Goal: Task Accomplishment & Management: Manage account settings

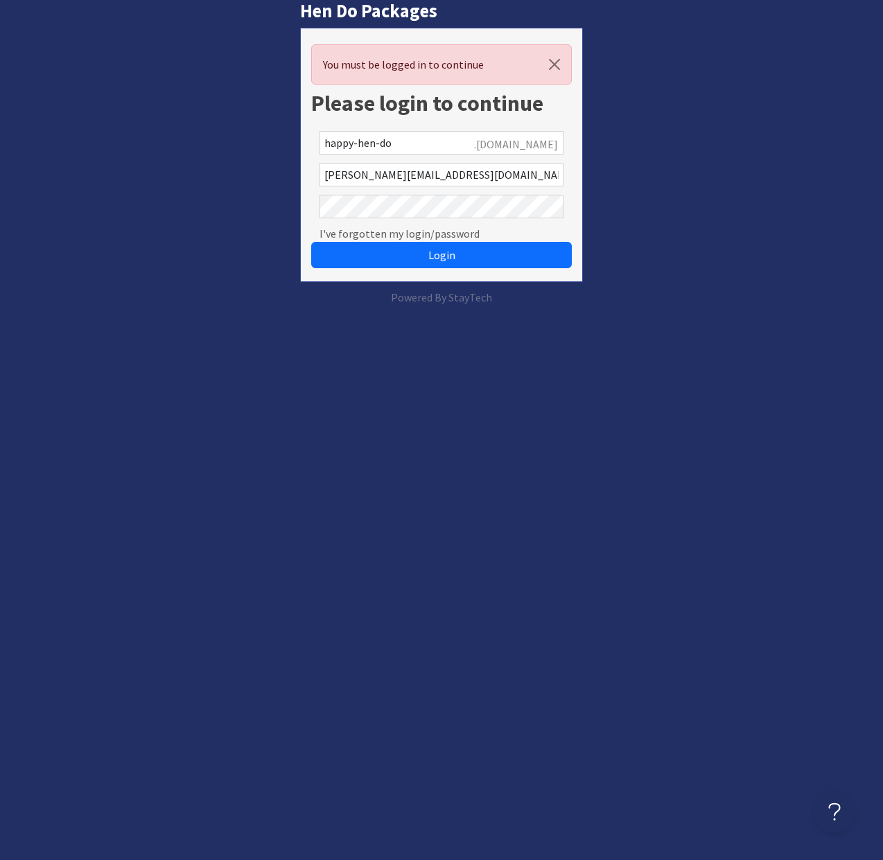
click at [311, 242] on button "Login" at bounding box center [441, 255] width 261 height 26
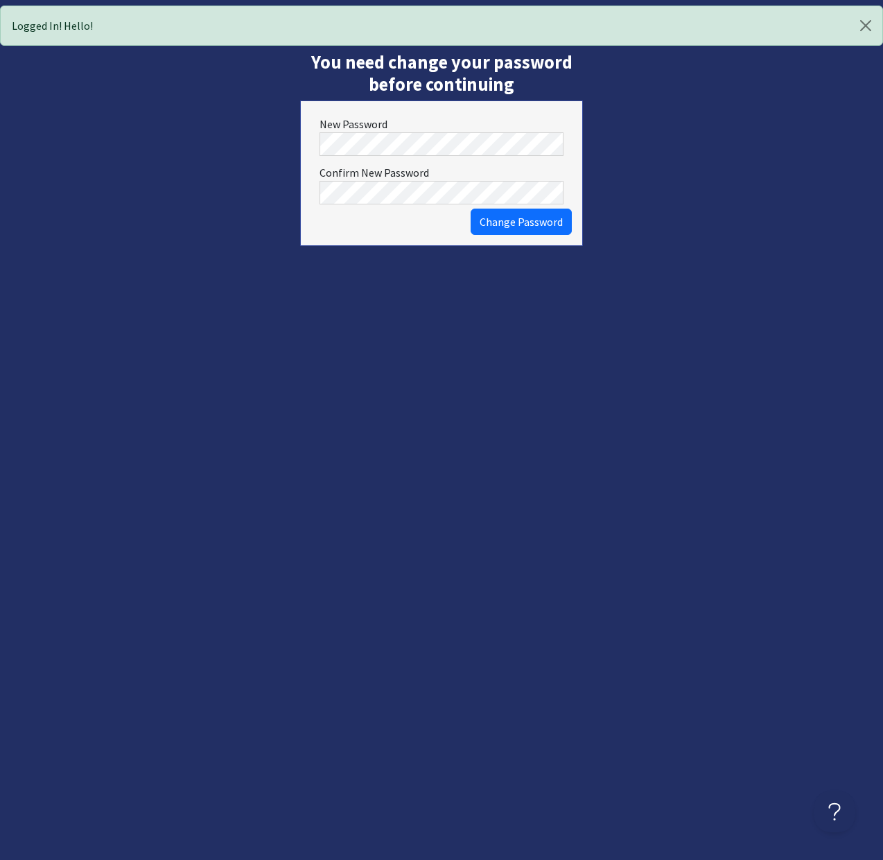
click at [430, 159] on form "New Password Confirm New Password Change Password" at bounding box center [441, 173] width 283 height 146
click at [501, 217] on span "Change Password" at bounding box center [520, 222] width 83 height 14
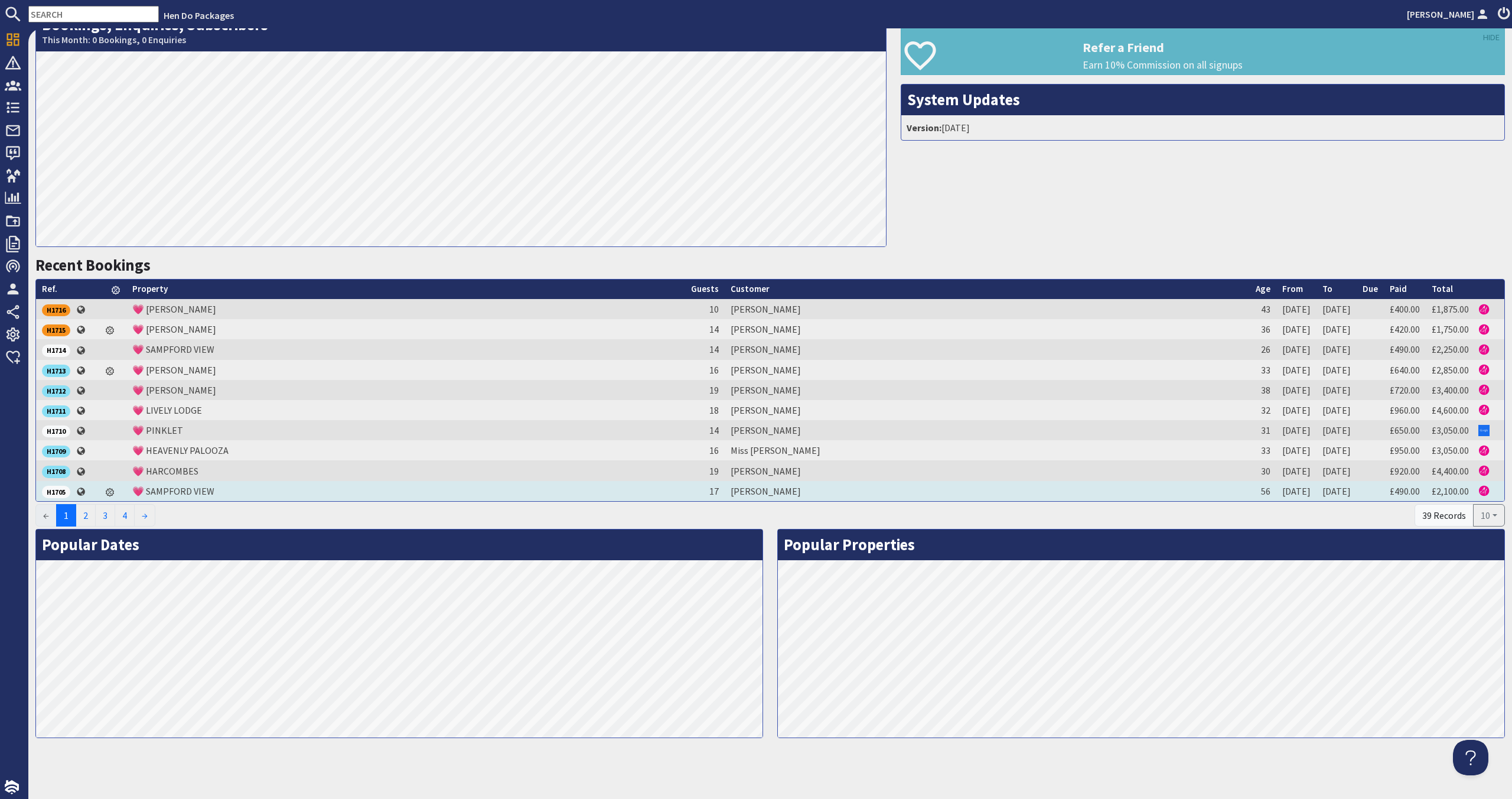
scroll to position [232, 0]
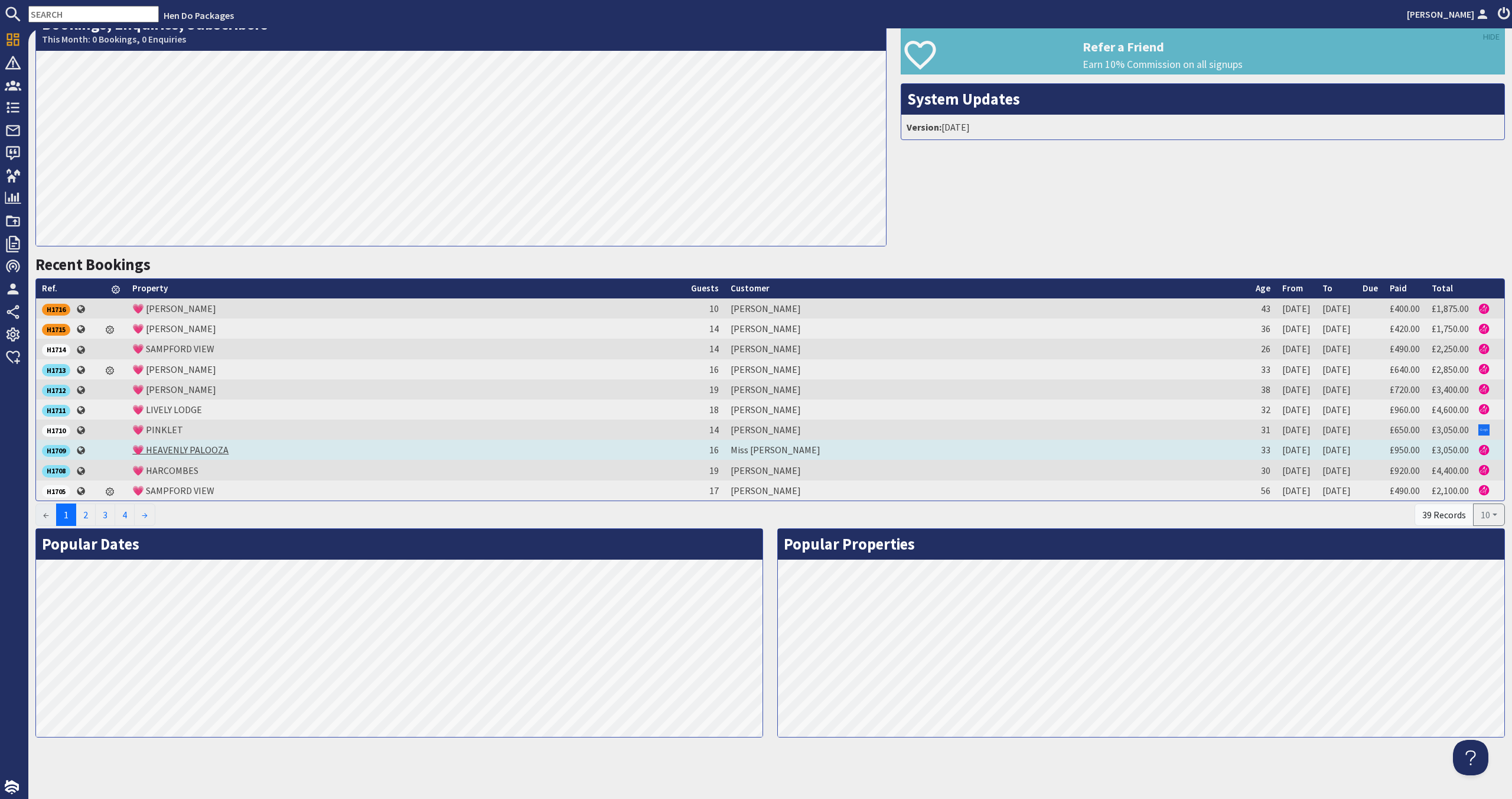
click at [178, 451] on link "💗 HEAVENLY PALOOZA" at bounding box center [180, 449] width 96 height 12
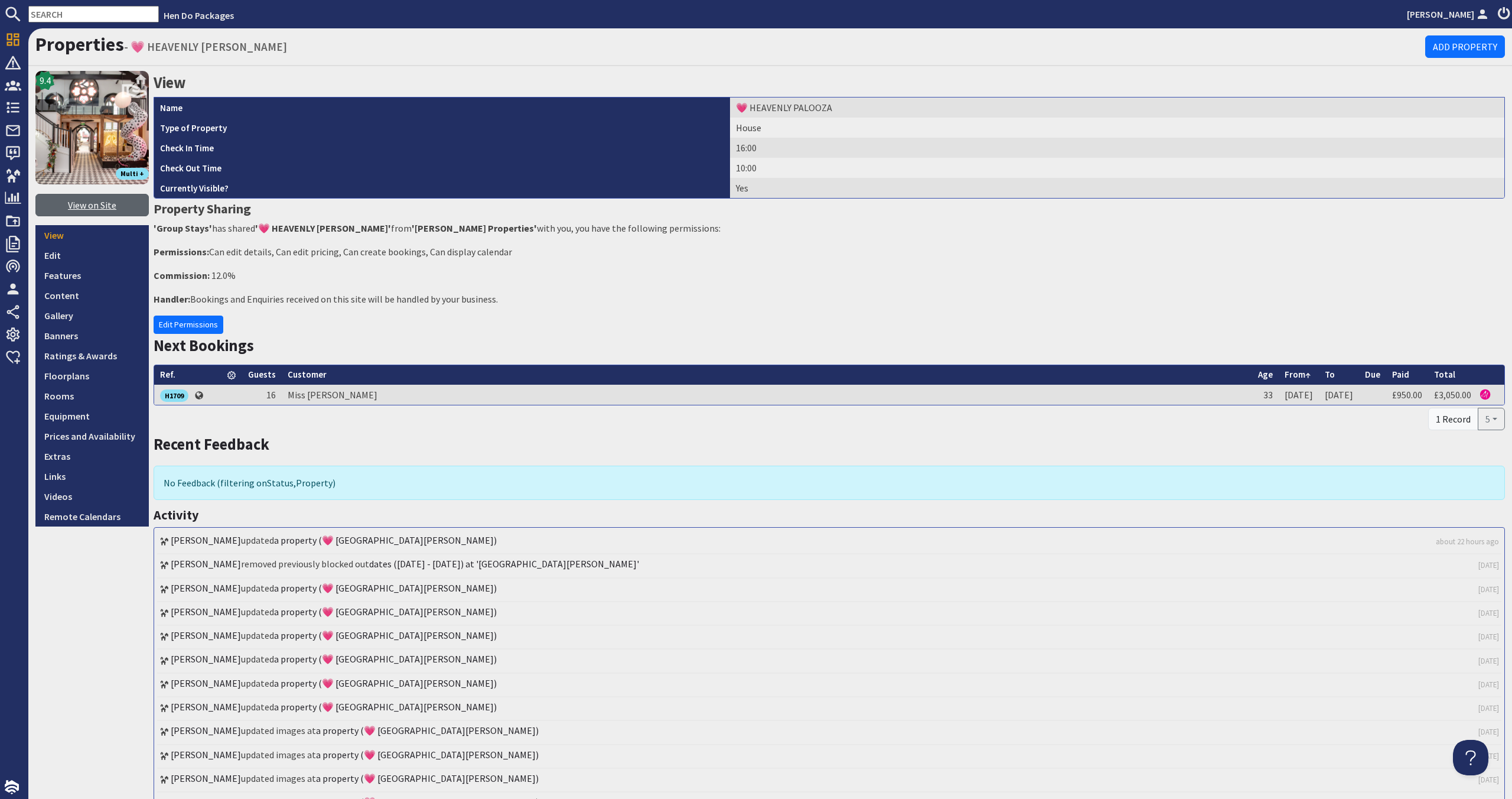
click at [105, 207] on link "View on Site" at bounding box center [92, 205] width 113 height 22
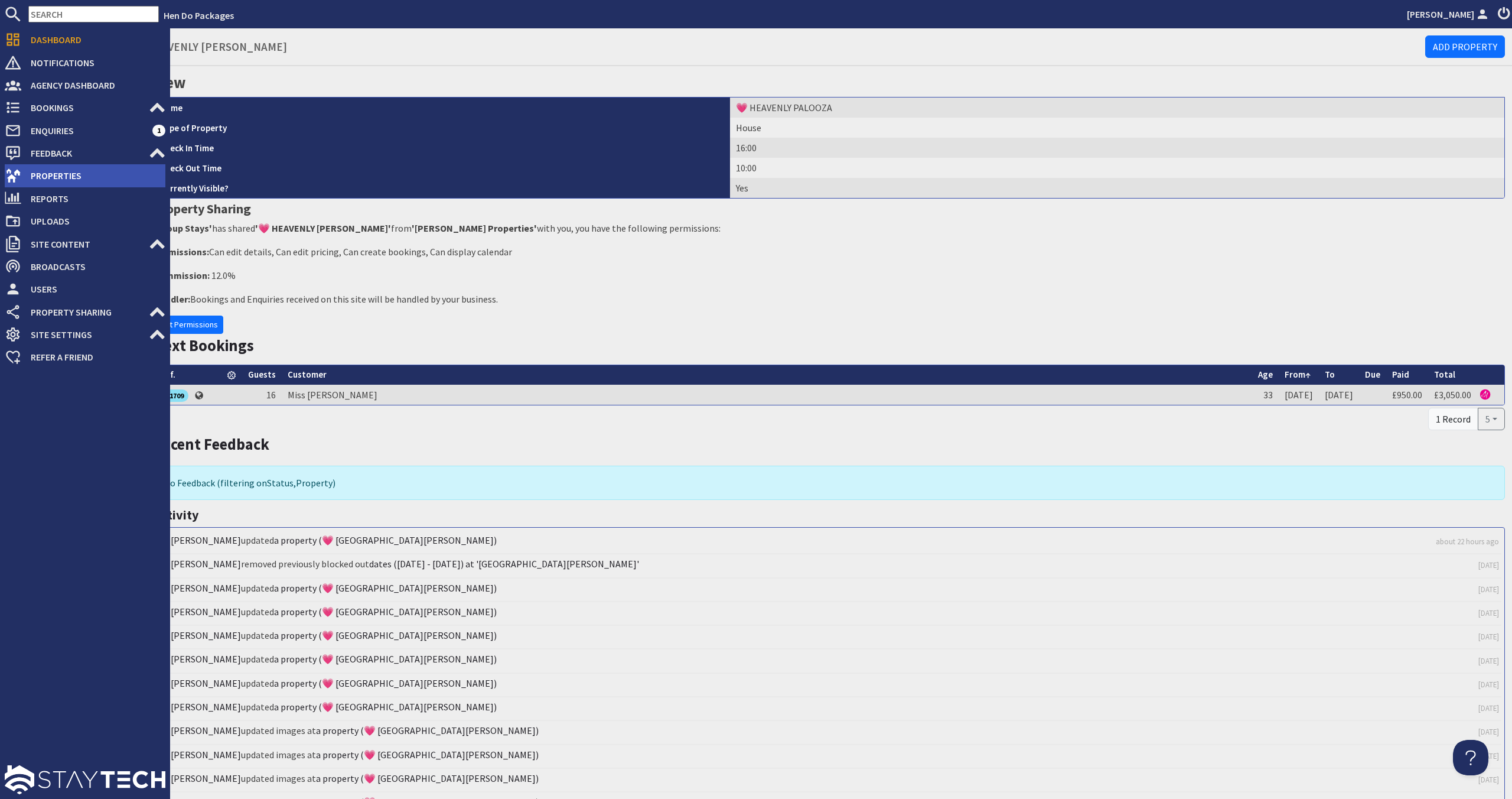
click at [76, 165] on li "Properties" at bounding box center [85, 176] width 160 height 22
click at [42, 182] on span "Properties" at bounding box center [93, 176] width 144 height 19
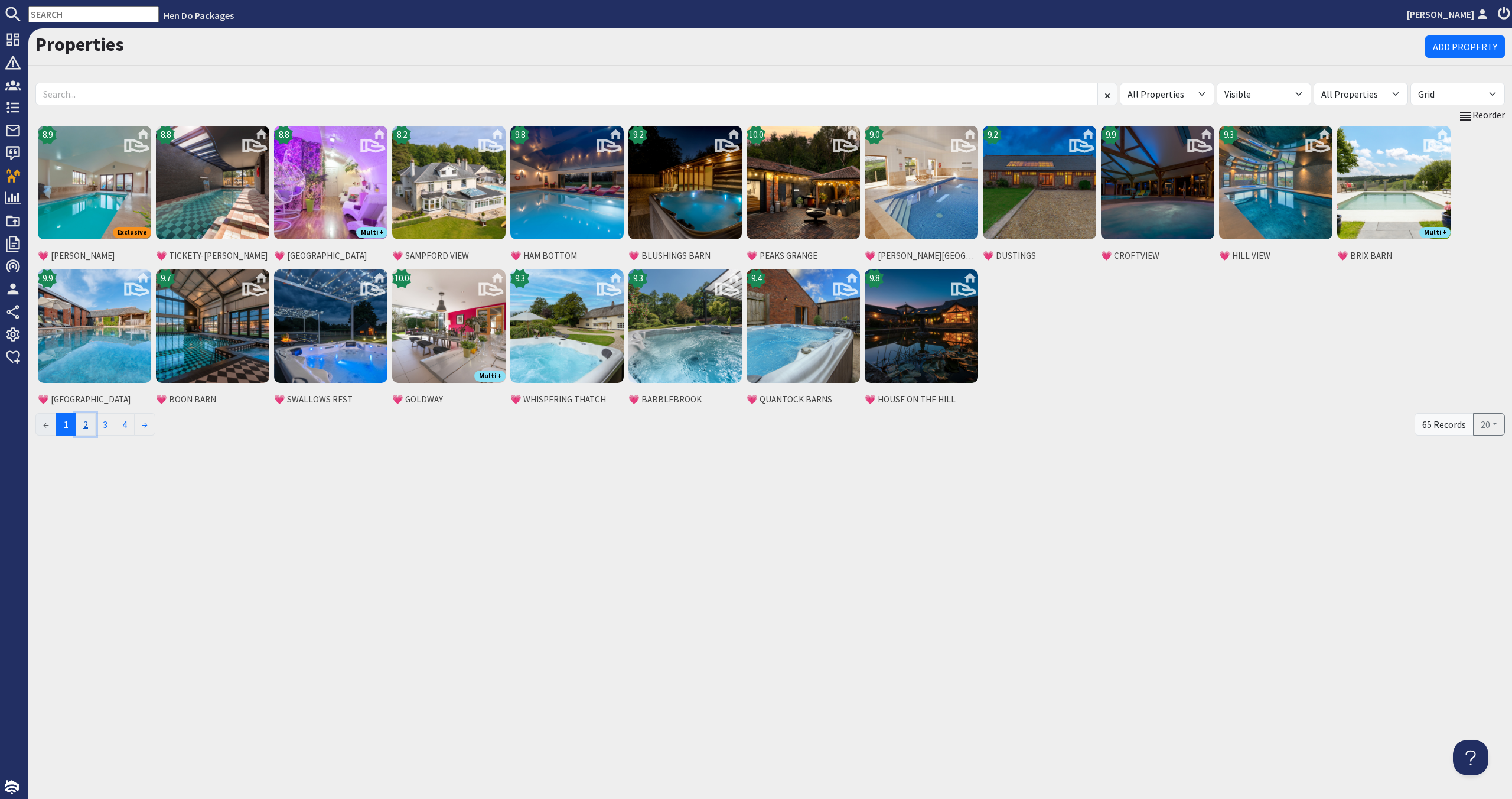
click at [92, 429] on link "2" at bounding box center [86, 424] width 20 height 22
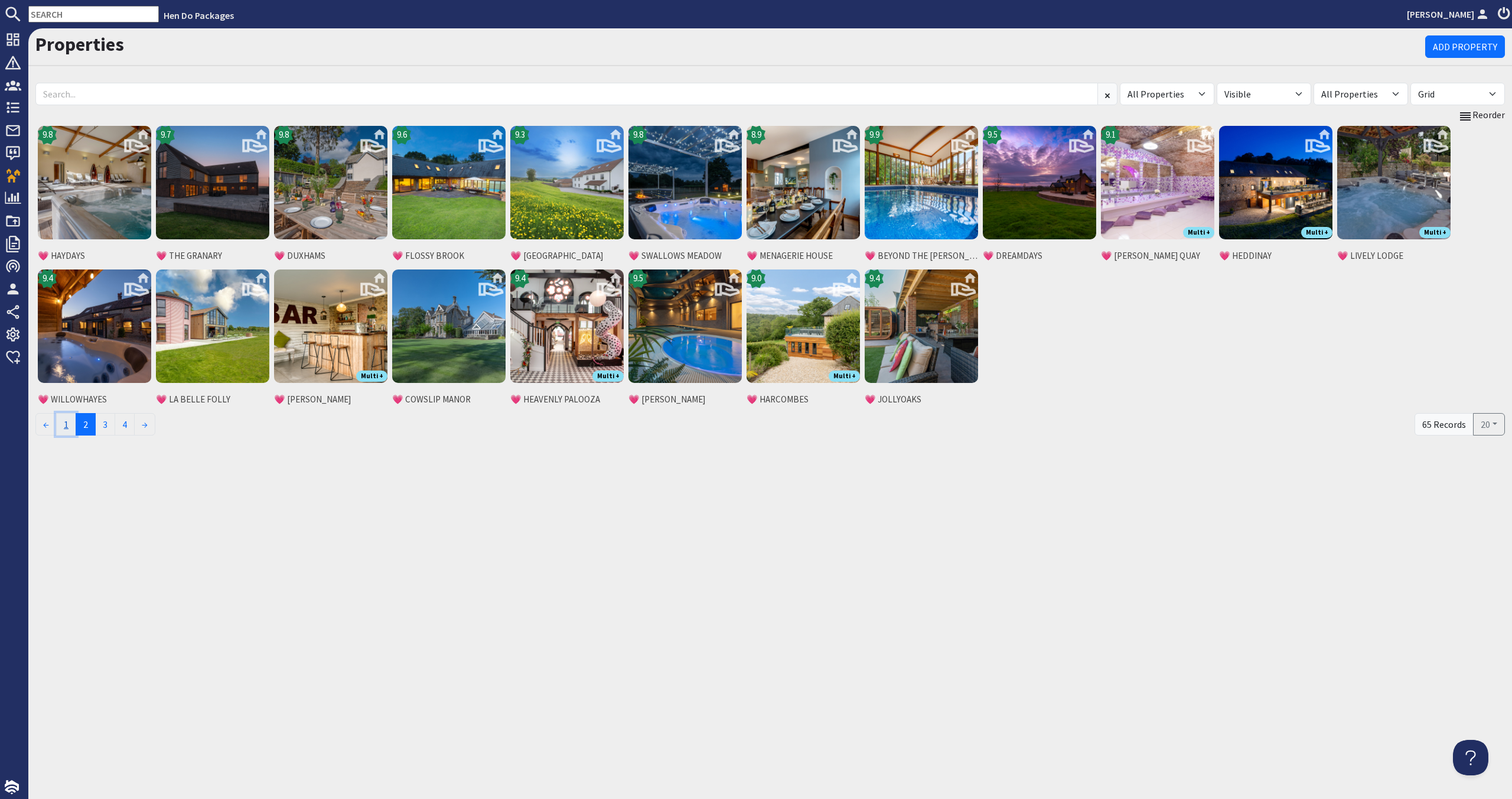
click at [69, 428] on link "1" at bounding box center [66, 424] width 20 height 22
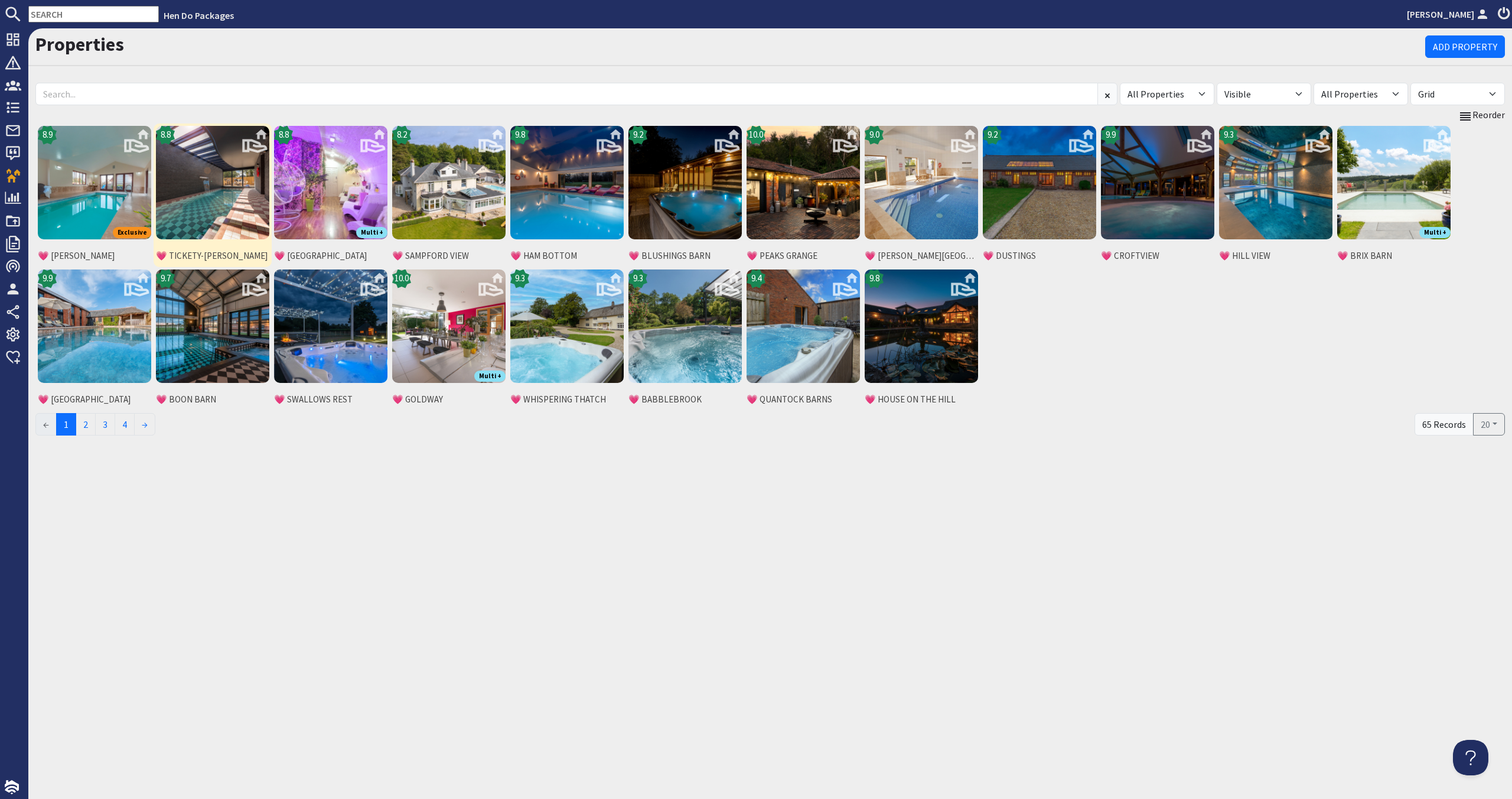
click at [199, 217] on img at bounding box center [212, 182] width 113 height 113
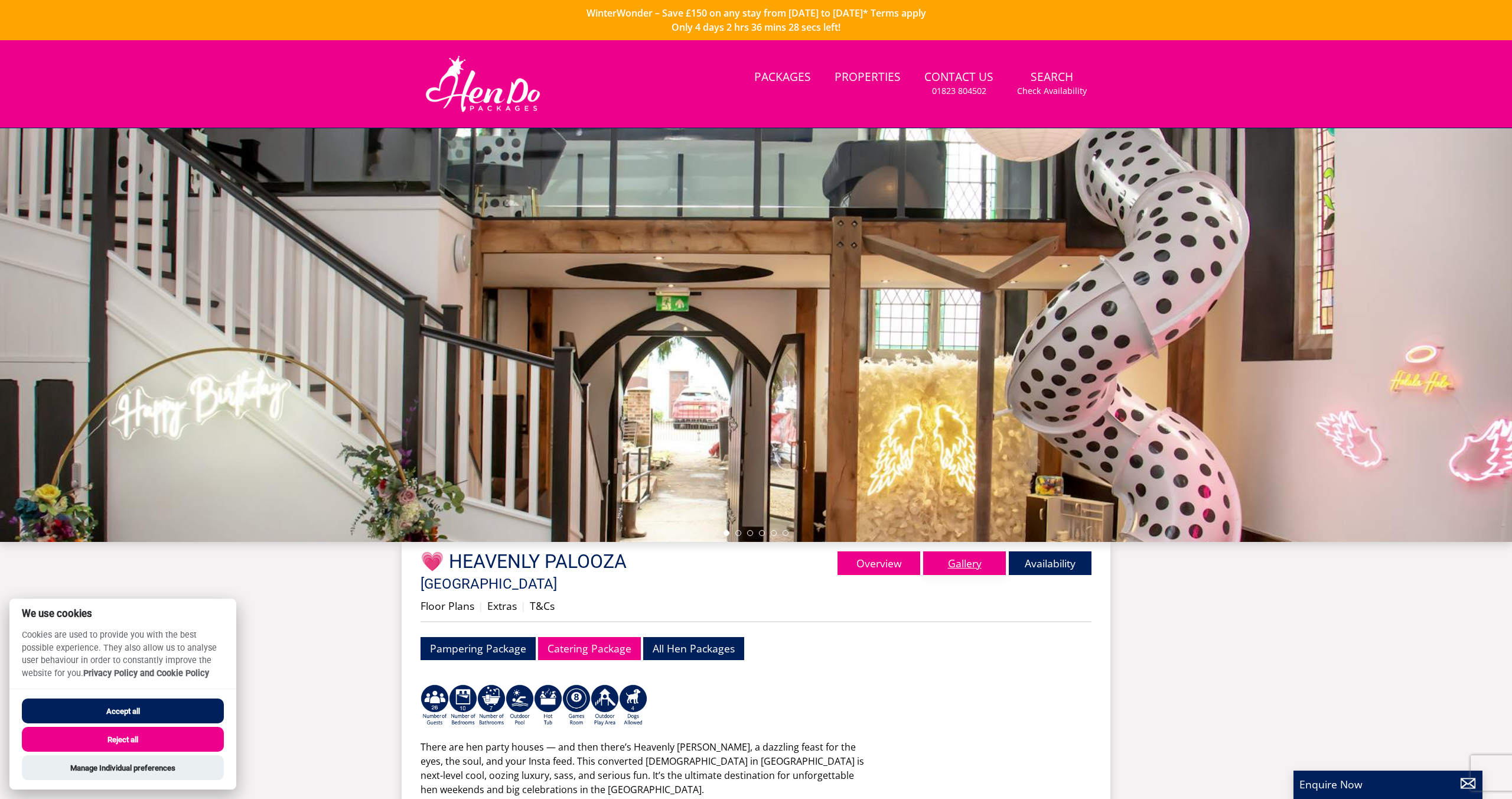
click at [970, 572] on link "Gallery" at bounding box center [964, 563] width 83 height 24
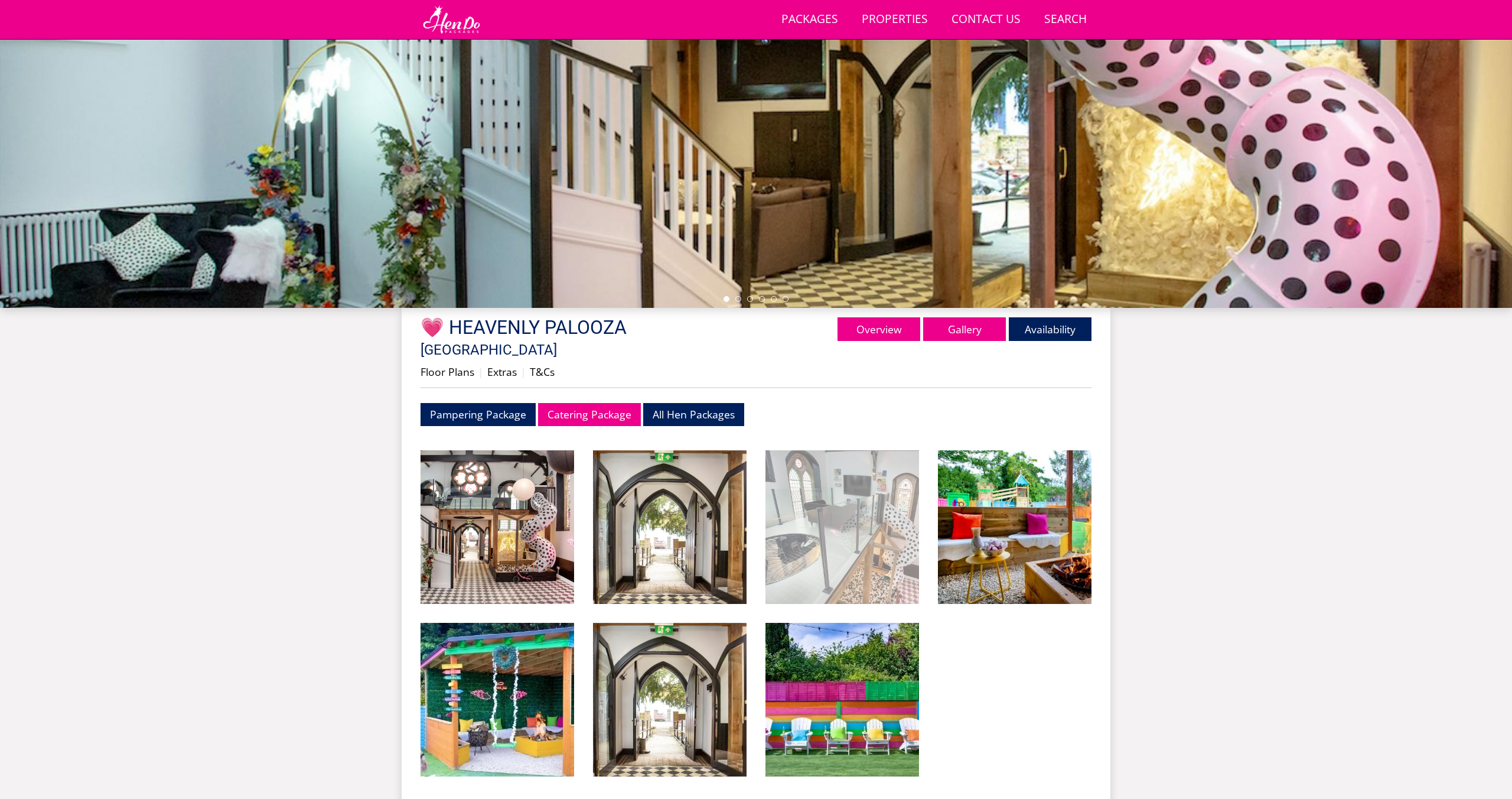
scroll to position [211, 0]
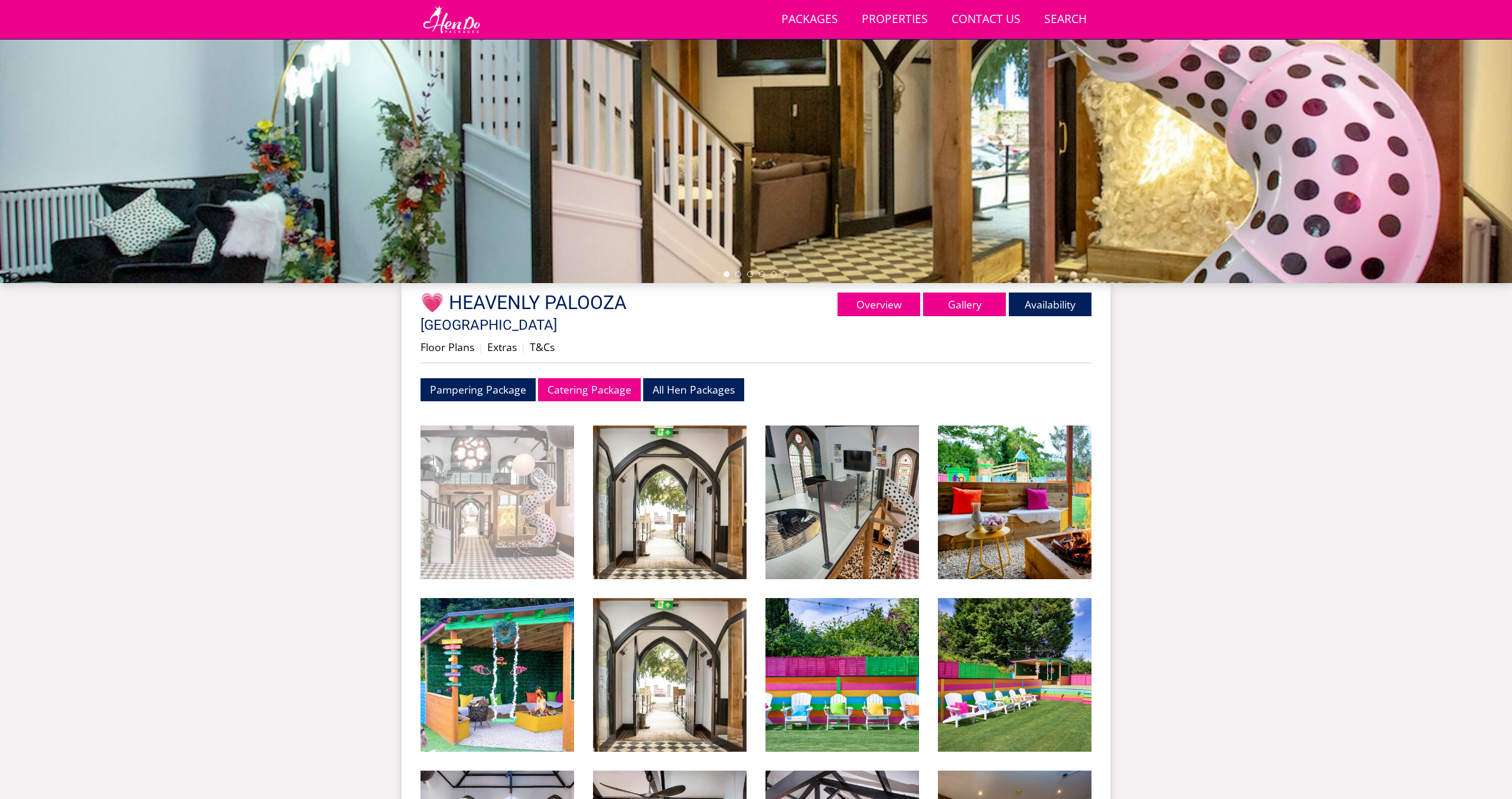
click at [545, 515] on img at bounding box center [497, 502] width 153 height 153
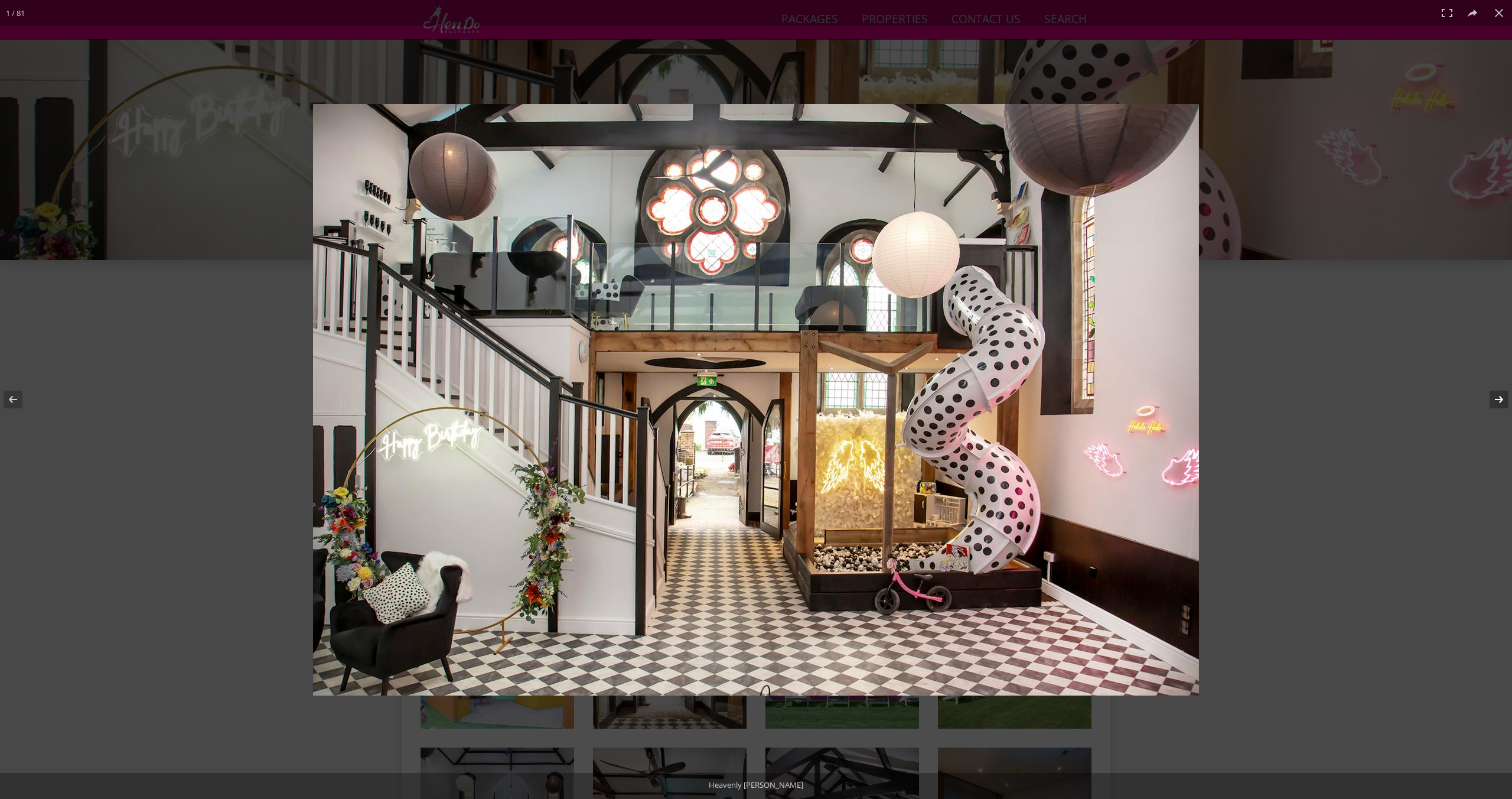
scroll to position [238, 0]
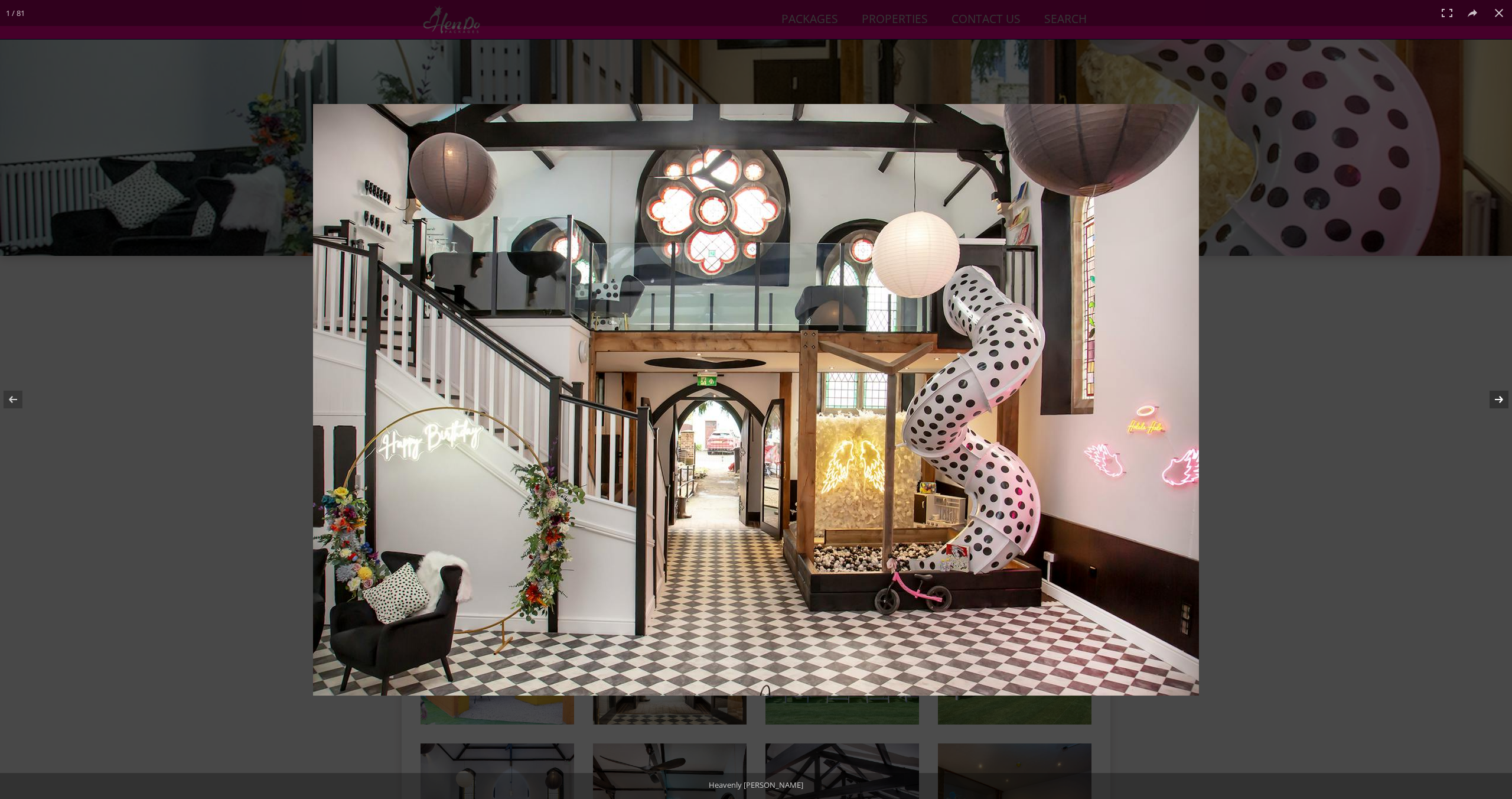
click at [1503, 397] on button at bounding box center [1491, 399] width 42 height 59
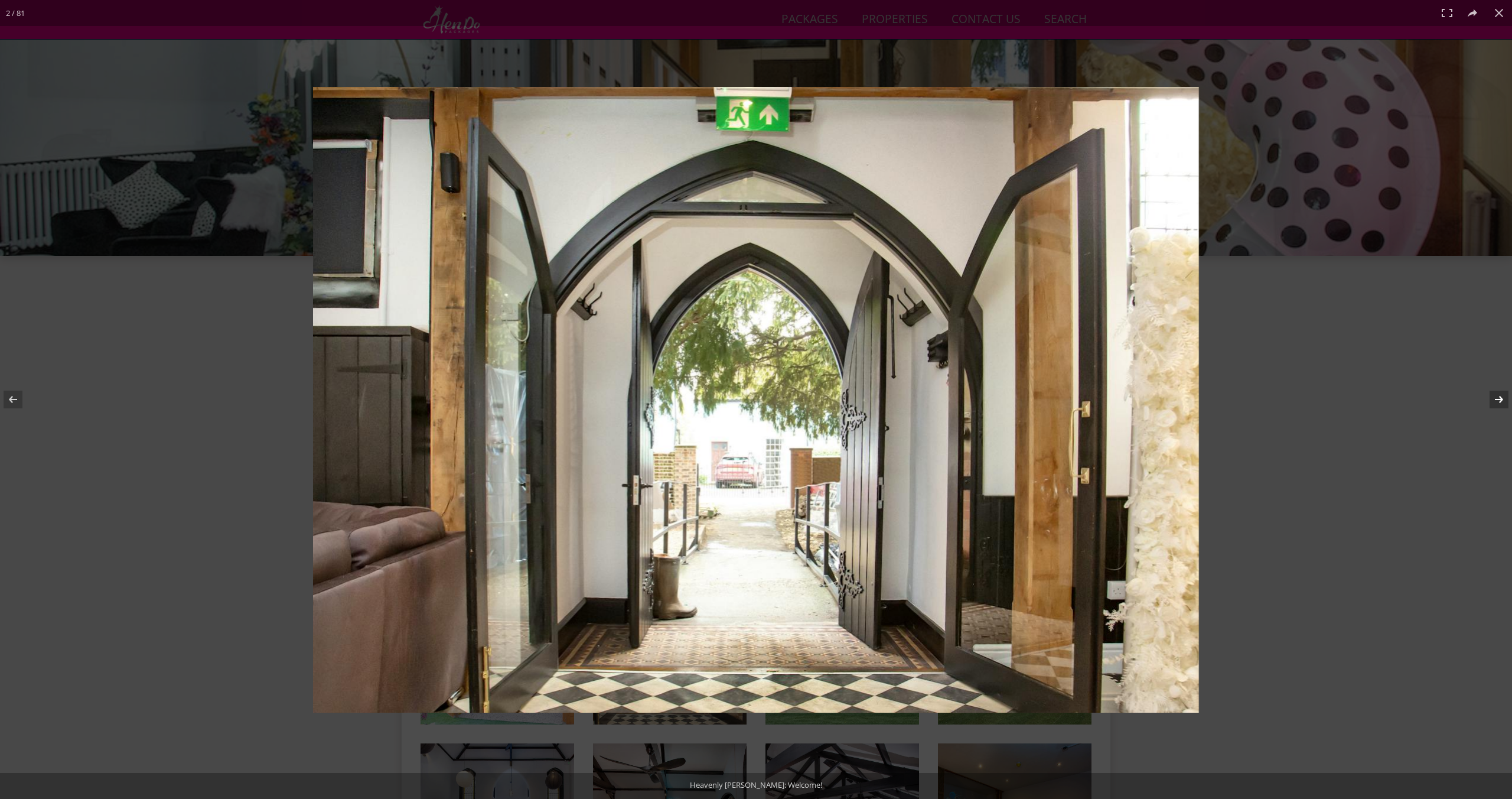
click at [1503, 397] on button at bounding box center [1491, 399] width 42 height 59
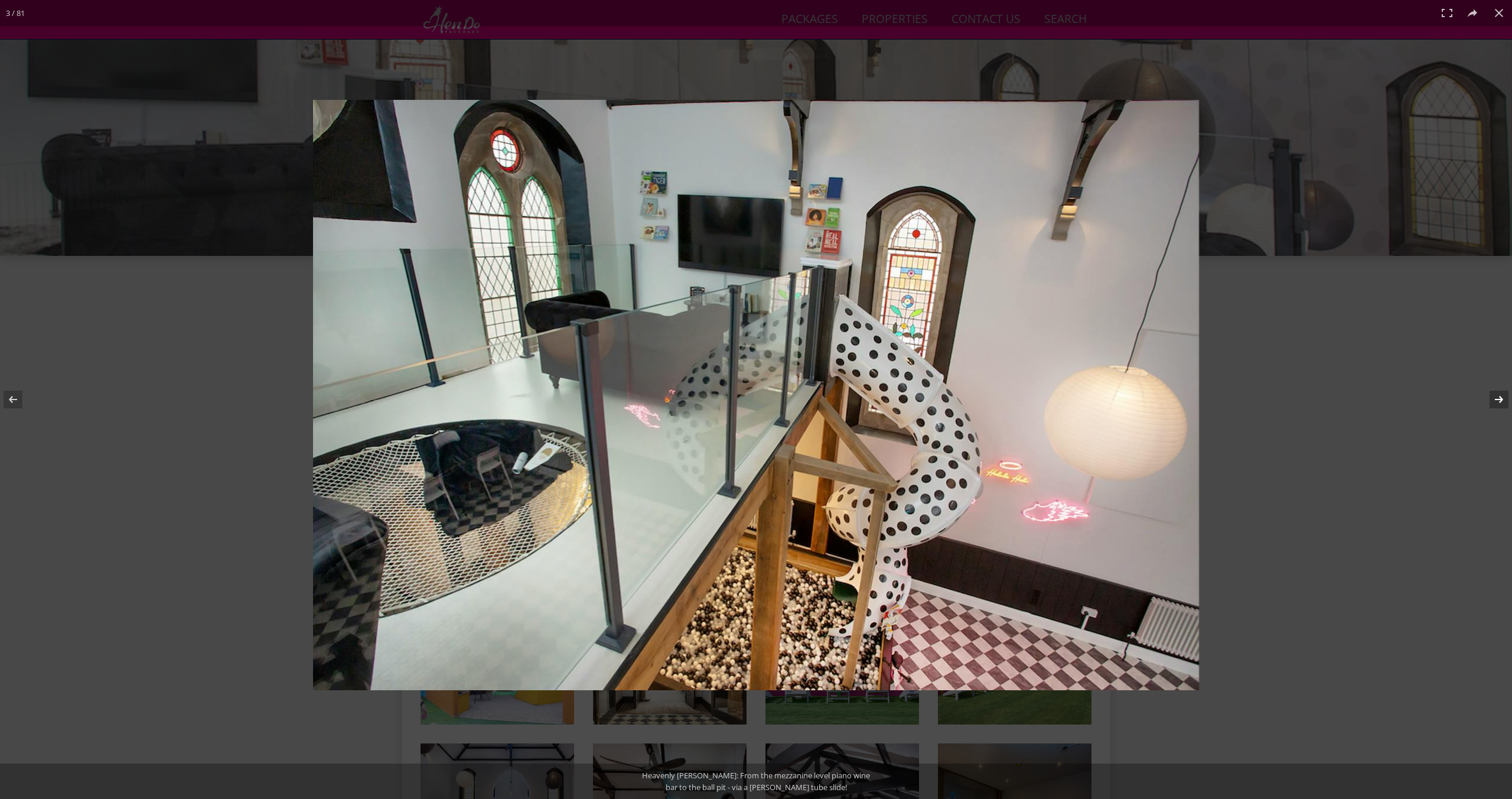
scroll to position [240, 0]
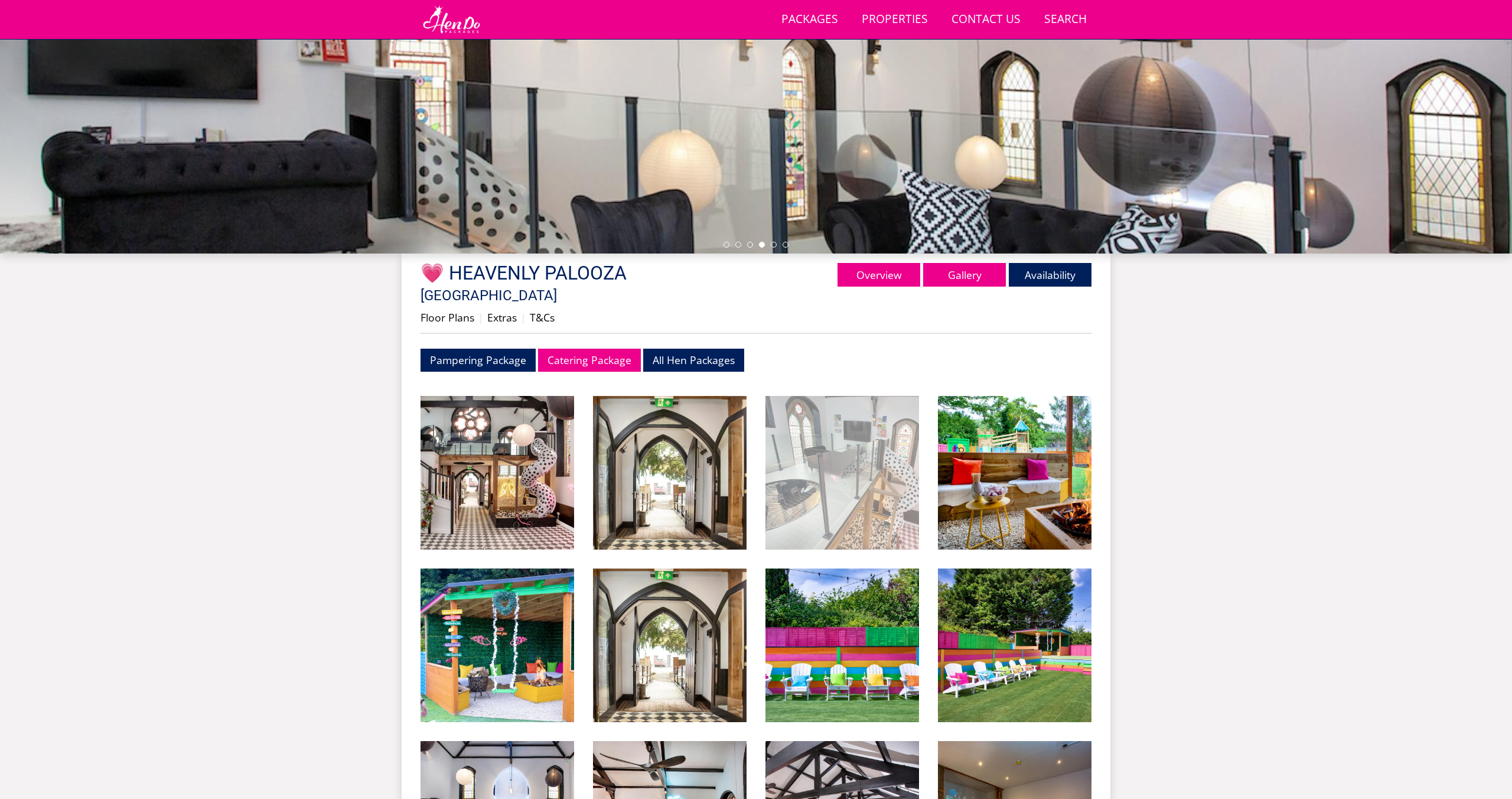
click at [815, 449] on img at bounding box center [842, 472] width 153 height 153
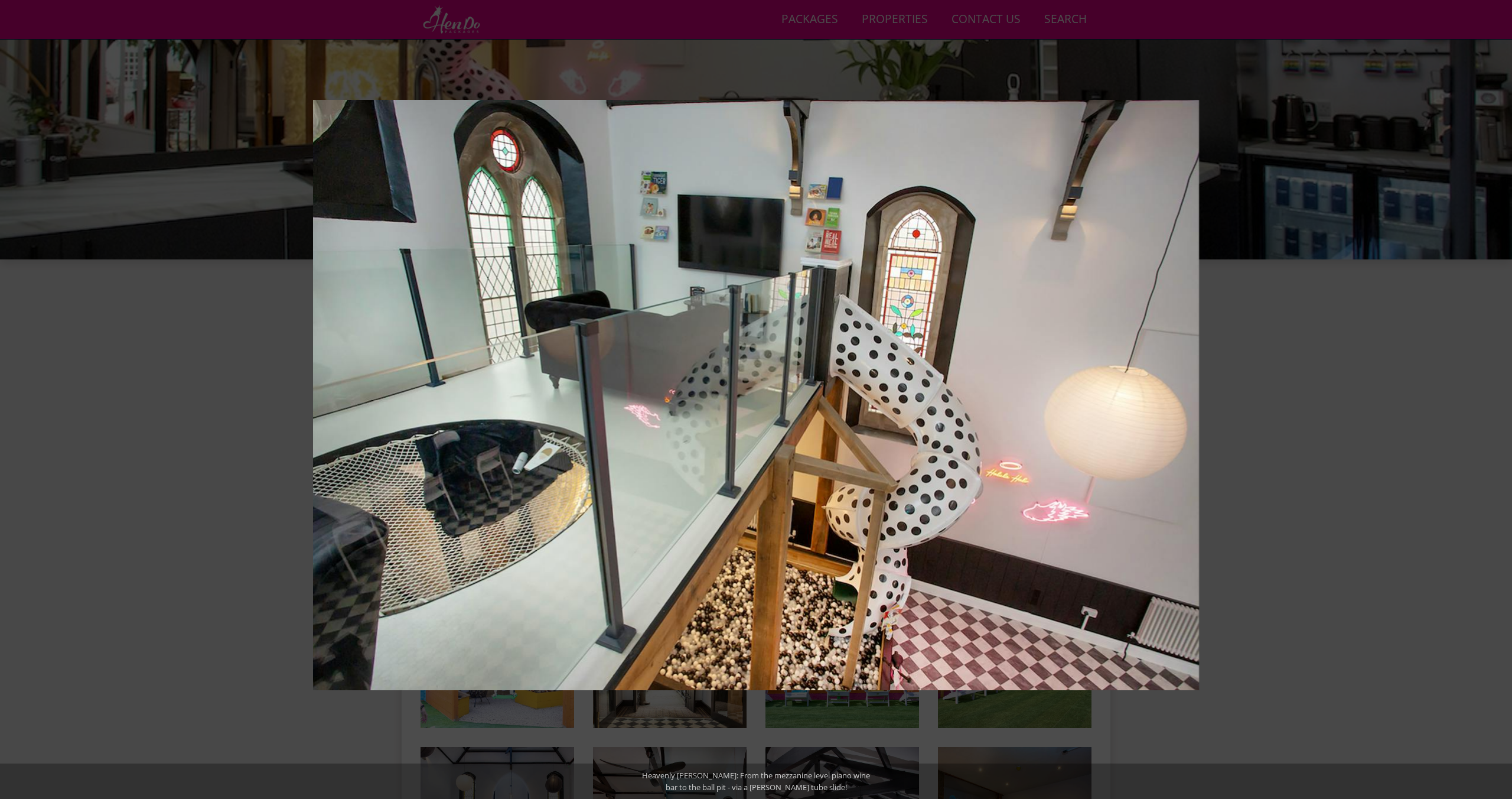
click at [1495, 397] on button at bounding box center [1491, 399] width 42 height 59
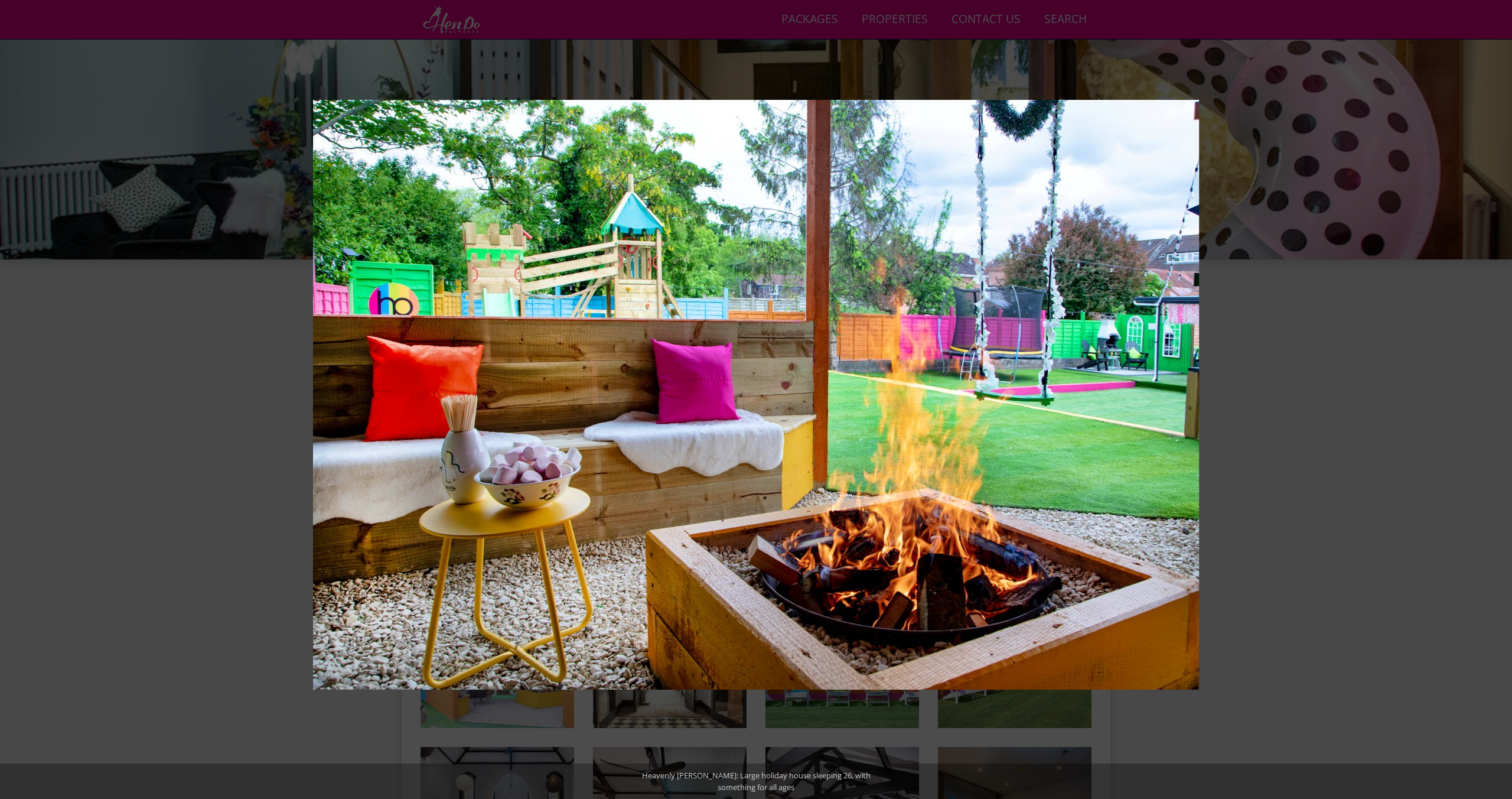
click at [1495, 397] on button at bounding box center [1491, 399] width 42 height 59
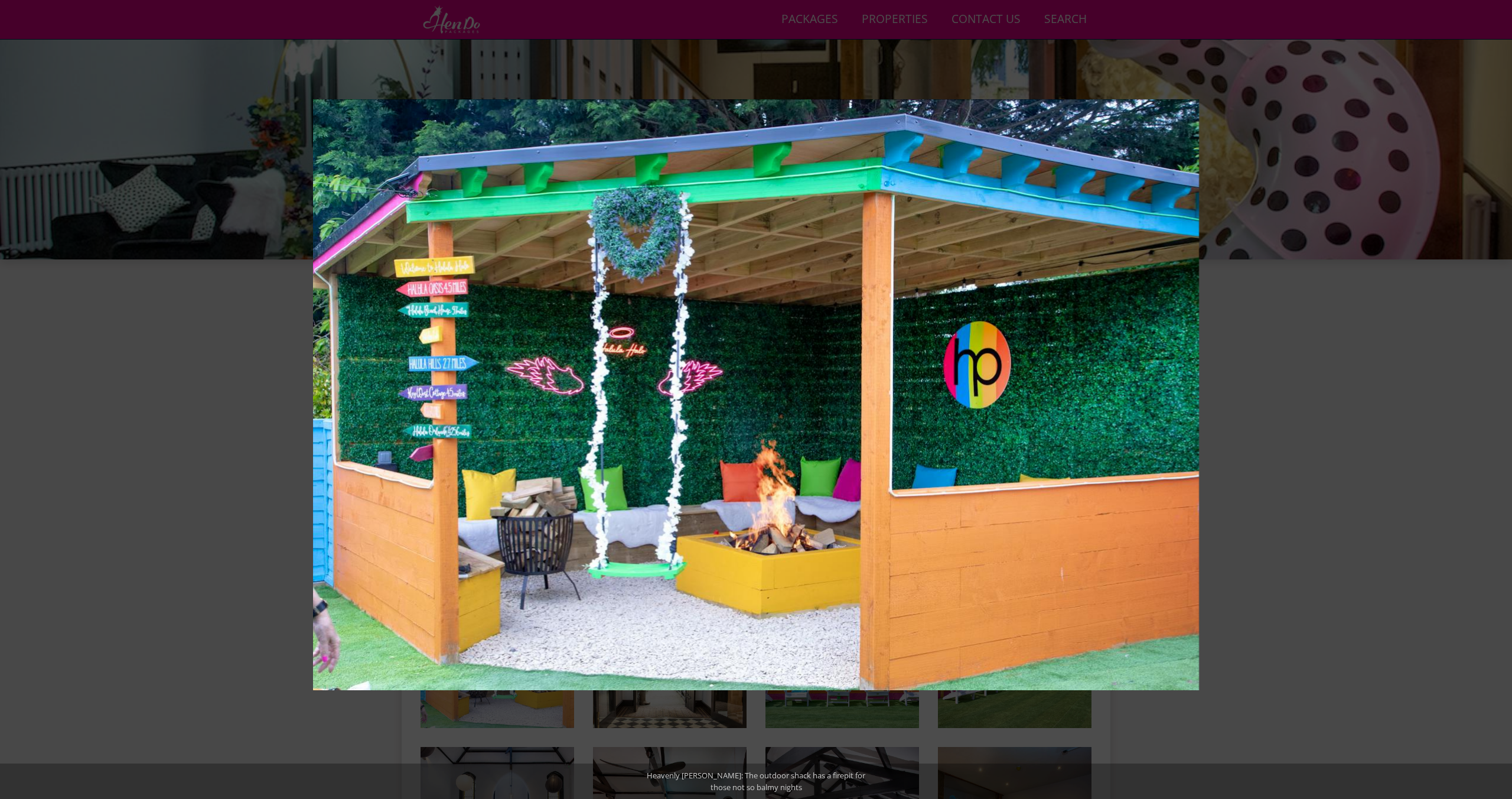
click at [1495, 399] on button at bounding box center [1491, 399] width 42 height 59
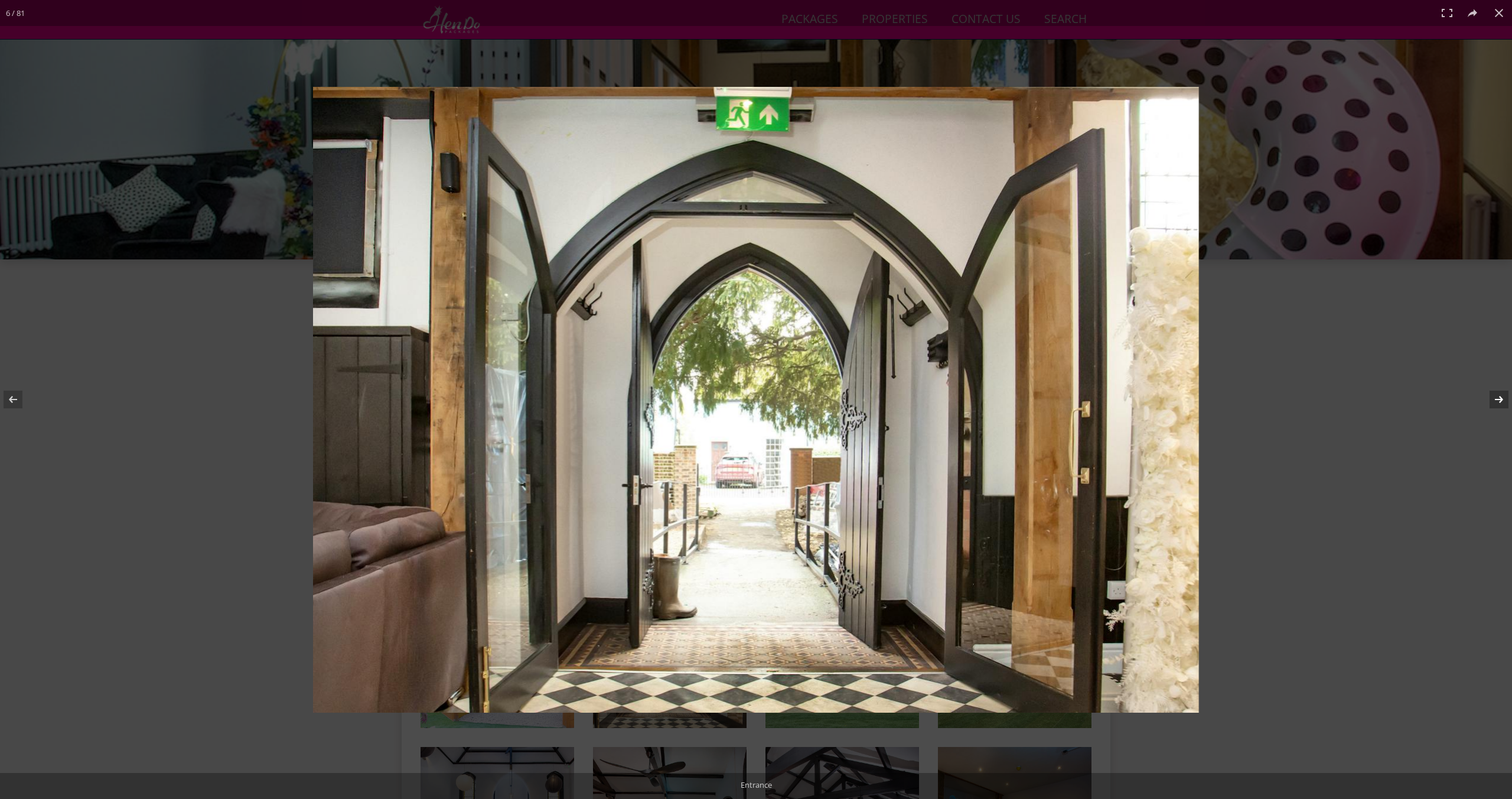
click at [1495, 397] on button at bounding box center [1491, 399] width 42 height 59
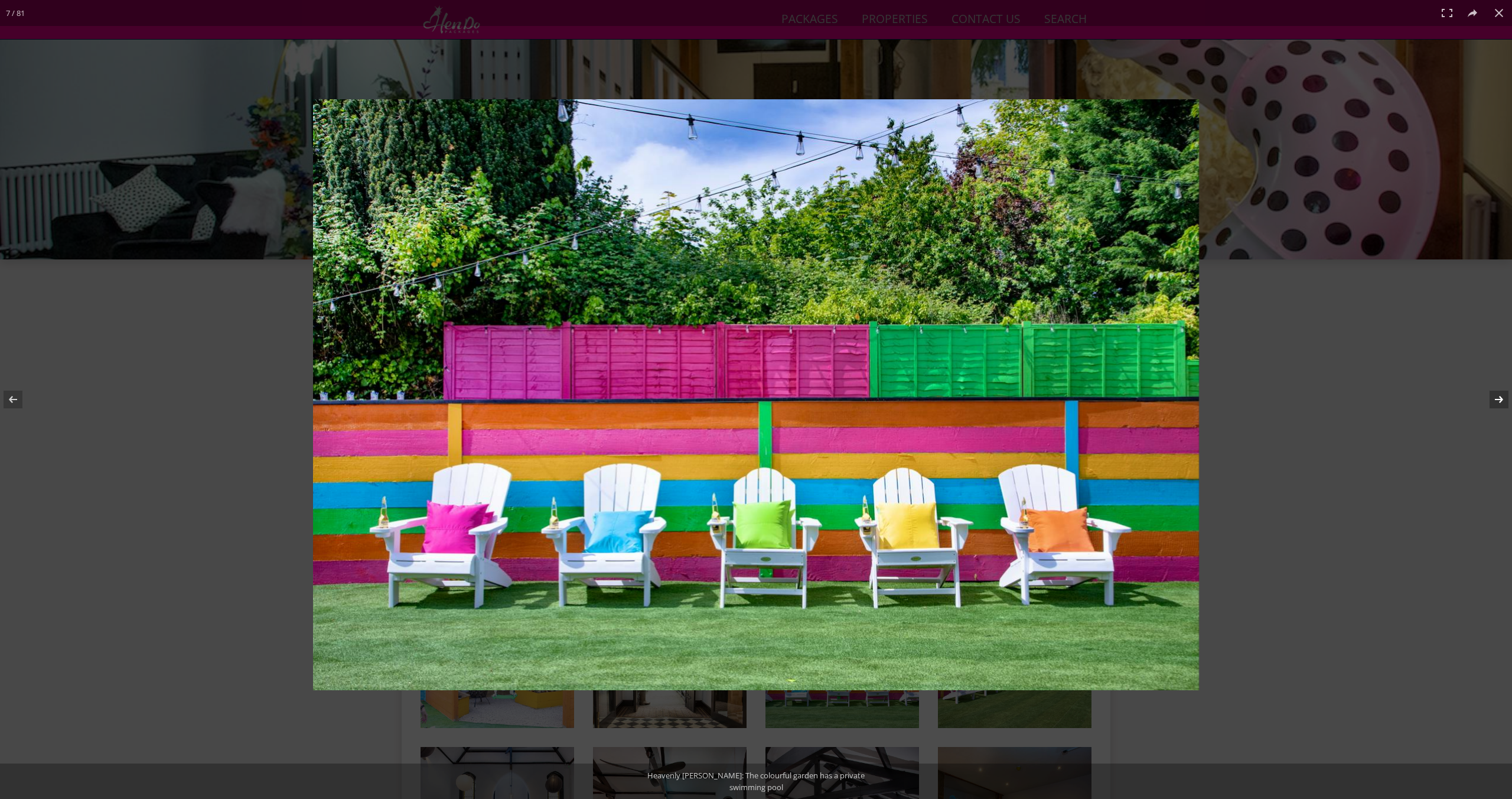
click at [1495, 397] on button at bounding box center [1491, 399] width 42 height 59
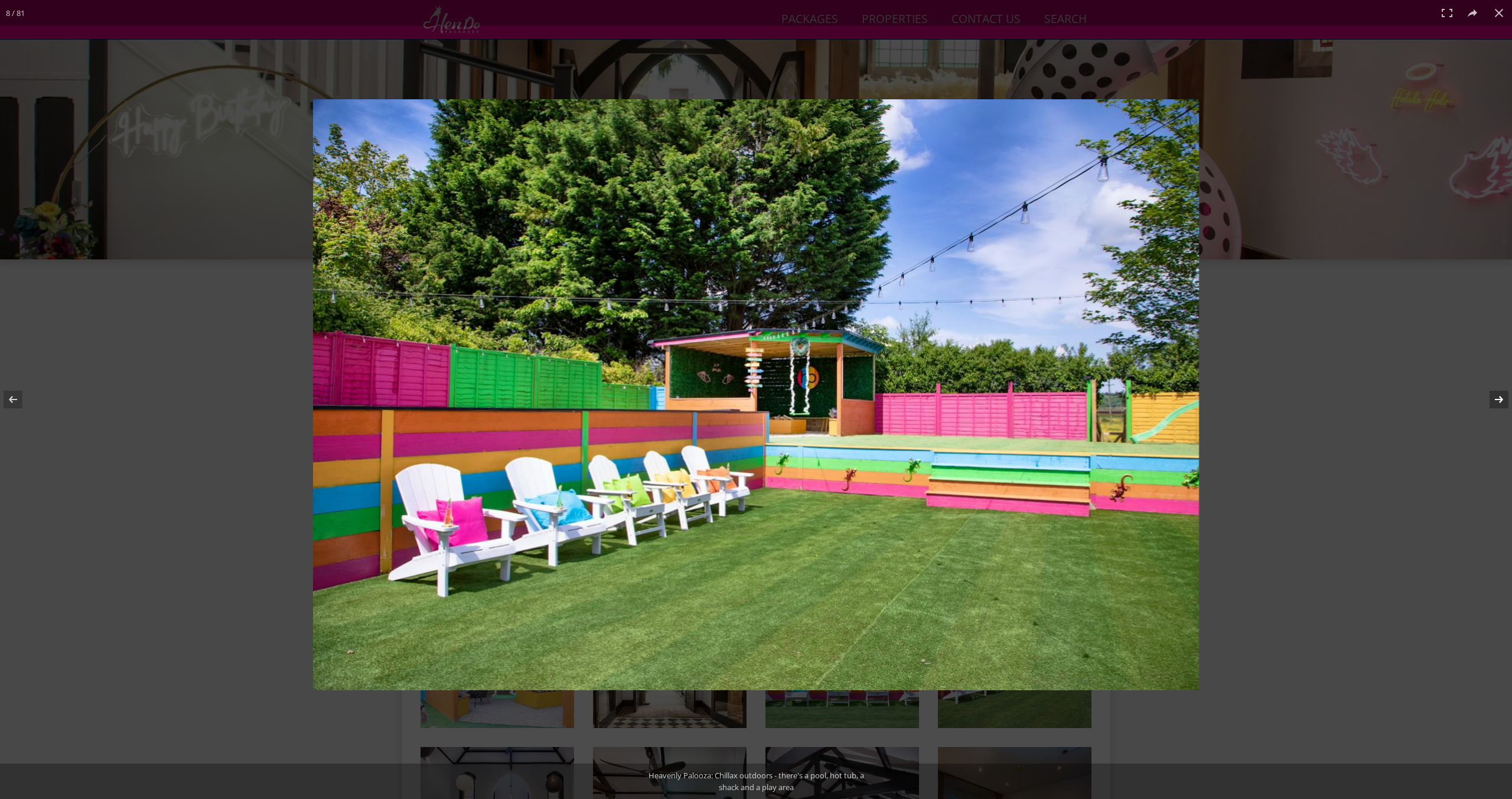
click at [1495, 397] on button at bounding box center [1491, 399] width 42 height 59
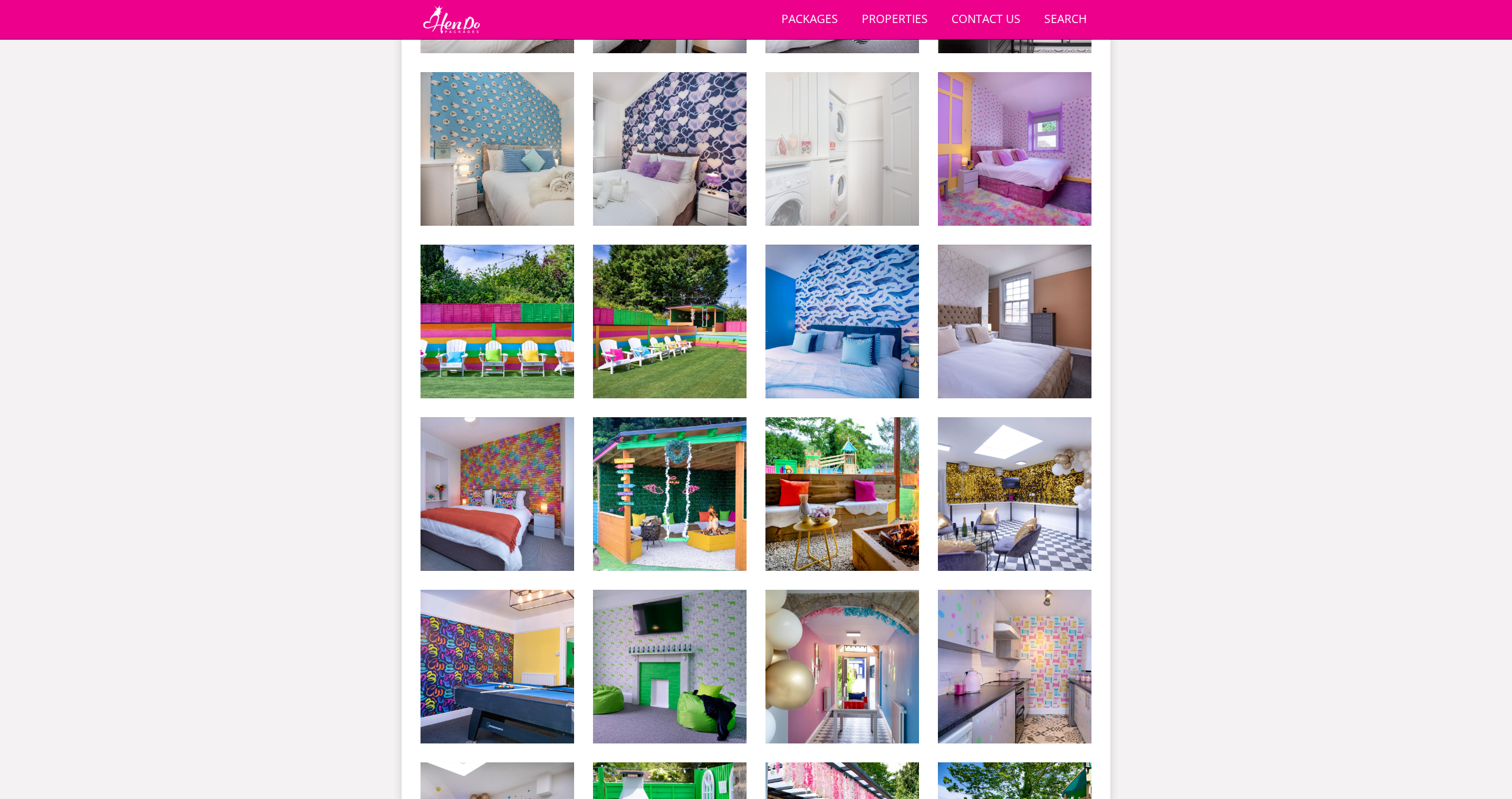
scroll to position [3138, 0]
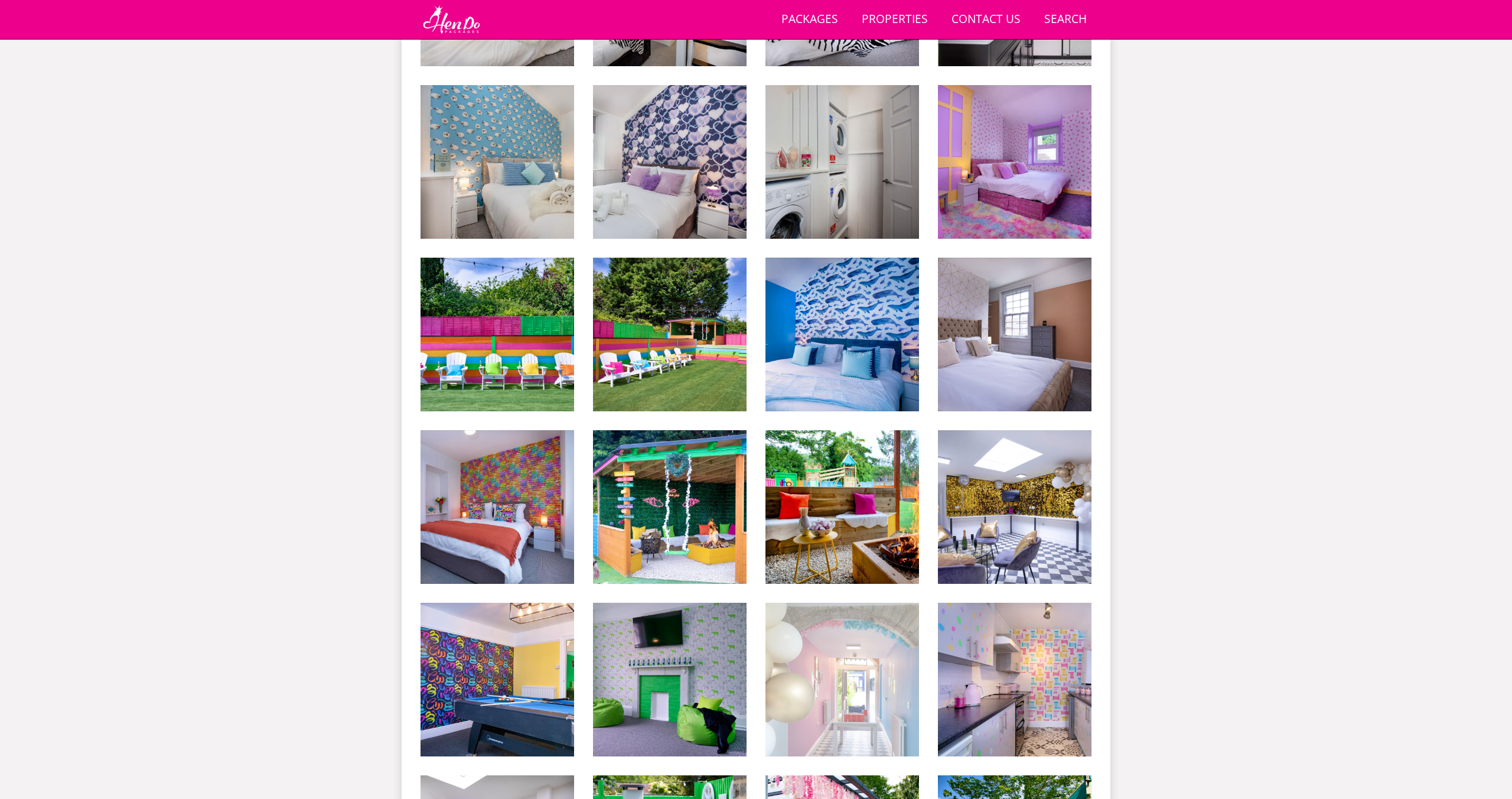
click at [886, 618] on img at bounding box center [842, 680] width 153 height 153
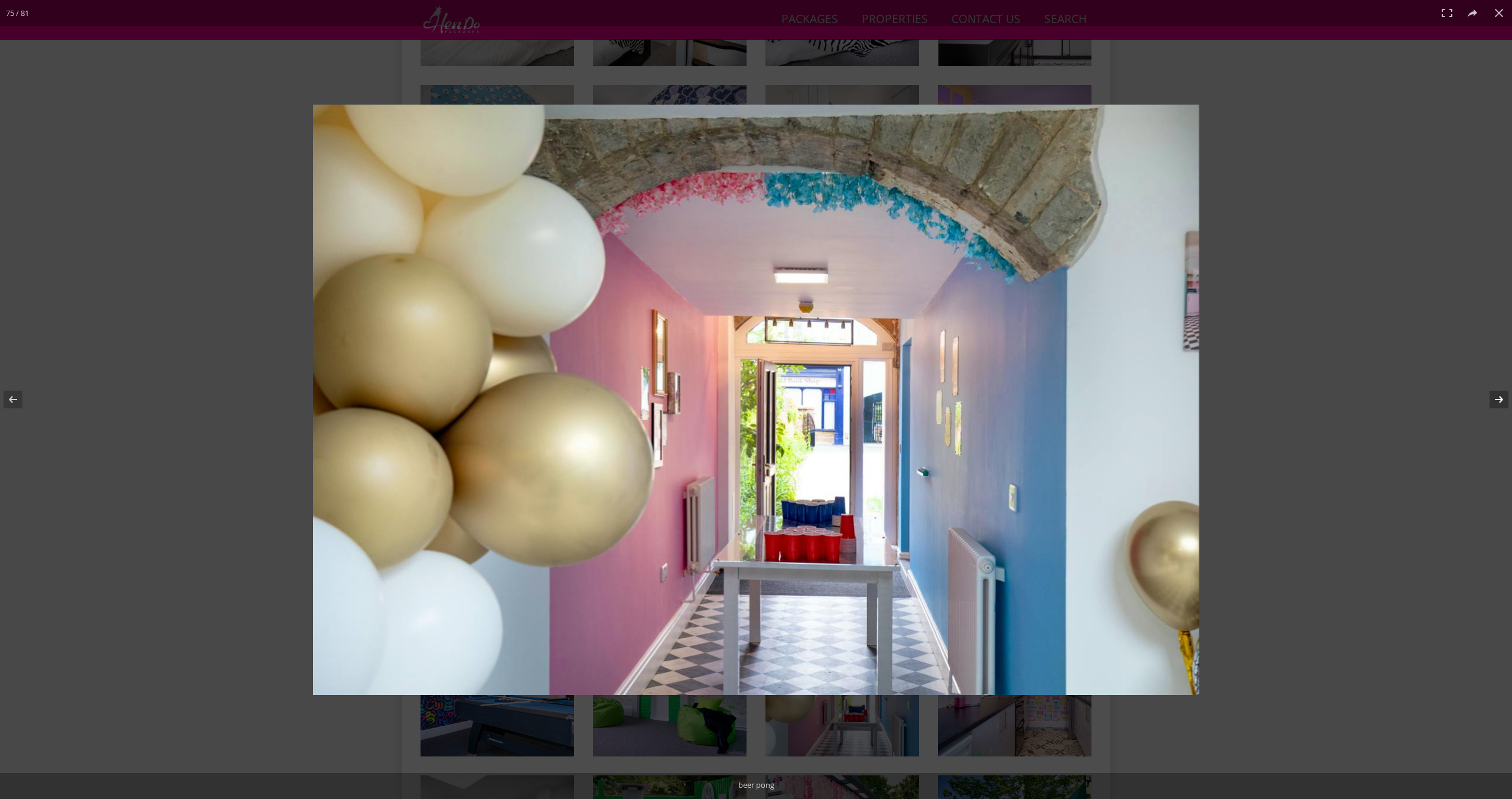
click at [1502, 403] on button at bounding box center [1491, 399] width 42 height 59
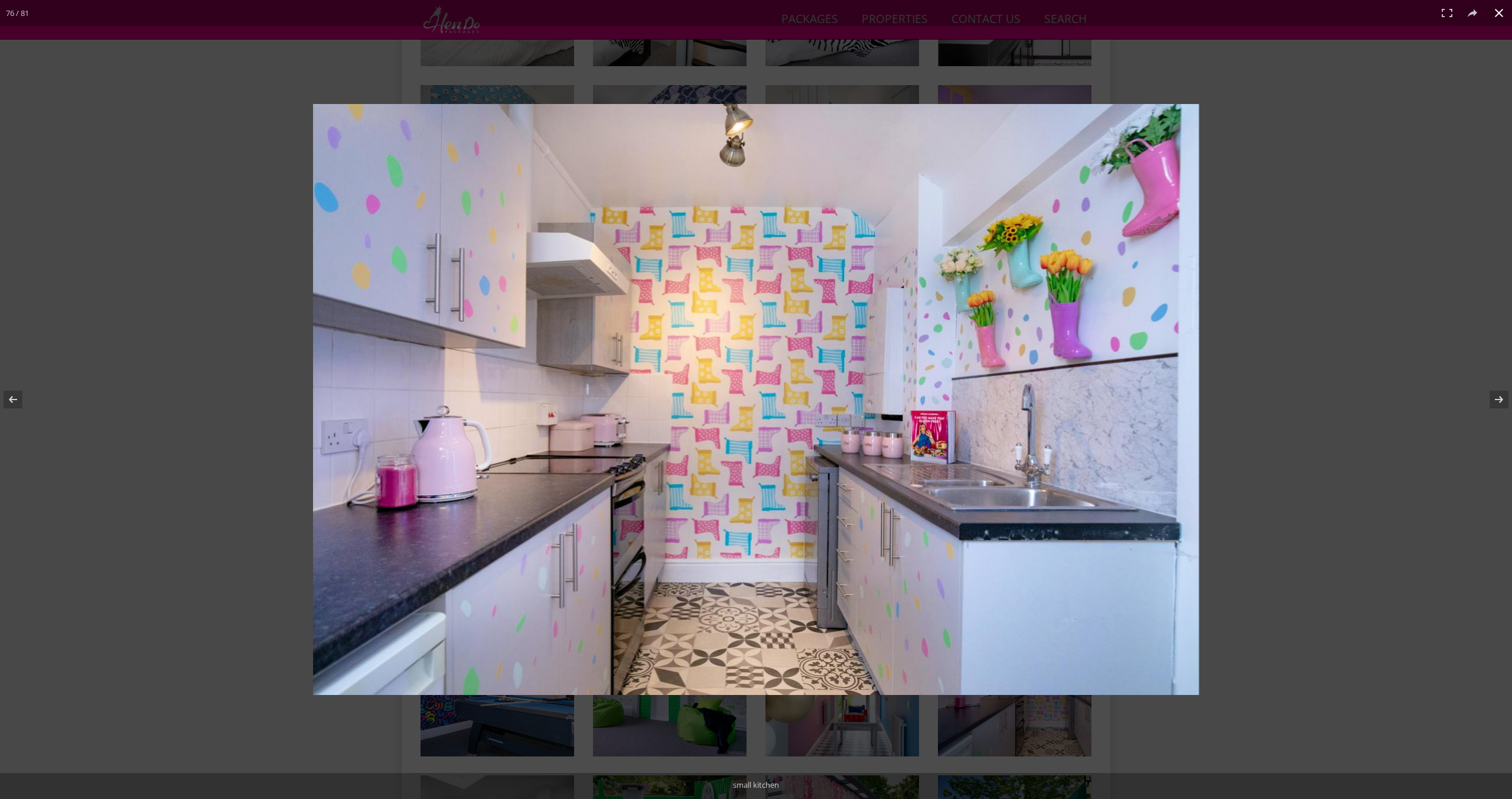
click at [1498, 14] on button at bounding box center [1498, 13] width 26 height 26
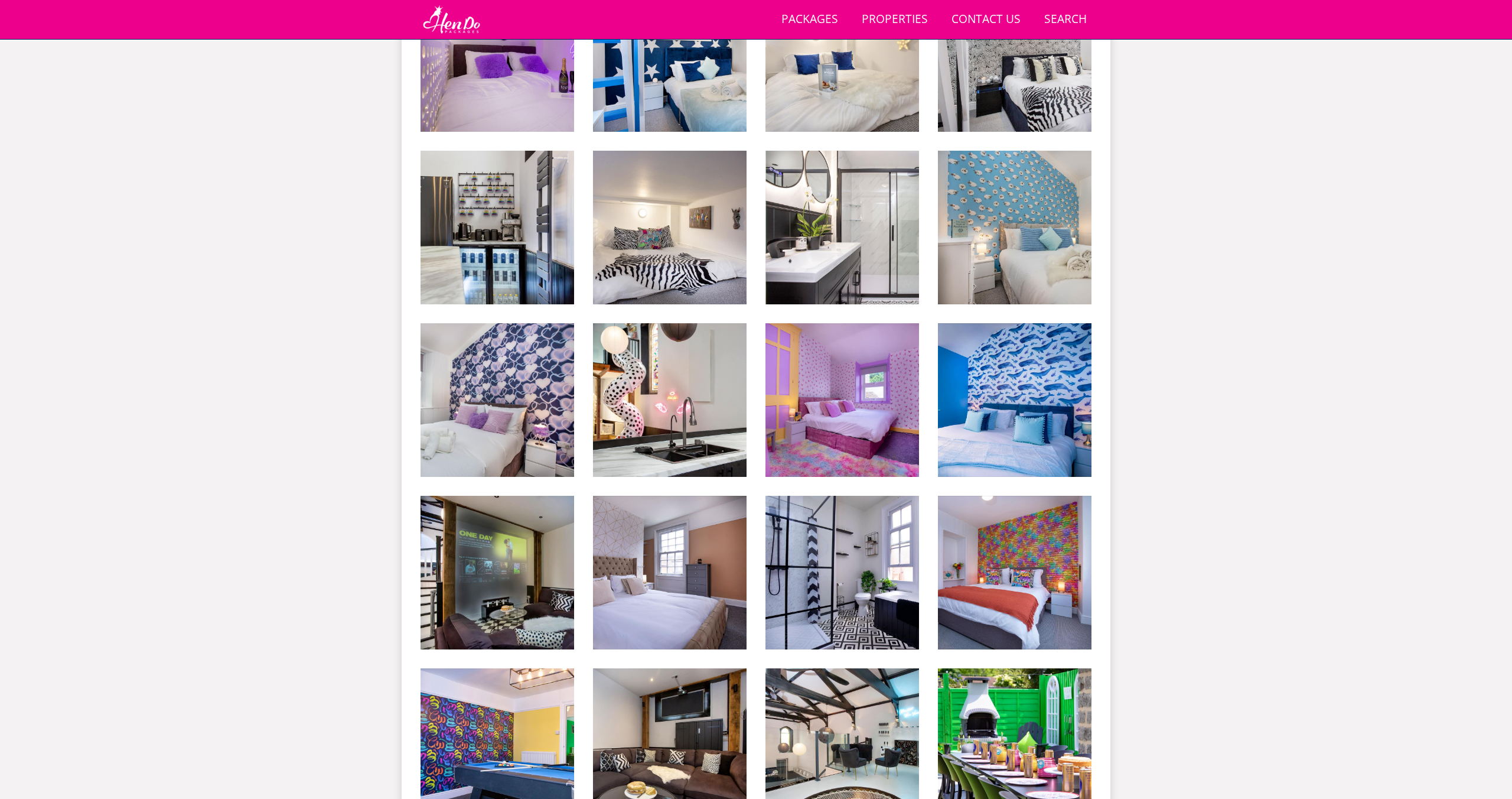
scroll to position [1553, 0]
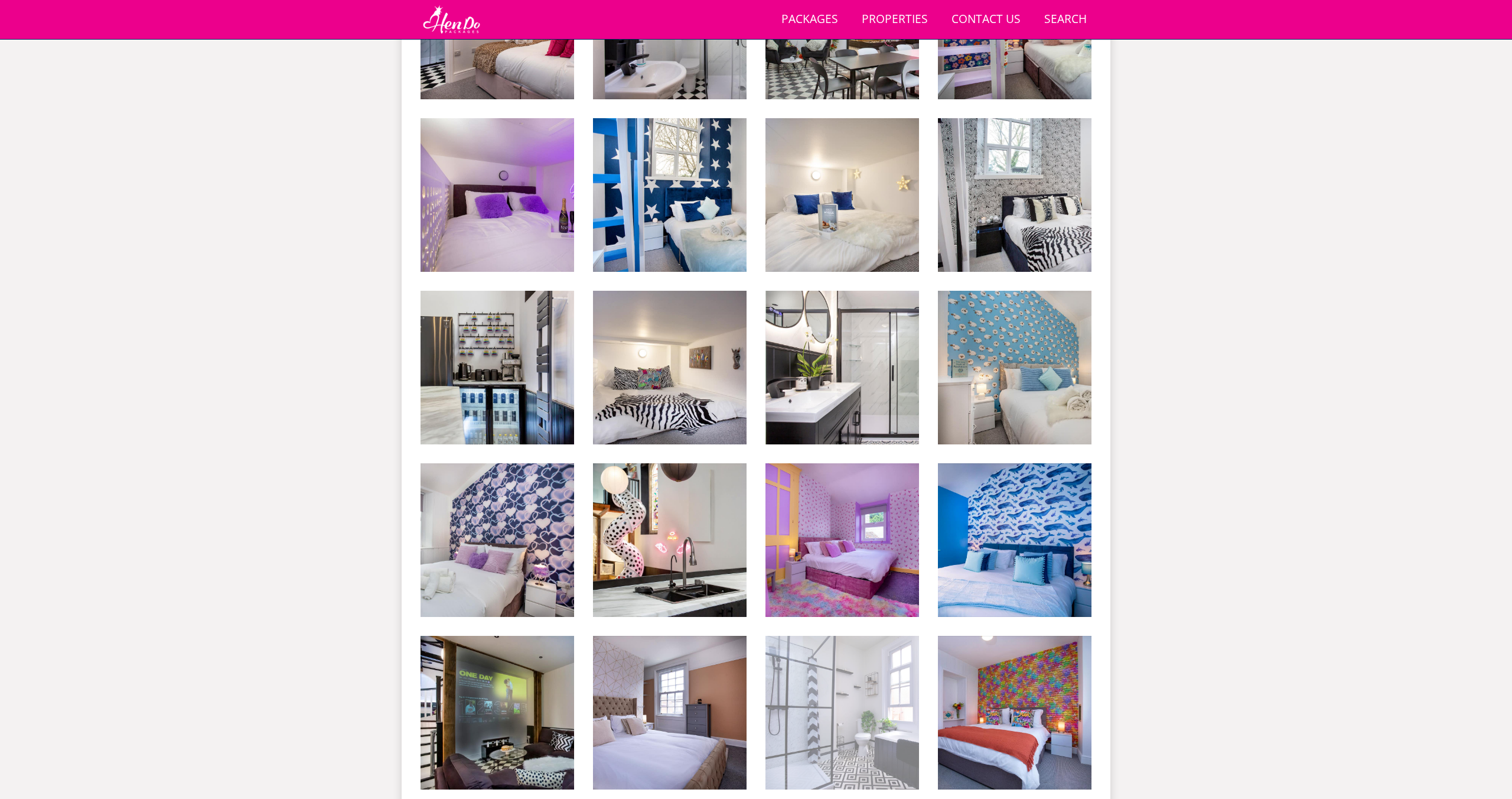
click at [783, 640] on img at bounding box center [842, 713] width 153 height 153
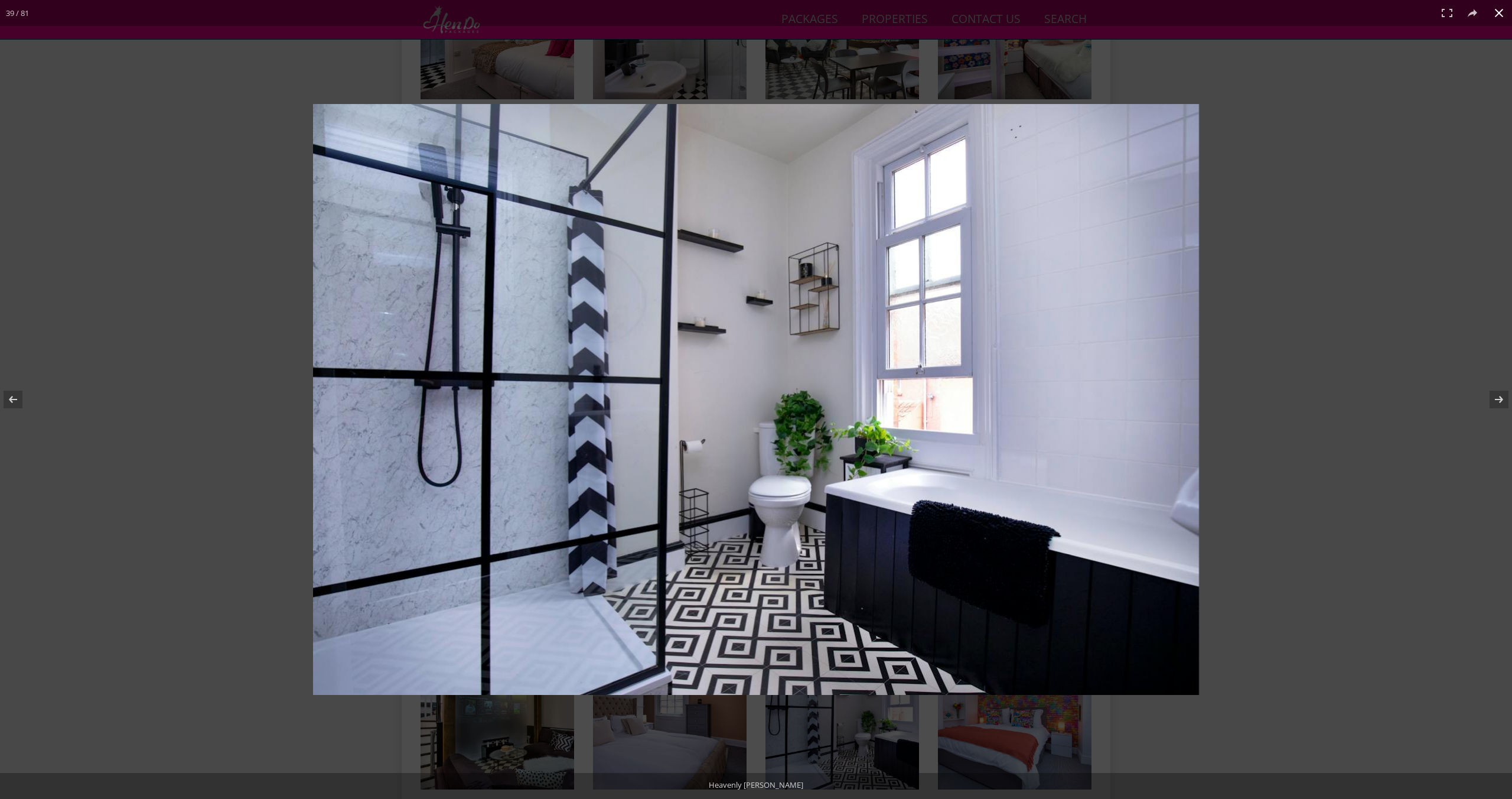
click at [1489, 9] on button at bounding box center [1498, 13] width 26 height 26
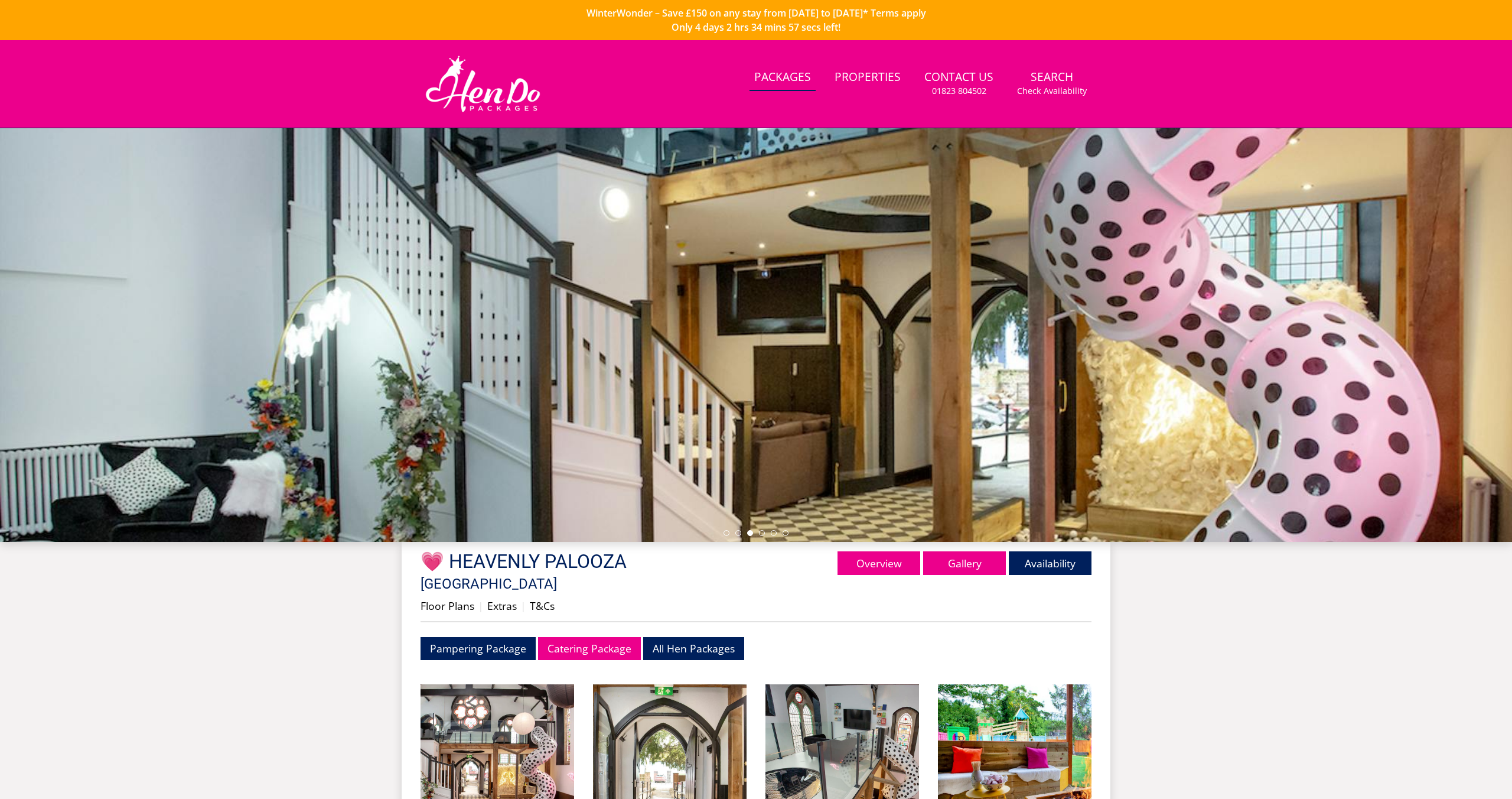
scroll to position [1, 0]
click at [876, 73] on link "Properties" at bounding box center [867, 77] width 76 height 26
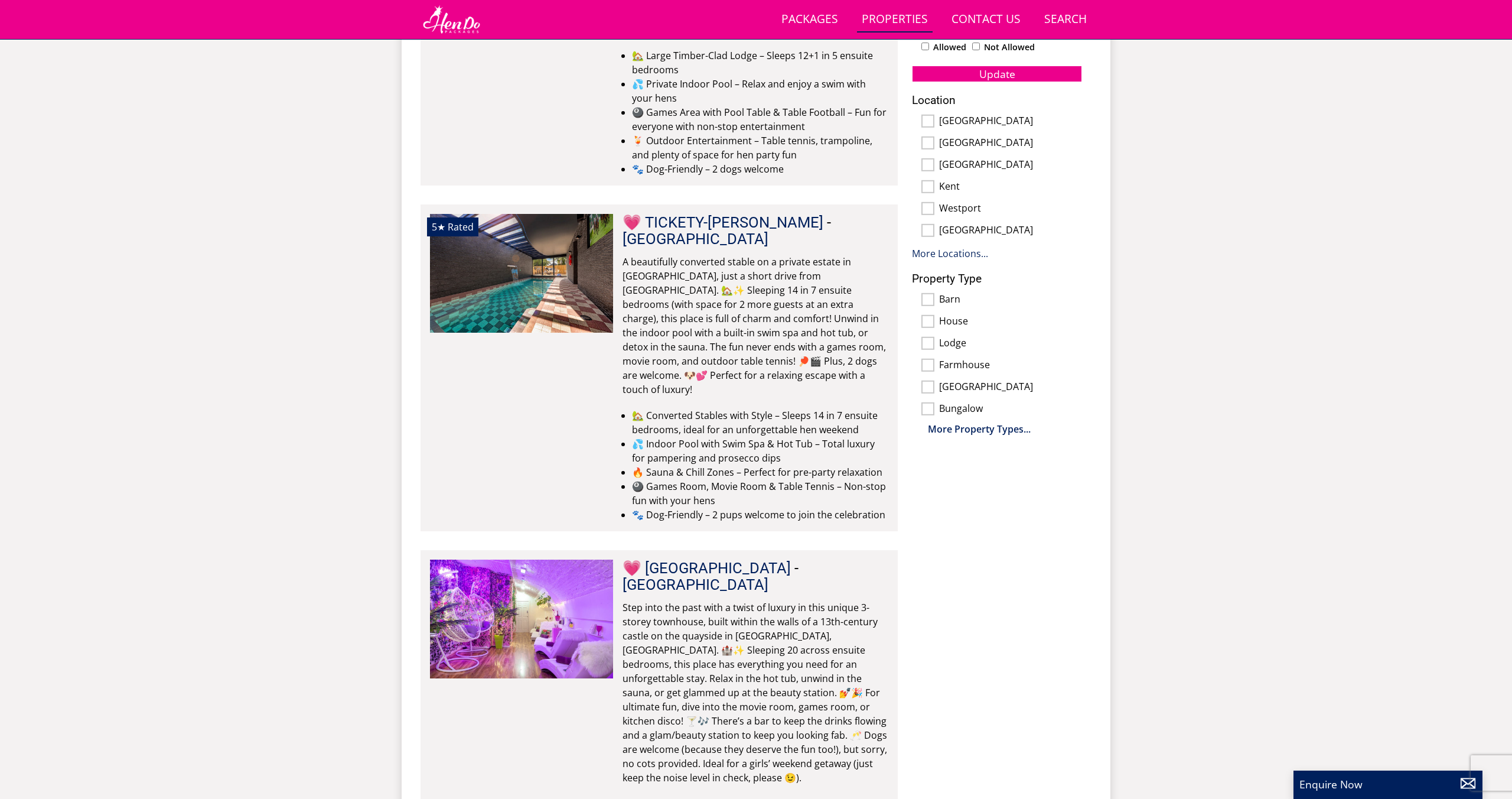
scroll to position [475, 0]
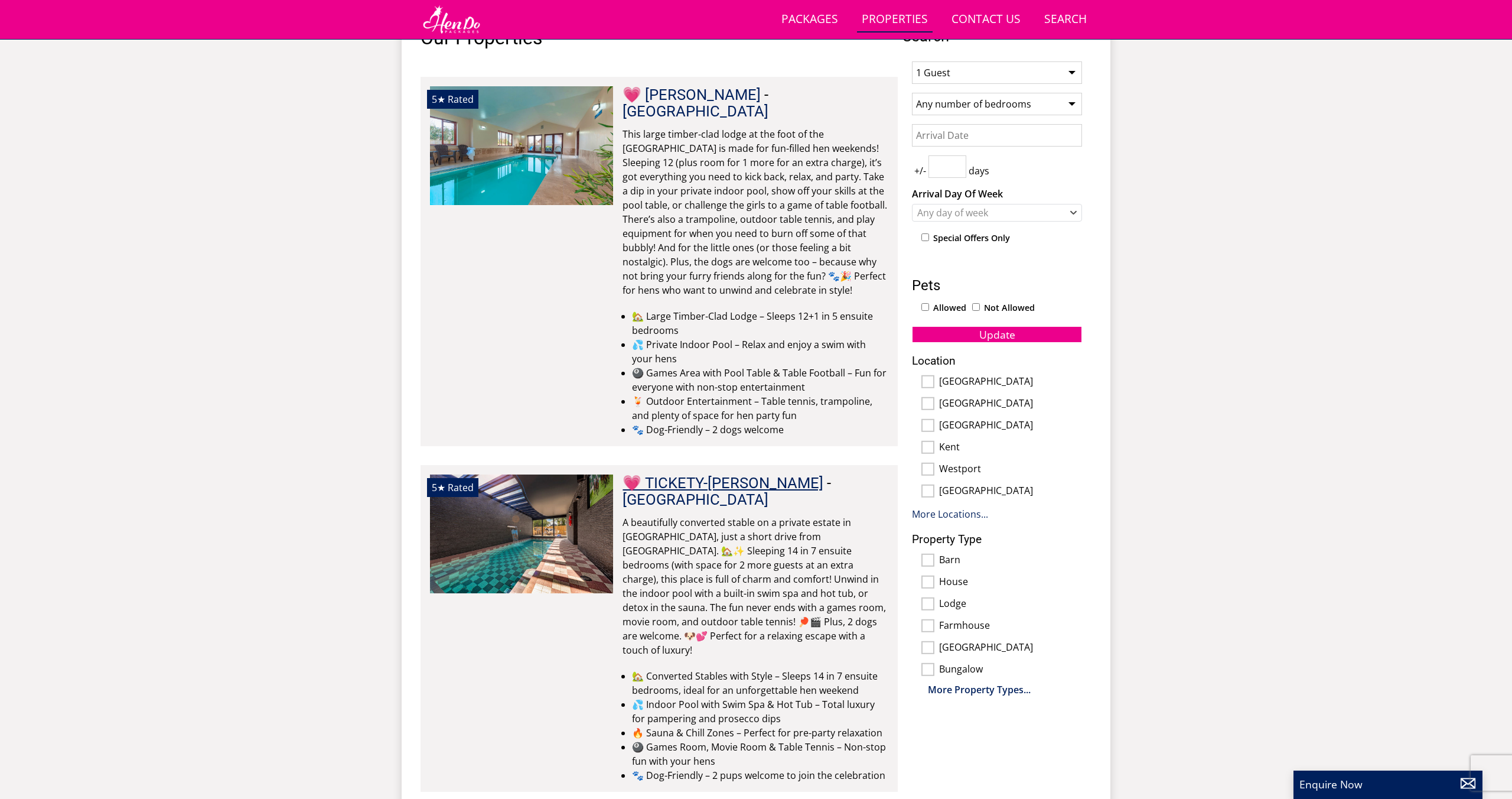
click at [661, 474] on link "💗 TICKETY-[PERSON_NAME]" at bounding box center [723, 483] width 201 height 18
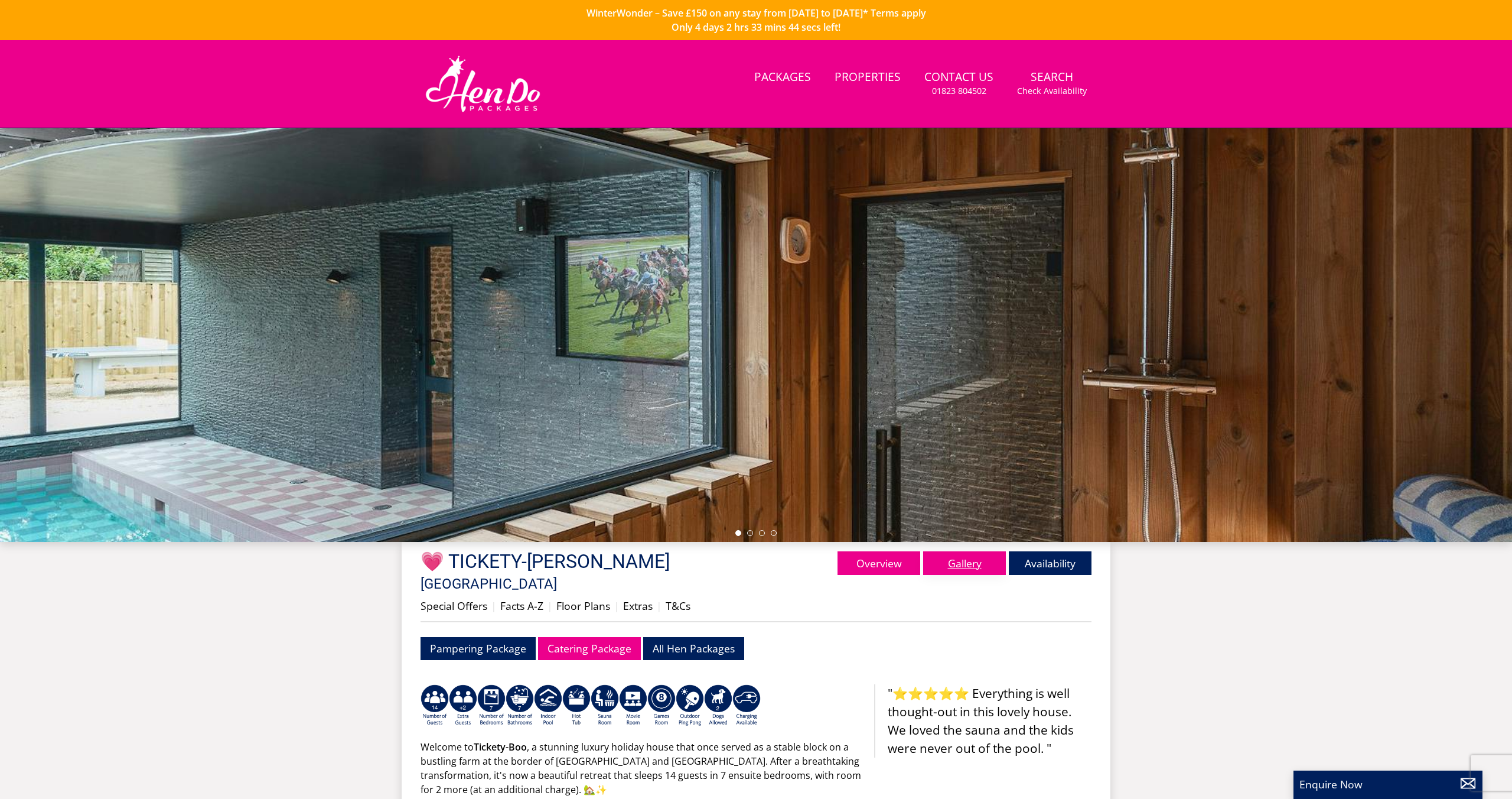
click at [961, 570] on link "Gallery" at bounding box center [964, 563] width 83 height 24
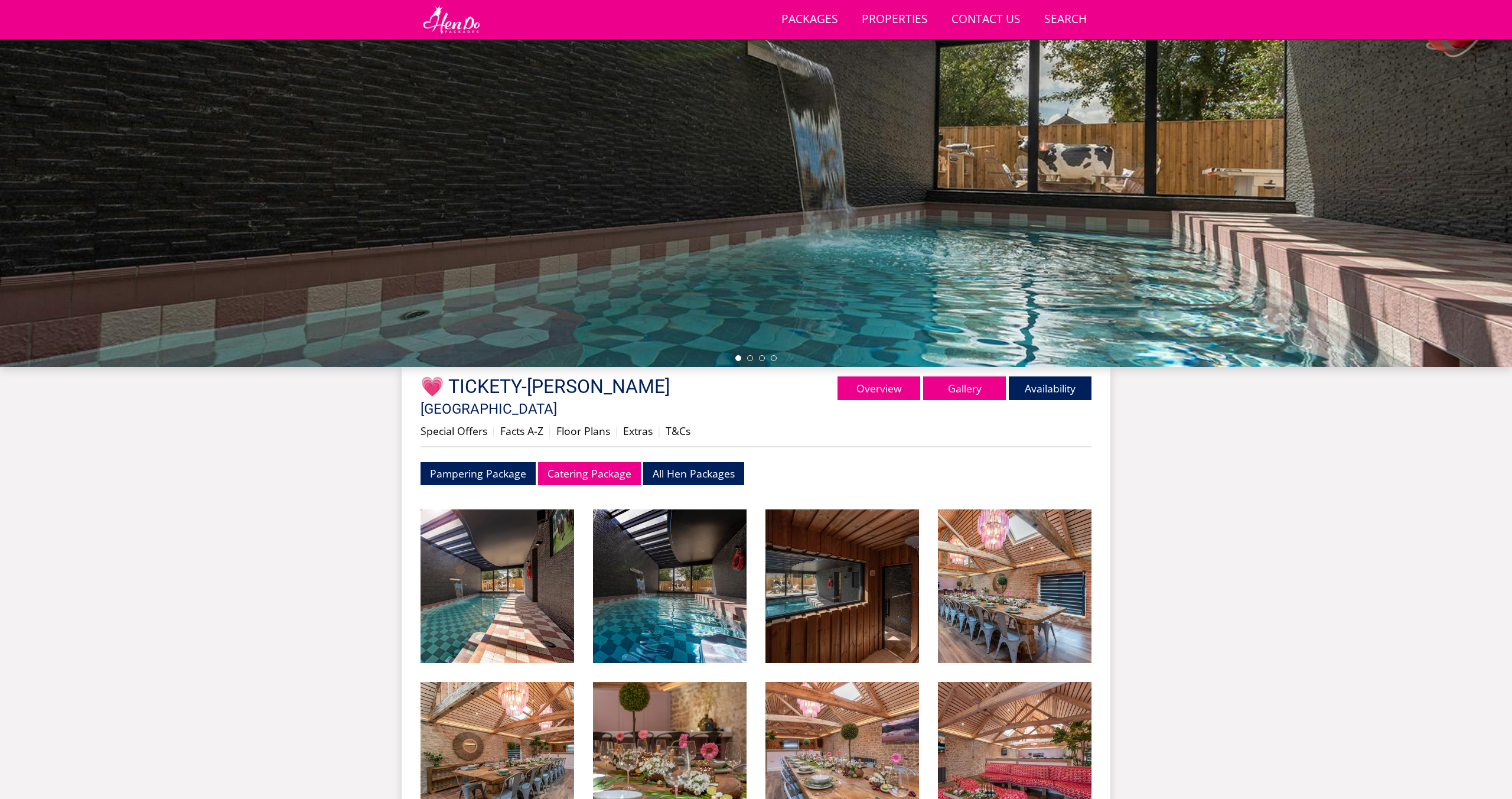
scroll to position [209, 0]
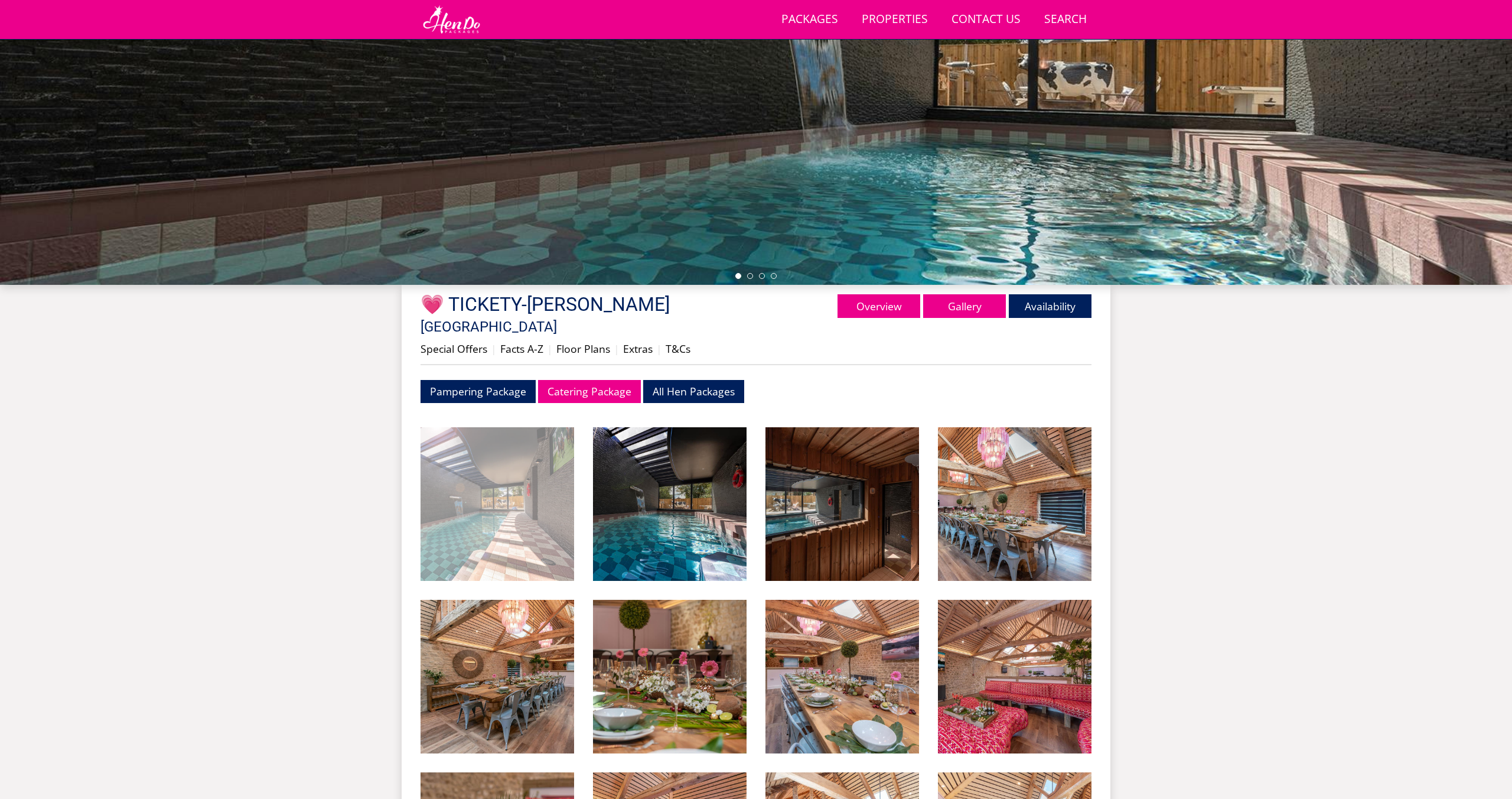
click at [471, 459] on img at bounding box center [497, 504] width 153 height 153
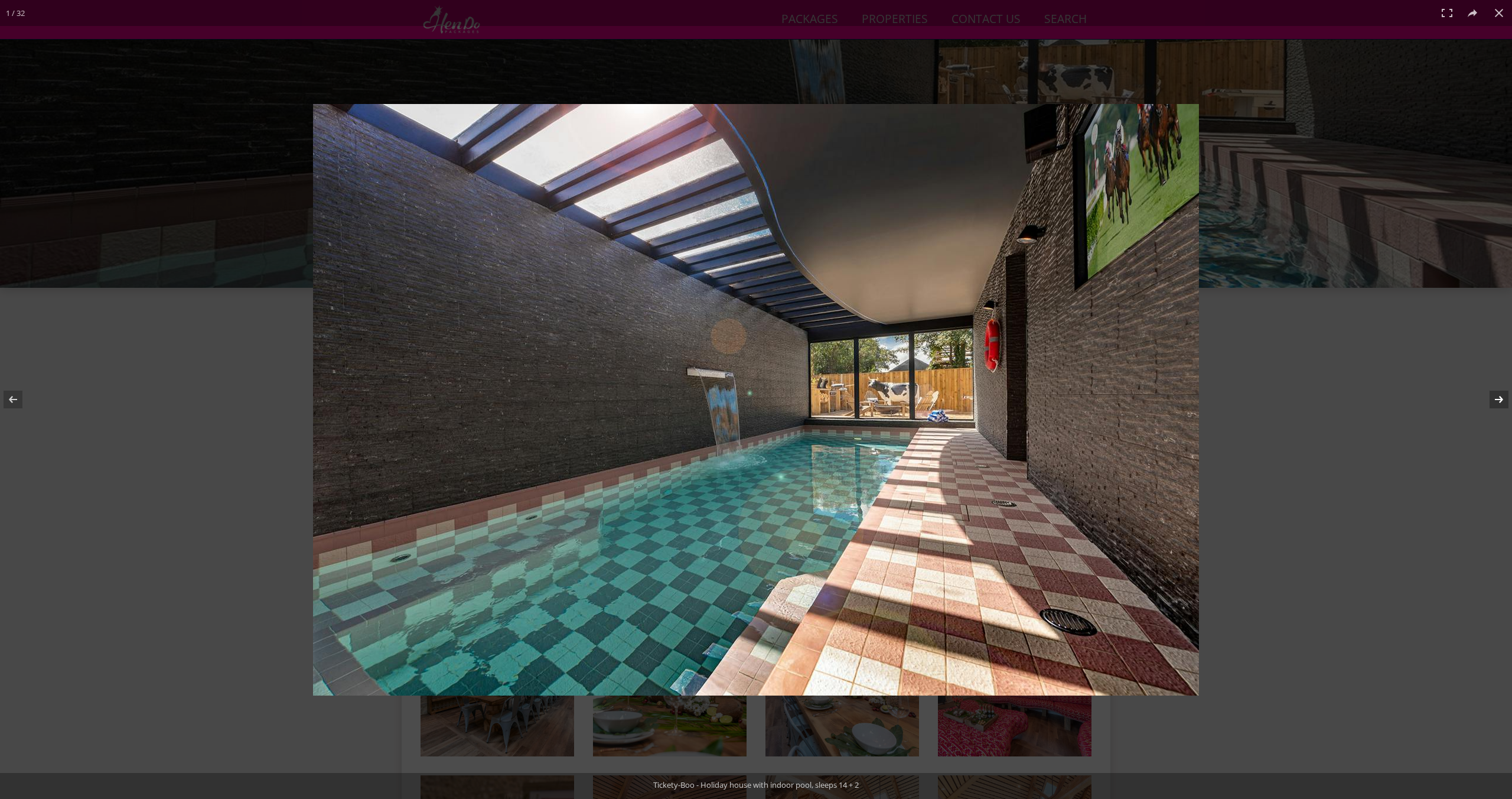
scroll to position [211, 0]
click at [1498, 395] on button at bounding box center [1491, 399] width 42 height 59
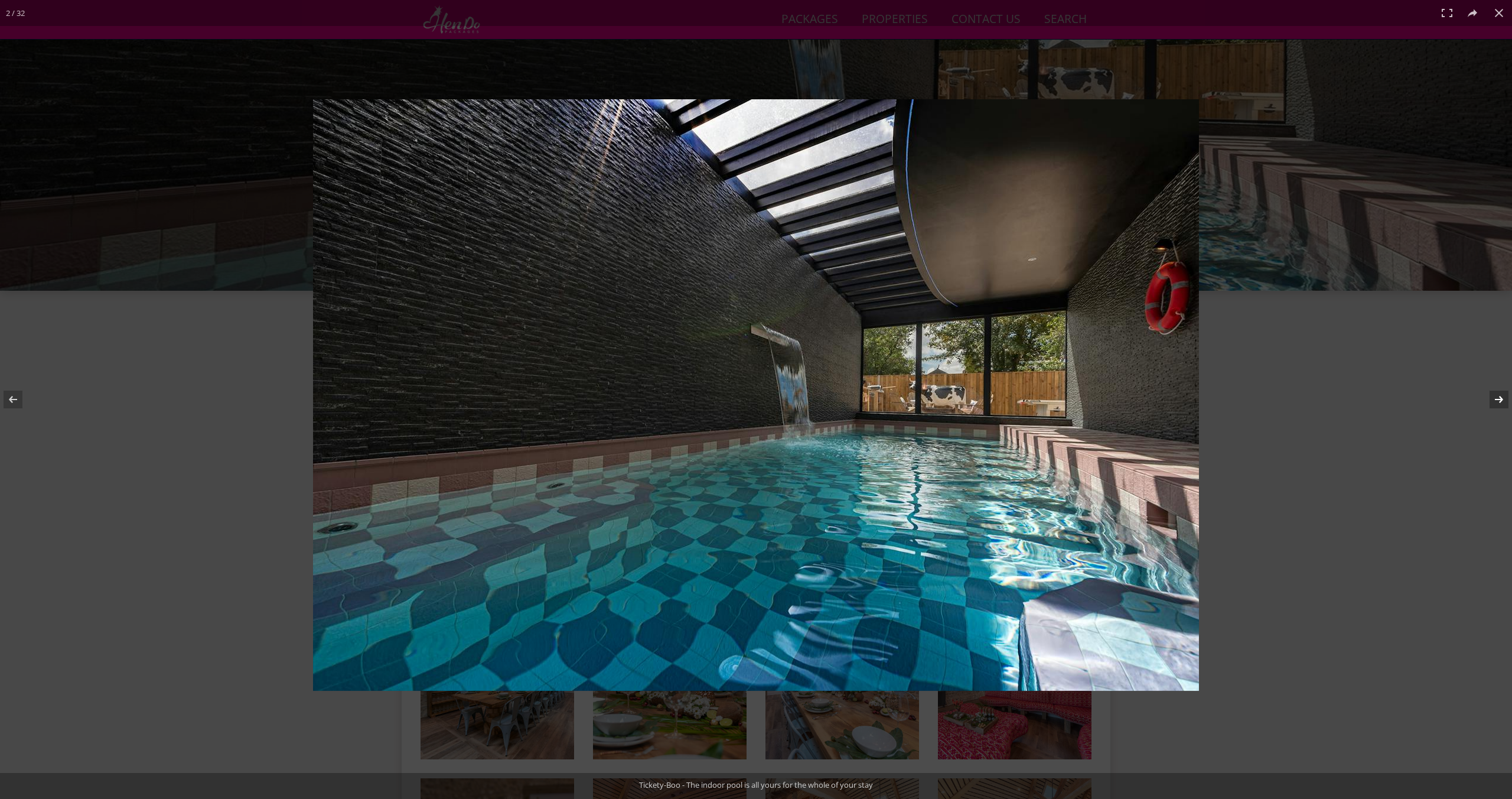
click at [1498, 395] on button at bounding box center [1491, 399] width 42 height 59
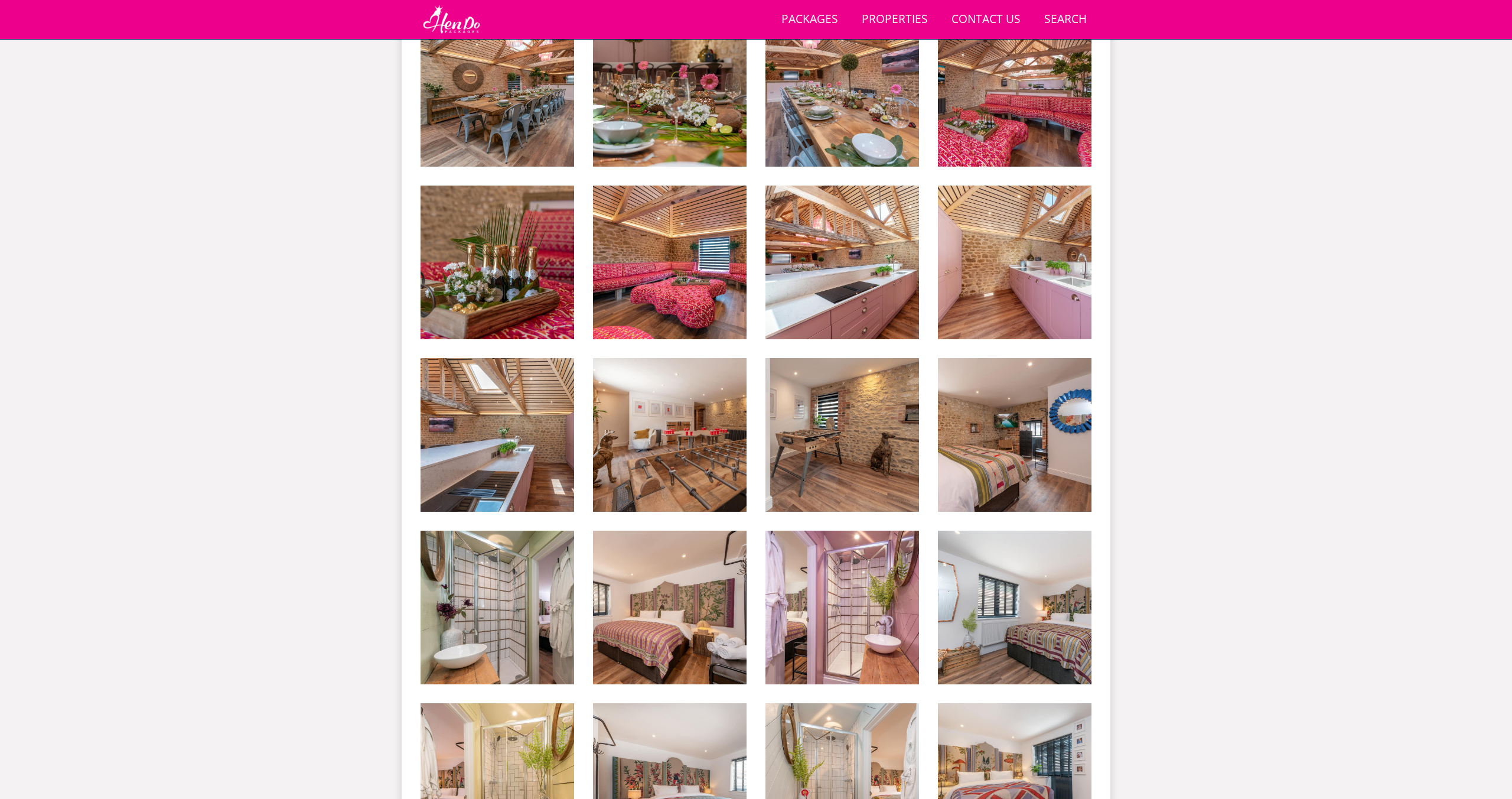
scroll to position [797, 0]
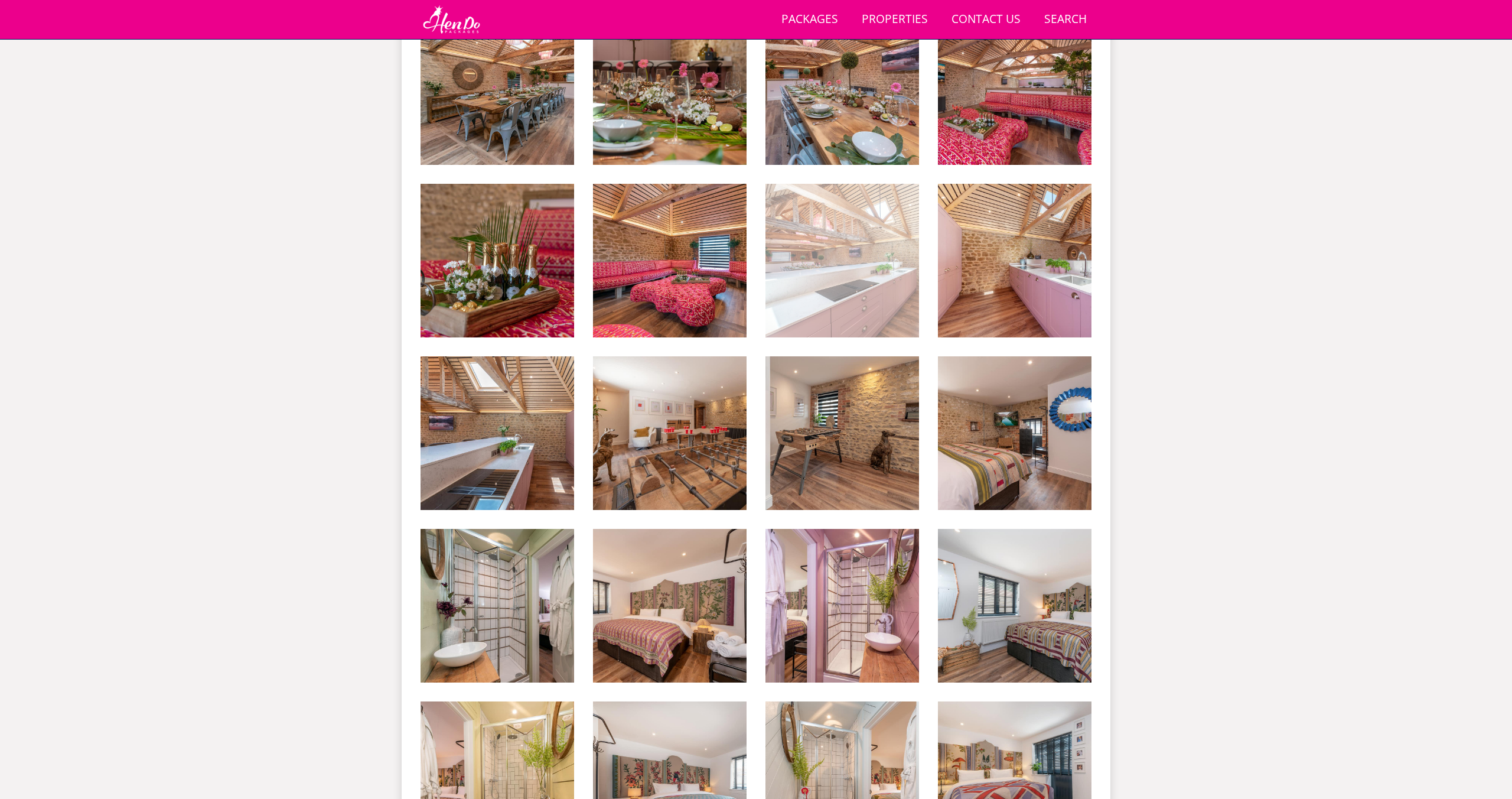
click at [829, 263] on img at bounding box center [842, 260] width 153 height 153
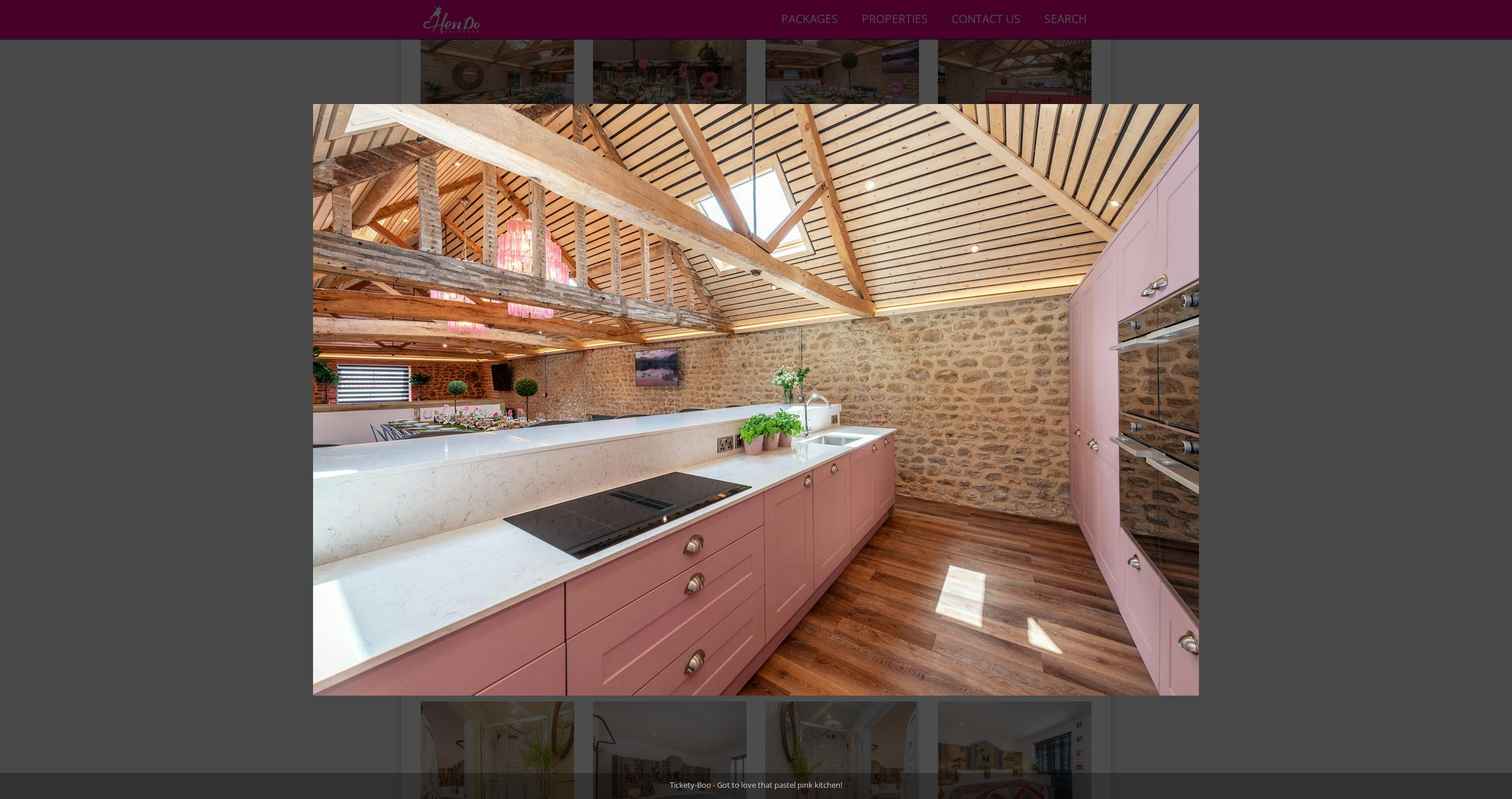
click at [1497, 397] on button at bounding box center [1491, 399] width 42 height 59
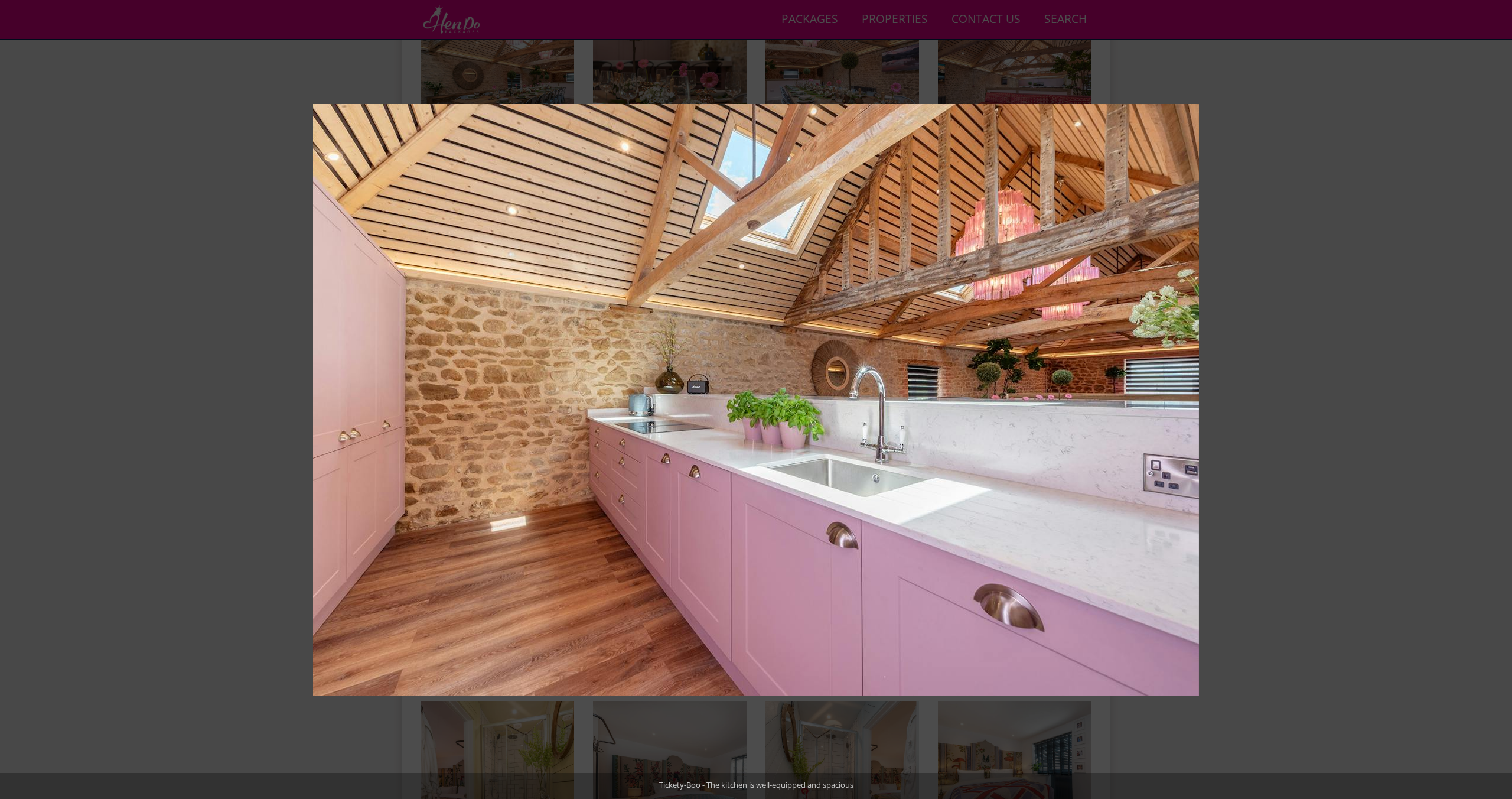
click at [1497, 397] on button at bounding box center [1491, 399] width 42 height 59
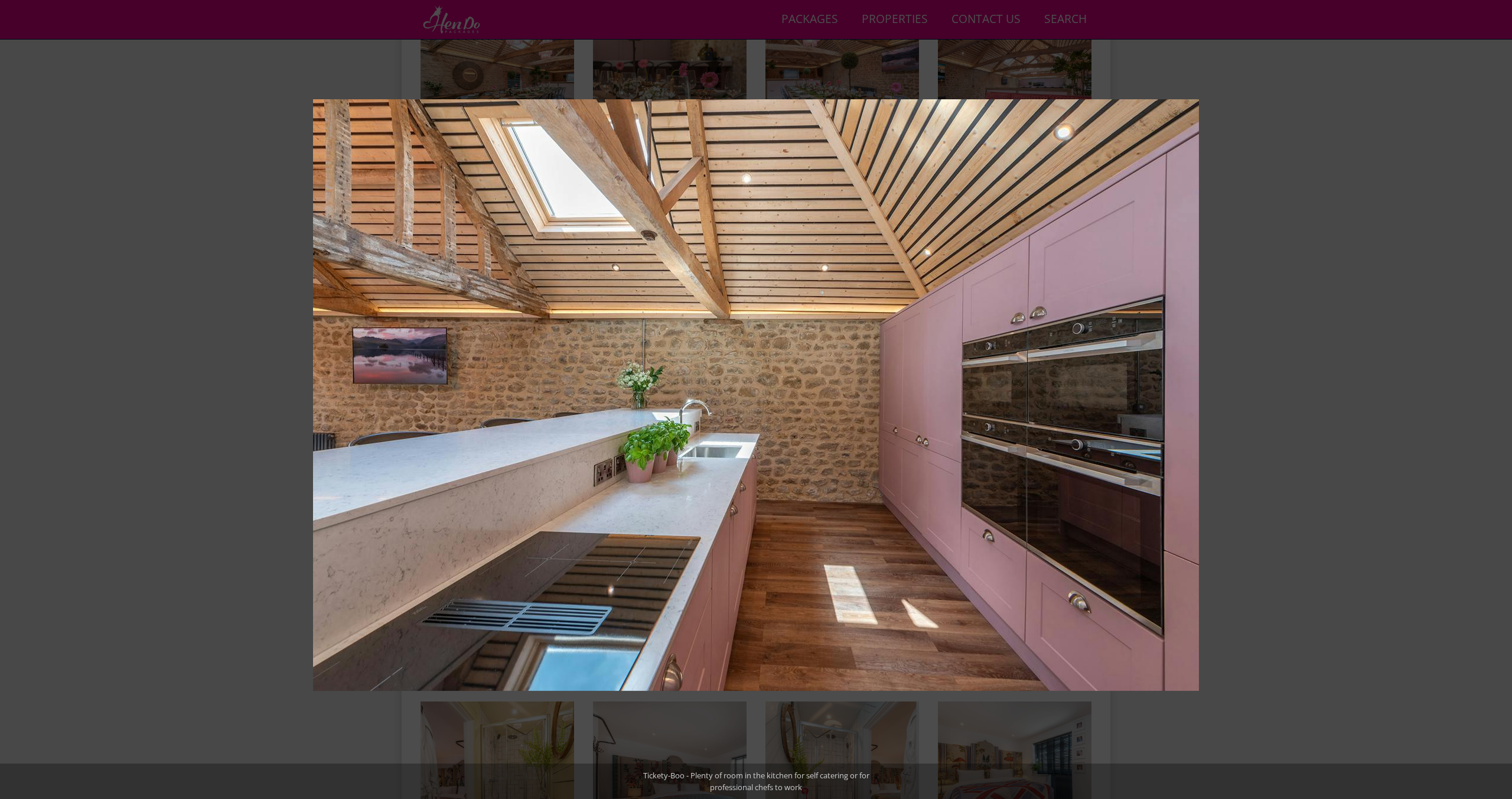
click at [1497, 397] on button at bounding box center [1491, 399] width 42 height 59
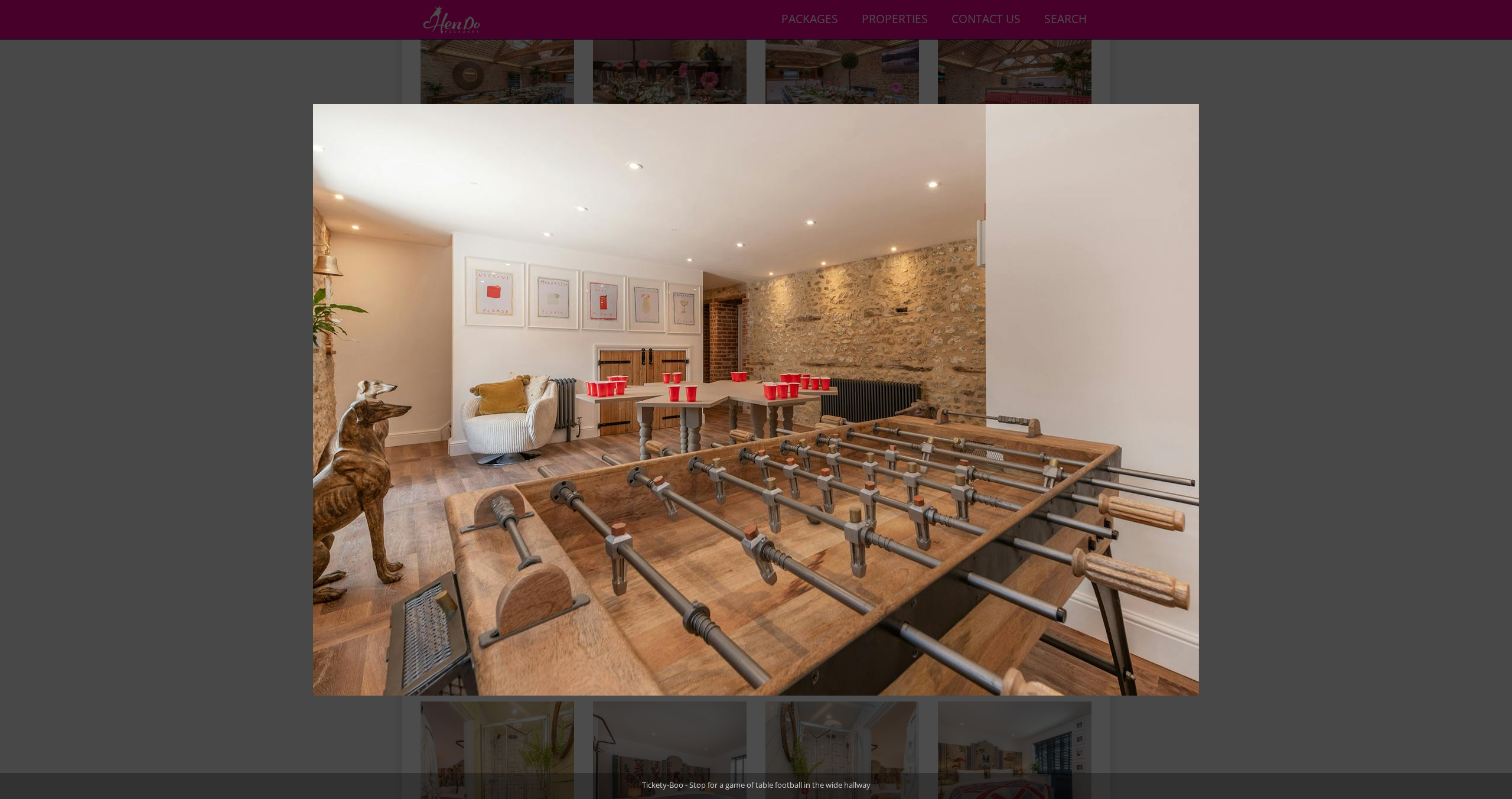
click at [1497, 397] on button at bounding box center [1491, 399] width 42 height 59
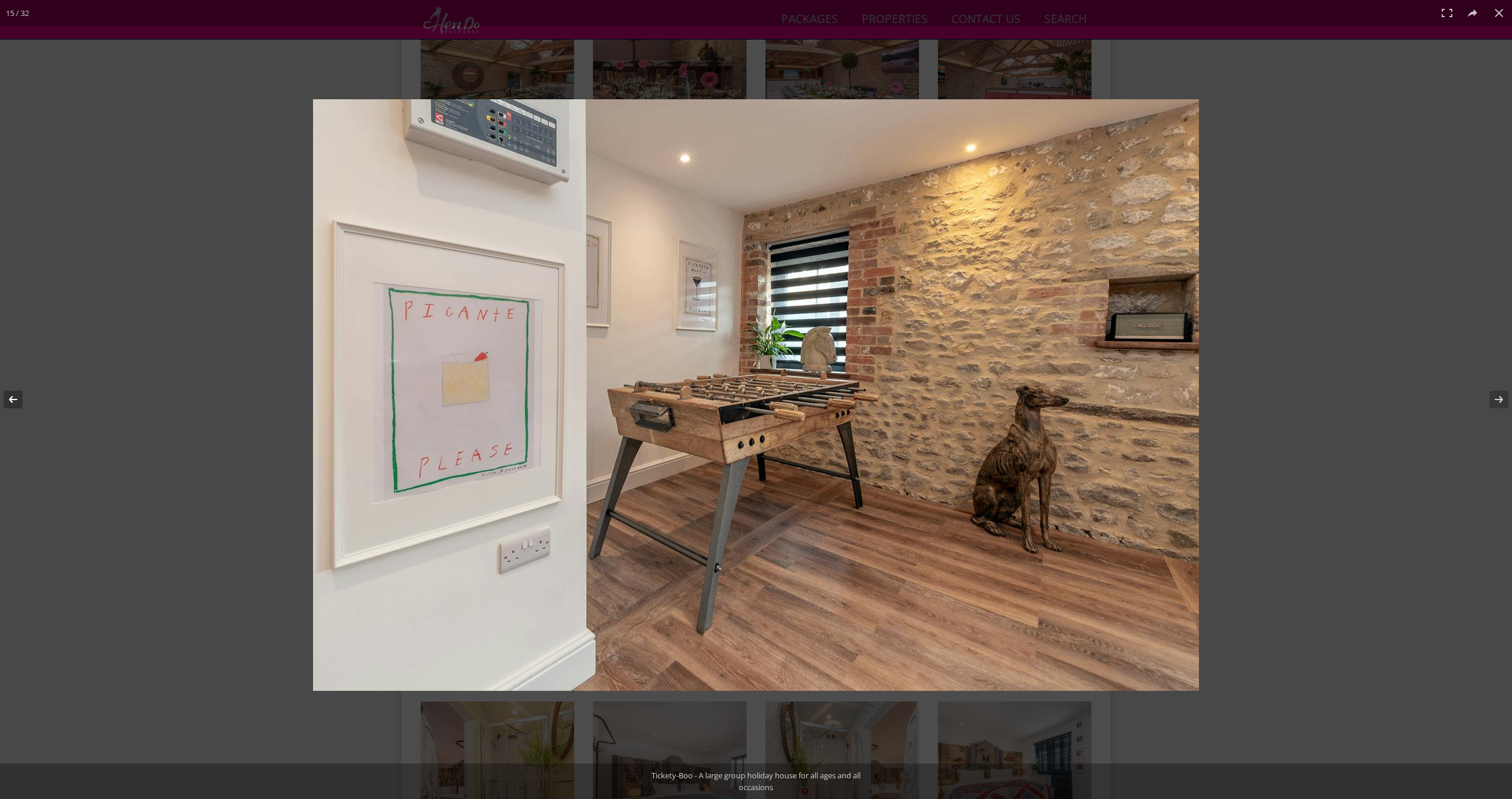
click at [3, 390] on button at bounding box center [20, 399] width 42 height 59
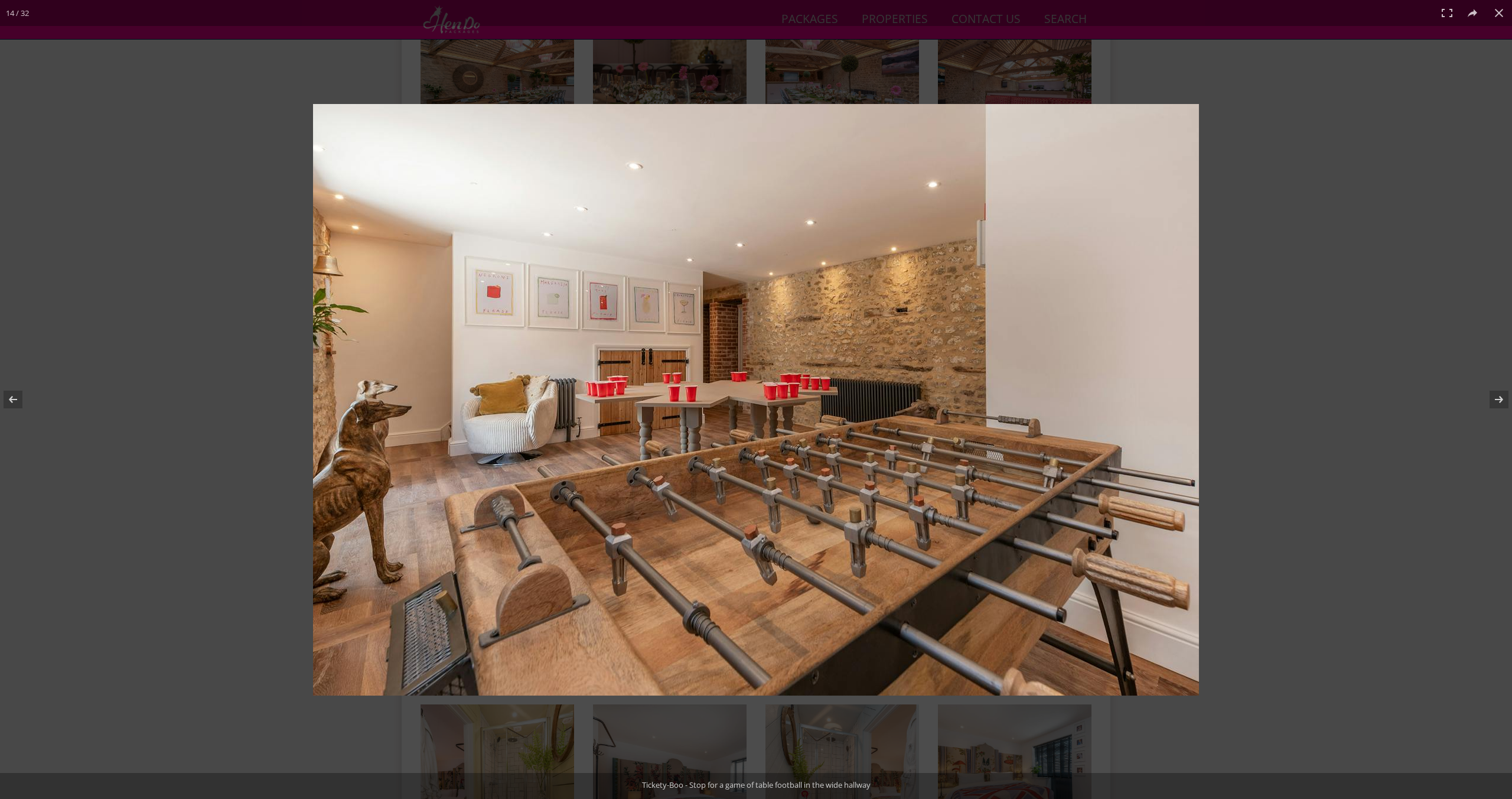
scroll to position [793, 0]
click at [1496, 401] on button at bounding box center [1491, 399] width 42 height 59
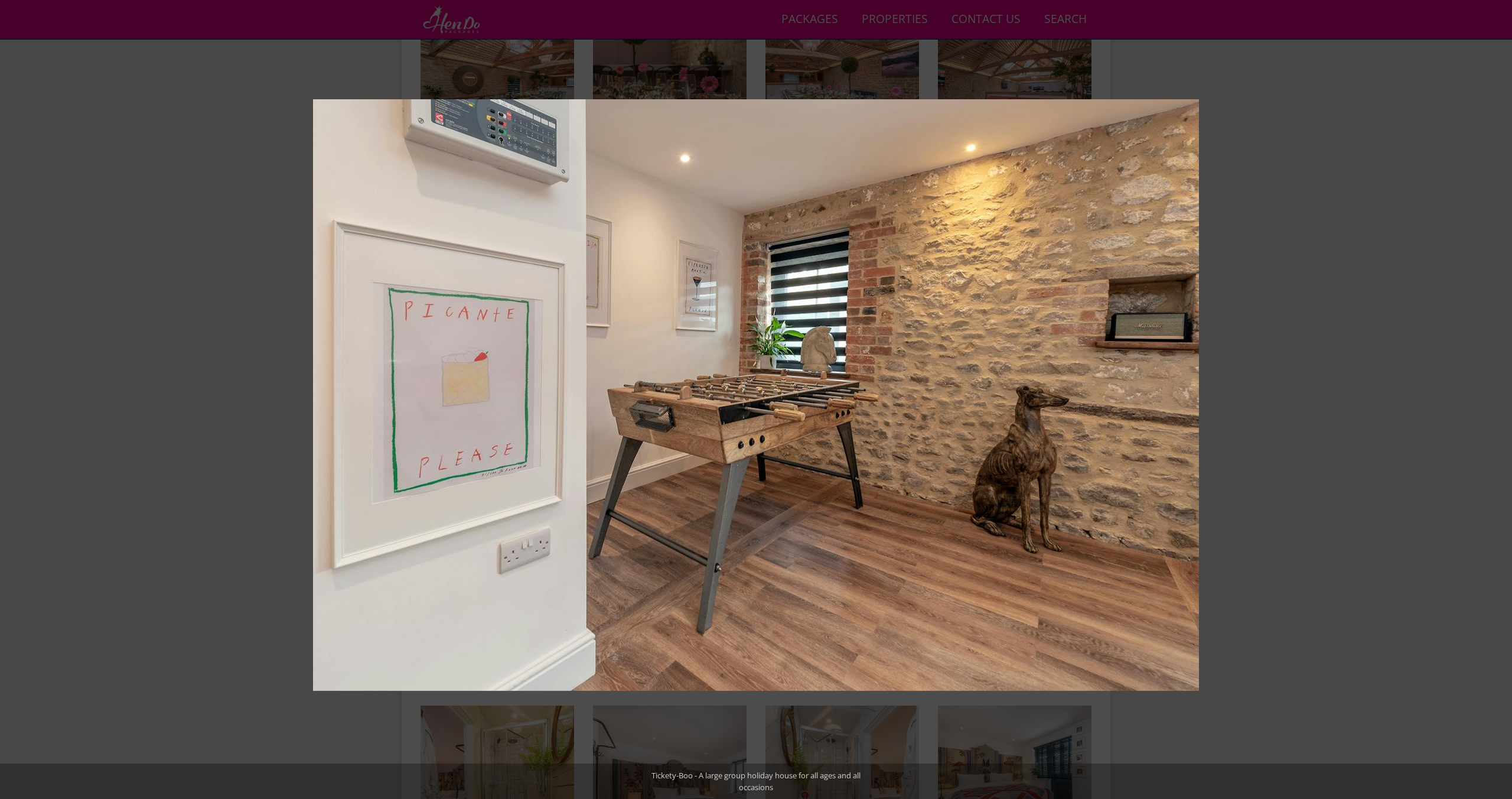
click at [1496, 401] on button at bounding box center [1491, 399] width 42 height 59
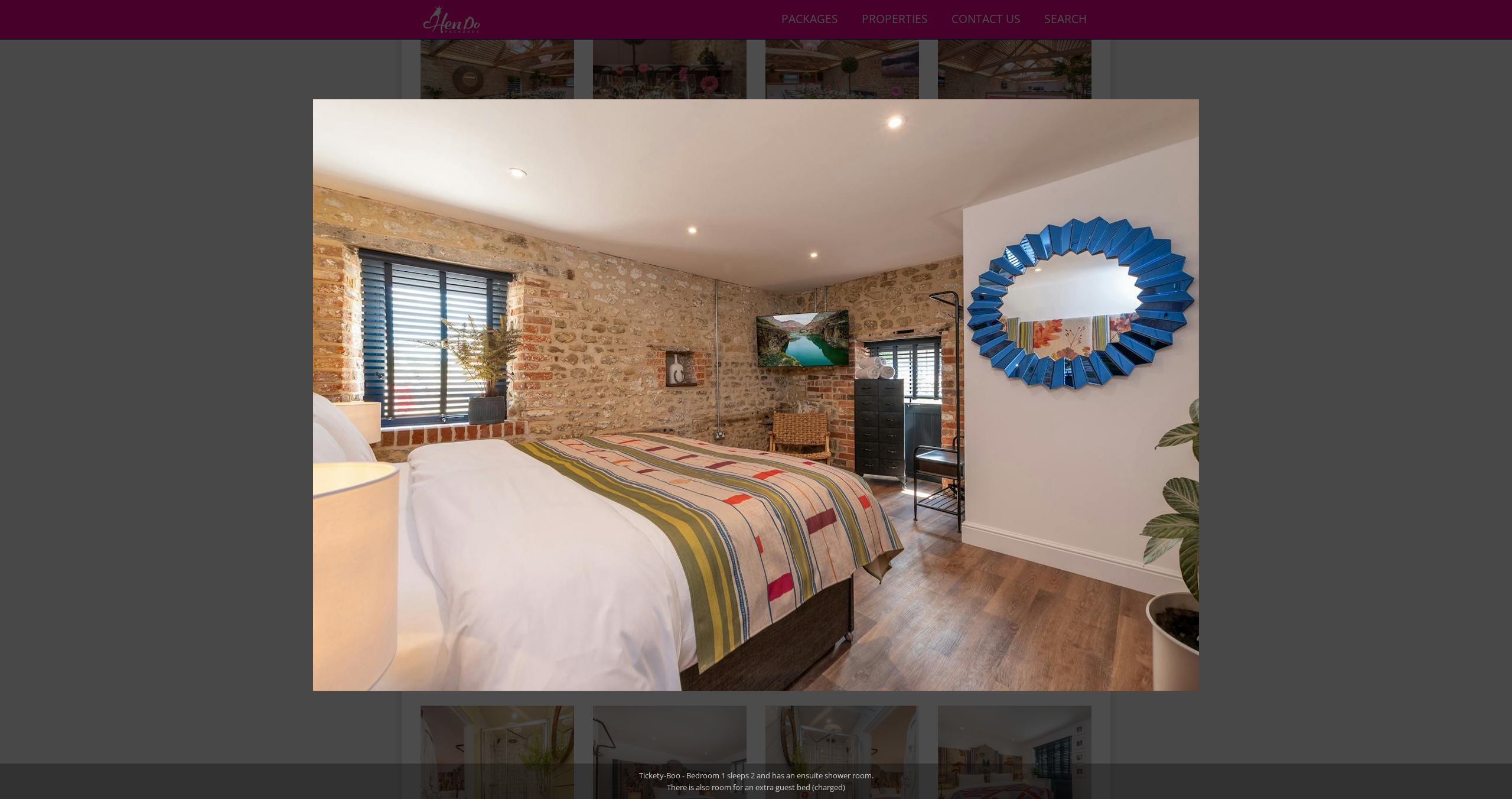
click at [1496, 401] on button at bounding box center [1491, 399] width 42 height 59
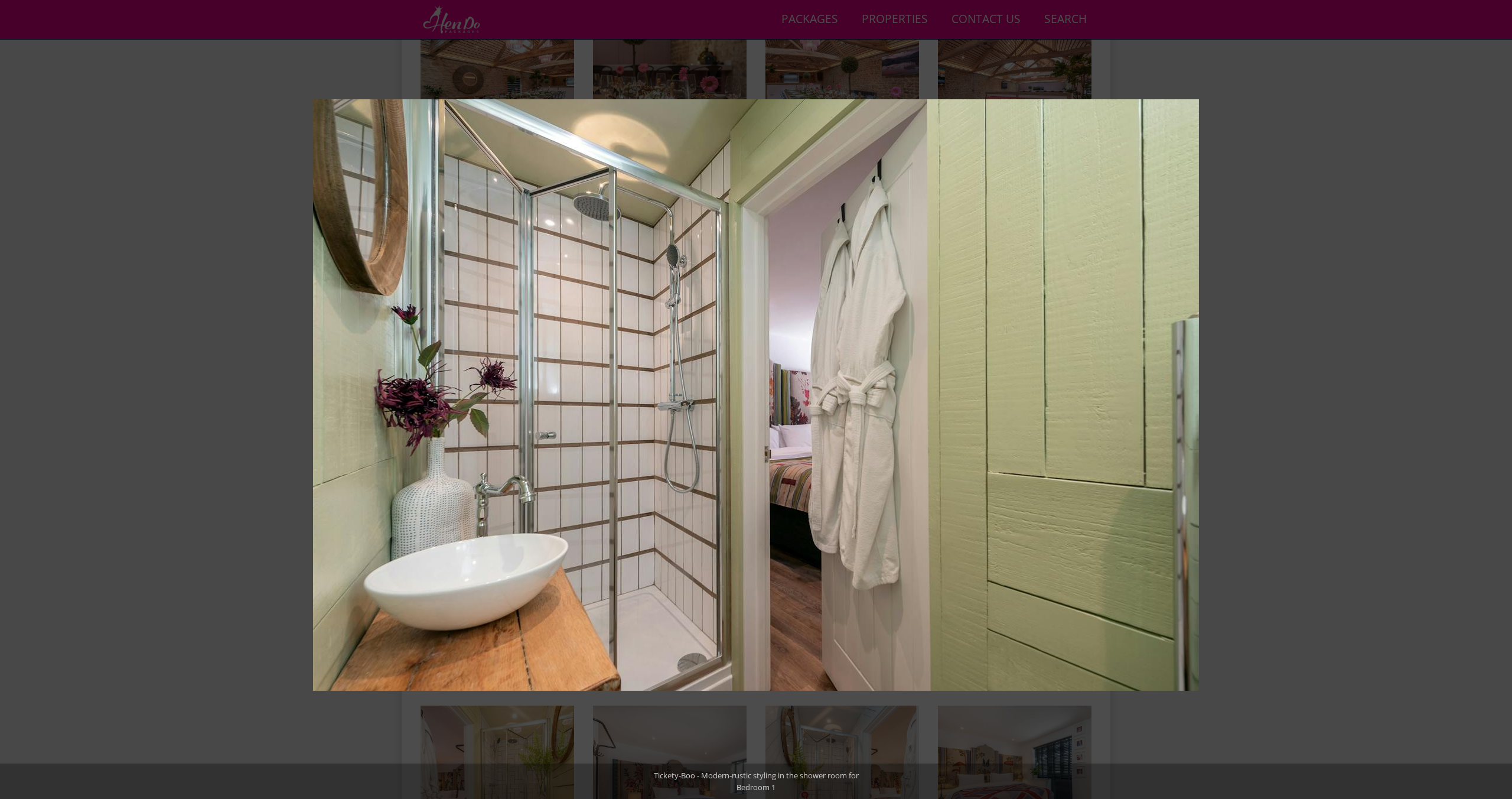
click at [1496, 401] on button at bounding box center [1491, 399] width 42 height 59
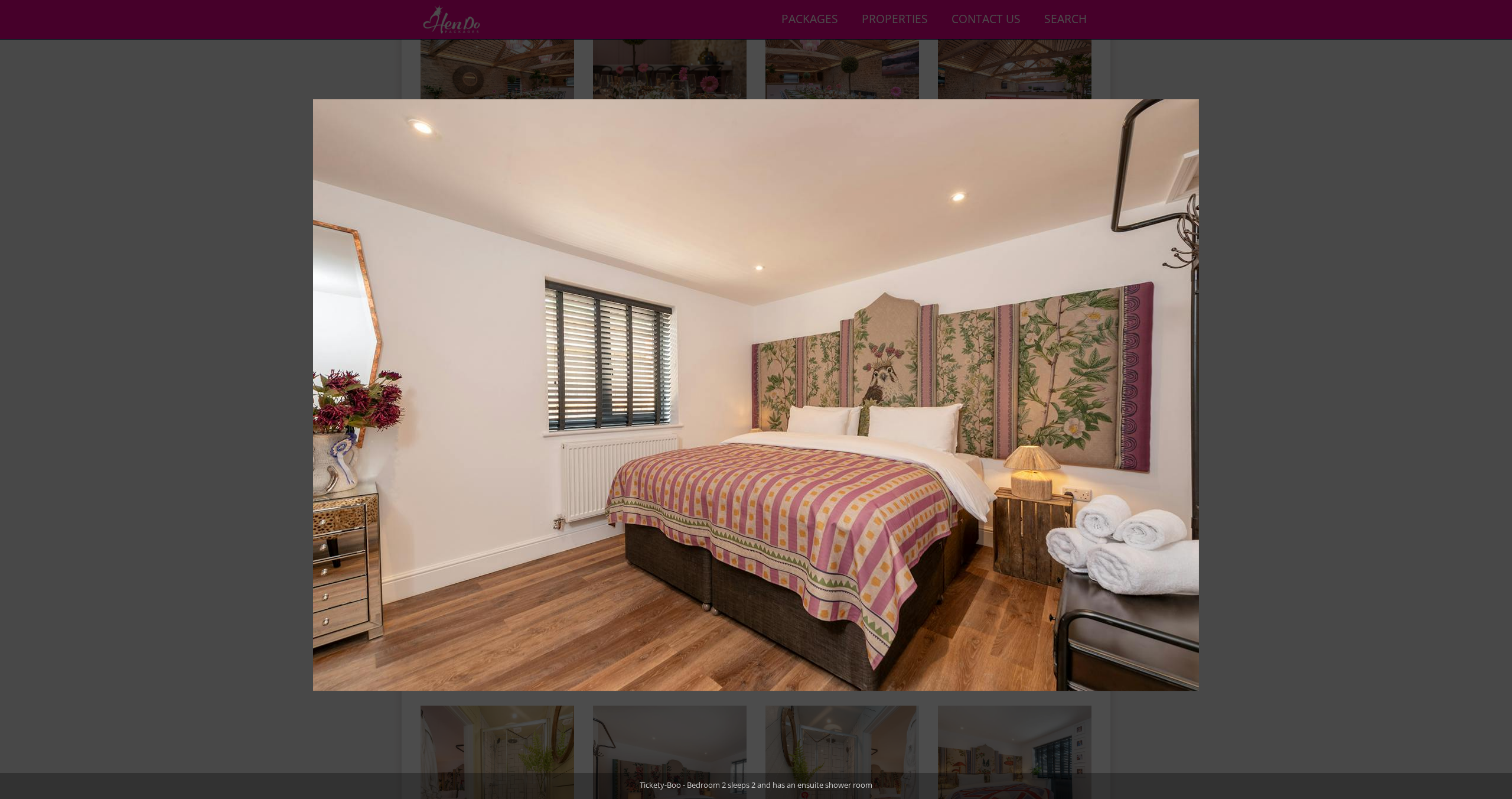
click at [1496, 401] on button at bounding box center [1491, 399] width 42 height 59
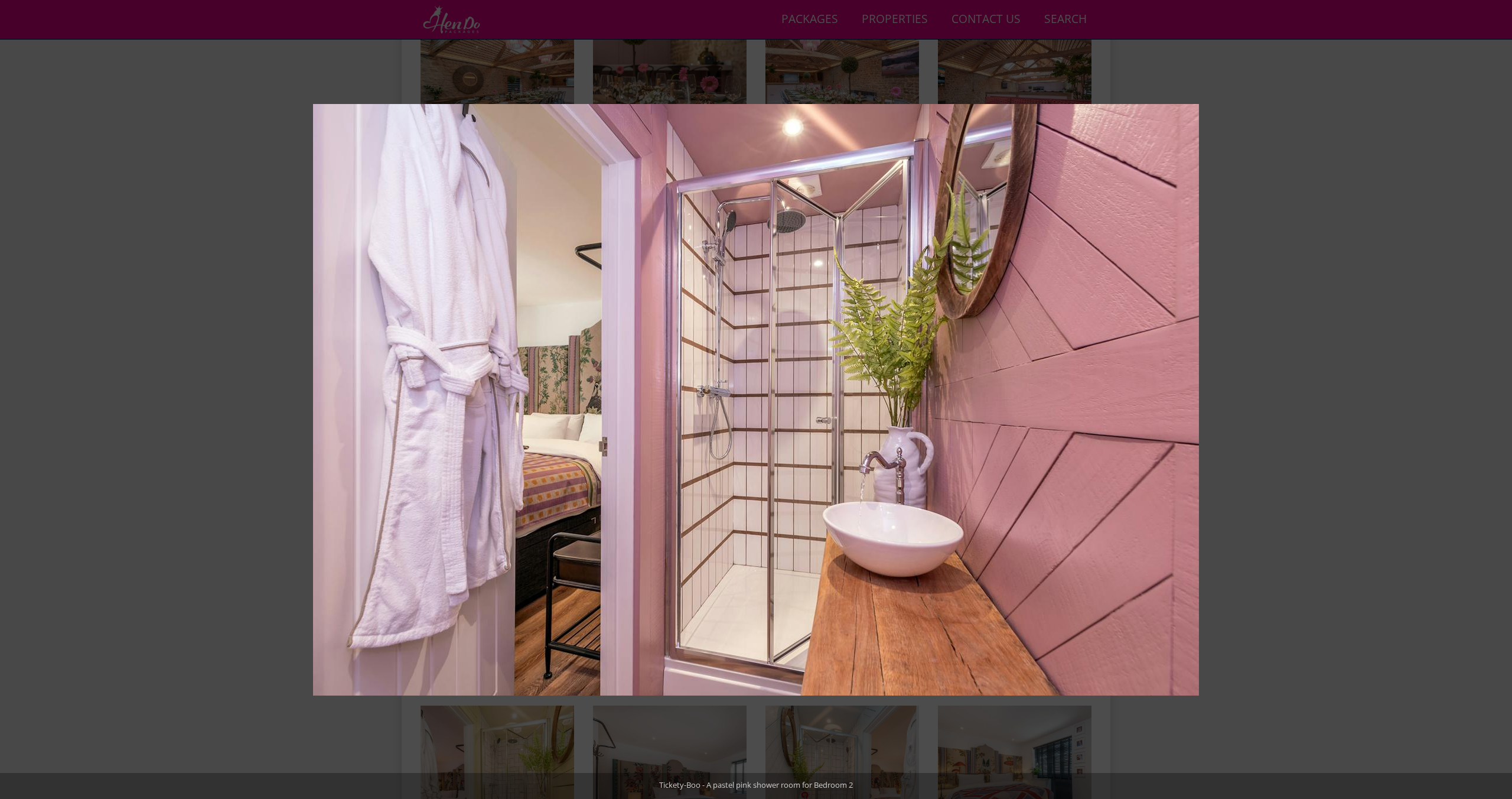
click at [1496, 401] on button at bounding box center [1491, 399] width 42 height 59
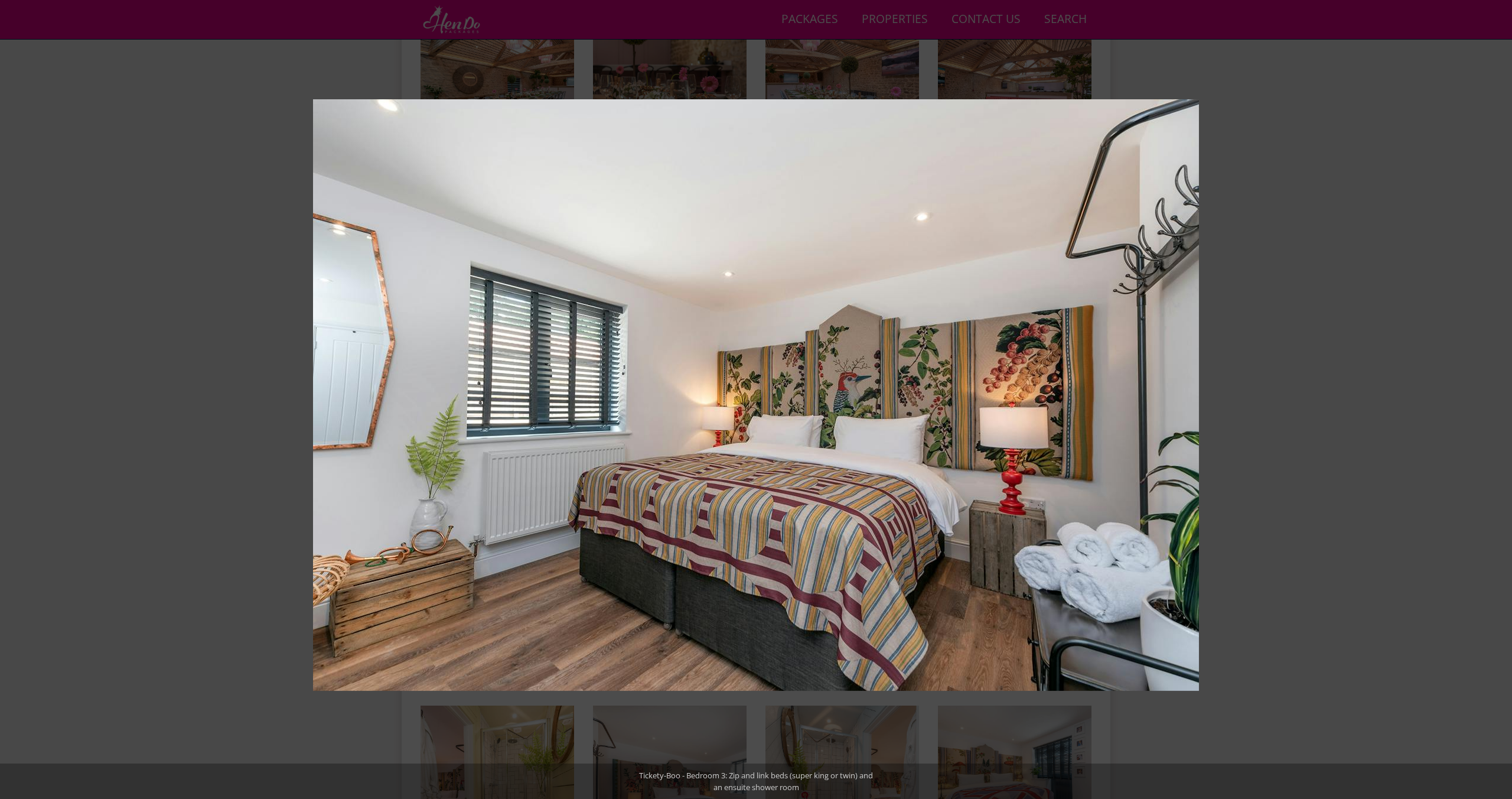
click at [1496, 401] on button at bounding box center [1491, 399] width 42 height 59
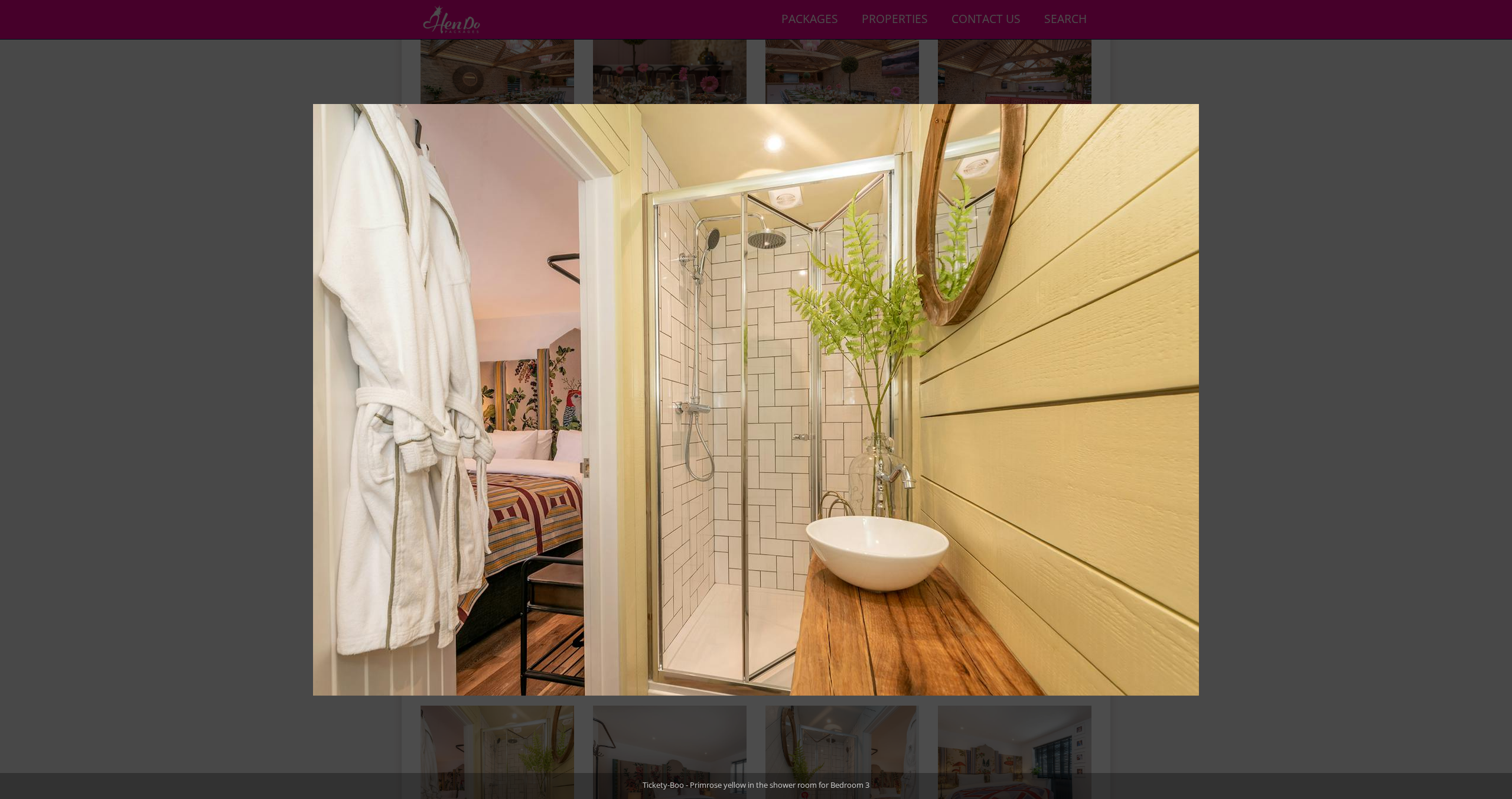
click at [1496, 401] on button at bounding box center [1491, 399] width 42 height 59
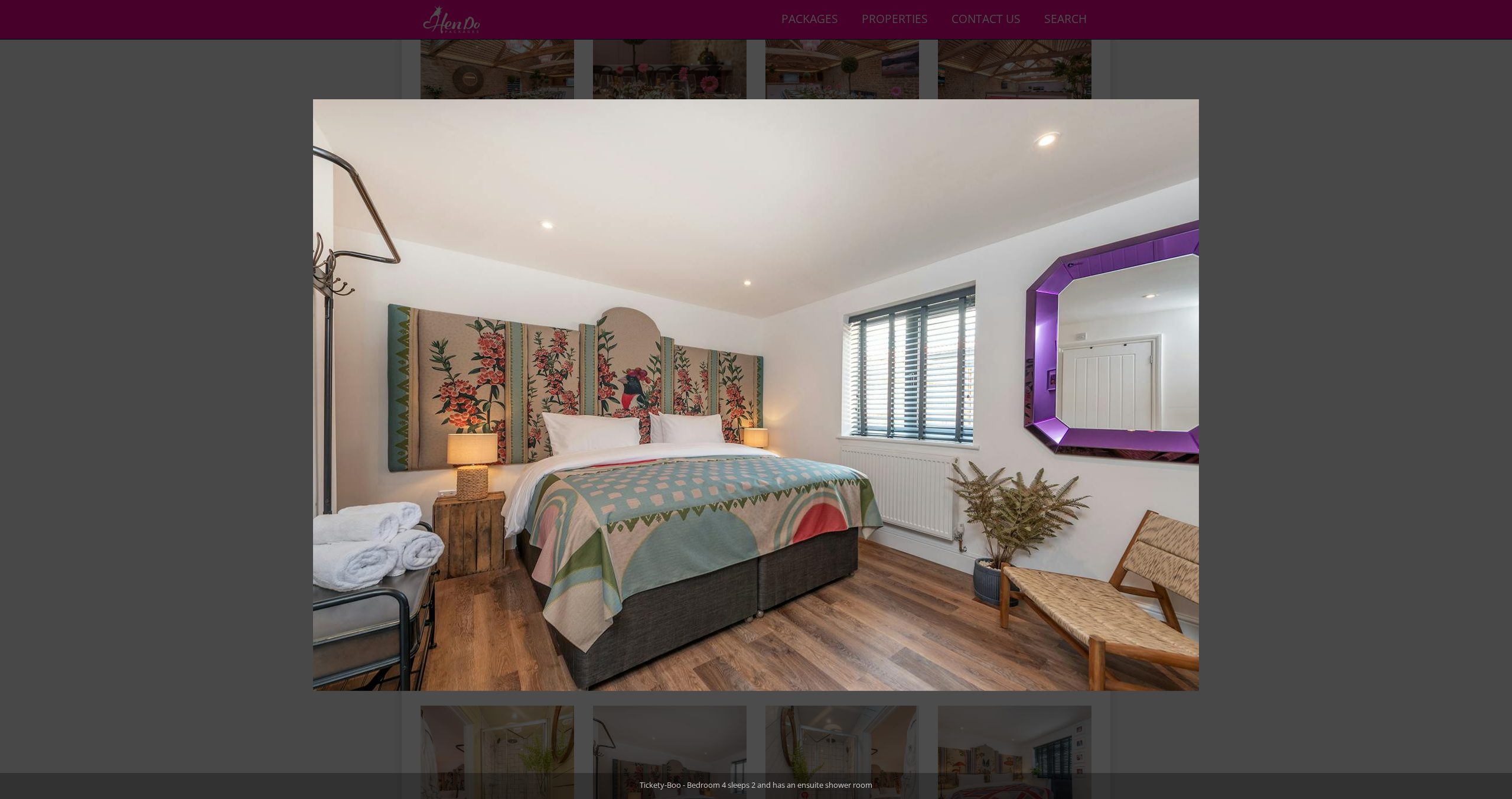
click at [1496, 401] on button at bounding box center [1491, 399] width 42 height 59
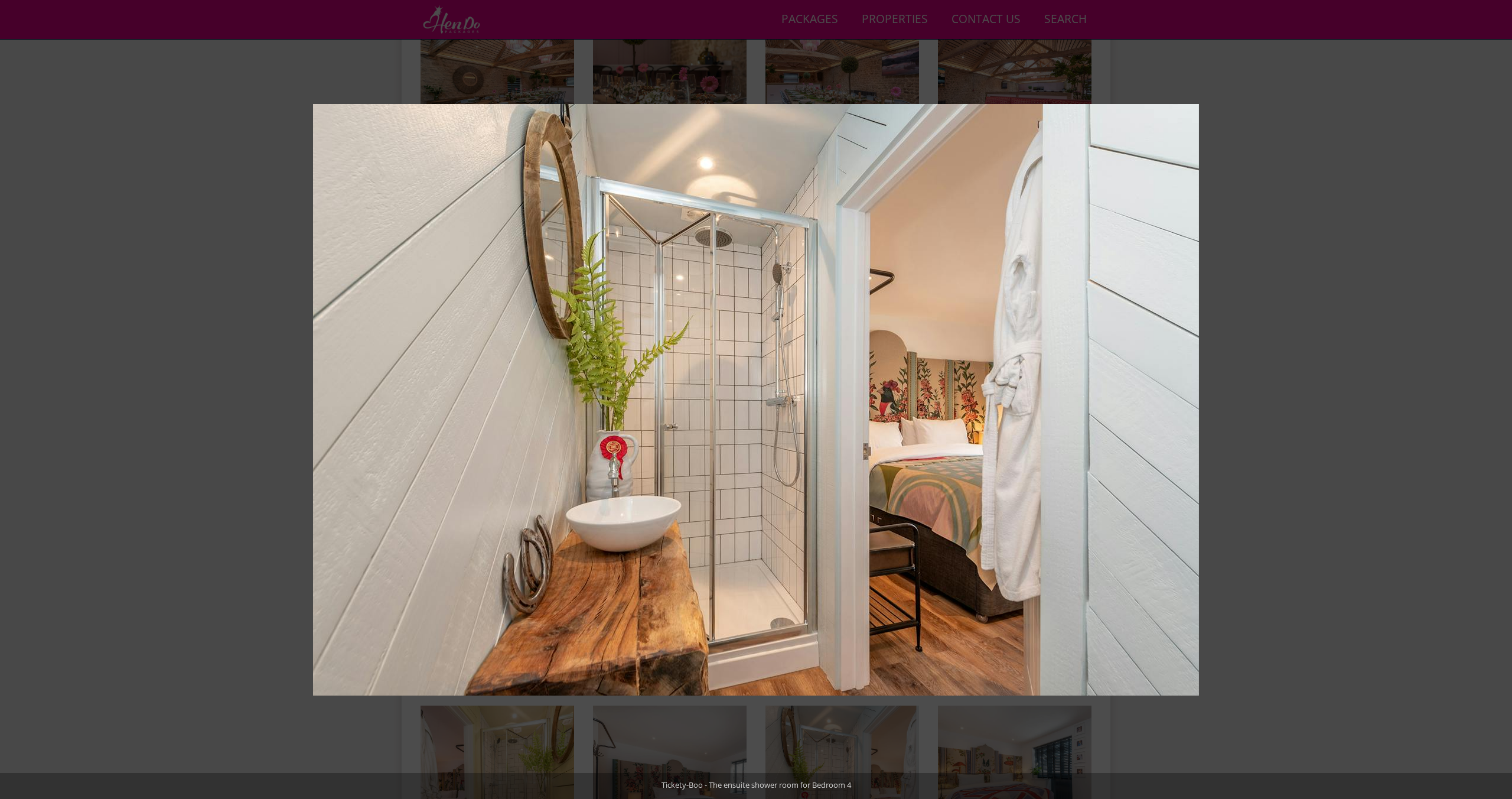
click at [1496, 401] on button at bounding box center [1491, 399] width 42 height 59
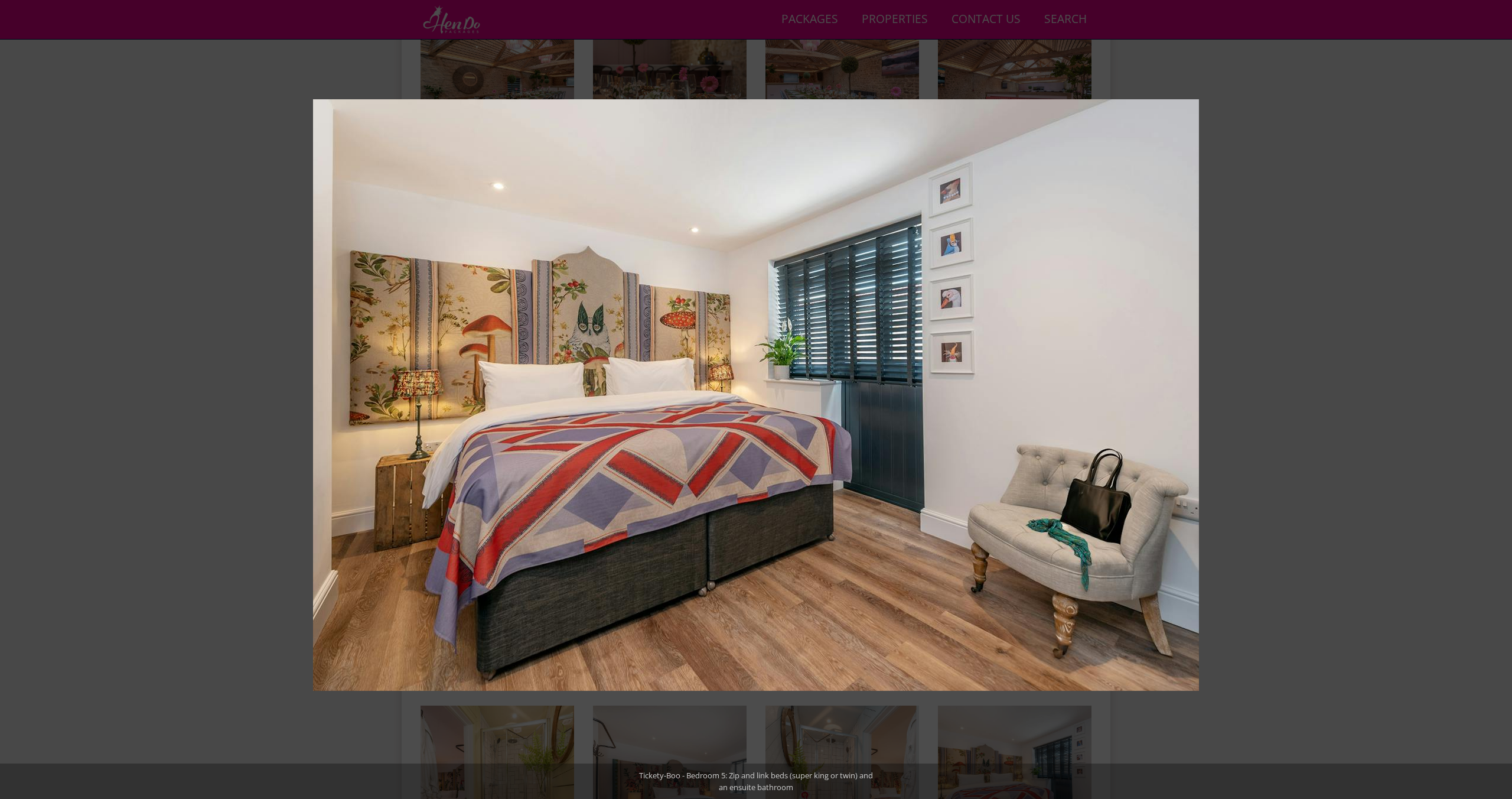
click at [1496, 401] on button at bounding box center [1491, 399] width 42 height 59
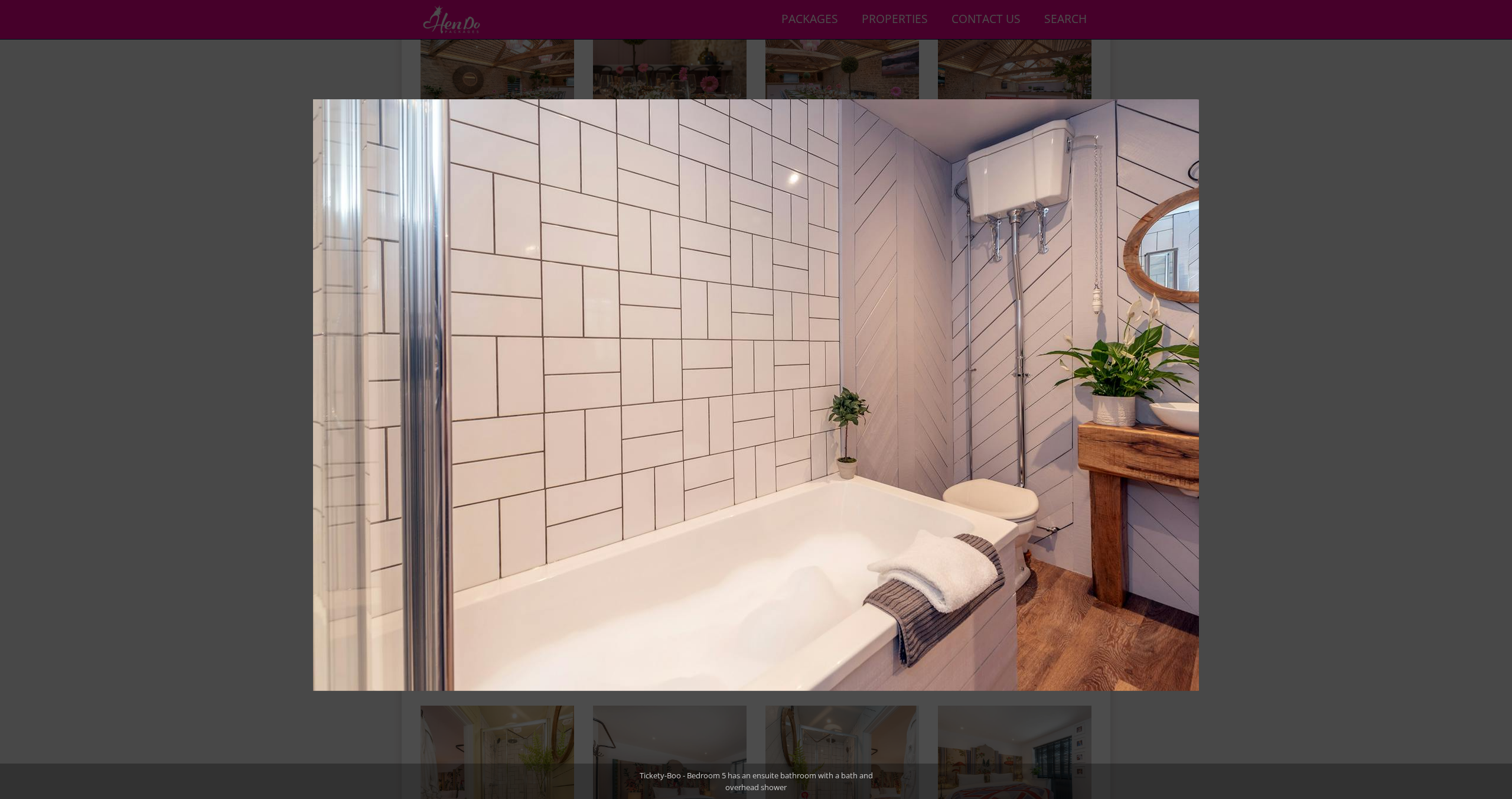
click at [1496, 401] on button at bounding box center [1491, 399] width 42 height 59
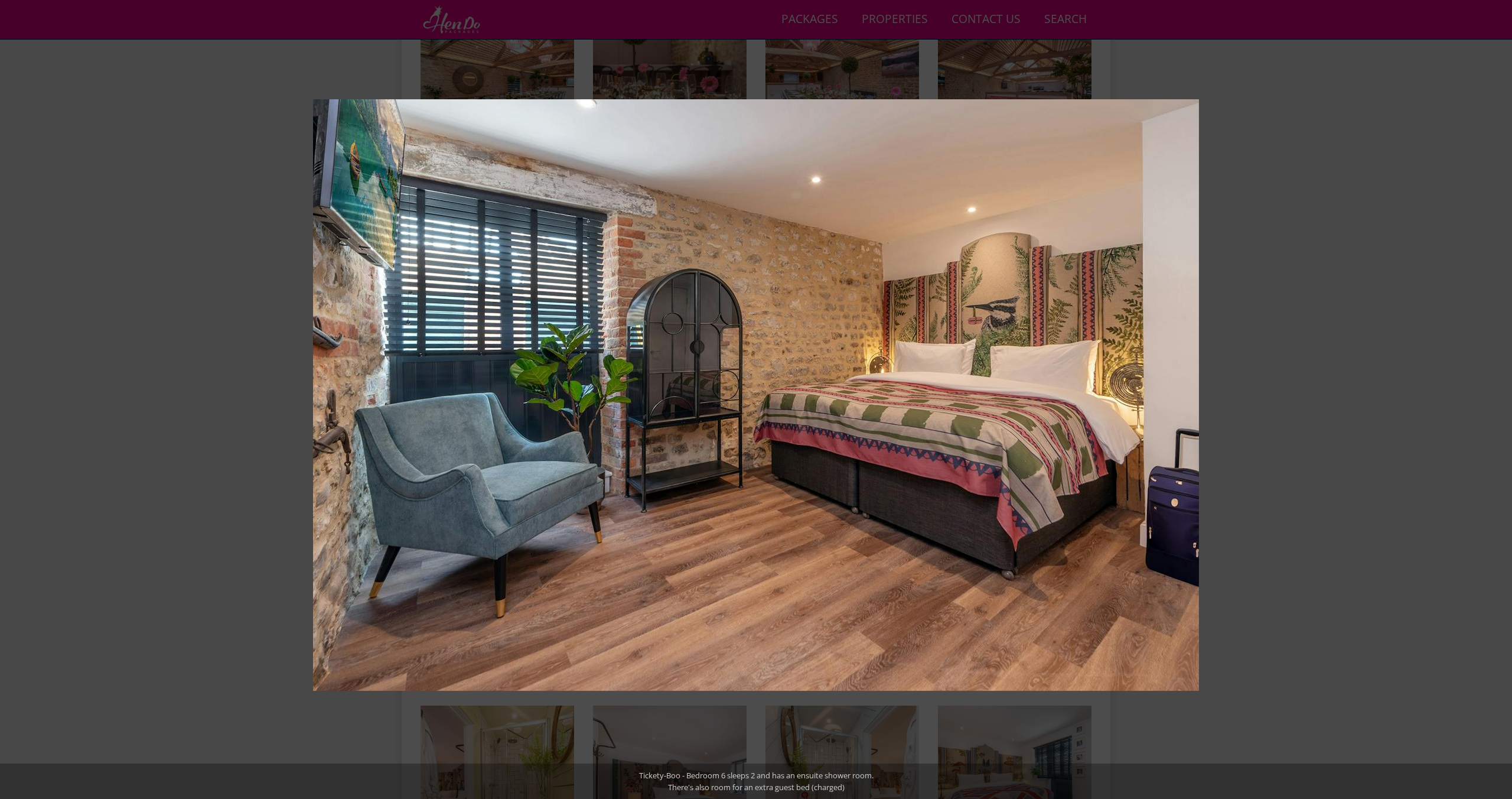
click at [1496, 401] on button at bounding box center [1491, 399] width 42 height 59
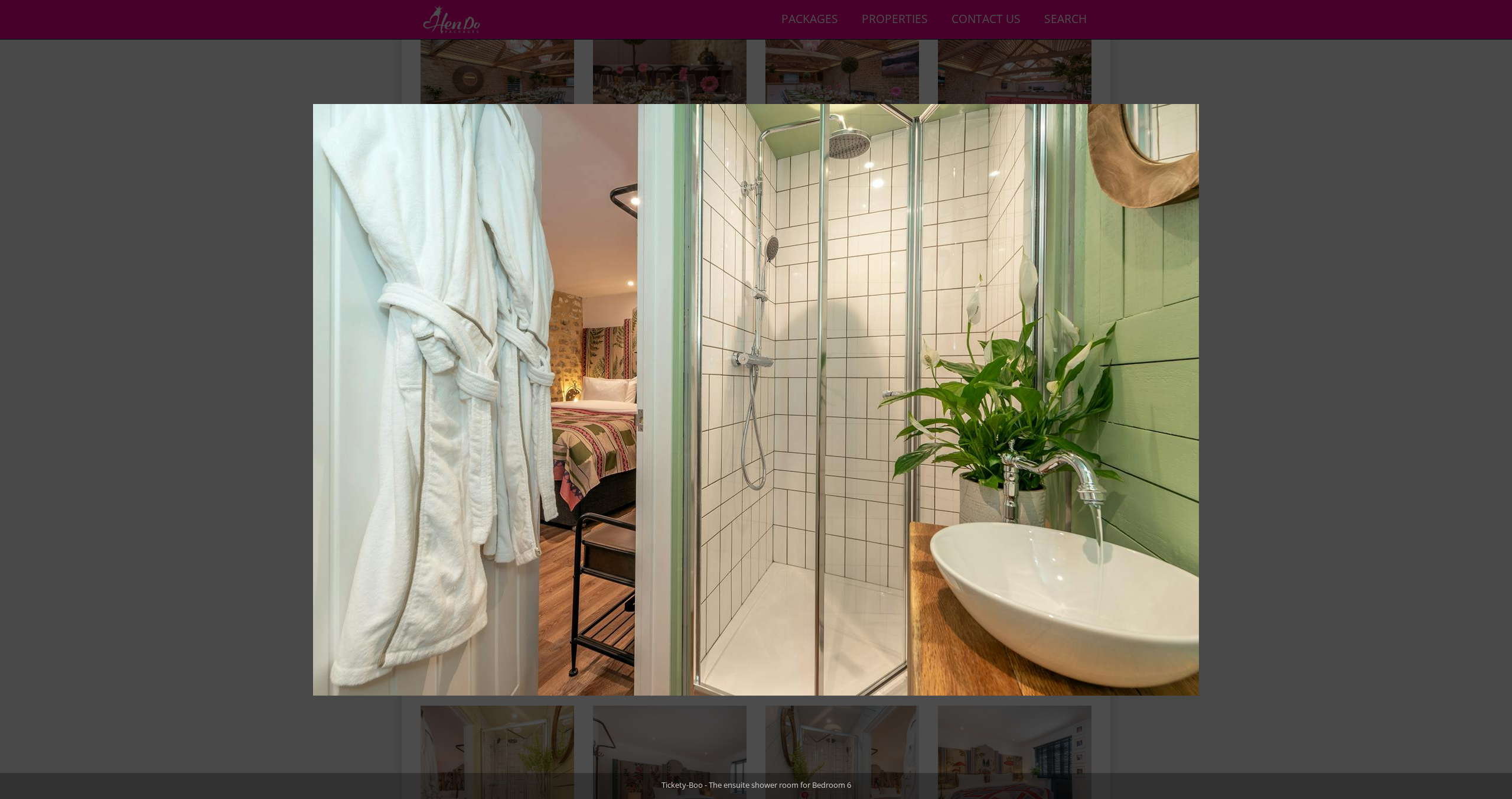
click at [1496, 401] on button at bounding box center [1491, 399] width 42 height 59
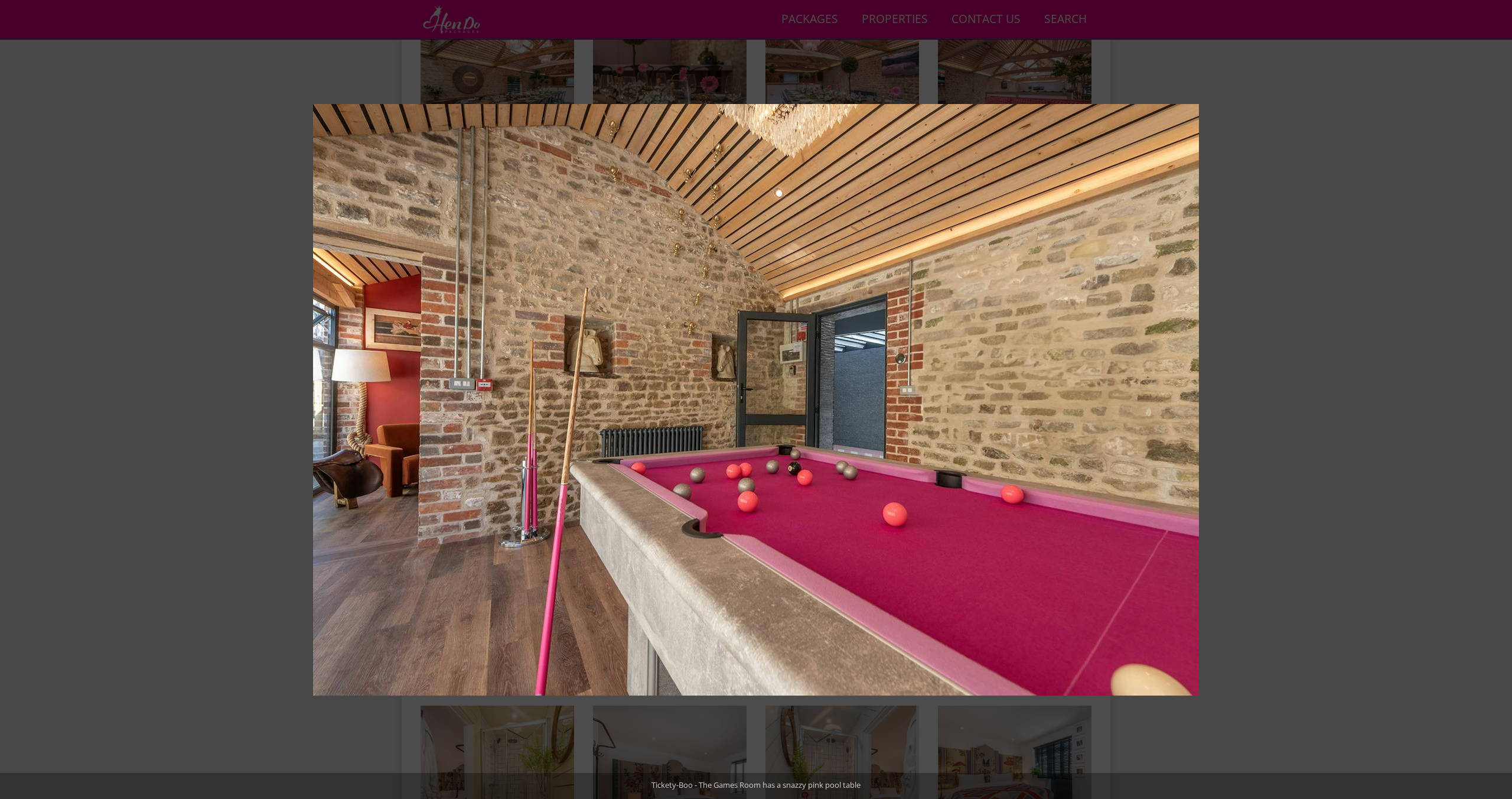
click at [1496, 401] on button at bounding box center [1491, 399] width 42 height 59
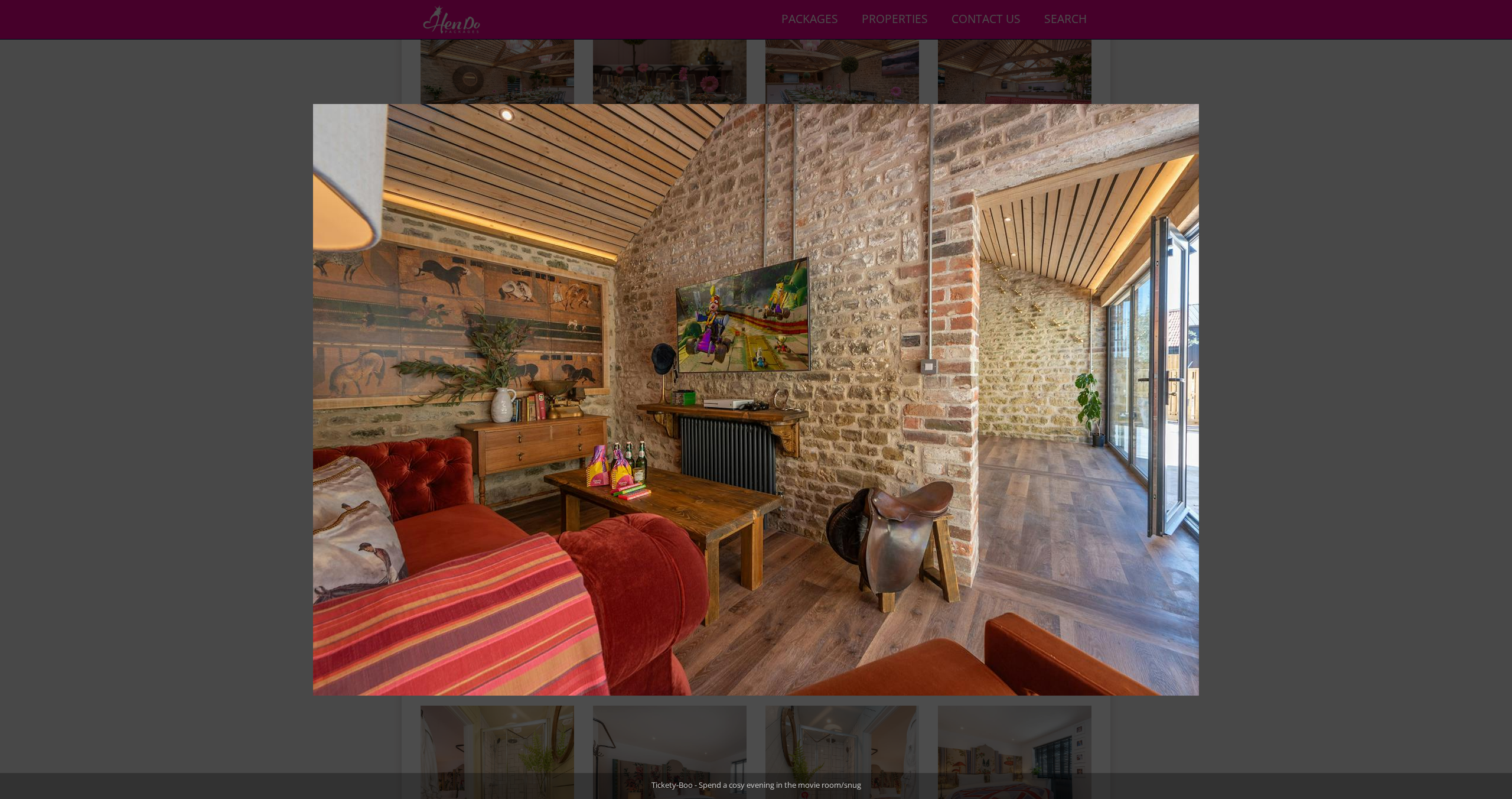
click at [1496, 401] on button at bounding box center [1491, 399] width 42 height 59
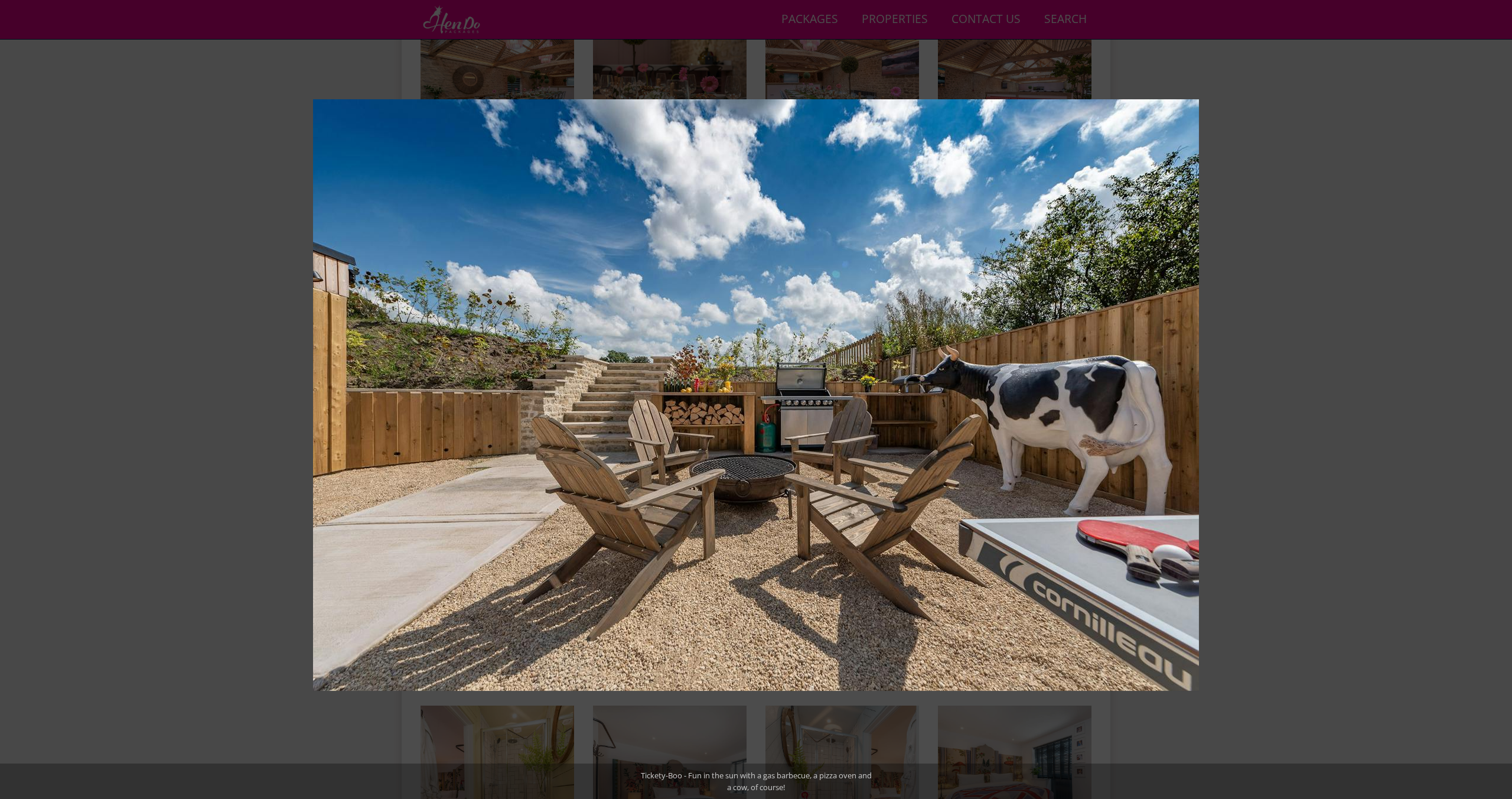
click at [1496, 401] on button at bounding box center [1491, 399] width 42 height 59
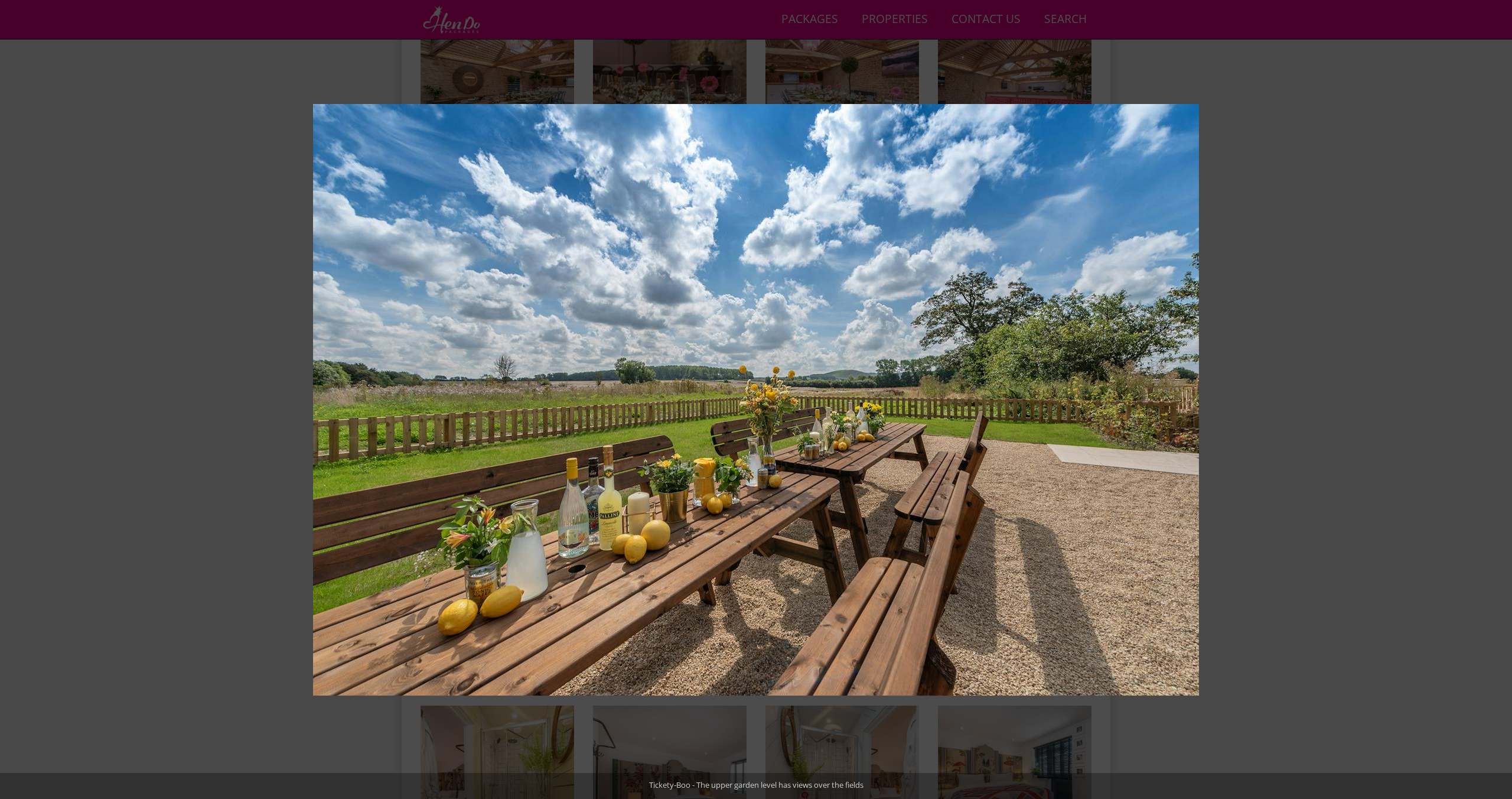
click at [1496, 401] on button at bounding box center [1491, 399] width 42 height 59
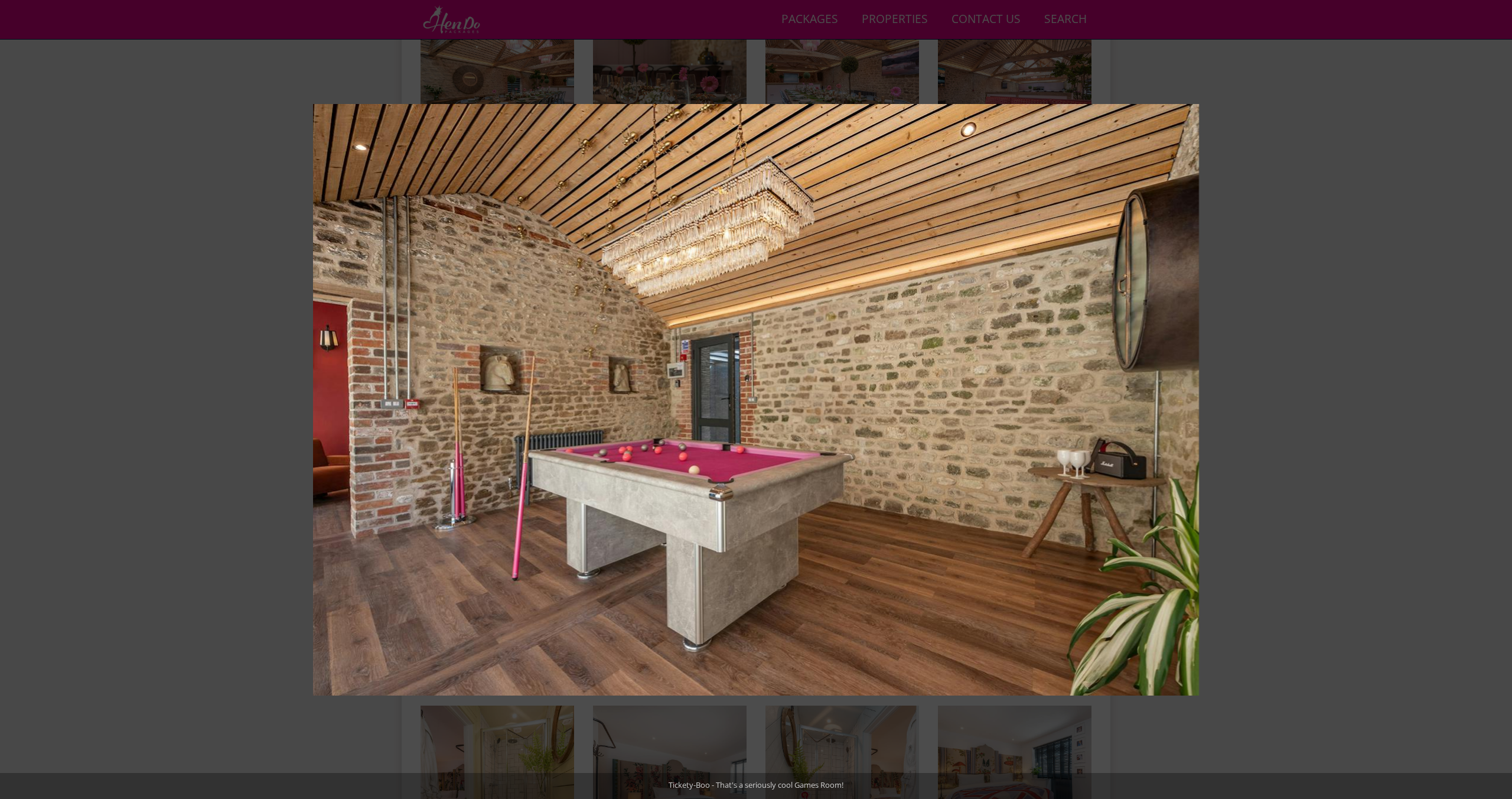
click at [1496, 401] on button at bounding box center [1491, 399] width 42 height 59
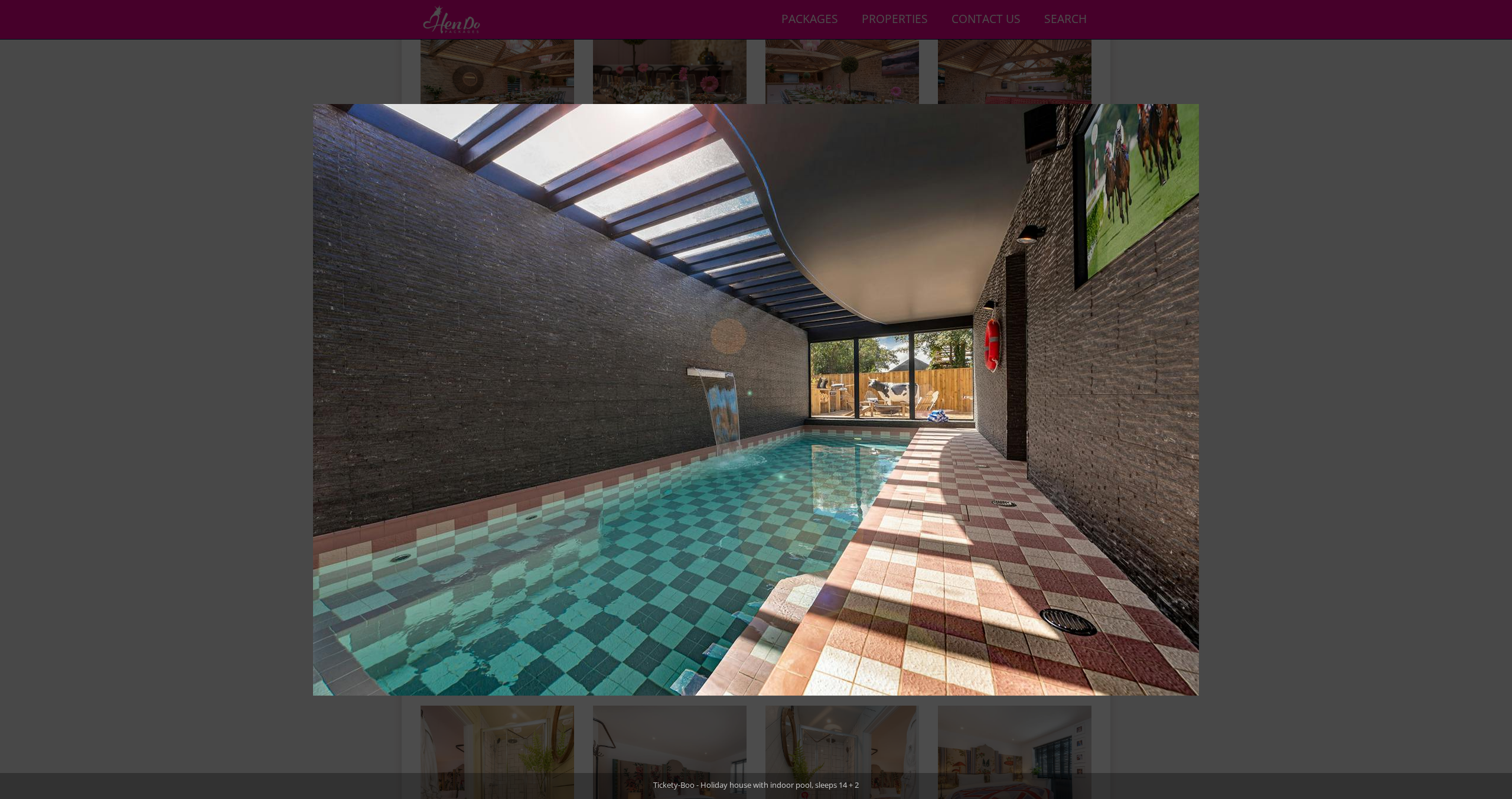
click at [1496, 401] on button at bounding box center [1491, 399] width 42 height 59
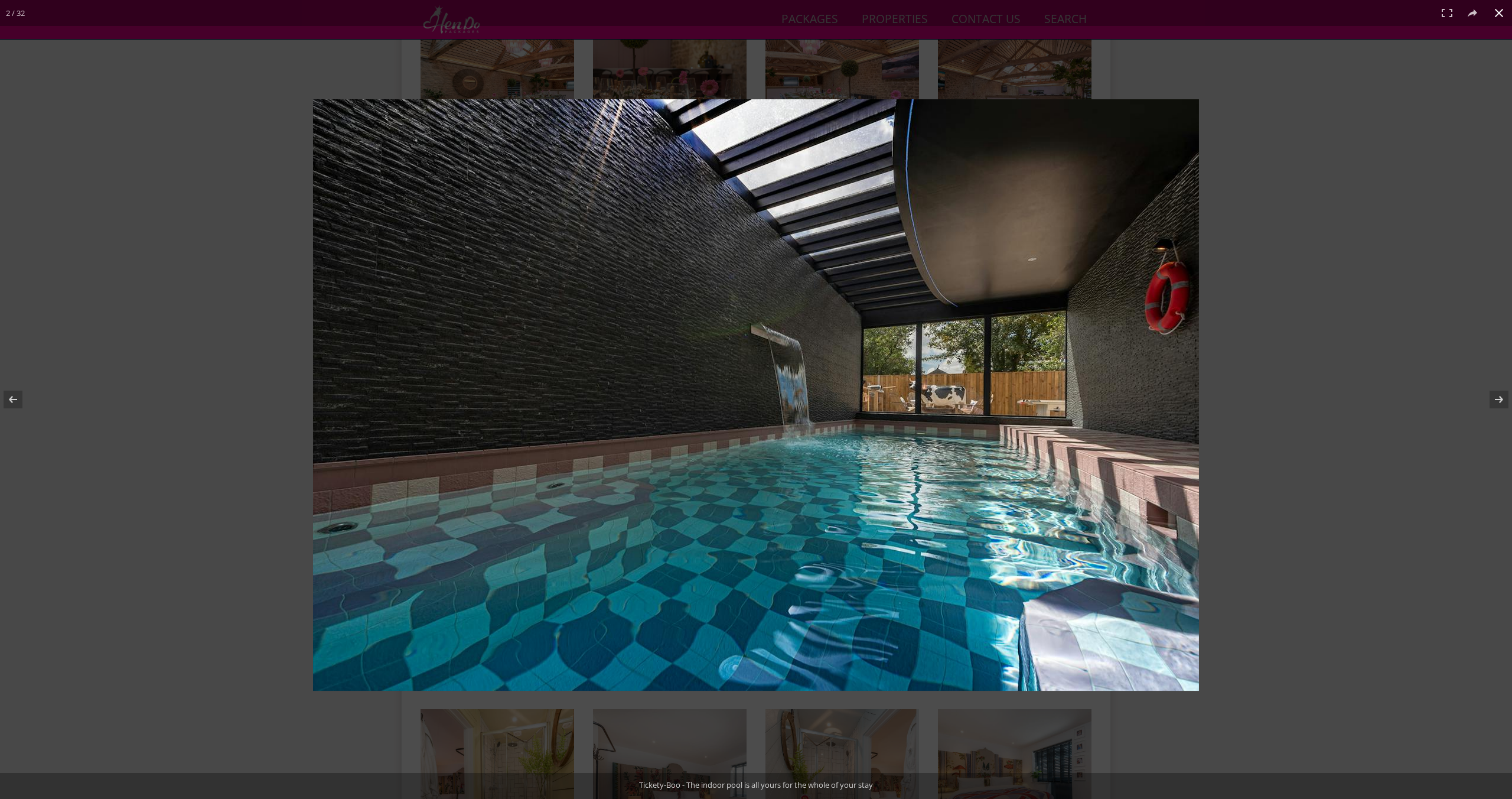
scroll to position [790, 0]
click at [1498, 13] on button at bounding box center [1498, 13] width 26 height 26
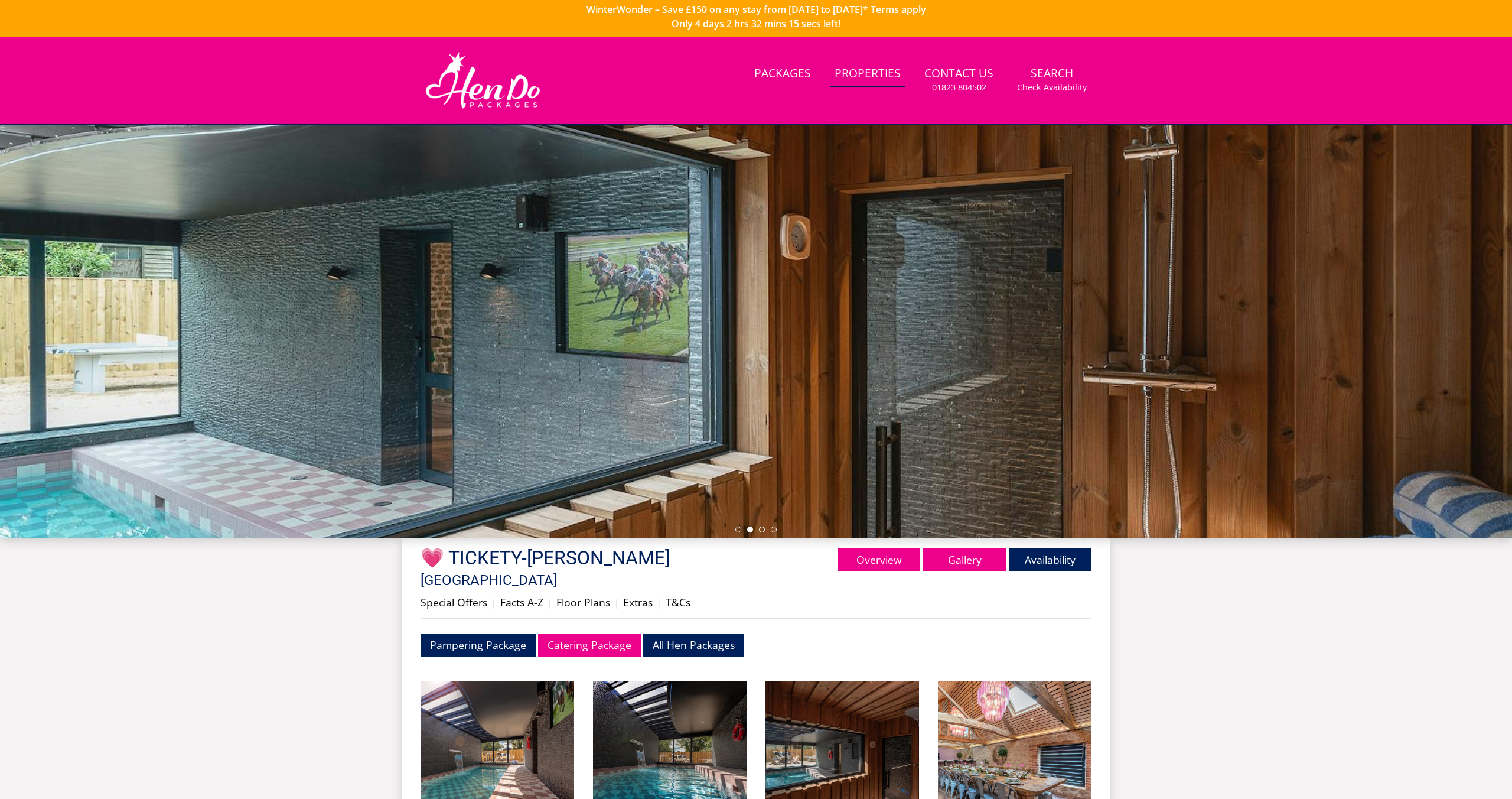
scroll to position [3, 0]
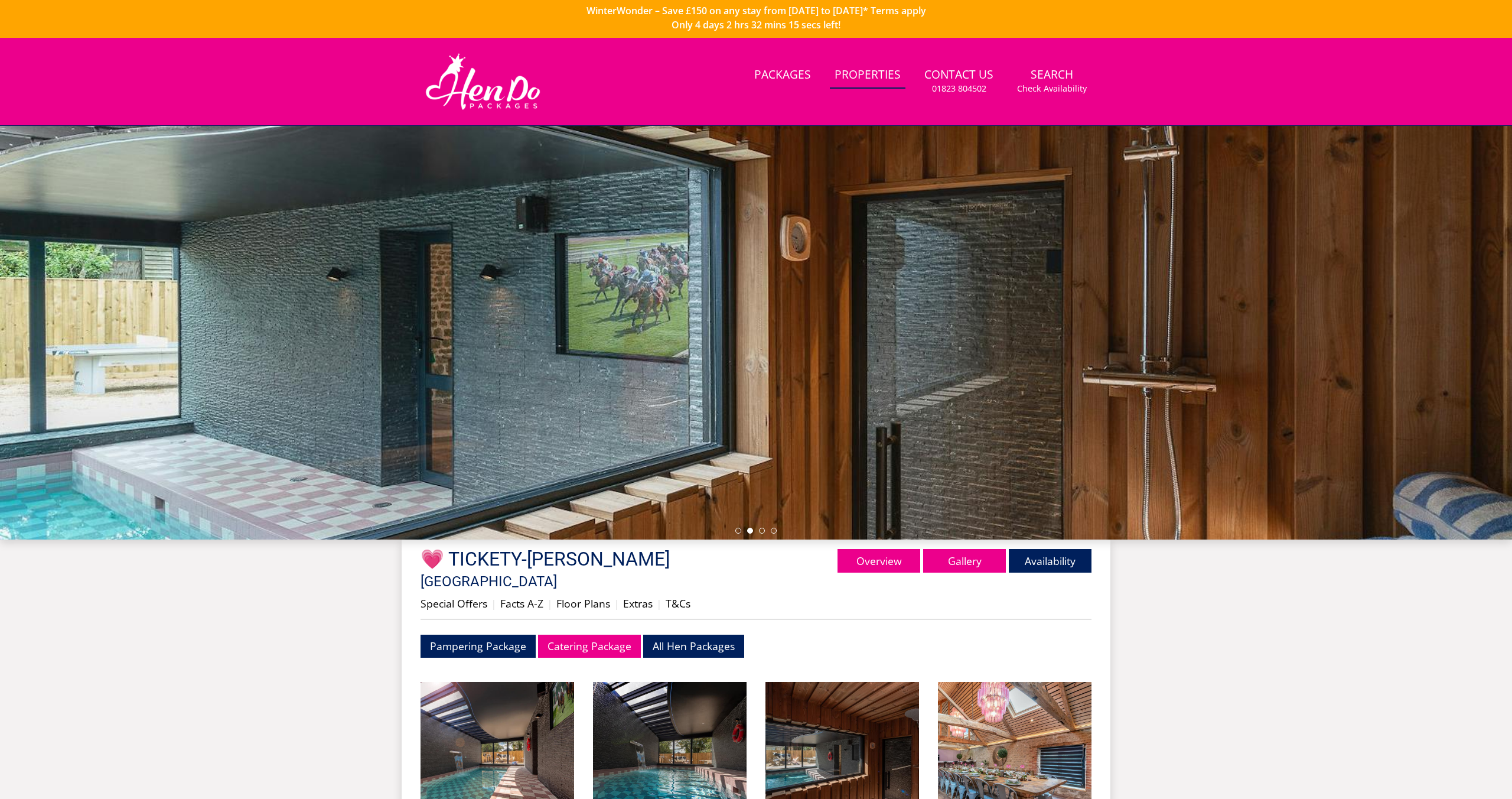
click at [903, 80] on link "Properties" at bounding box center [867, 75] width 76 height 26
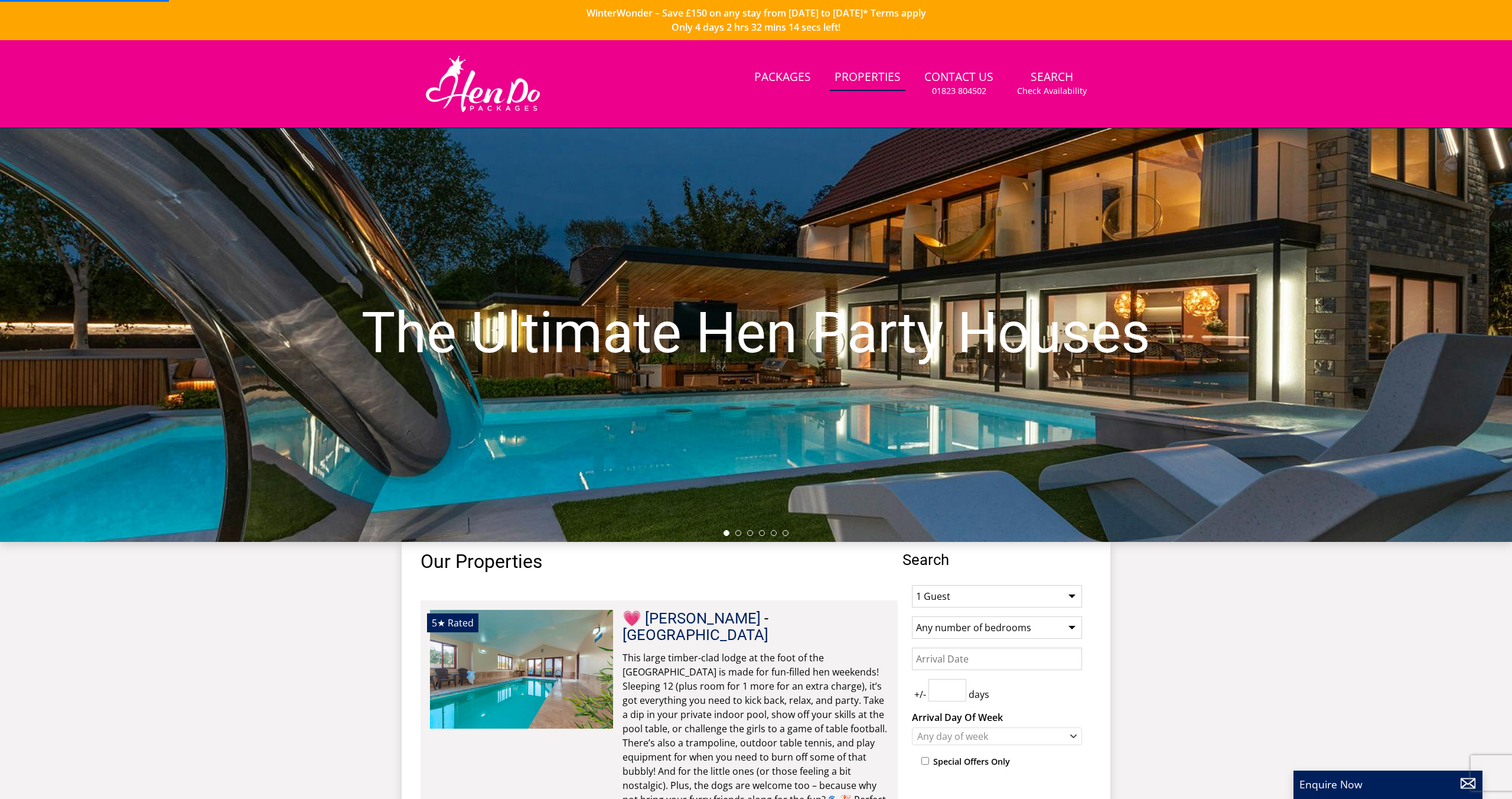
click at [895, 95] on li "Properties" at bounding box center [867, 84] width 76 height 38
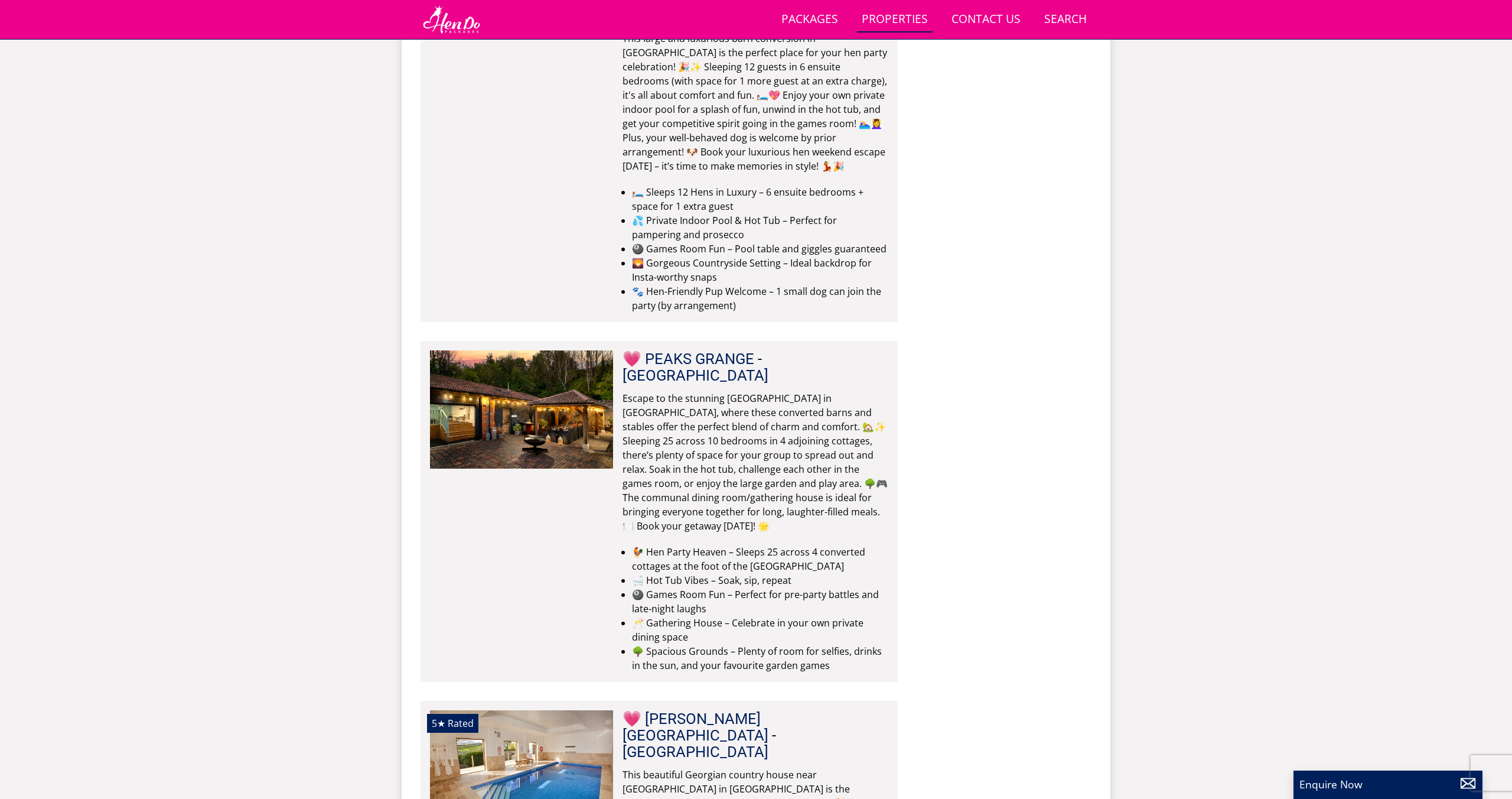
scroll to position [2498, 0]
click at [708, 350] on link "💗 PEAKS GRANGE" at bounding box center [688, 359] width 132 height 18
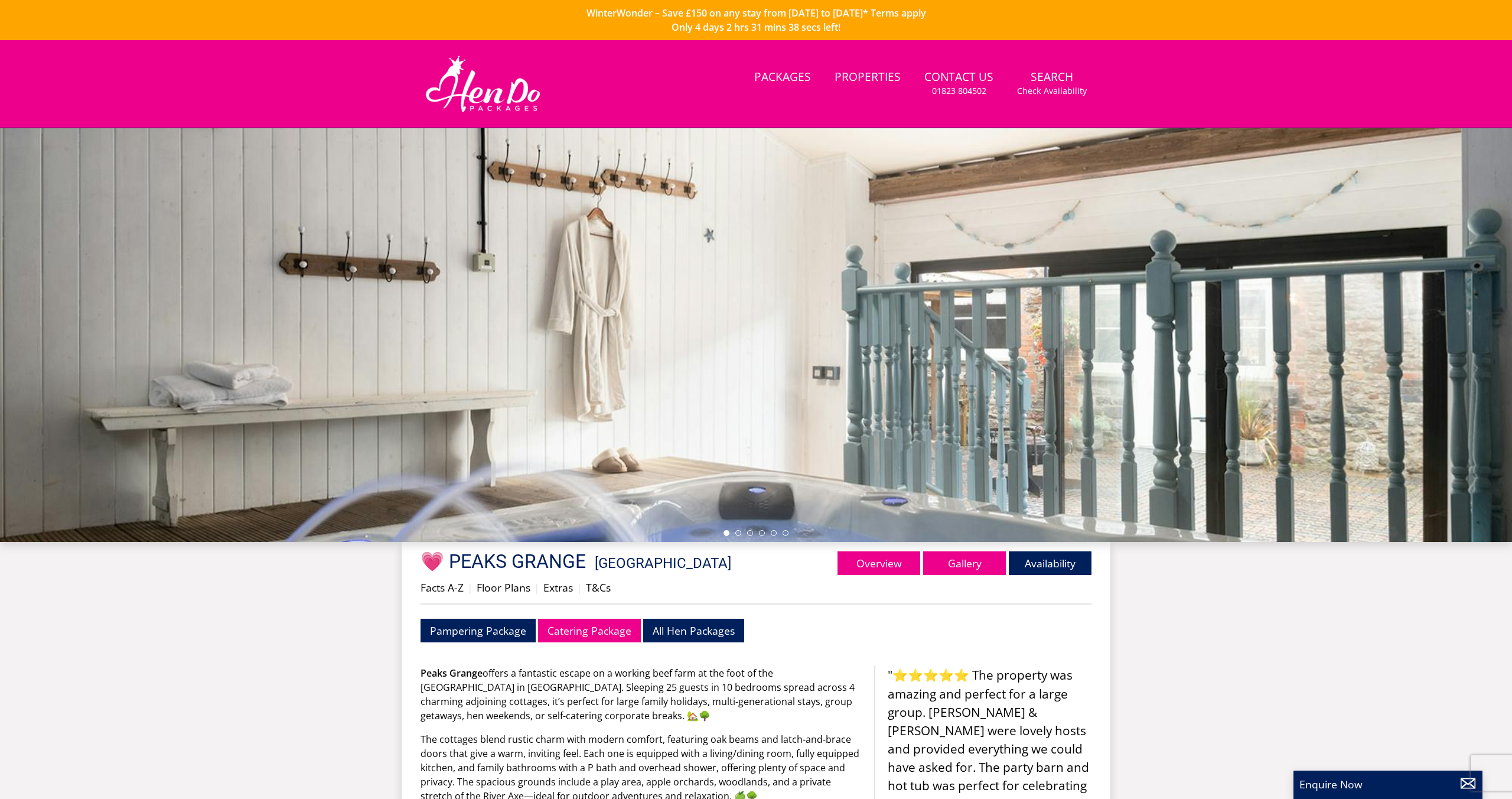
click at [535, 524] on div at bounding box center [756, 334] width 1512 height 414
click at [943, 563] on link "Gallery" at bounding box center [964, 563] width 83 height 24
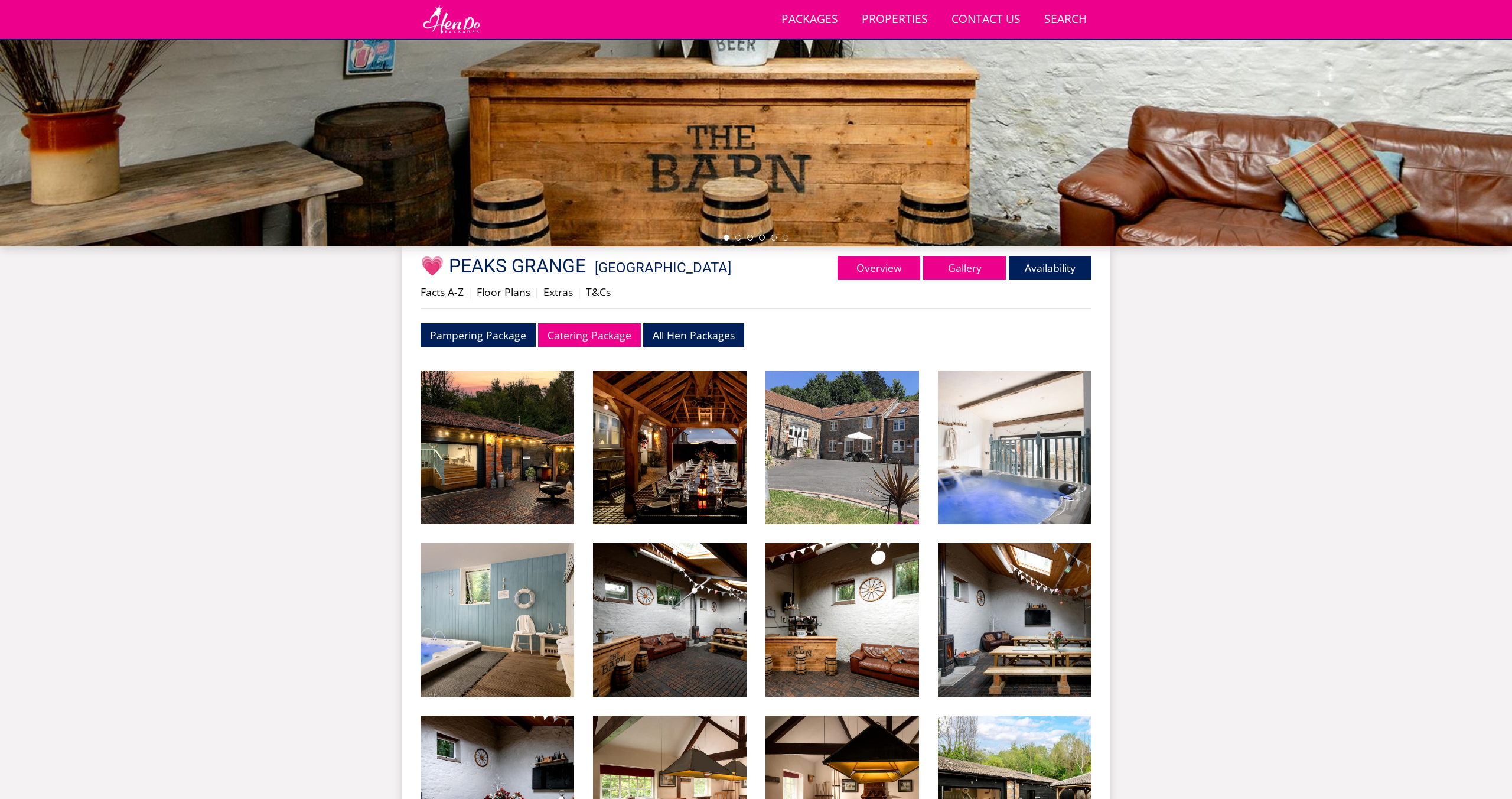
scroll to position [255, 0]
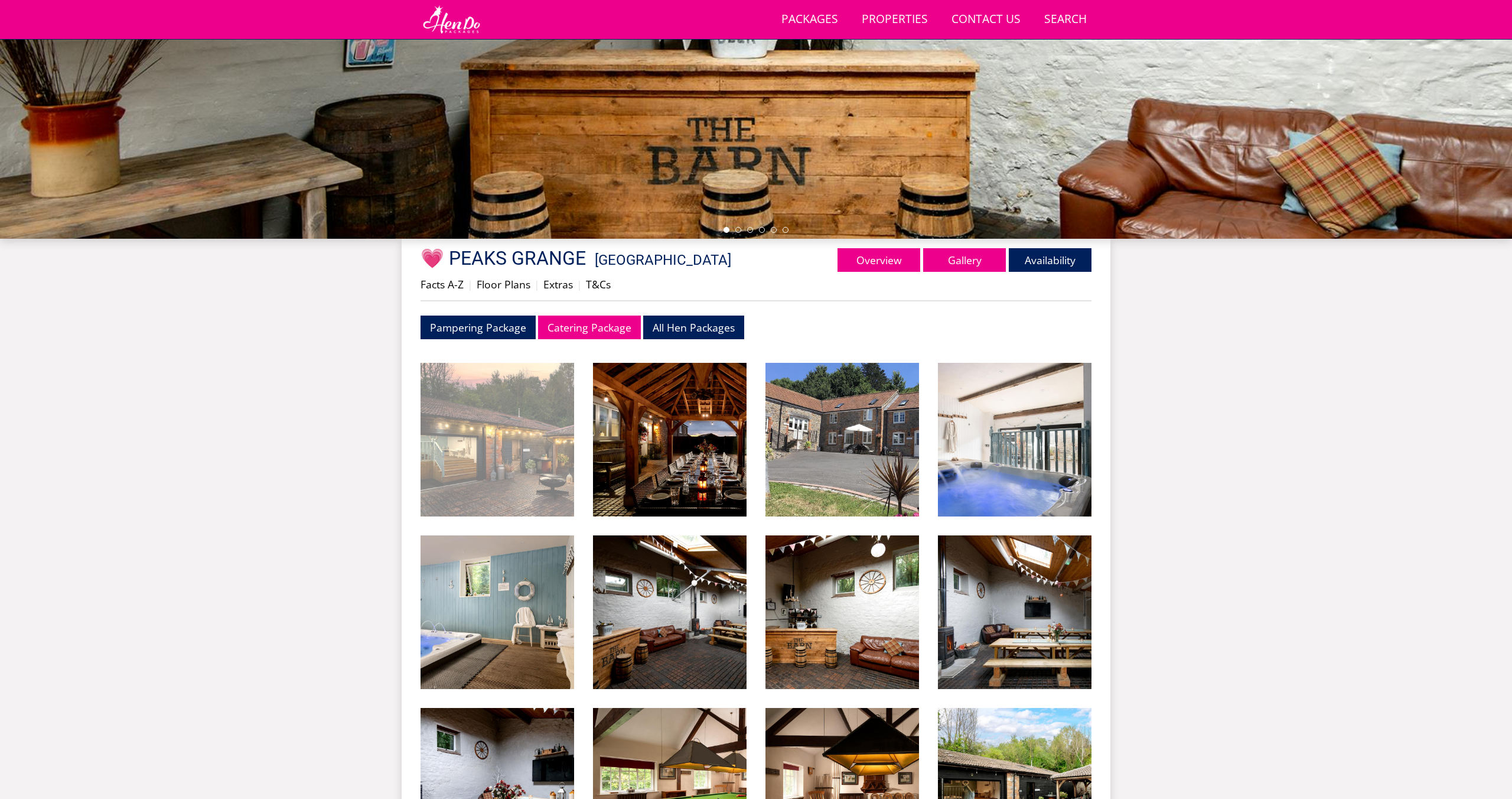
click at [461, 456] on img at bounding box center [497, 439] width 153 height 153
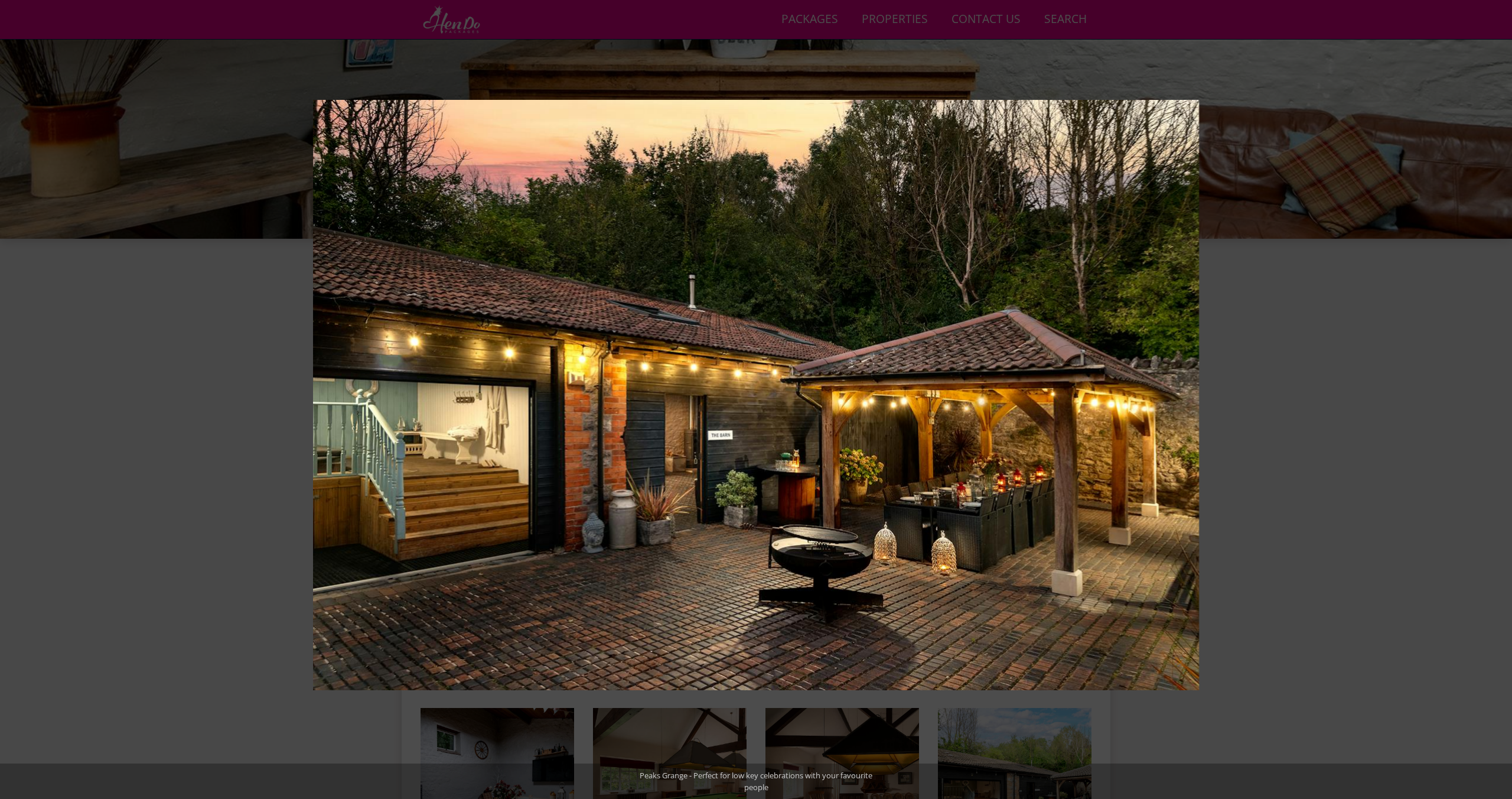
click at [1501, 403] on button at bounding box center [1491, 399] width 42 height 59
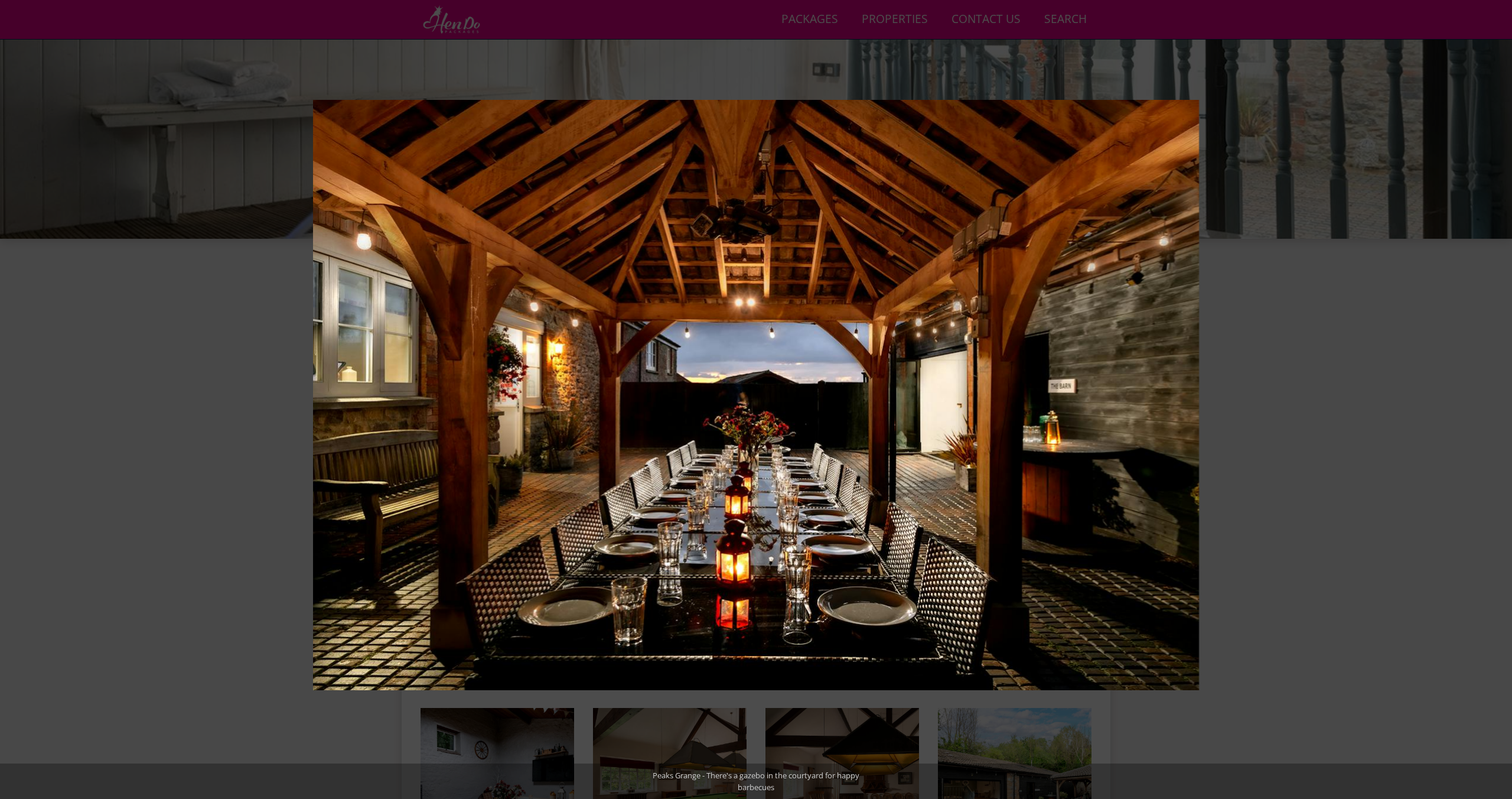
click at [1501, 403] on button at bounding box center [1491, 399] width 42 height 59
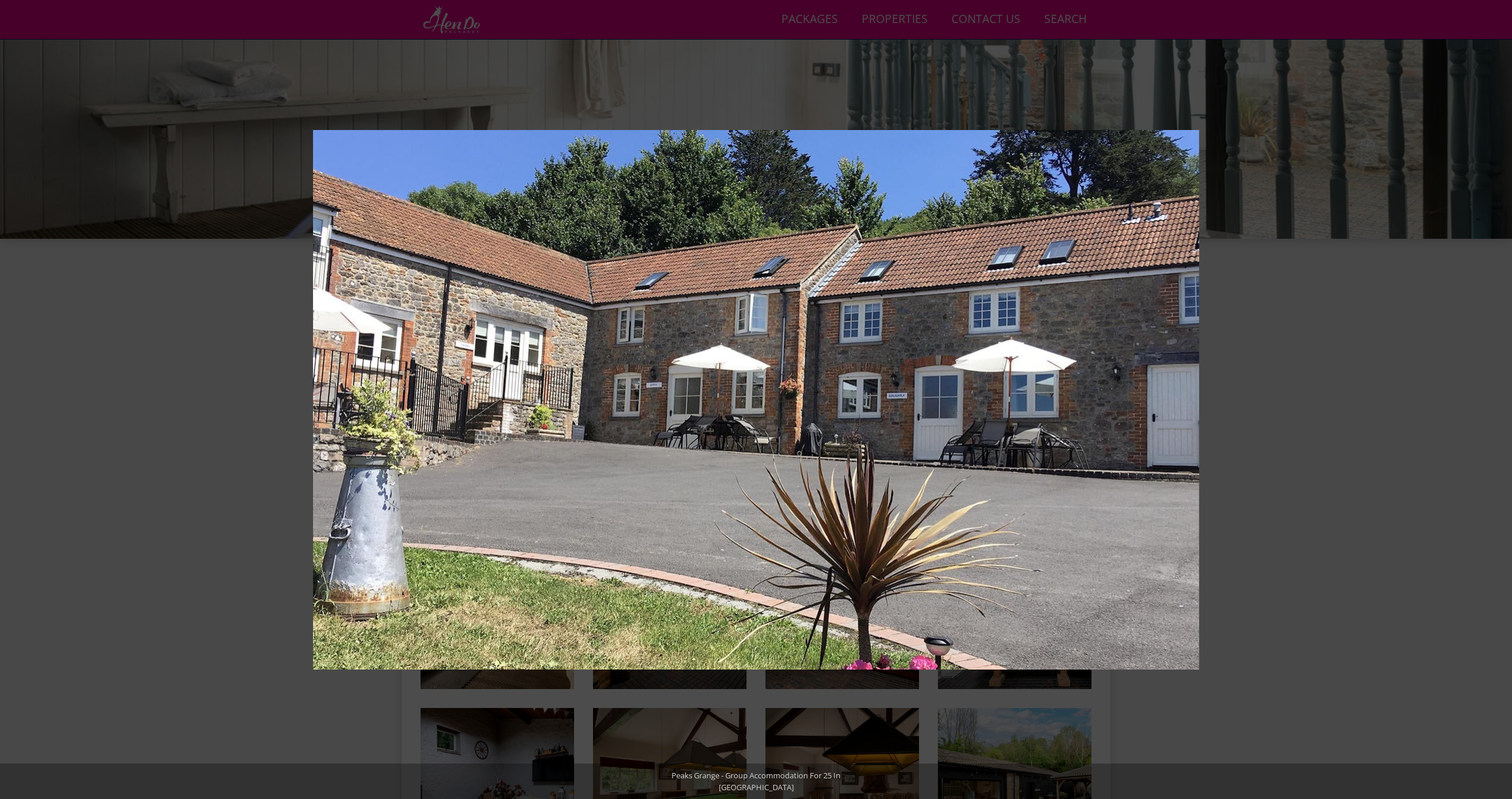
click at [1501, 403] on button at bounding box center [1491, 399] width 42 height 59
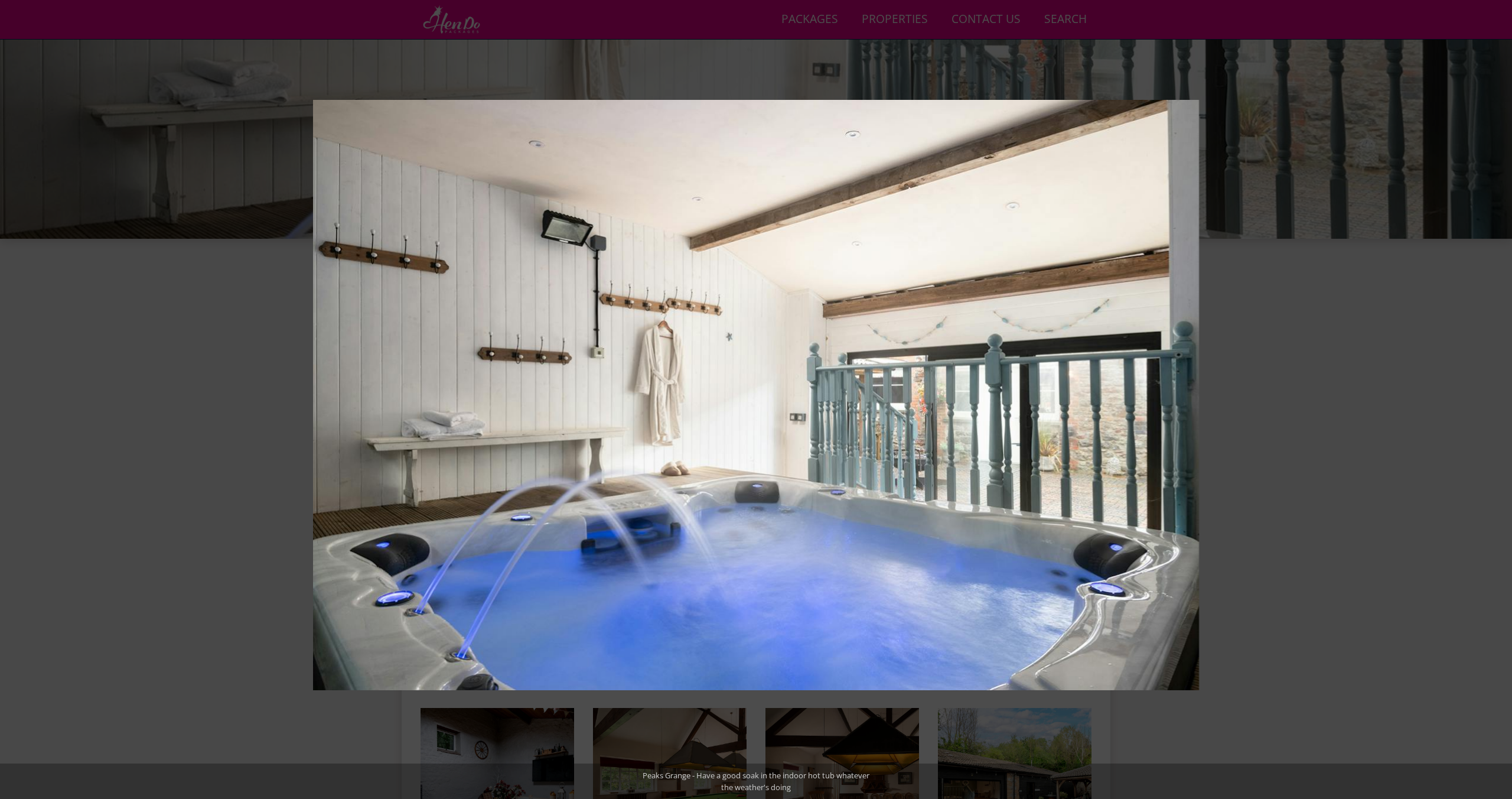
click at [1501, 403] on button at bounding box center [1491, 399] width 42 height 59
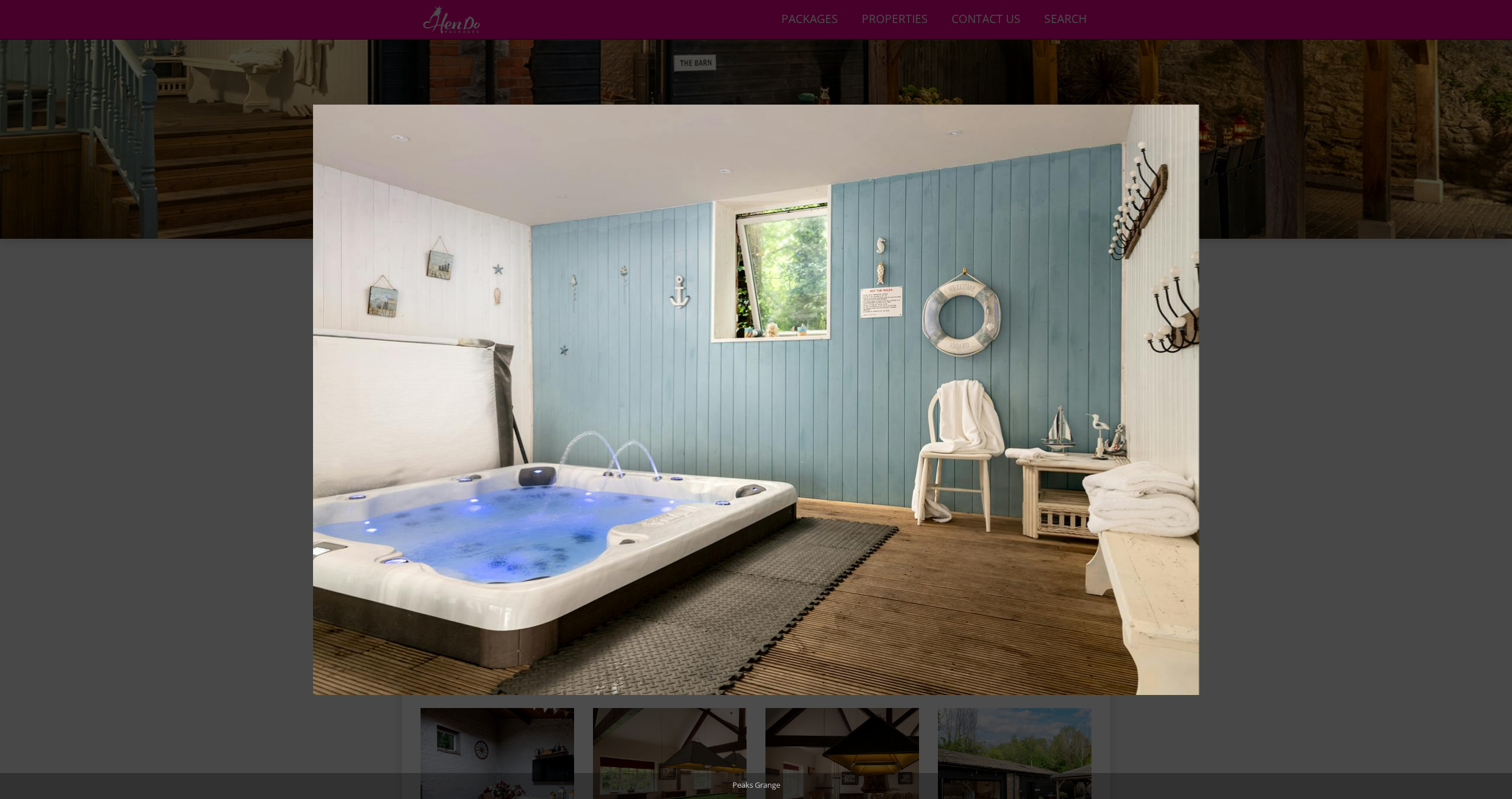
click at [1501, 403] on button at bounding box center [1491, 399] width 42 height 59
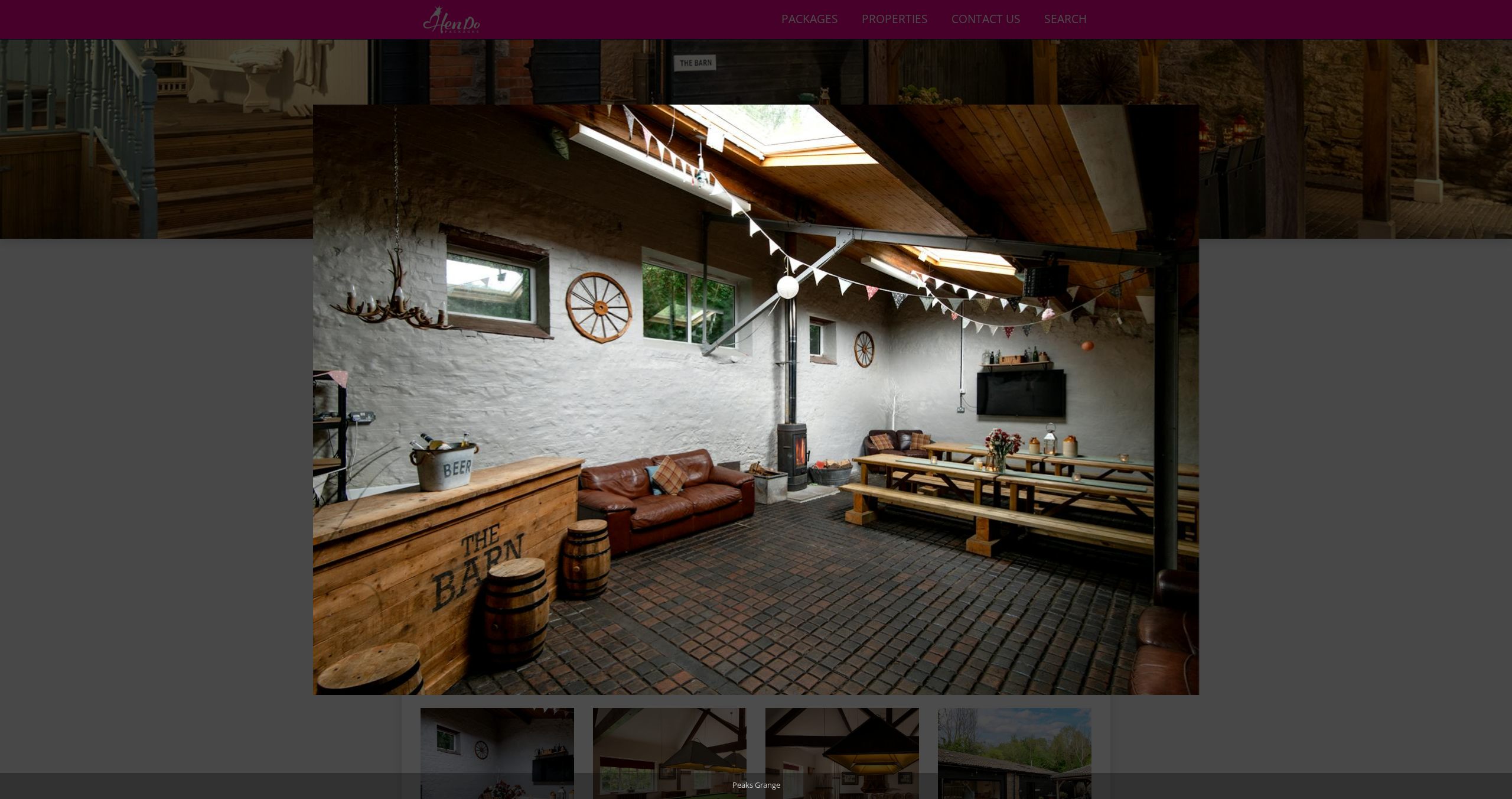
click at [1501, 403] on button at bounding box center [1491, 399] width 42 height 59
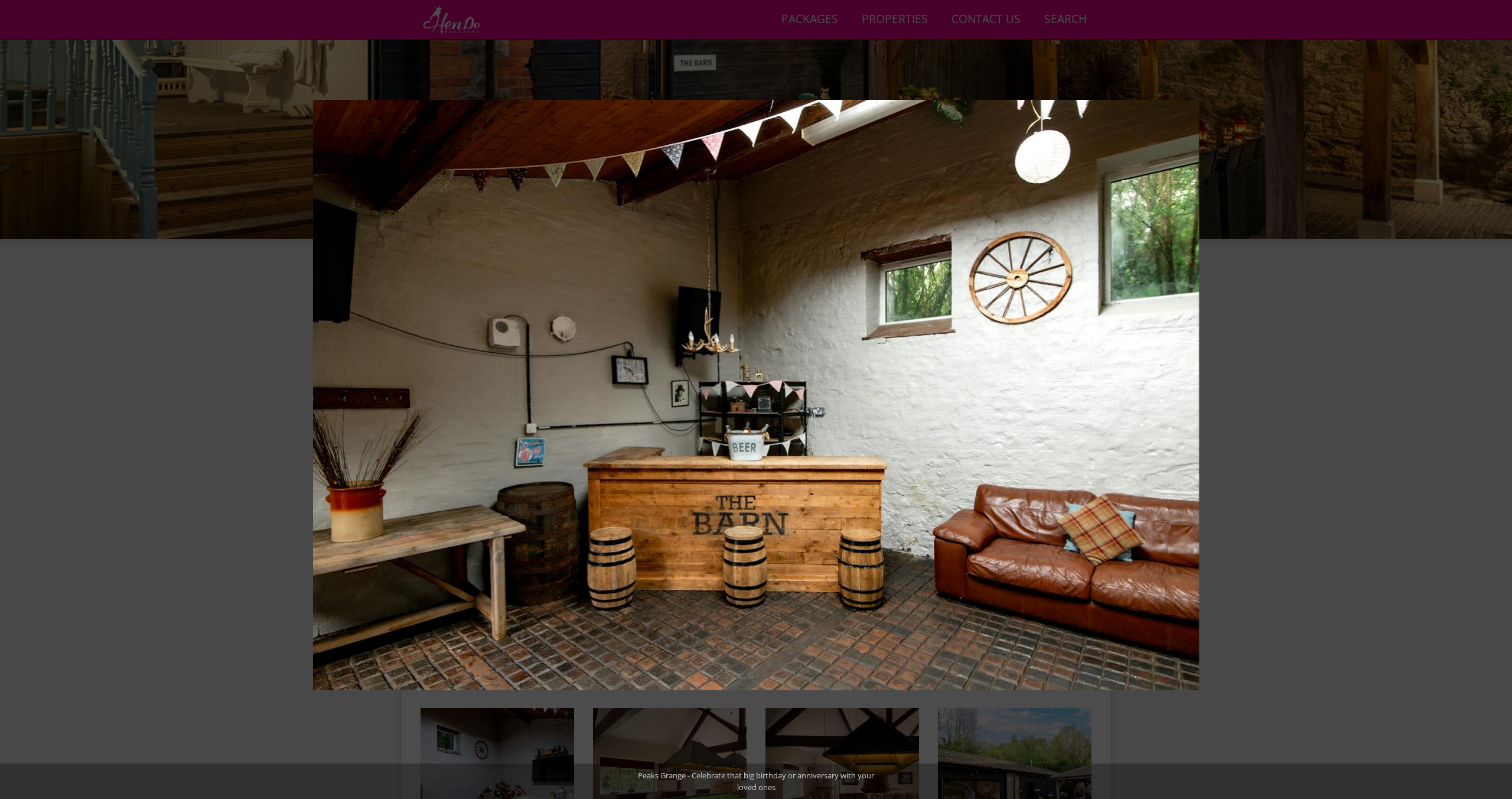
click at [1501, 403] on button at bounding box center [1491, 399] width 42 height 59
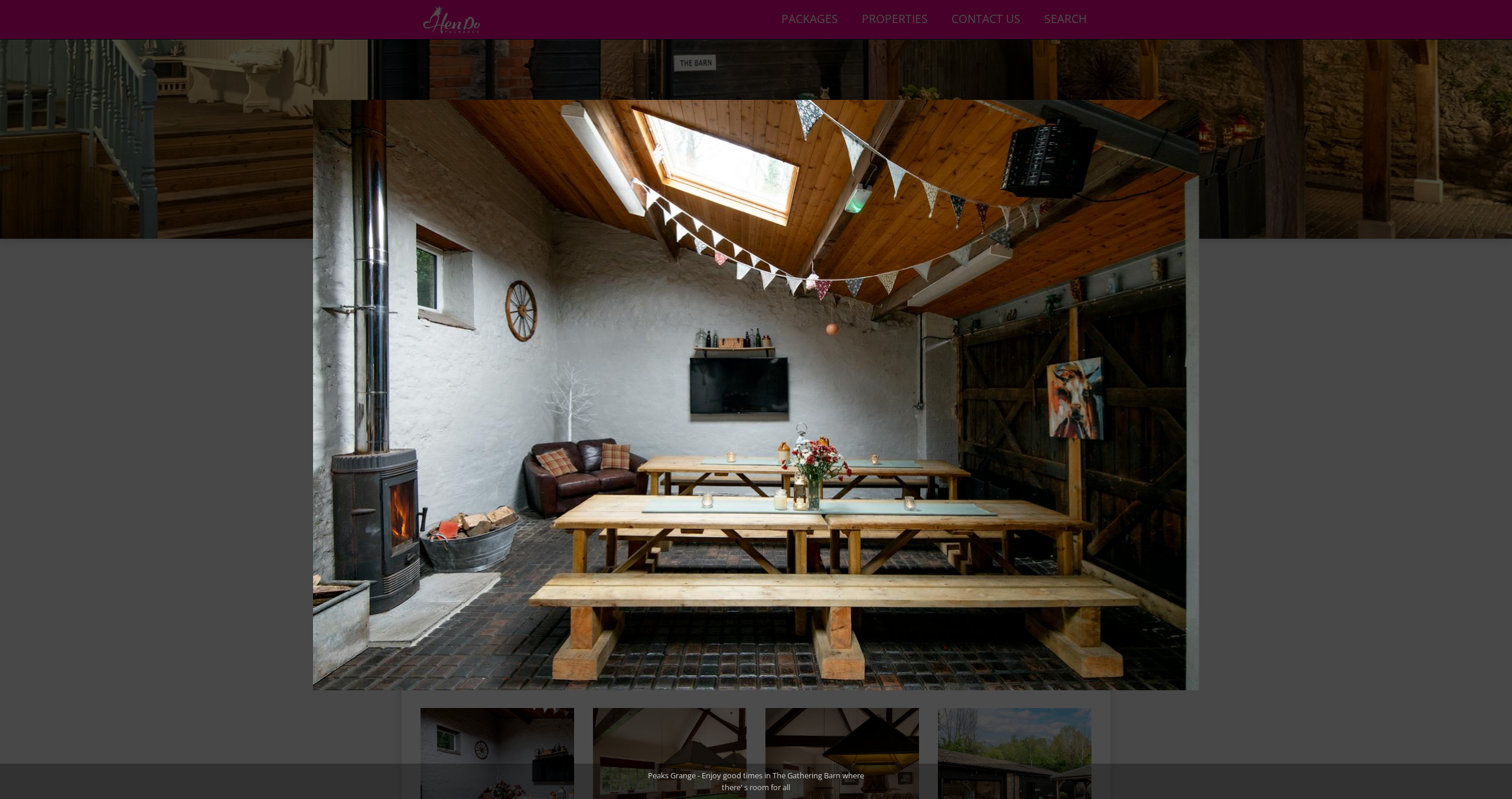
click at [1501, 403] on button at bounding box center [1491, 399] width 42 height 59
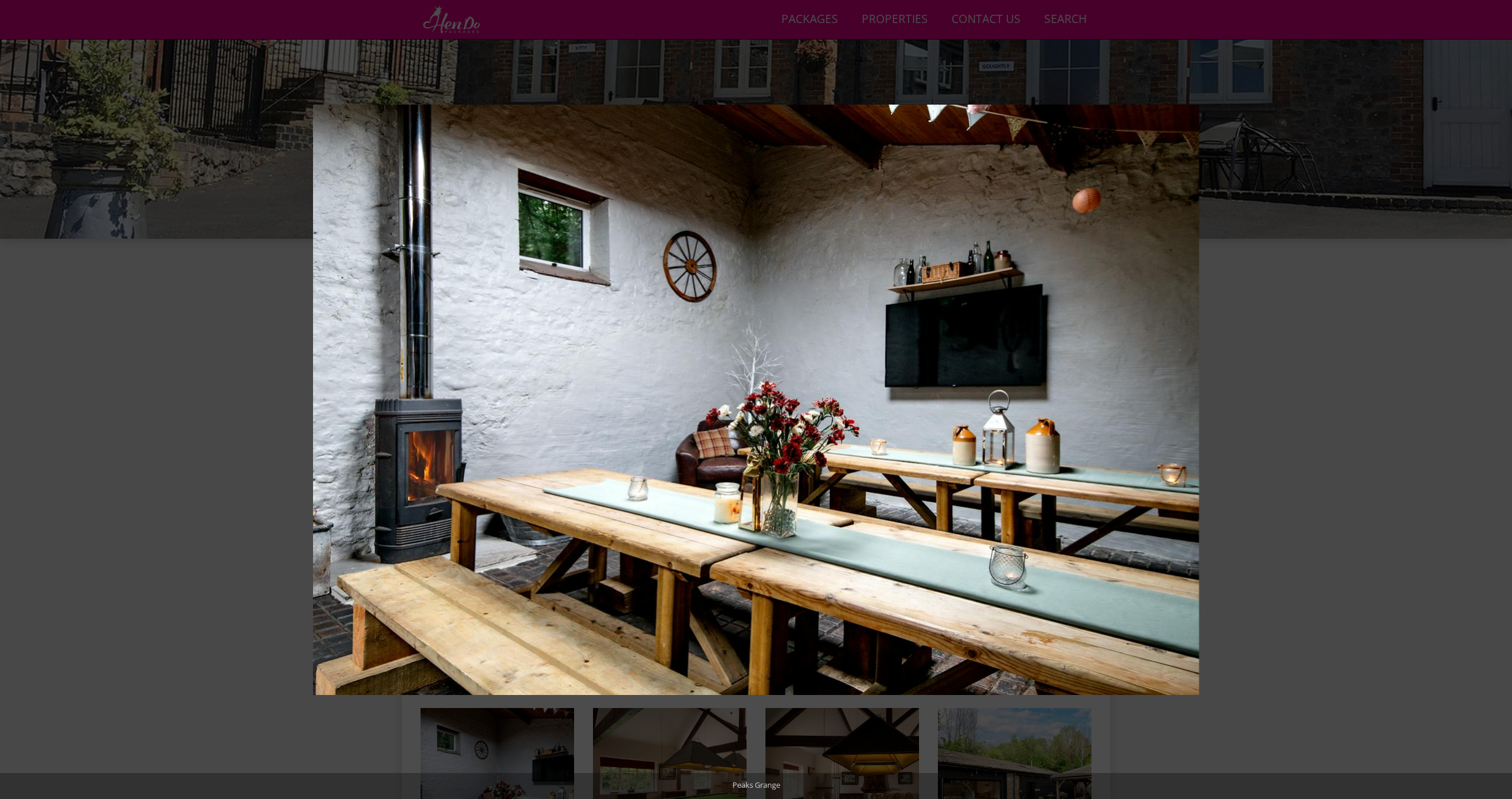
click at [1501, 403] on button at bounding box center [1491, 399] width 42 height 59
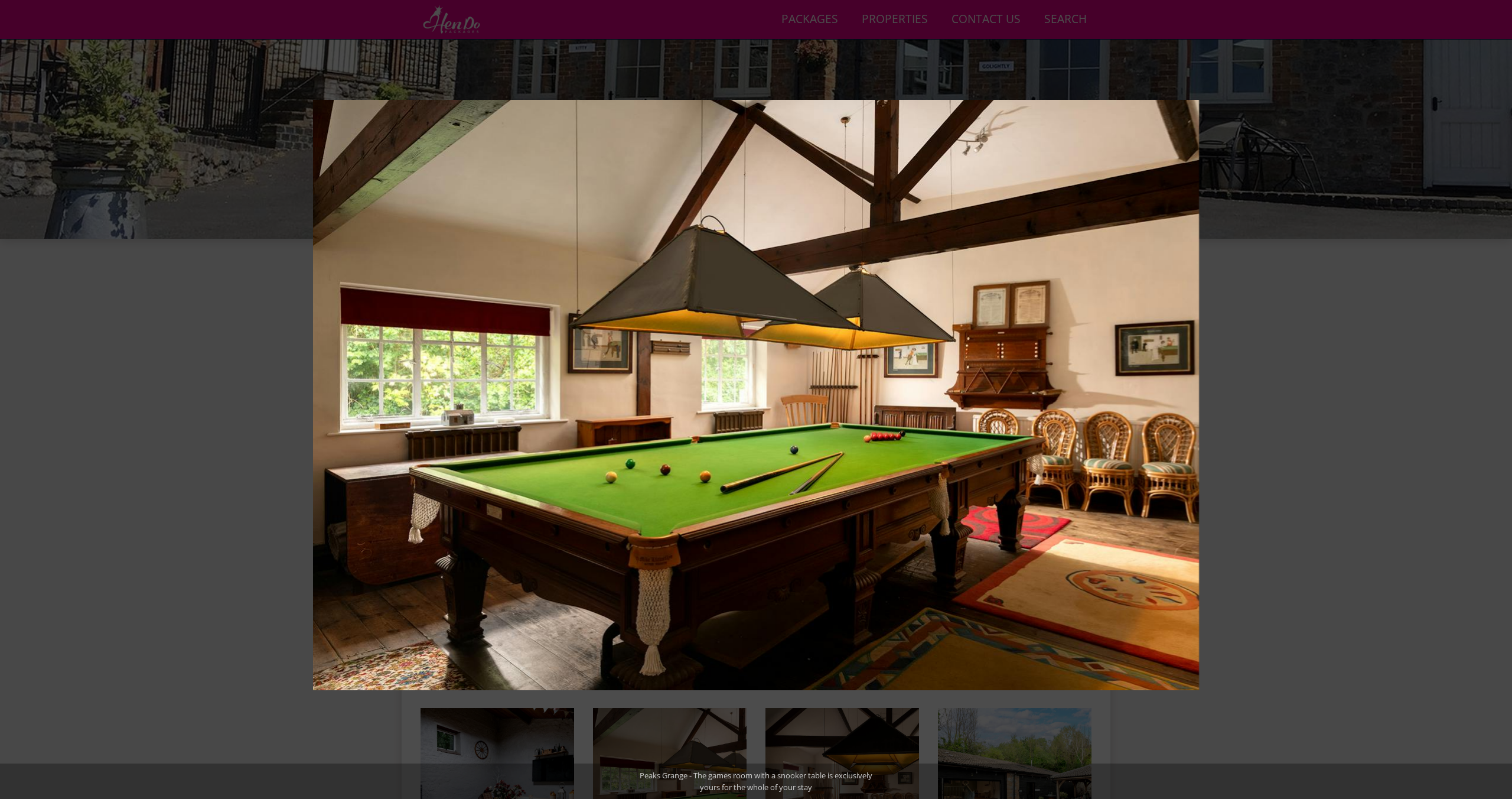
click at [1501, 403] on button at bounding box center [1491, 399] width 42 height 59
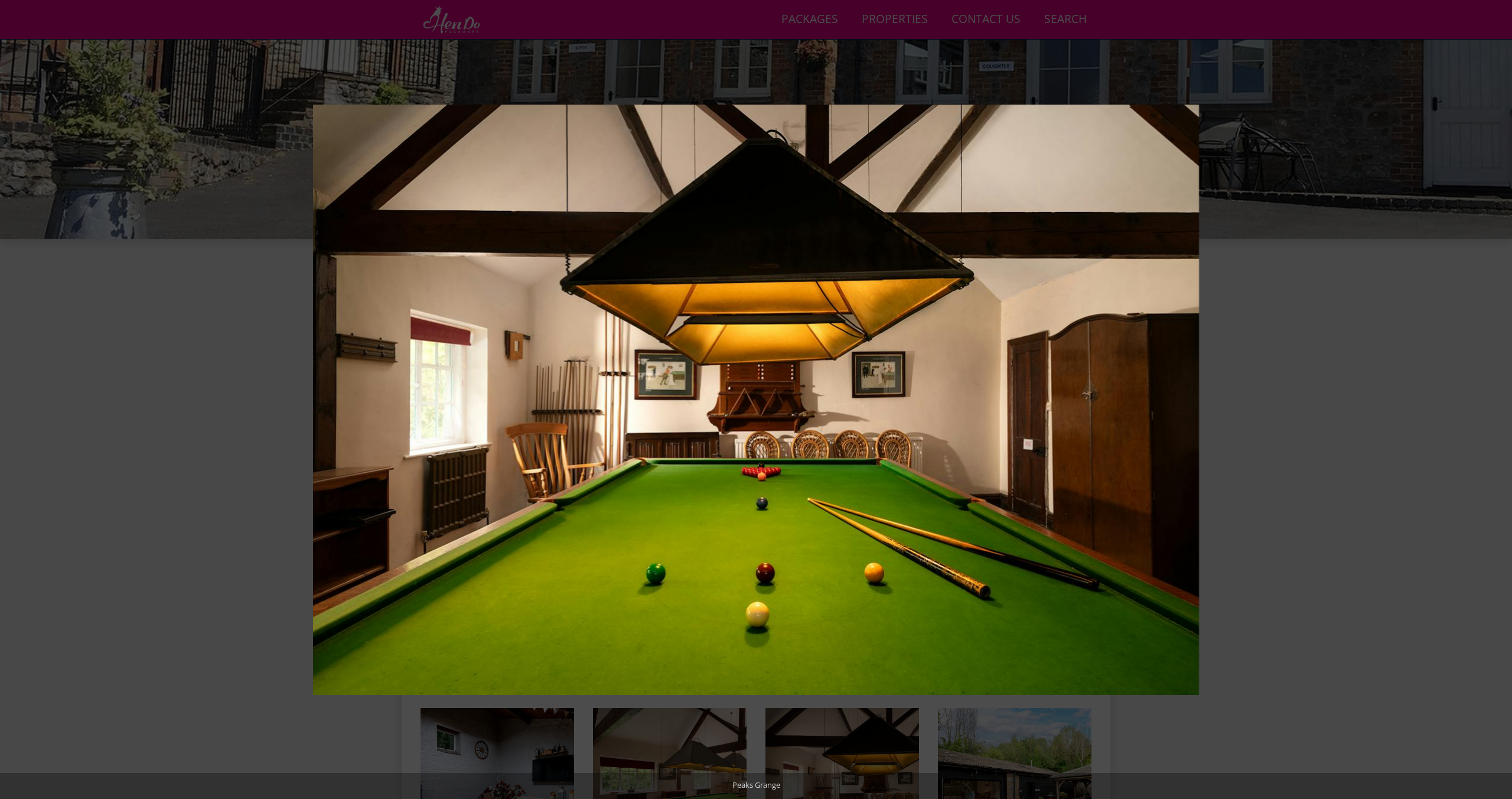
click at [1501, 403] on button at bounding box center [1491, 399] width 42 height 59
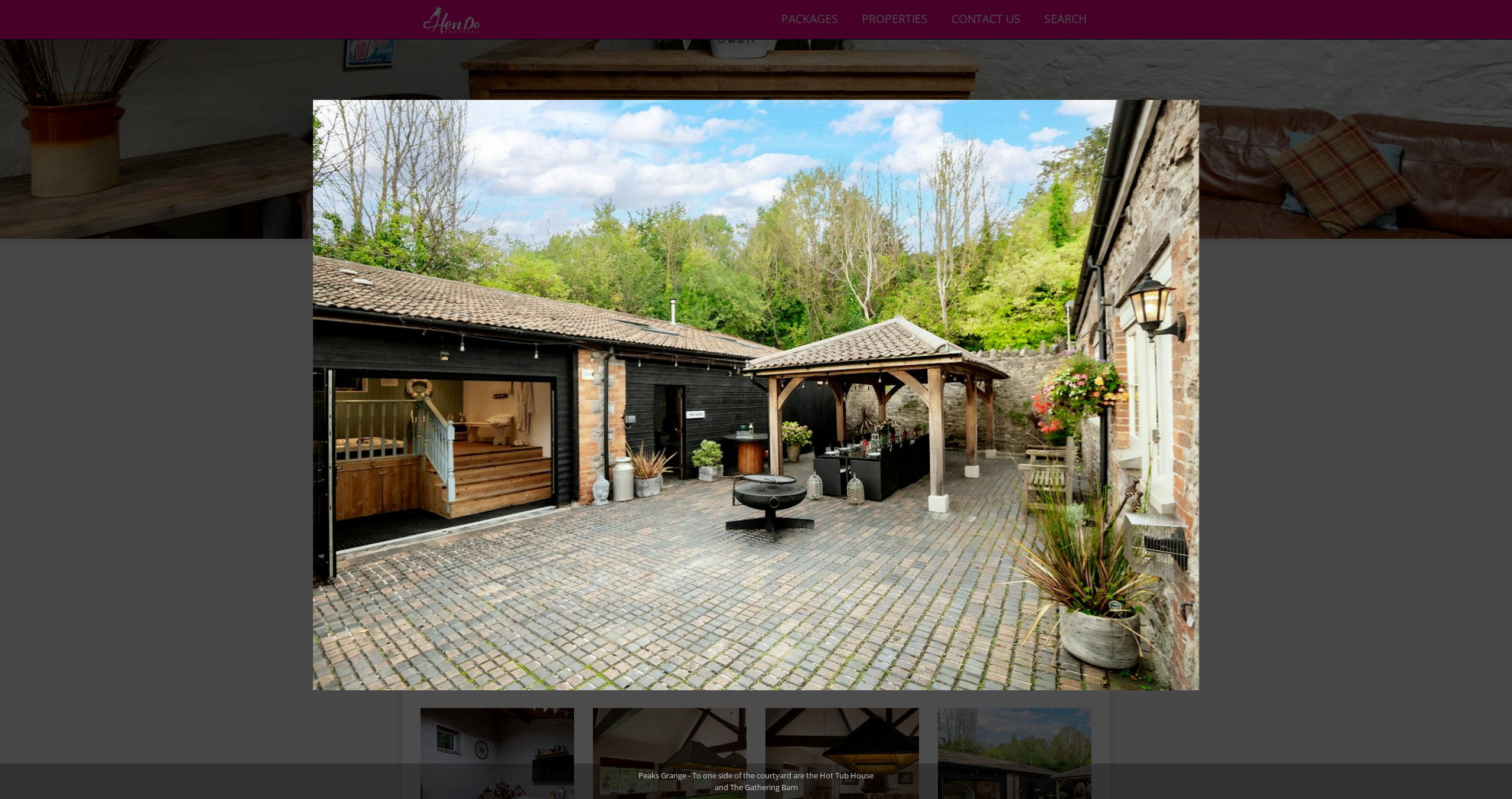
click at [1501, 403] on button at bounding box center [1491, 399] width 42 height 59
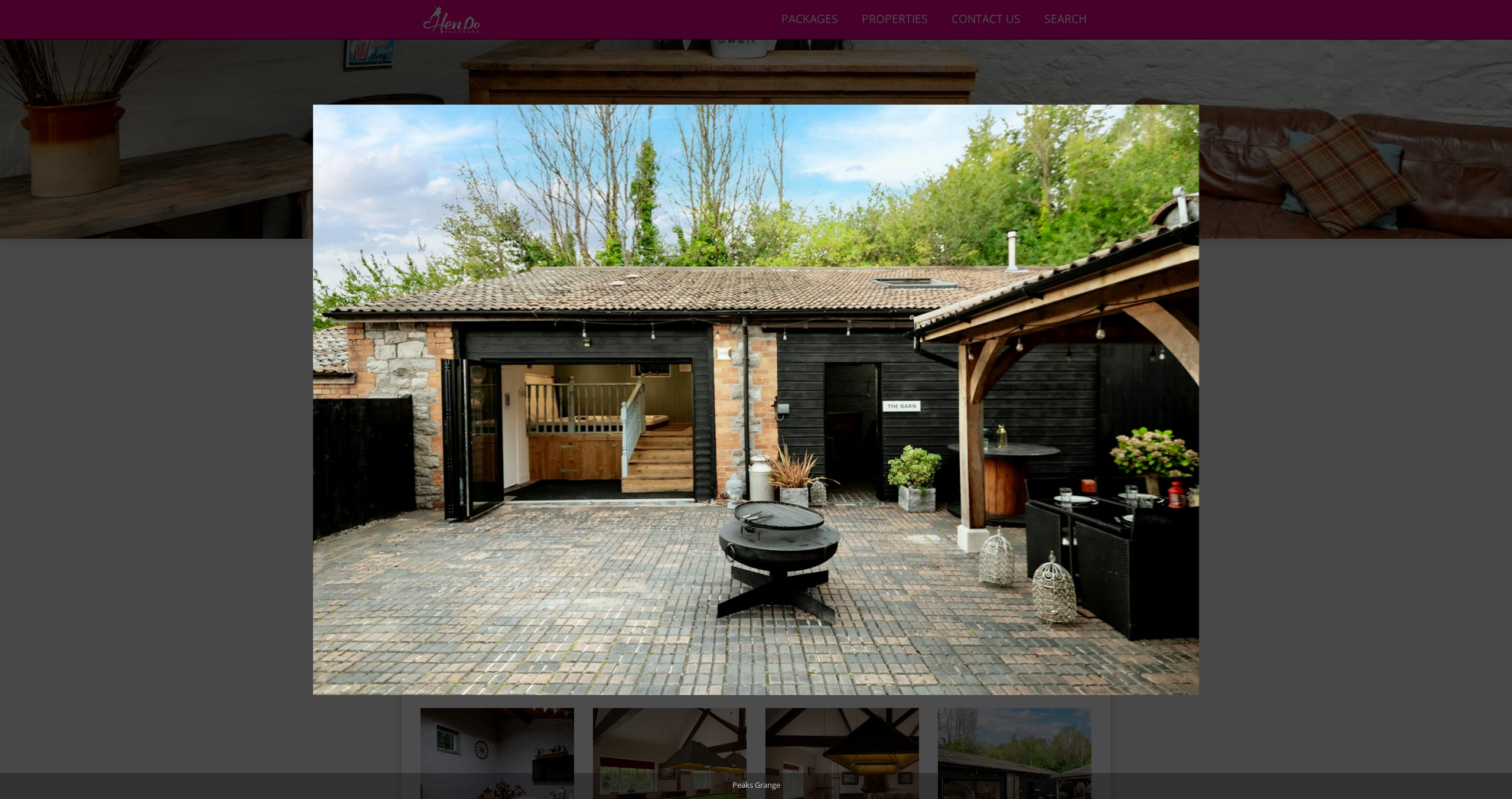
click at [1501, 403] on button at bounding box center [1491, 399] width 42 height 59
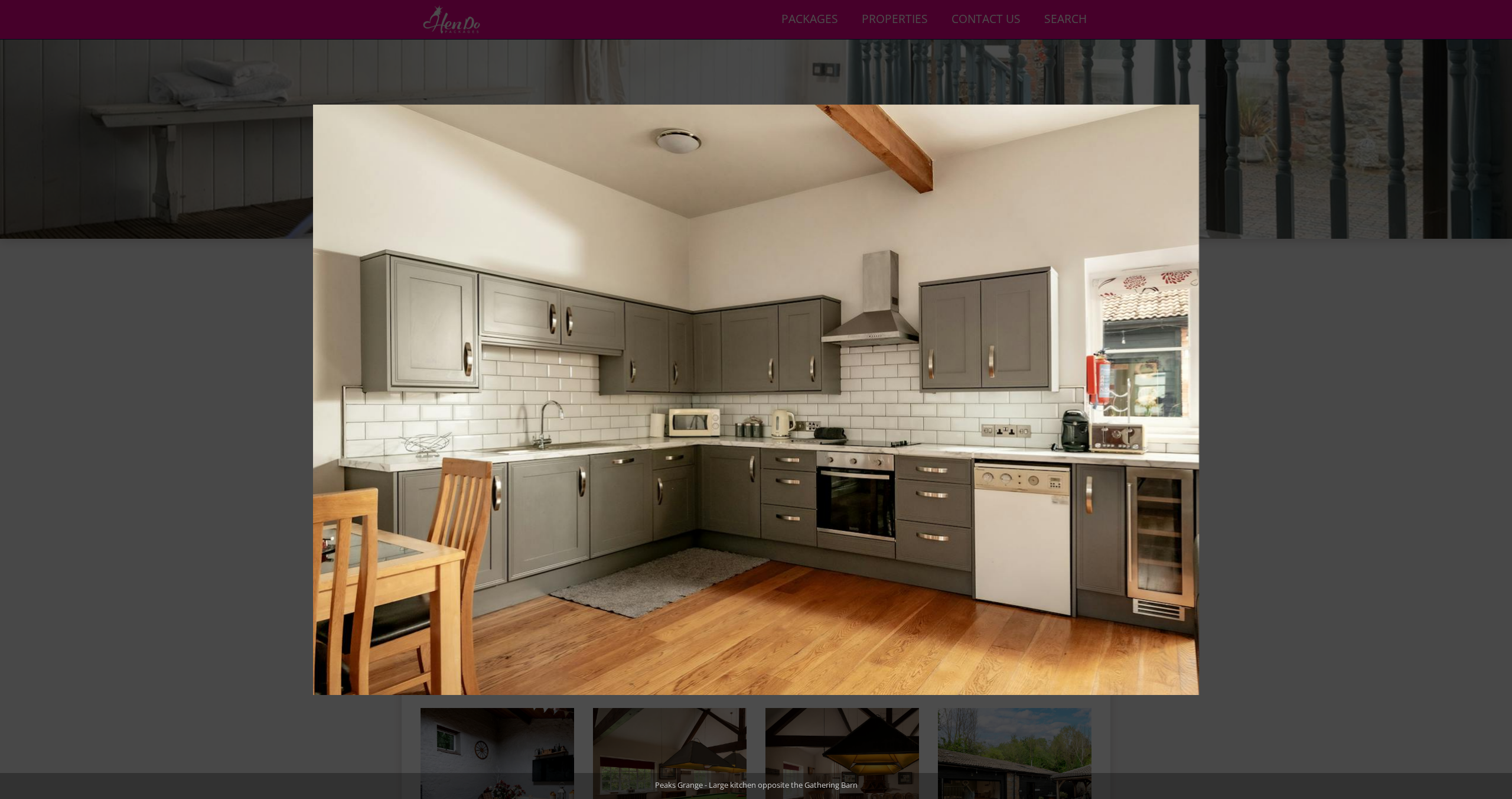
click at [1501, 403] on button at bounding box center [1491, 399] width 42 height 59
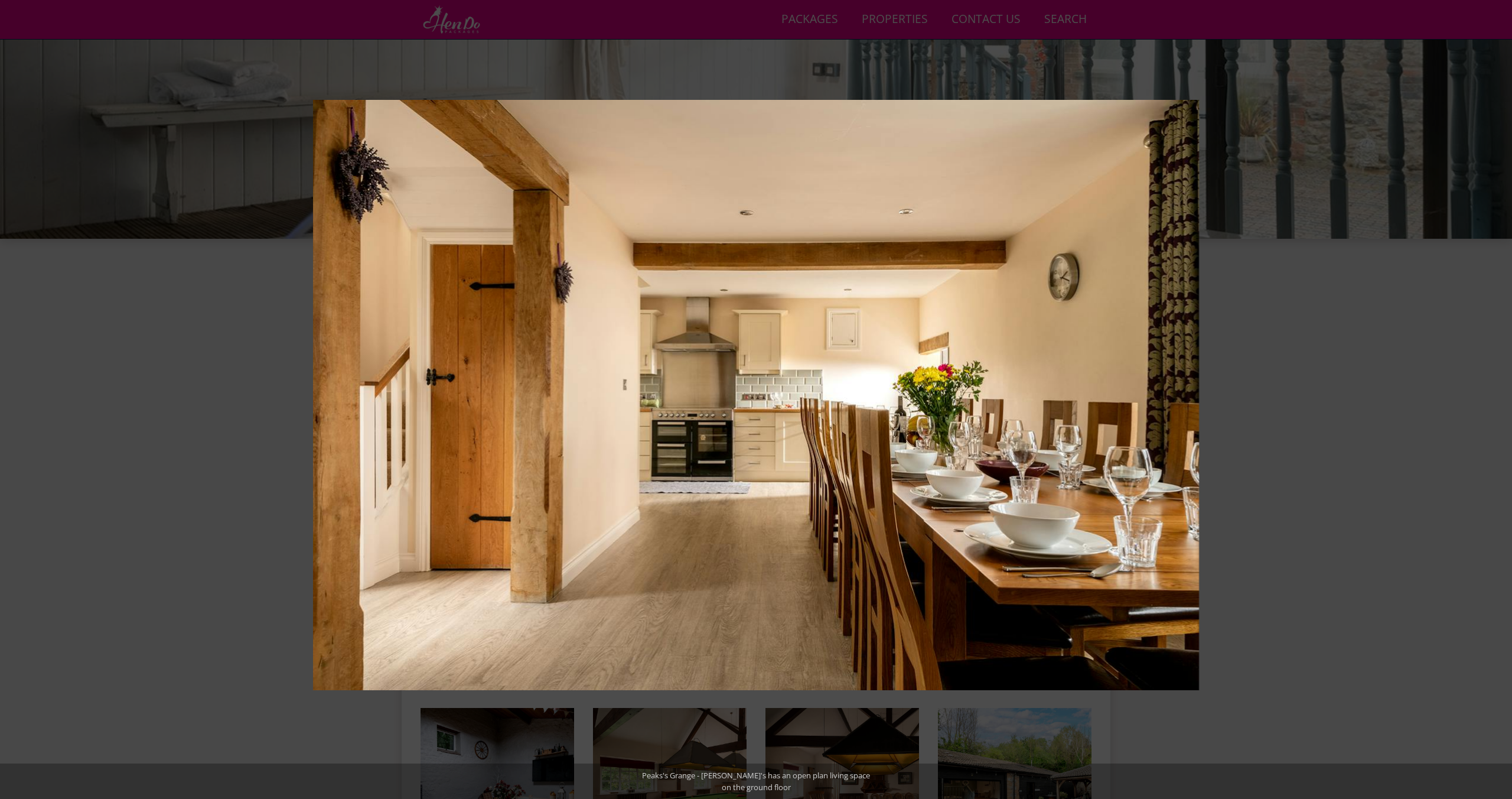
click at [1501, 403] on button at bounding box center [1491, 399] width 42 height 59
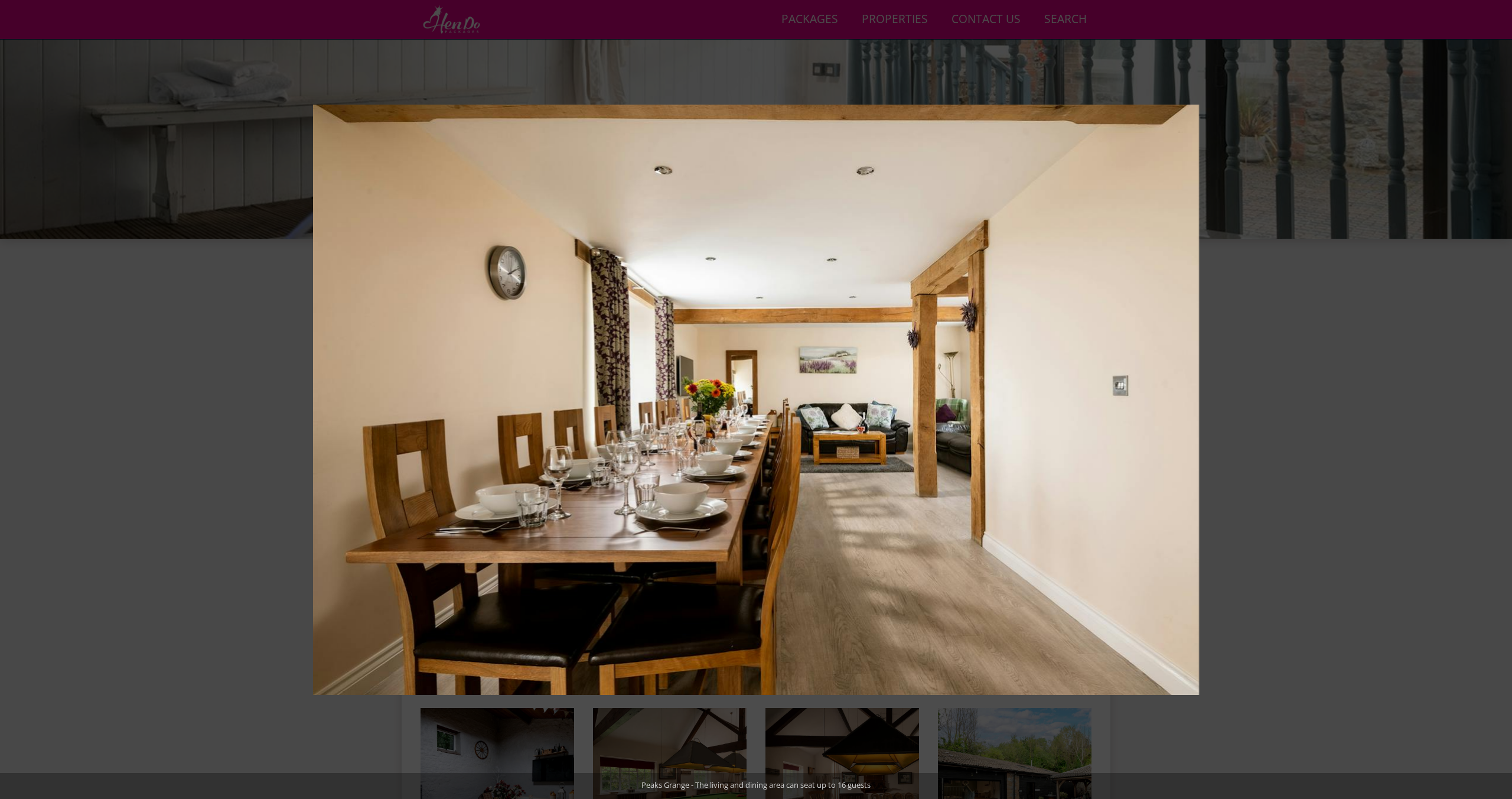
click at [1501, 403] on button at bounding box center [1491, 399] width 42 height 59
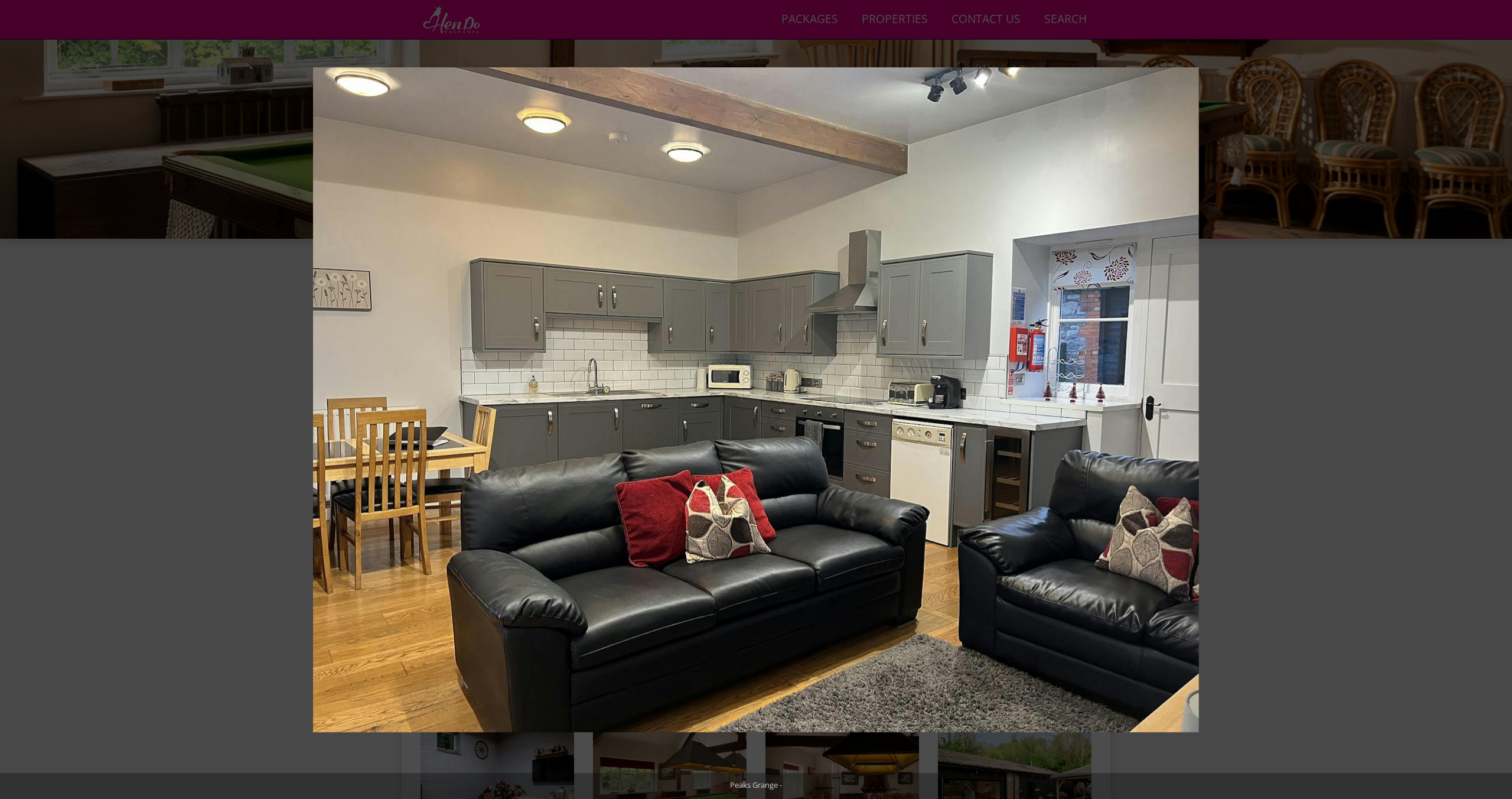
click at [1501, 403] on button at bounding box center [1491, 399] width 42 height 59
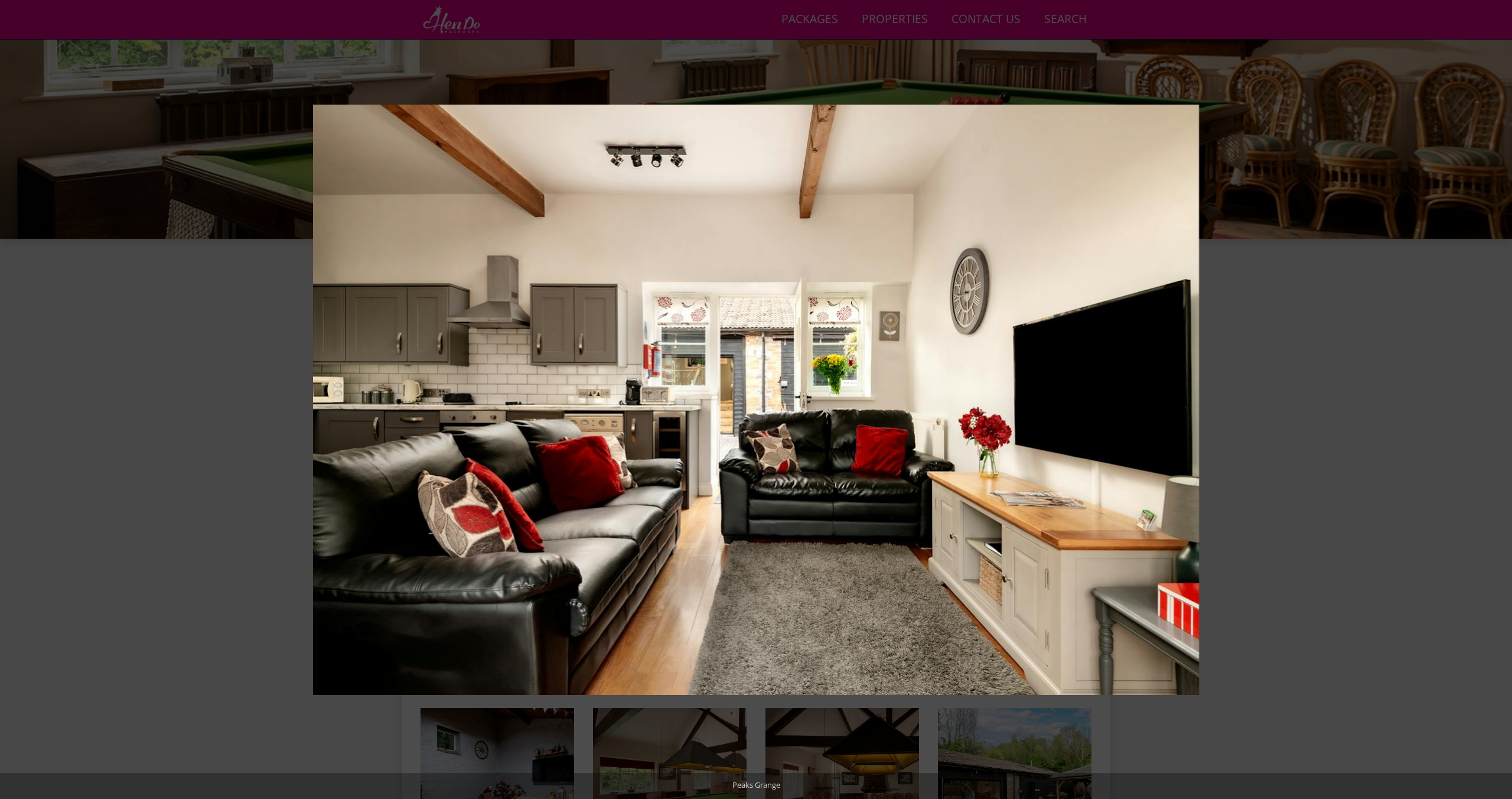
click at [1501, 403] on button at bounding box center [1491, 399] width 42 height 59
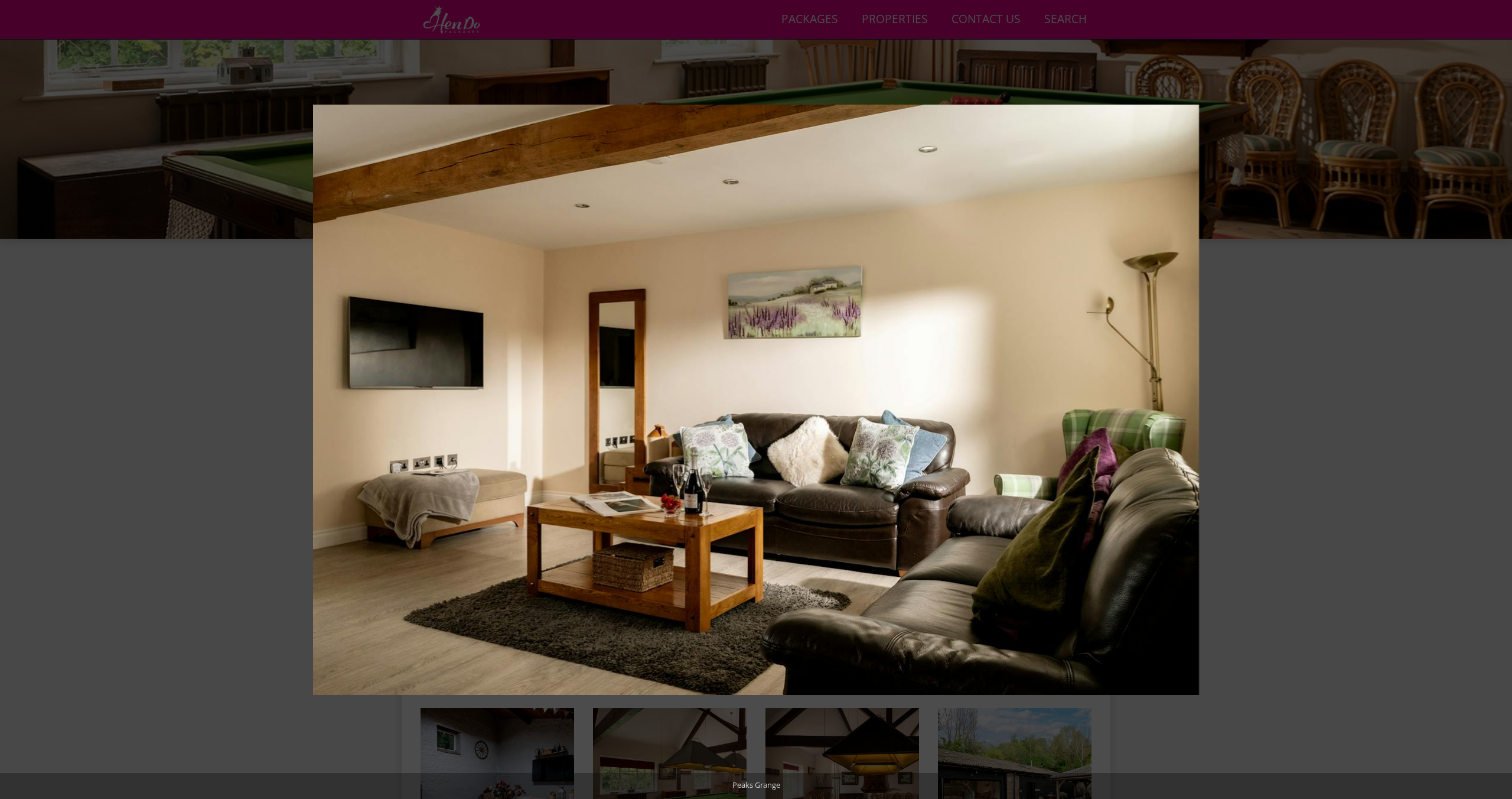
click at [1501, 403] on button at bounding box center [1491, 399] width 42 height 59
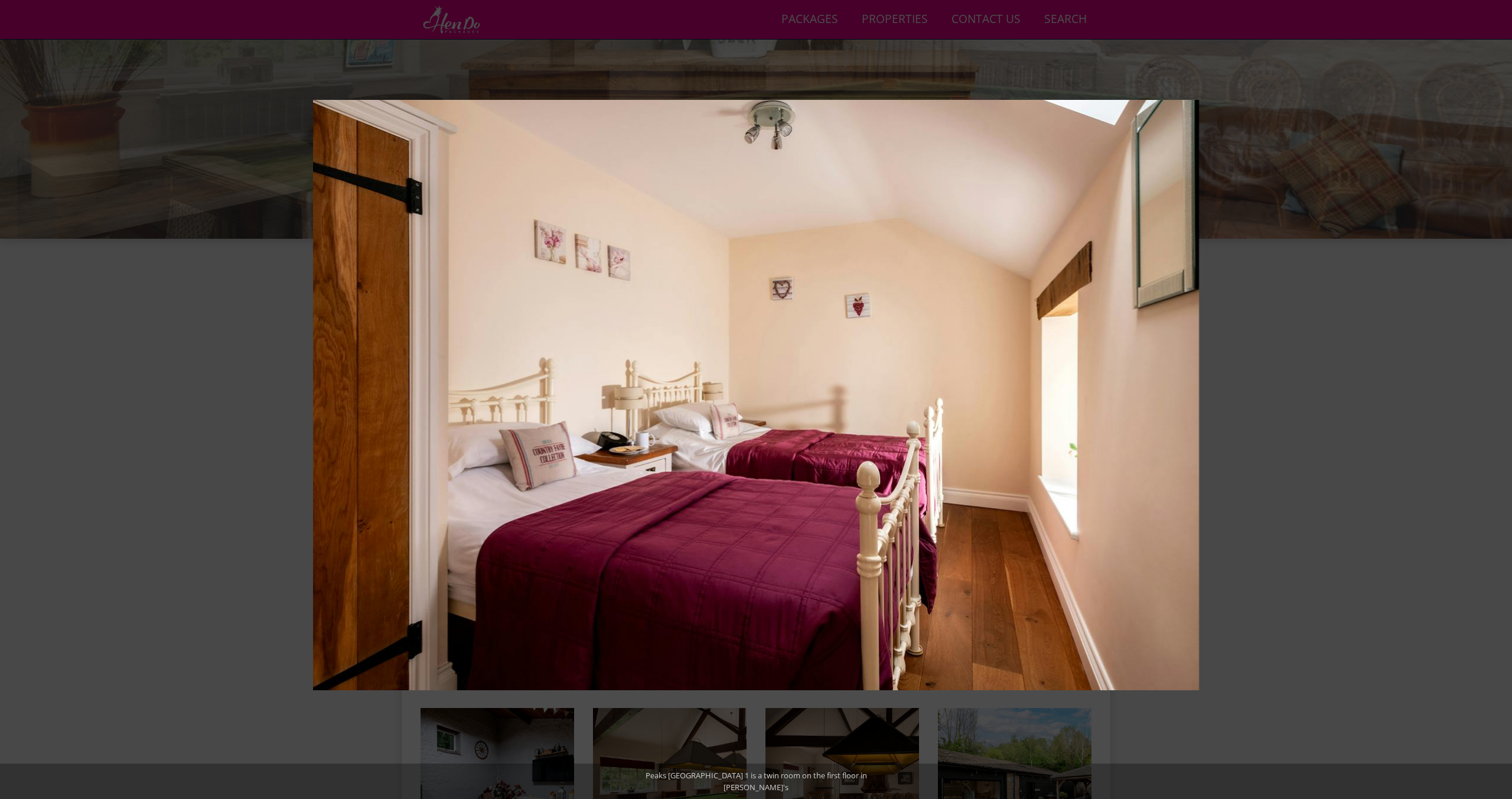
click at [1501, 403] on button at bounding box center [1491, 399] width 42 height 59
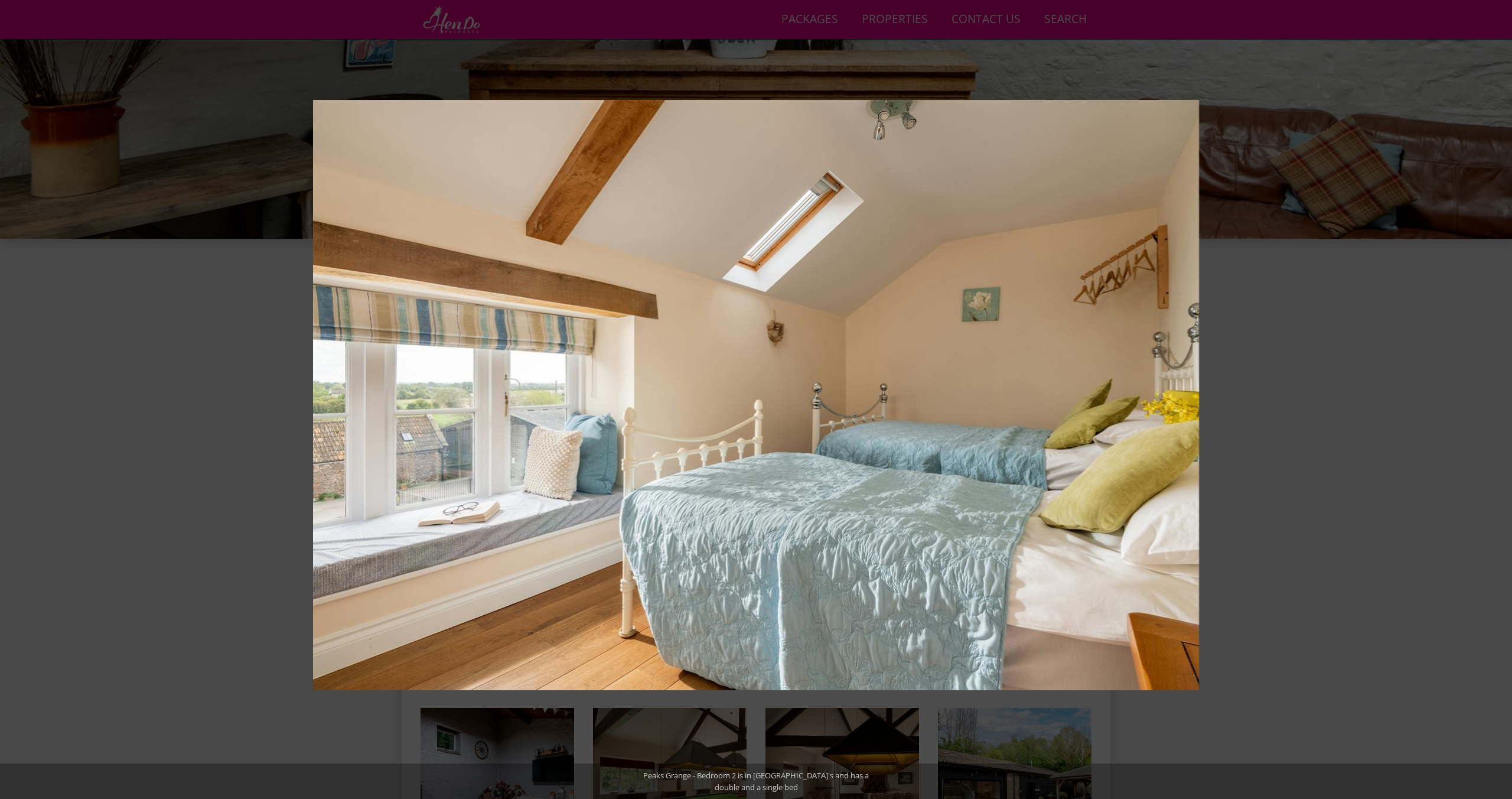
click at [1501, 403] on button at bounding box center [1491, 399] width 42 height 59
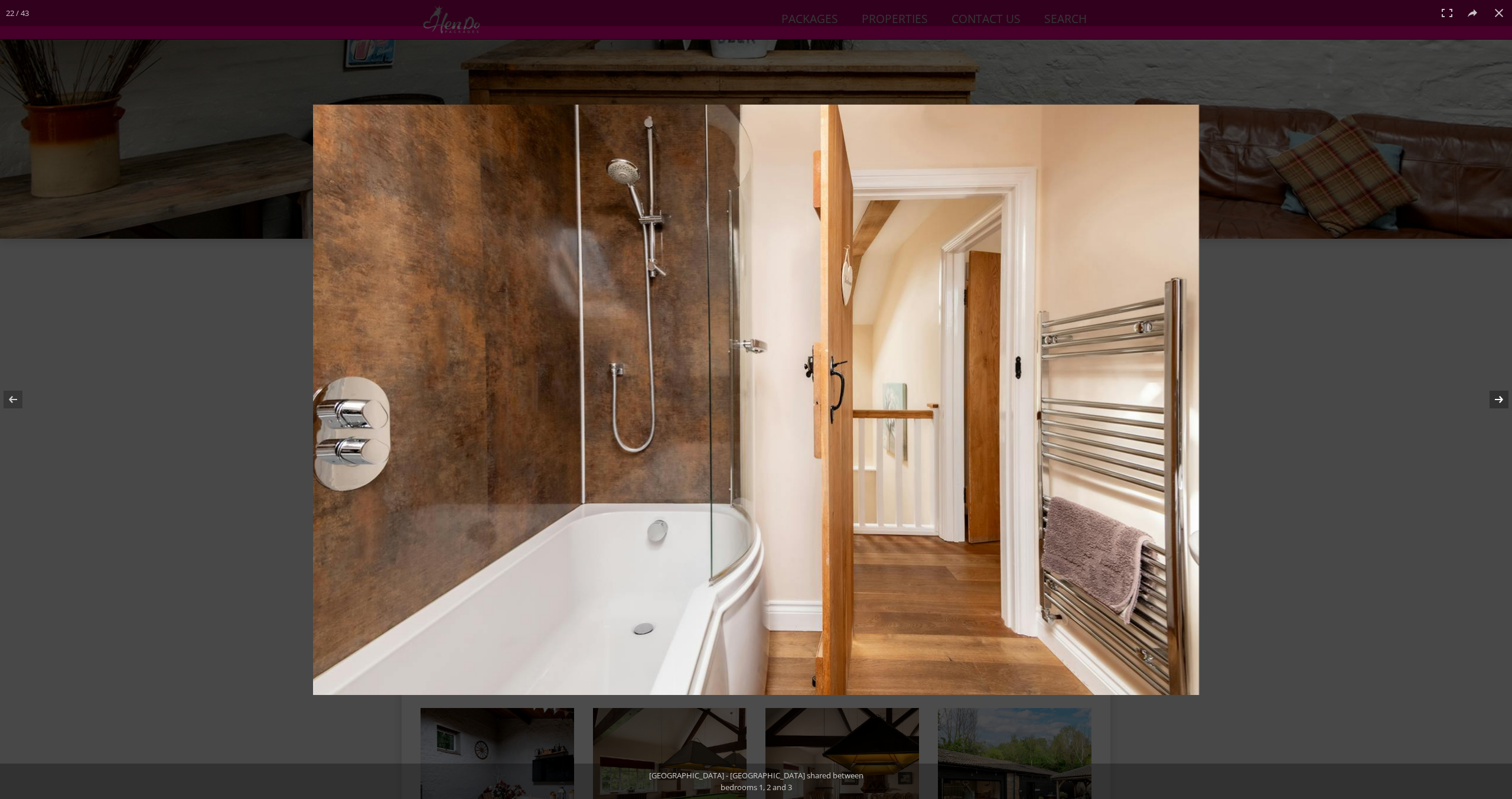
click at [1497, 389] on button at bounding box center [1491, 399] width 42 height 59
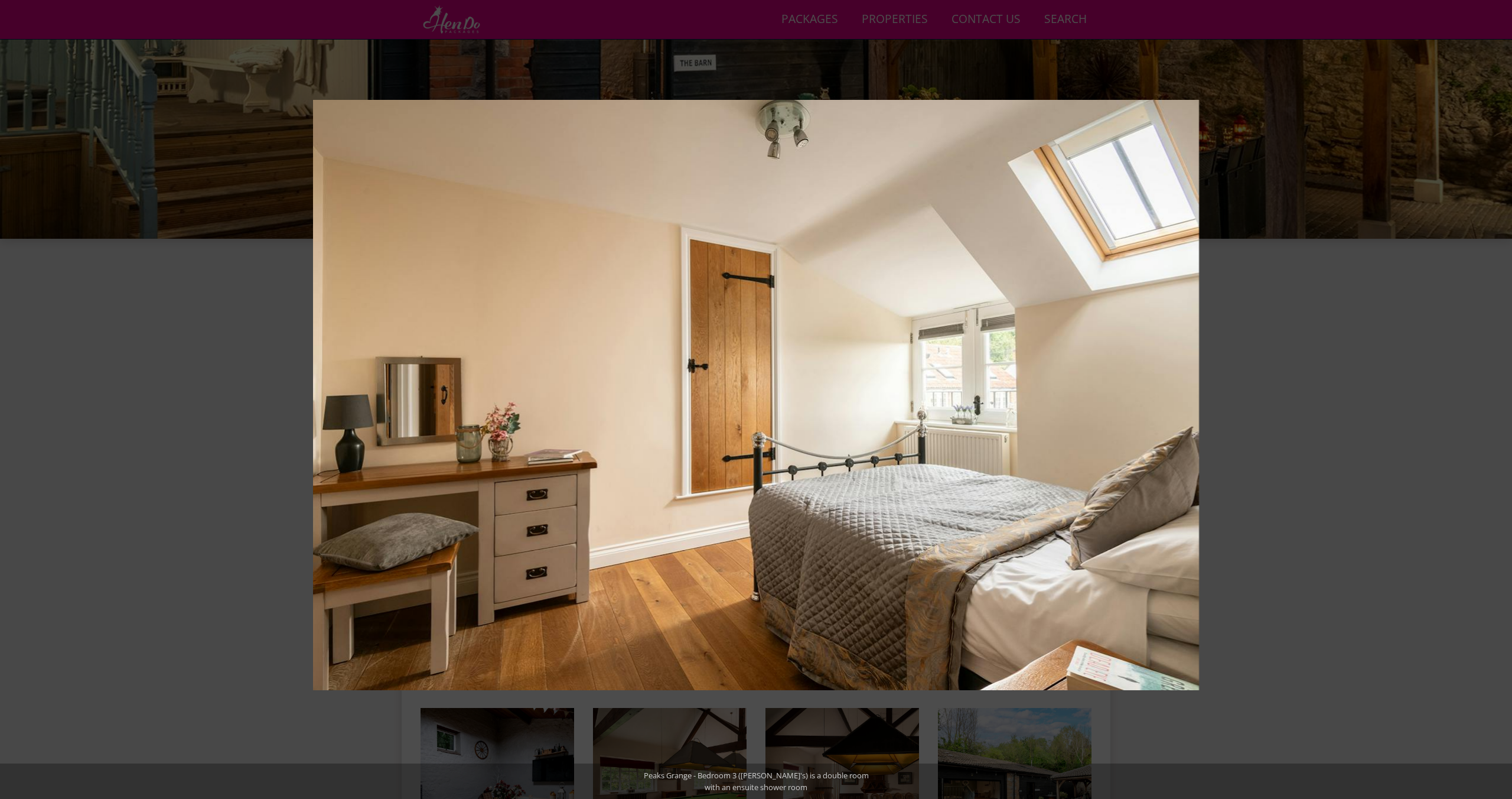
click at [1497, 389] on button at bounding box center [1491, 399] width 42 height 59
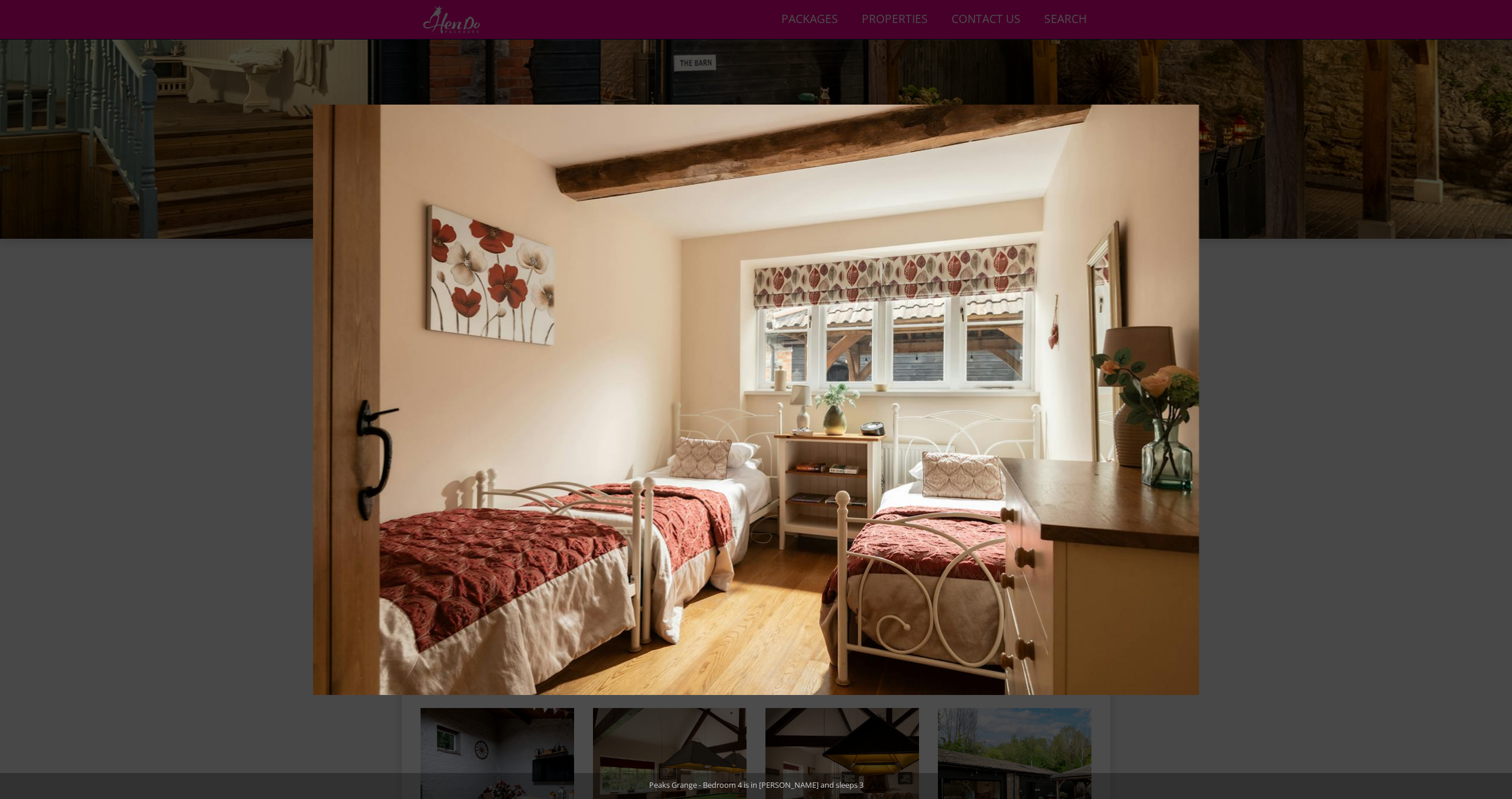
click at [1497, 389] on button at bounding box center [1491, 399] width 42 height 59
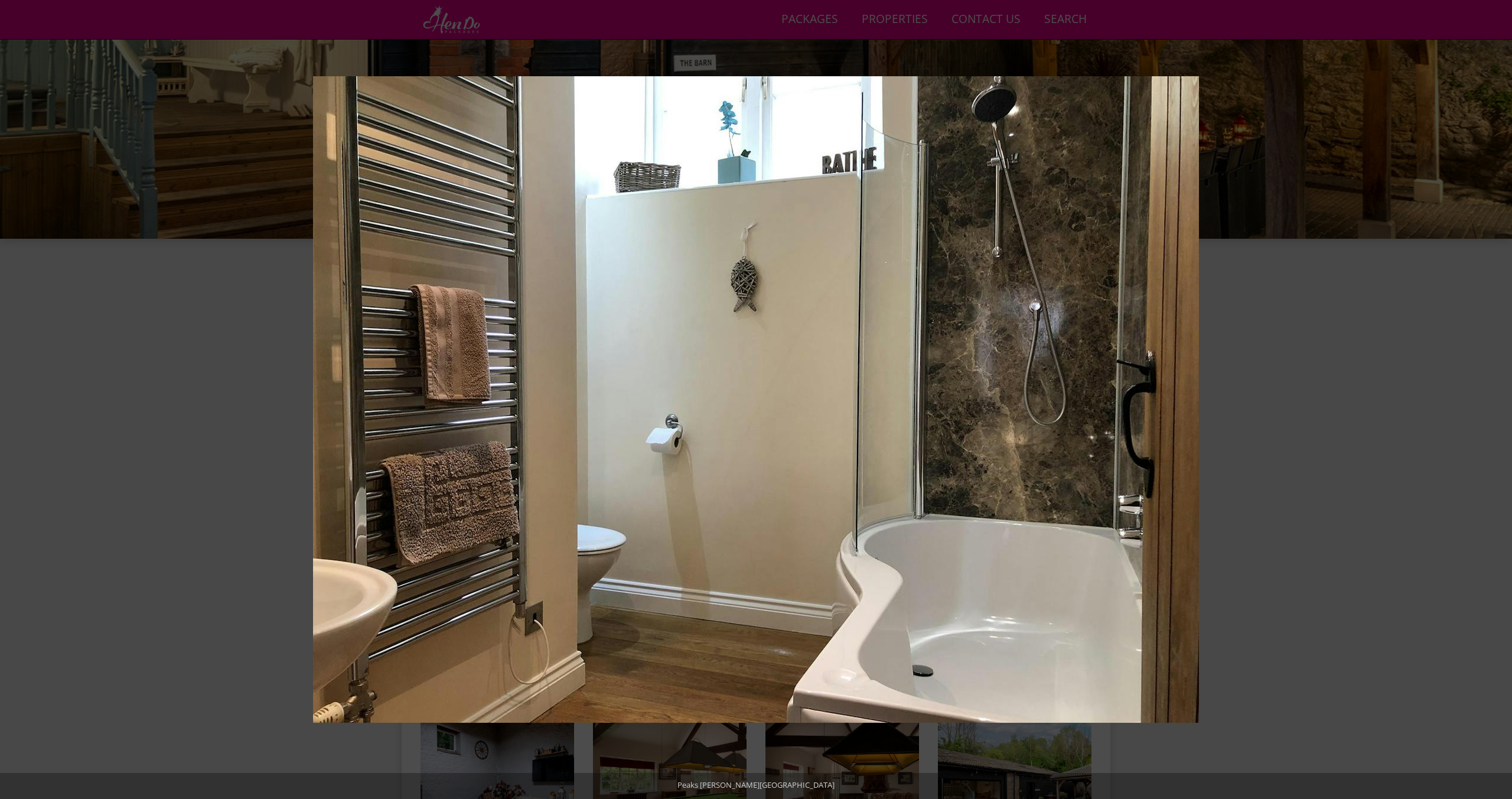
click at [1497, 389] on button at bounding box center [1491, 399] width 42 height 59
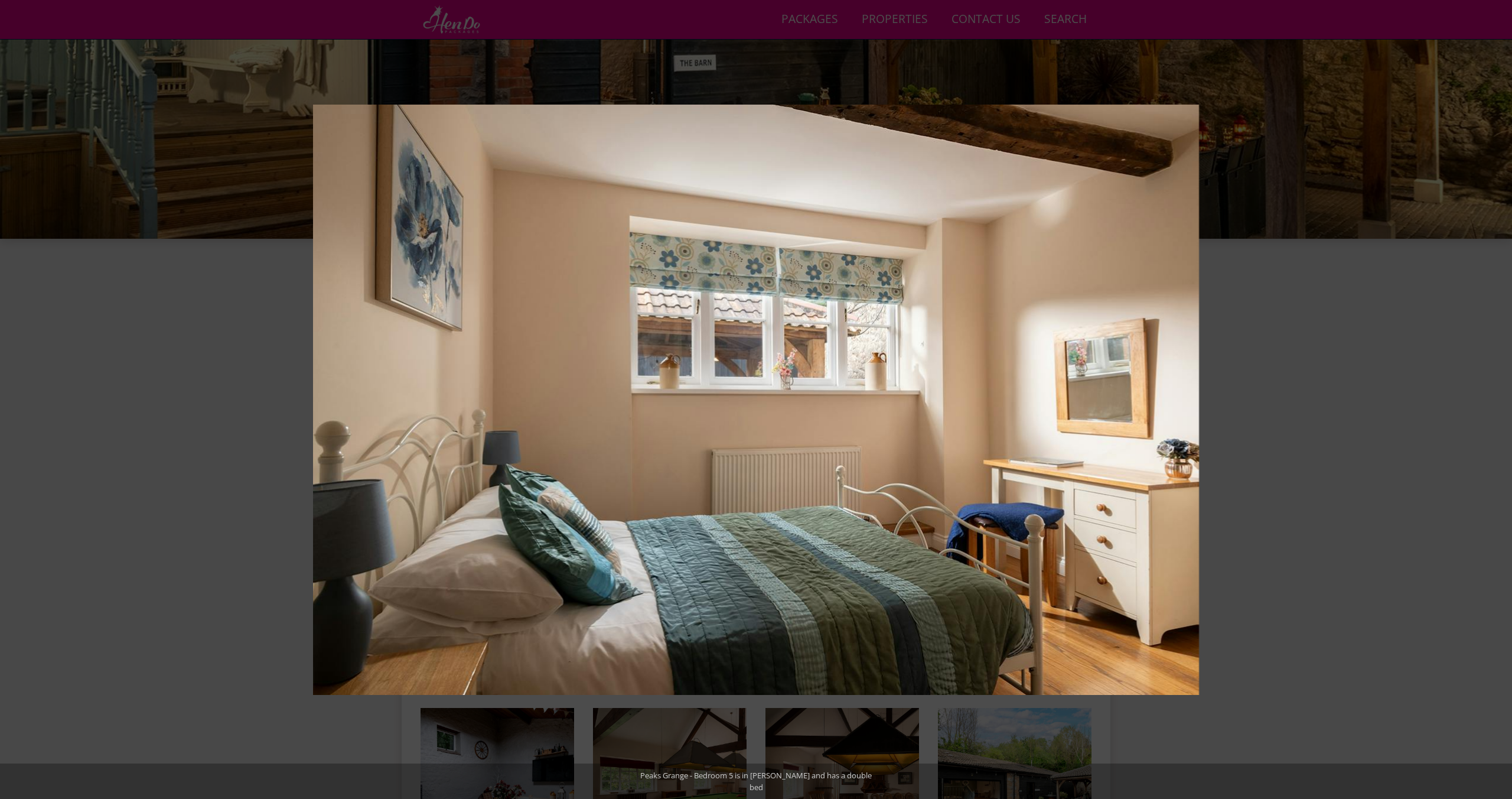
click at [1497, 389] on button at bounding box center [1491, 399] width 42 height 59
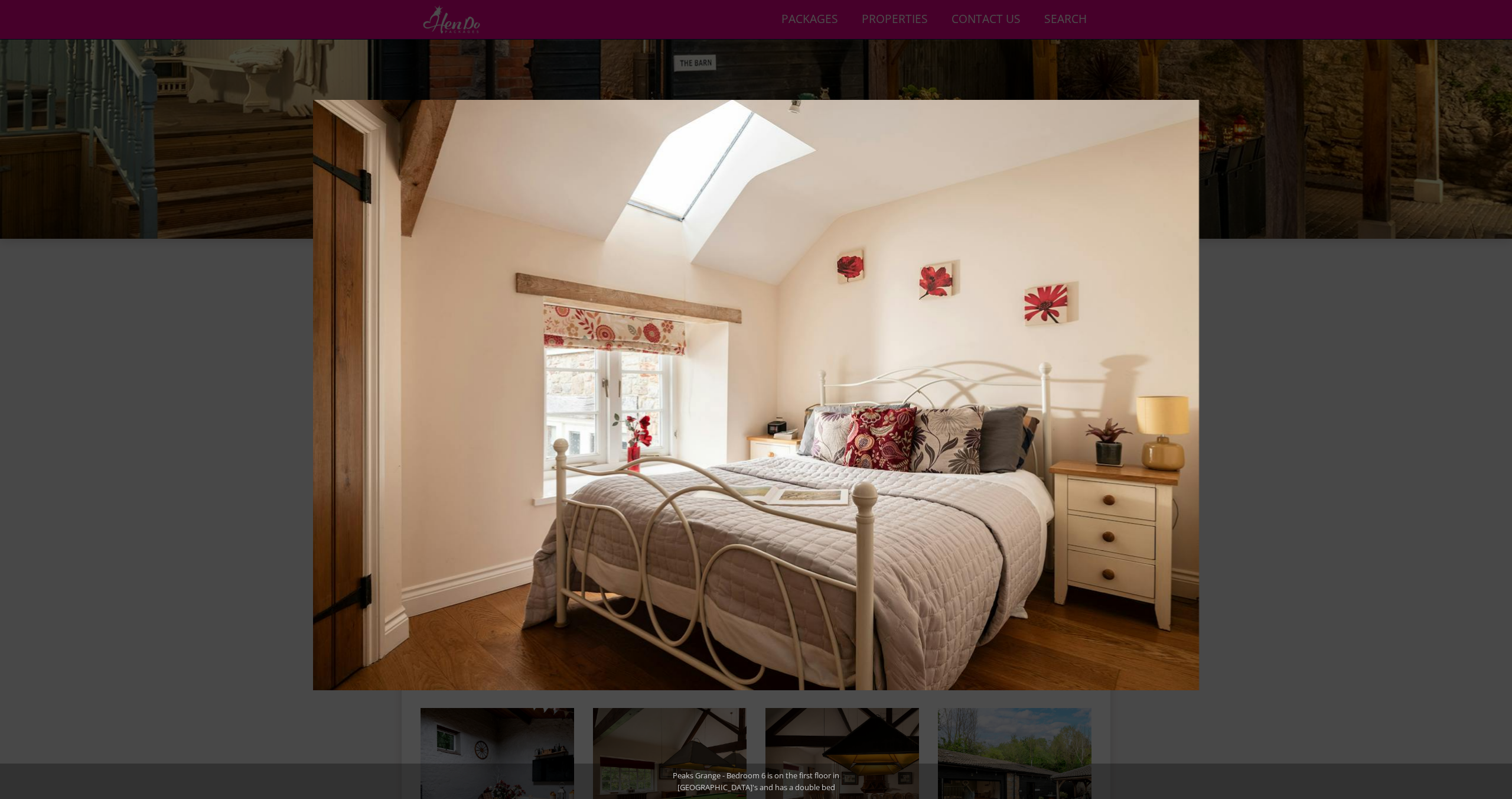
click at [1497, 389] on button at bounding box center [1491, 399] width 42 height 59
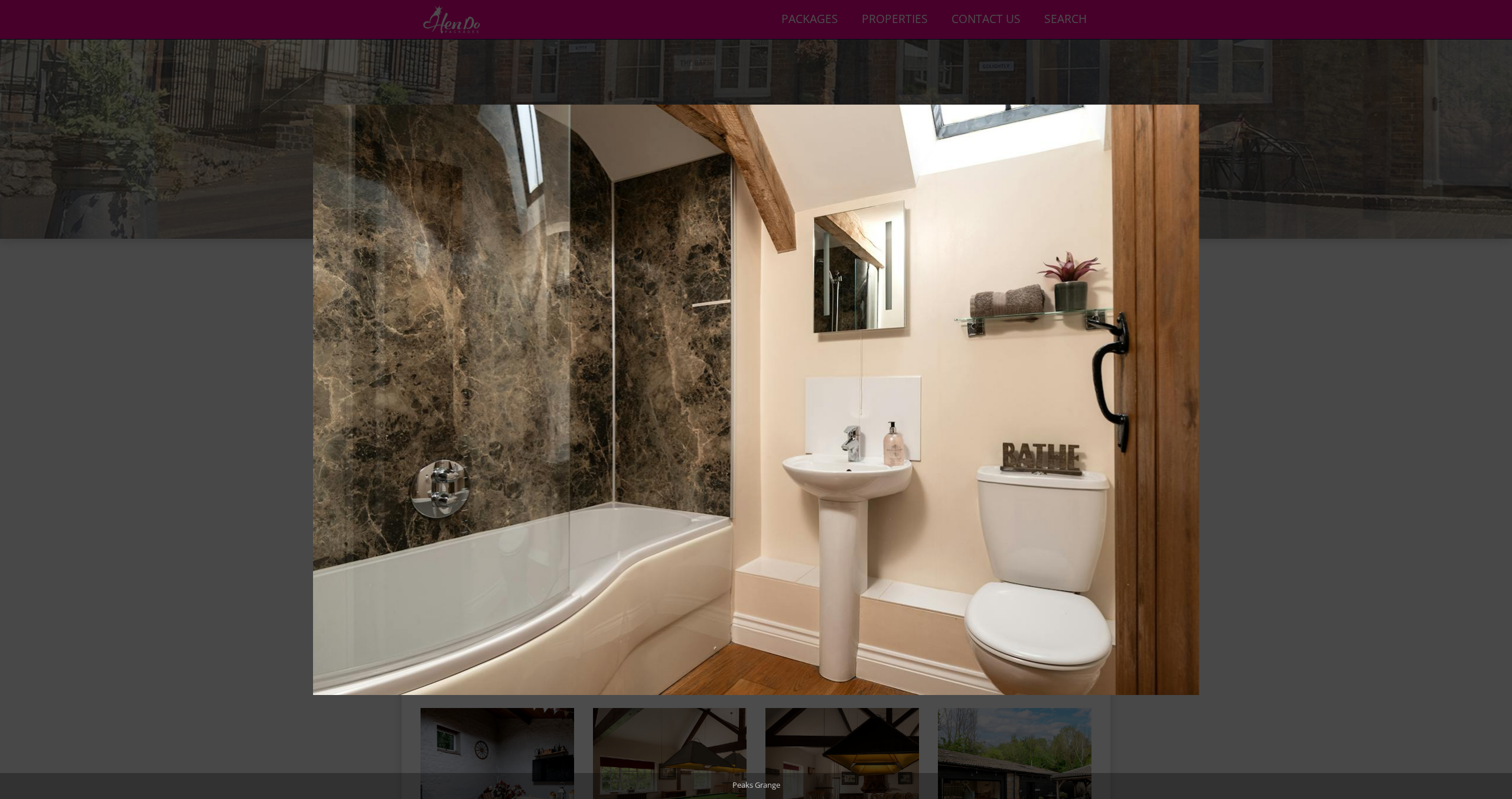
click at [1497, 389] on button at bounding box center [1491, 399] width 42 height 59
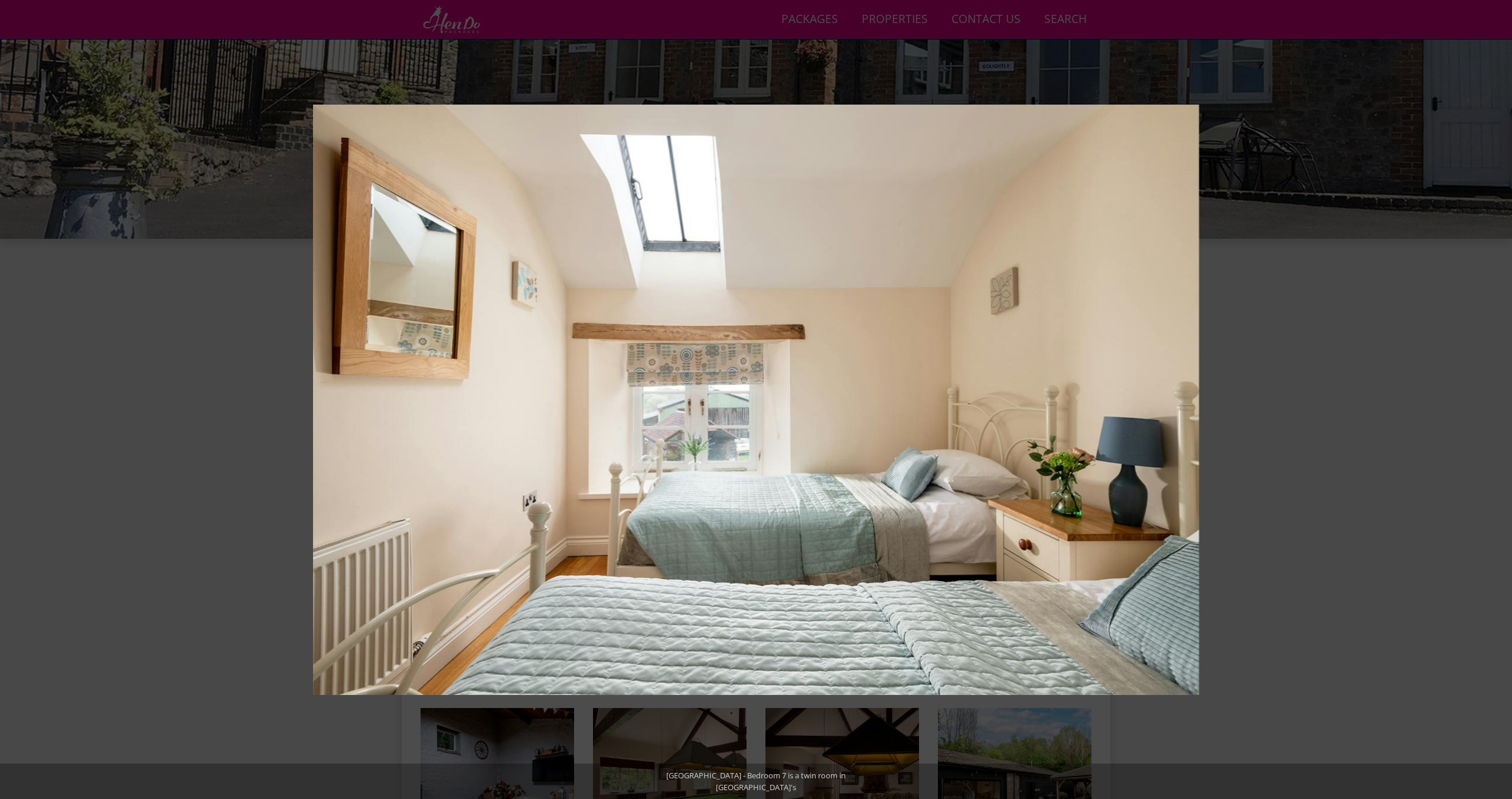
click at [1497, 389] on button at bounding box center [1491, 399] width 42 height 59
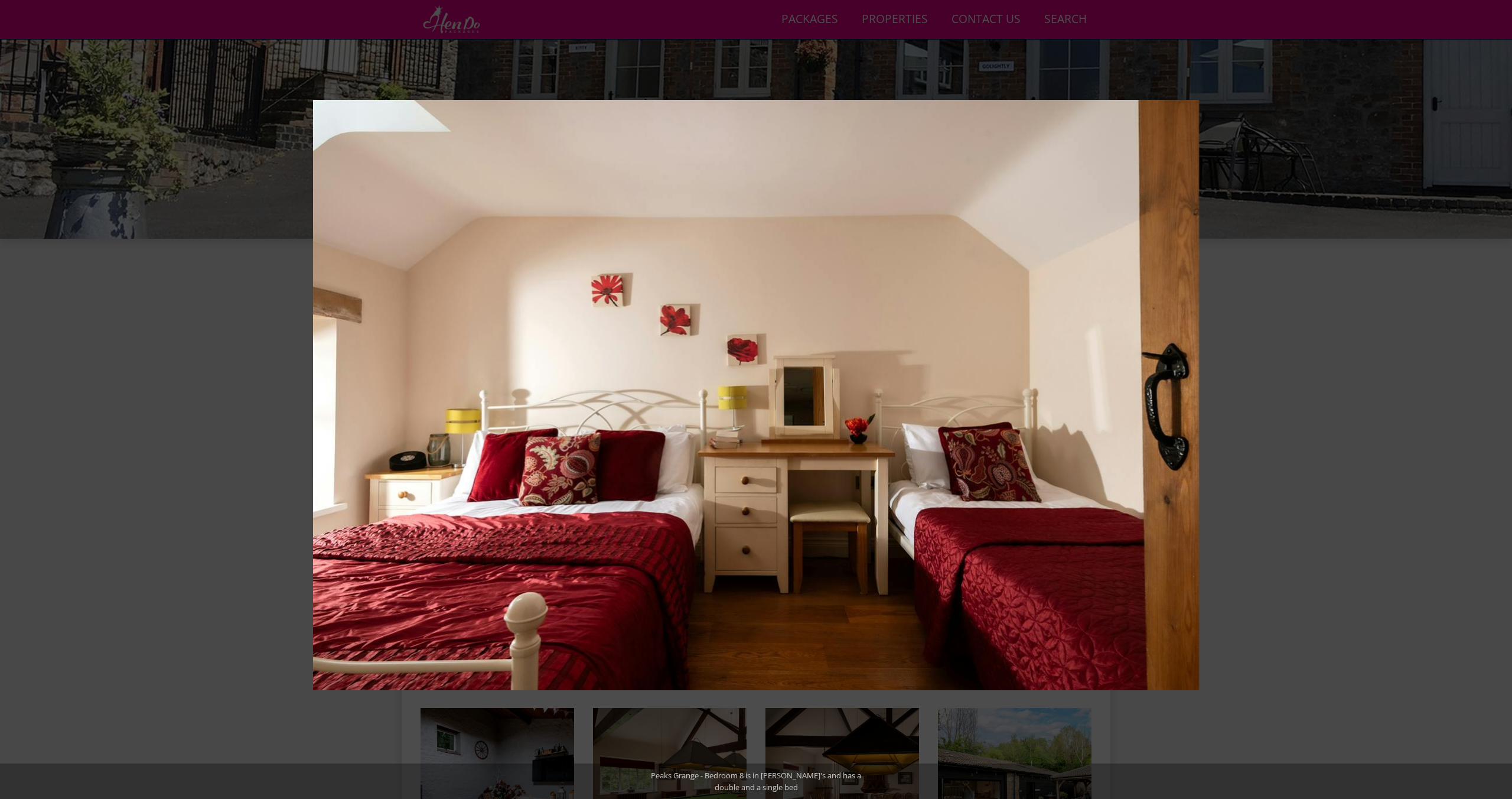
click at [1497, 389] on button at bounding box center [1491, 399] width 42 height 59
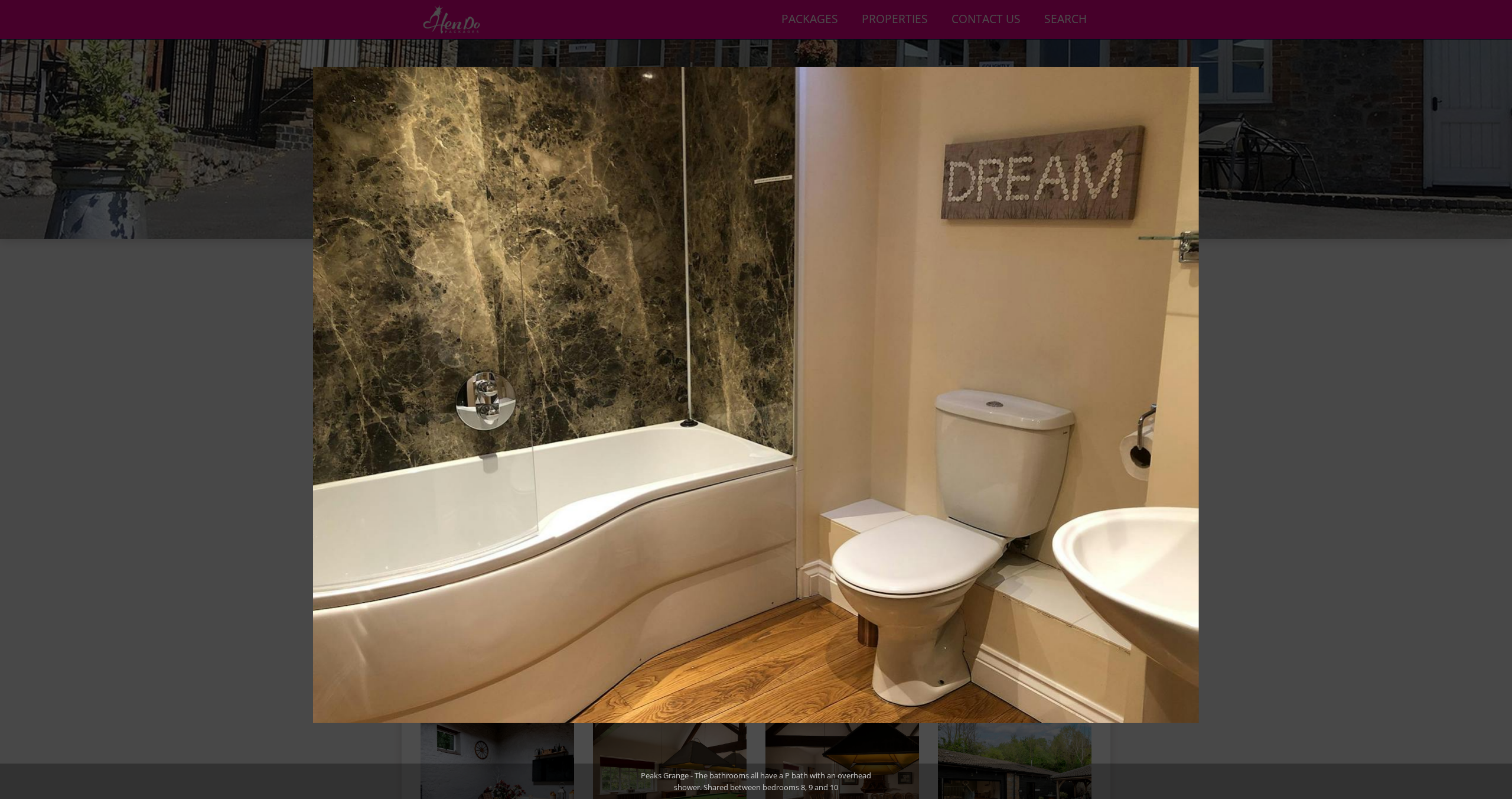
click at [1497, 389] on button at bounding box center [1491, 399] width 42 height 59
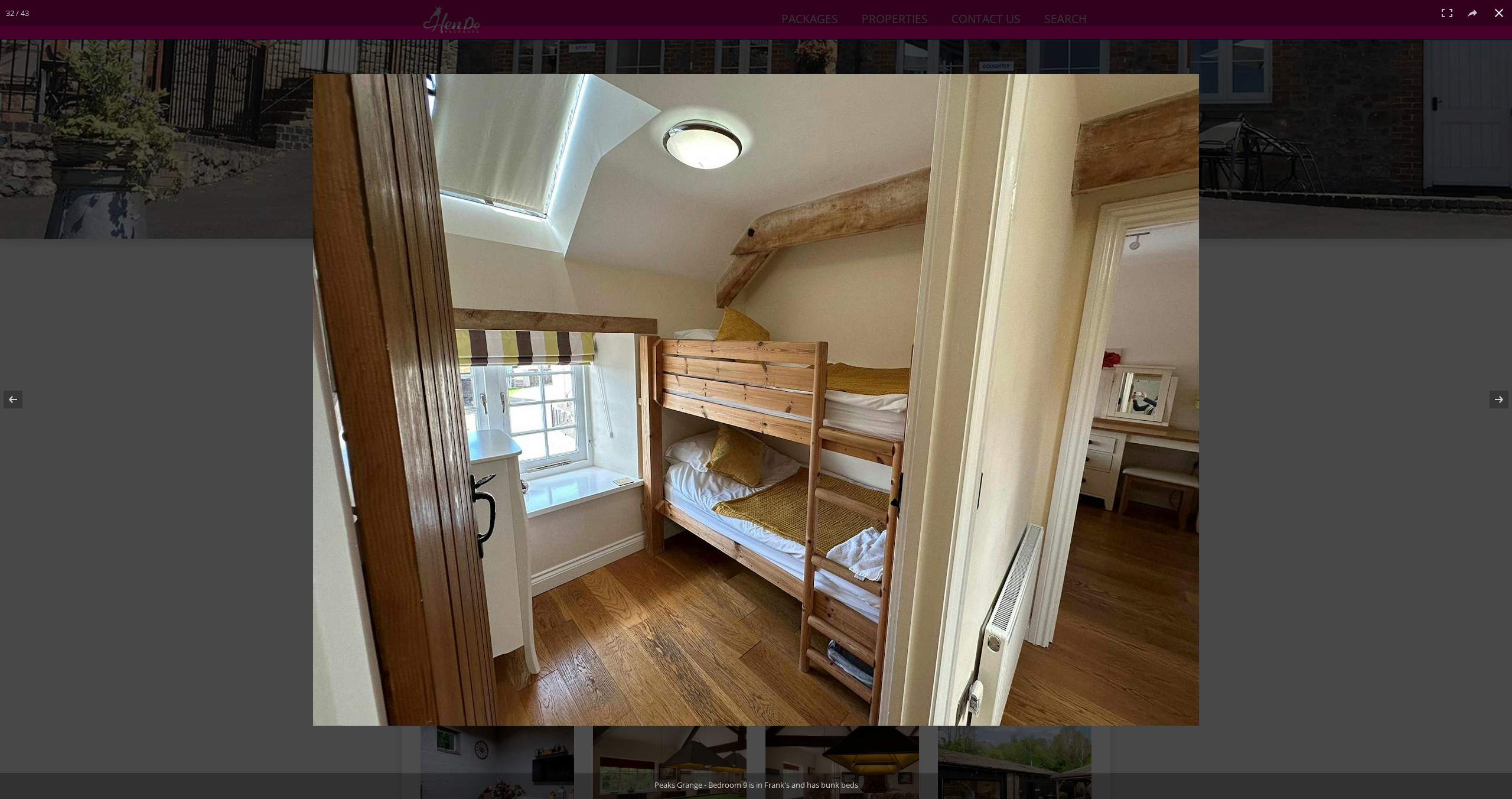
click at [1510, 16] on button at bounding box center [1498, 13] width 26 height 26
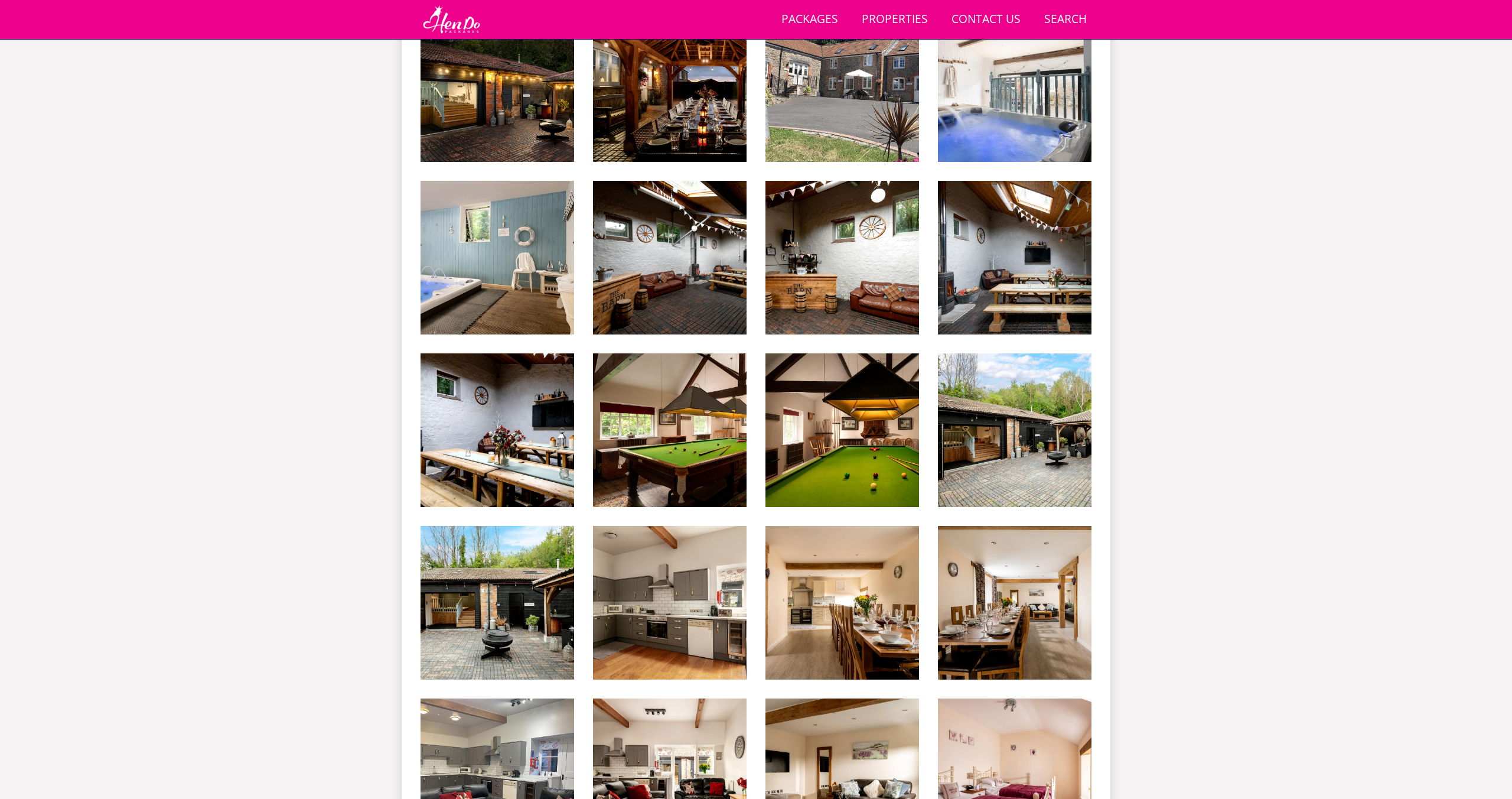
scroll to position [0, 0]
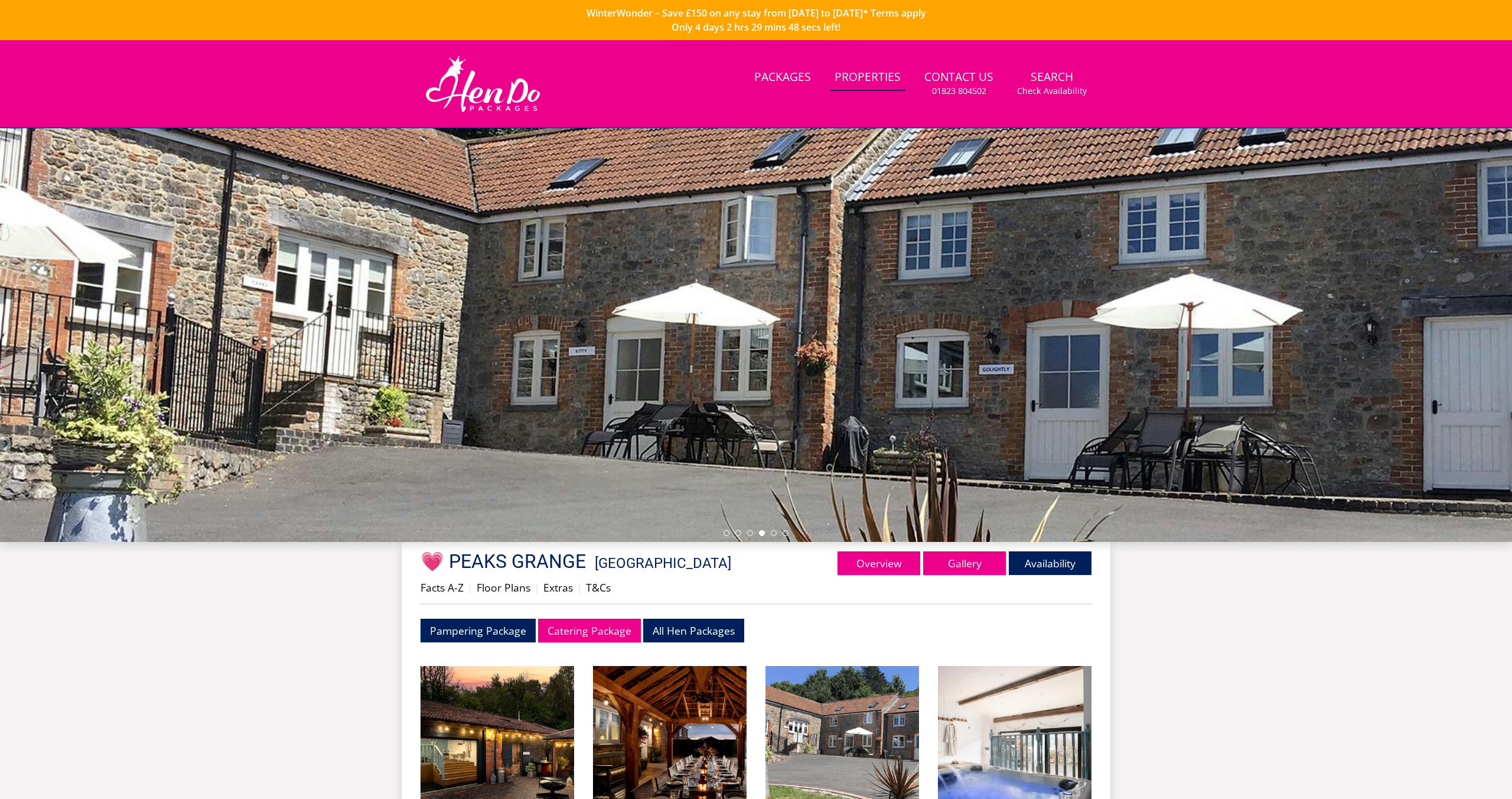
click at [882, 72] on link "Properties" at bounding box center [867, 78] width 76 height 26
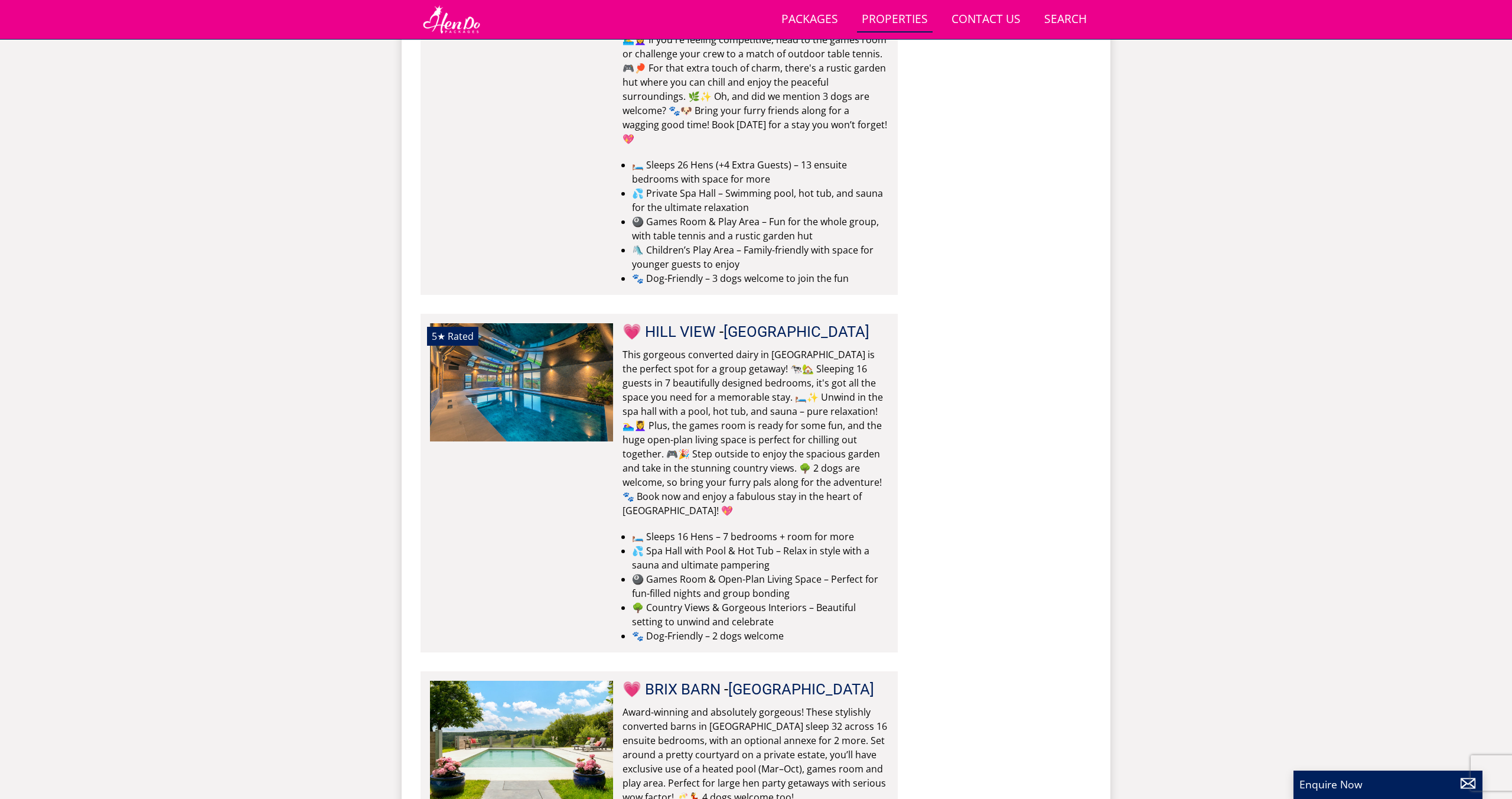
scroll to position [4051, 0]
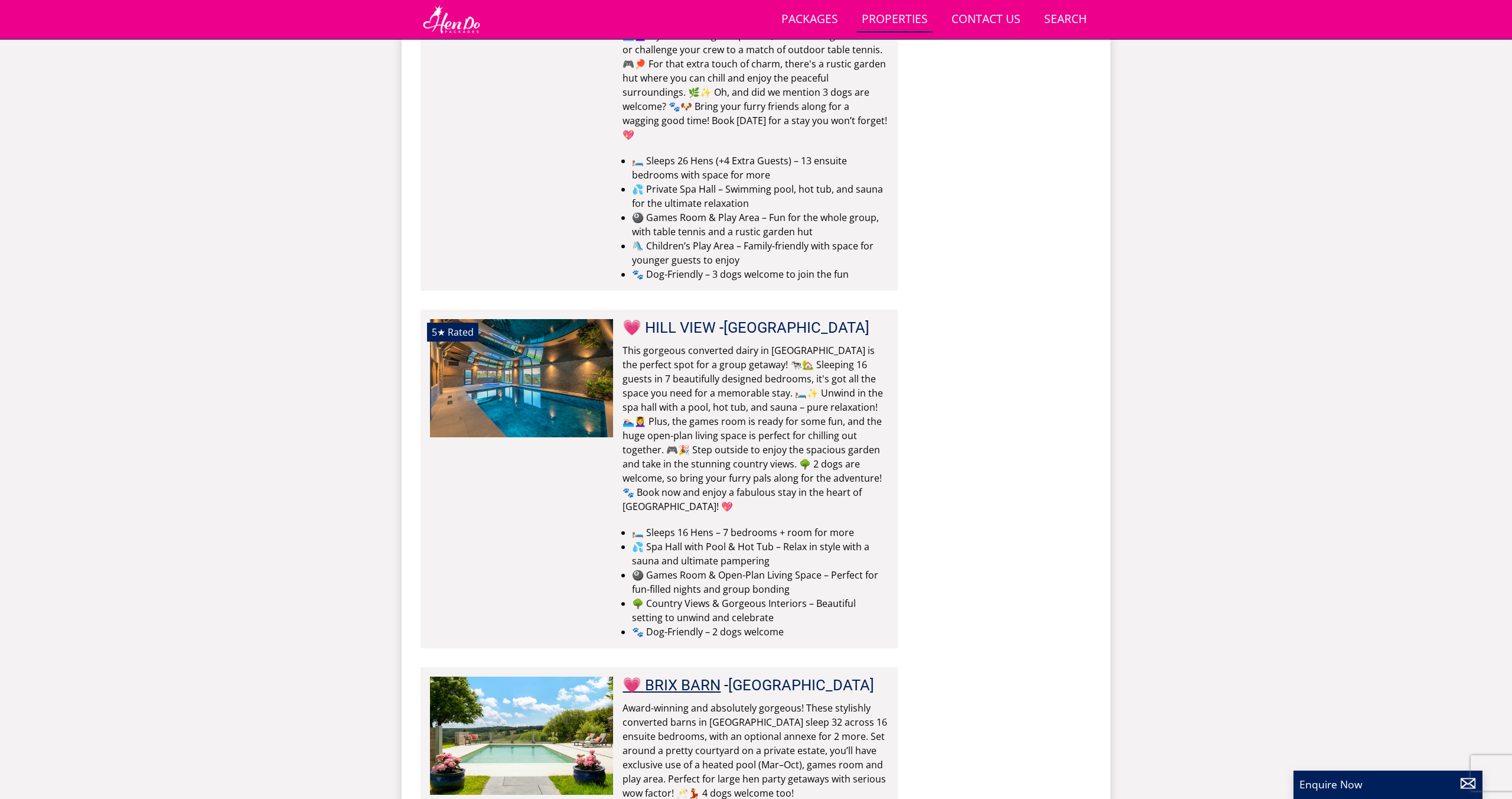
click at [693, 676] on link "💗 BRIX BARN" at bounding box center [671, 685] width 98 height 18
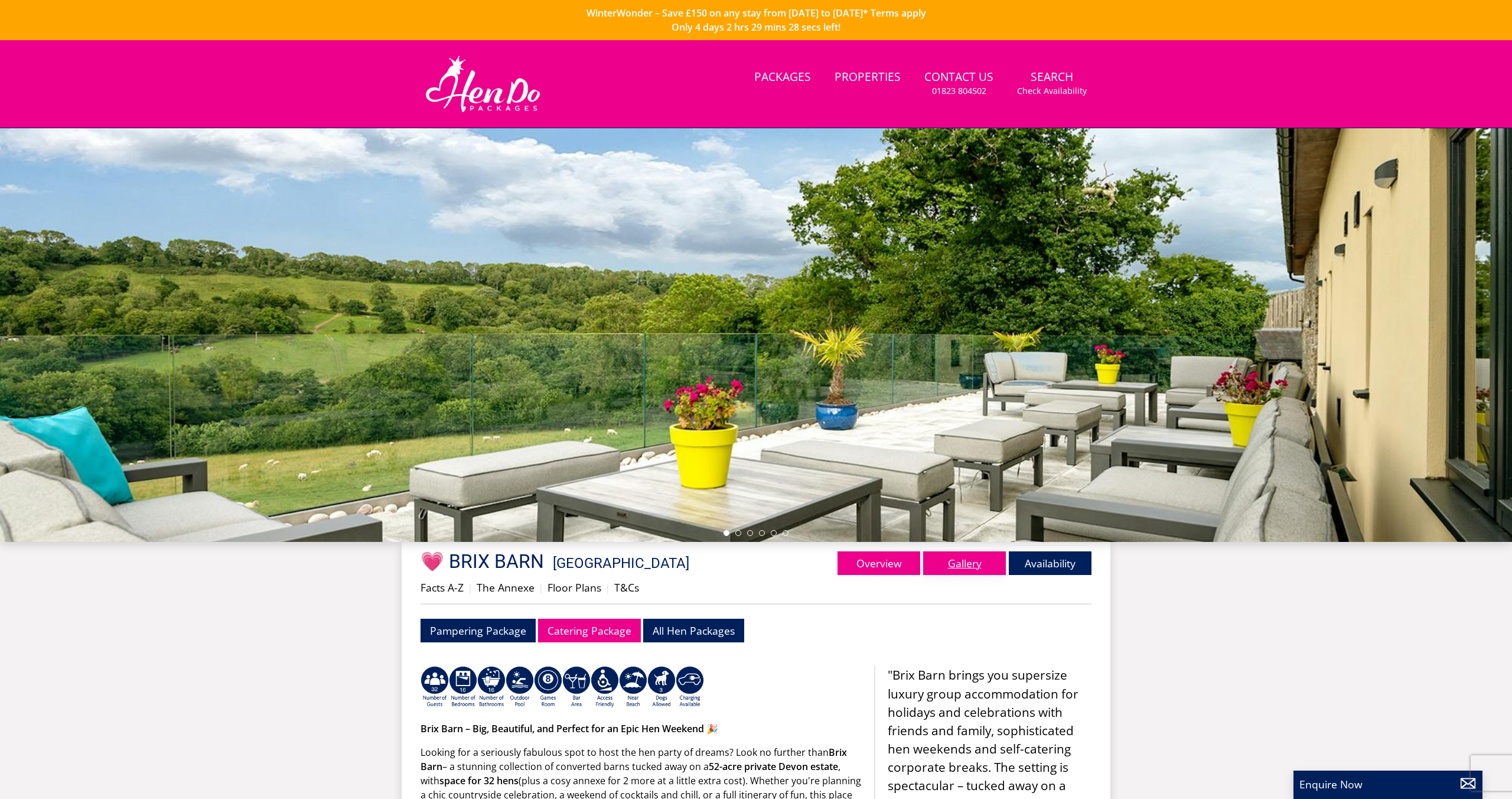
click at [948, 553] on link "Gallery" at bounding box center [964, 563] width 83 height 24
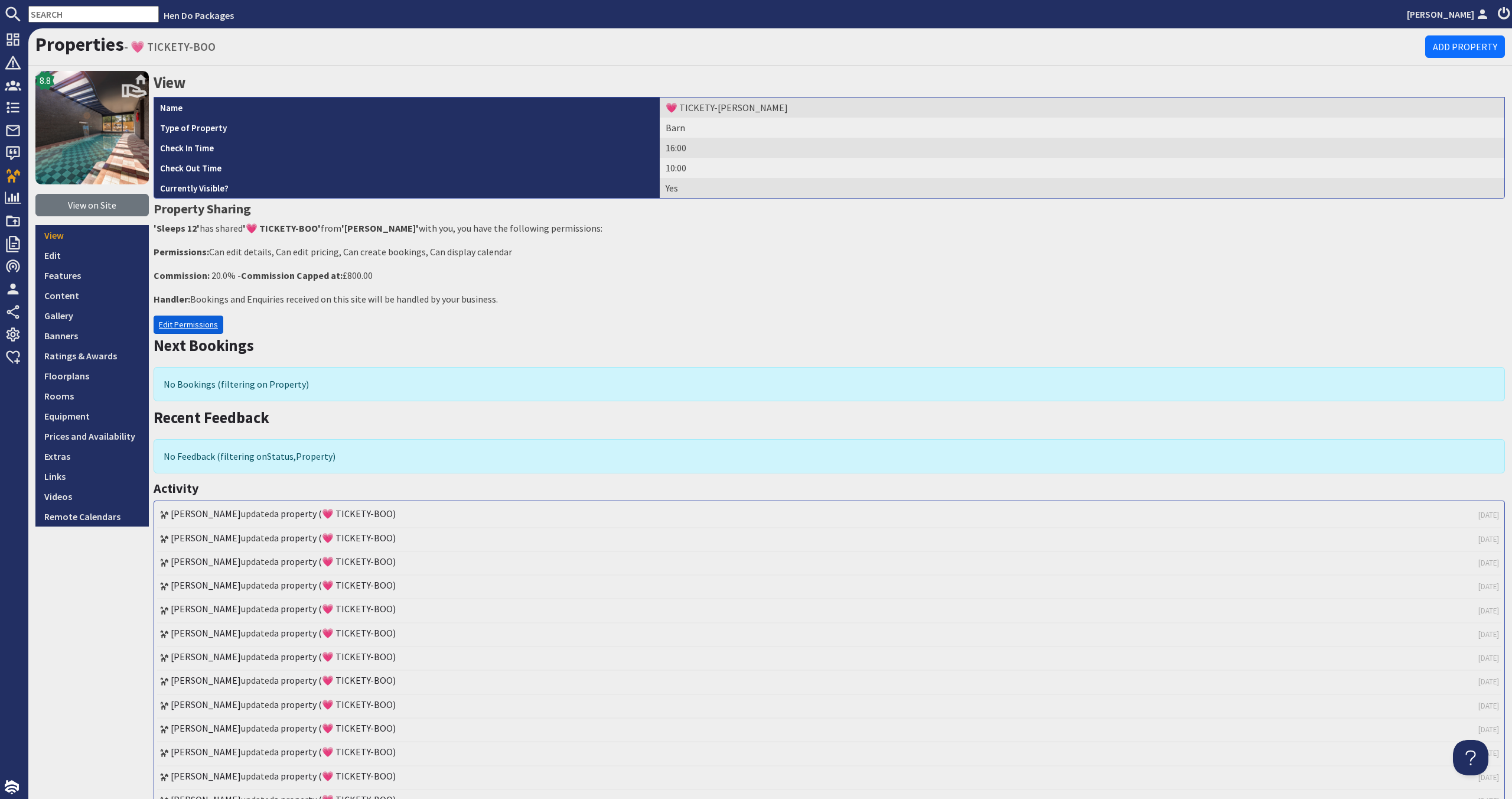
click at [205, 326] on link "Edit Permissions" at bounding box center [188, 324] width 70 height 18
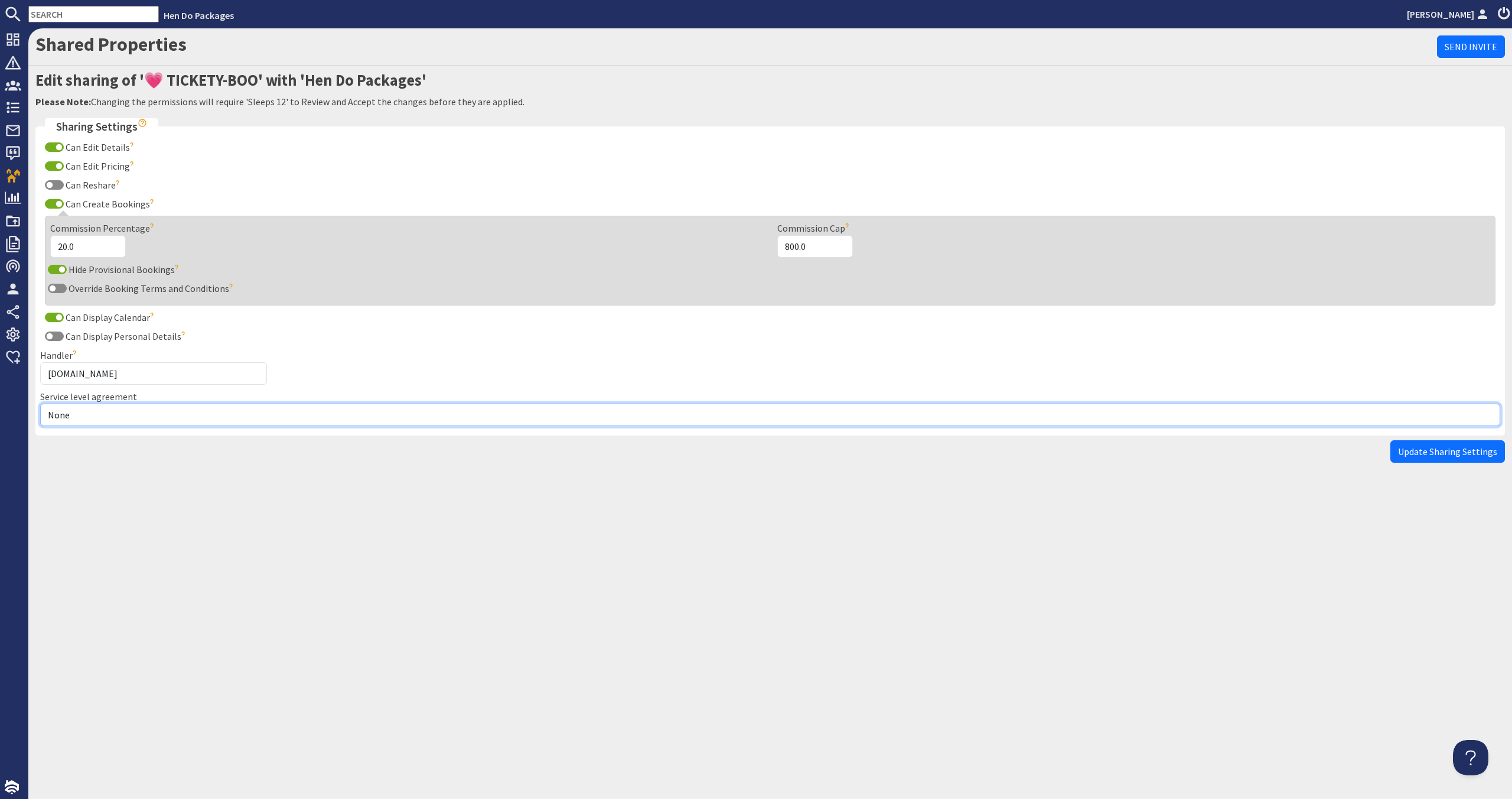
click at [188, 413] on select "None Exclusive Multi + Multi Sole" at bounding box center [770, 414] width 1460 height 22
select select "11"
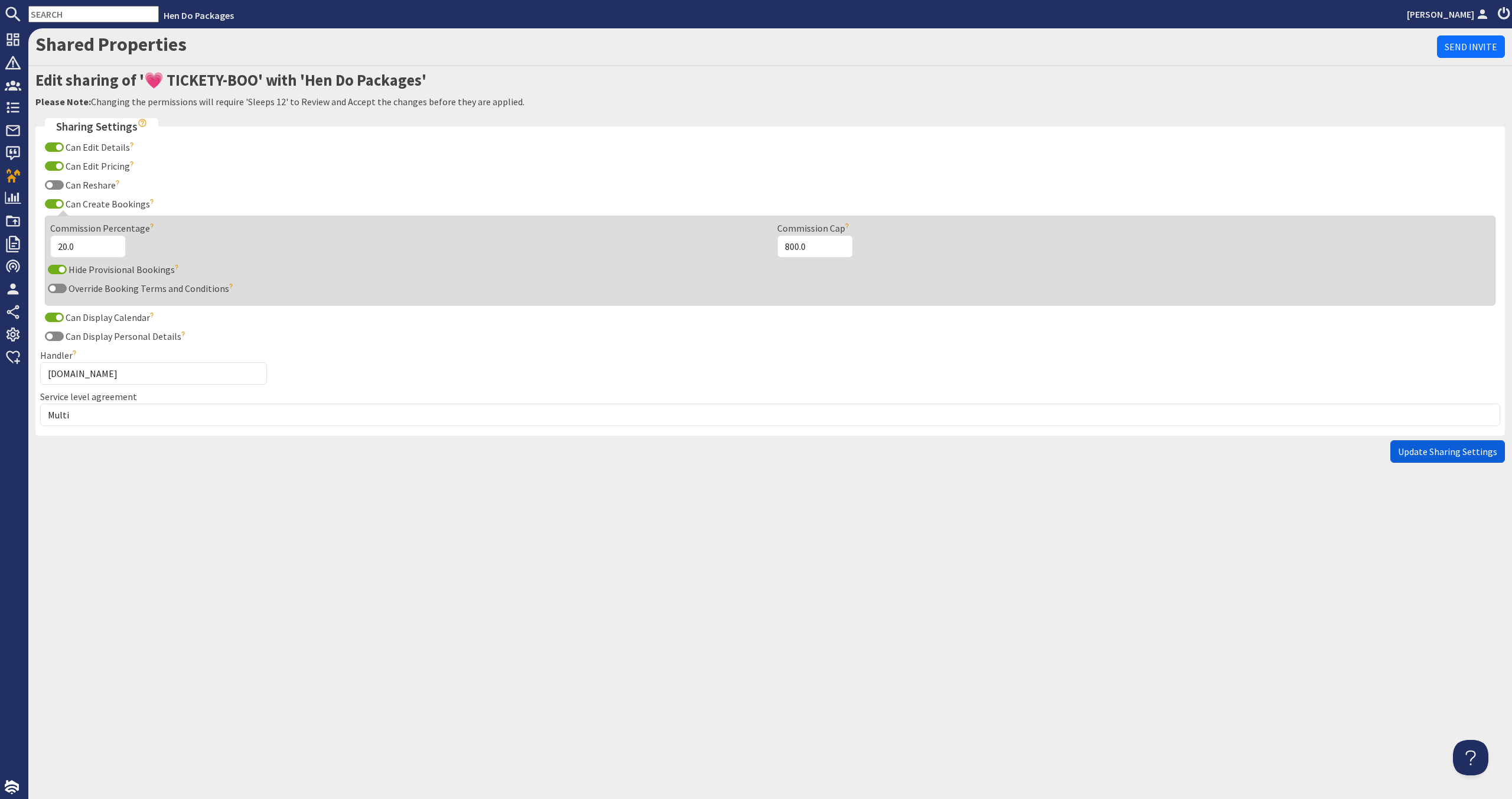
click at [1442, 451] on span "Update Sharing Settings" at bounding box center [1447, 451] width 99 height 12
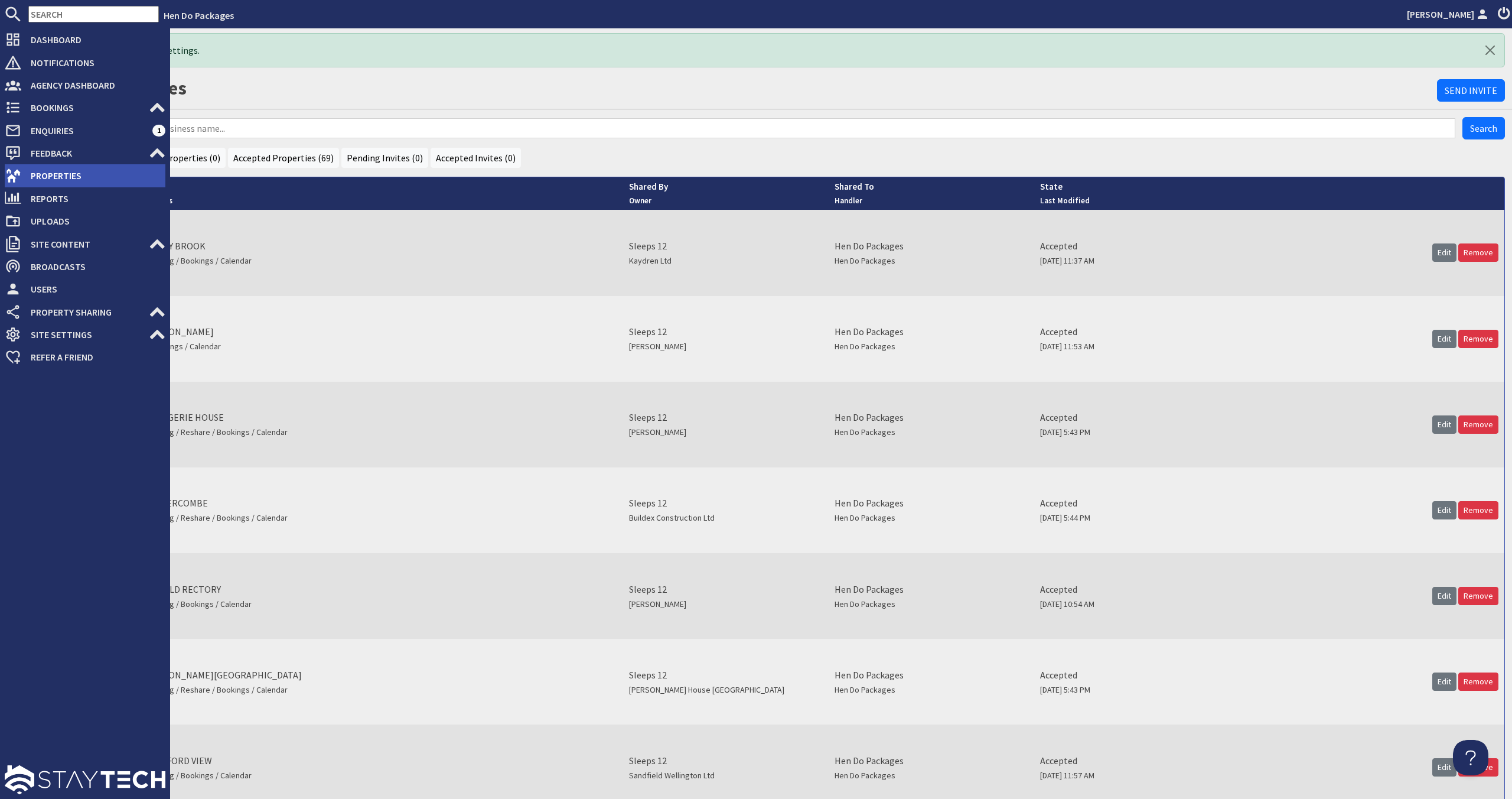
click at [62, 167] on span "Properties" at bounding box center [93, 176] width 144 height 19
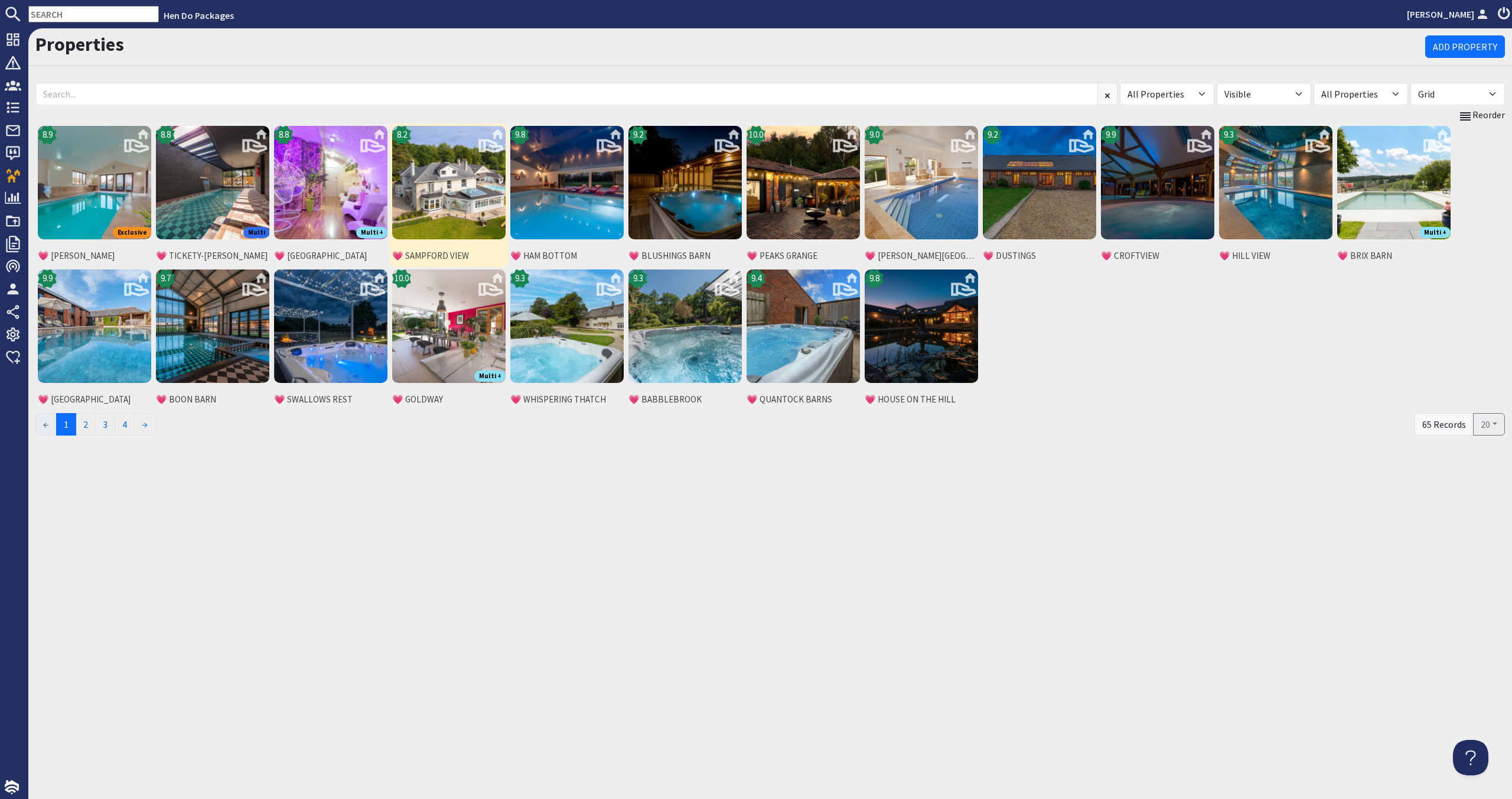
click at [471, 226] on img at bounding box center [448, 182] width 113 height 113
click at [458, 206] on img at bounding box center [448, 182] width 113 height 113
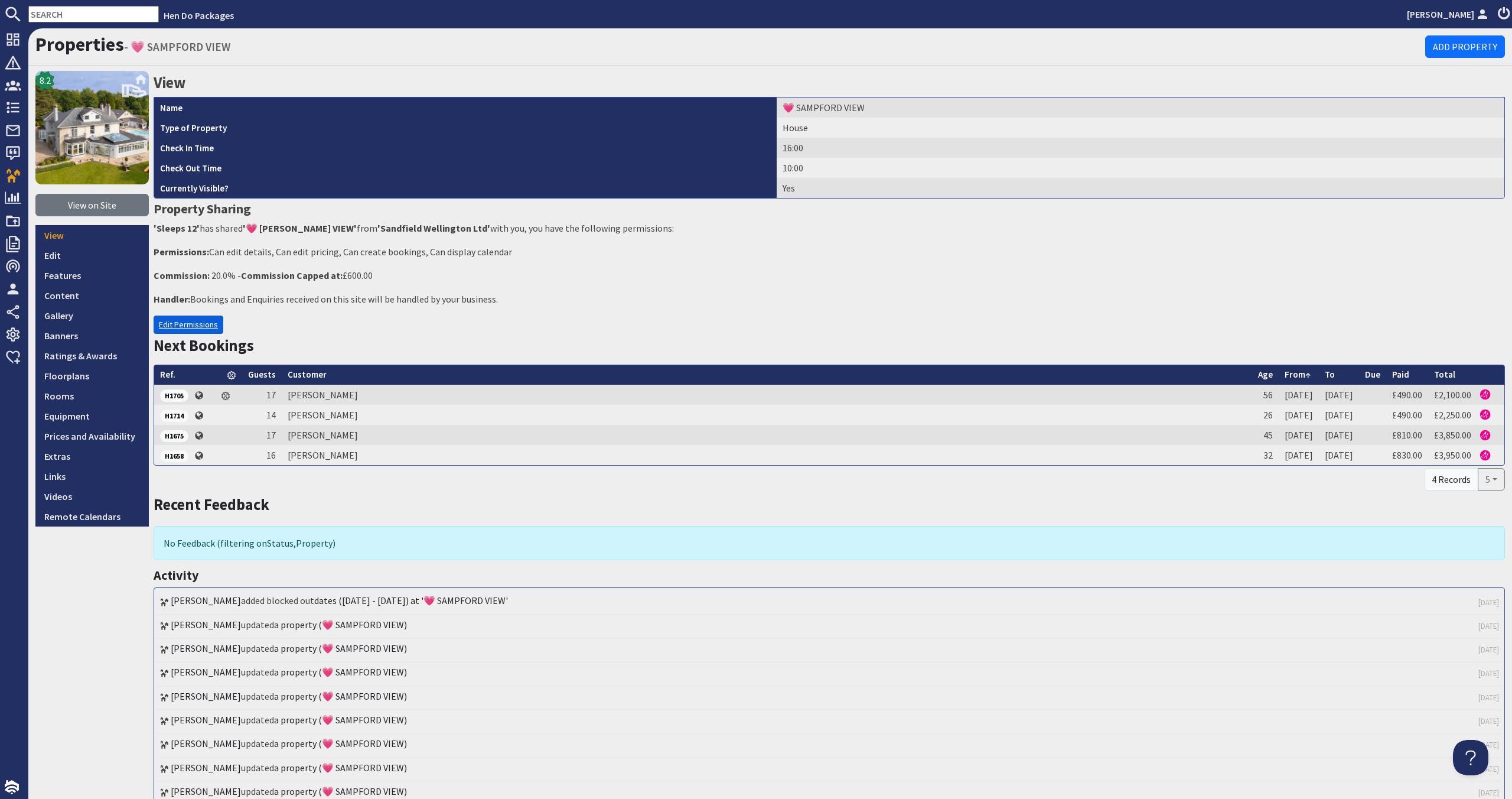
click at [174, 326] on link "Edit Permissions" at bounding box center [188, 324] width 70 height 18
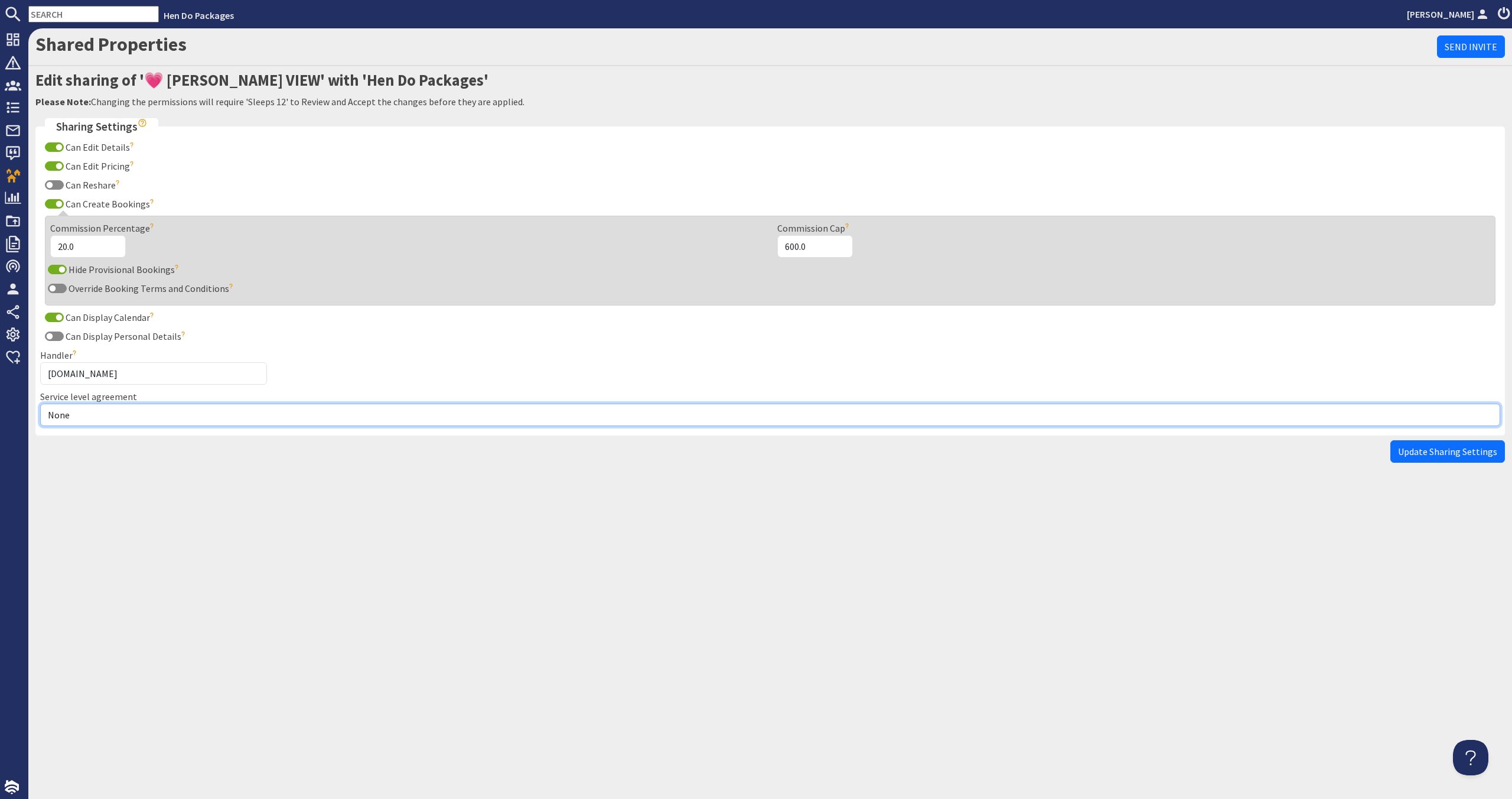
click at [172, 416] on select "None Exclusive Multi + Multi Sole" at bounding box center [770, 414] width 1460 height 22
select select "7"
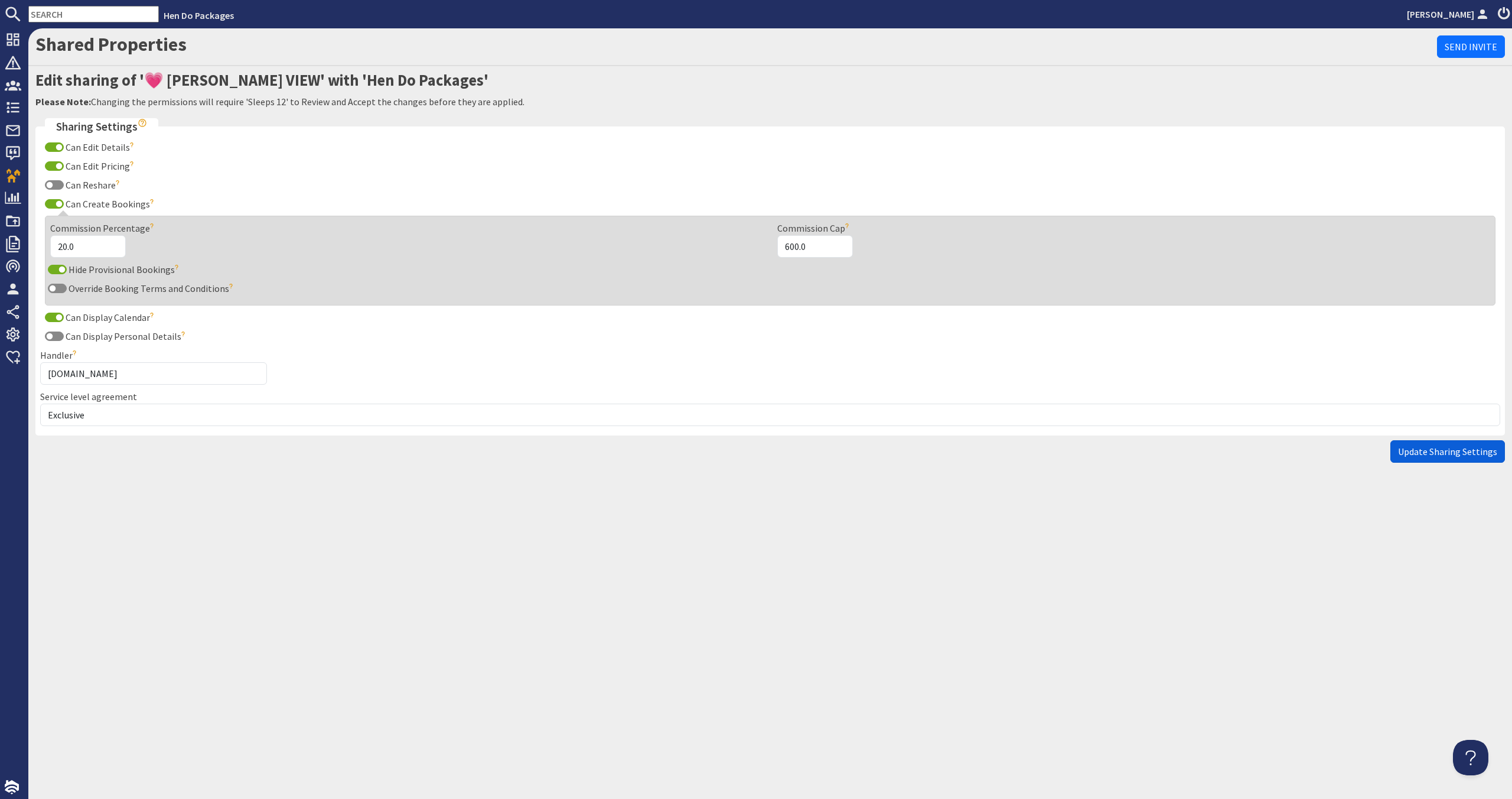
click at [1498, 447] on button "Update Sharing Settings" at bounding box center [1447, 451] width 114 height 22
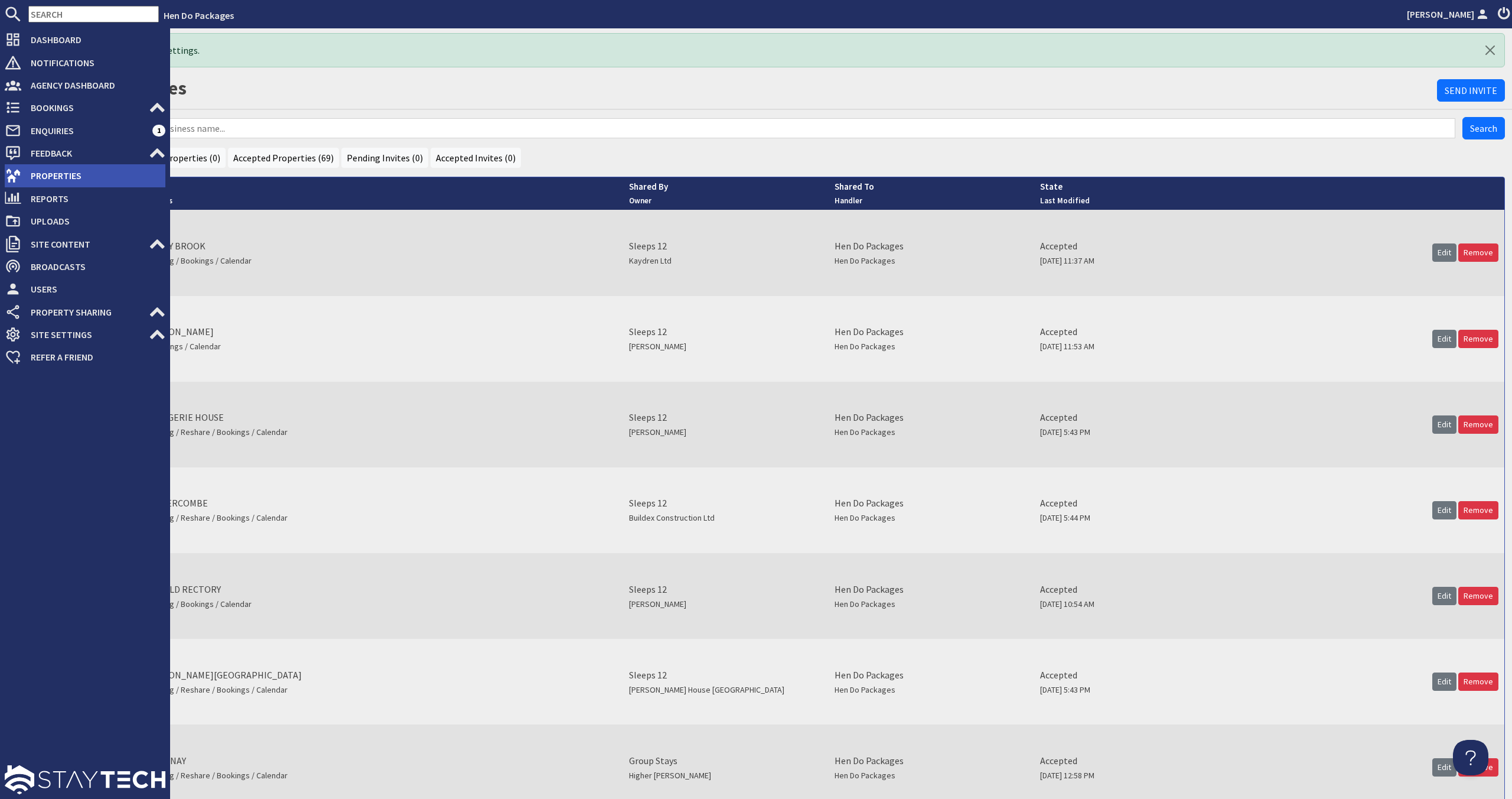
click at [57, 176] on span "Properties" at bounding box center [93, 176] width 144 height 19
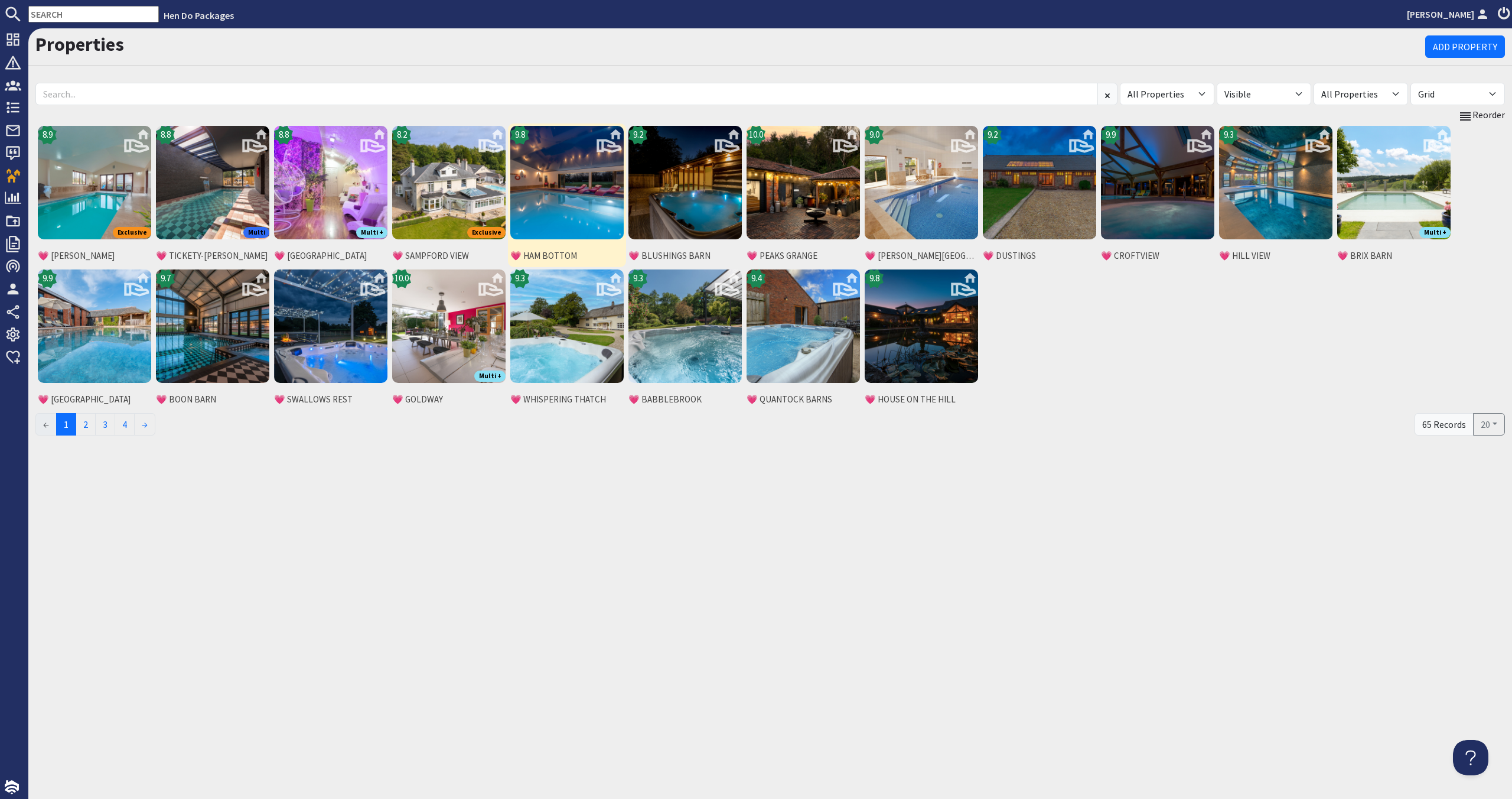
click at [581, 215] on img at bounding box center [567, 182] width 113 height 113
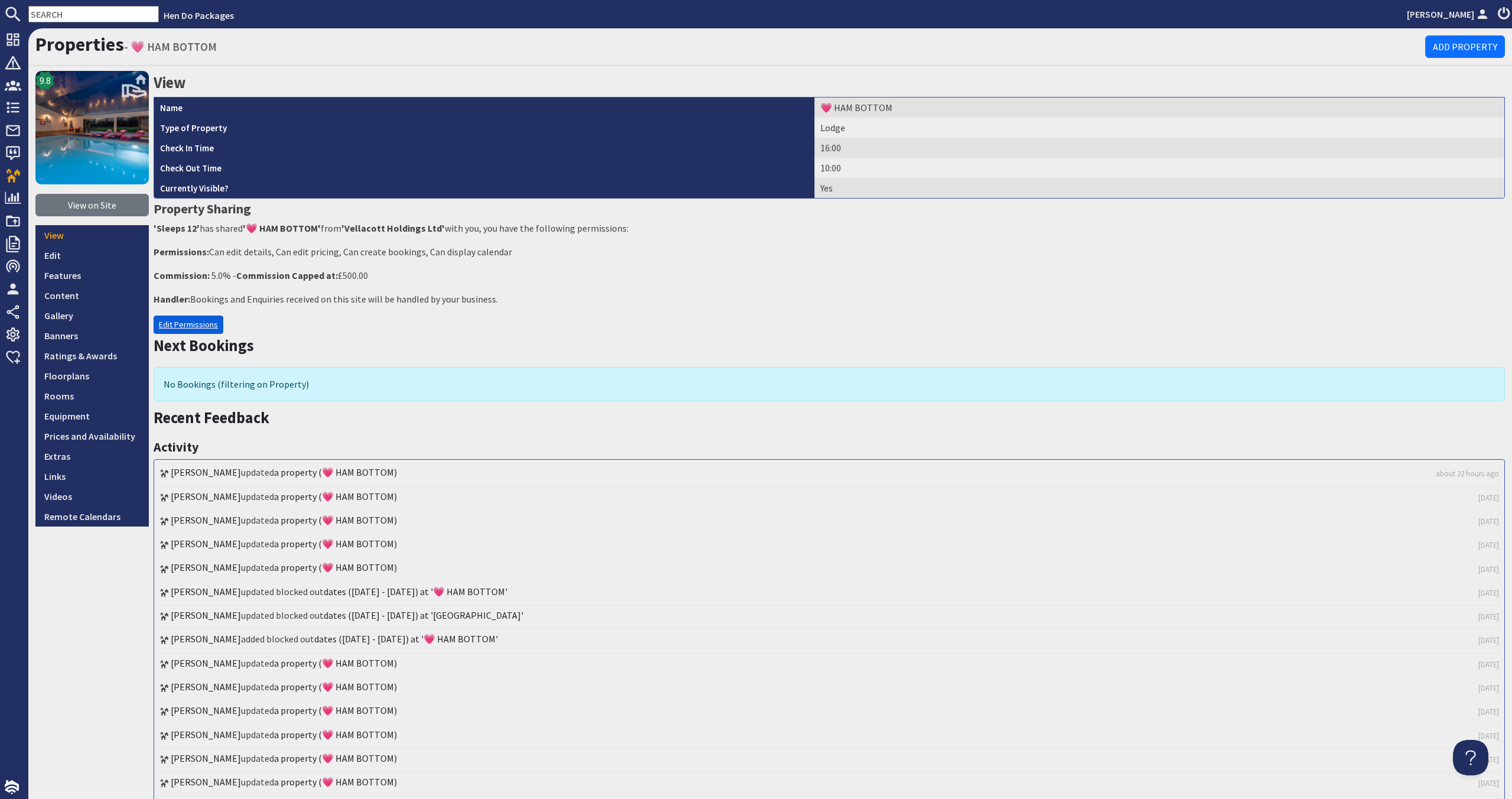
click at [177, 318] on link "Edit Permissions" at bounding box center [188, 324] width 70 height 18
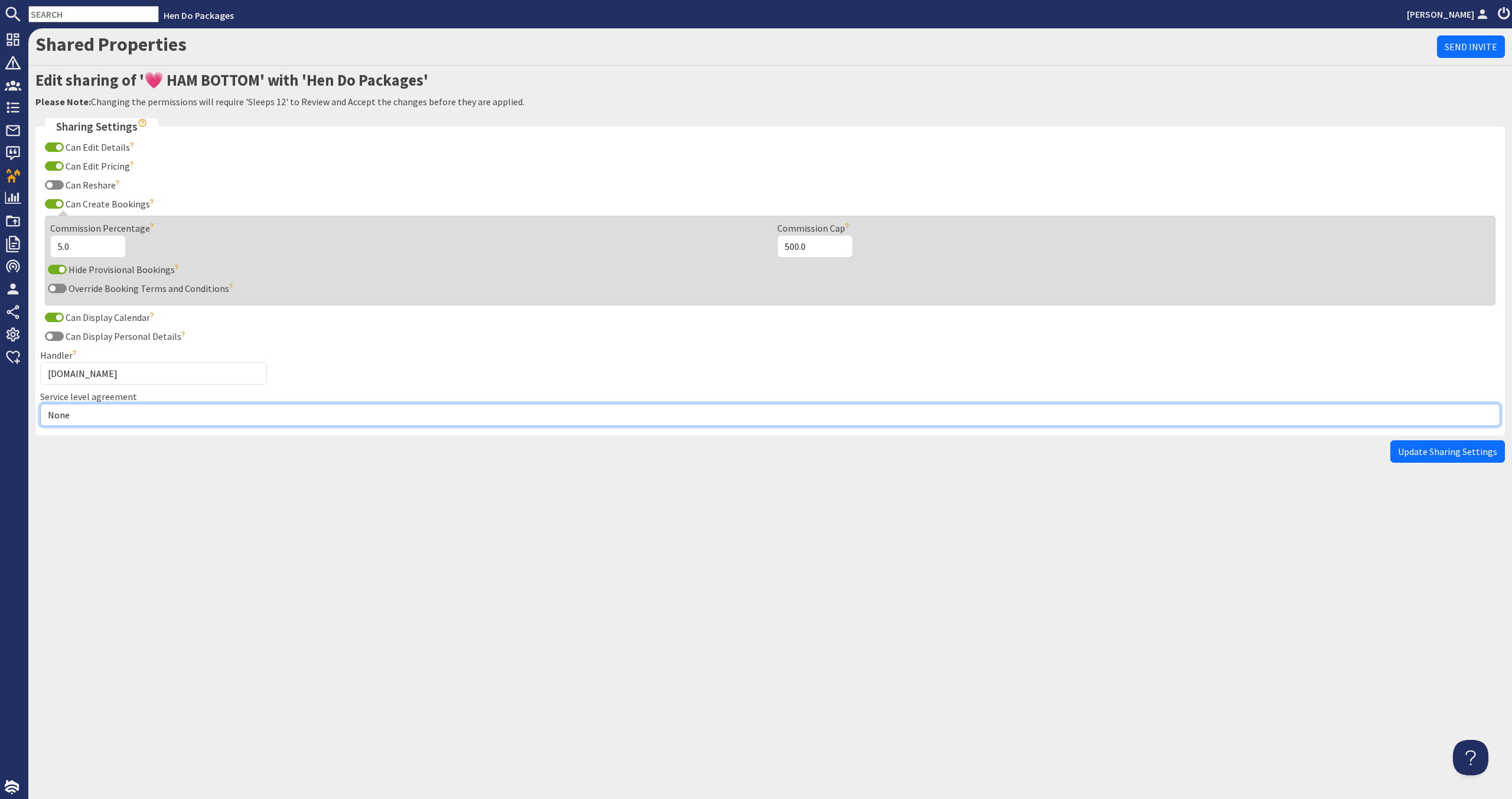
click at [258, 408] on select "None Exclusive Multi + Multi Sole" at bounding box center [770, 414] width 1460 height 22
select select "7"
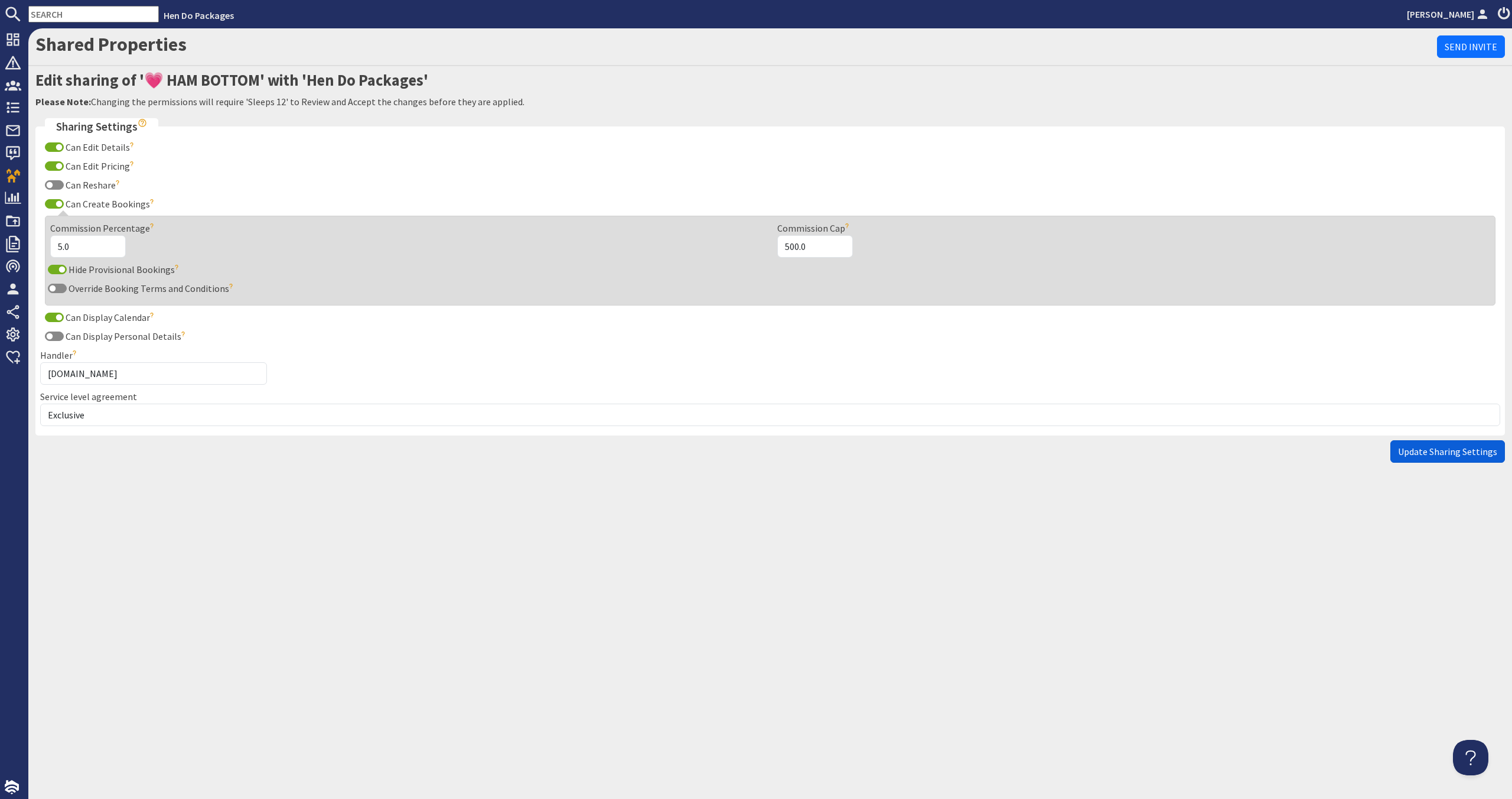
click at [1458, 453] on span "Update Sharing Settings" at bounding box center [1447, 451] width 99 height 12
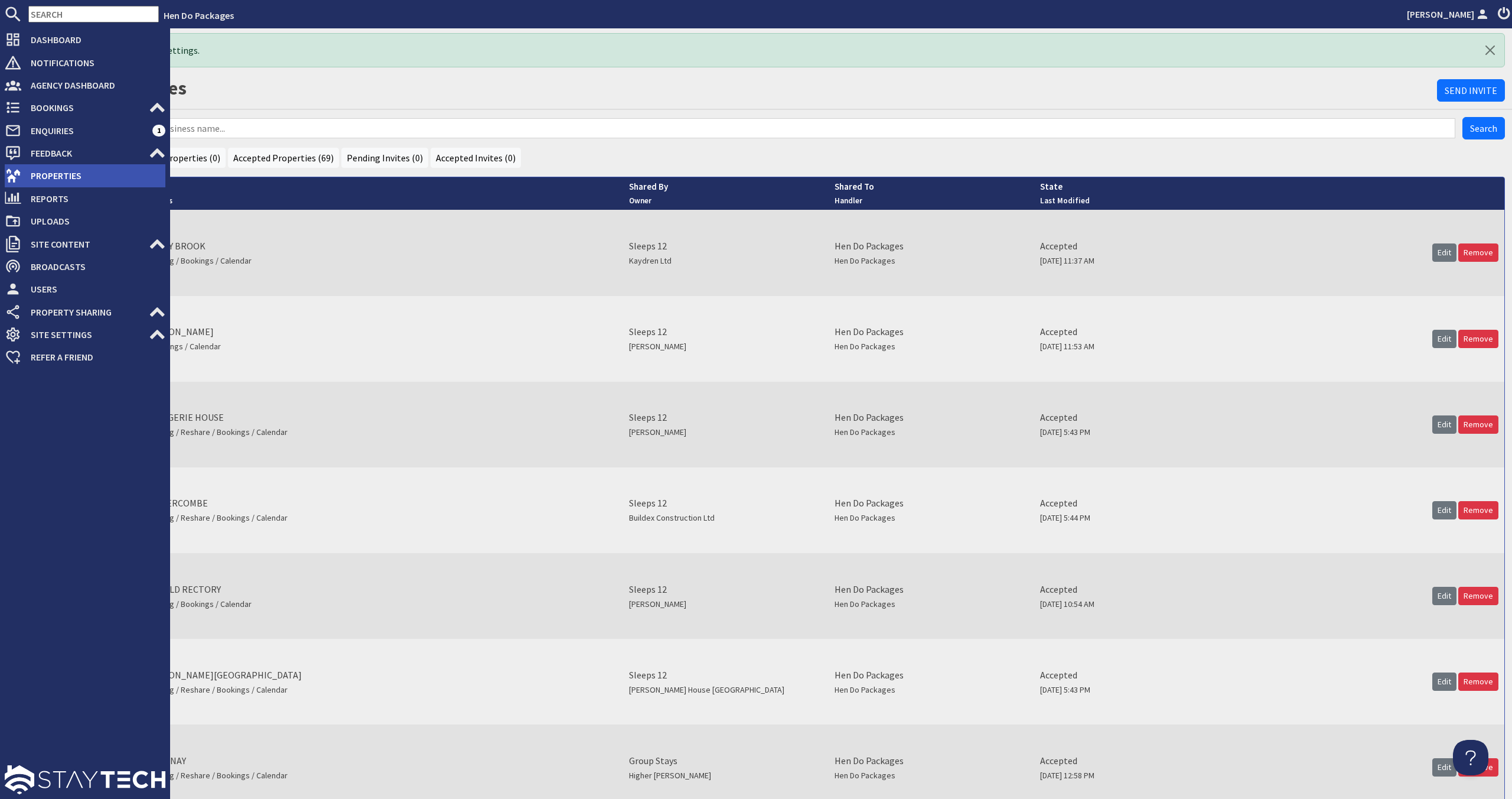
click at [27, 176] on span "Properties" at bounding box center [93, 176] width 144 height 19
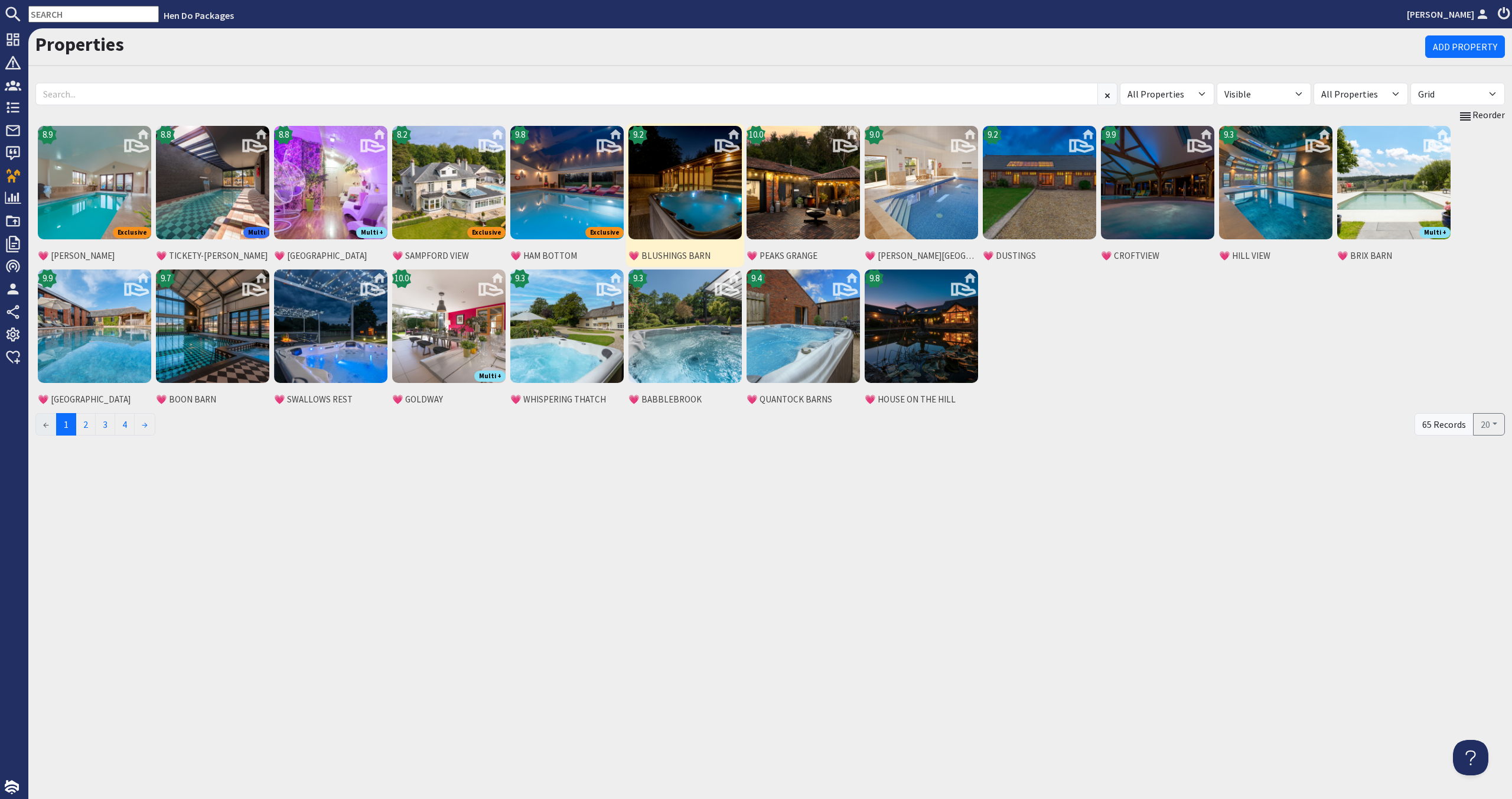
click at [678, 209] on img at bounding box center [684, 182] width 113 height 113
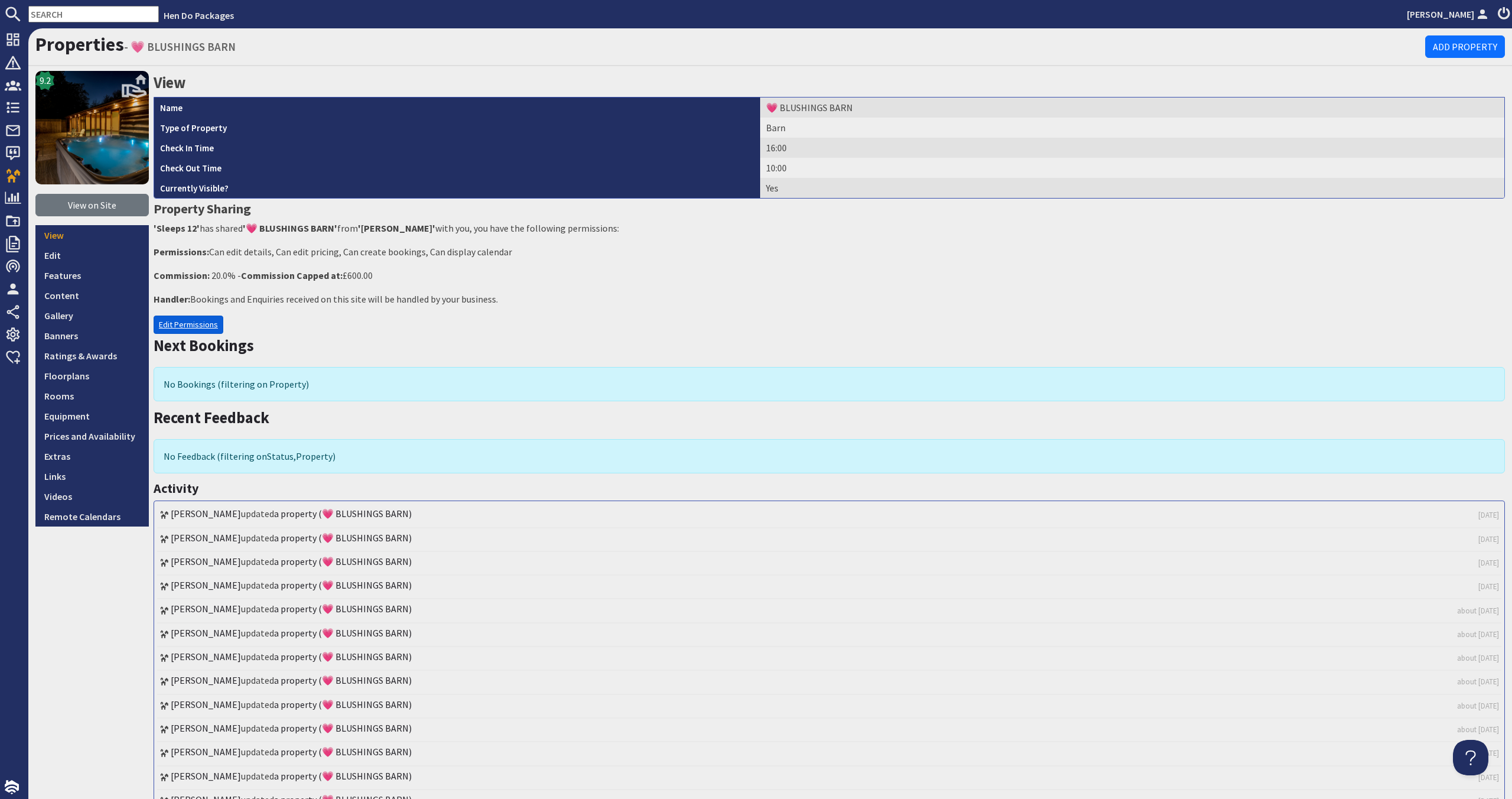
click at [202, 329] on link "Edit Permissions" at bounding box center [188, 324] width 70 height 18
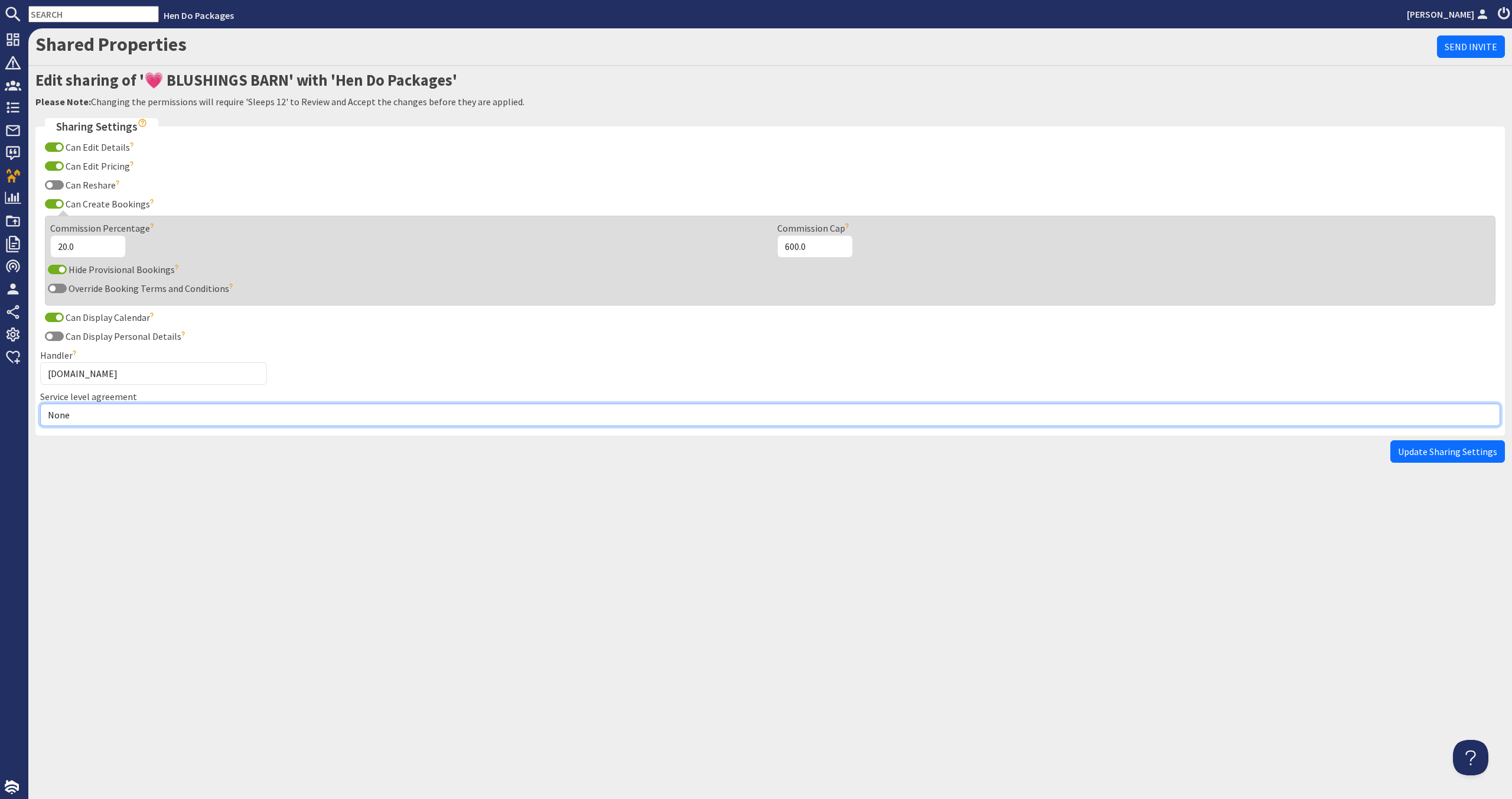
click at [160, 416] on select "None Exclusive Multi + Multi Sole" at bounding box center [770, 414] width 1460 height 22
select select "12"
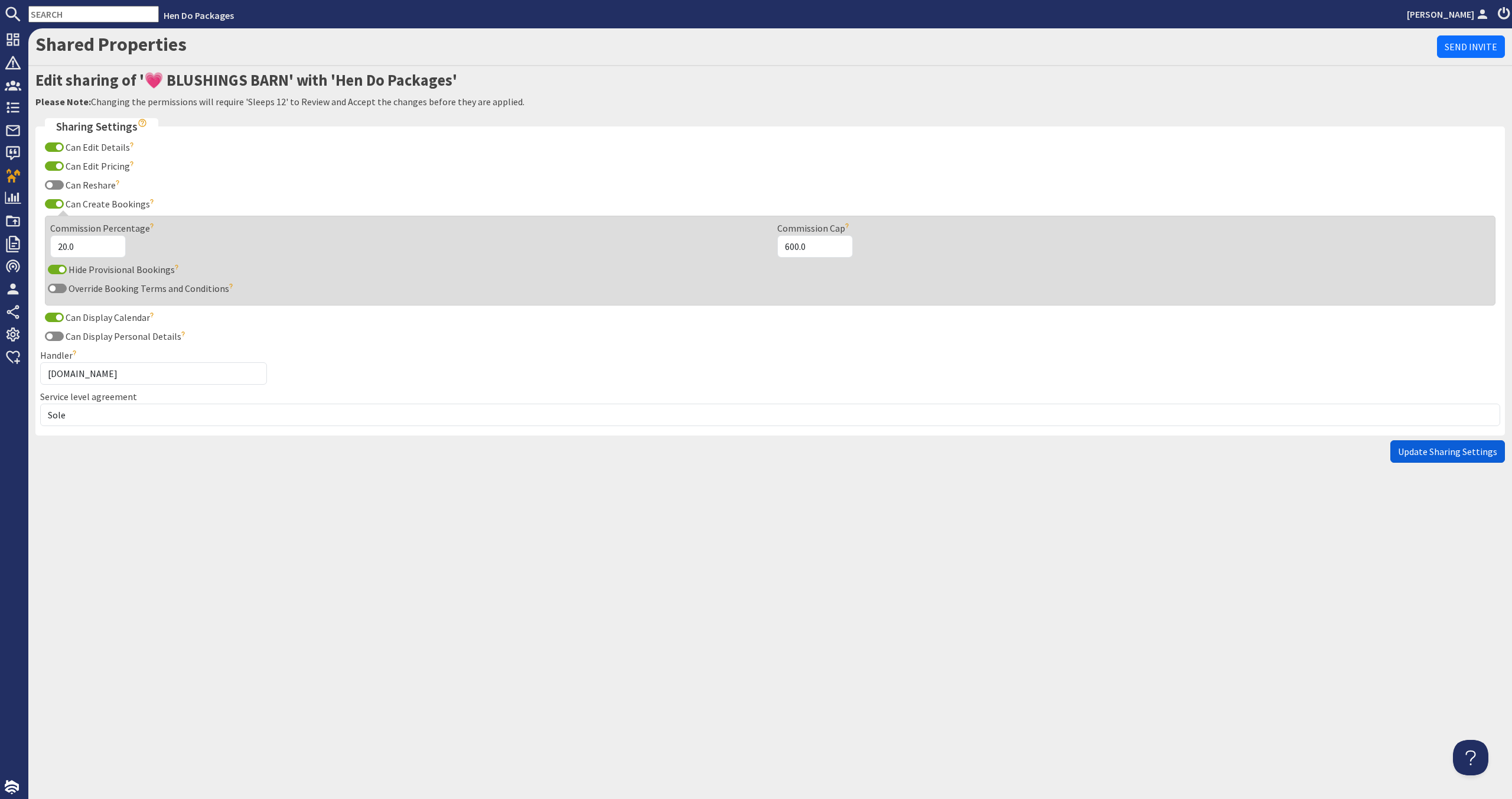
click at [1429, 448] on span "Update Sharing Settings" at bounding box center [1447, 451] width 99 height 12
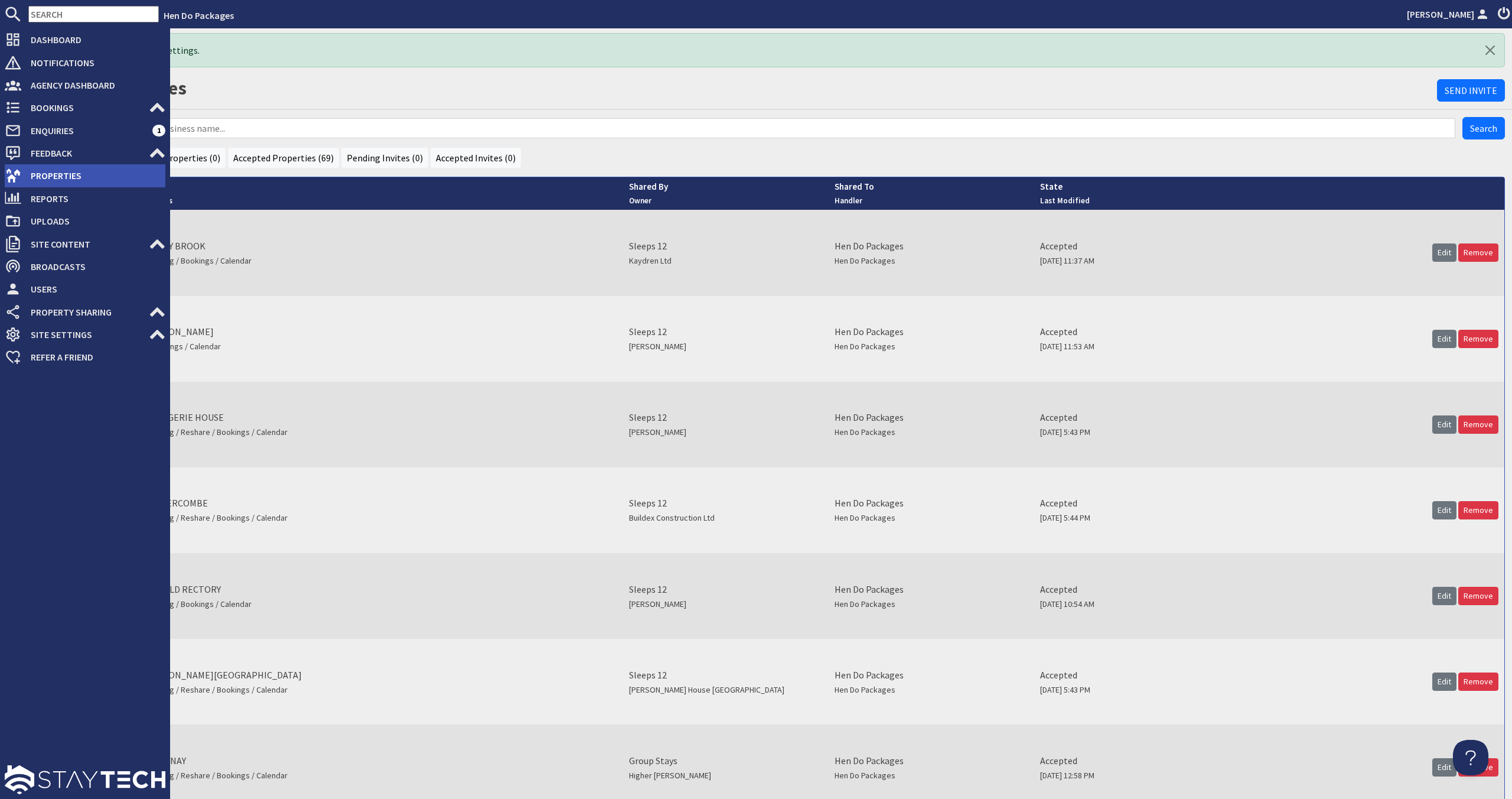
click at [28, 166] on span "Properties" at bounding box center [93, 176] width 144 height 19
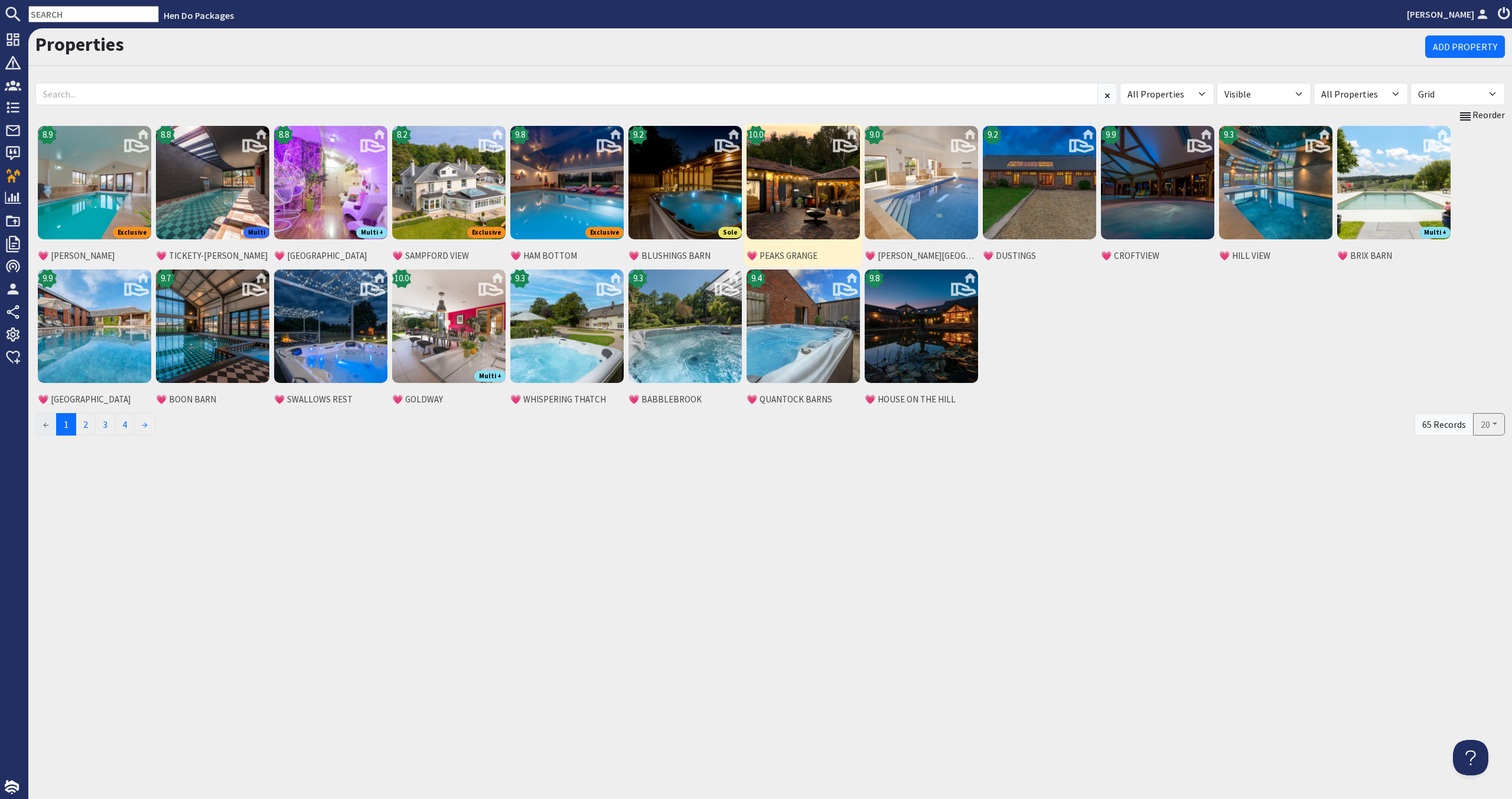
click at [794, 194] on img at bounding box center [803, 182] width 113 height 113
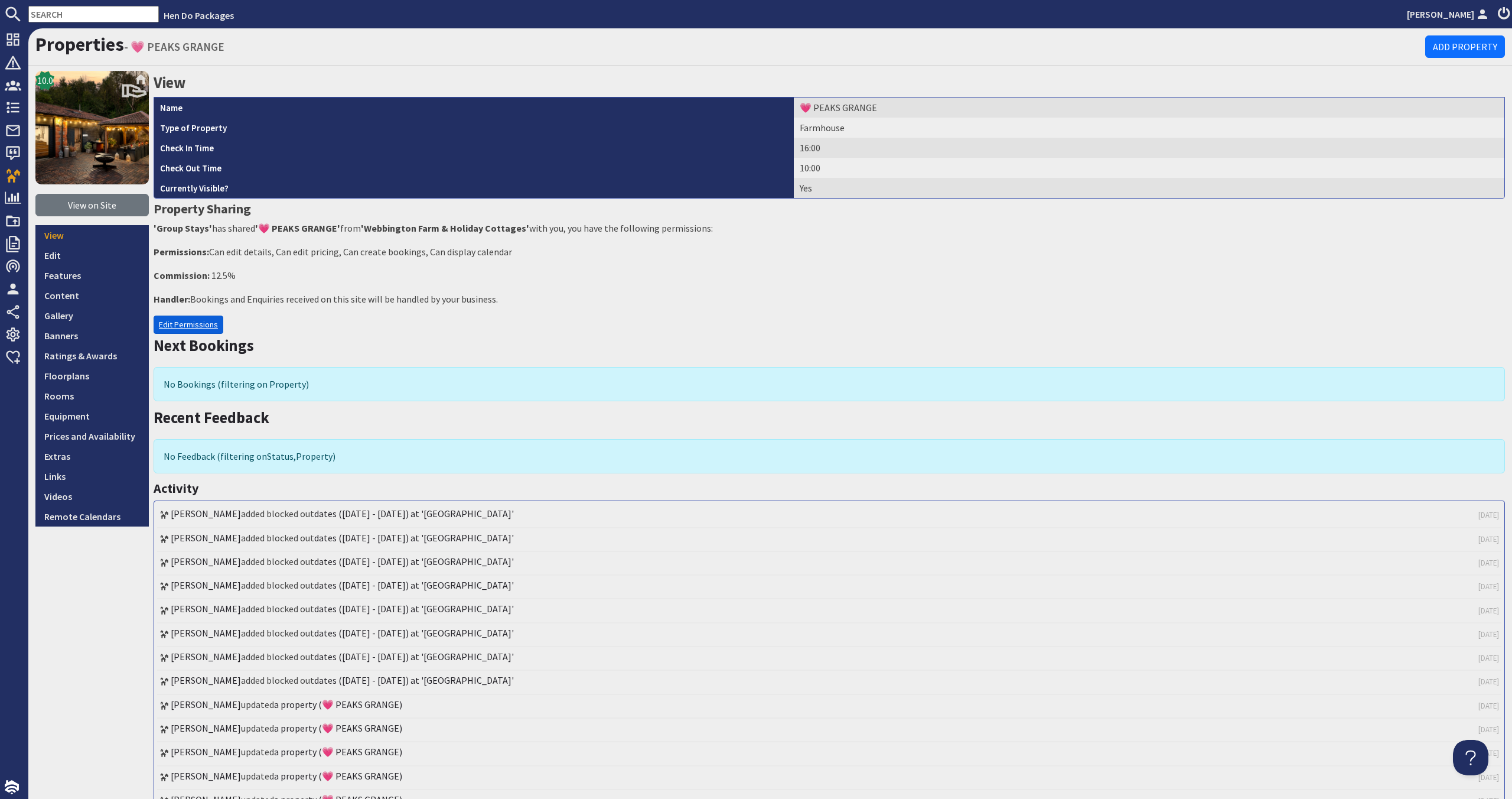
click at [186, 321] on link "Edit Permissions" at bounding box center [188, 324] width 70 height 18
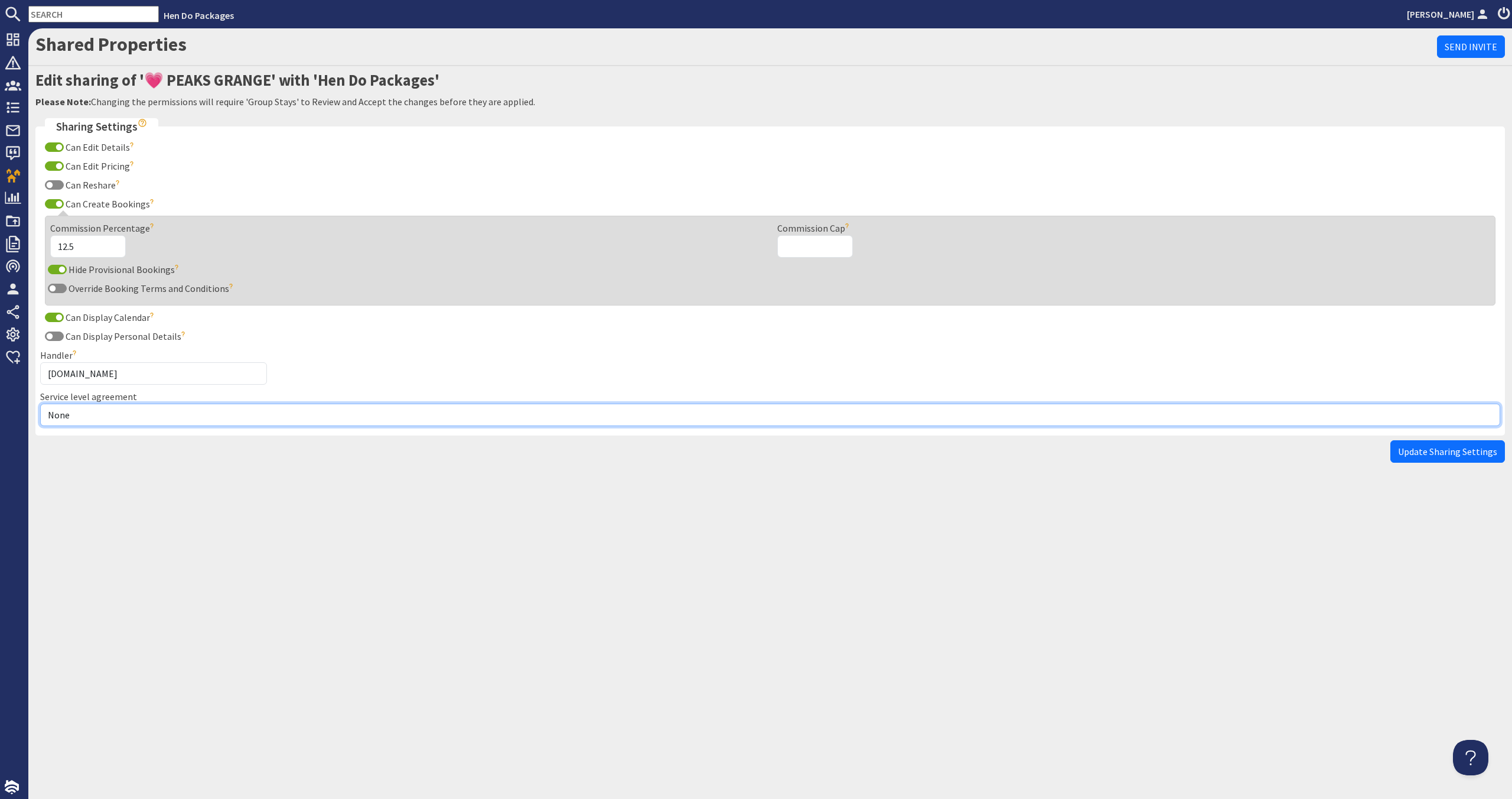
click at [170, 411] on select "None Exclusive Multi + Multi Sole" at bounding box center [770, 414] width 1460 height 22
select select "11"
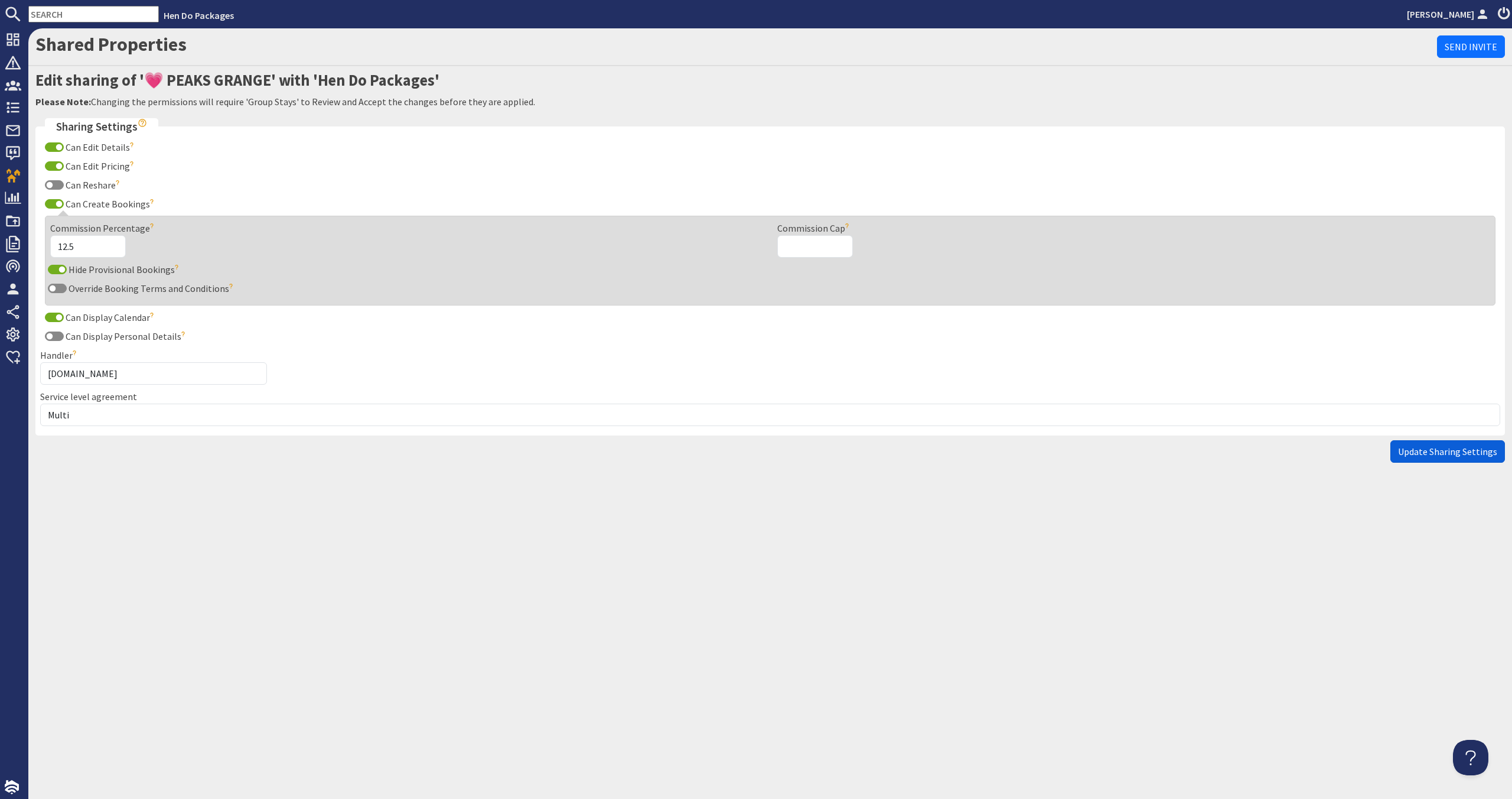
click at [1498, 445] on button "Update Sharing Settings" at bounding box center [1447, 451] width 114 height 22
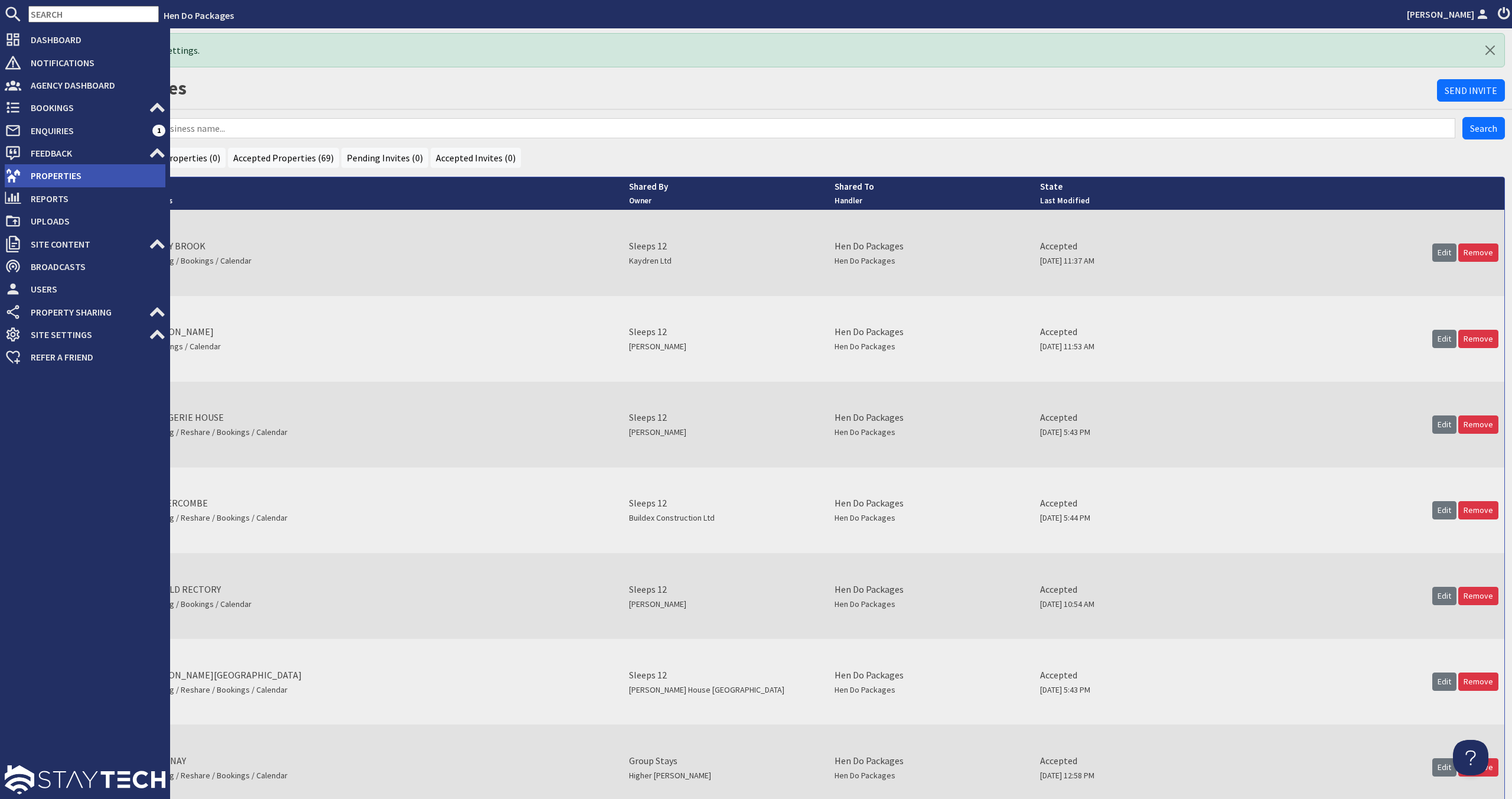
click at [68, 165] on li "Properties" at bounding box center [85, 176] width 160 height 22
click at [37, 179] on span "Properties" at bounding box center [93, 176] width 144 height 19
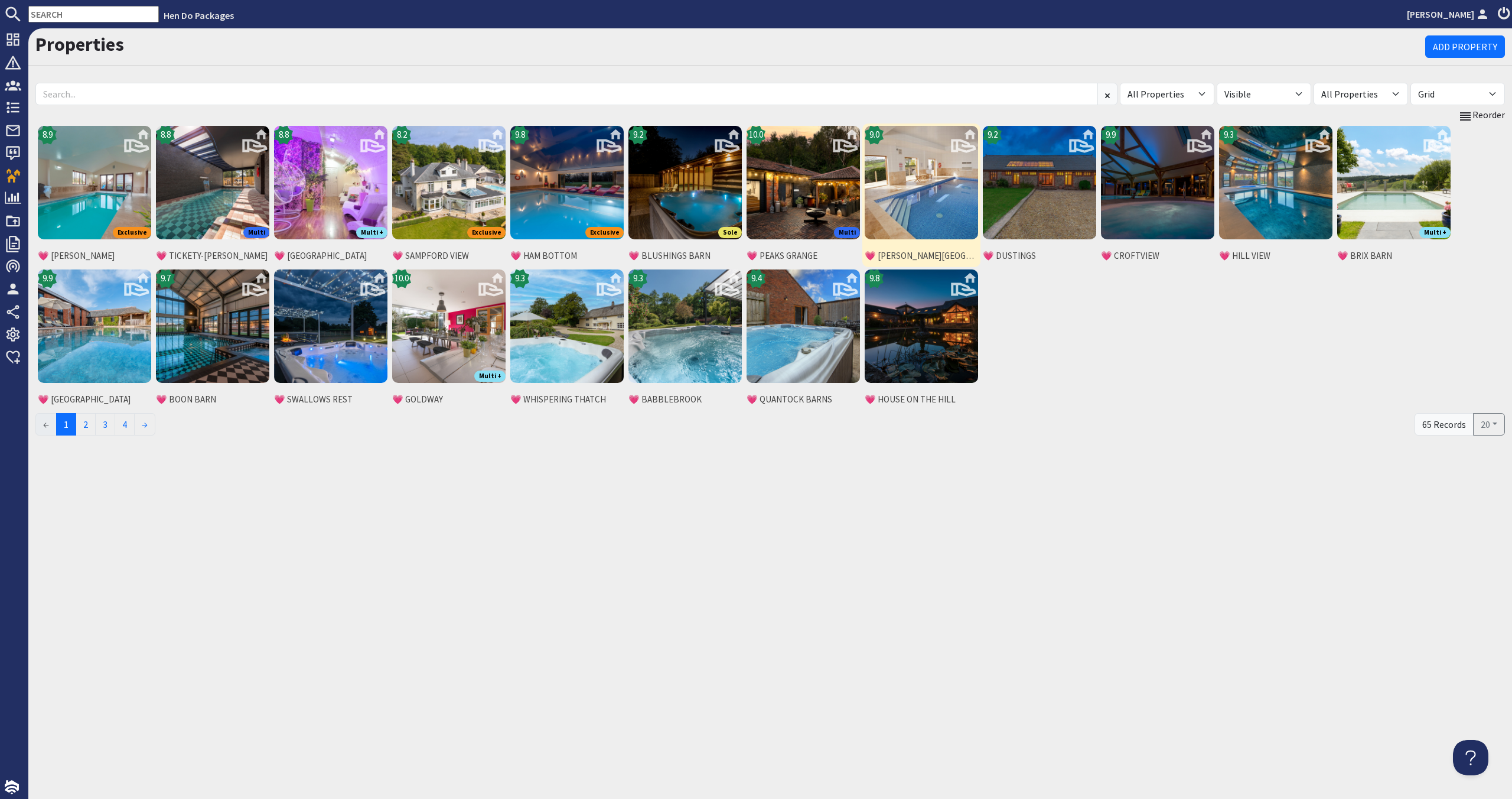
click at [948, 215] on img at bounding box center [920, 182] width 113 height 113
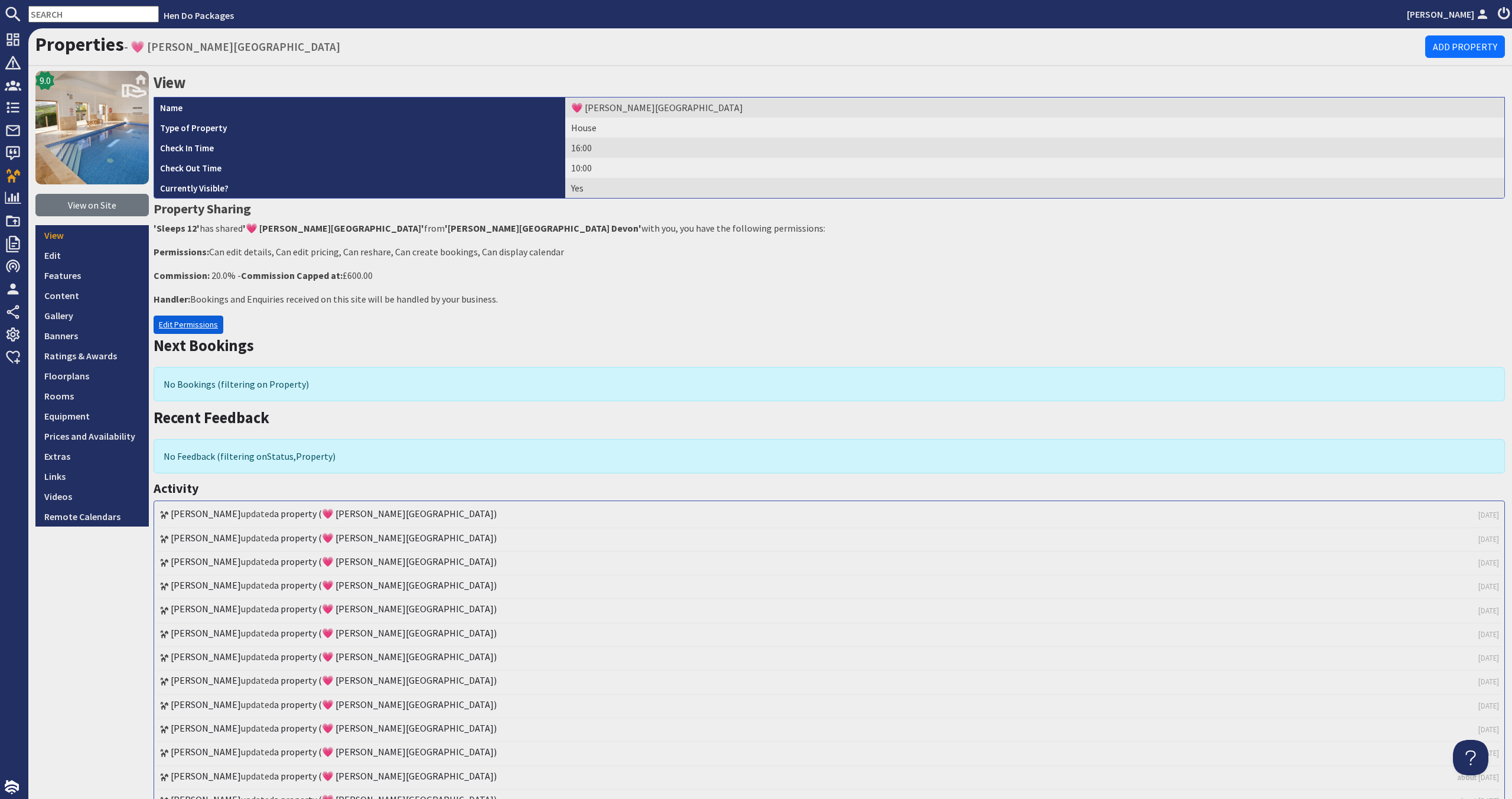
click at [204, 324] on link "Edit Permissions" at bounding box center [188, 324] width 70 height 18
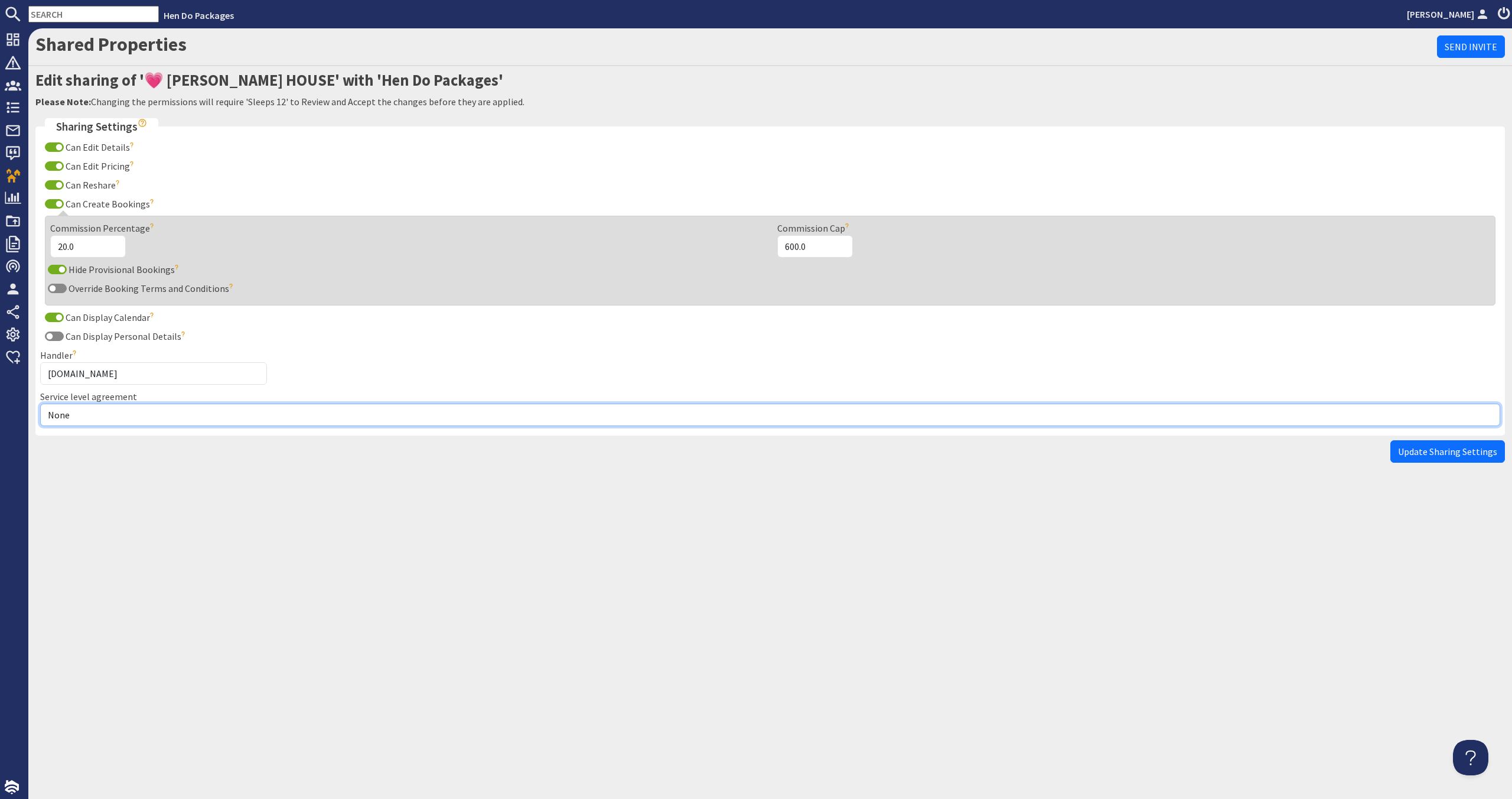
click at [290, 420] on select "None Exclusive Multi + Multi Sole" at bounding box center [770, 414] width 1460 height 22
select select "12"
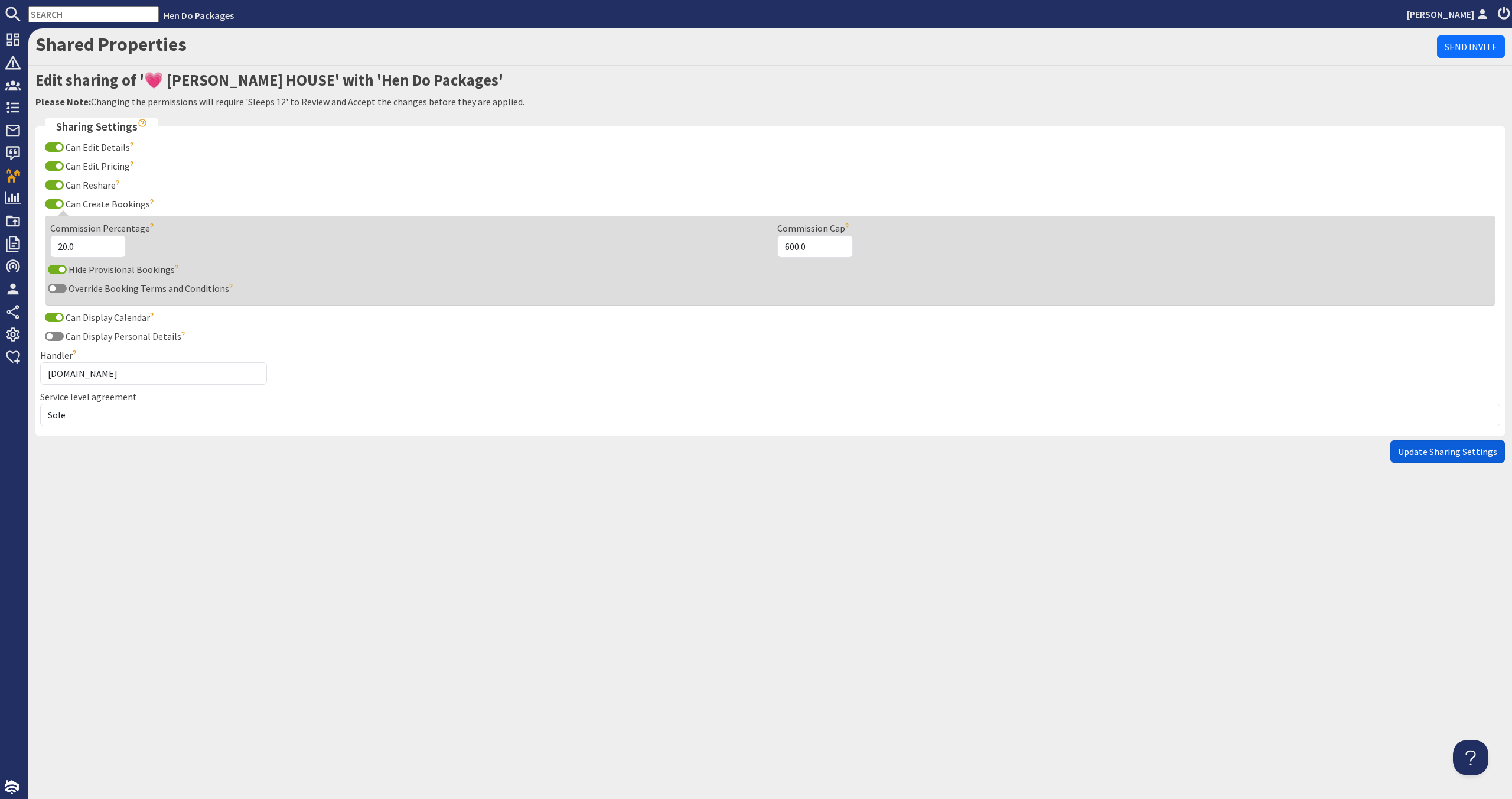
click at [1426, 457] on button "Update Sharing Settings" at bounding box center [1447, 451] width 114 height 22
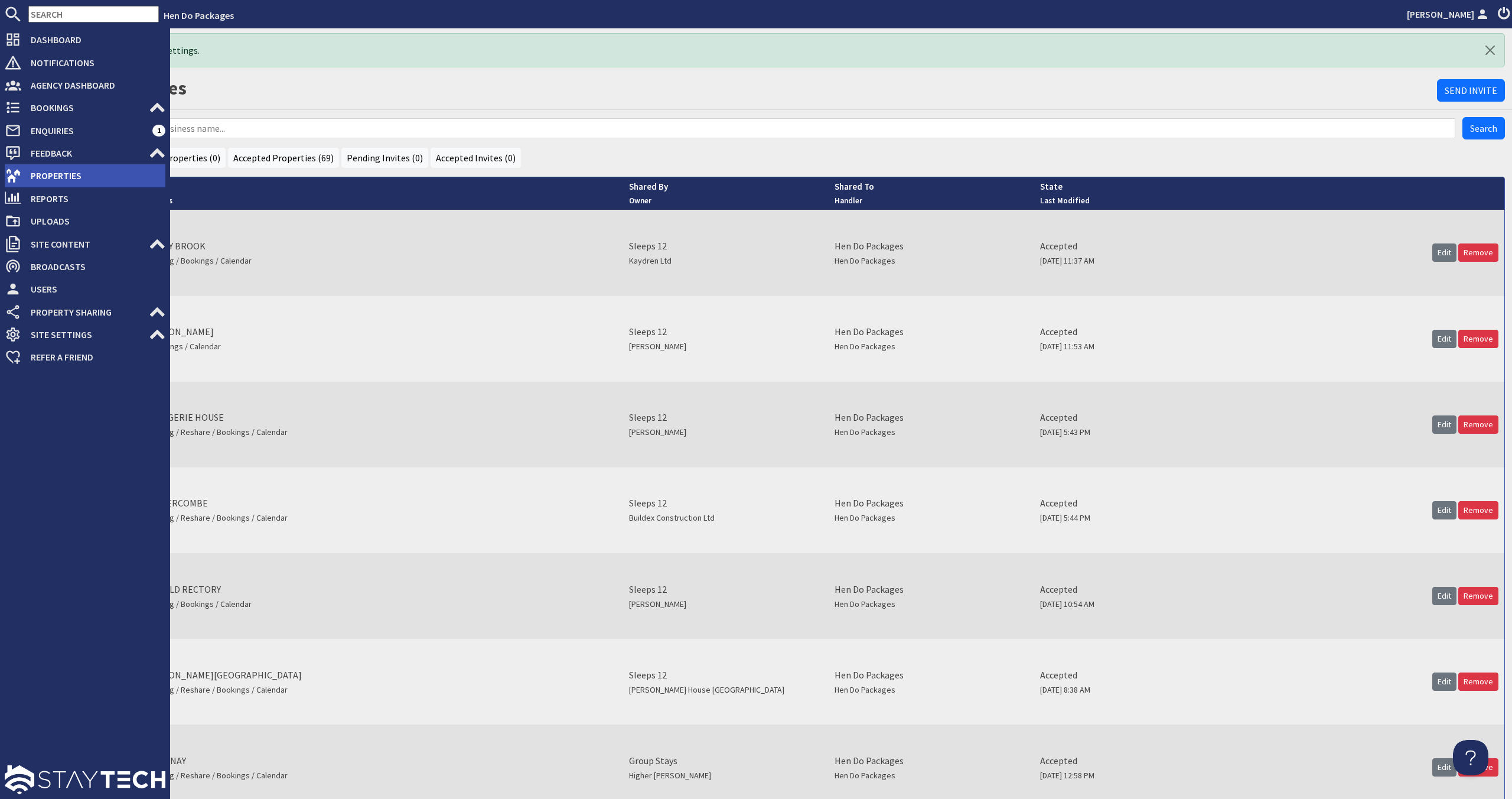
click at [53, 170] on span "Properties" at bounding box center [93, 176] width 144 height 19
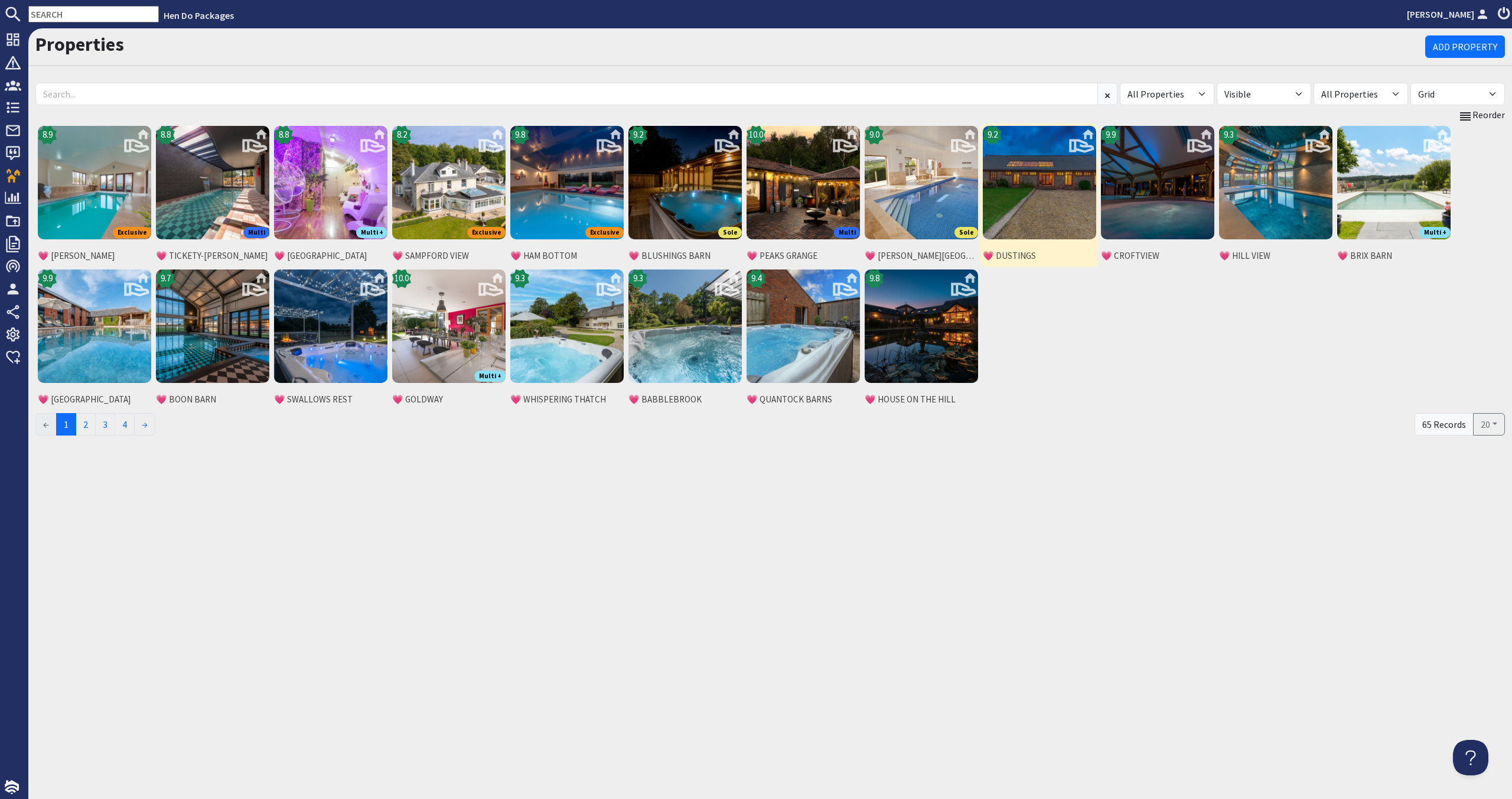
click at [1039, 178] on img at bounding box center [1039, 182] width 113 height 113
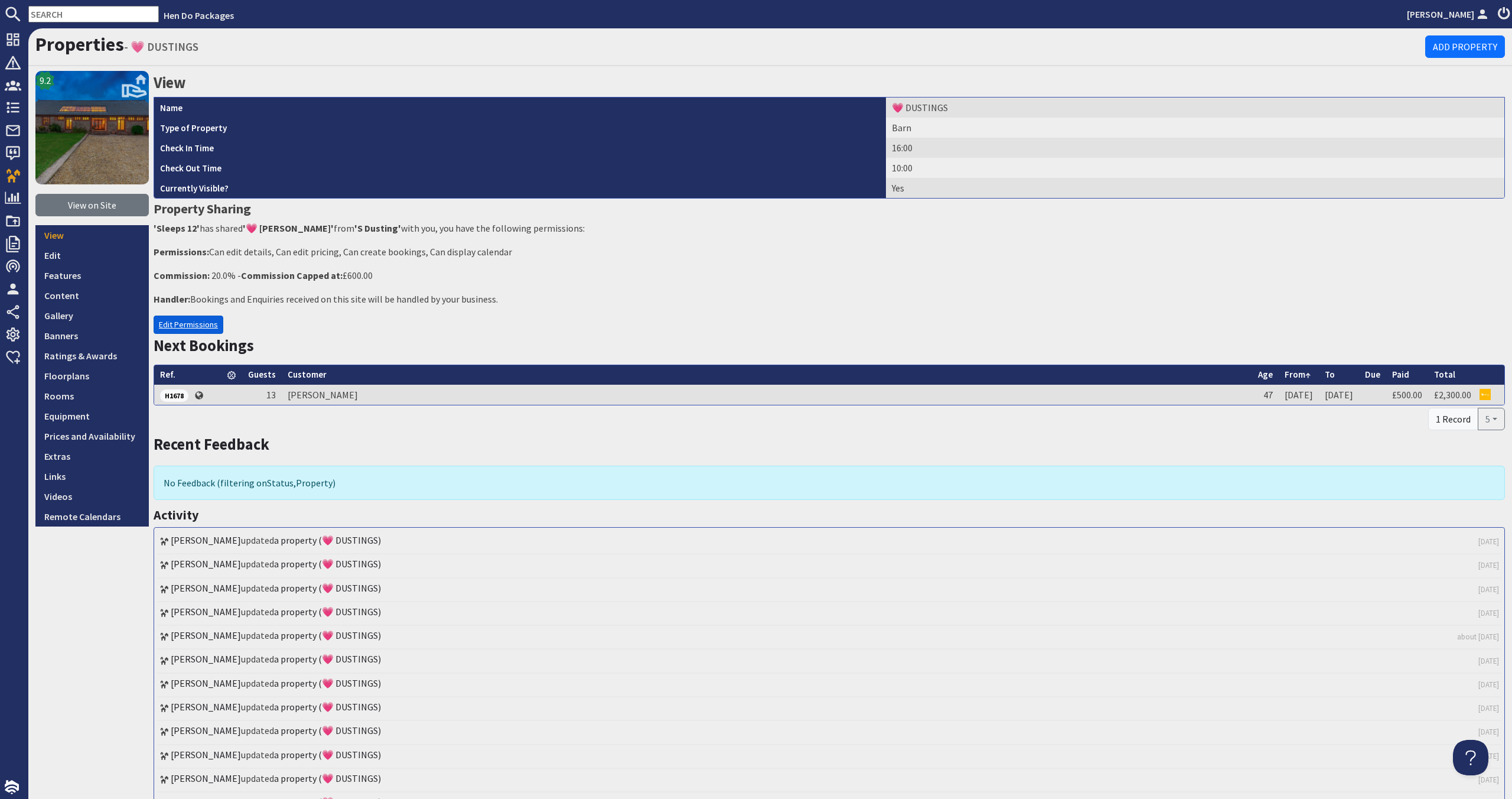
click at [205, 322] on link "Edit Permissions" at bounding box center [188, 324] width 70 height 18
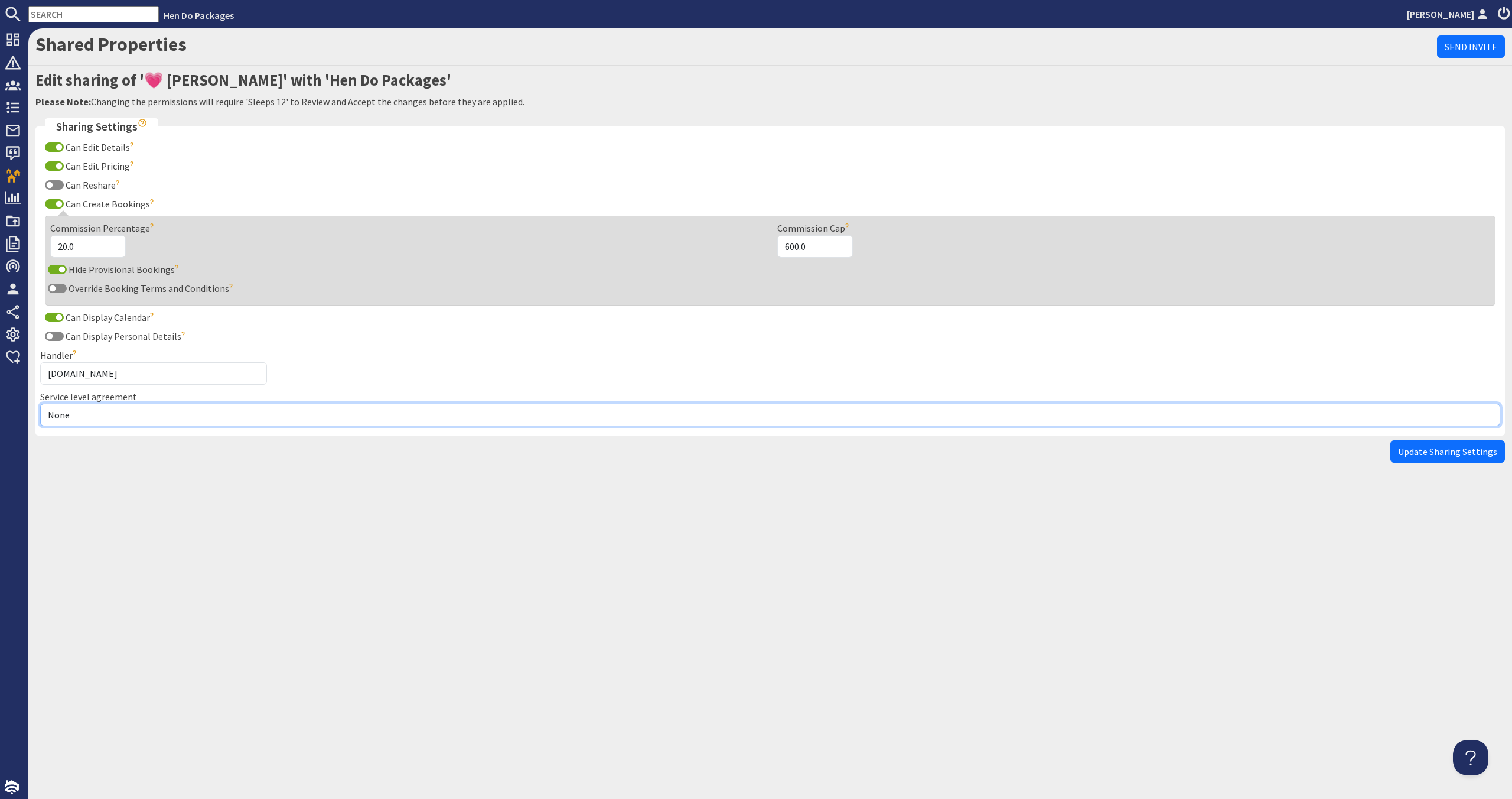
click at [198, 422] on select "None Exclusive Multi + Multi Sole" at bounding box center [770, 414] width 1460 height 22
select select "7"
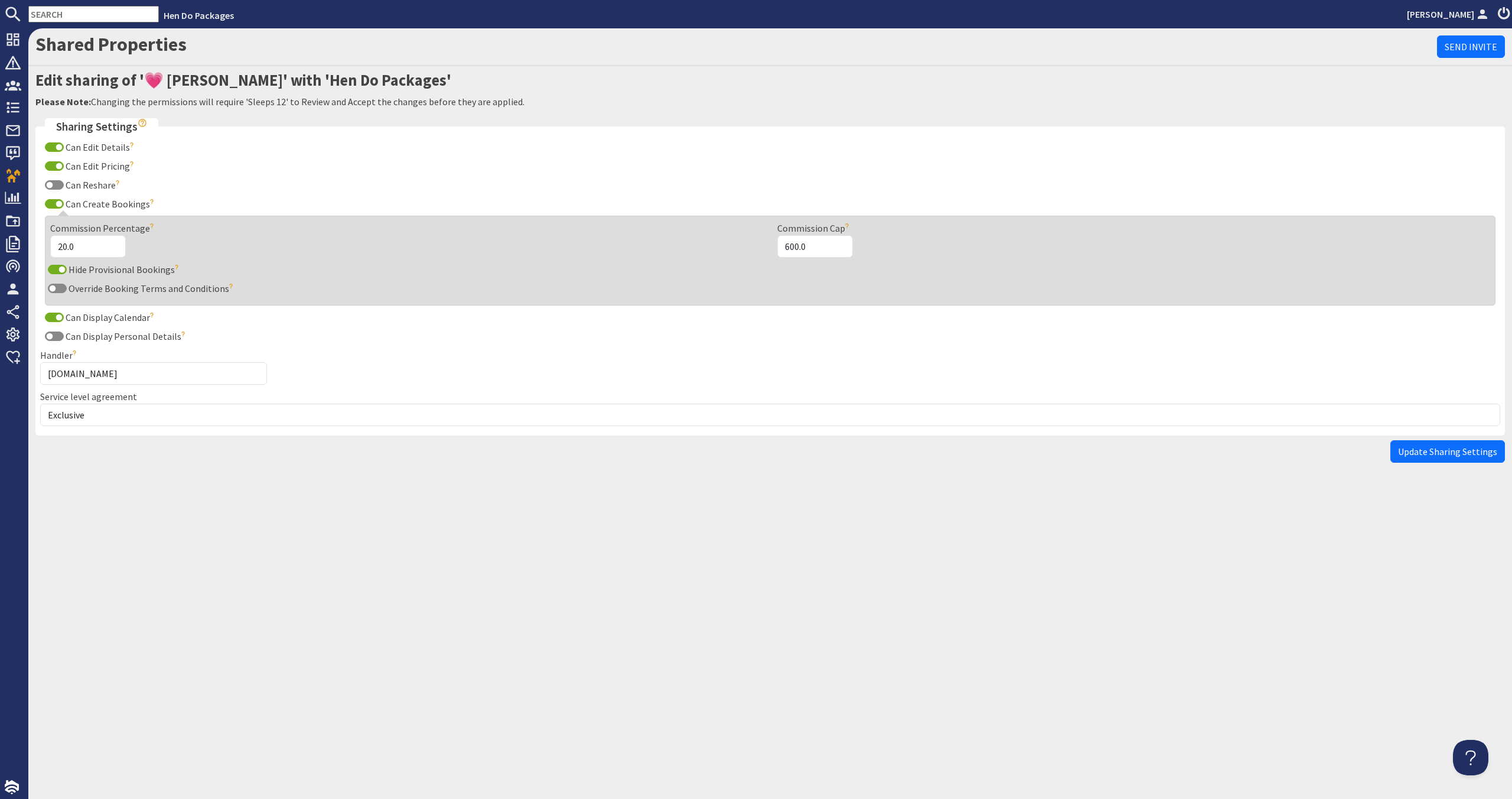
click at [1438, 455] on span "Update Sharing Settings" at bounding box center [1447, 451] width 99 height 12
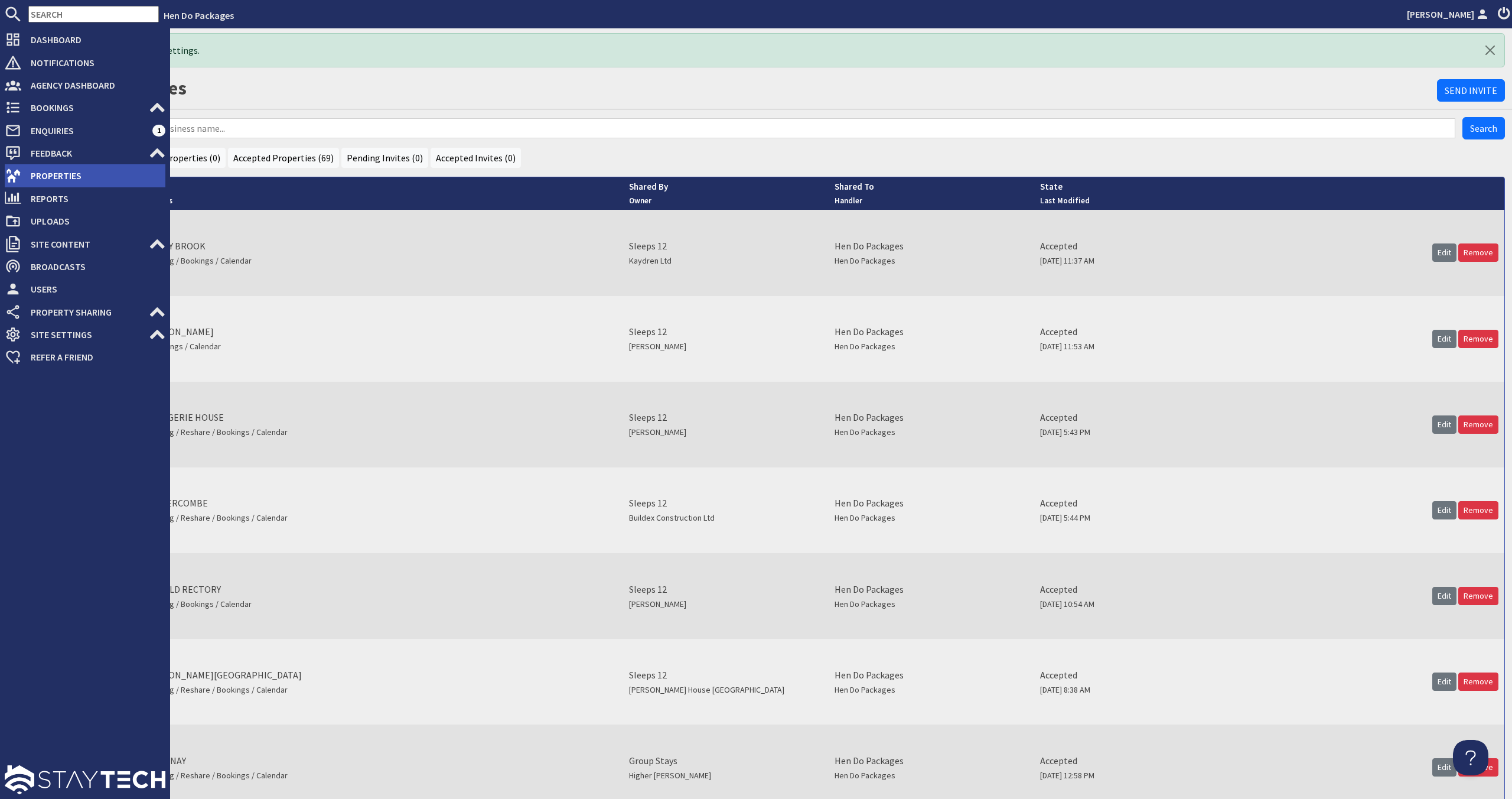
click at [22, 180] on span "Properties" at bounding box center [93, 176] width 144 height 19
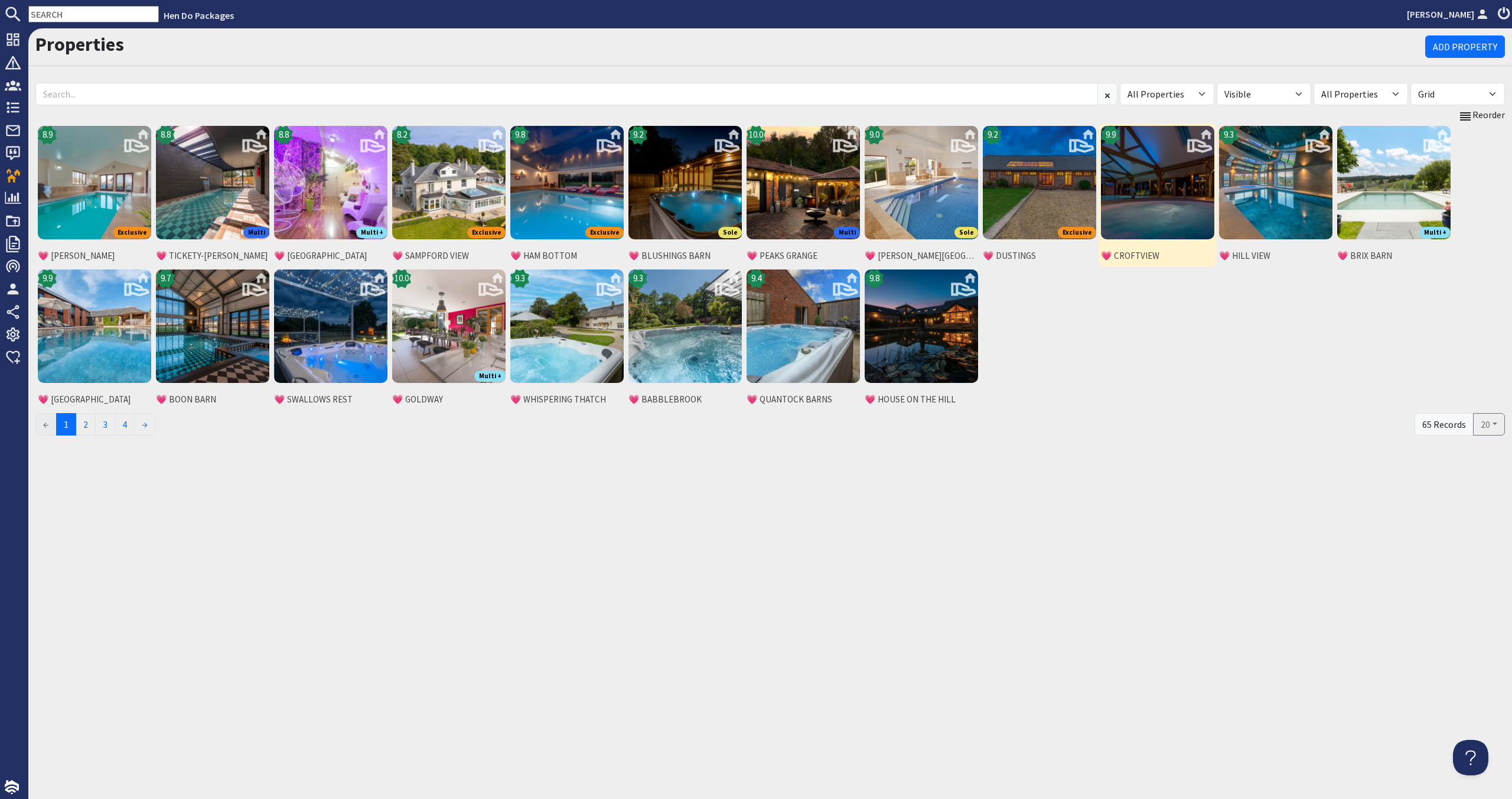
click at [1185, 194] on img at bounding box center [1157, 182] width 113 height 113
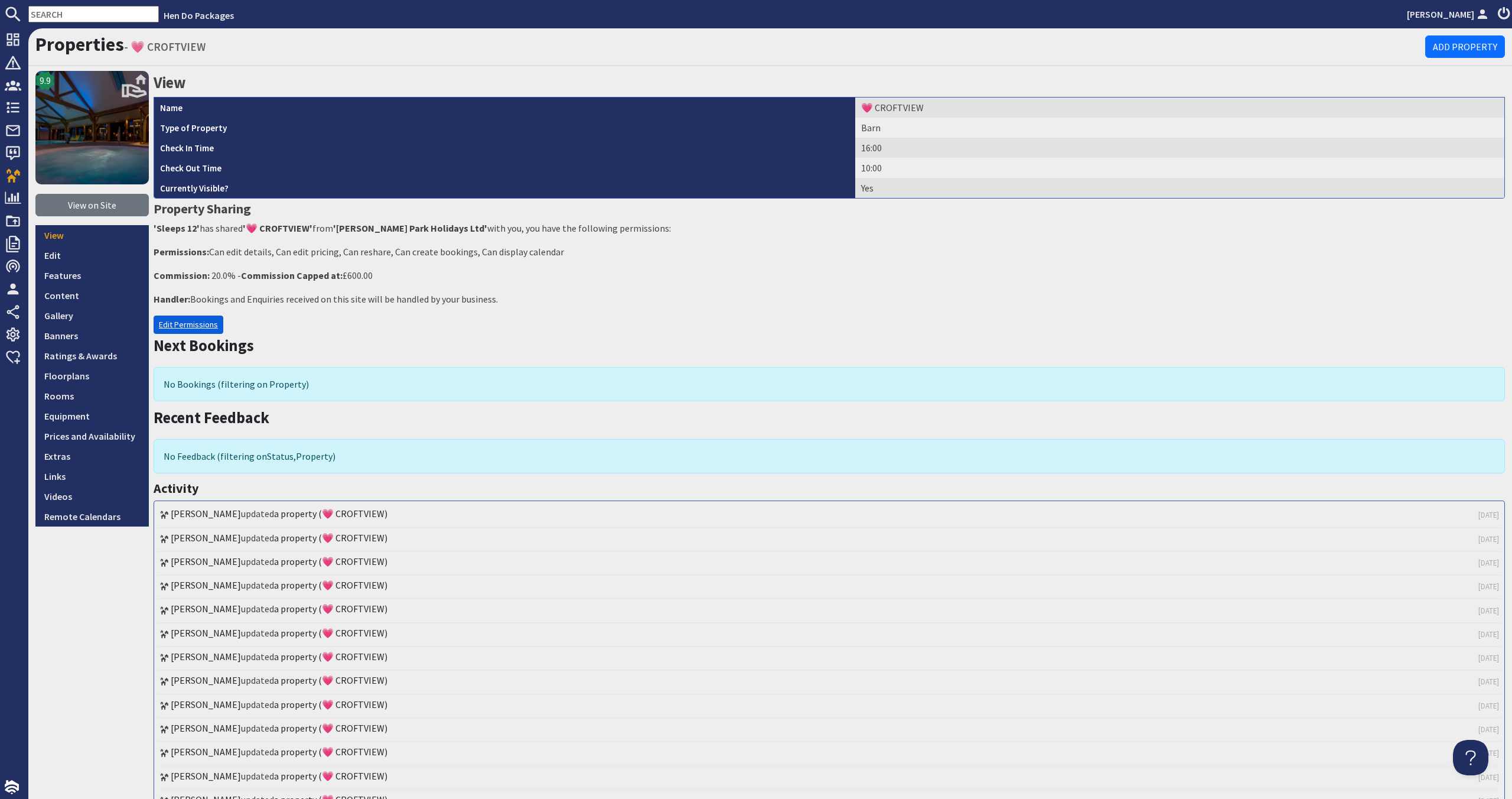
click at [205, 320] on link "Edit Permissions" at bounding box center [188, 324] width 70 height 18
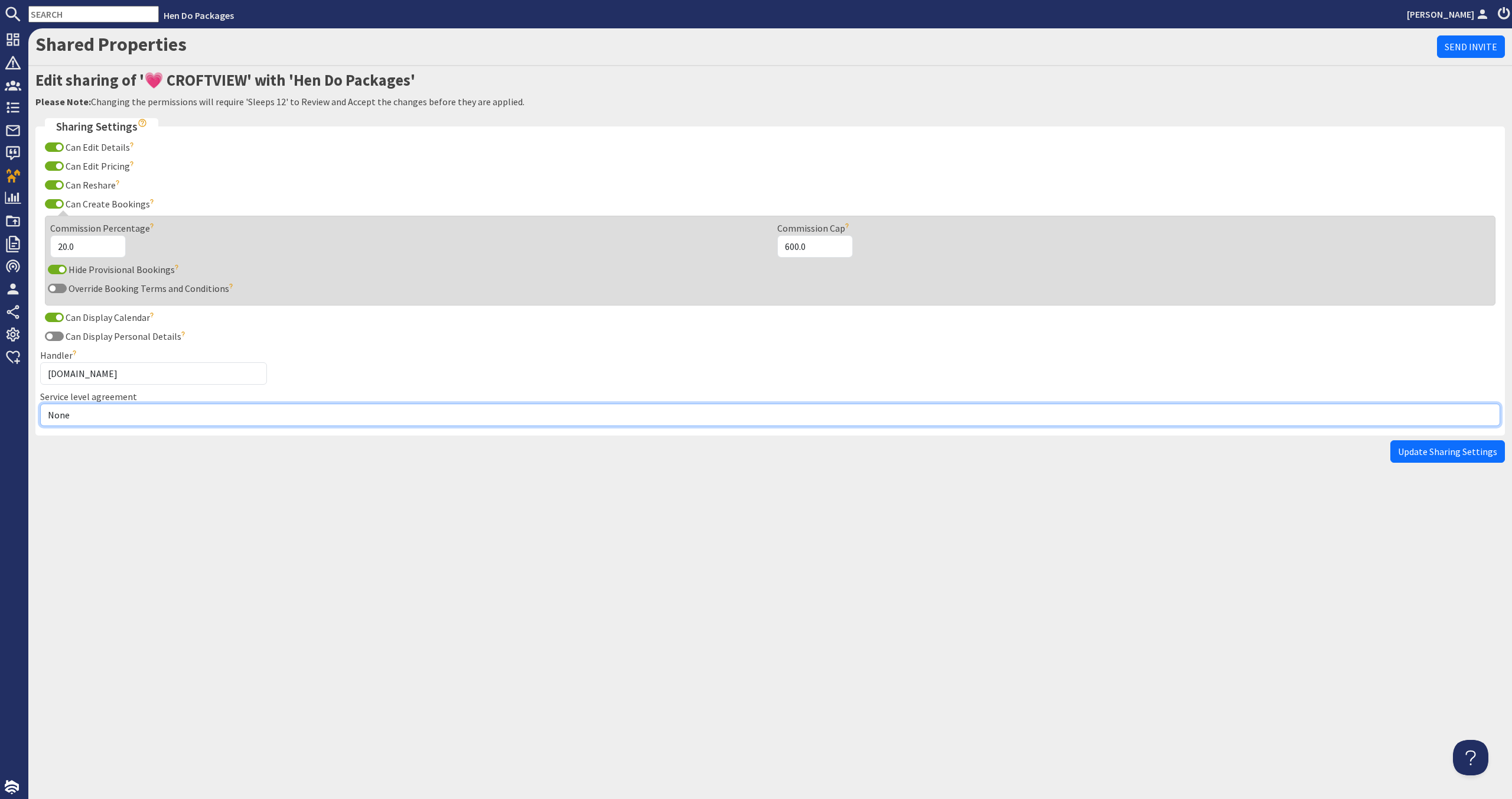
click at [180, 412] on select "None Exclusive Multi + Multi Sole" at bounding box center [770, 414] width 1460 height 22
select select "12"
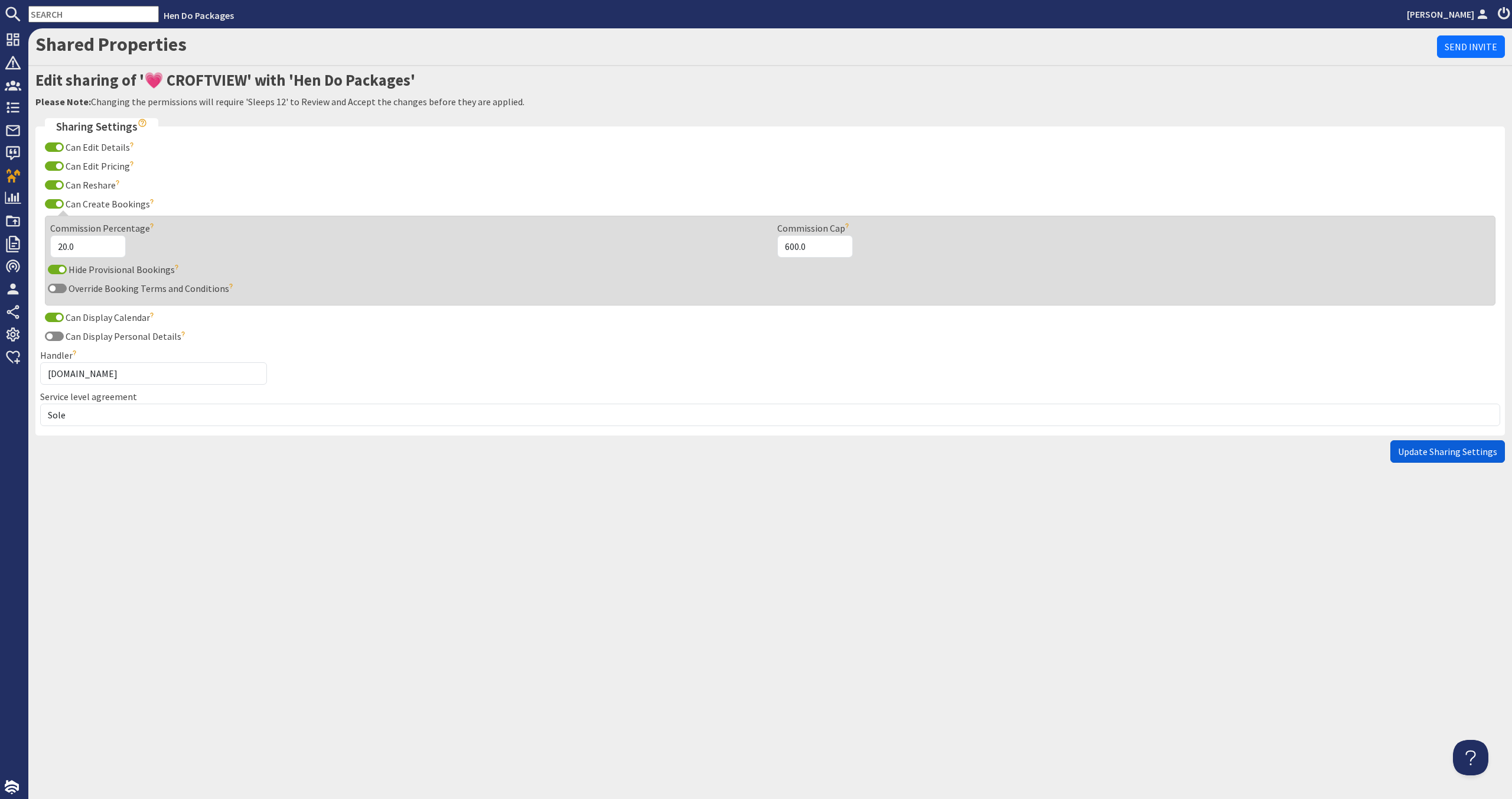
click at [1438, 452] on span "Update Sharing Settings" at bounding box center [1447, 451] width 99 height 12
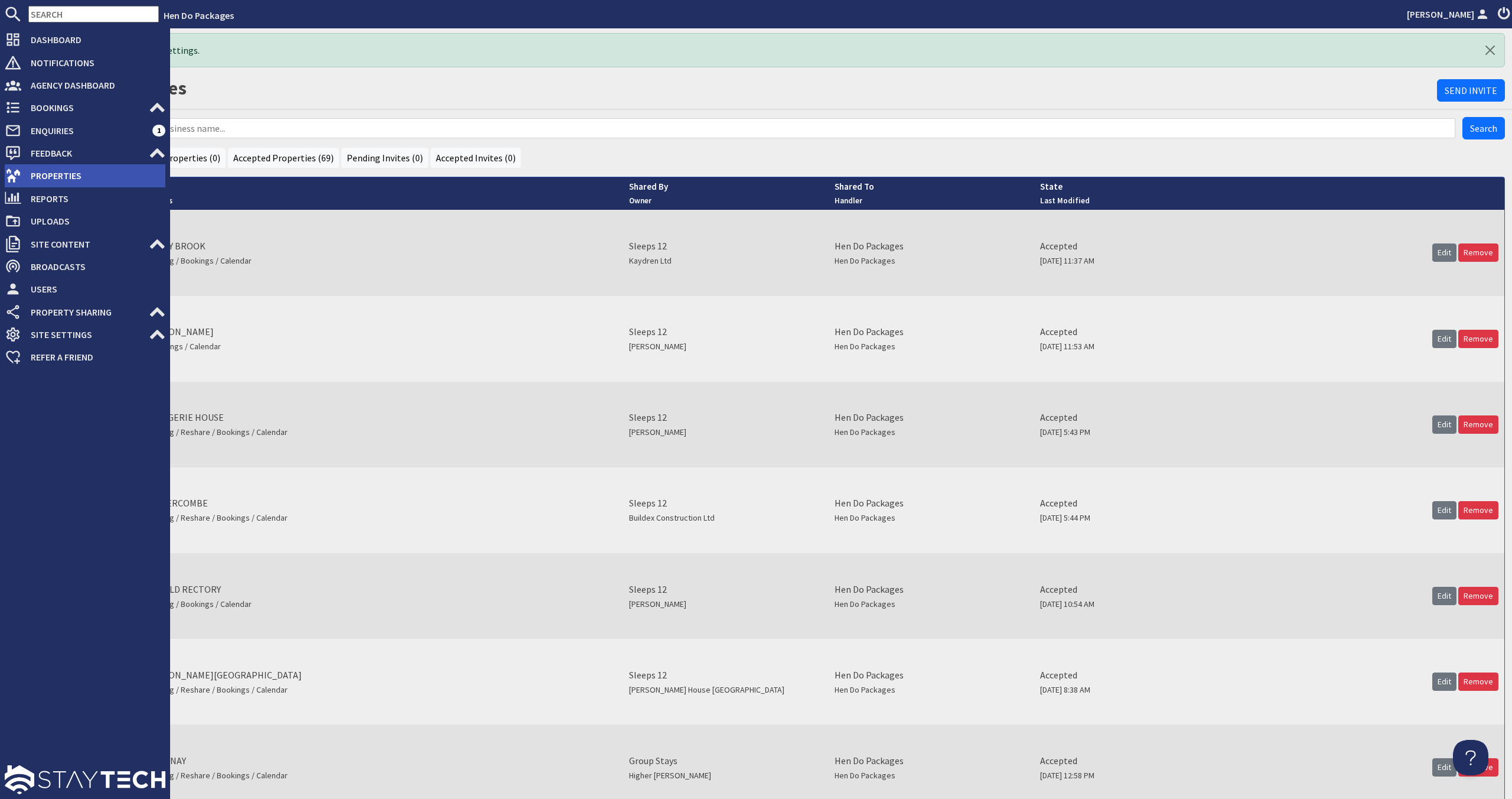
click at [64, 169] on span "Properties" at bounding box center [93, 176] width 144 height 19
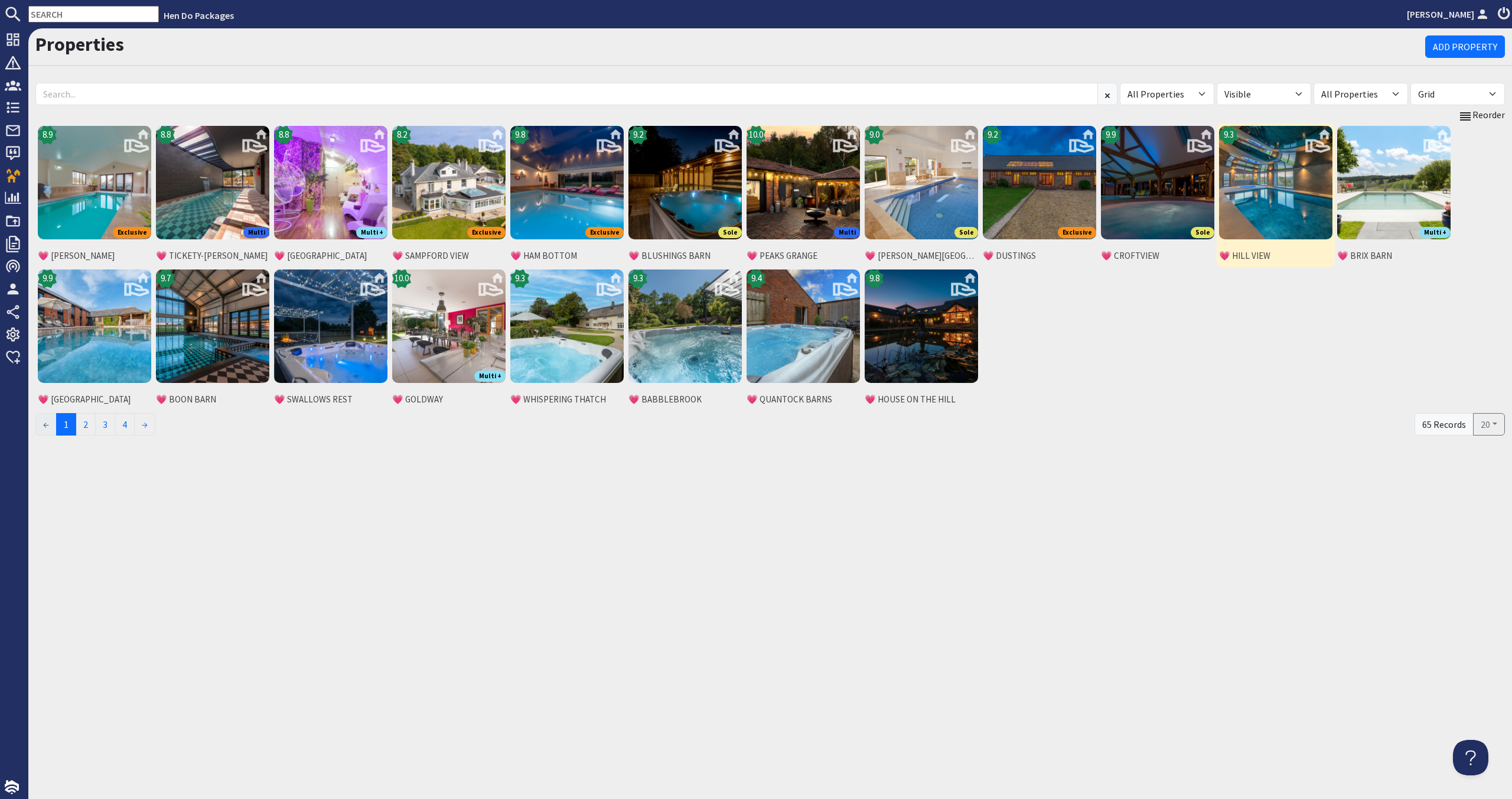
click at [1309, 207] on img at bounding box center [1275, 182] width 113 height 113
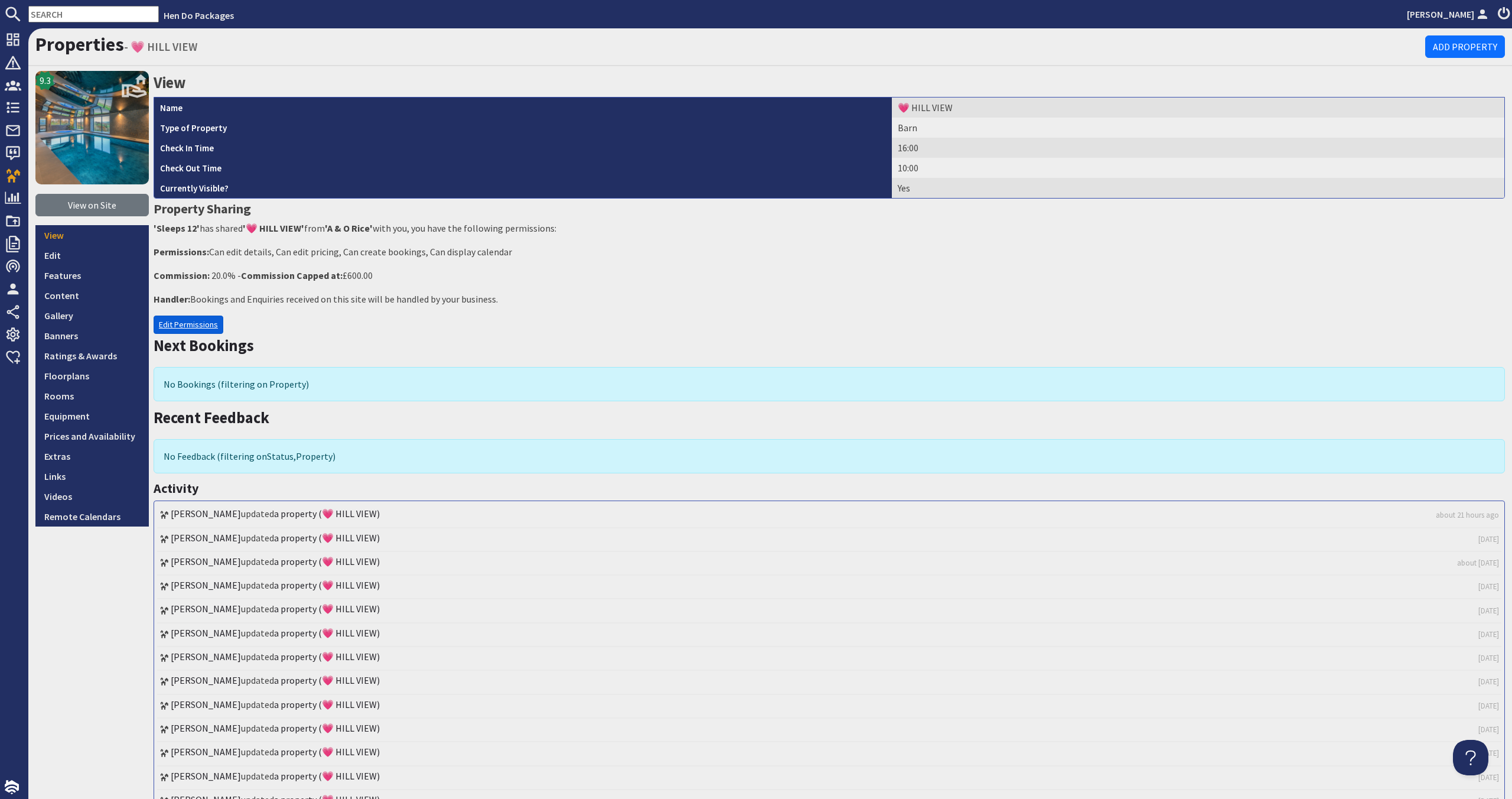
click at [193, 323] on link "Edit Permissions" at bounding box center [188, 324] width 70 height 18
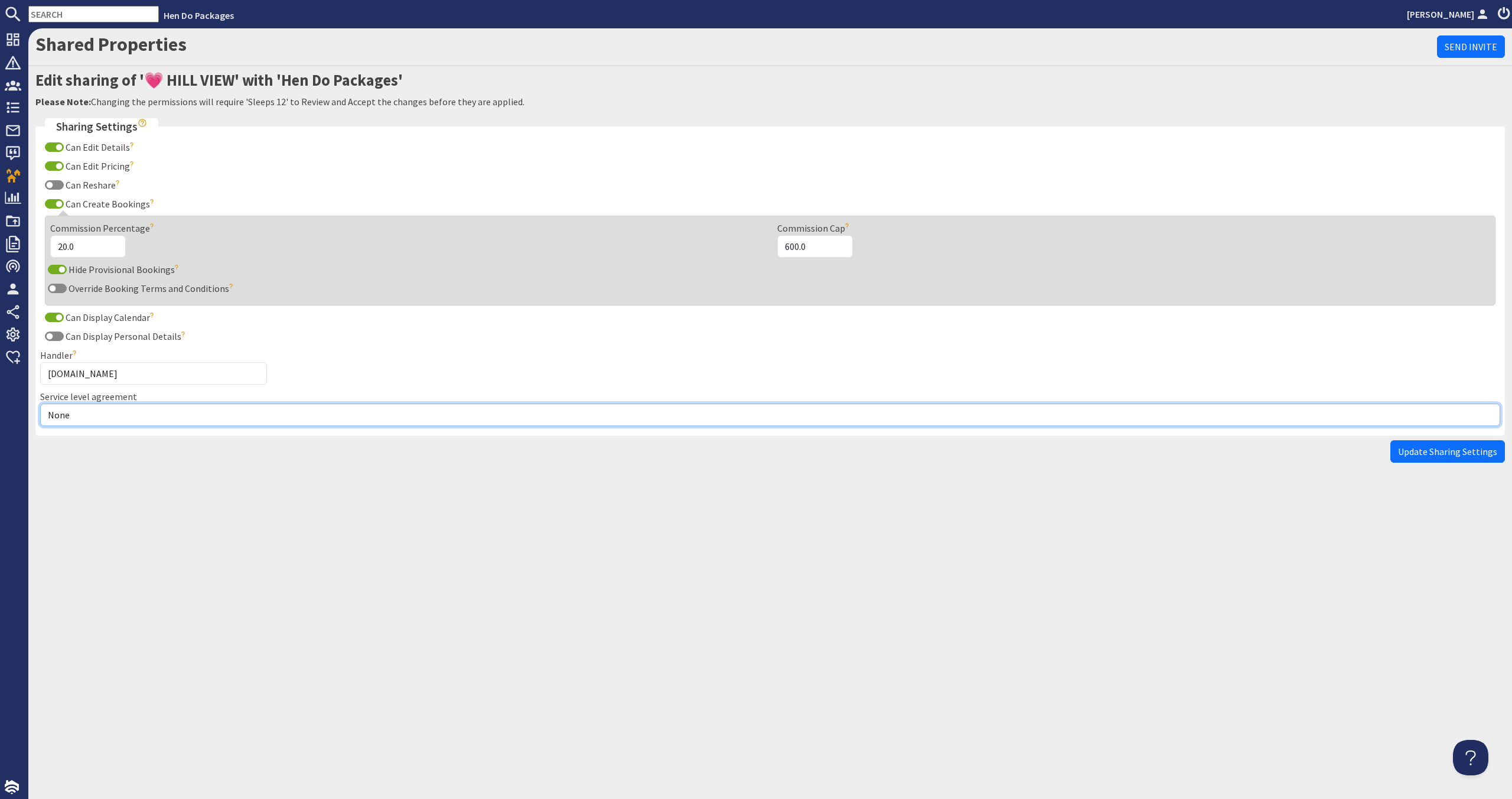
click at [193, 420] on select "None Exclusive Multi + Multi Sole" at bounding box center [770, 414] width 1460 height 22
select select "12"
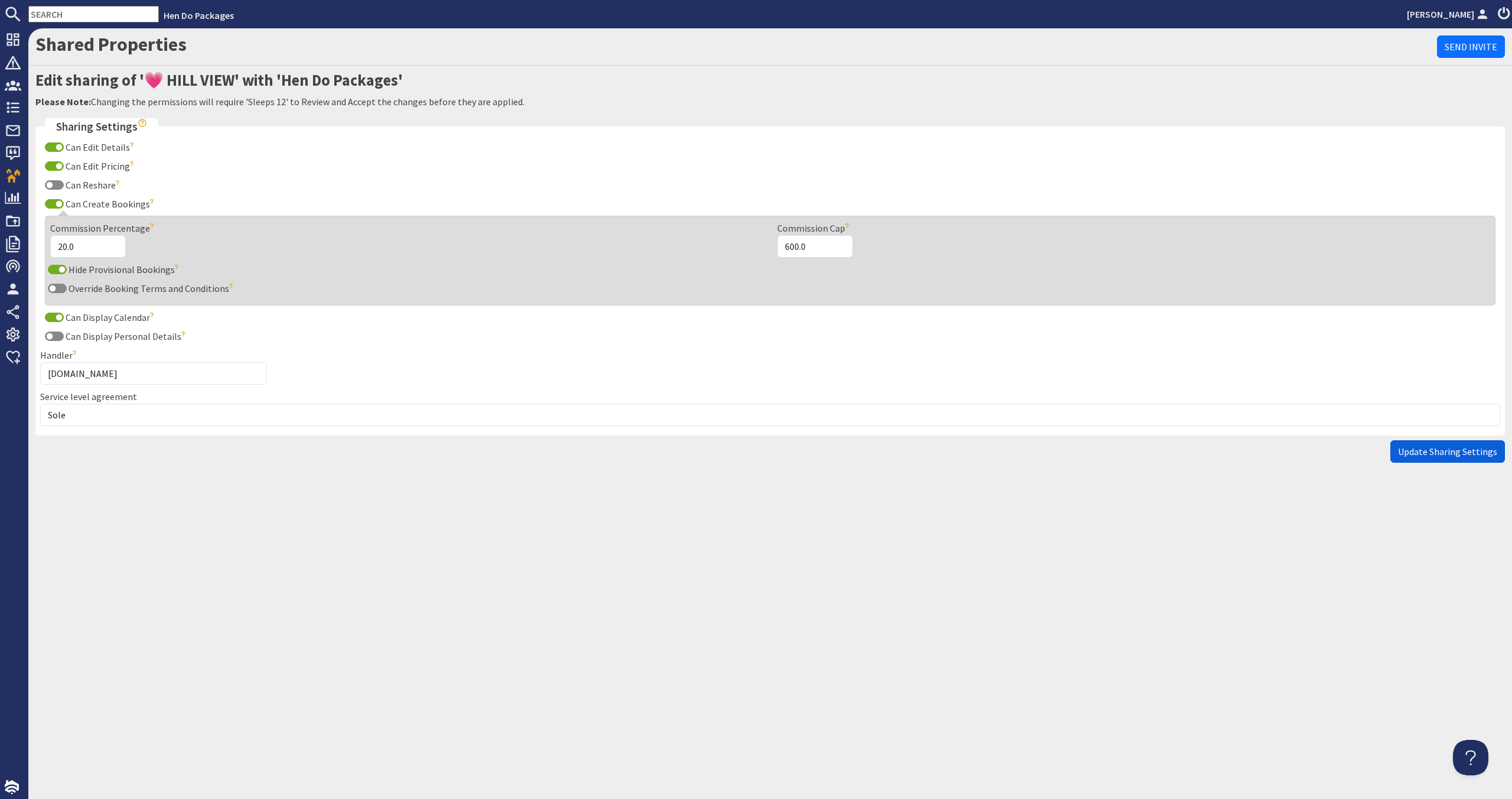
click at [1475, 458] on button "Update Sharing Settings" at bounding box center [1447, 451] width 114 height 22
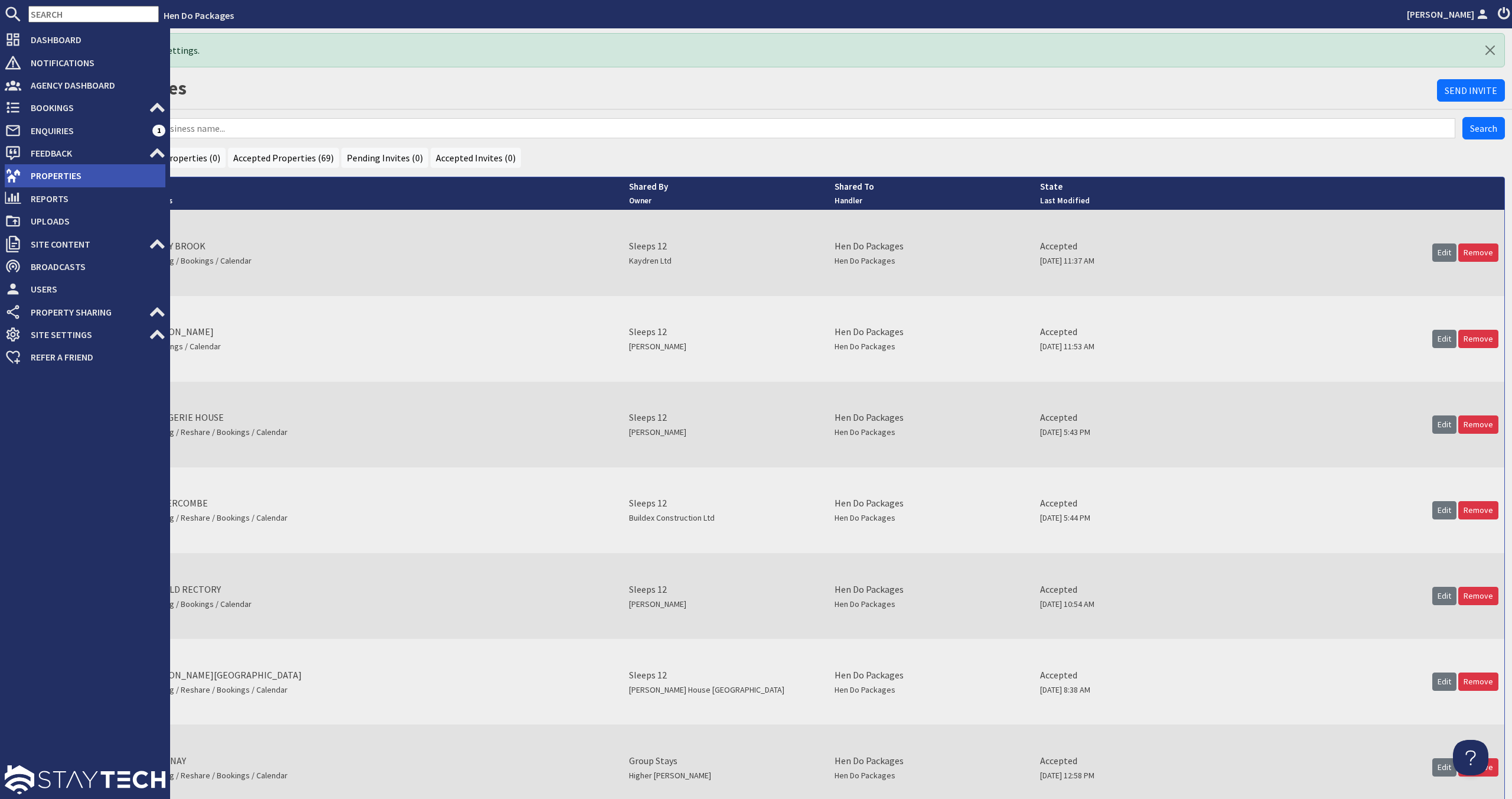
click at [35, 180] on span "Properties" at bounding box center [93, 176] width 144 height 19
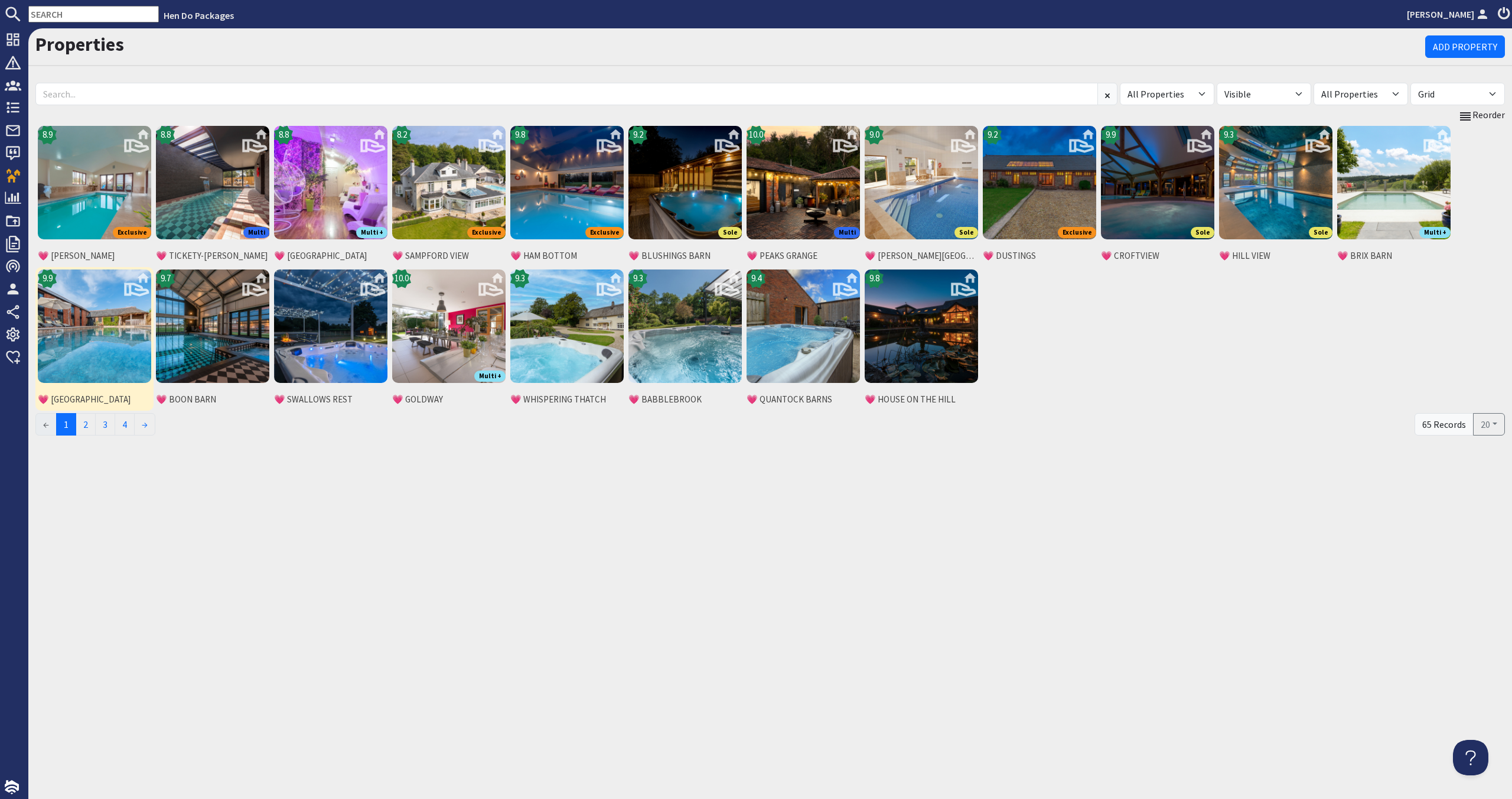
click at [72, 357] on img at bounding box center [94, 326] width 113 height 113
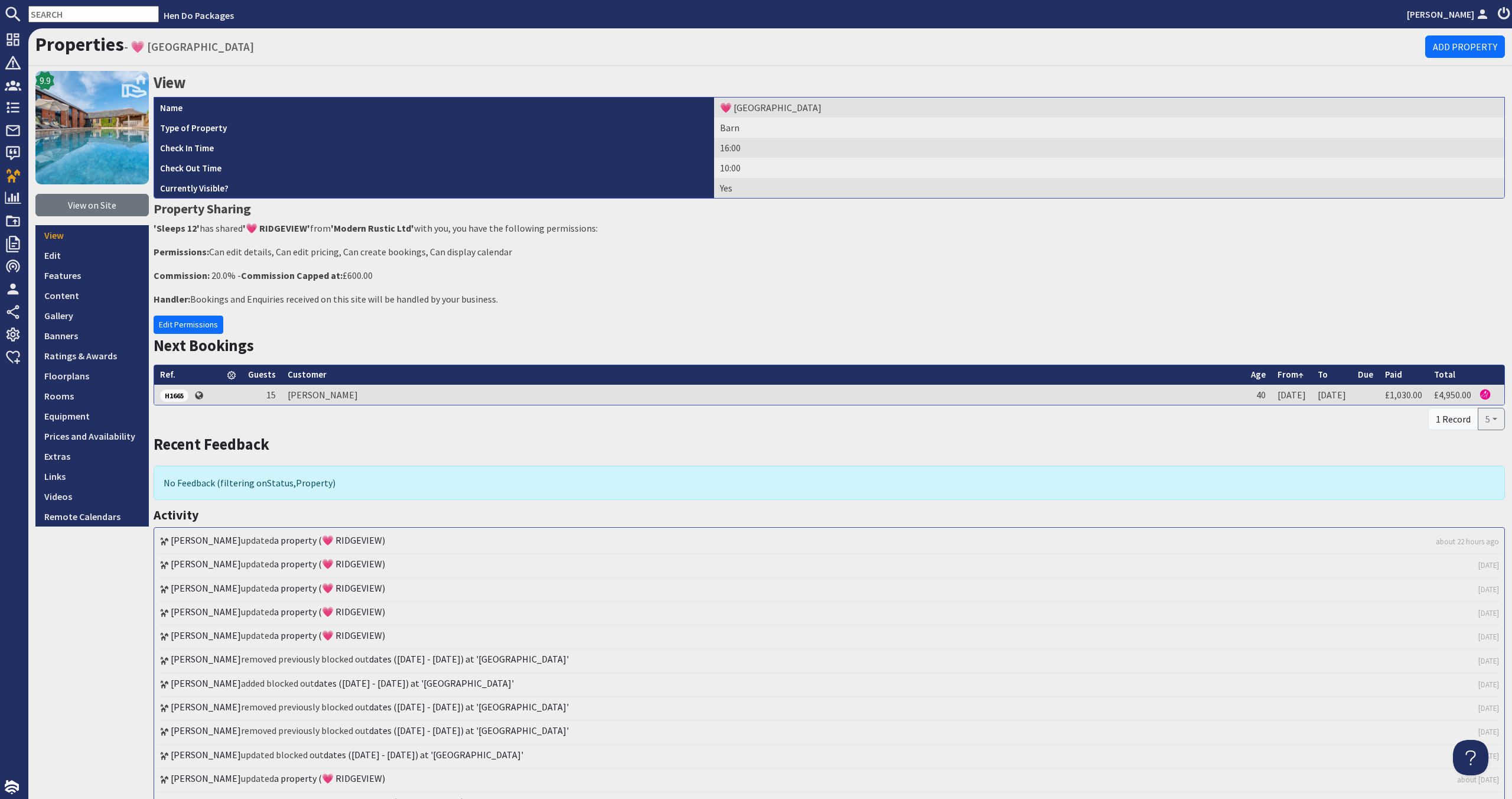
click at [151, 322] on div "9.9 View on Site View Edit Features Content Gallery Banners Ratings & Awards Fl…" at bounding box center [770, 508] width 1483 height 876
click at [176, 318] on link "Edit Permissions" at bounding box center [188, 324] width 70 height 18
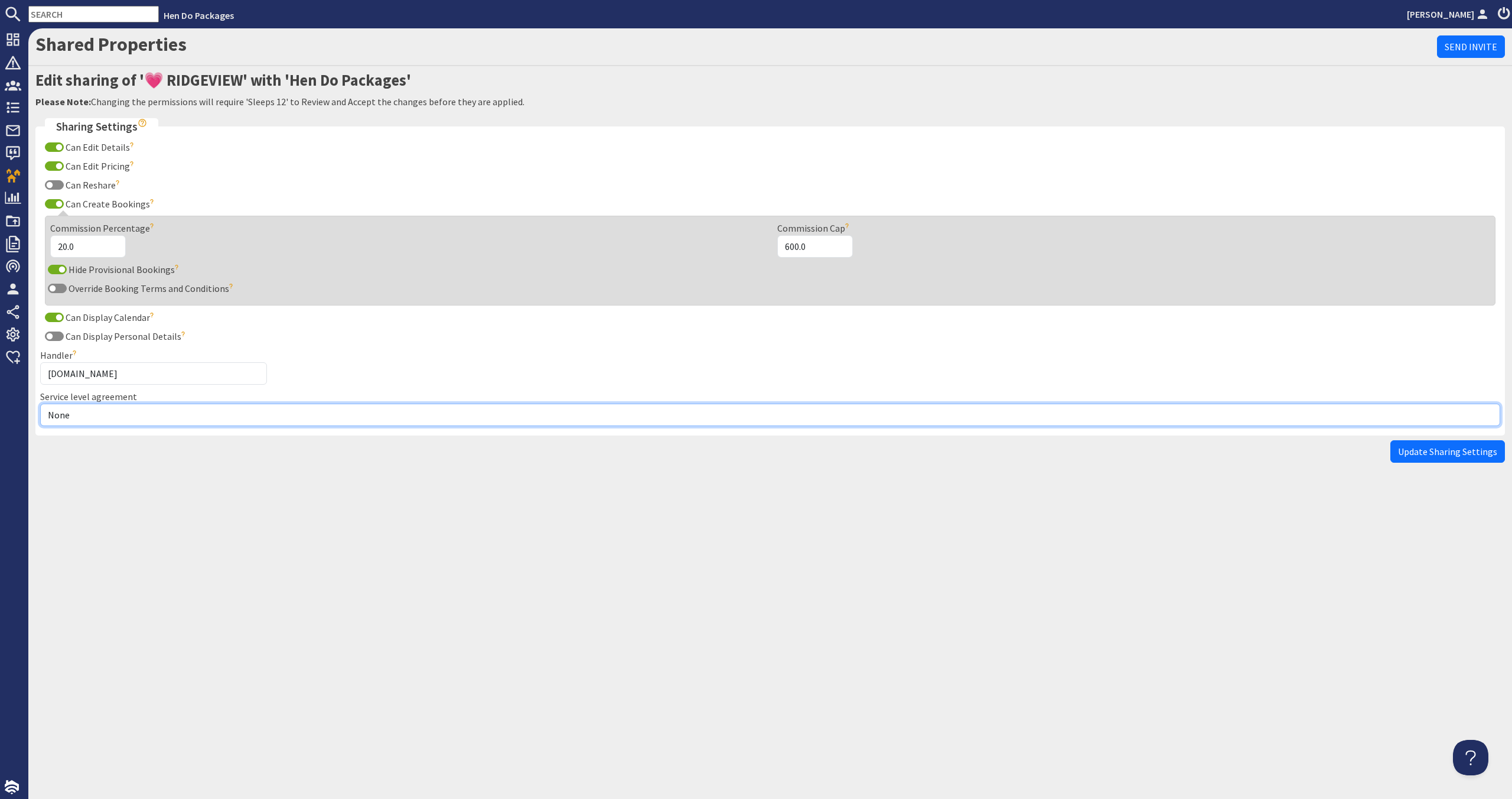
click at [136, 410] on select "None Exclusive Multi + Multi Sole" at bounding box center [770, 414] width 1460 height 22
click at [126, 411] on select "None Exclusive Multi + Multi Sole" at bounding box center [770, 414] width 1460 height 22
select select "12"
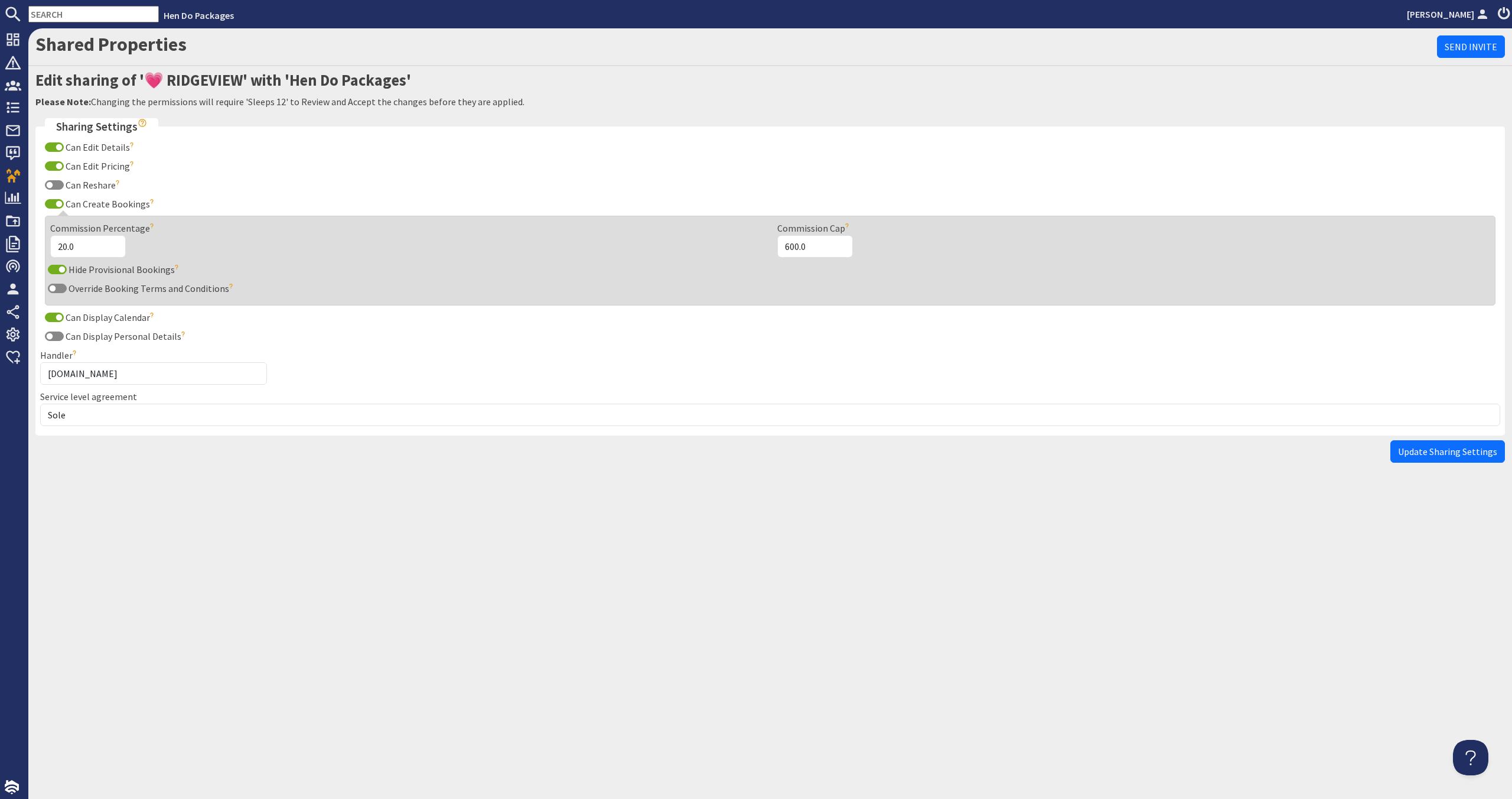
drag, startPoint x: 1471, startPoint y: 446, endPoint x: 1391, endPoint y: 451, distance: 80.2
click at [1470, 447] on span "Update Sharing Settings" at bounding box center [1447, 451] width 99 height 12
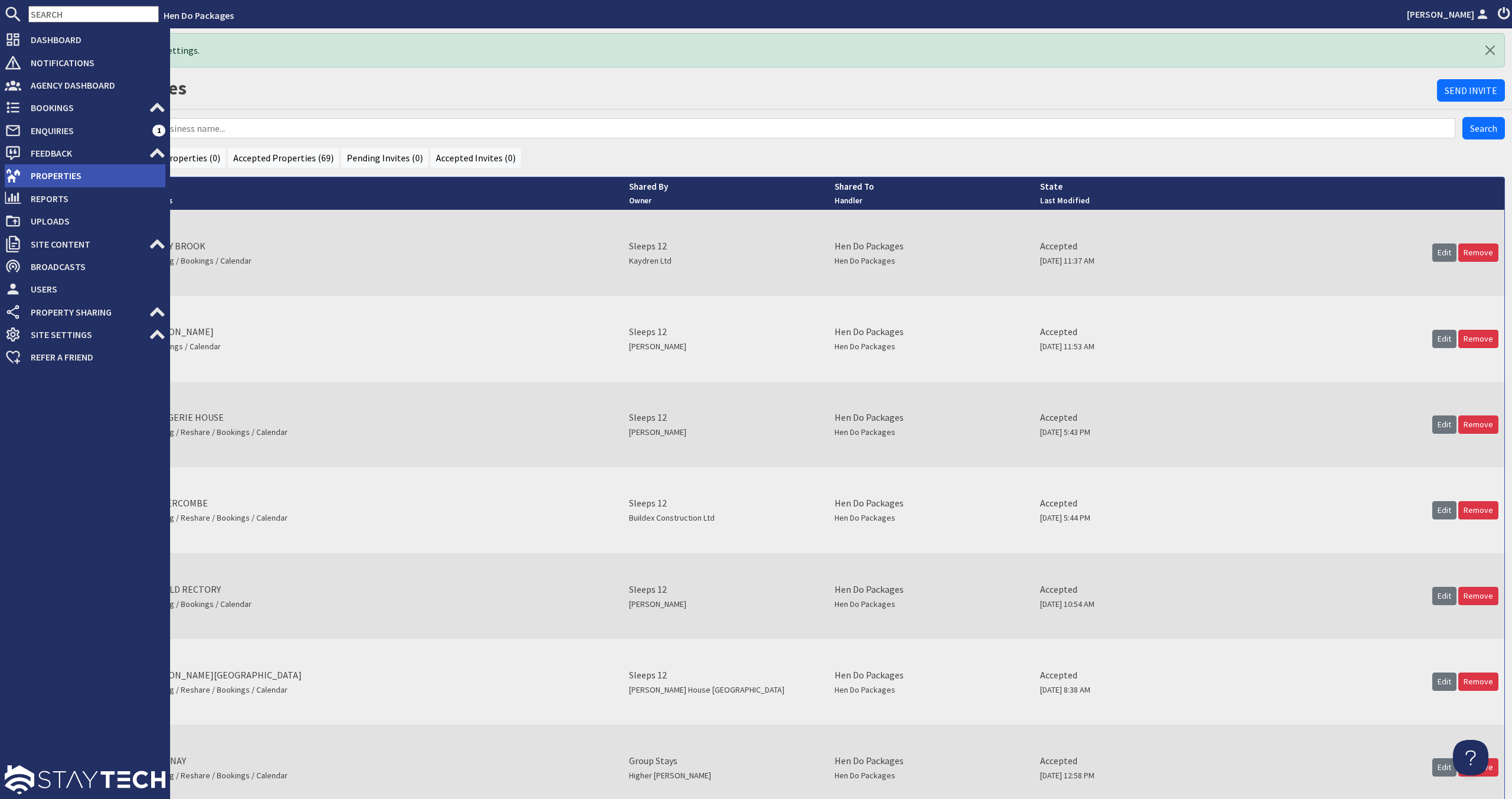
click at [26, 172] on span "Properties" at bounding box center [93, 176] width 144 height 19
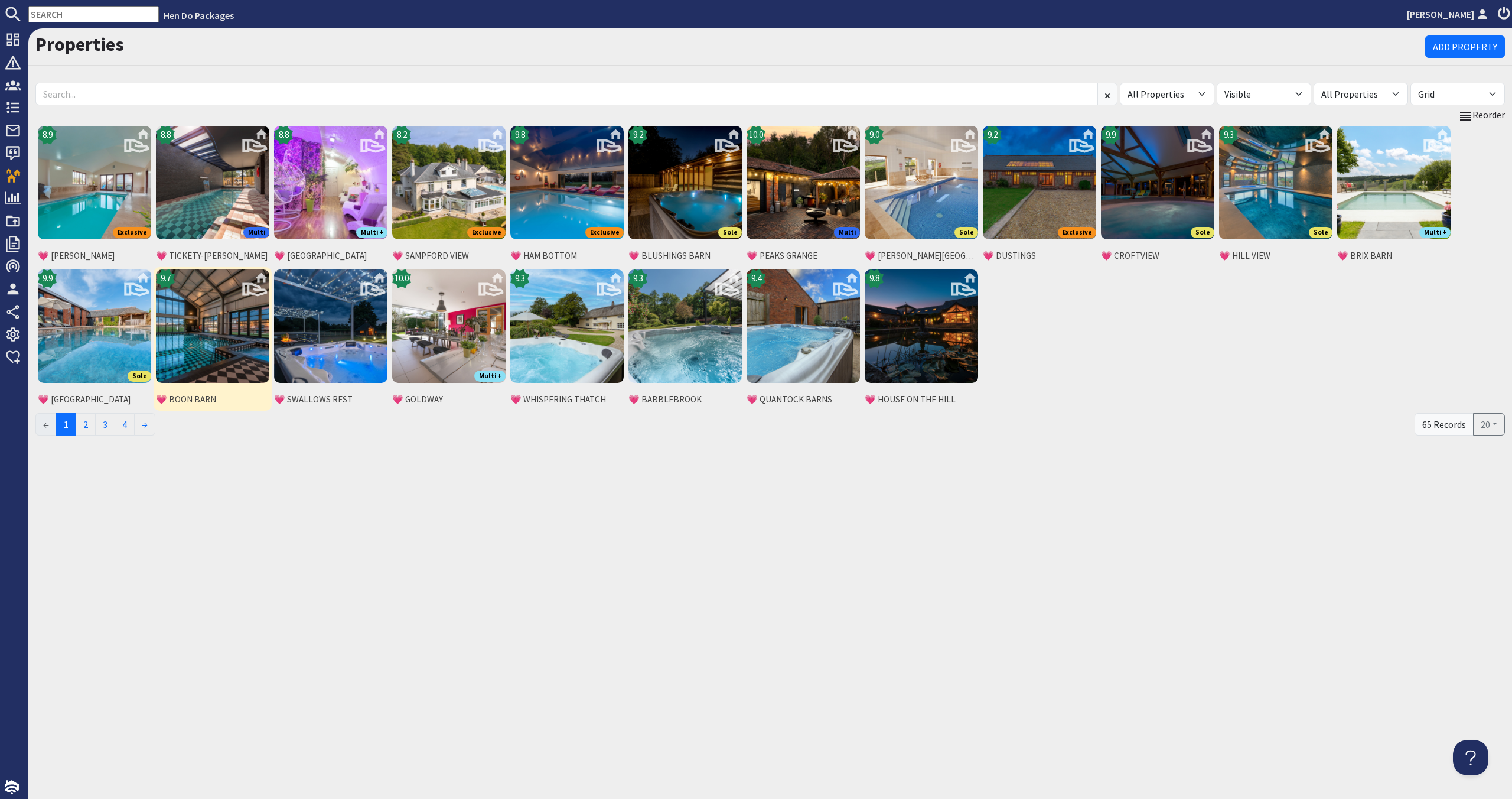
click at [183, 337] on img at bounding box center [212, 326] width 113 height 113
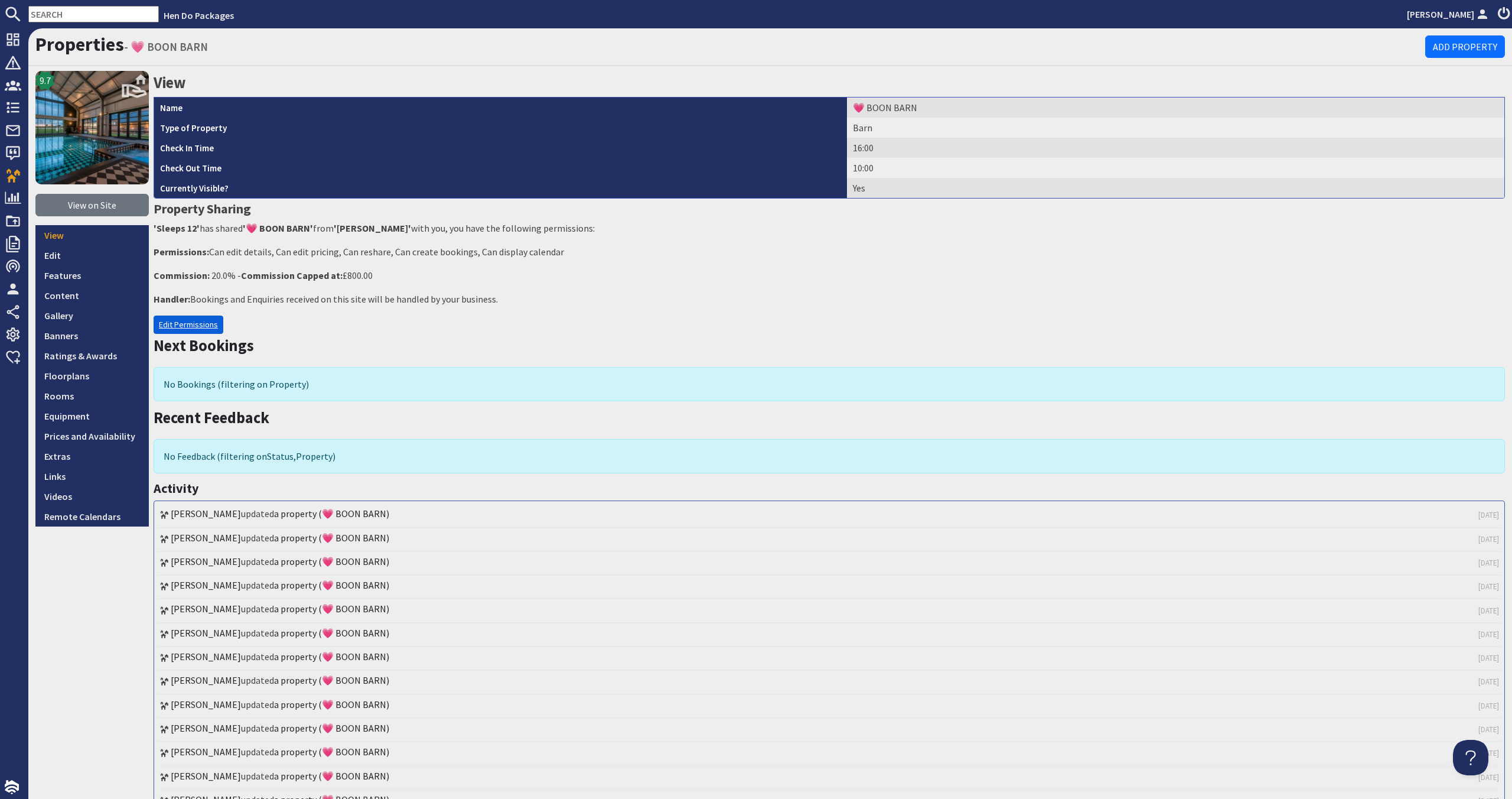
click at [183, 331] on link "Edit Permissions" at bounding box center [188, 324] width 70 height 18
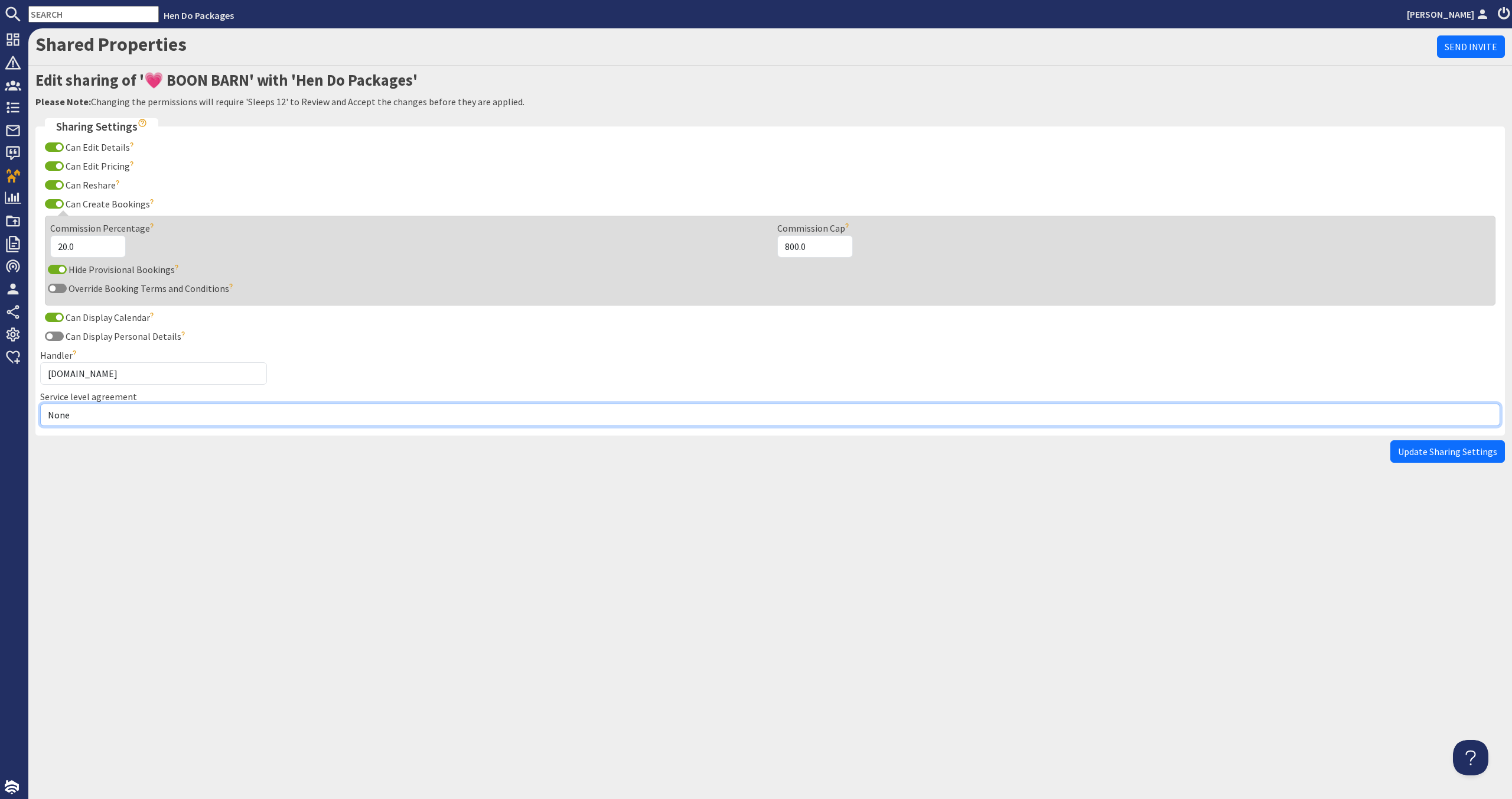
click at [214, 405] on select "None Exclusive Multi + Multi Sole" at bounding box center [770, 414] width 1460 height 22
select select "11"
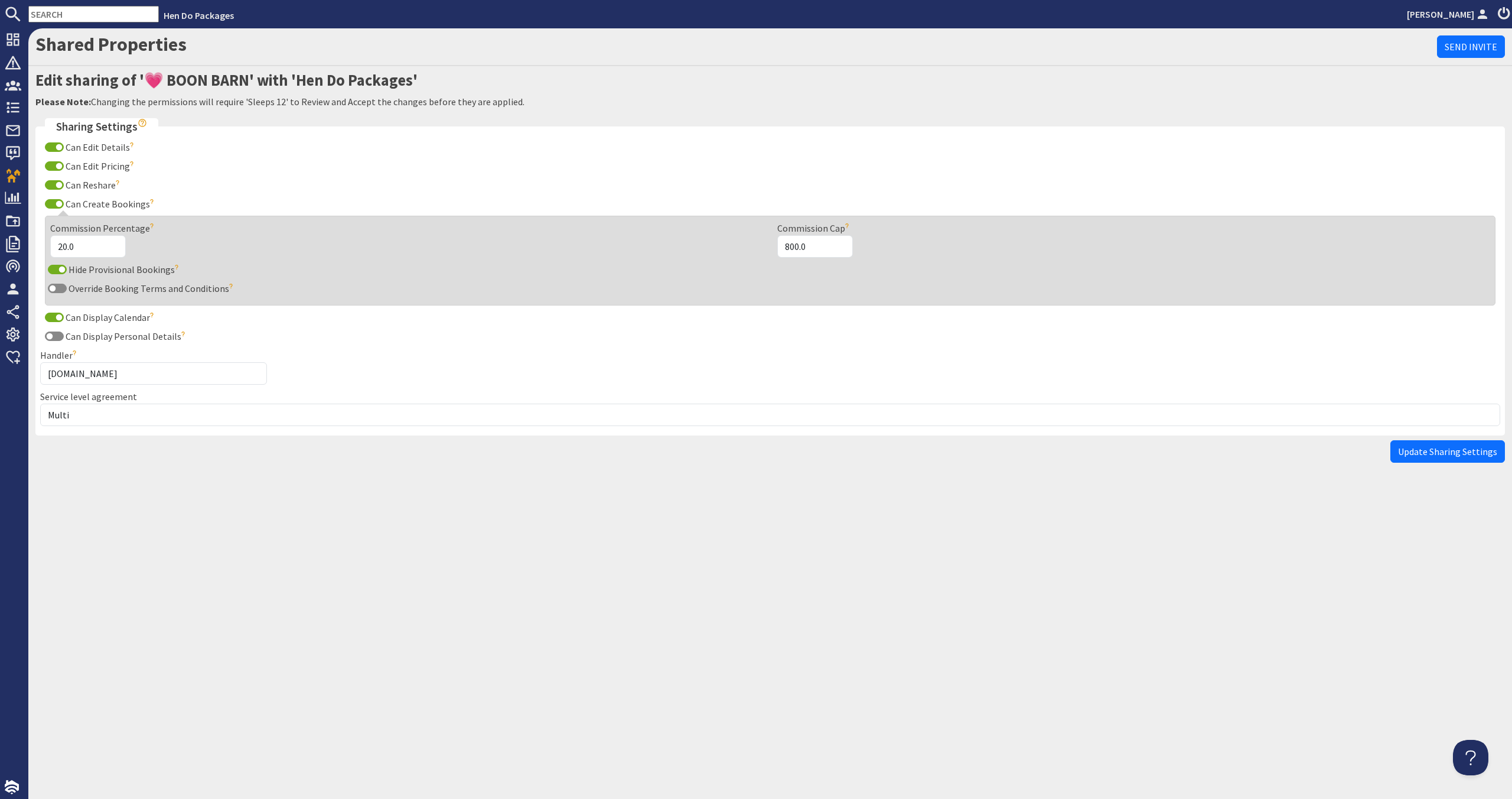
click at [1450, 445] on span "Update Sharing Settings" at bounding box center [1447, 451] width 99 height 12
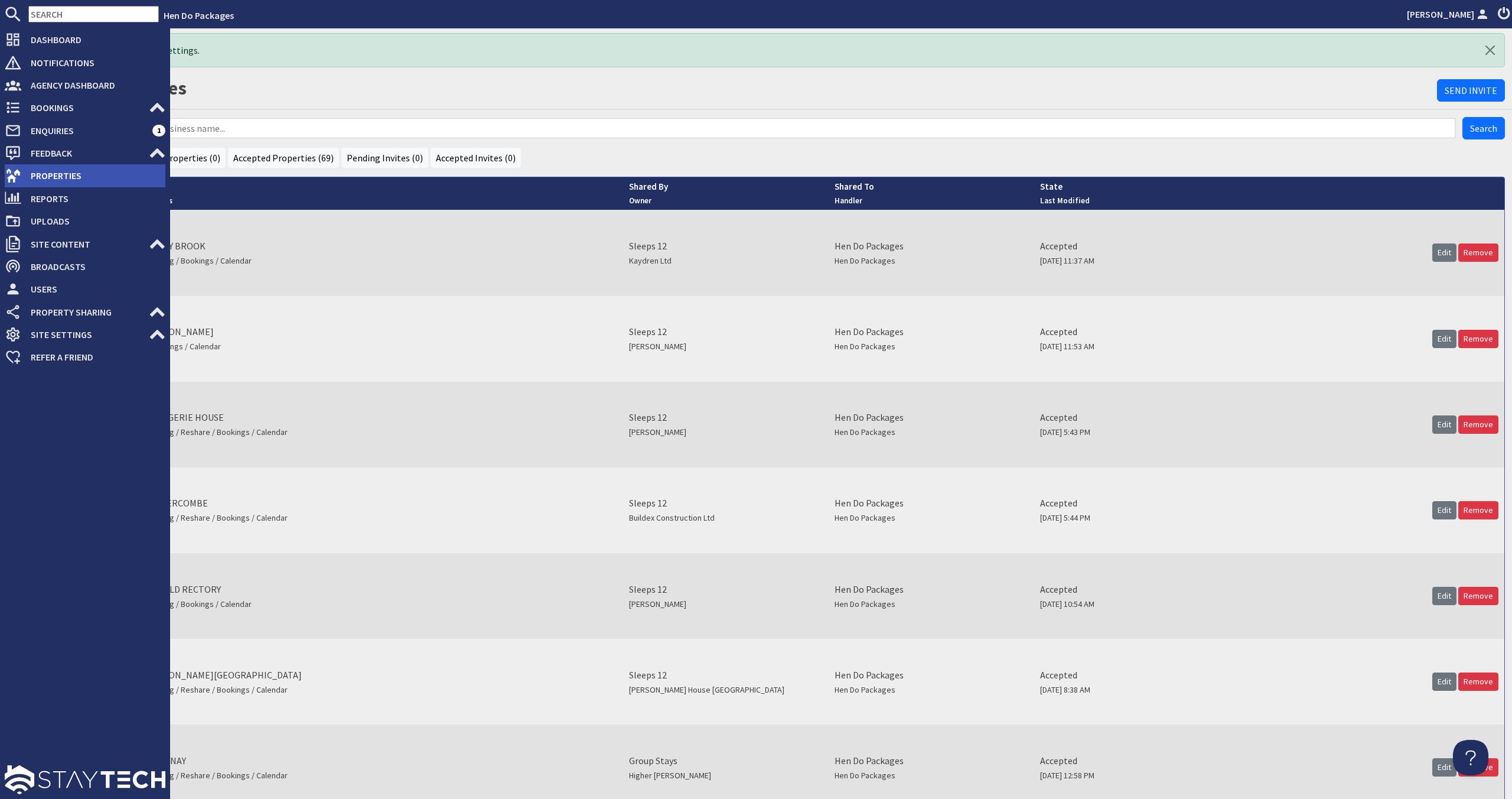
click at [9, 172] on use at bounding box center [13, 176] width 14 height 14
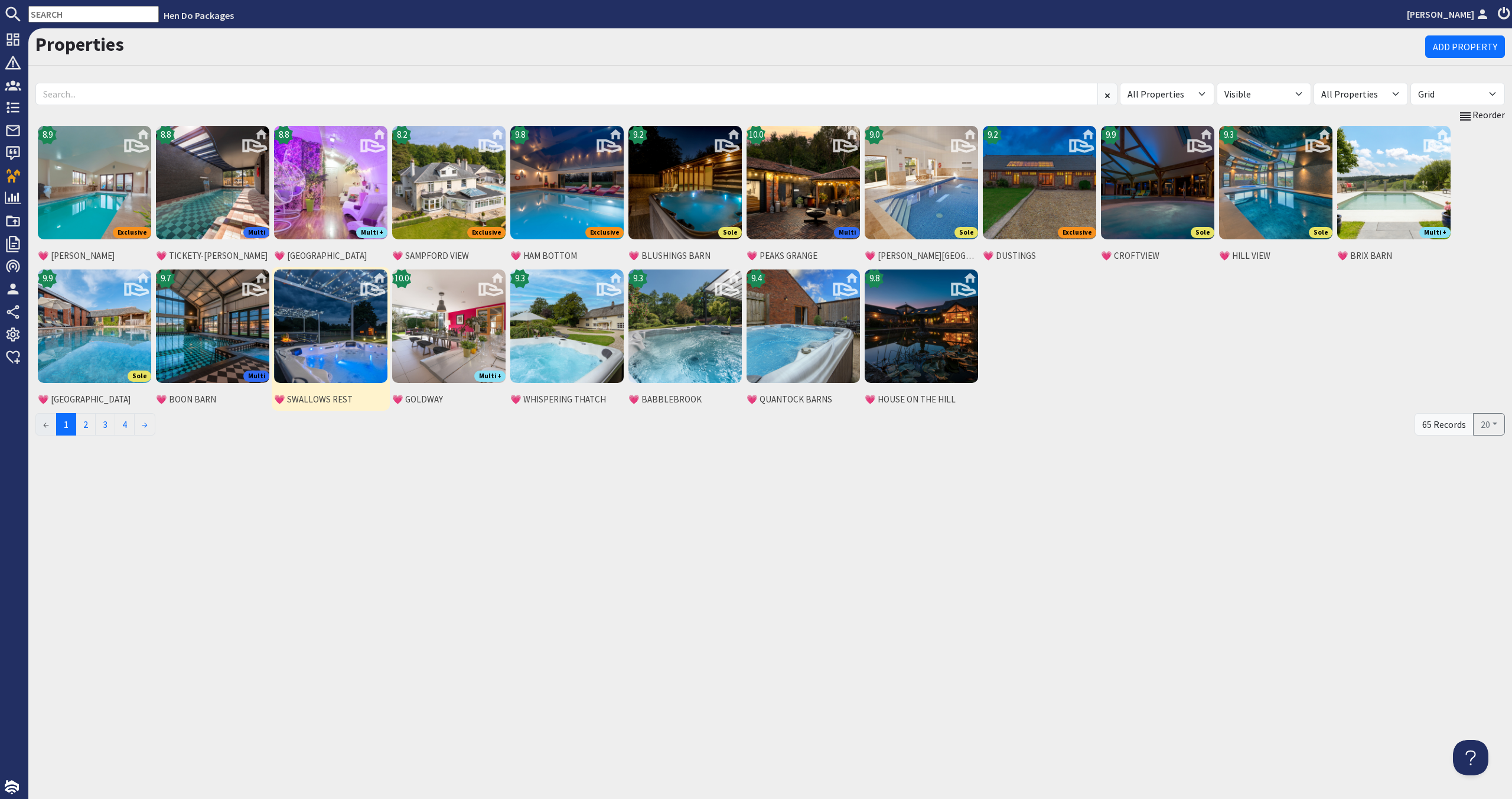
click at [357, 333] on img at bounding box center [330, 326] width 113 height 113
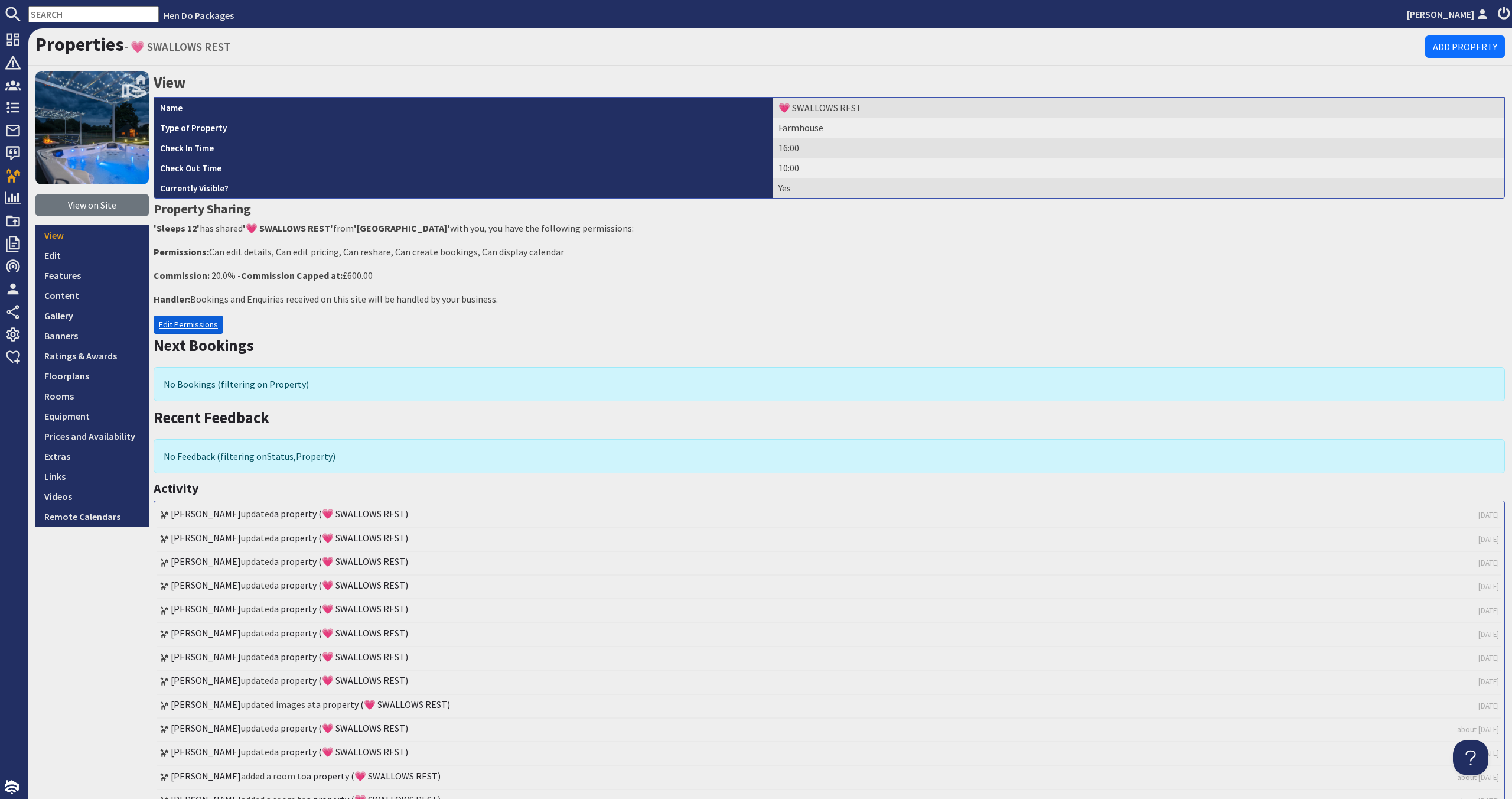
click at [199, 320] on link "Edit Permissions" at bounding box center [188, 324] width 70 height 18
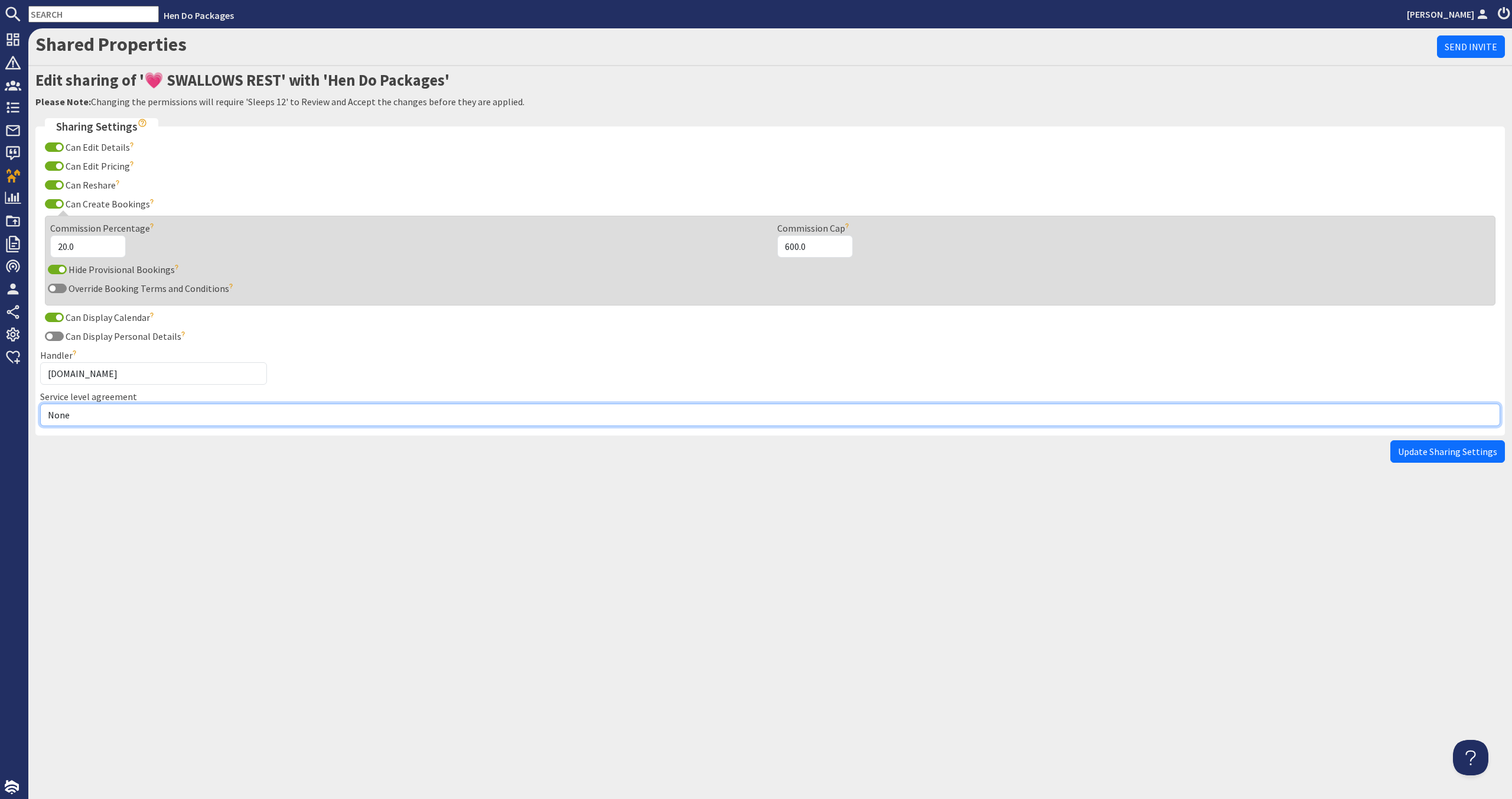
click at [173, 425] on select "None Exclusive Multi + Multi Sole" at bounding box center [770, 414] width 1460 height 22
select select "12"
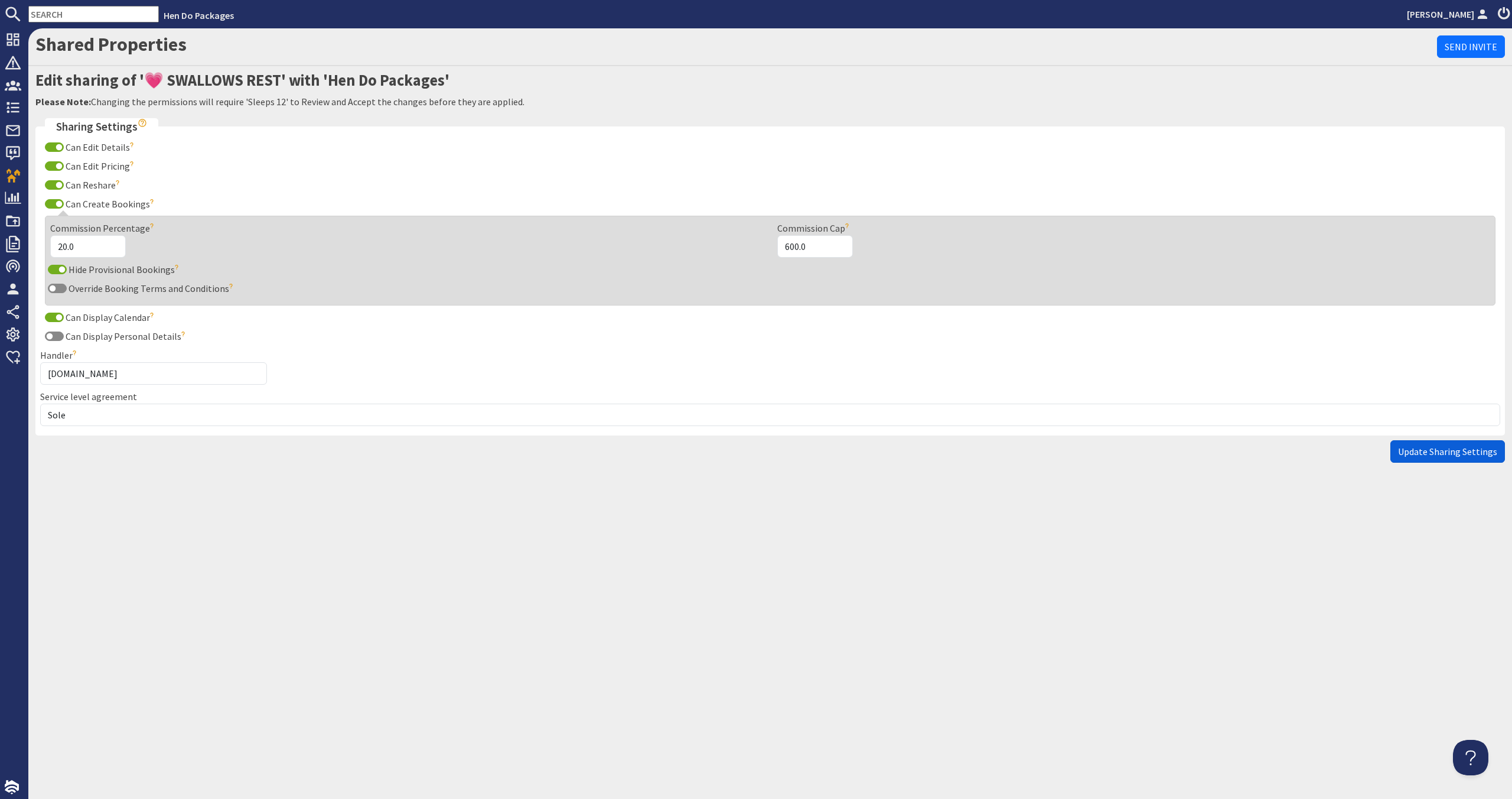
click at [1422, 451] on span "Update Sharing Settings" at bounding box center [1447, 451] width 99 height 12
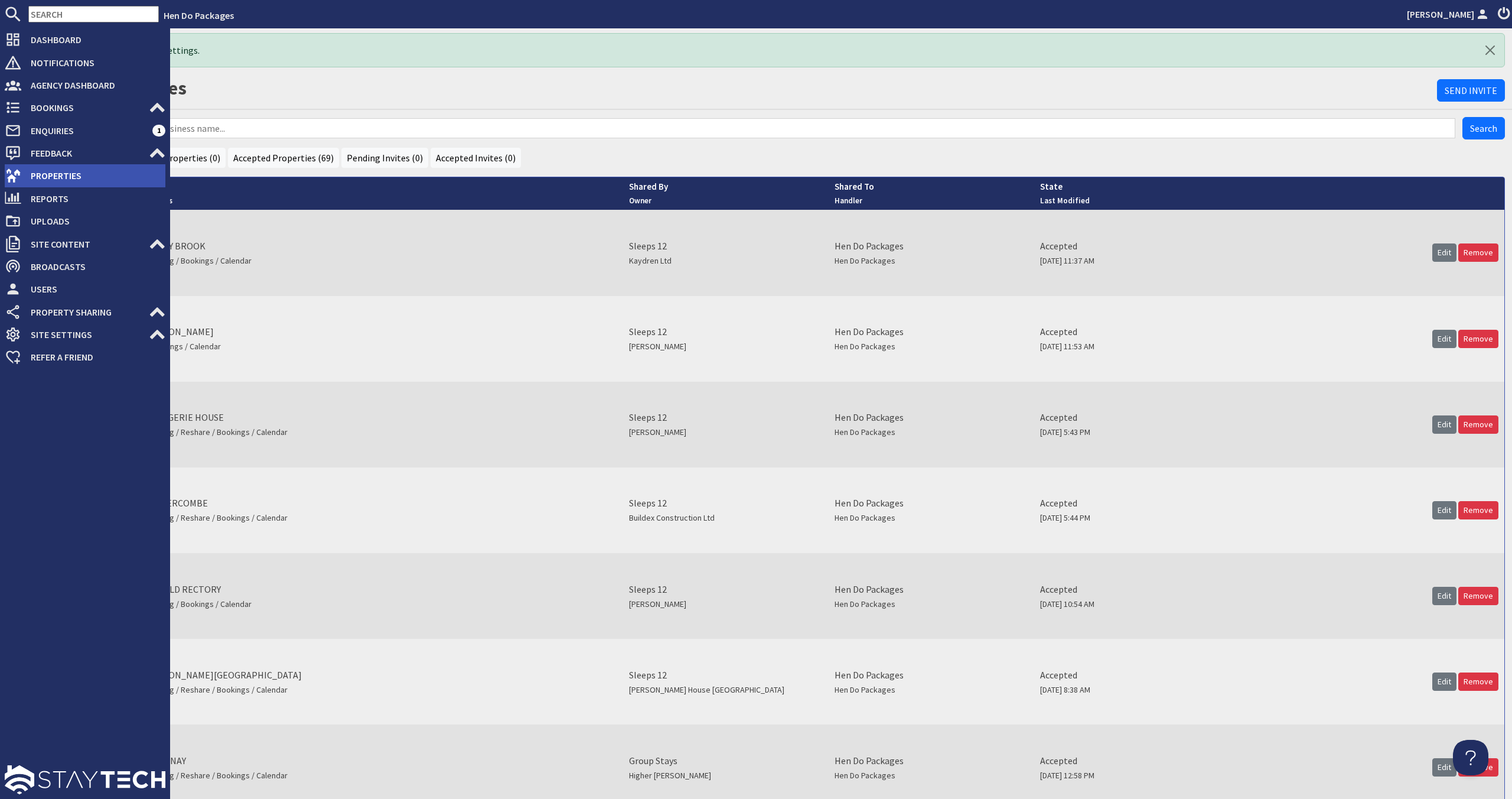
click at [32, 181] on span "Properties" at bounding box center [93, 176] width 144 height 19
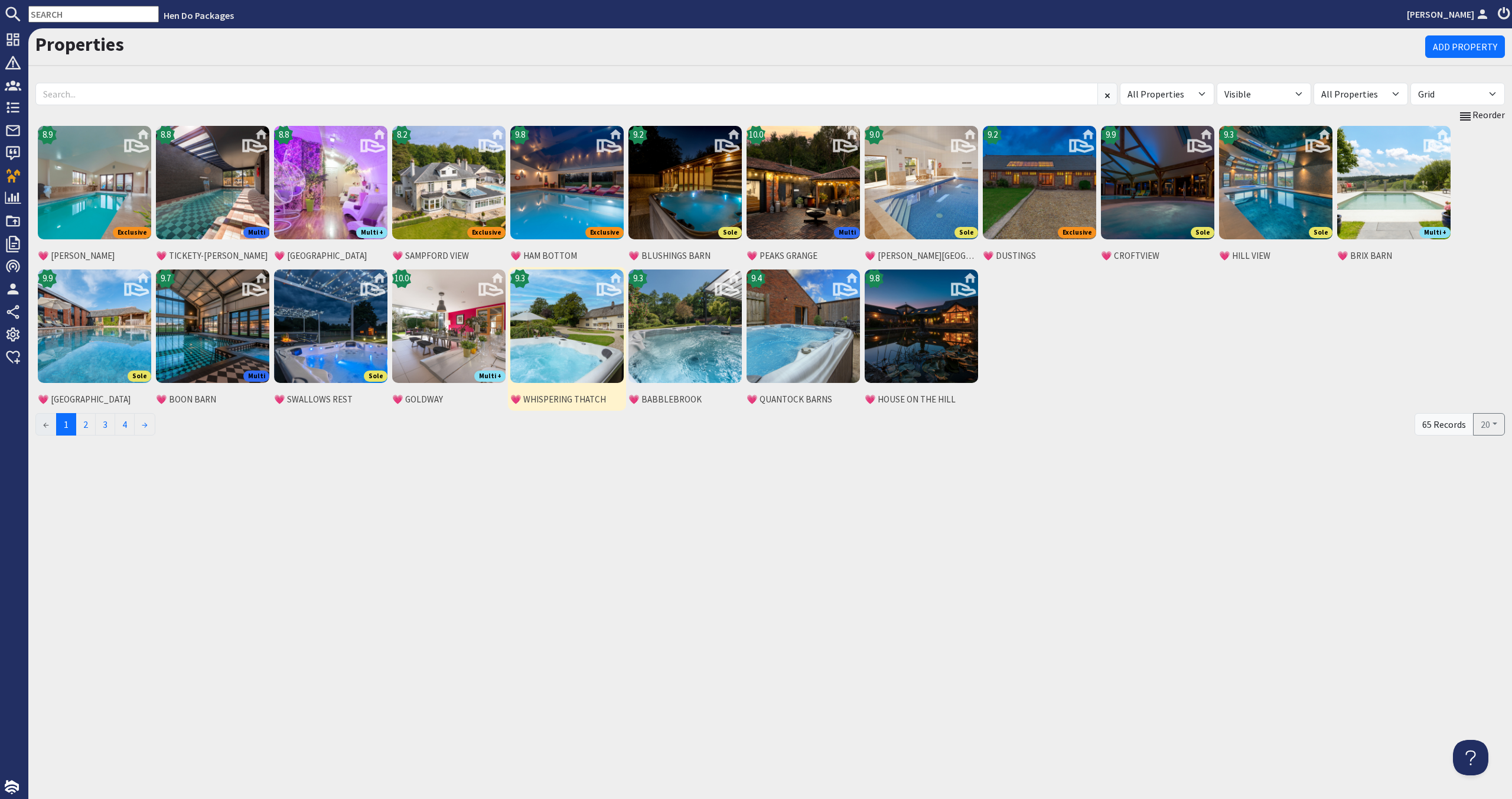
click at [568, 354] on img at bounding box center [567, 326] width 113 height 113
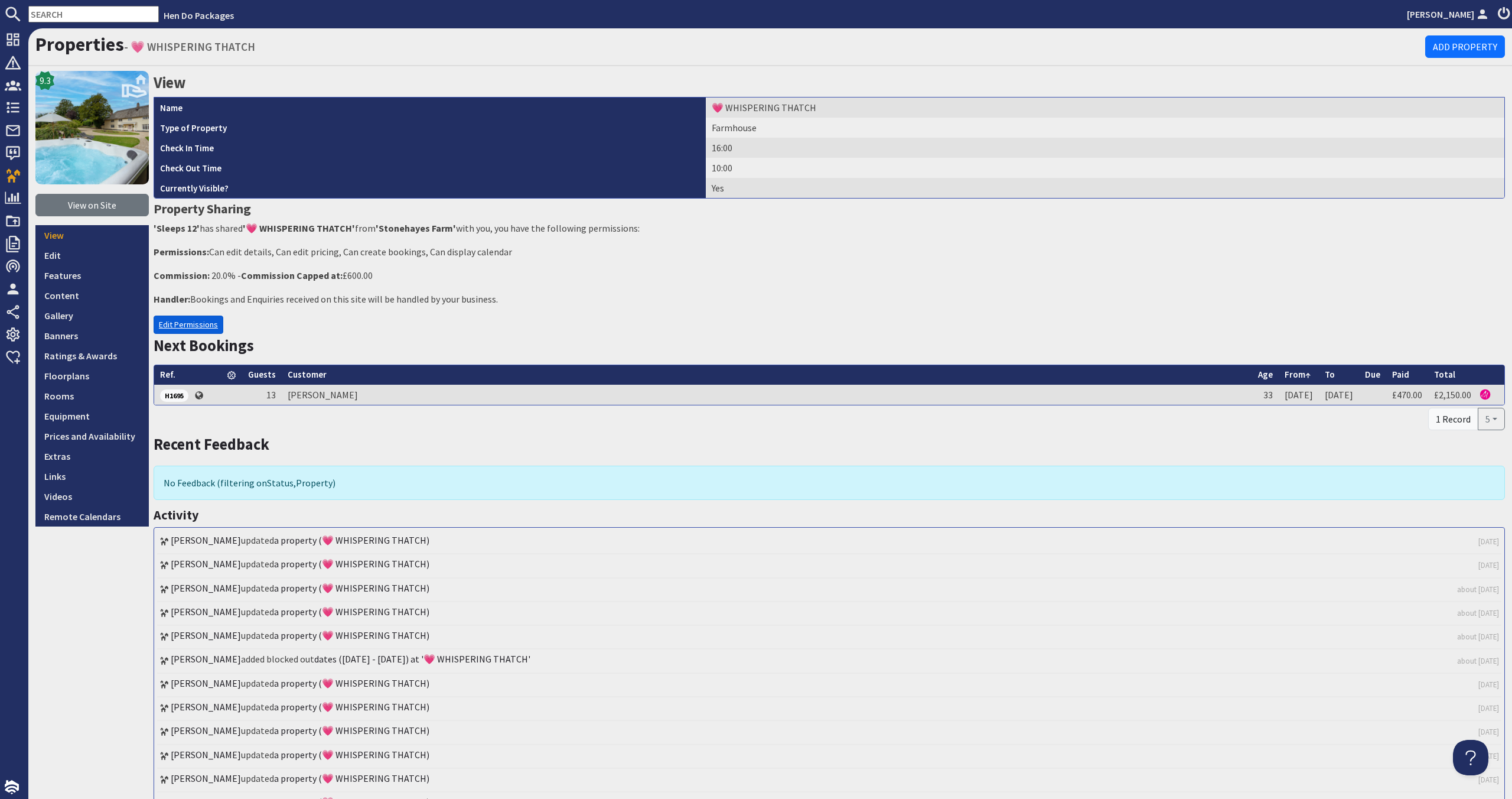
click at [201, 329] on link "Edit Permissions" at bounding box center [188, 324] width 70 height 18
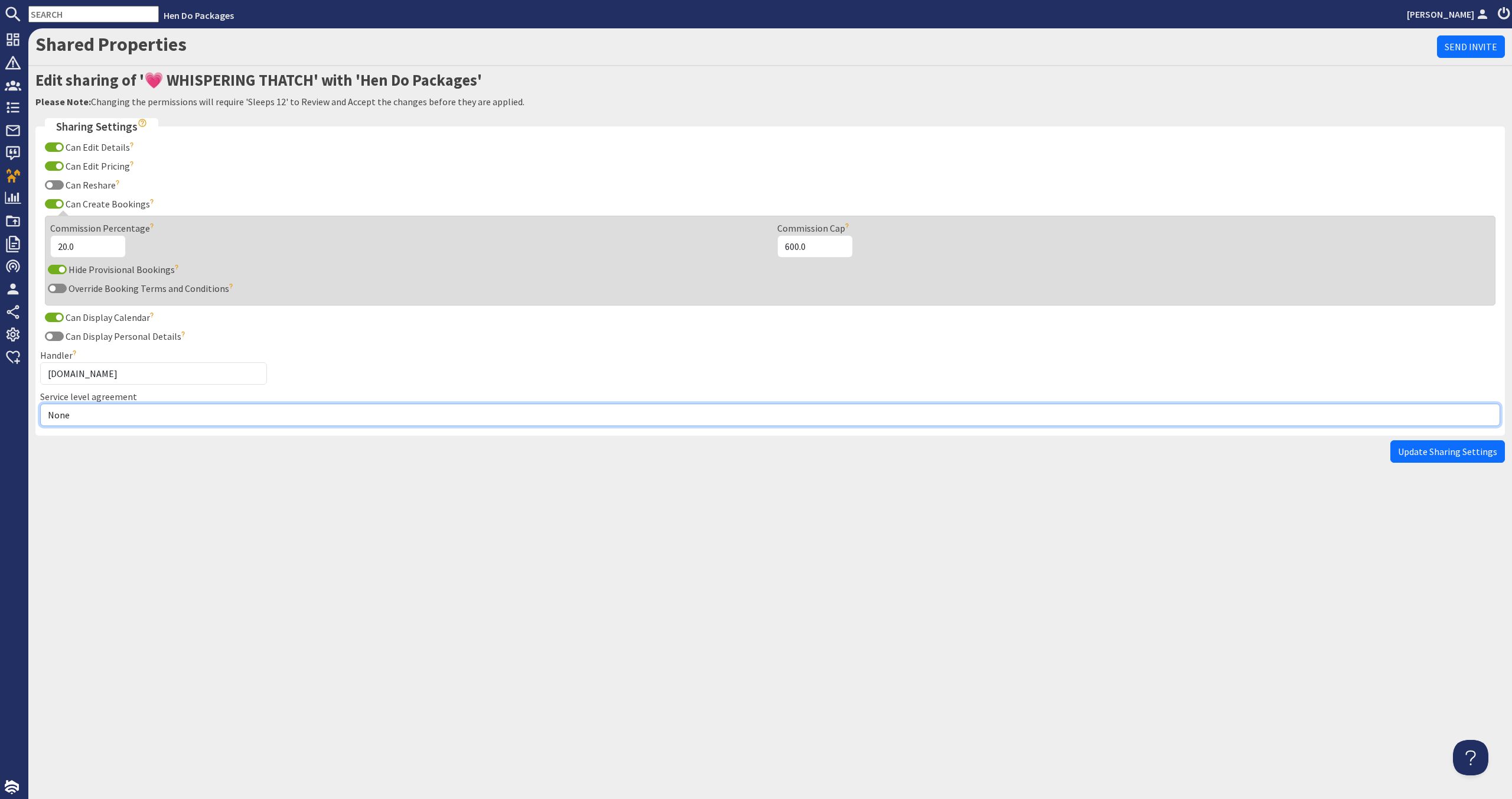
click at [183, 420] on select "None Exclusive Multi + Multi Sole" at bounding box center [770, 414] width 1460 height 22
select select "12"
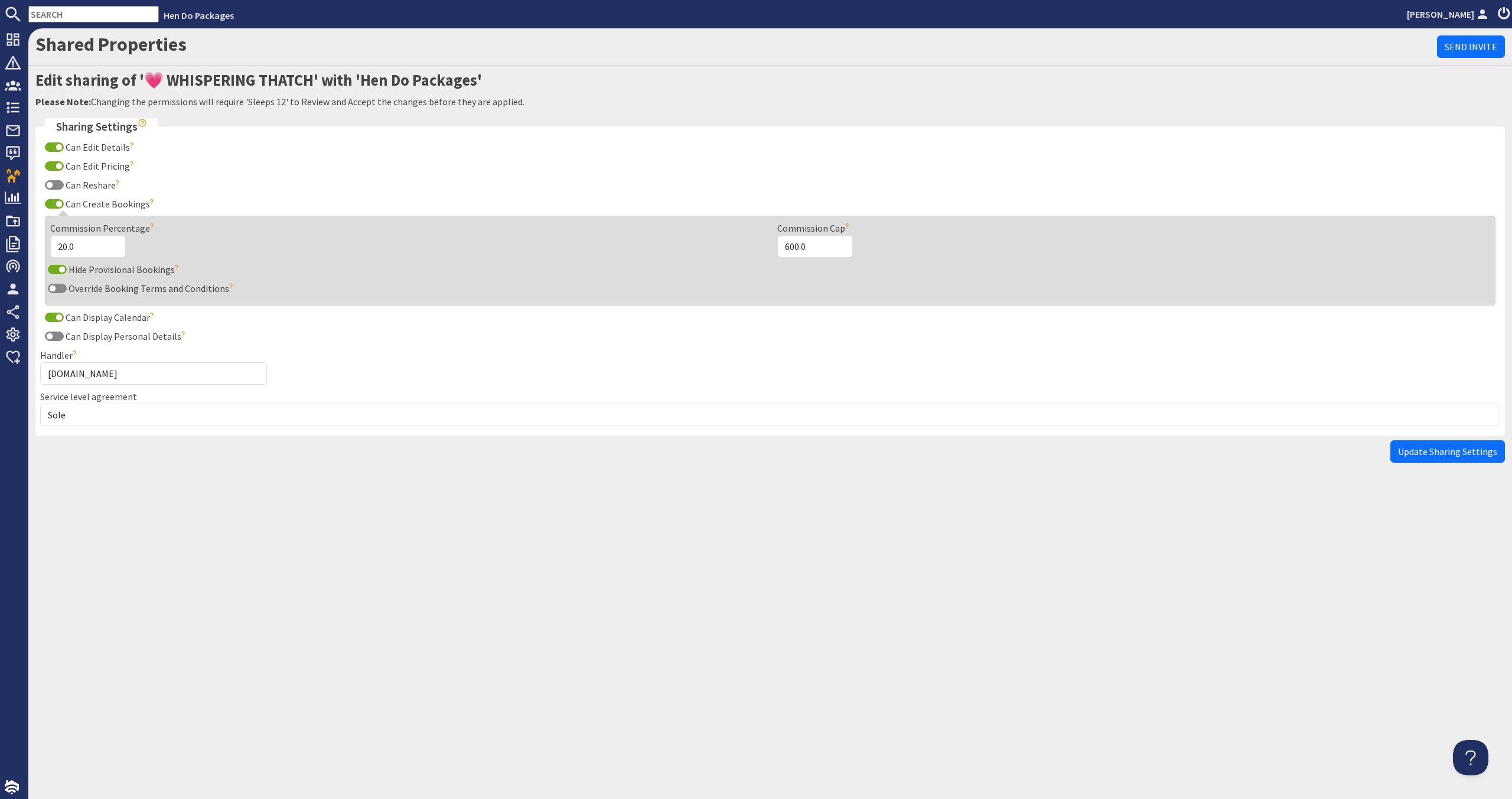
click at [1478, 443] on button "Update Sharing Settings" at bounding box center [1447, 451] width 114 height 22
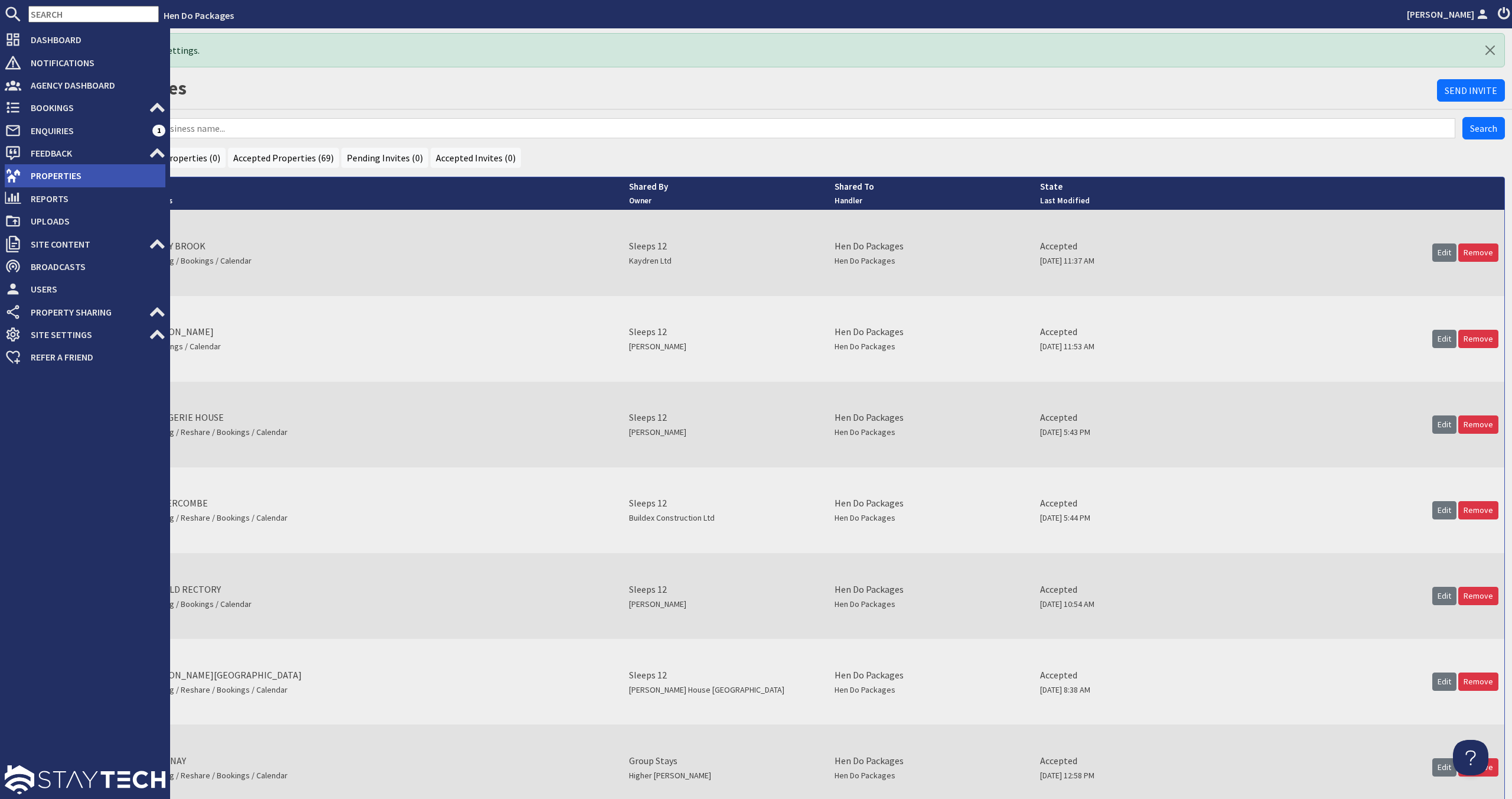
click at [25, 176] on span "Properties" at bounding box center [93, 176] width 144 height 19
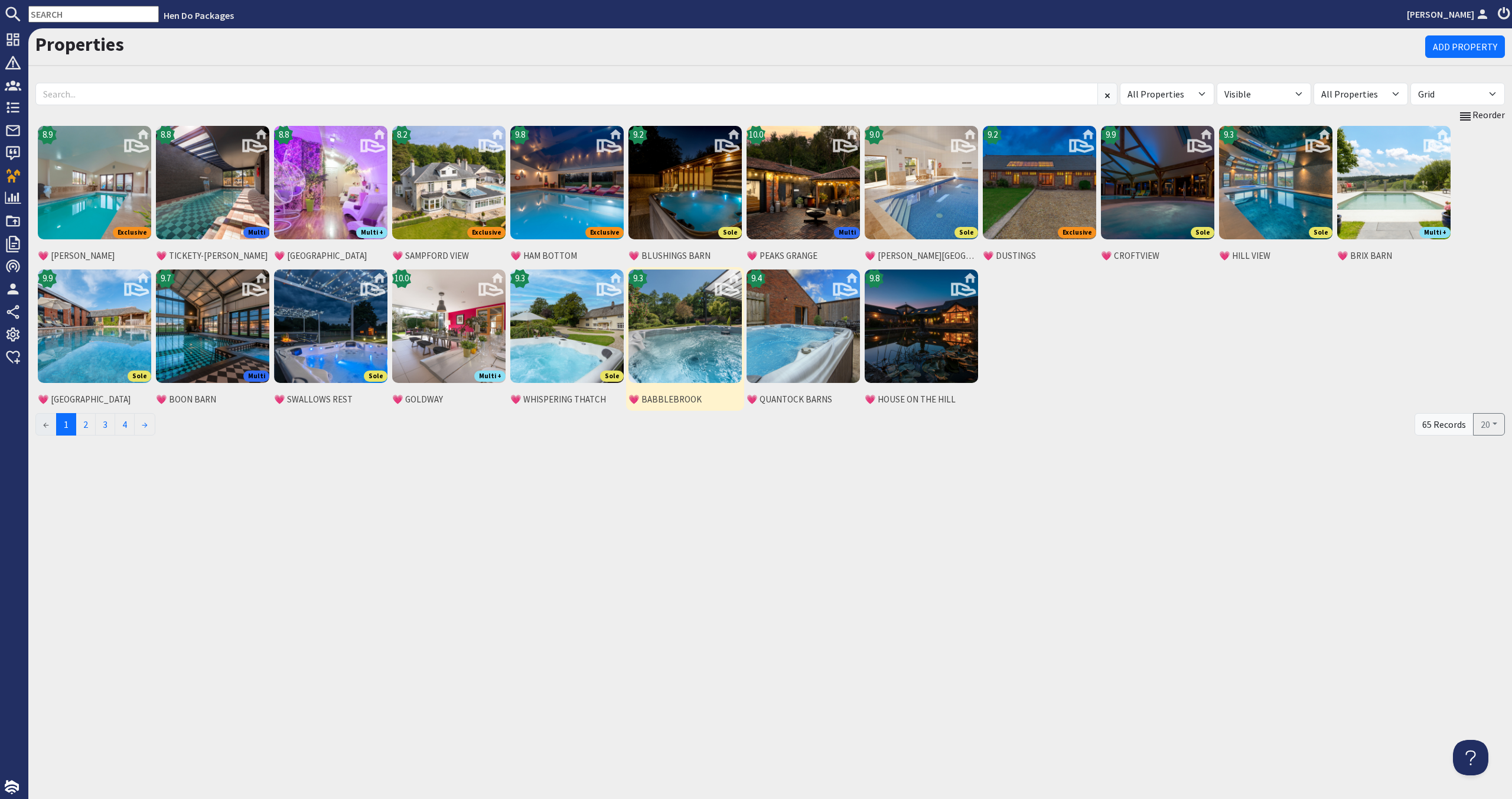
drag, startPoint x: 684, startPoint y: 315, endPoint x: 673, endPoint y: 299, distance: 19.4
click at [683, 315] on img at bounding box center [684, 326] width 113 height 113
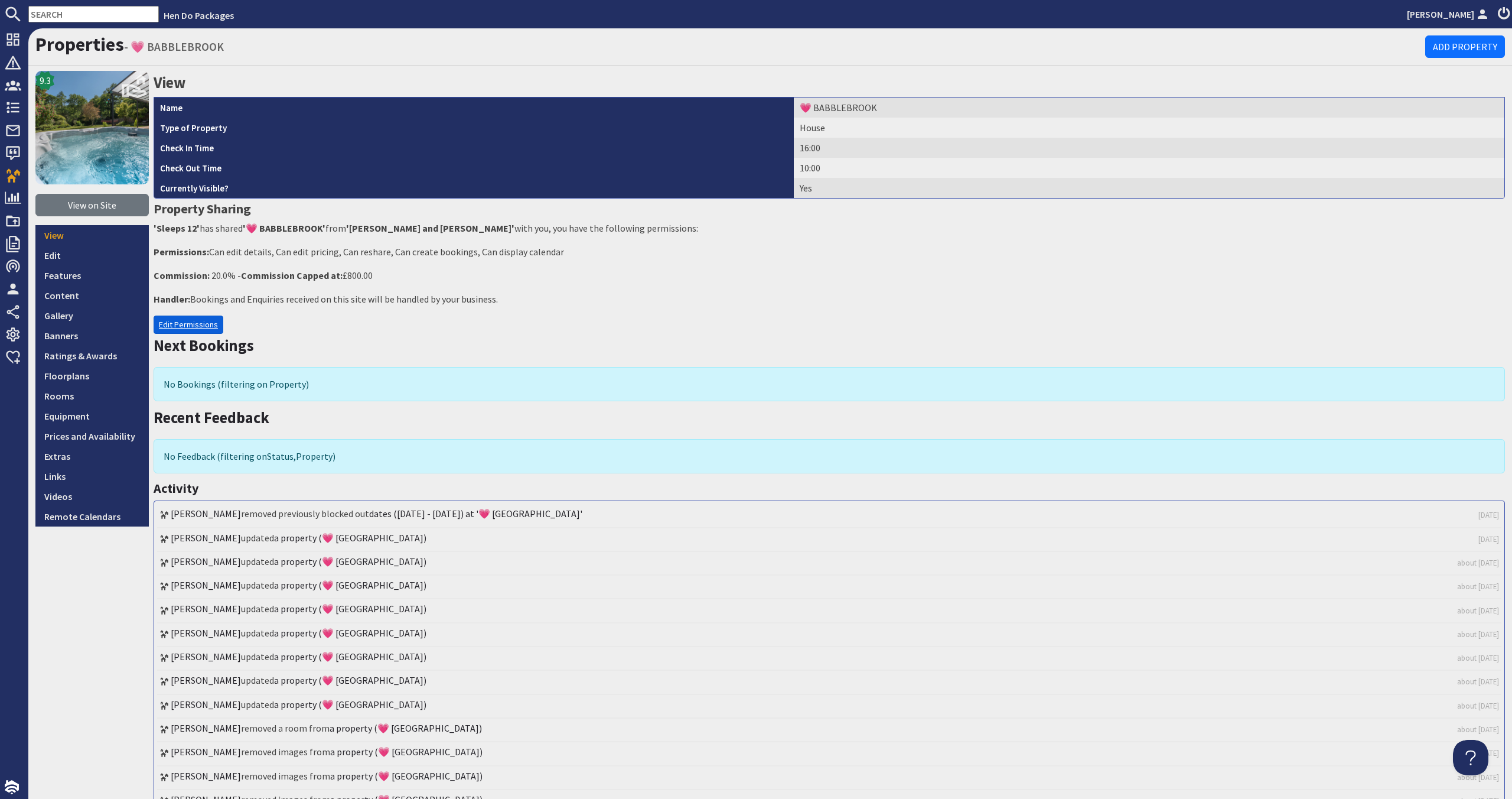
click at [176, 321] on link "Edit Permissions" at bounding box center [188, 324] width 70 height 18
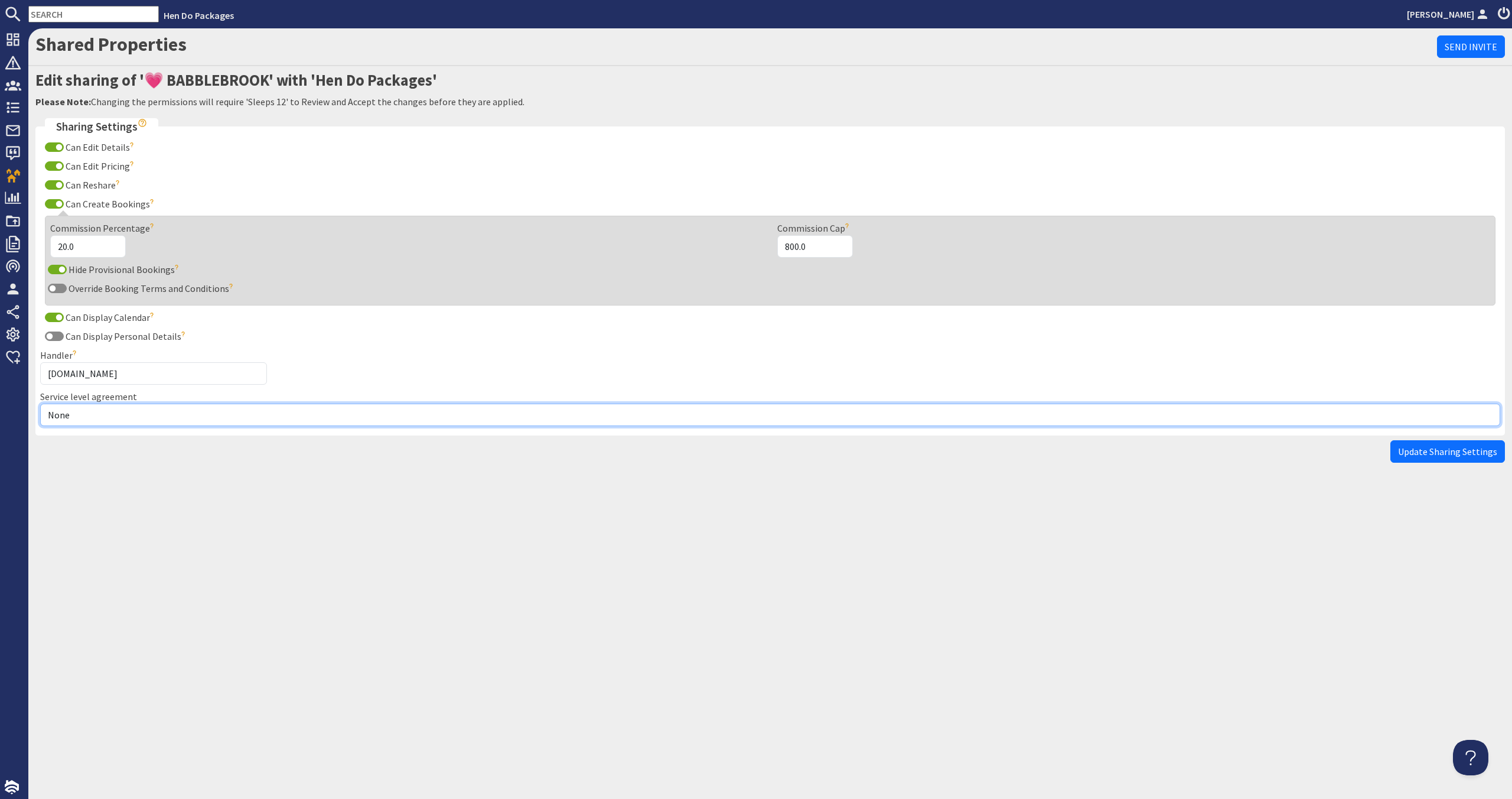
click at [228, 414] on select "None Exclusive Multi + Multi Sole" at bounding box center [770, 414] width 1460 height 22
select select "11"
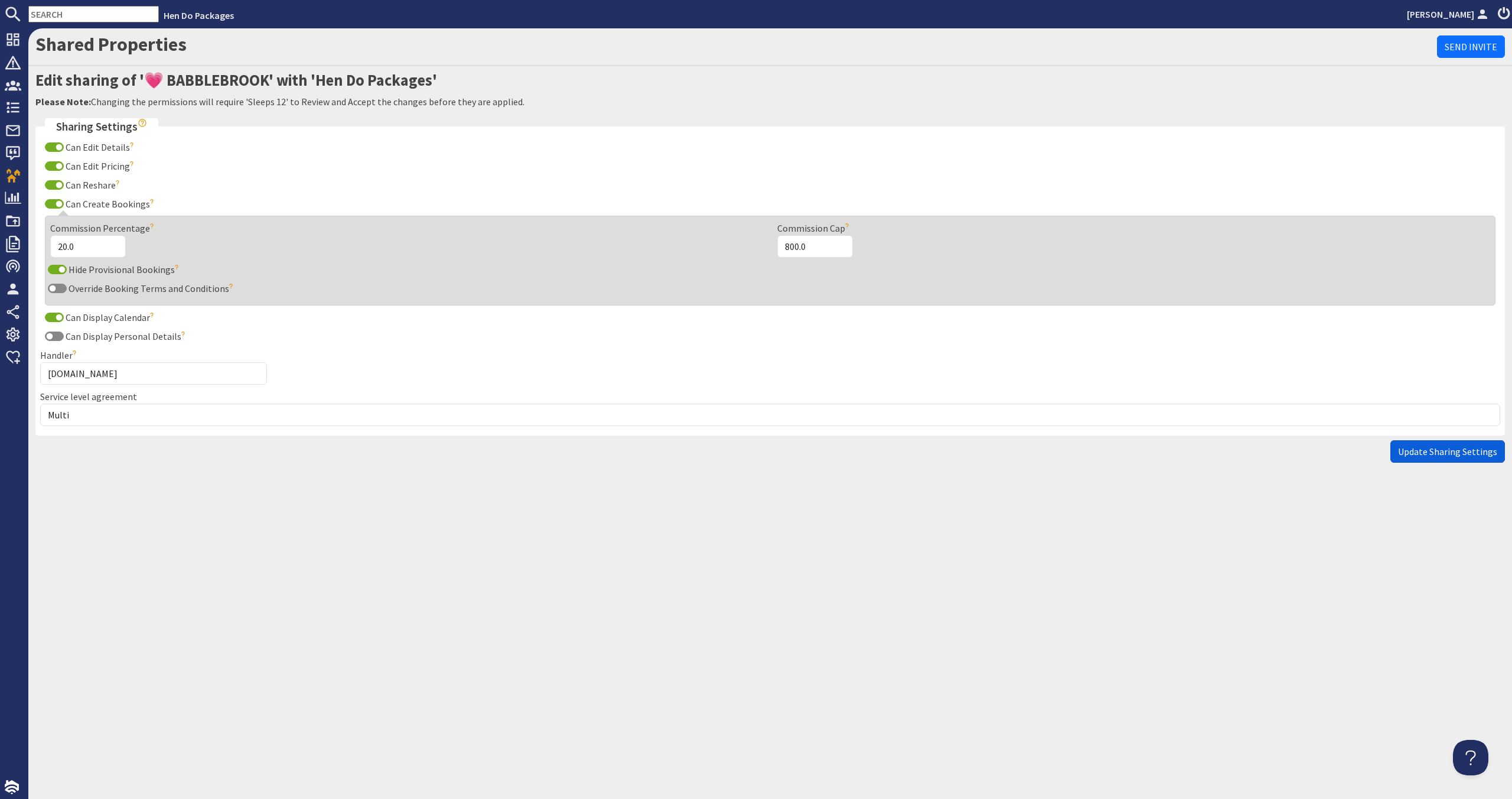
click at [1492, 448] on span "Update Sharing Settings" at bounding box center [1447, 451] width 99 height 12
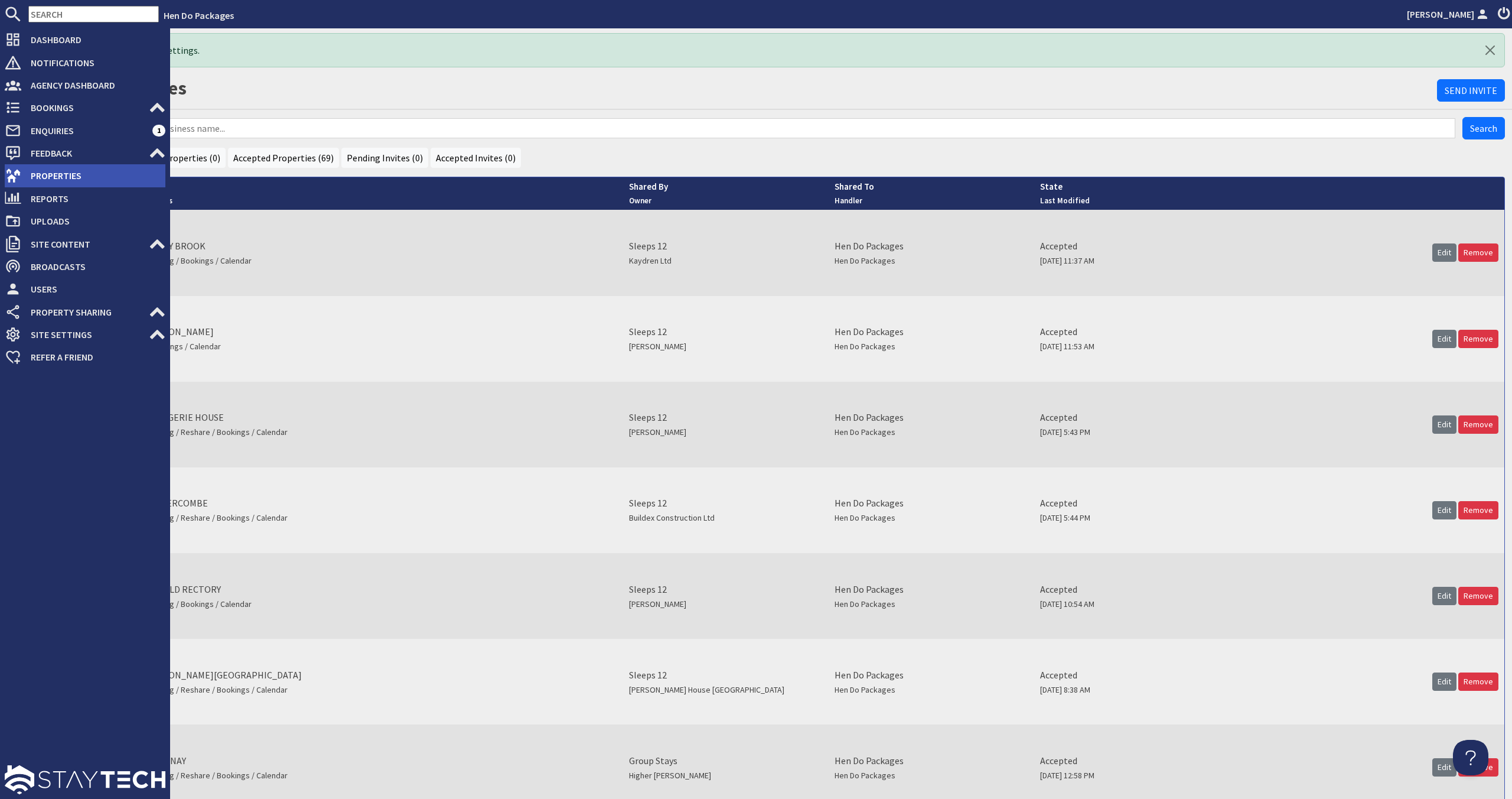
click at [16, 168] on icon at bounding box center [13, 175] width 16 height 16
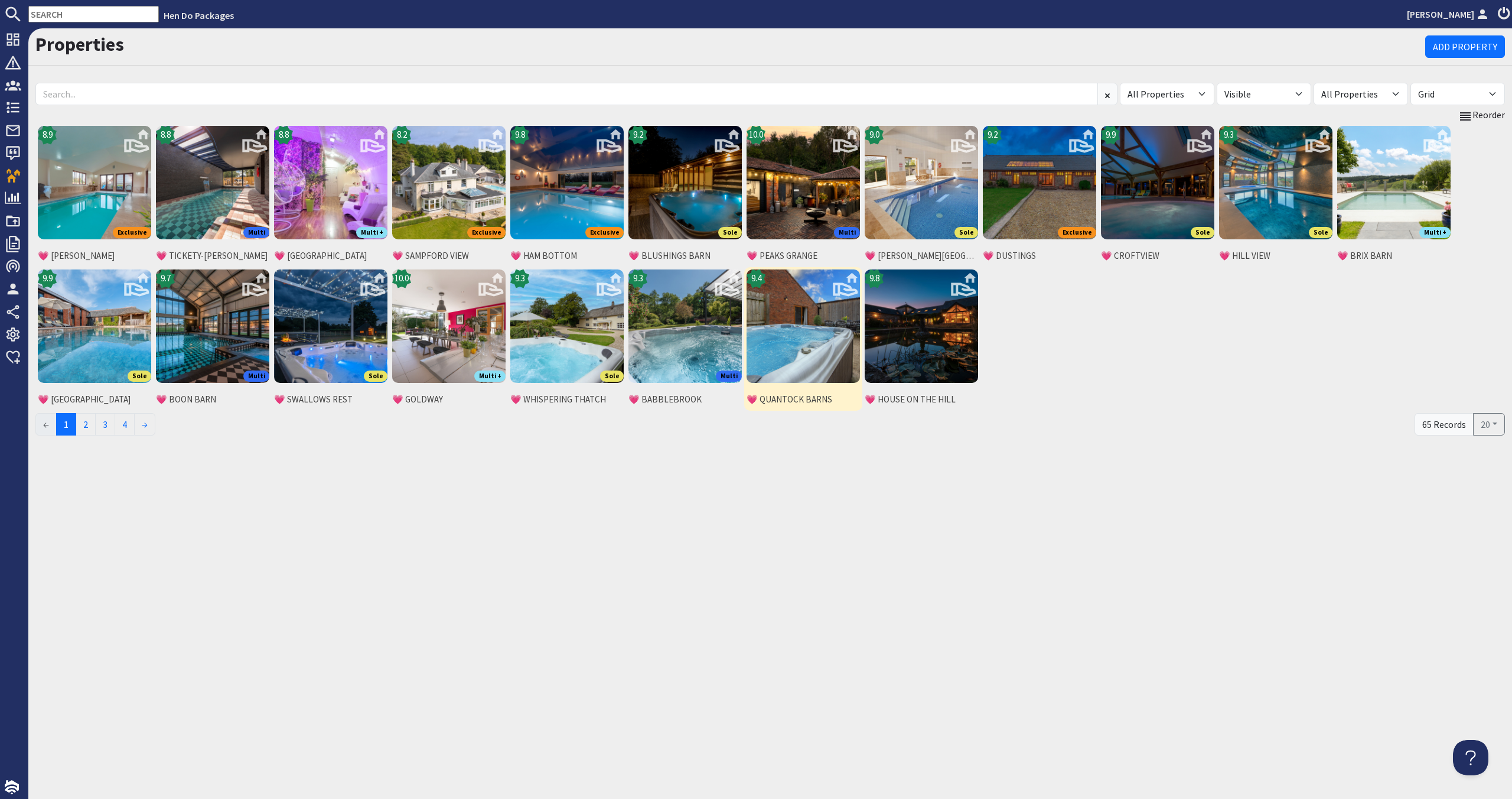
click at [791, 310] on img at bounding box center [803, 326] width 113 height 113
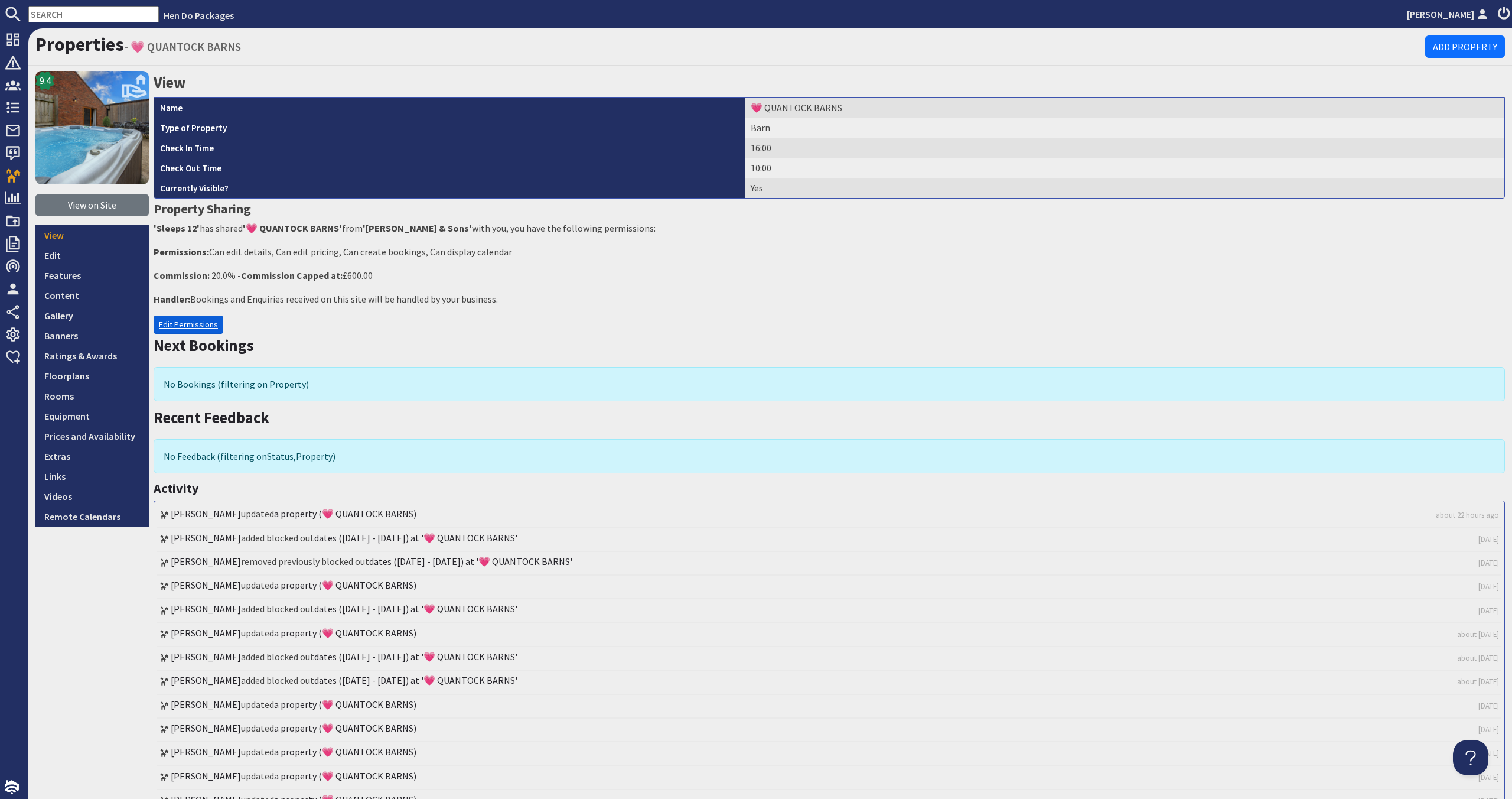
drag, startPoint x: 219, startPoint y: 327, endPoint x: 212, endPoint y: 326, distance: 7.1
click at [218, 327] on link "Edit Permissions" at bounding box center [188, 324] width 70 height 18
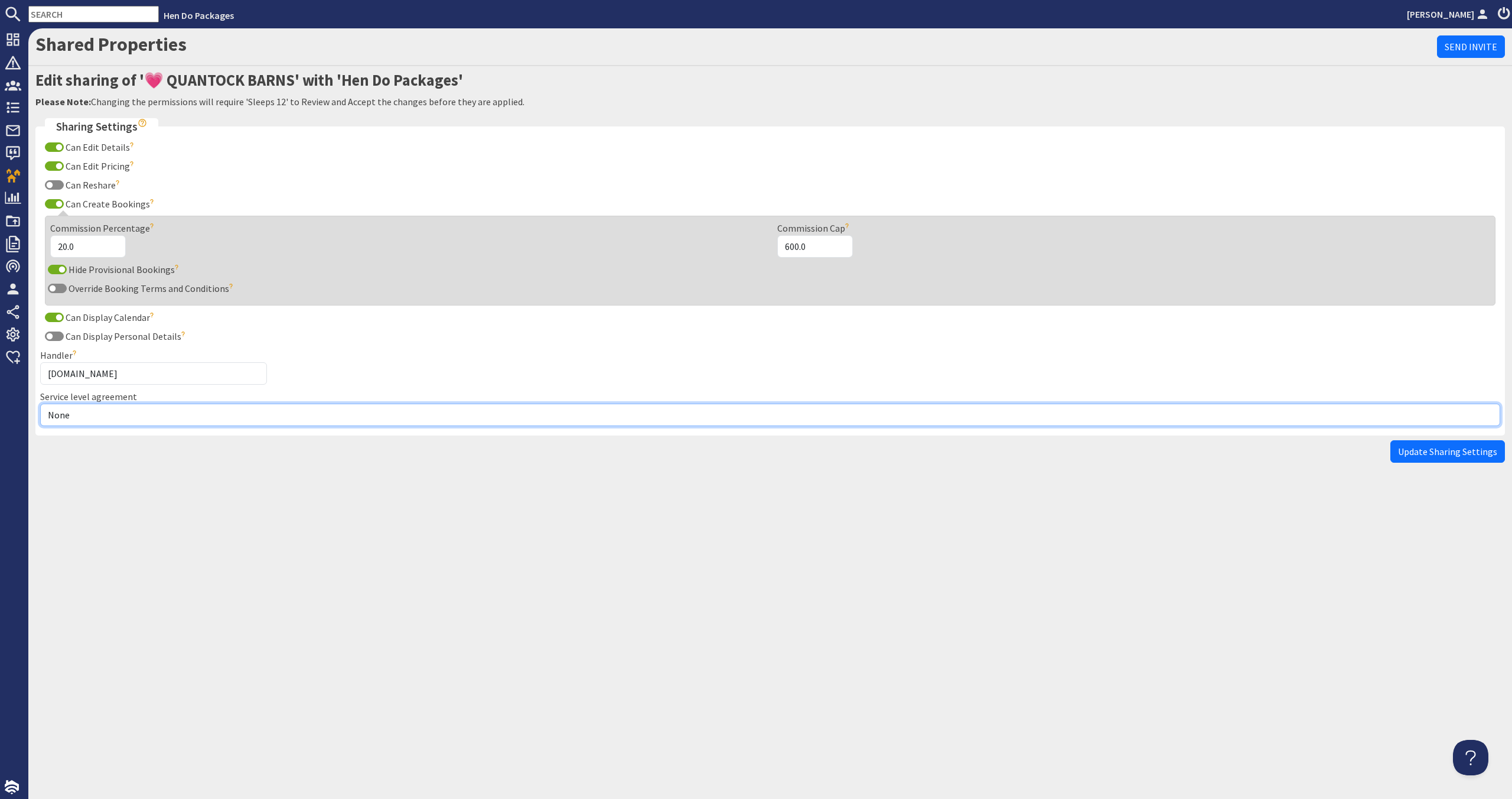
click at [184, 420] on select "None Exclusive Multi + Multi Sole" at bounding box center [770, 414] width 1460 height 22
select select "7"
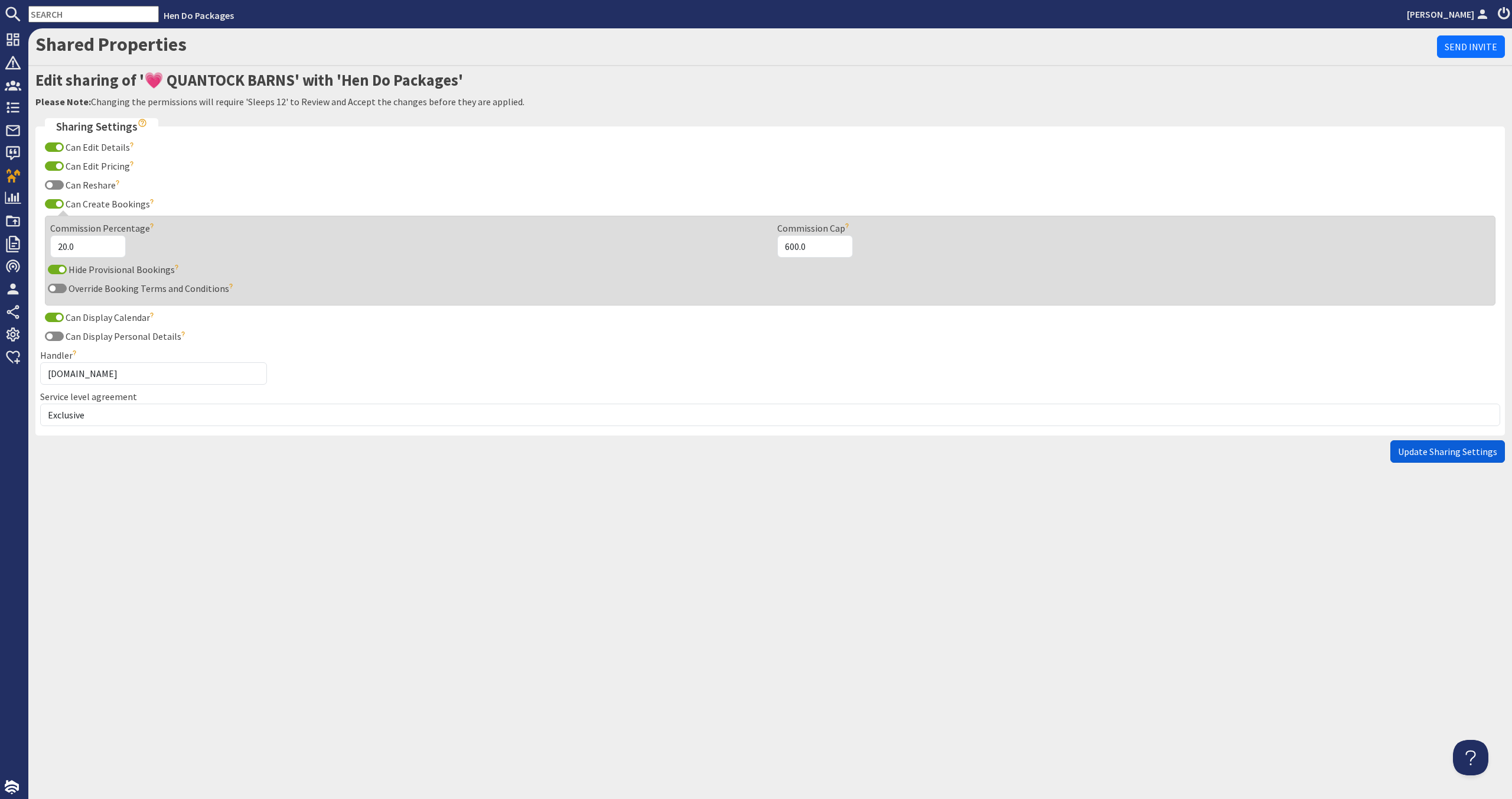
click at [1408, 454] on span "Update Sharing Settings" at bounding box center [1447, 451] width 99 height 12
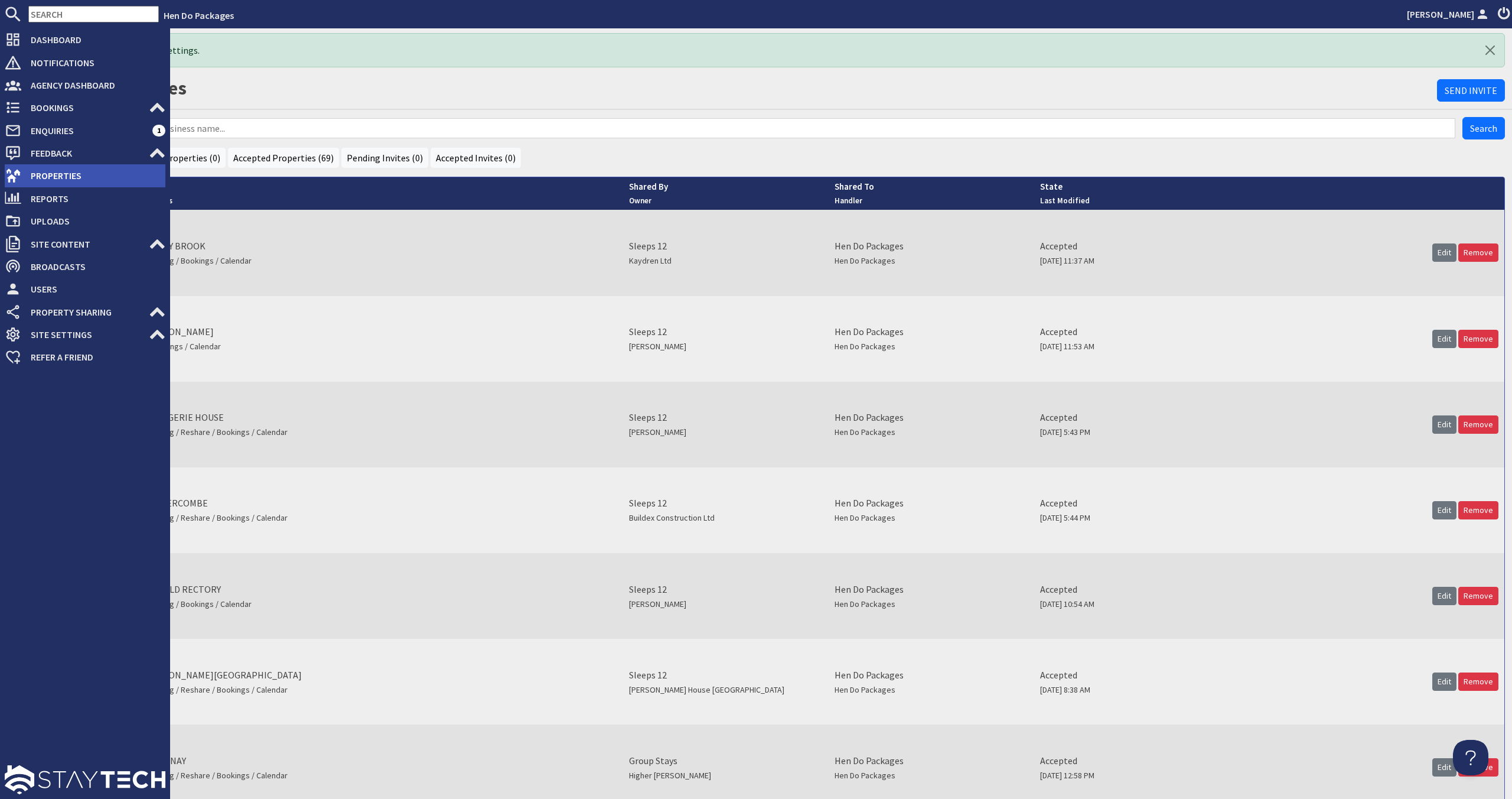
click at [43, 182] on span "Properties" at bounding box center [93, 176] width 144 height 19
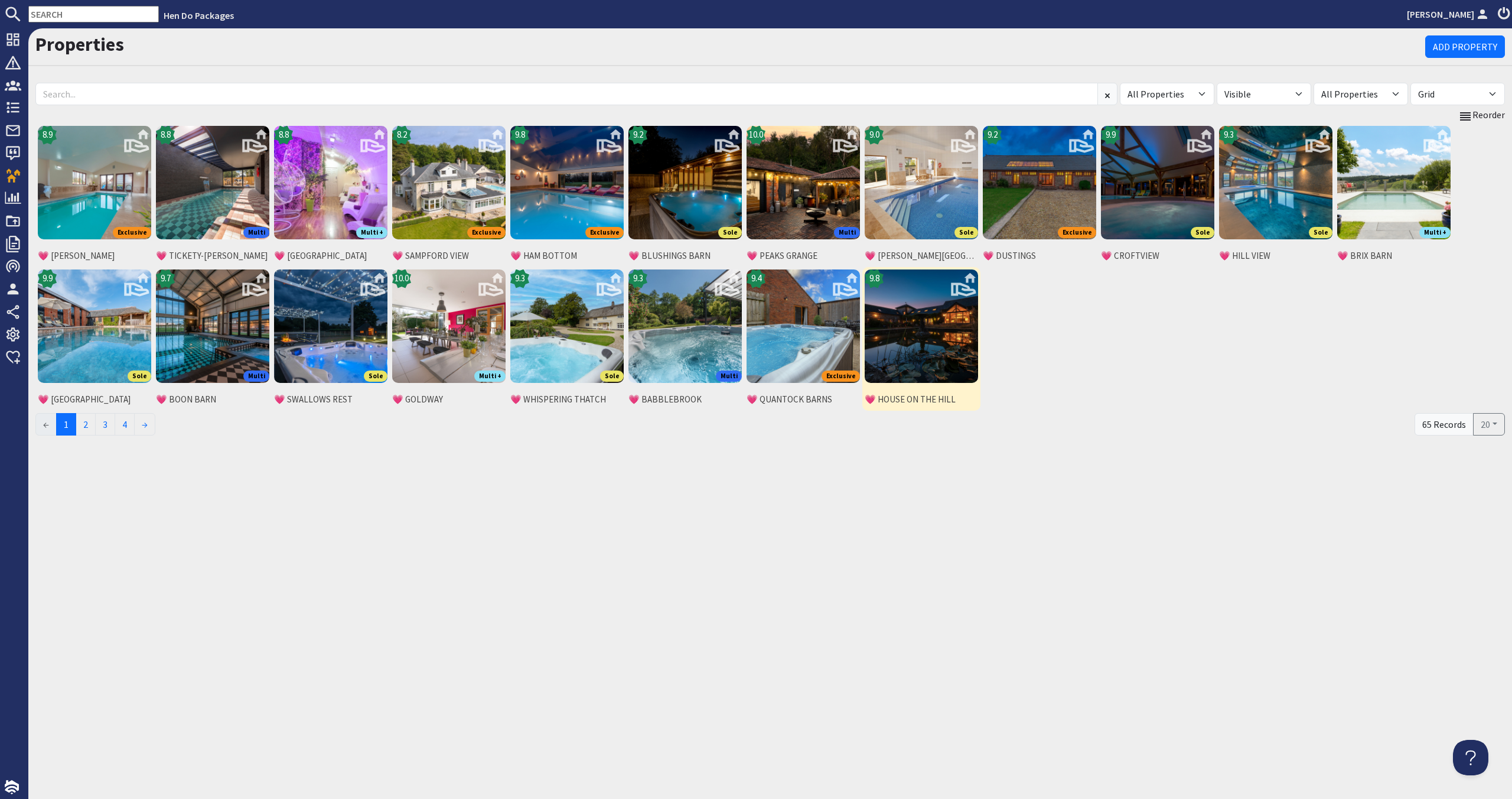
click at [932, 355] on img at bounding box center [920, 326] width 113 height 113
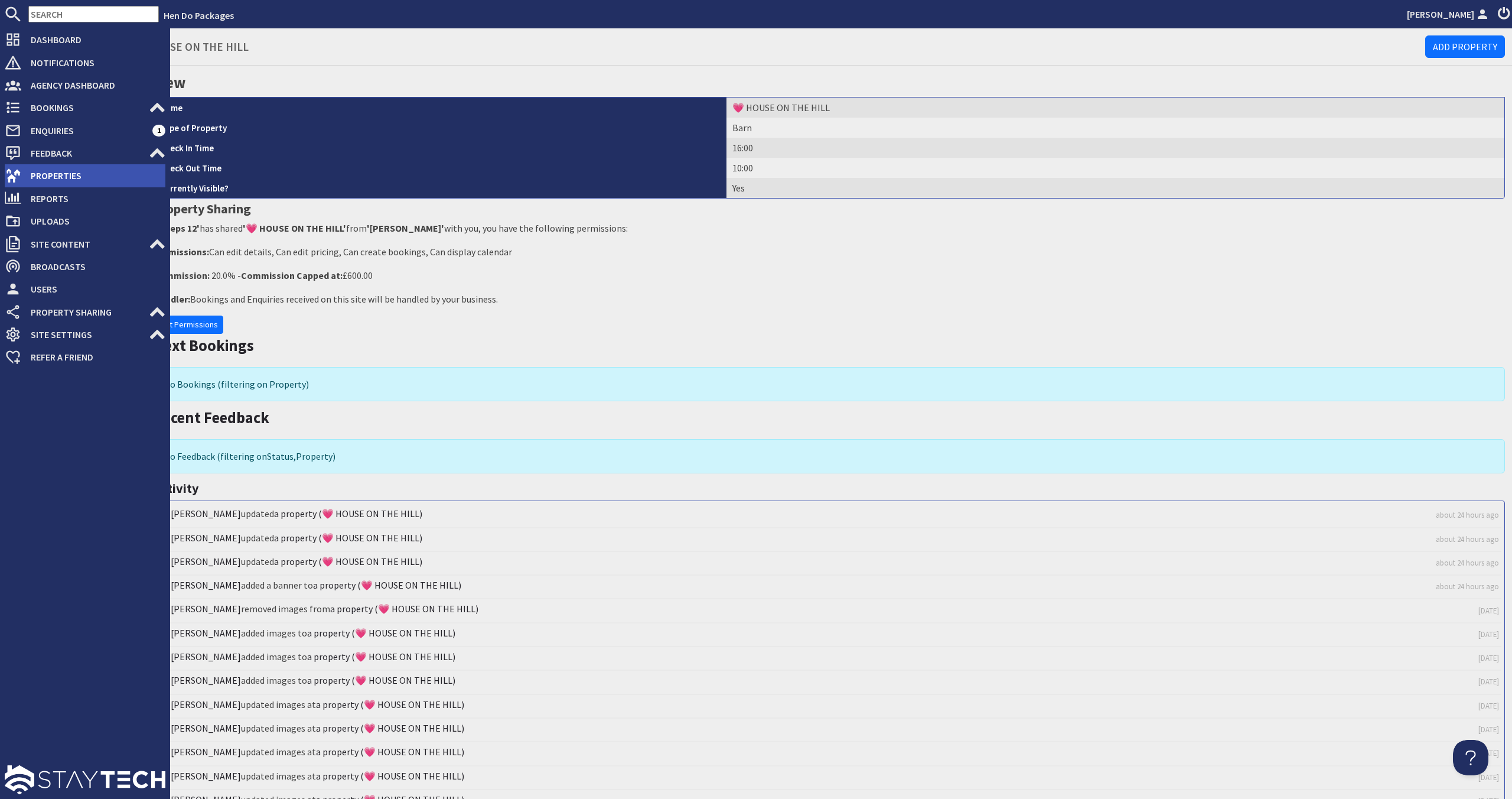
click at [33, 184] on span "Properties" at bounding box center [93, 176] width 144 height 19
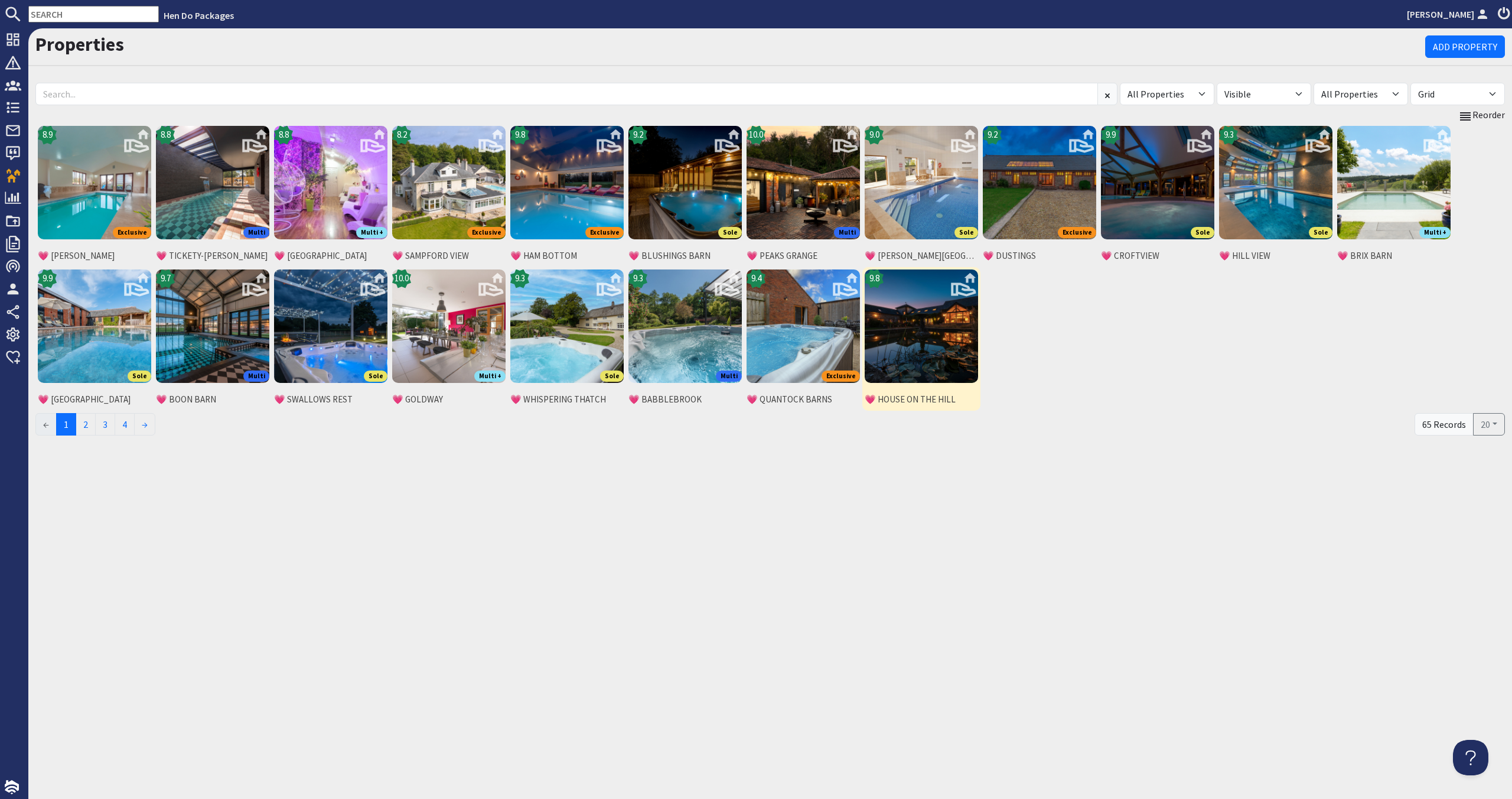
drag, startPoint x: 955, startPoint y: 362, endPoint x: 947, endPoint y: 361, distance: 8.1
click at [955, 362] on img at bounding box center [920, 326] width 113 height 113
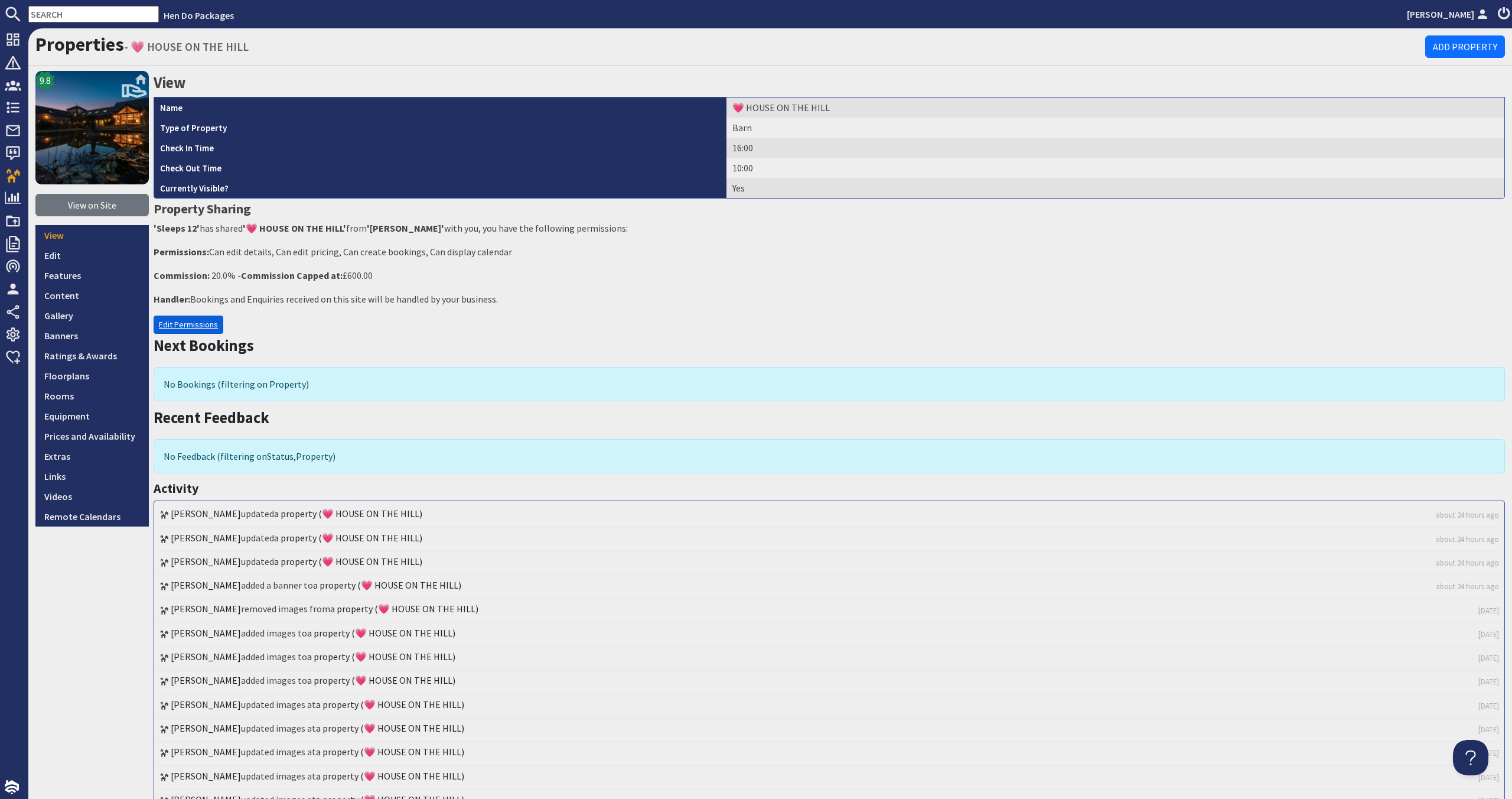
click at [209, 323] on link "Edit Permissions" at bounding box center [188, 324] width 70 height 18
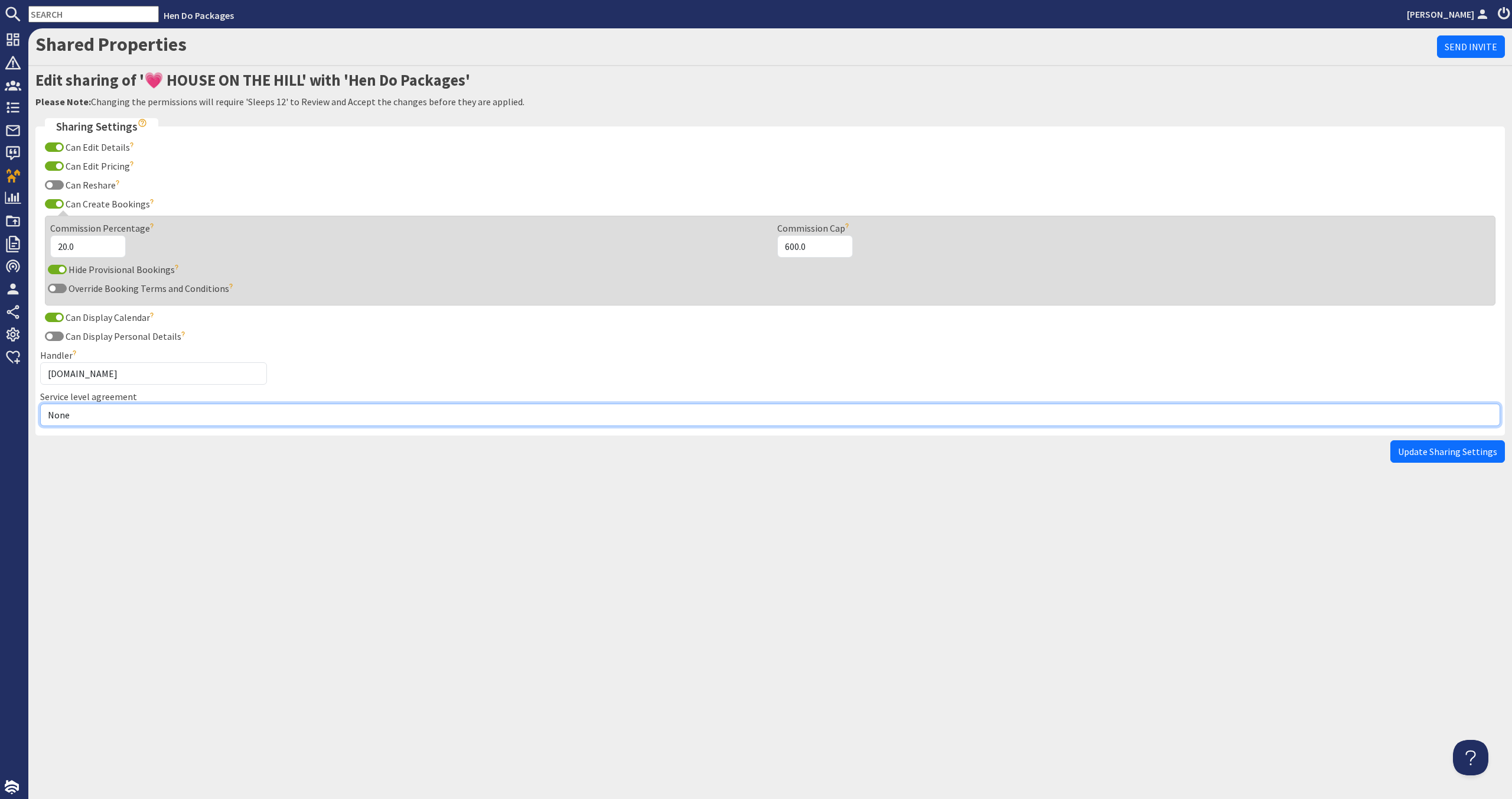
click at [177, 411] on select "None Exclusive Multi + Multi Sole" at bounding box center [770, 414] width 1460 height 22
select select "11"
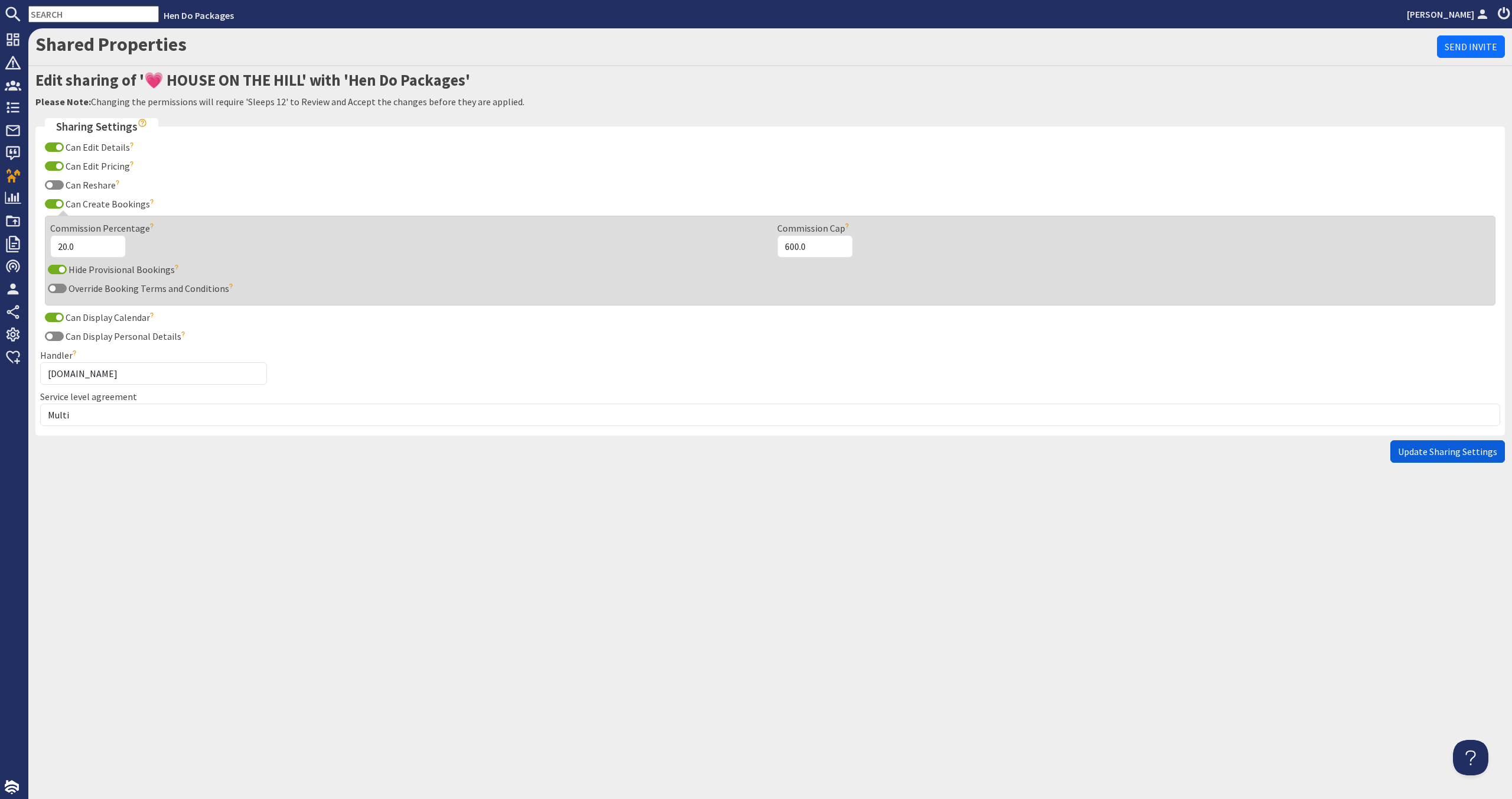
click at [1421, 443] on button "Update Sharing Settings" at bounding box center [1447, 451] width 114 height 22
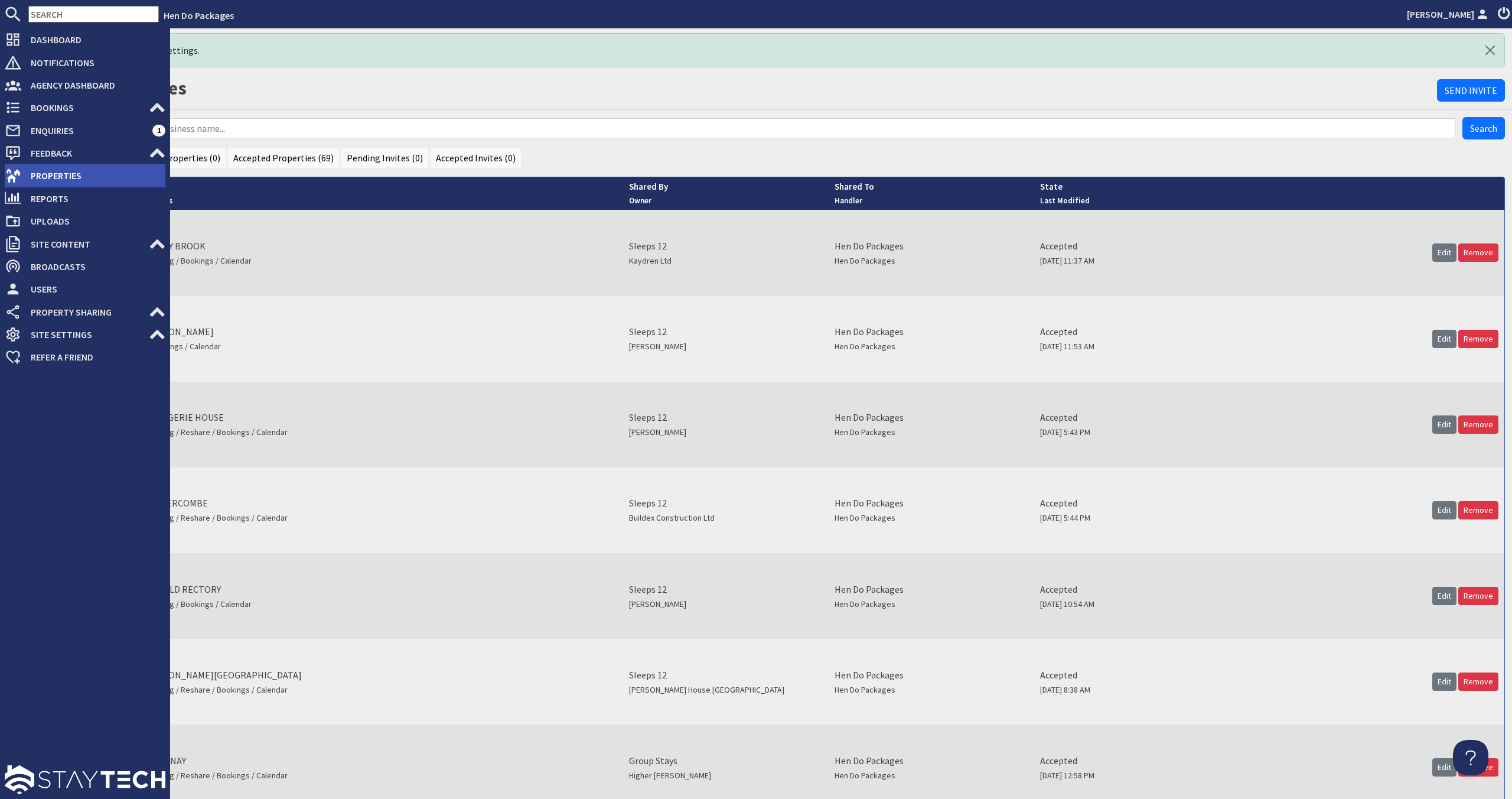
click at [41, 180] on span "Properties" at bounding box center [93, 176] width 144 height 19
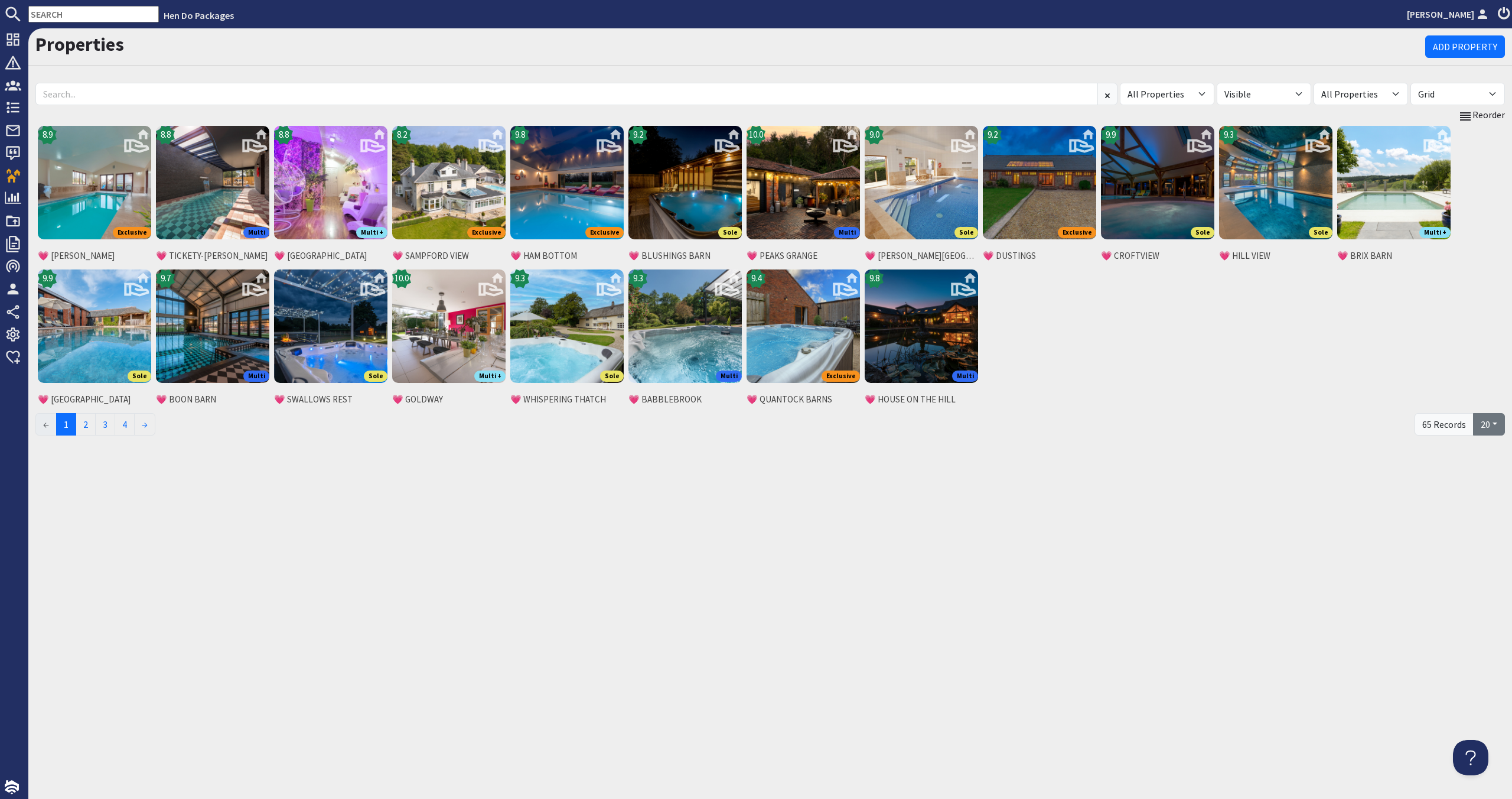
click at [1491, 427] on button "20" at bounding box center [1488, 424] width 32 height 22
click at [1489, 520] on link "100" at bounding box center [1476, 526] width 55 height 19
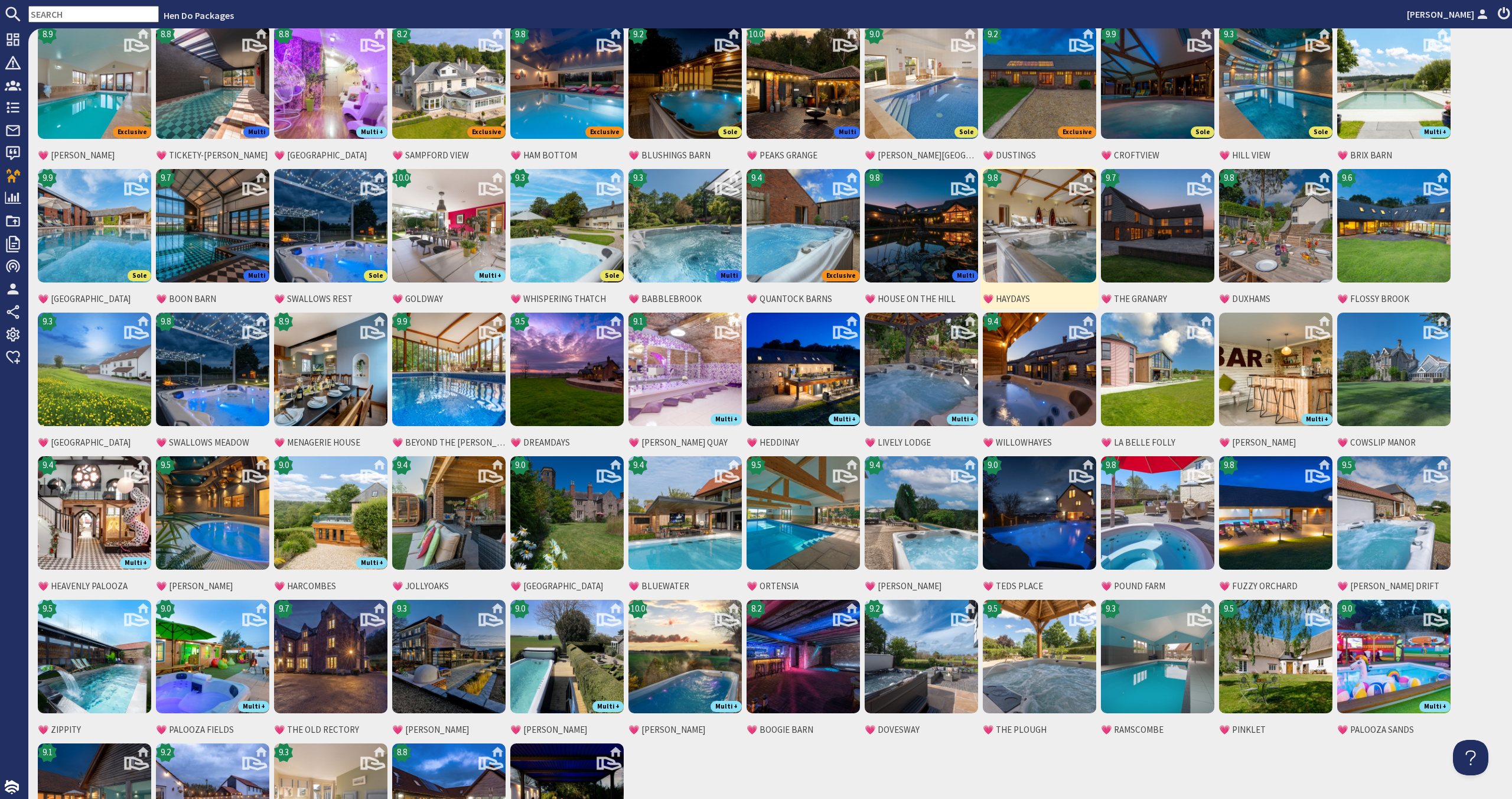
scroll to position [104, 0]
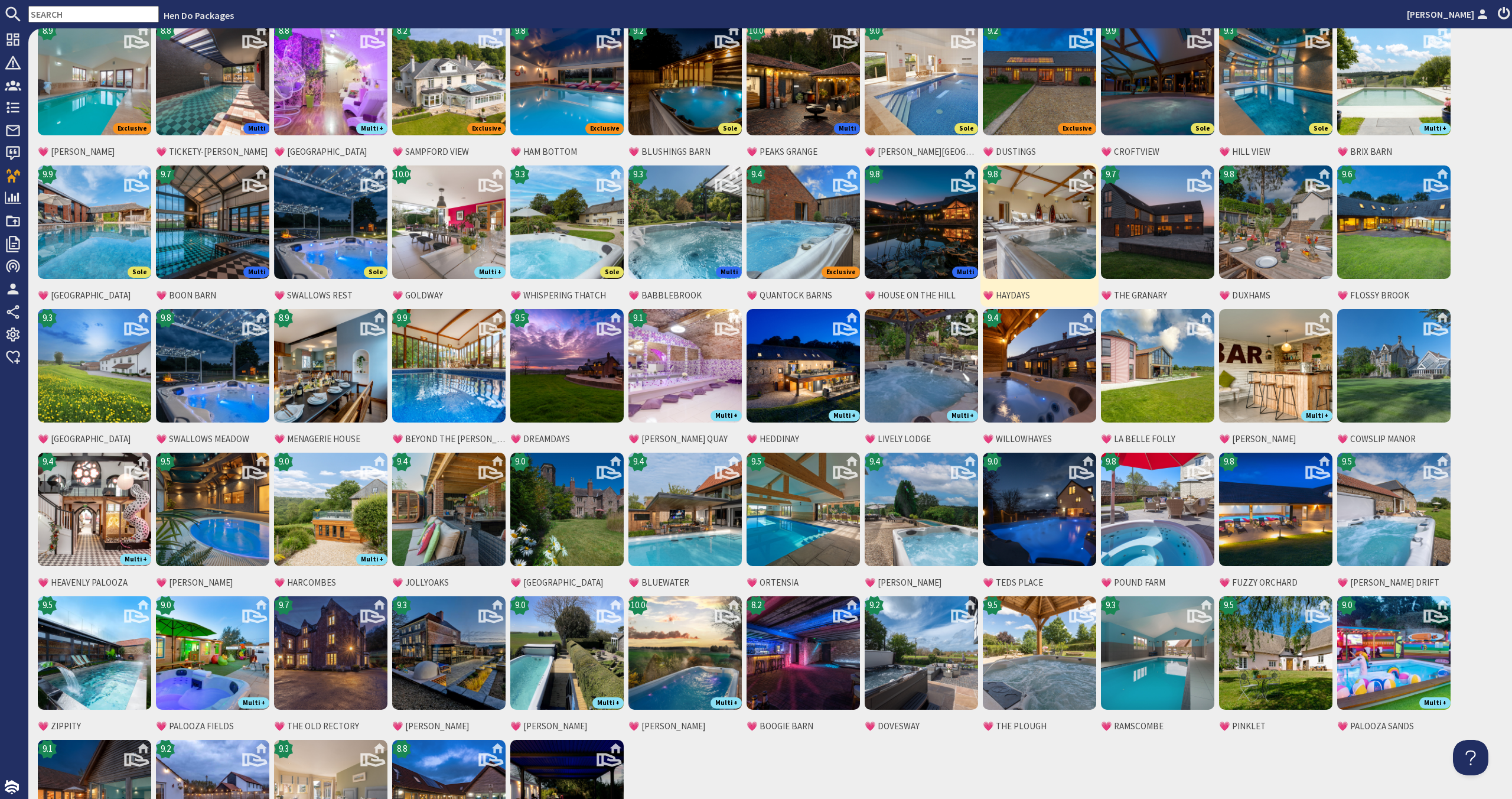
click at [1038, 224] on img at bounding box center [1039, 222] width 113 height 113
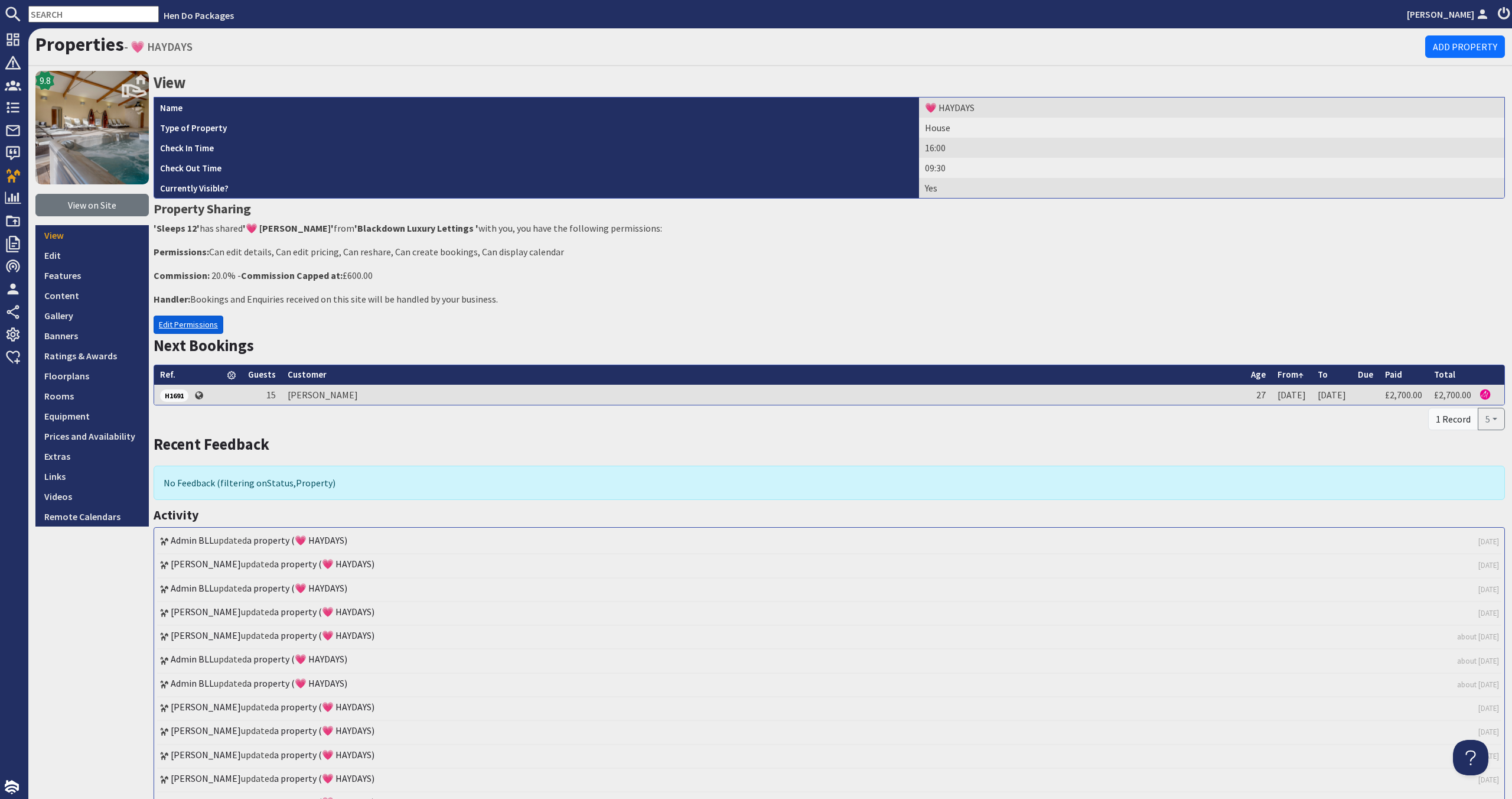
click at [170, 321] on link "Edit Permissions" at bounding box center [188, 324] width 70 height 18
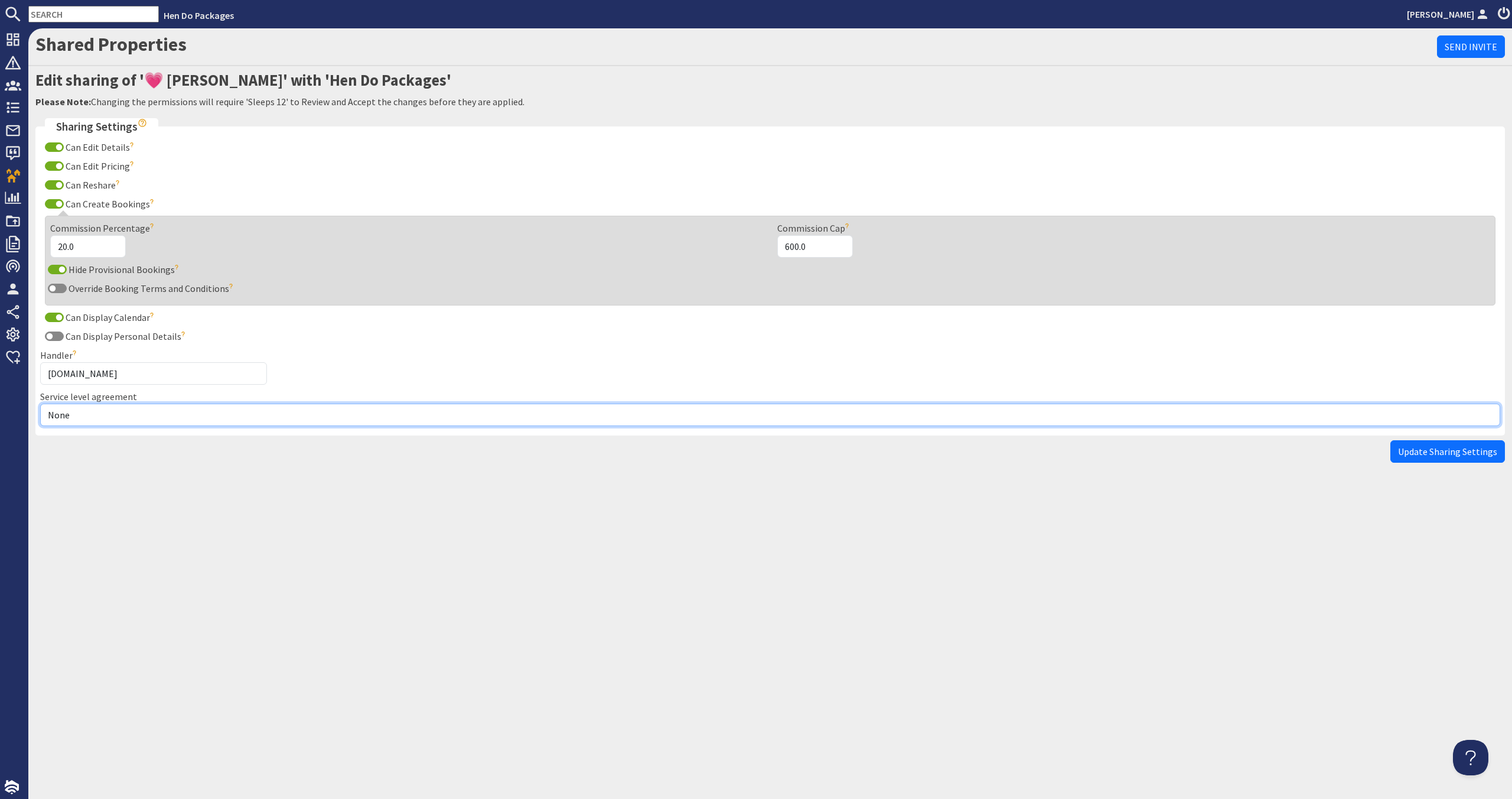
click at [166, 426] on select "None Exclusive Multi + Multi Sole" at bounding box center [770, 414] width 1460 height 22
select select "11"
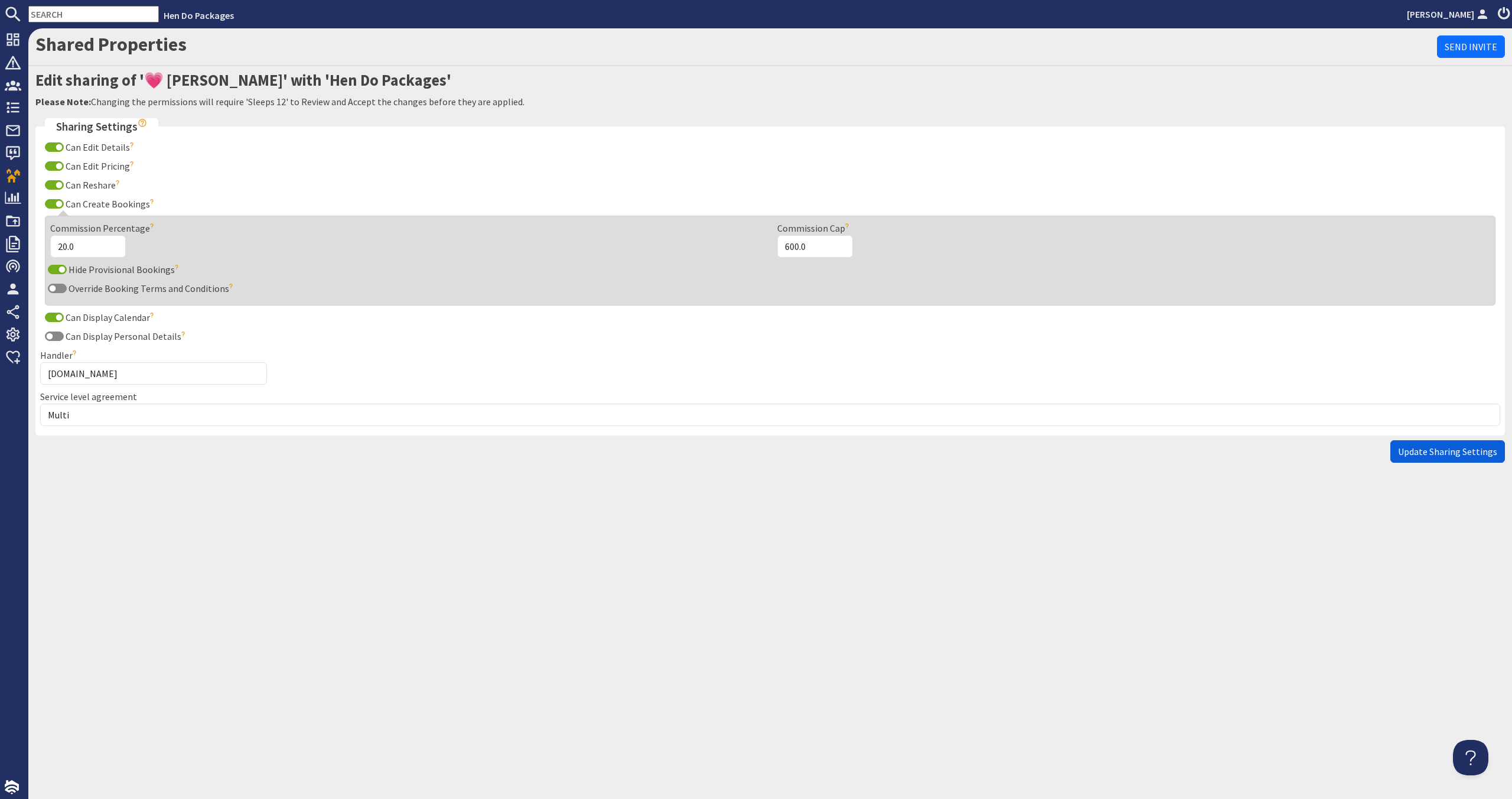
click at [1472, 456] on span "Update Sharing Settings" at bounding box center [1447, 451] width 99 height 12
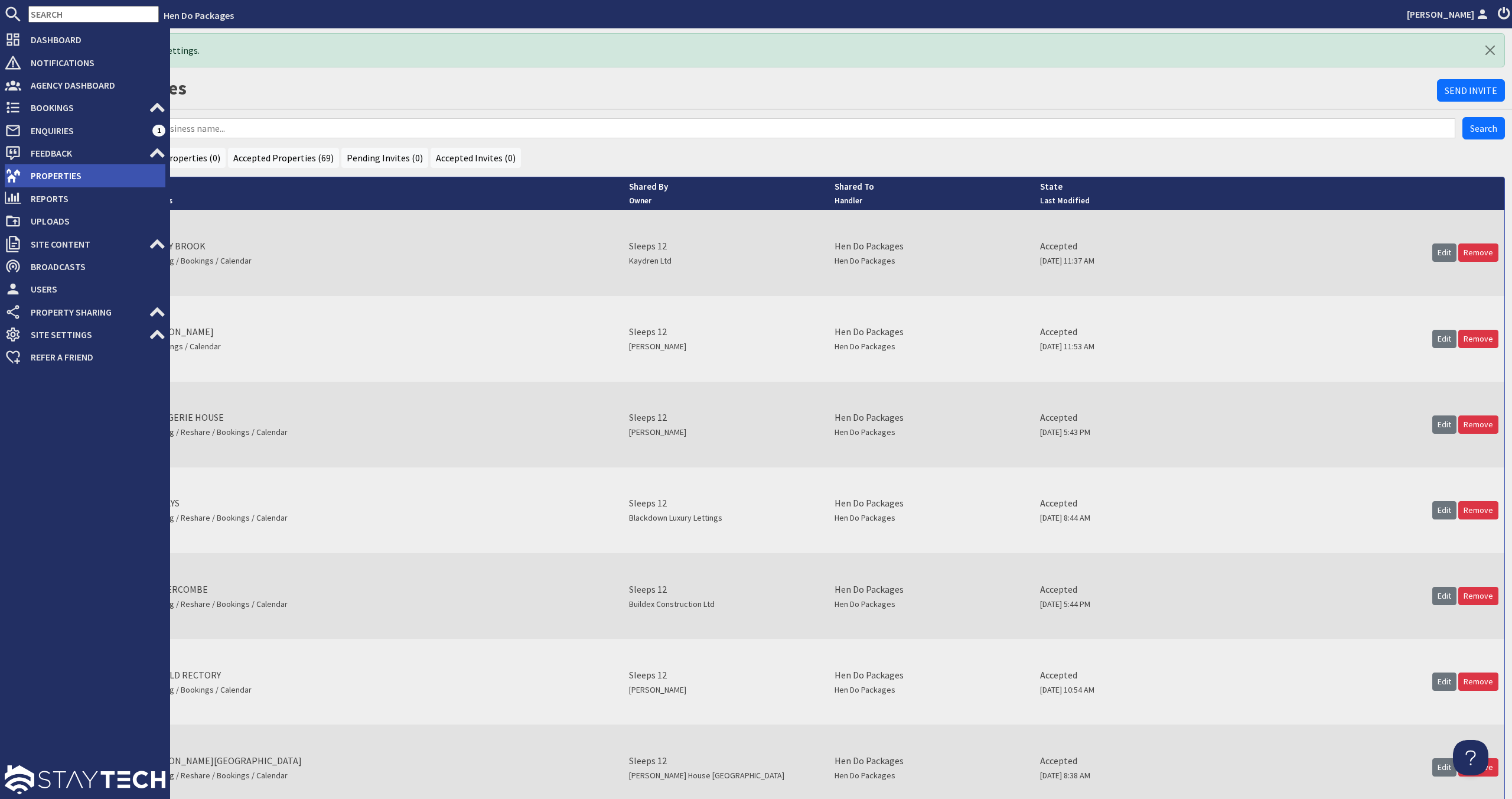
click at [26, 172] on span "Properties" at bounding box center [93, 176] width 144 height 19
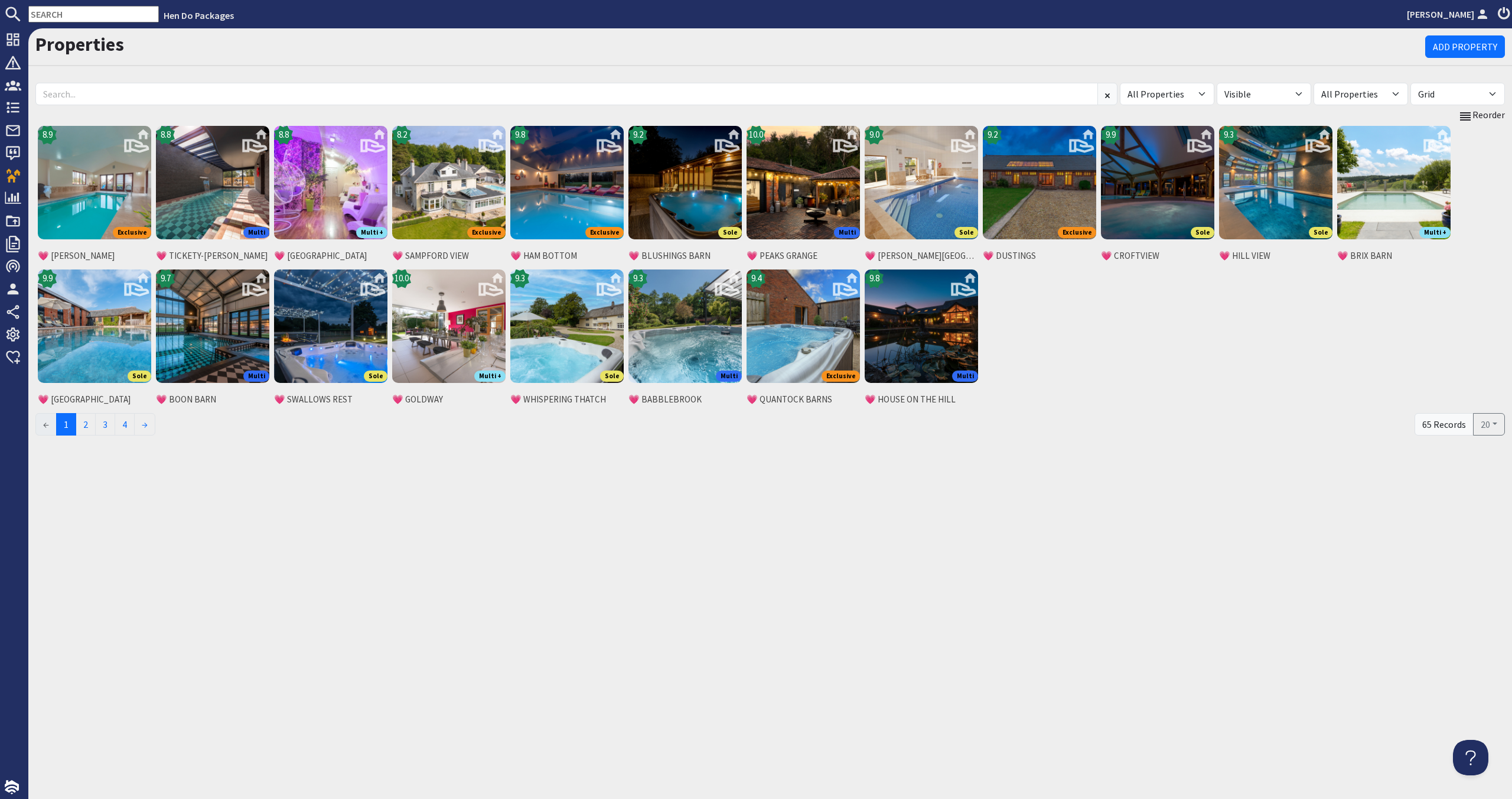
click at [1500, 436] on div "All Properties 💗 ADE SHINDY 💗 BABBLEBROOK 💗 BELLUS 💗 BERRY HOUSE 💗 BEYOND THE W…" at bounding box center [770, 258] width 1469 height 356
click at [1489, 426] on button "20" at bounding box center [1488, 424] width 32 height 22
click at [1466, 523] on link "100" at bounding box center [1476, 526] width 55 height 19
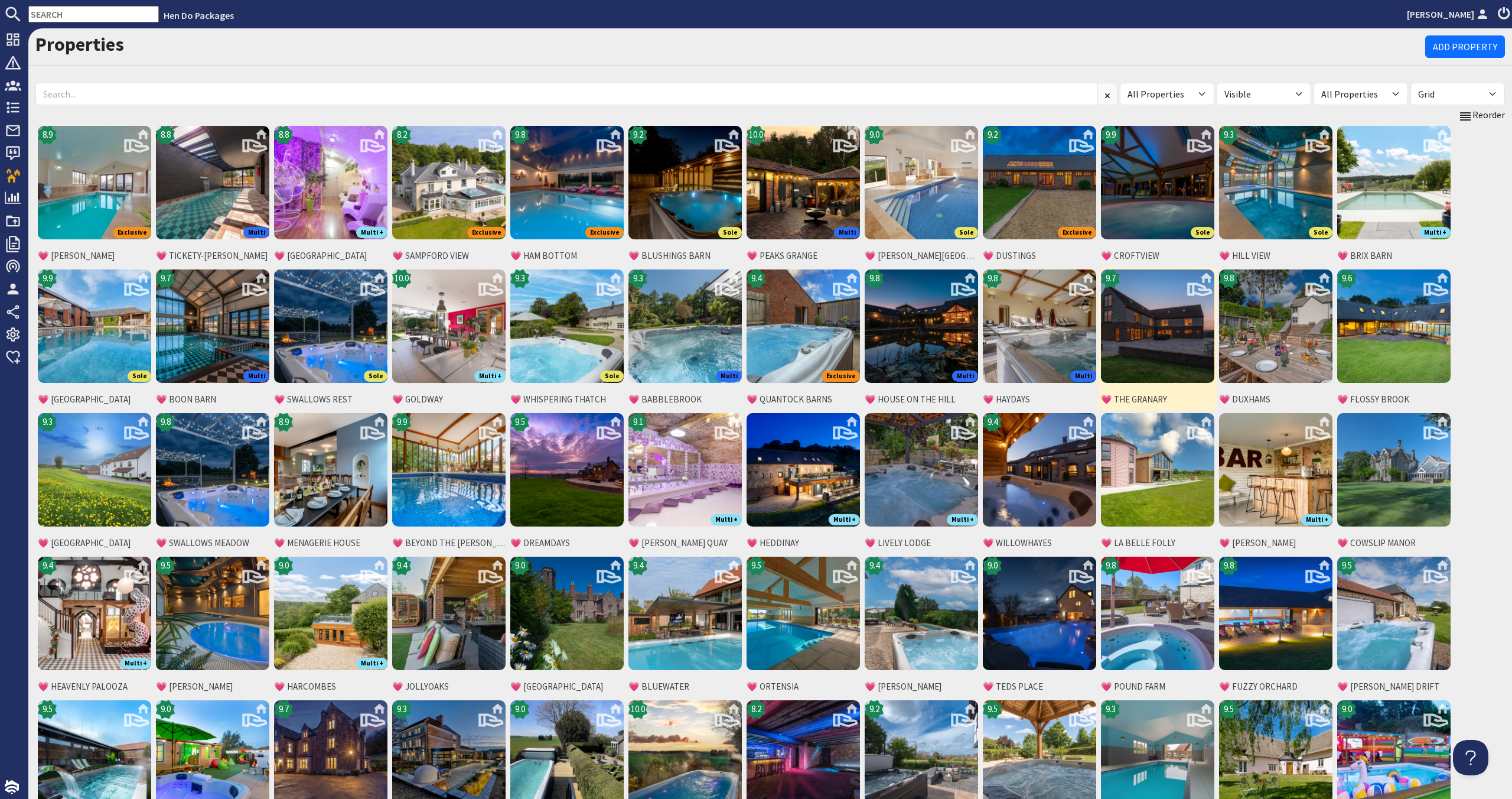
click at [1160, 356] on img at bounding box center [1157, 326] width 113 height 113
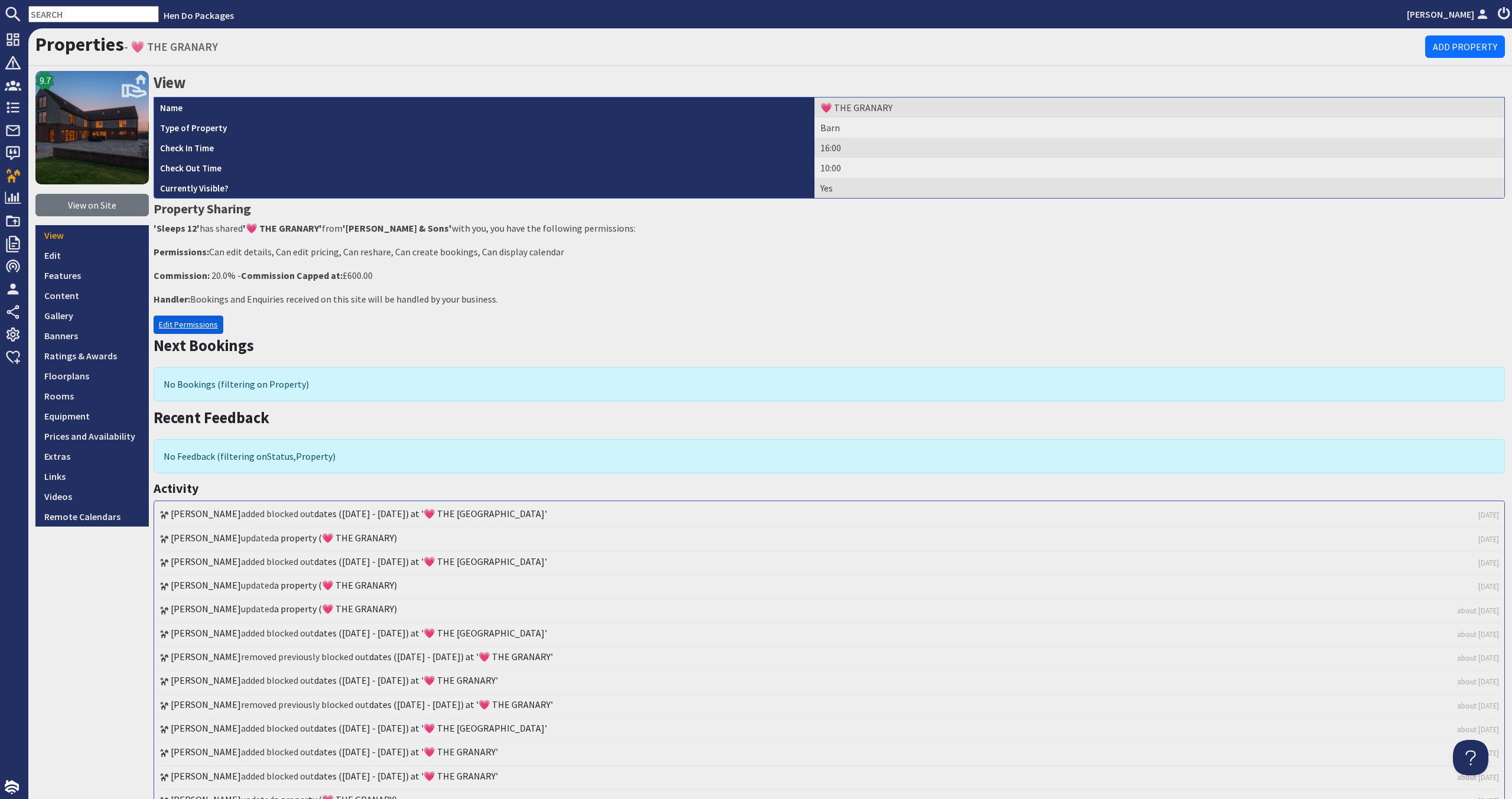
click at [162, 325] on link "Edit Permissions" at bounding box center [188, 324] width 70 height 18
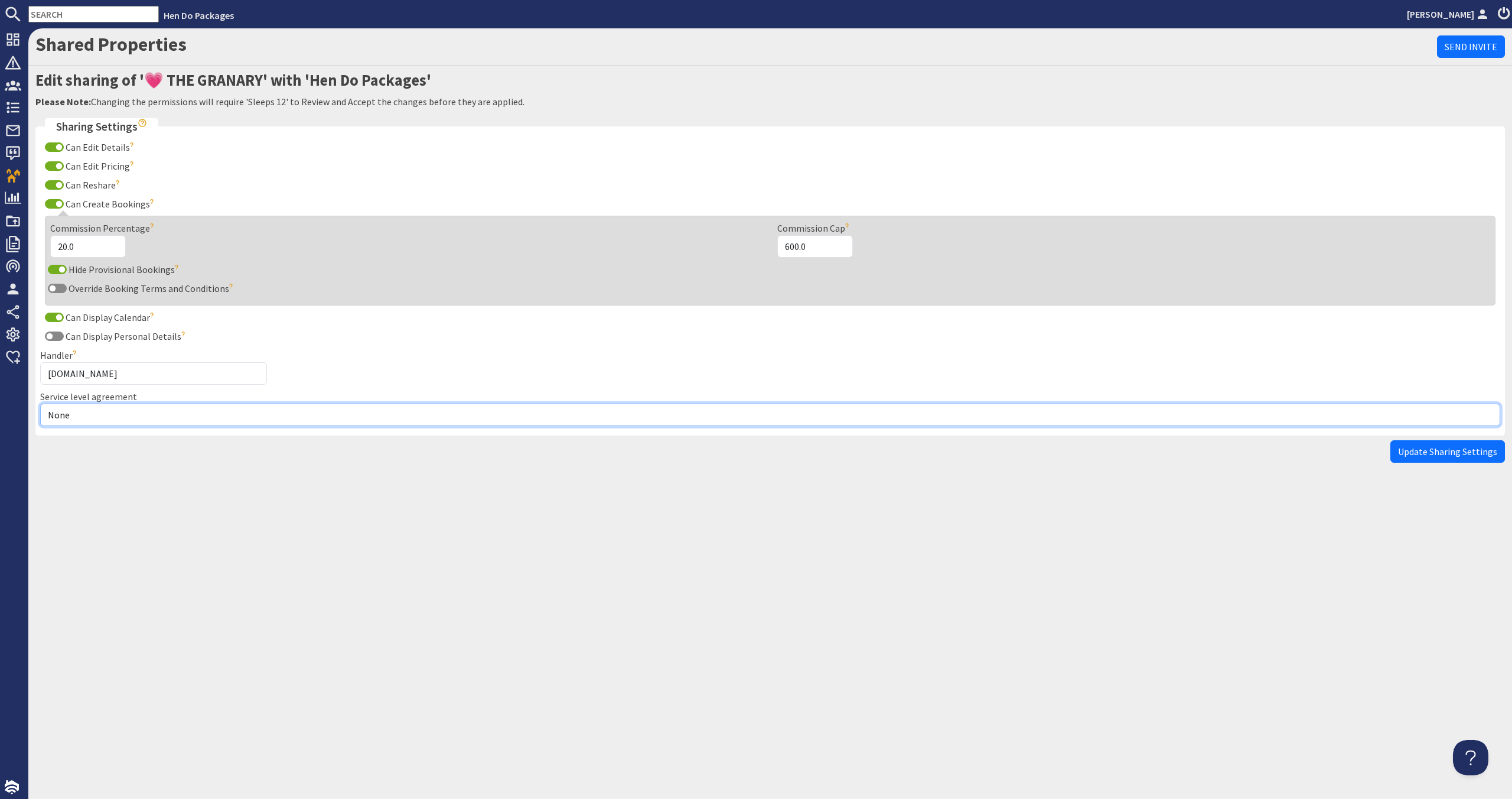
click at [166, 412] on select "None Exclusive Multi + Multi Sole" at bounding box center [770, 414] width 1460 height 22
select select "7"
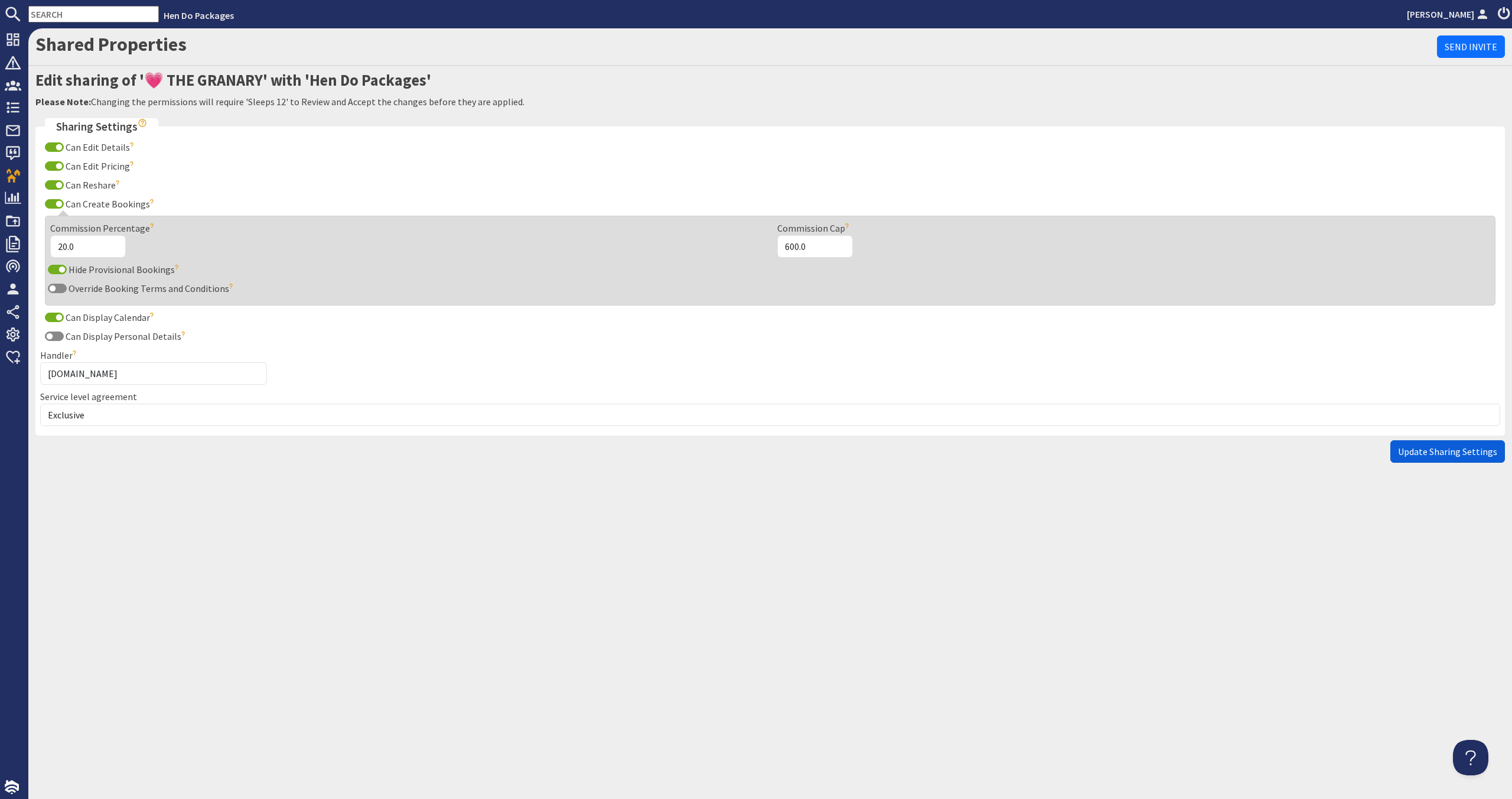
click at [1489, 457] on span "Update Sharing Settings" at bounding box center [1447, 451] width 99 height 12
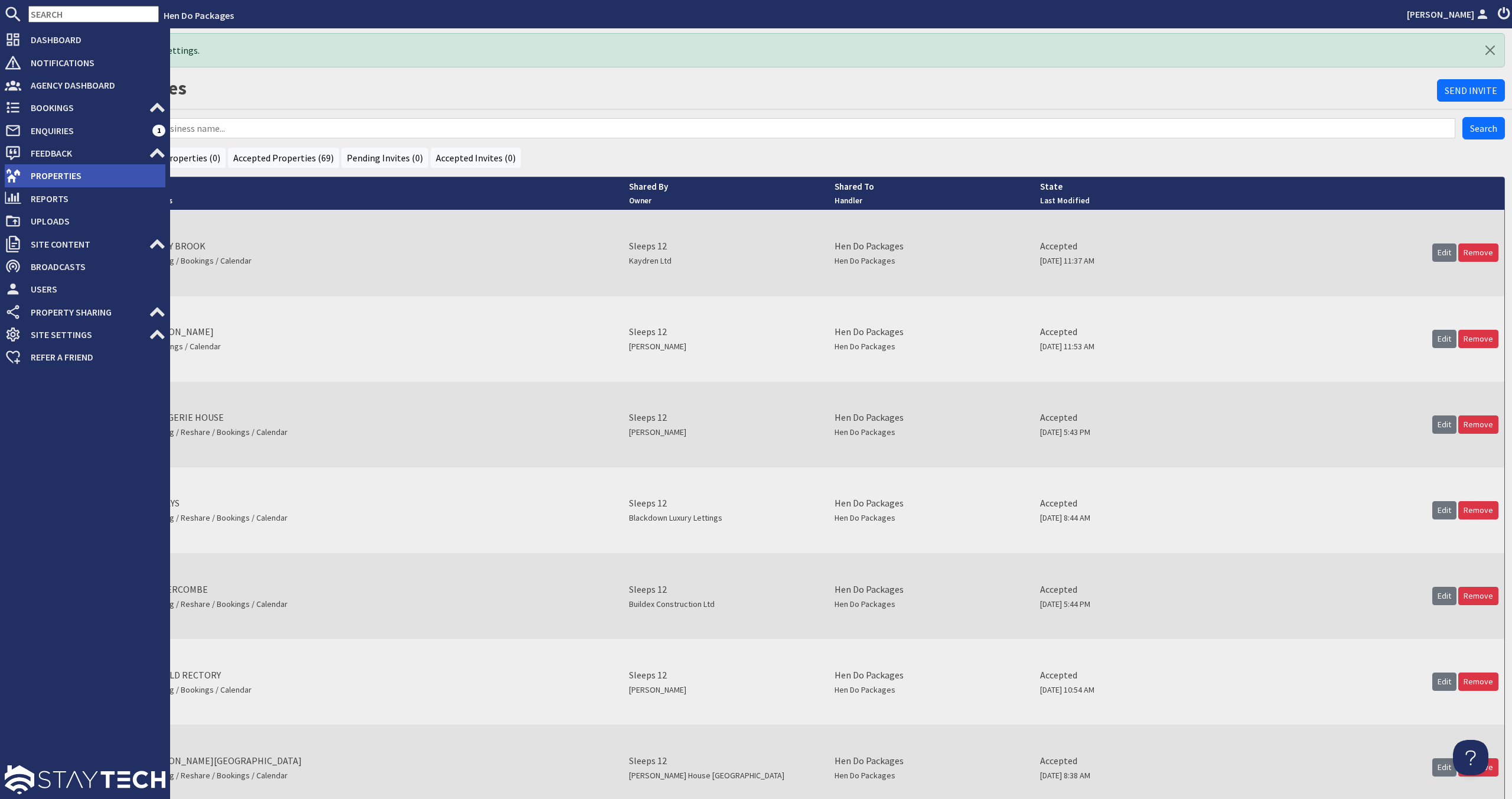
click at [49, 165] on li "Properties" at bounding box center [85, 176] width 160 height 22
click at [39, 172] on span "Properties" at bounding box center [93, 176] width 144 height 19
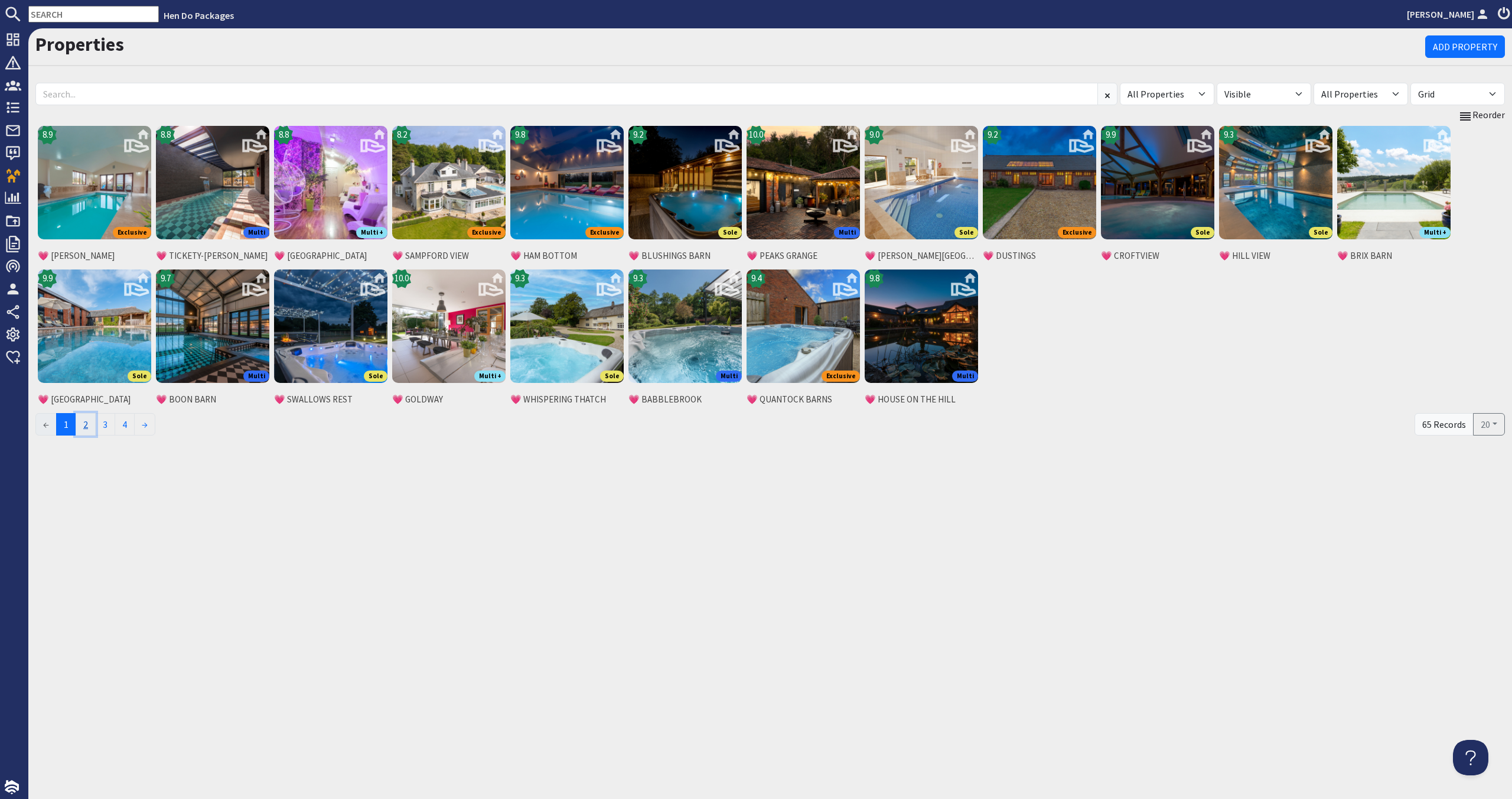
click at [88, 422] on link "2" at bounding box center [86, 424] width 20 height 22
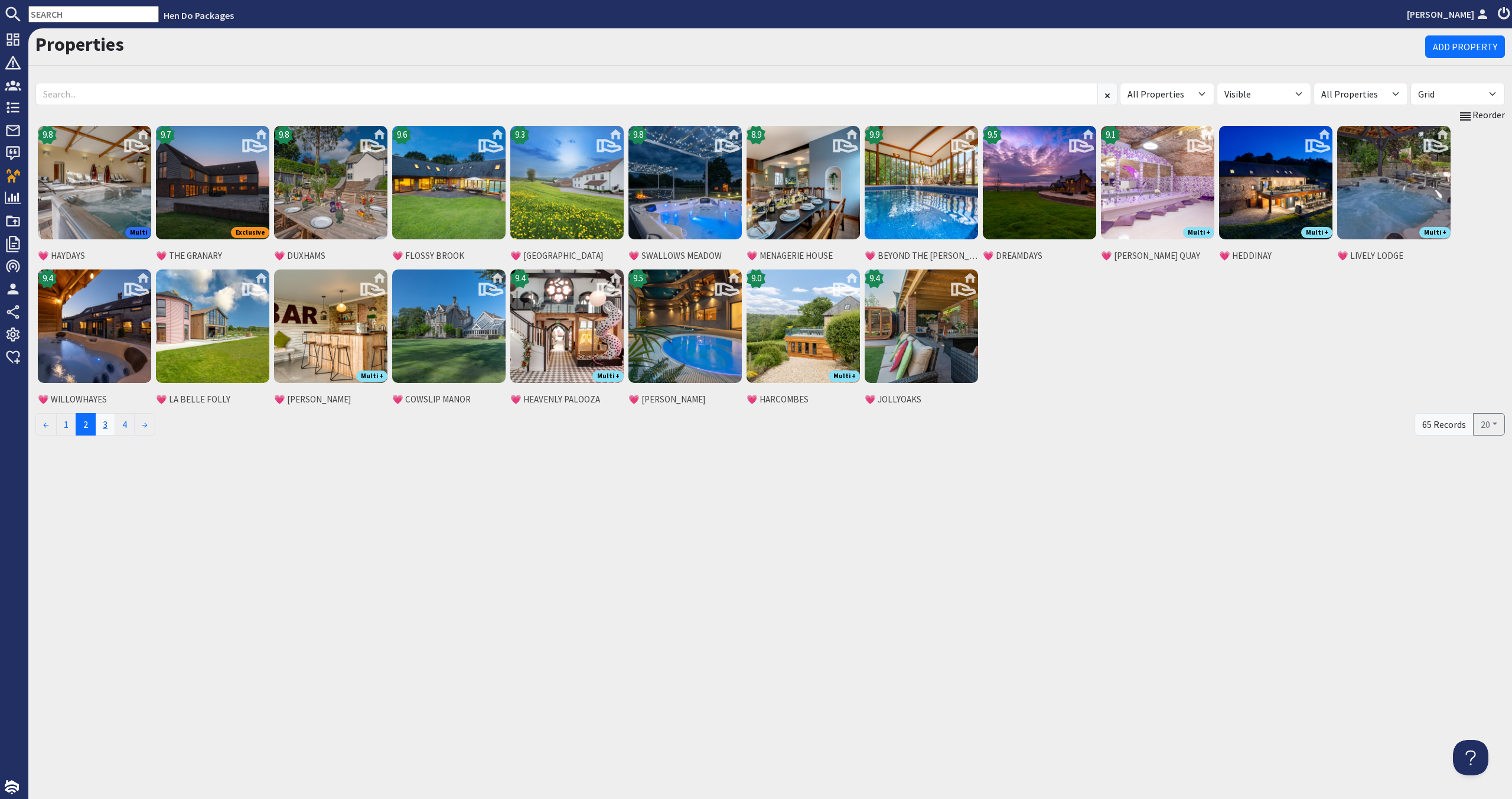
drag, startPoint x: 84, startPoint y: 428, endPoint x: 100, endPoint y: 432, distance: 16.5
click at [100, 432] on ul "← 1 2 3 4 →" at bounding box center [725, 424] width 1379 height 22
click at [1430, 367] on div "9.8 Multi 💗 HAYDAYS 9.7 Exclusive 💗 THE GRANARY 9.8 💗 [GEOGRAPHIC_DATA] 9.6 💗 […" at bounding box center [770, 267] width 1469 height 287
click at [349, 213] on img at bounding box center [330, 182] width 113 height 113
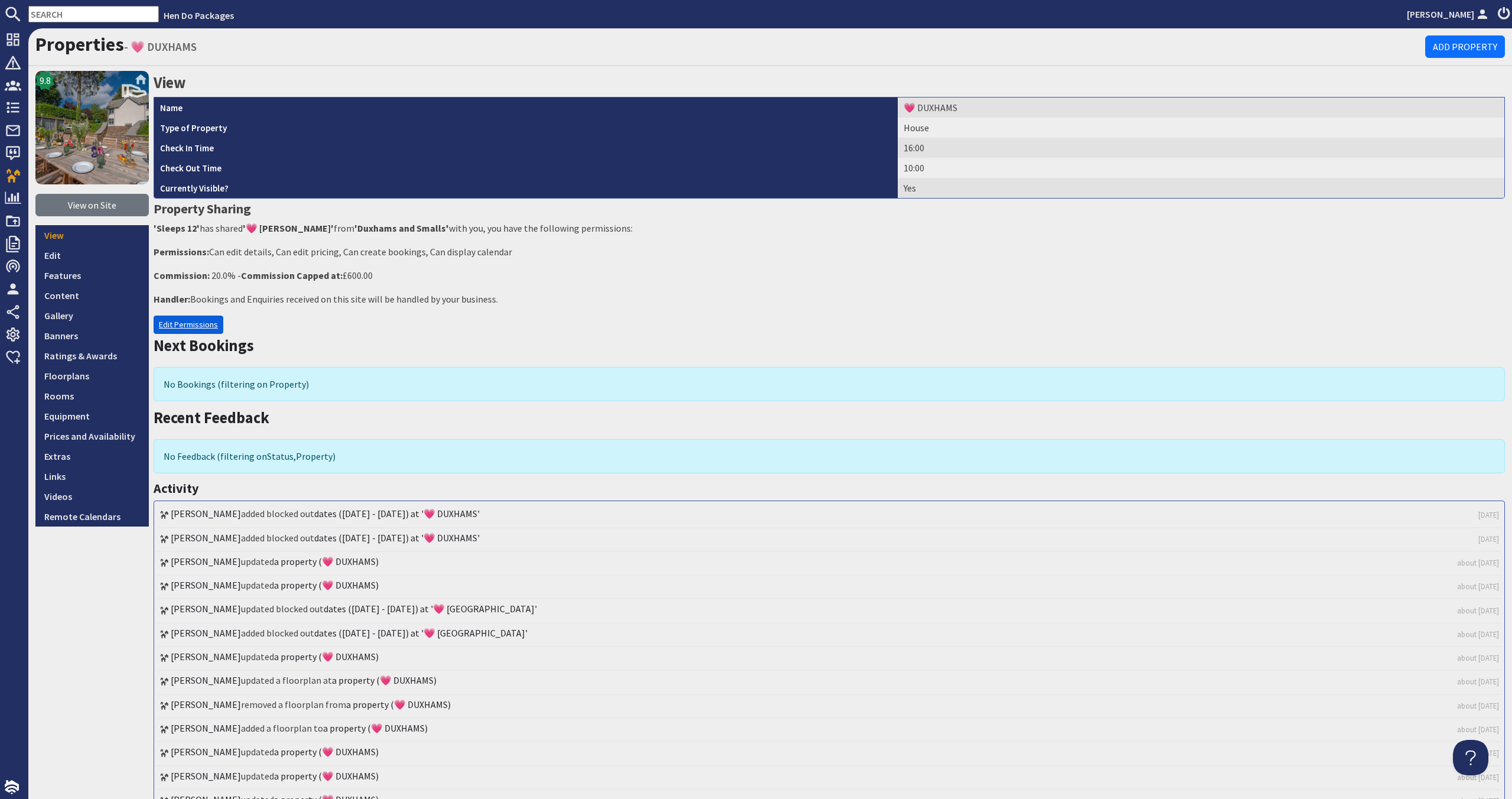
click at [216, 323] on link "Edit Permissions" at bounding box center [188, 324] width 70 height 18
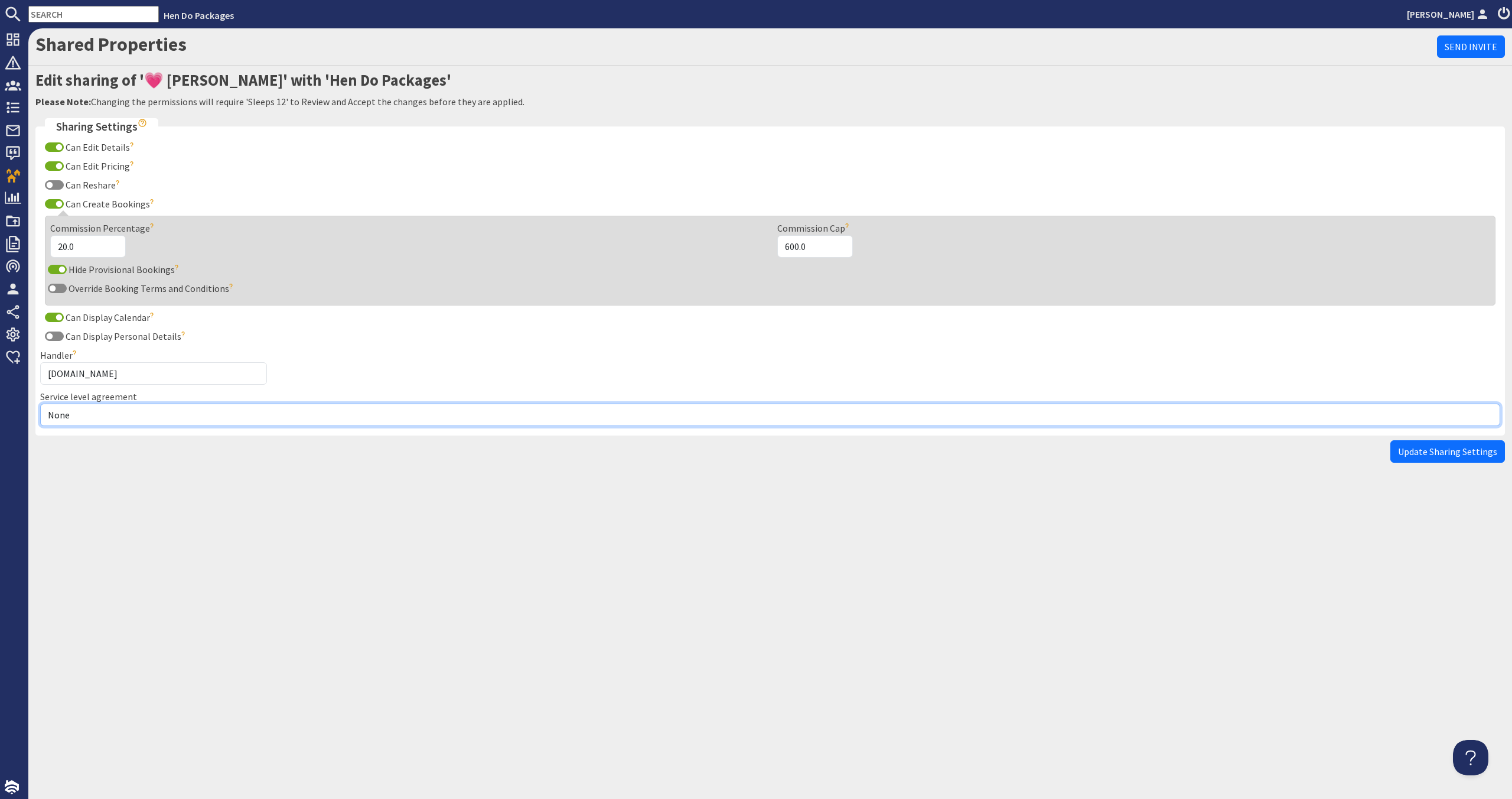
click at [144, 410] on select "None Exclusive Multi + Multi Sole" at bounding box center [770, 414] width 1460 height 22
select select "11"
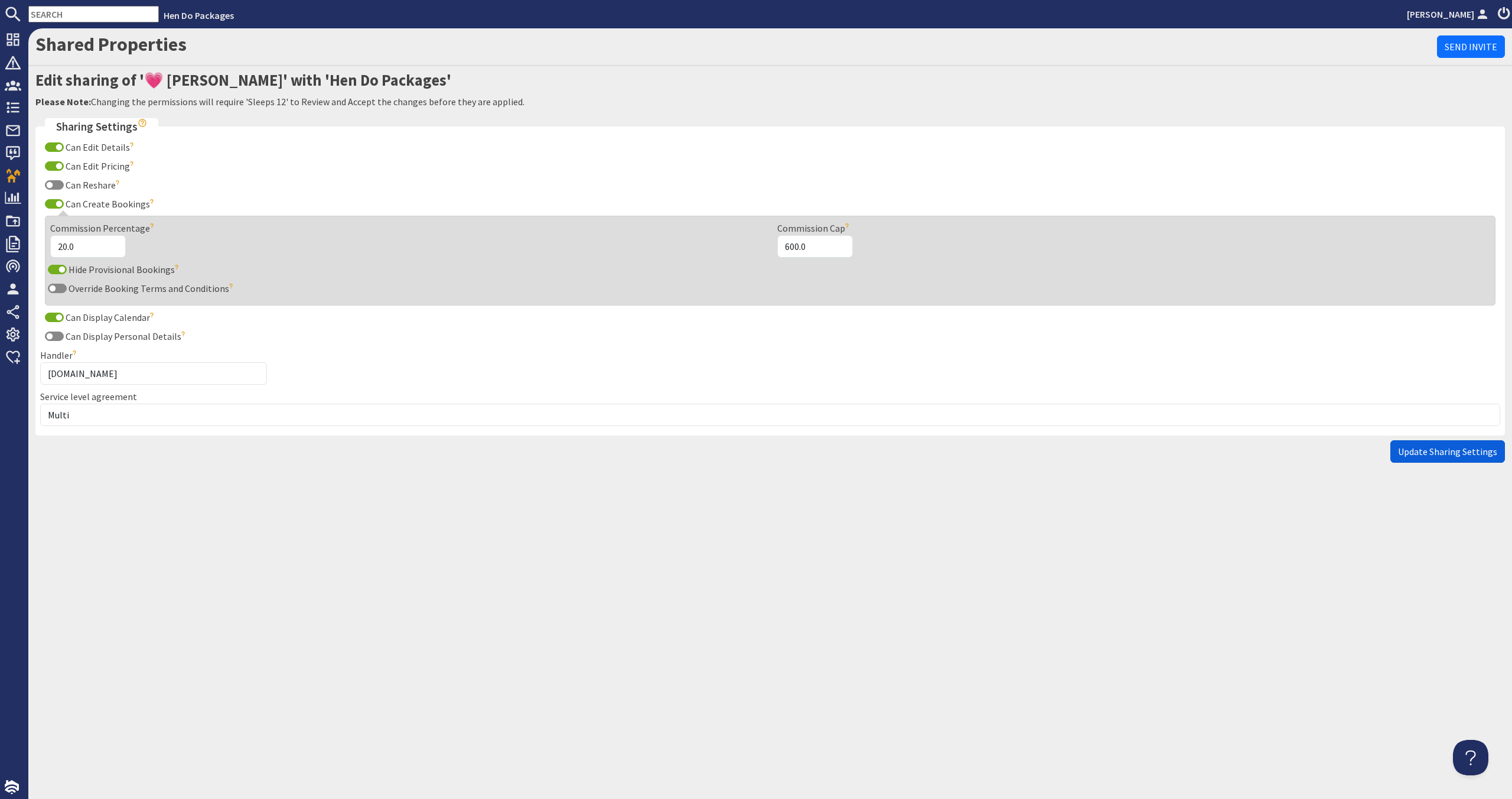
click at [1403, 457] on span "Update Sharing Settings" at bounding box center [1447, 451] width 99 height 12
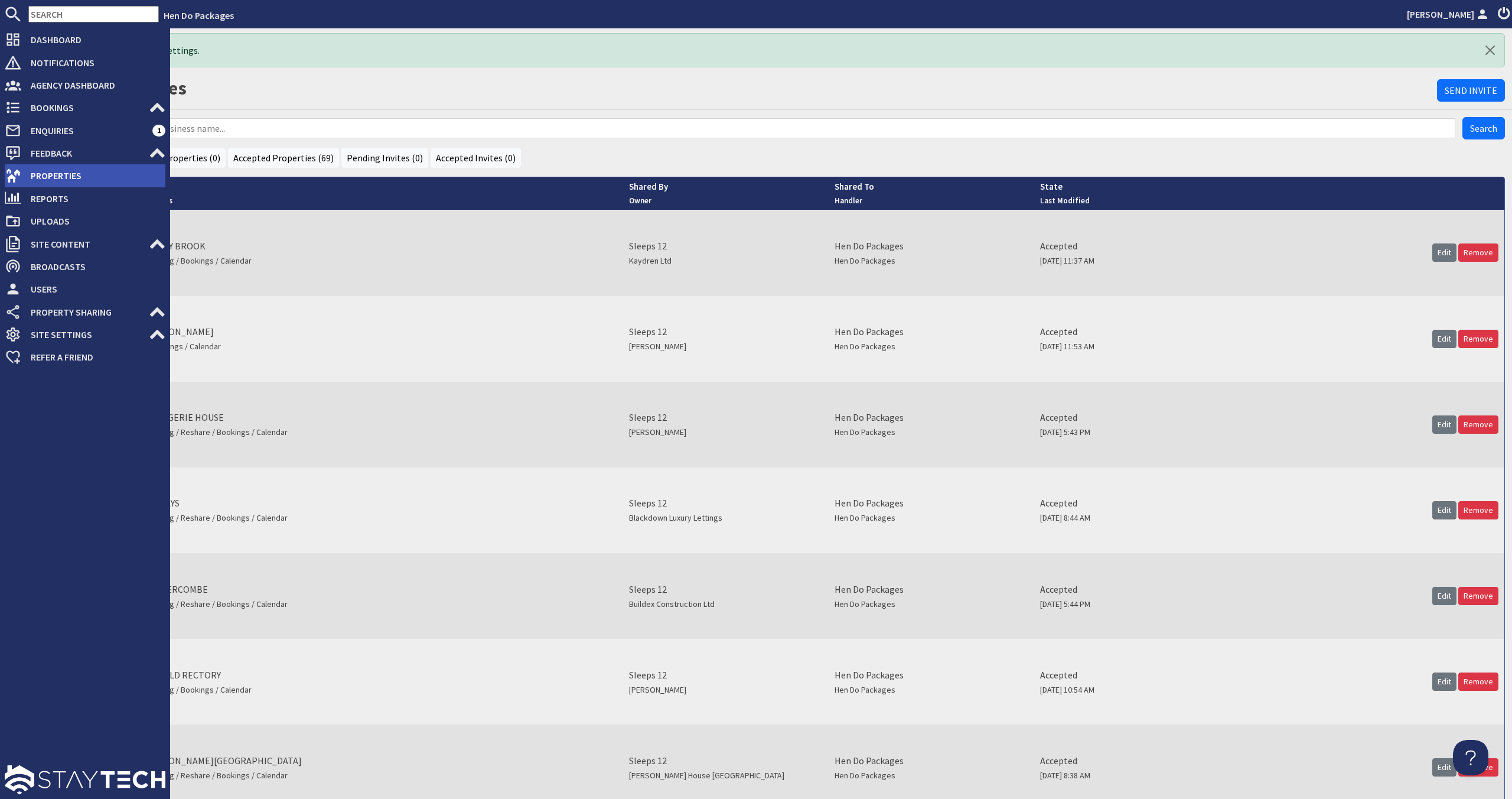
click at [43, 174] on span "Properties" at bounding box center [93, 176] width 144 height 19
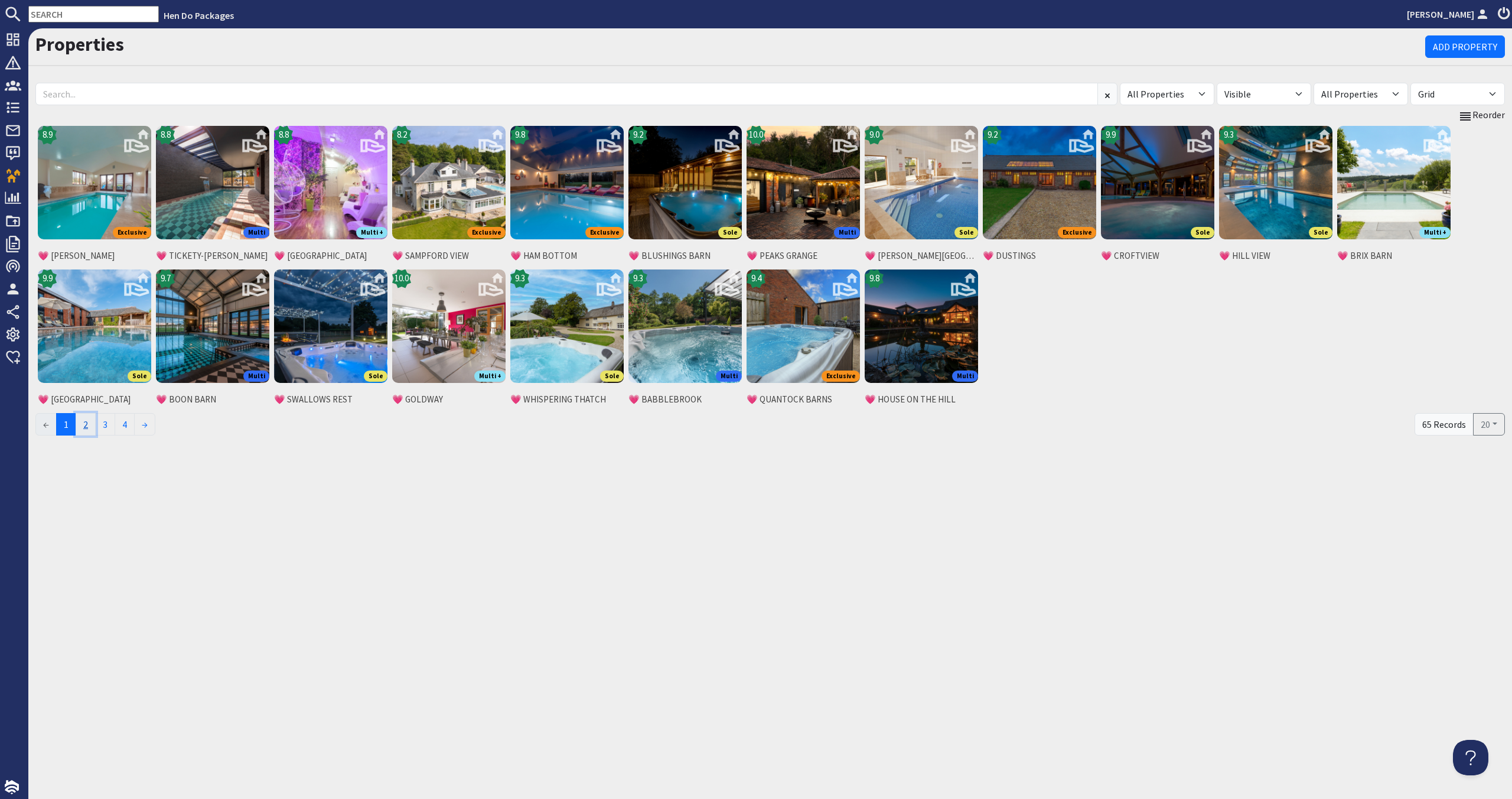
click at [95, 428] on link "2" at bounding box center [86, 424] width 20 height 22
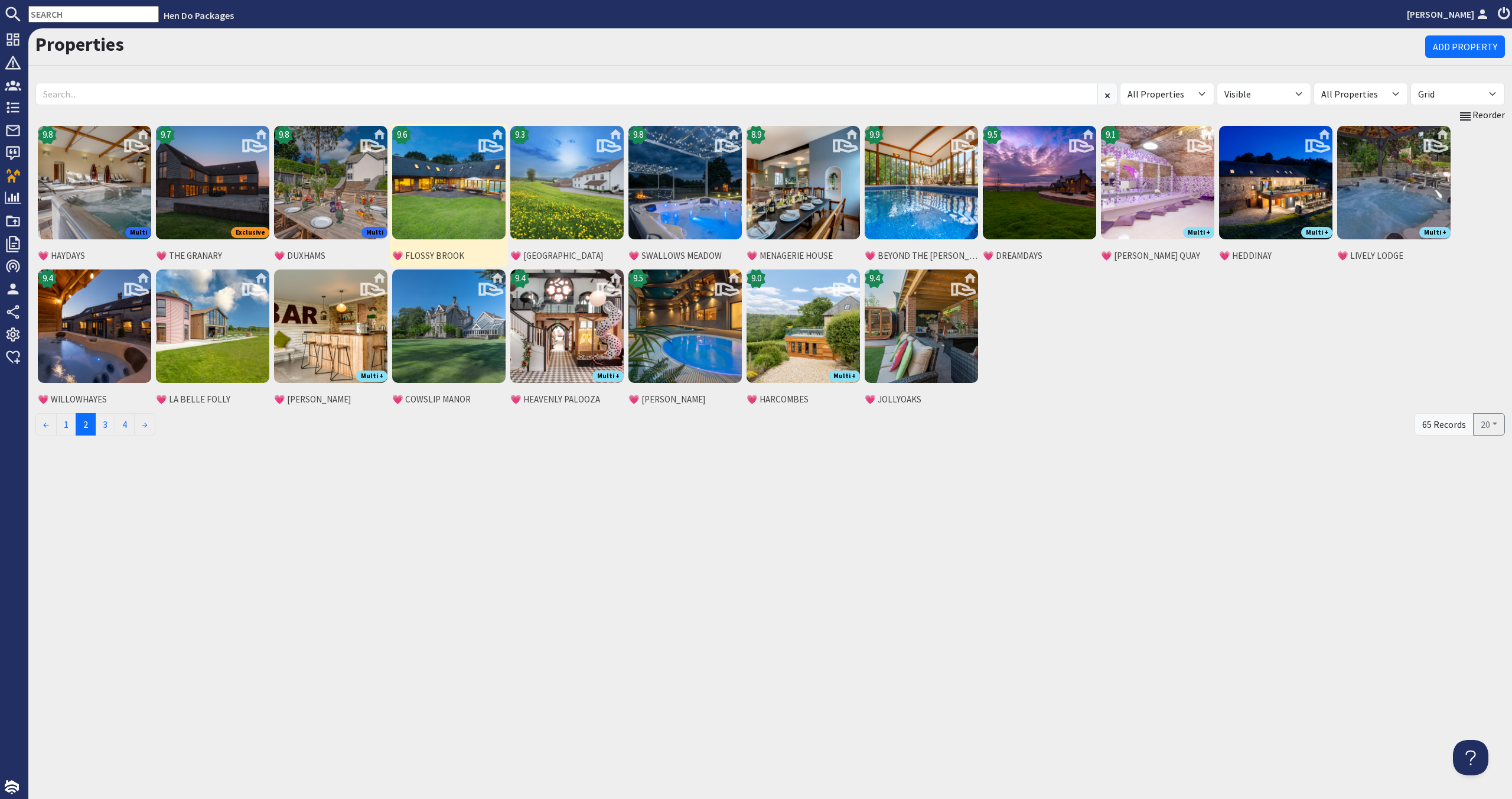
click at [441, 201] on img at bounding box center [448, 182] width 113 height 113
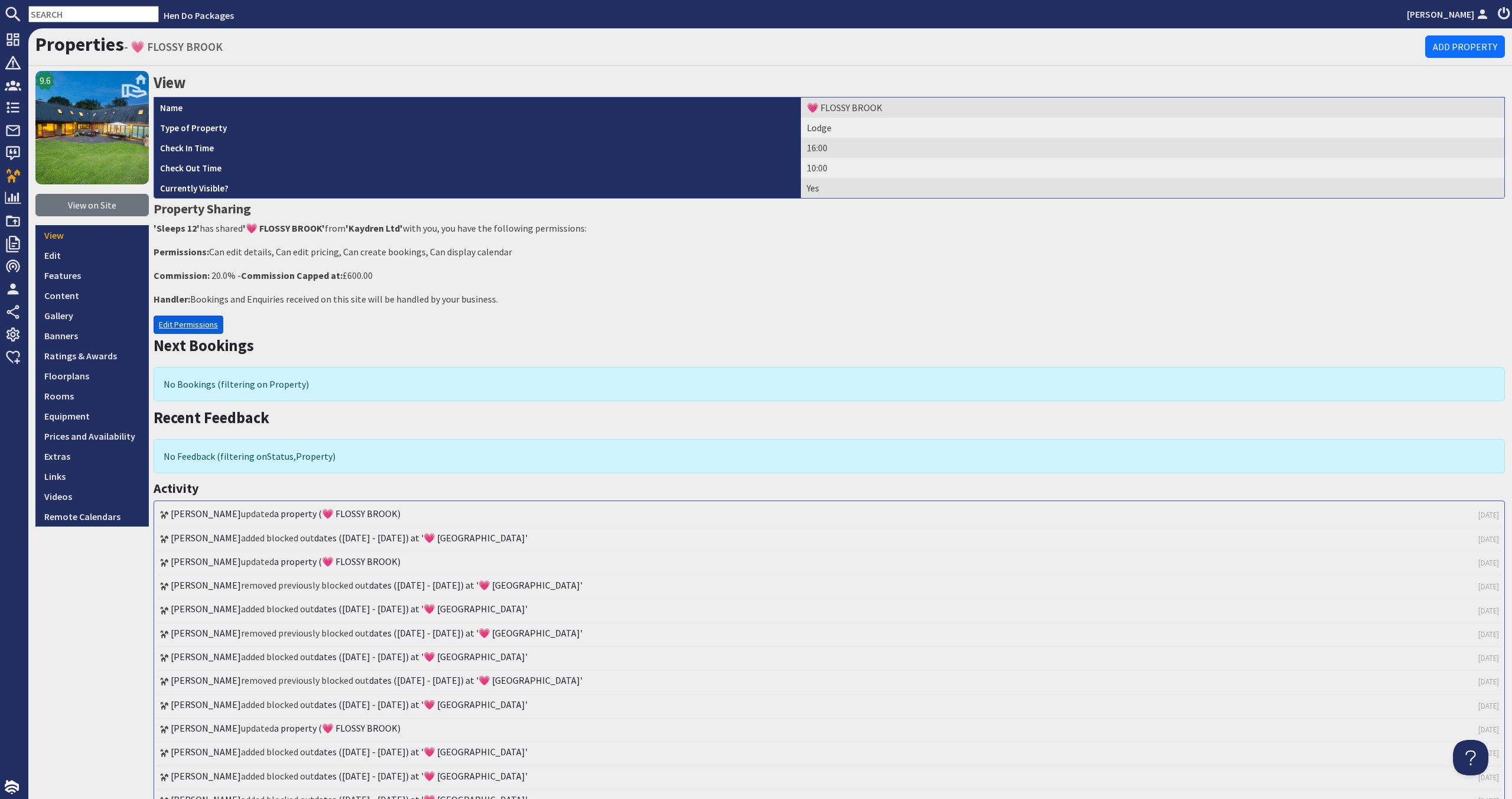
click at [215, 324] on link "Edit Permissions" at bounding box center [188, 324] width 70 height 18
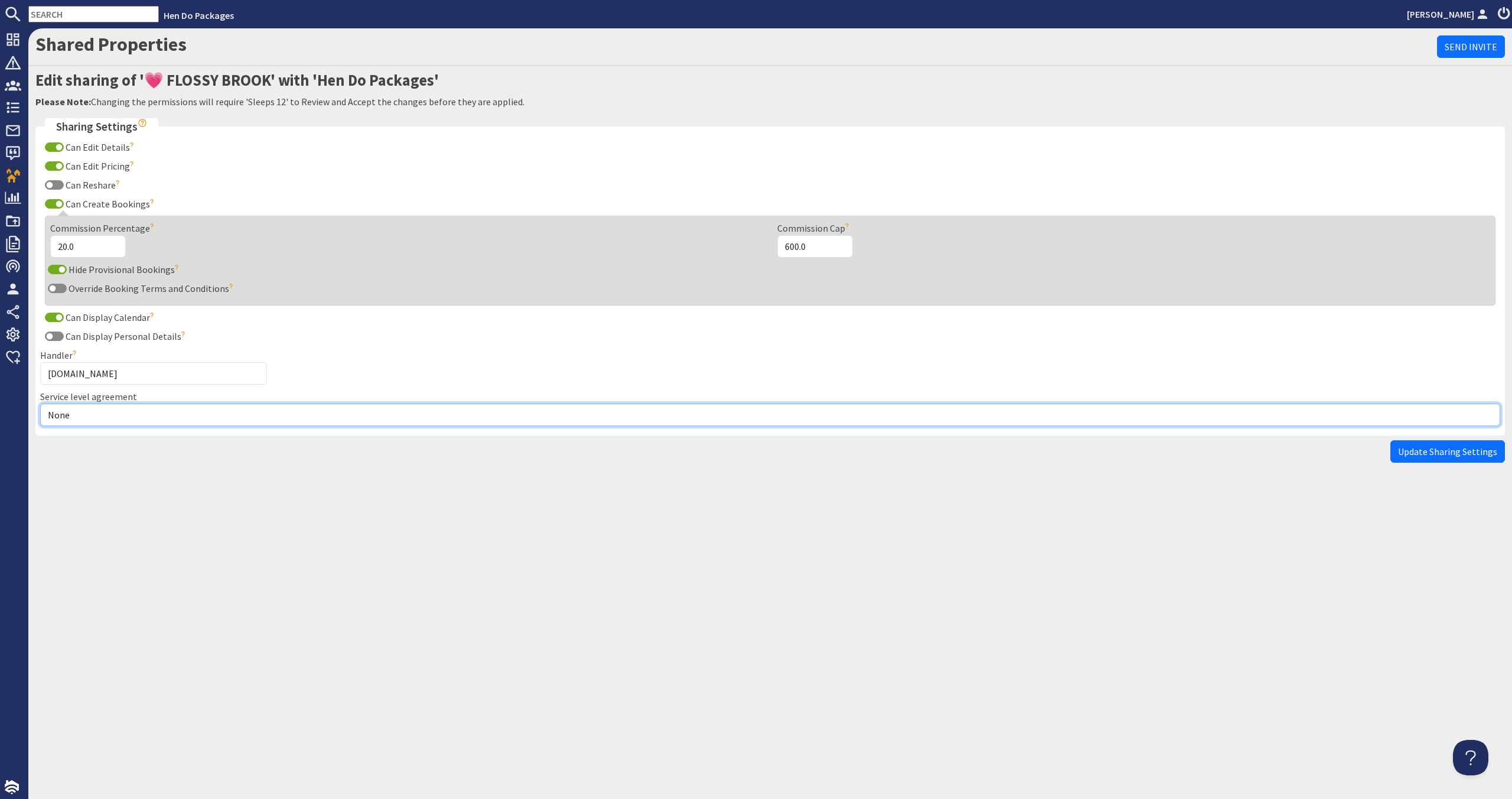
click at [193, 425] on select "None Exclusive Multi + Multi Sole" at bounding box center [770, 414] width 1460 height 22
select select "7"
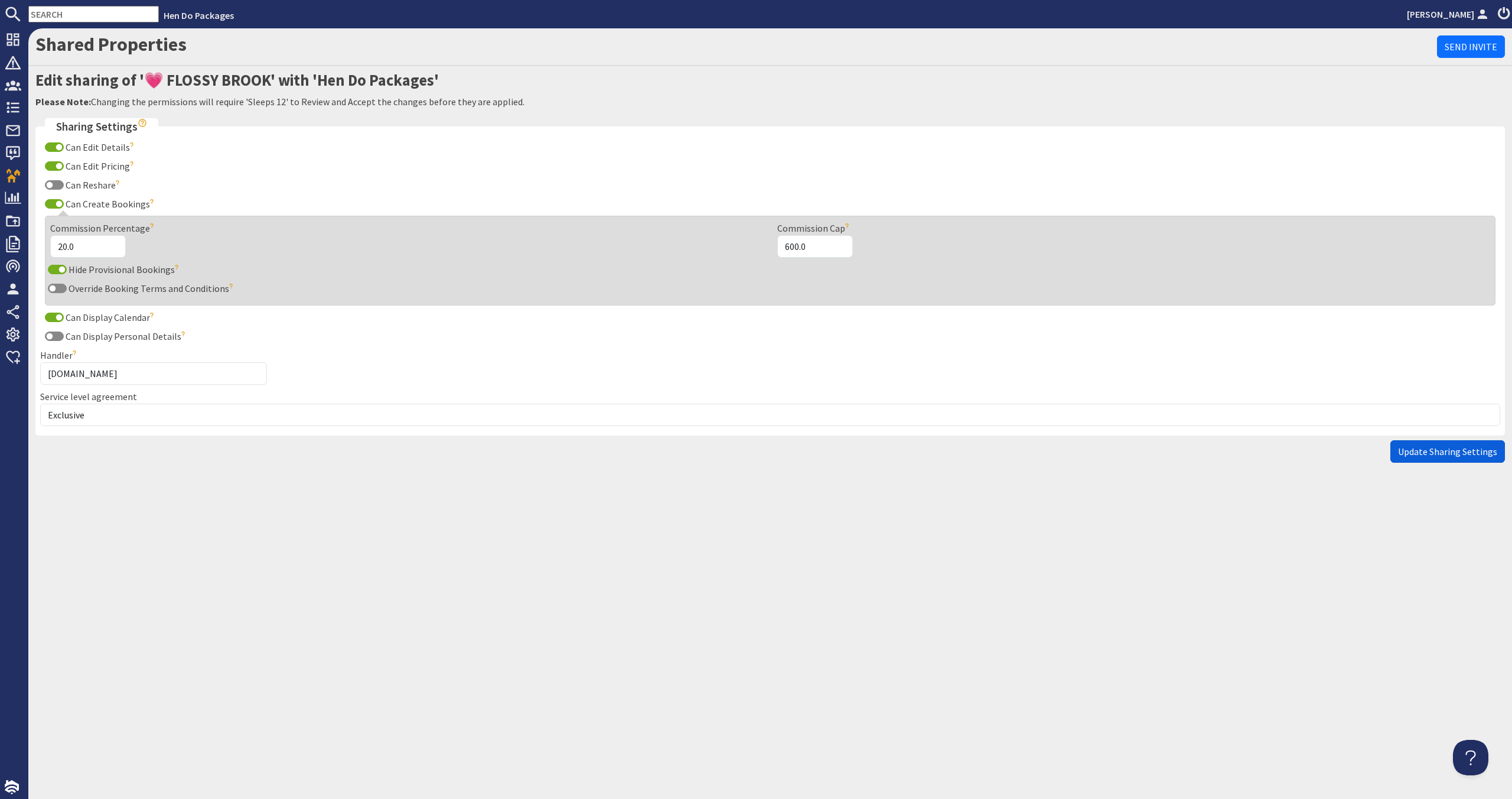
click at [1469, 459] on button "Update Sharing Settings" at bounding box center [1447, 451] width 114 height 22
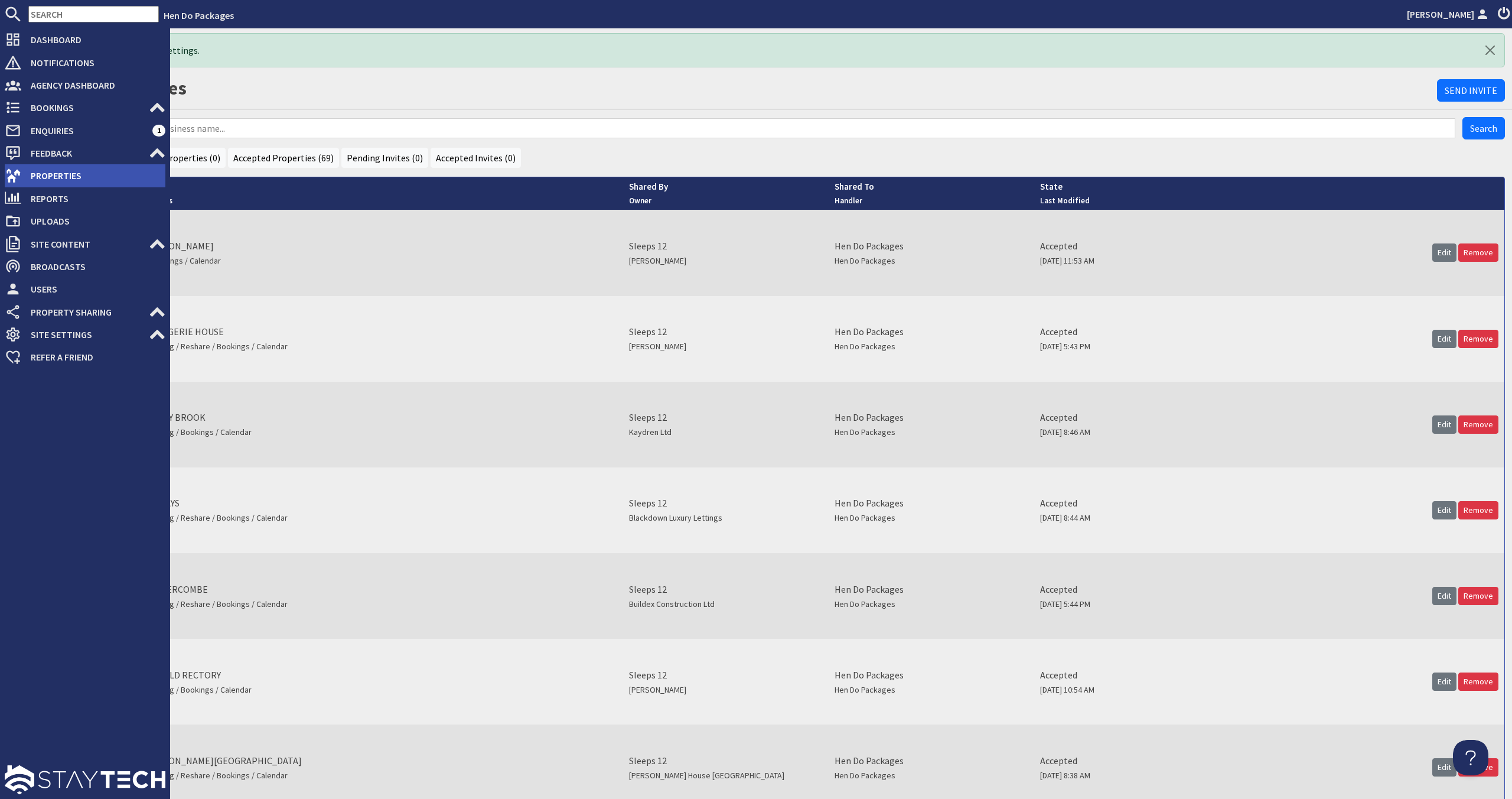
drag, startPoint x: 84, startPoint y: 173, endPoint x: 78, endPoint y: 173, distance: 6.0
click at [84, 173] on span "Properties" at bounding box center [93, 176] width 144 height 19
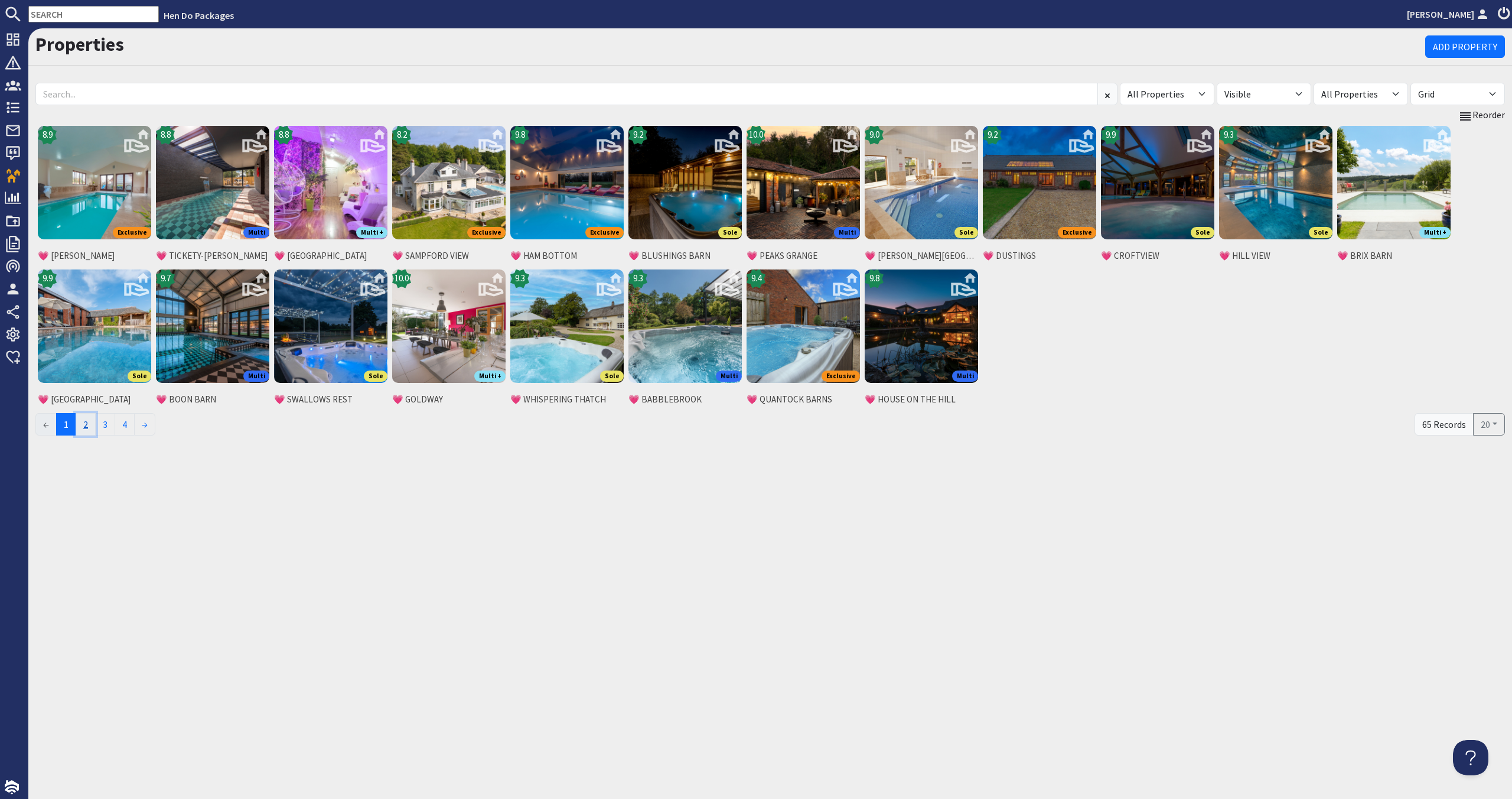
click at [95, 428] on link "2" at bounding box center [86, 424] width 20 height 22
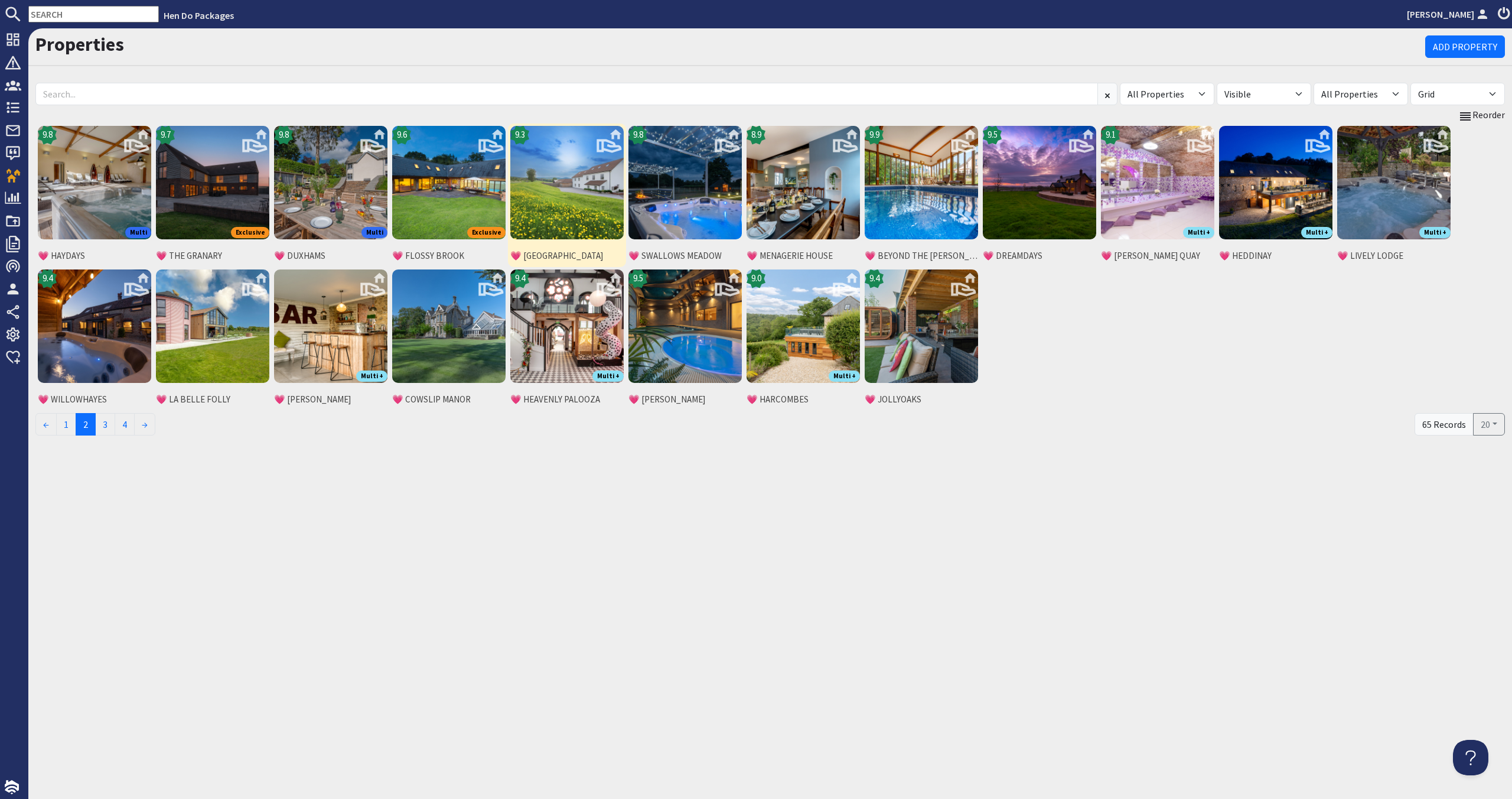
click at [586, 210] on img at bounding box center [567, 182] width 113 height 113
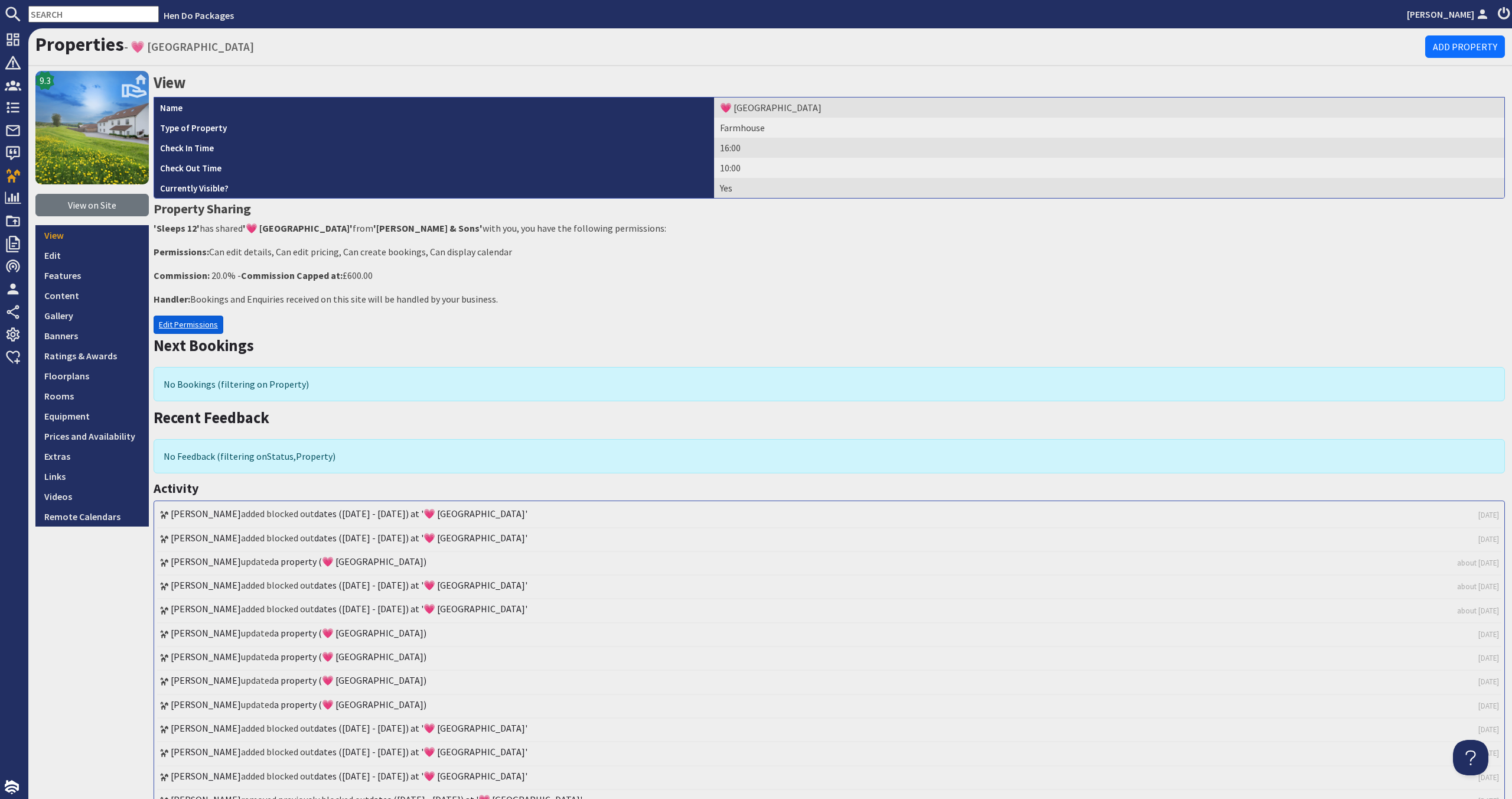
click at [209, 328] on link "Edit Permissions" at bounding box center [188, 324] width 70 height 18
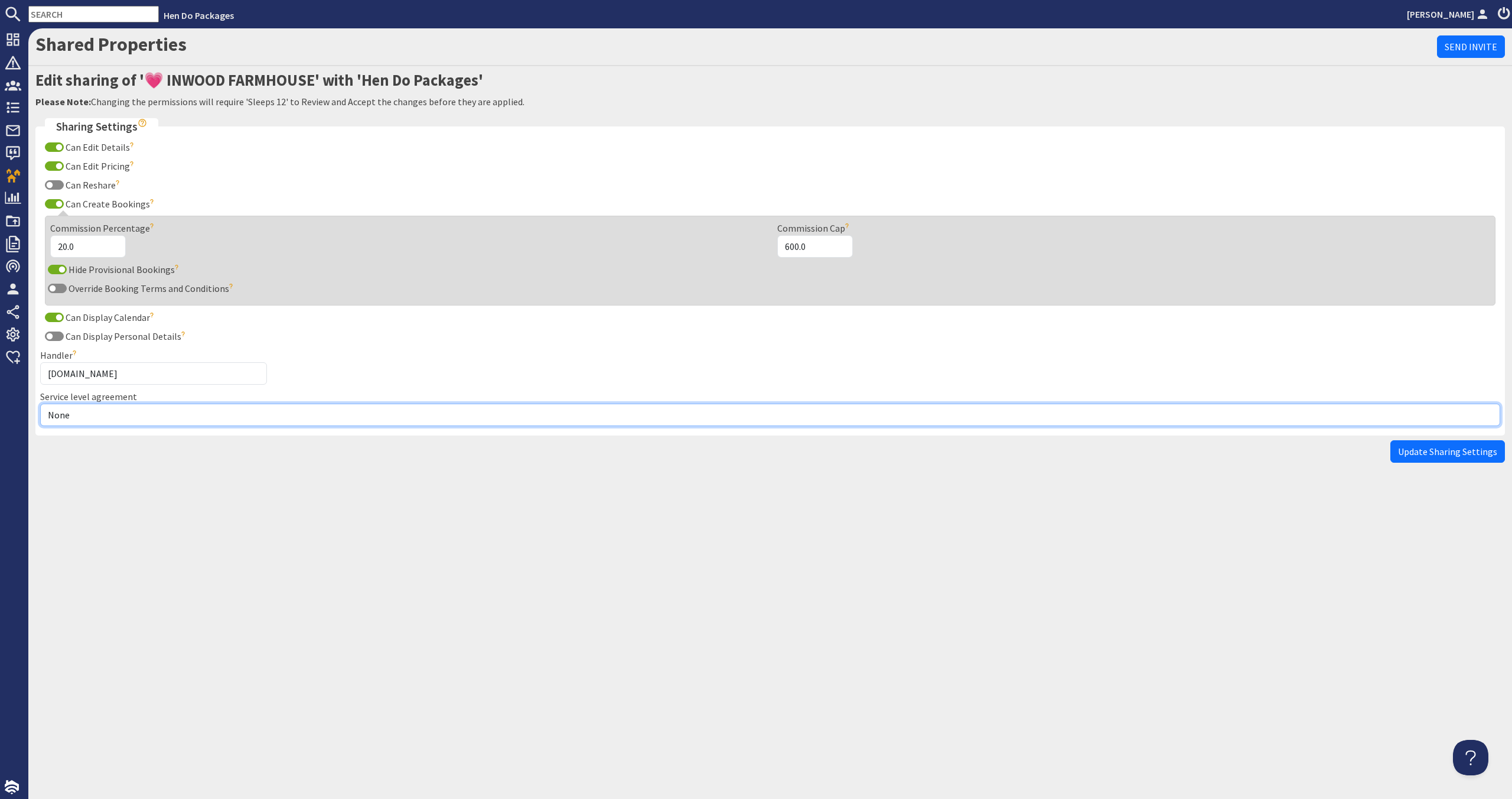
click at [176, 414] on select "None Exclusive Multi + Multi Sole" at bounding box center [770, 414] width 1460 height 22
select select "7"
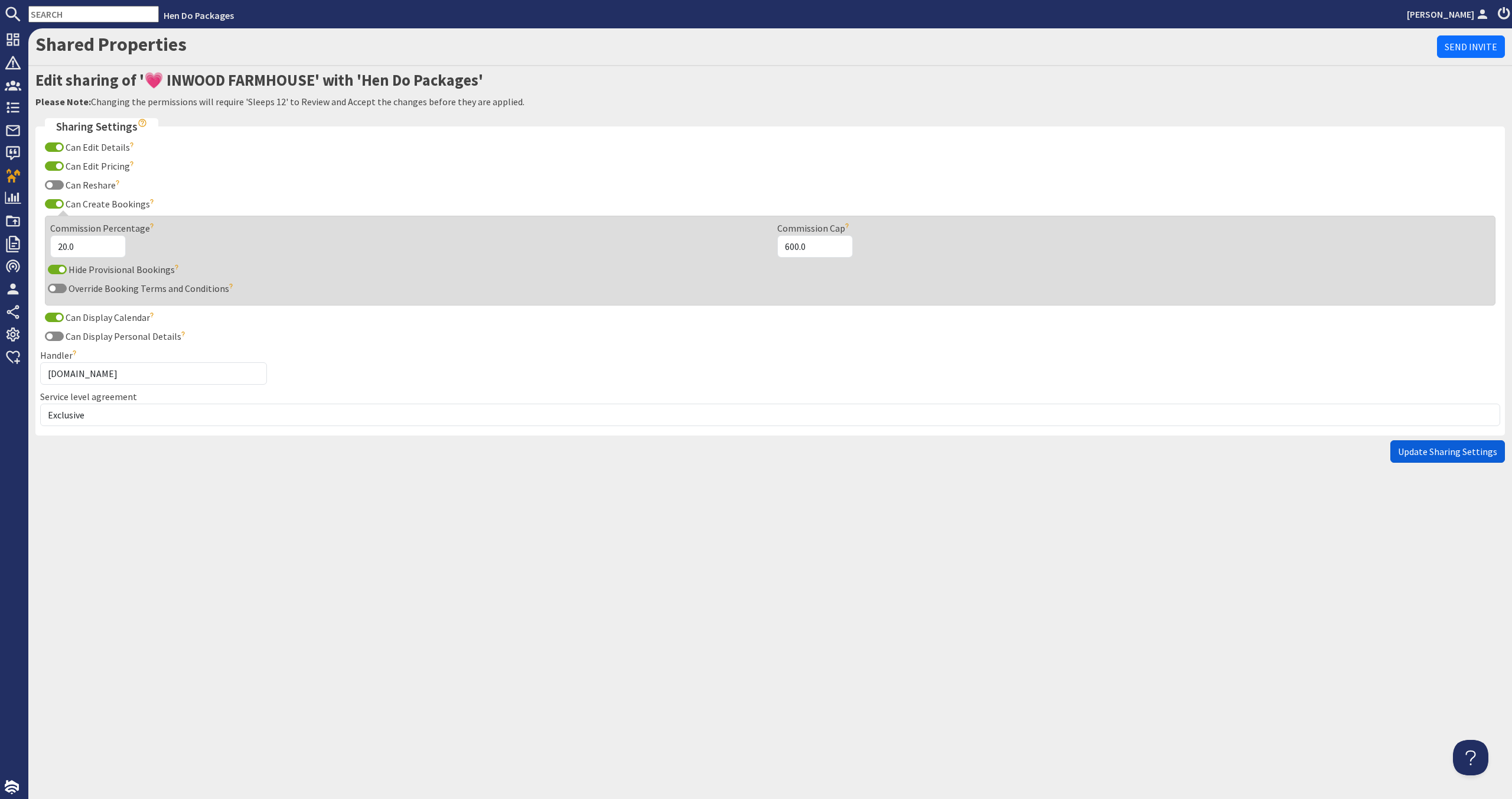
click at [1451, 456] on span "Update Sharing Settings" at bounding box center [1447, 451] width 99 height 12
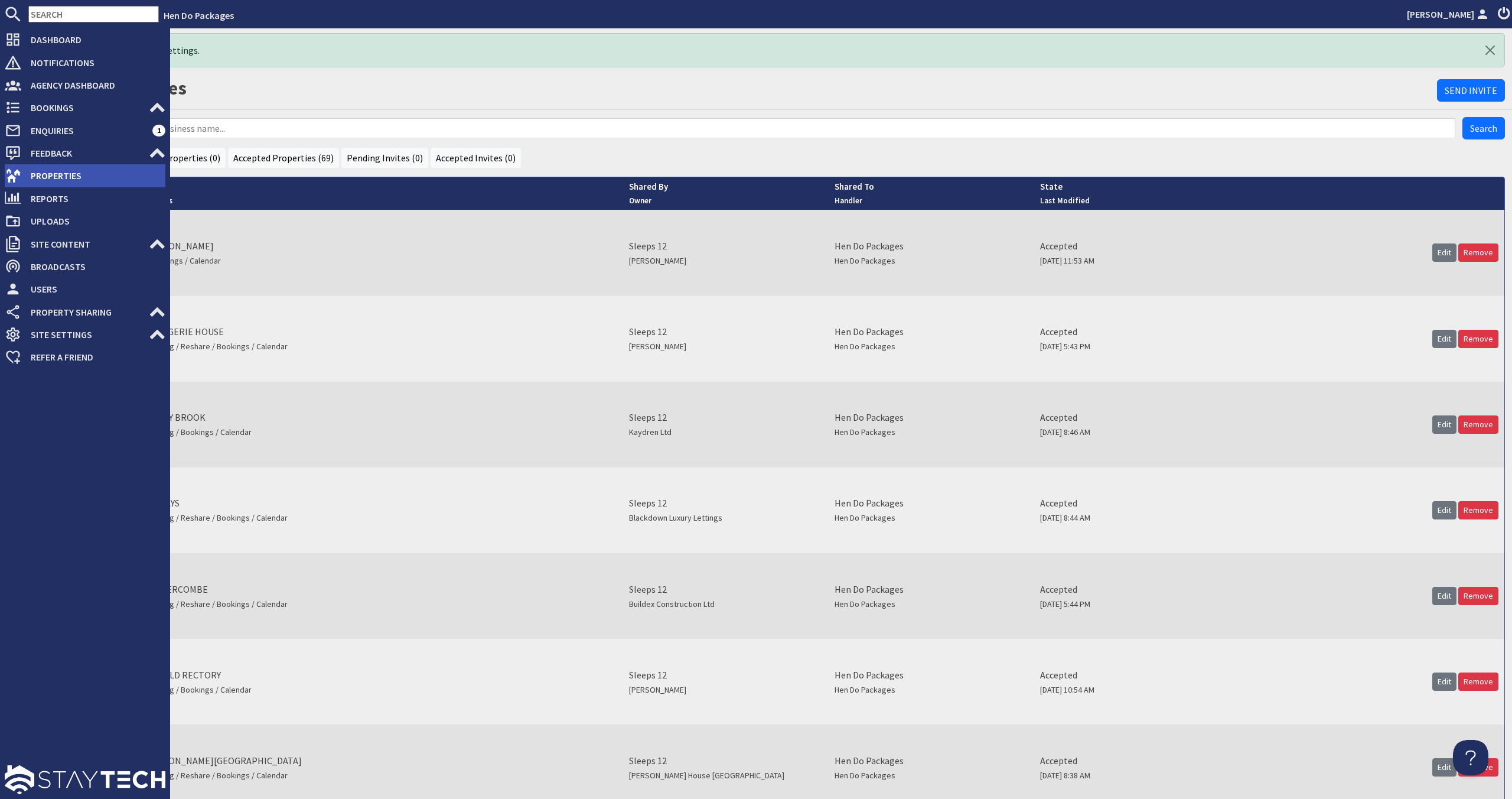
click at [72, 173] on span "Properties" at bounding box center [93, 176] width 144 height 19
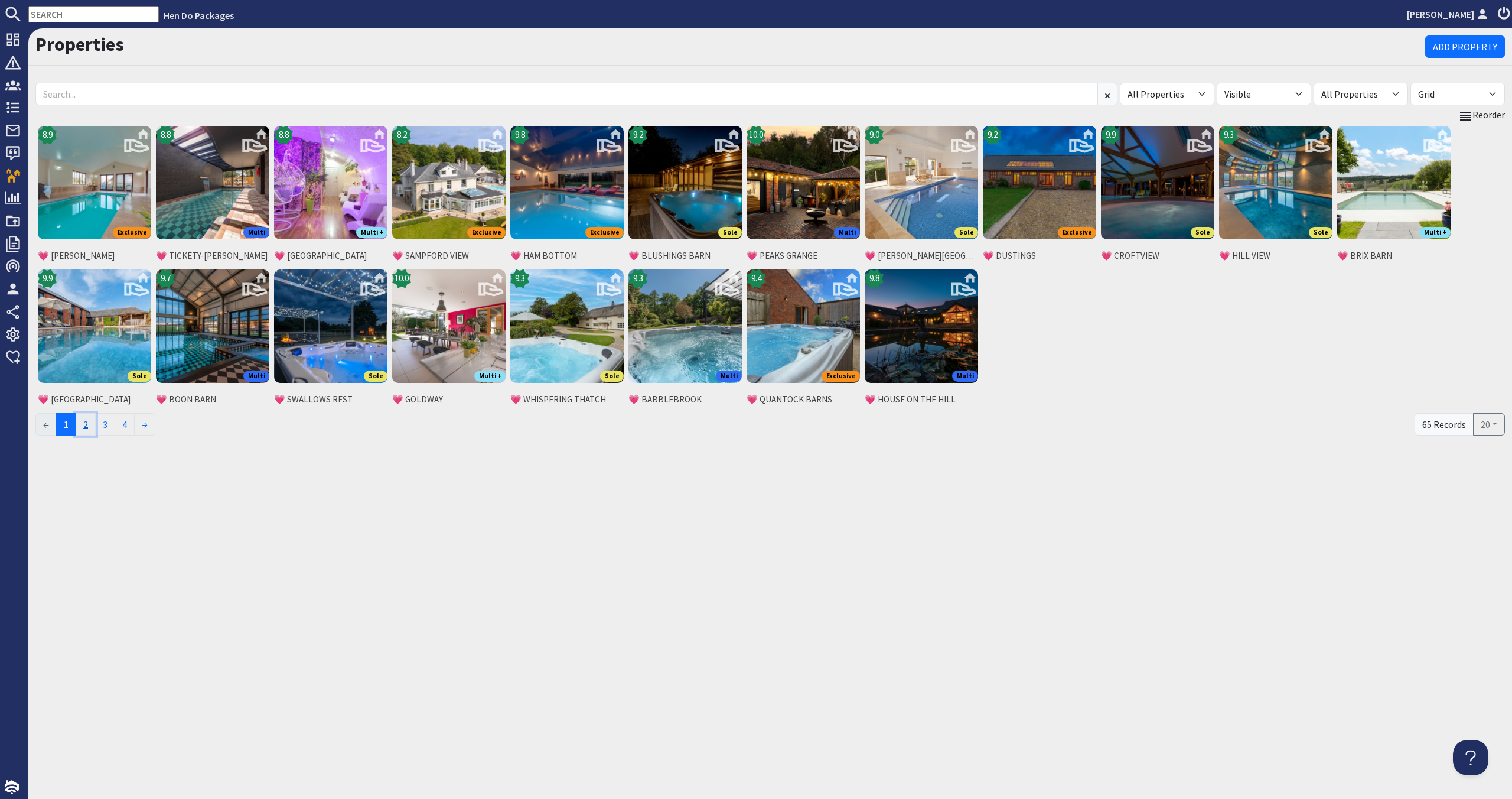
click at [84, 434] on link "2" at bounding box center [86, 424] width 20 height 22
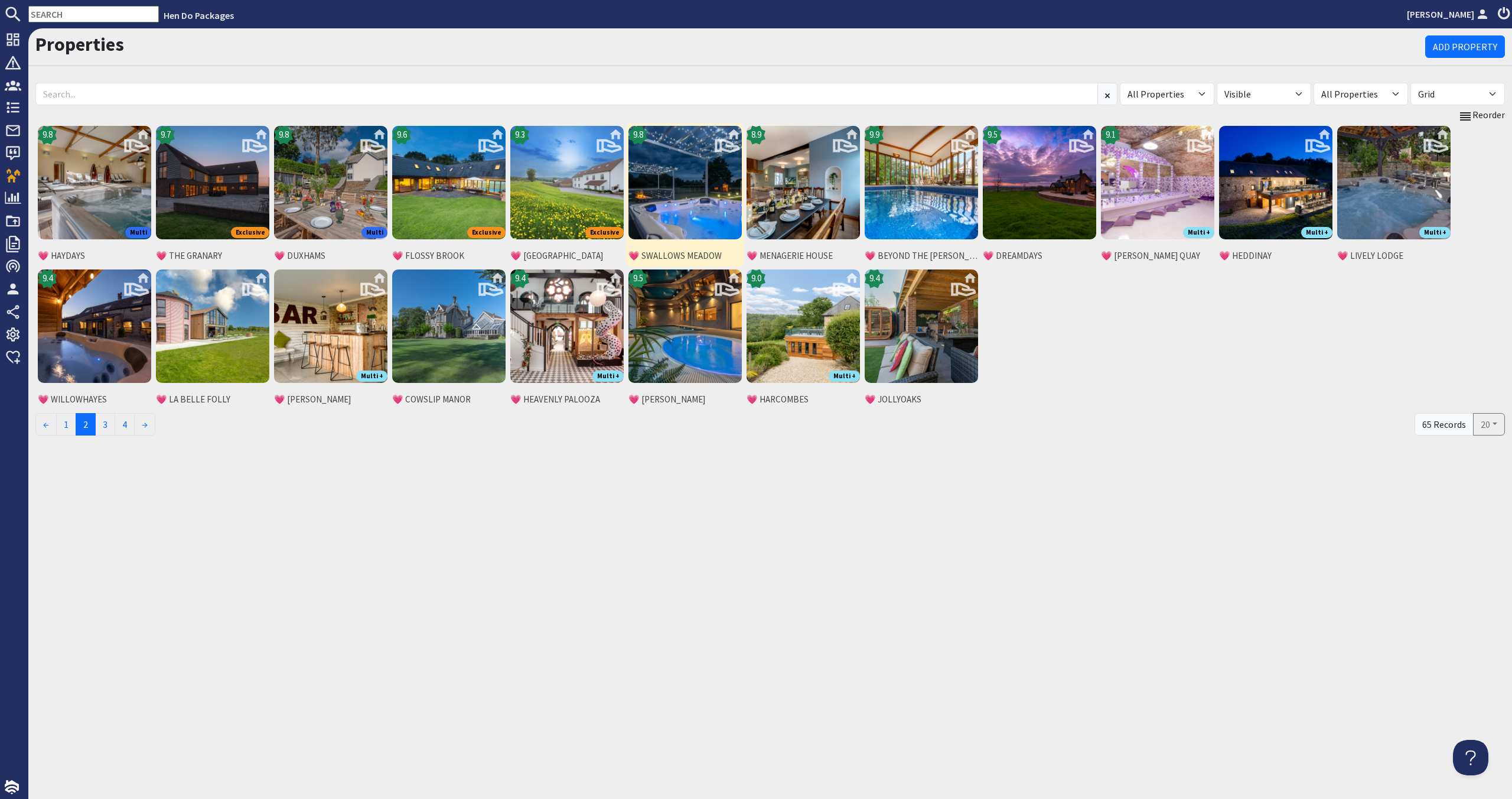
click at [655, 212] on img at bounding box center [684, 182] width 113 height 113
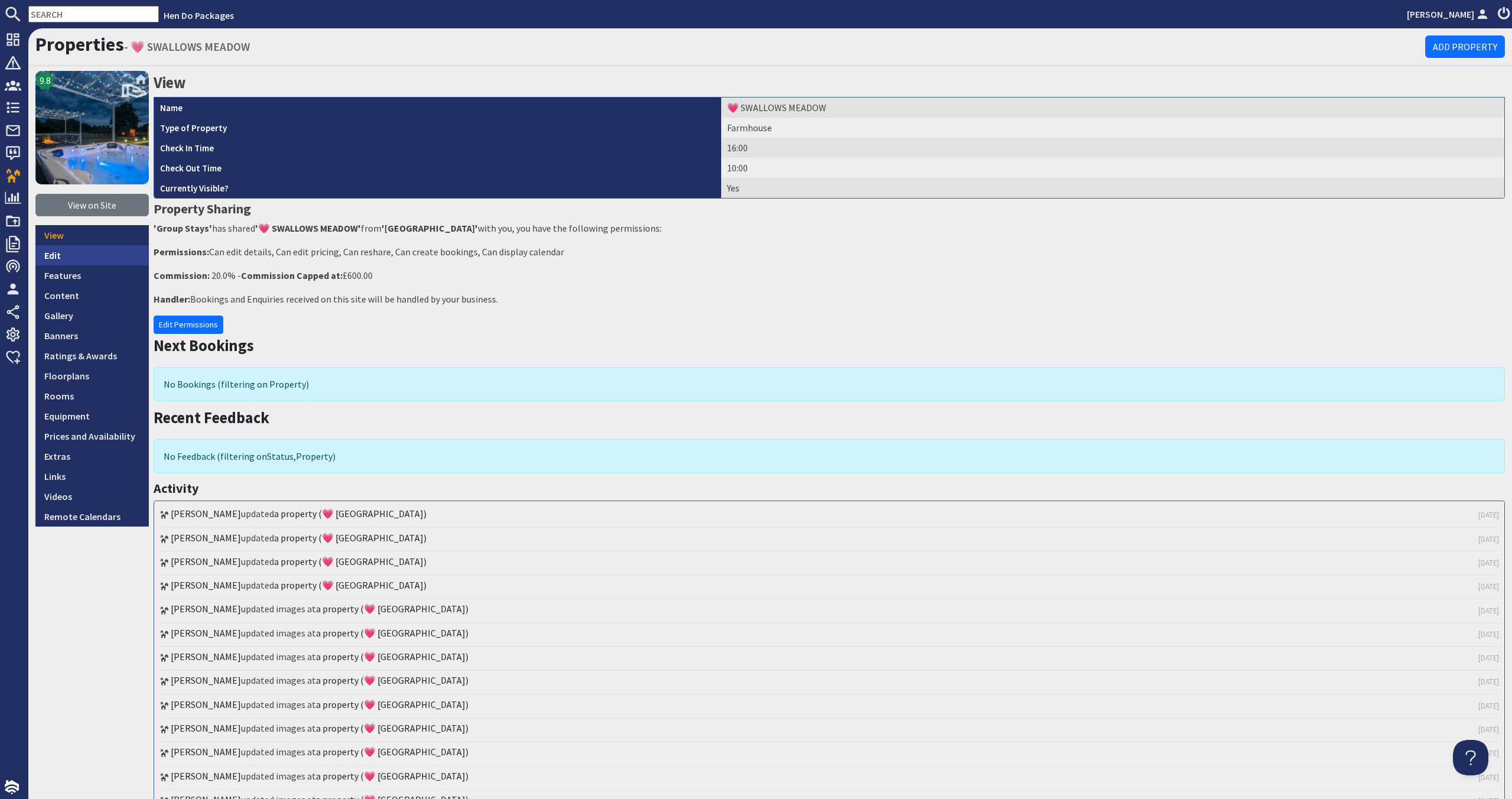
click at [83, 251] on link "Edit" at bounding box center [92, 256] width 113 height 20
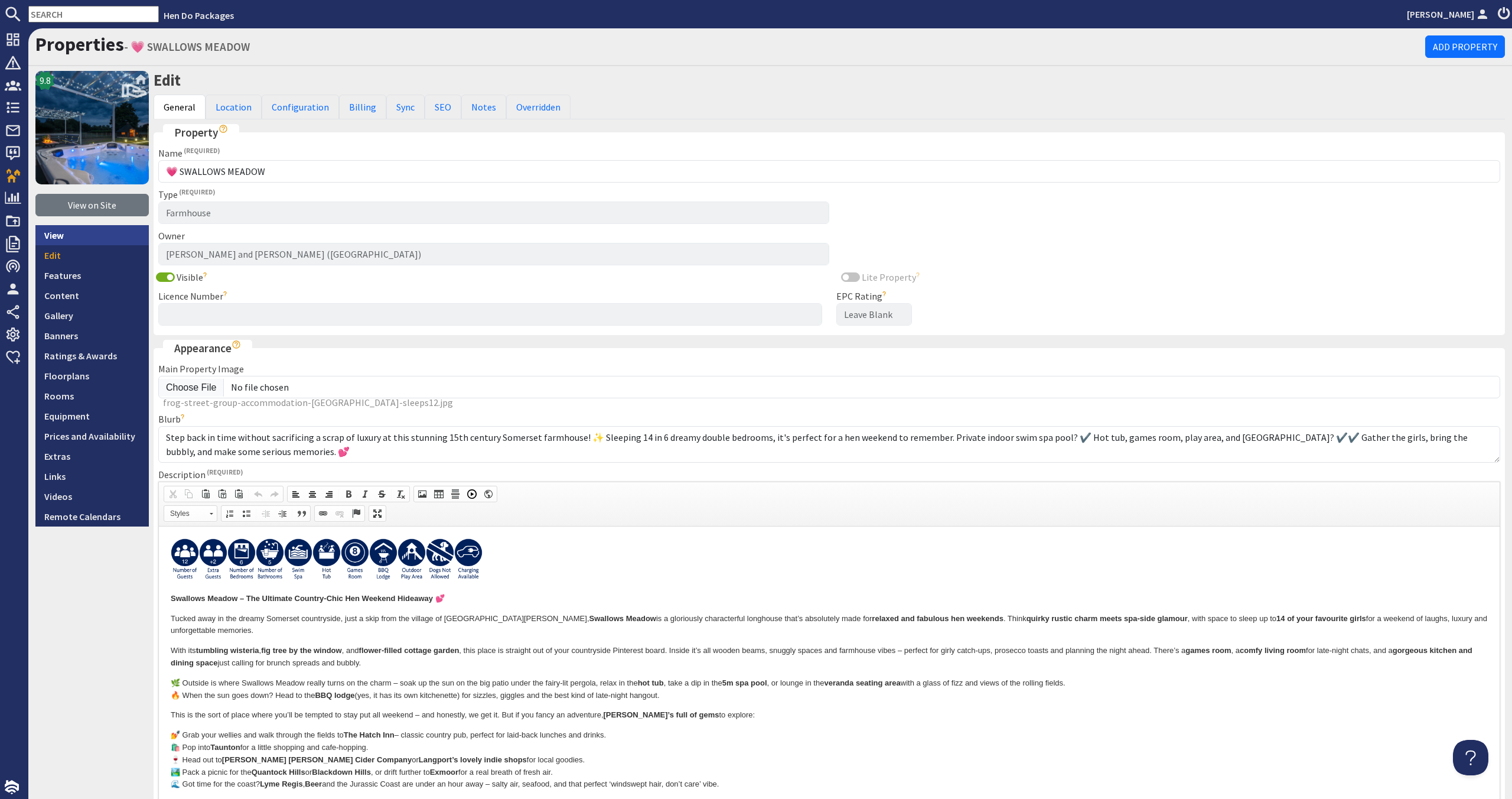
click at [116, 234] on link "View" at bounding box center [92, 235] width 113 height 20
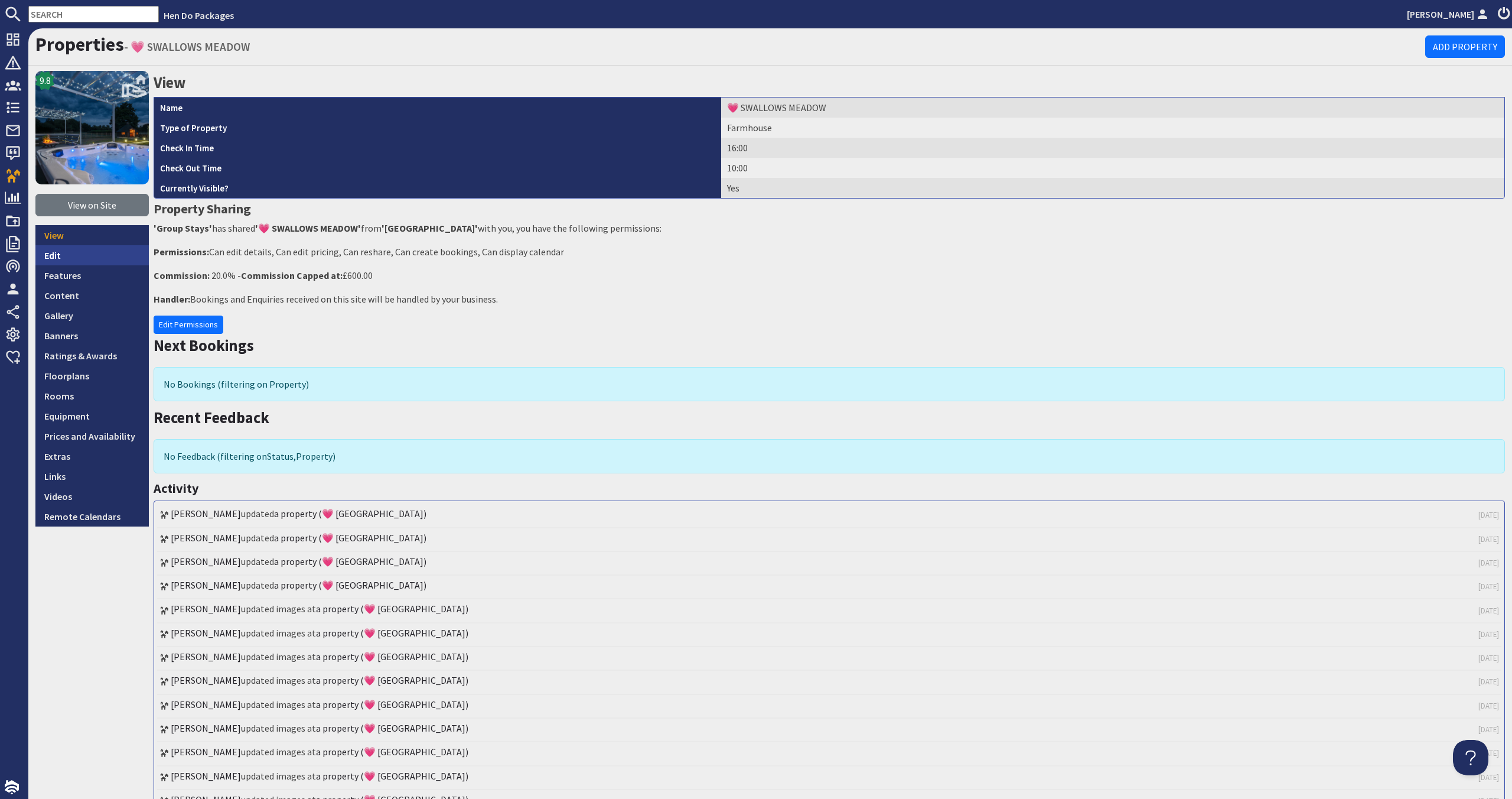
click at [101, 261] on link "Edit" at bounding box center [92, 256] width 113 height 20
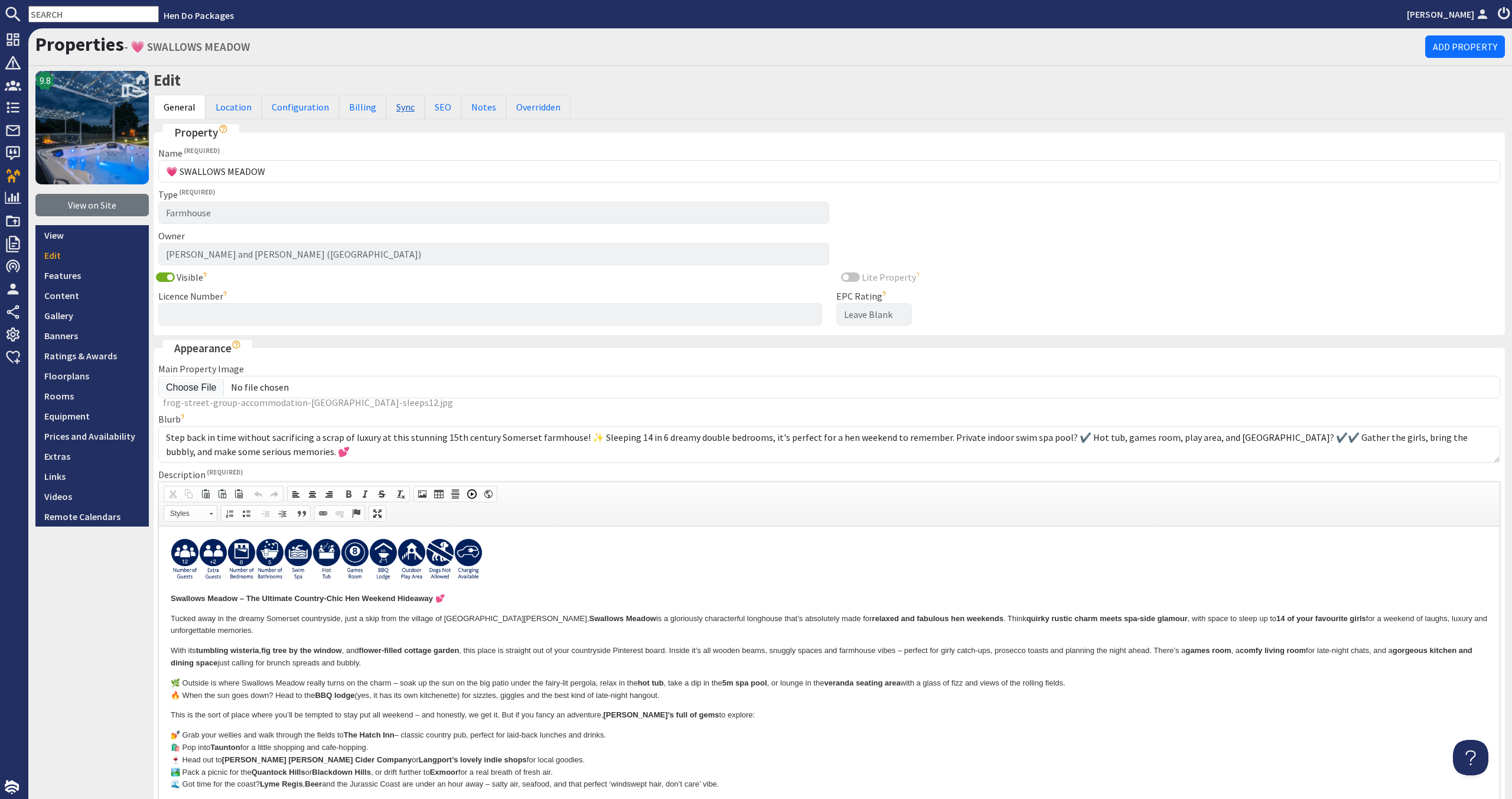
click at [395, 103] on link "Sync" at bounding box center [405, 107] width 38 height 25
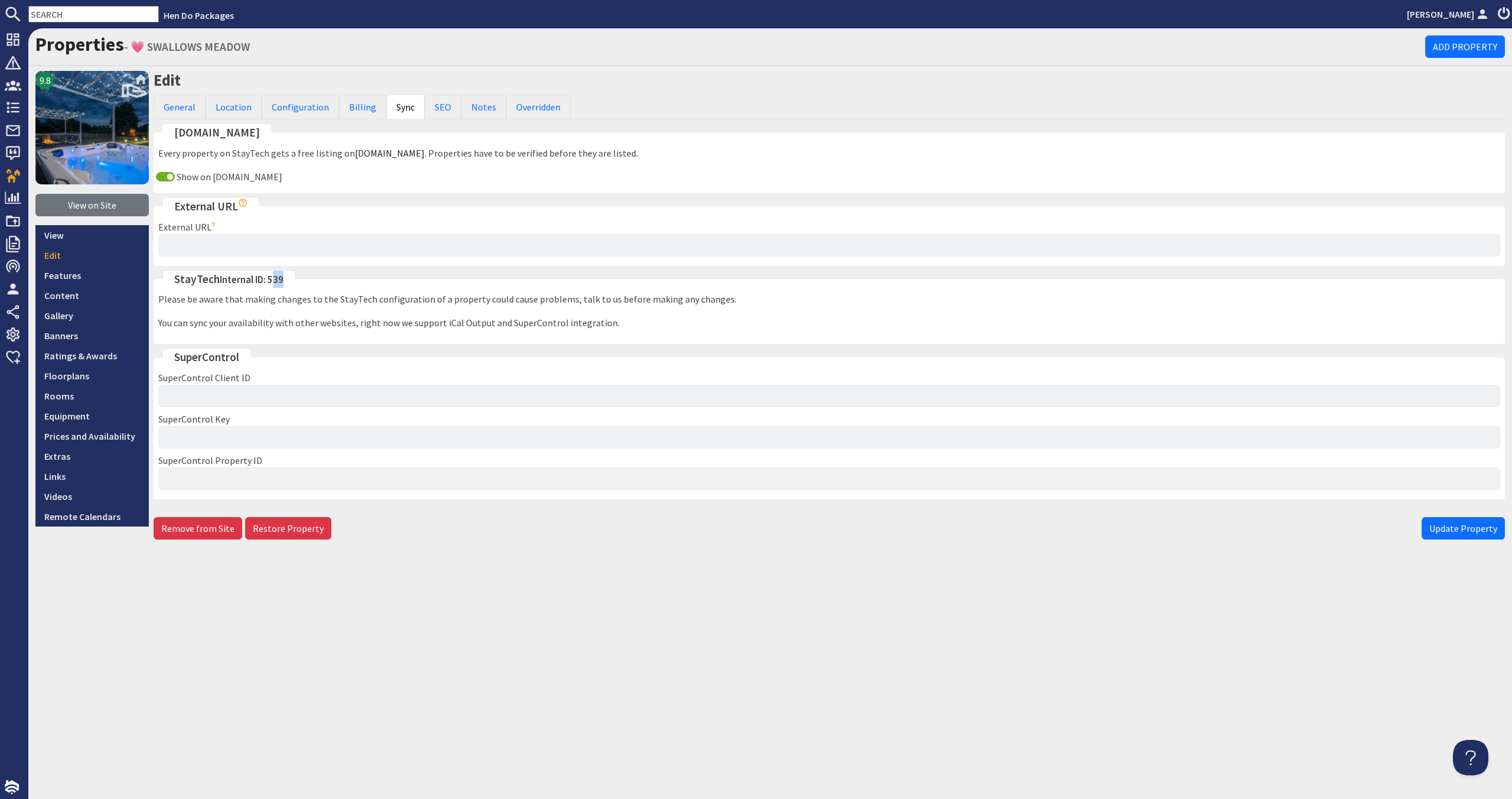
drag, startPoint x: 272, startPoint y: 277, endPoint x: 290, endPoint y: 278, distance: 18.0
click at [290, 278] on legend "StayTech Internal ID: 539" at bounding box center [228, 279] width 132 height 17
click at [286, 279] on legend "StayTech Internal ID: 539" at bounding box center [228, 279] width 132 height 17
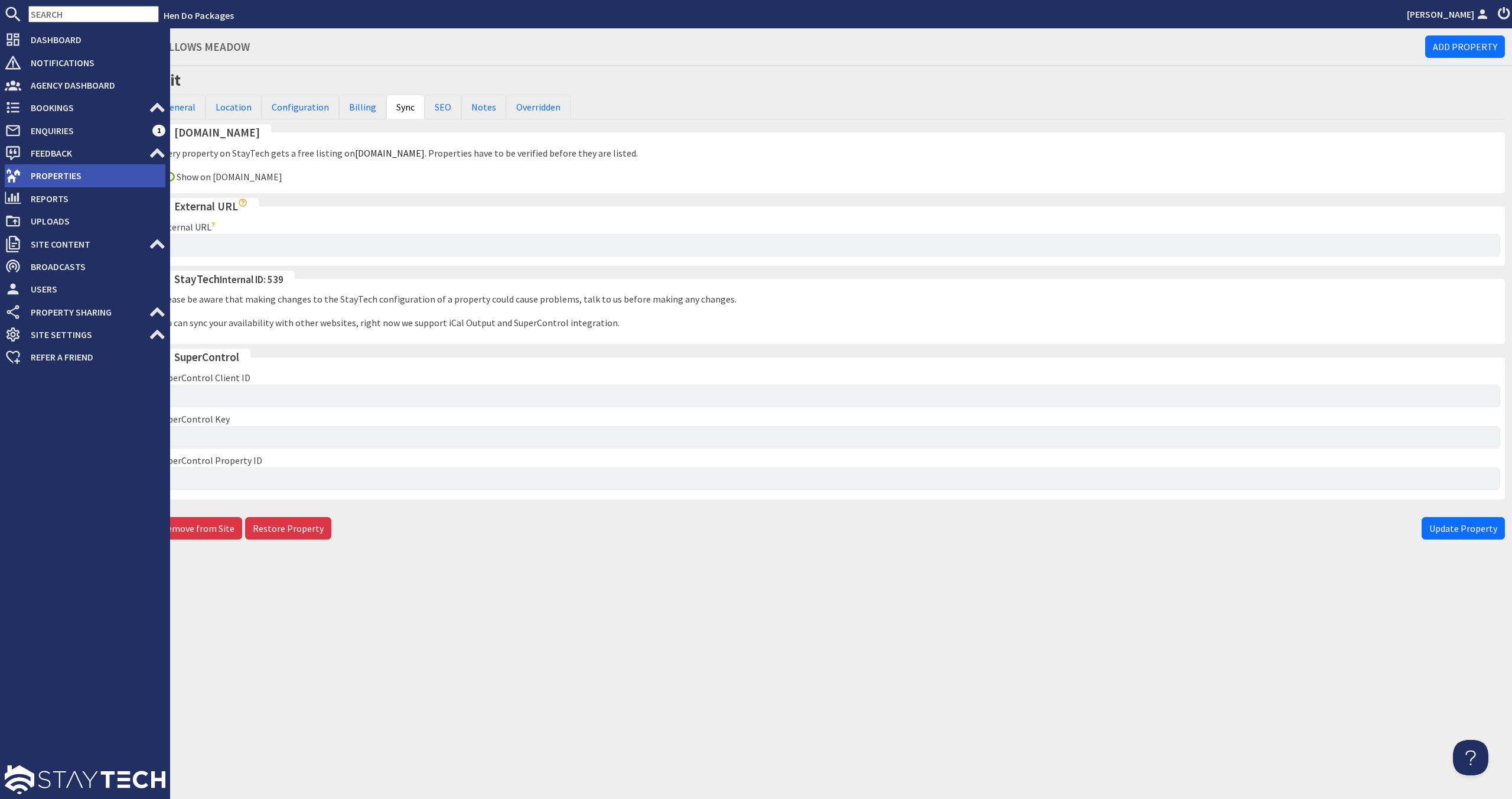
click at [28, 171] on span "Properties" at bounding box center [93, 176] width 144 height 19
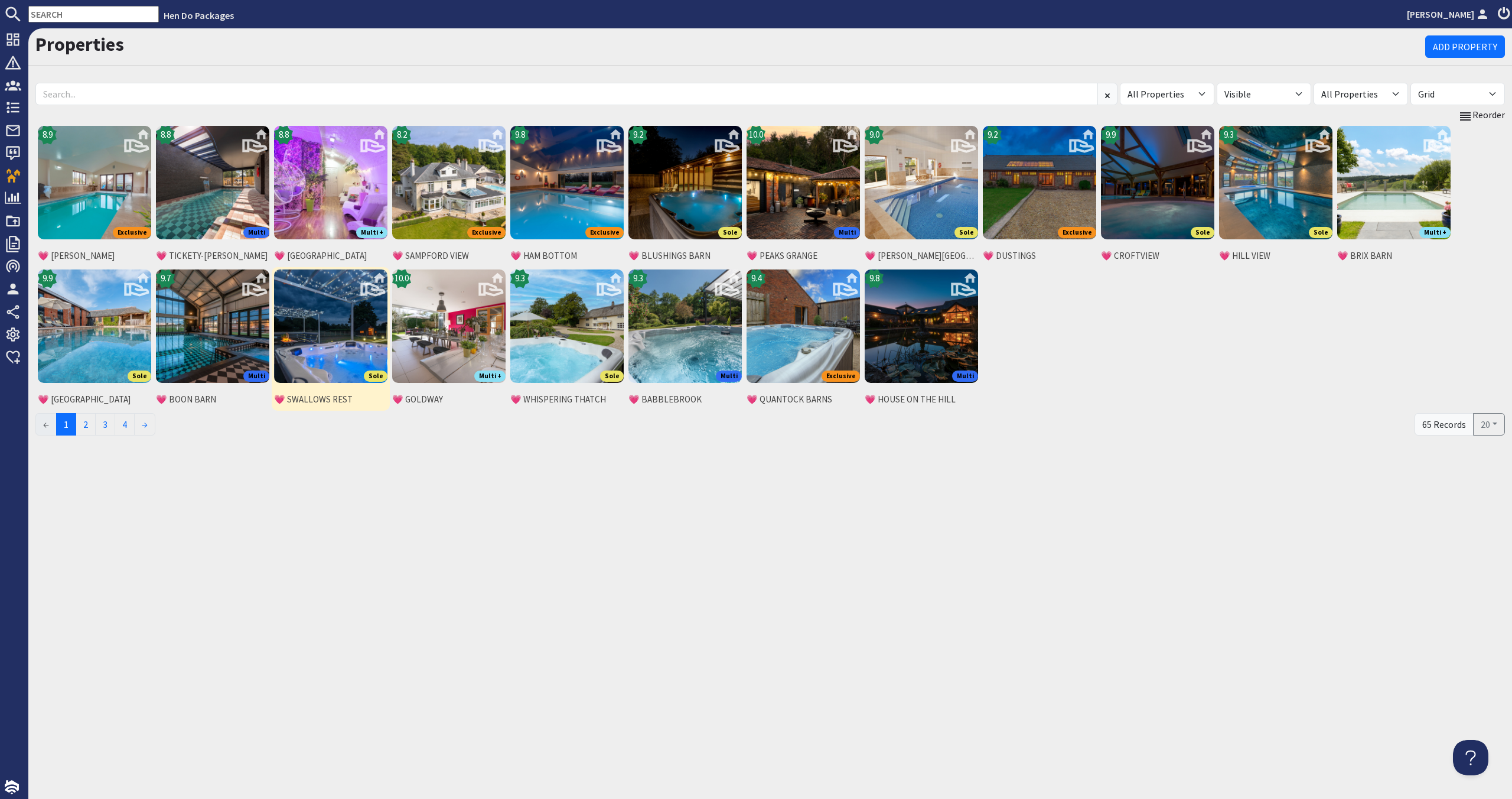
click at [338, 328] on img at bounding box center [330, 326] width 113 height 113
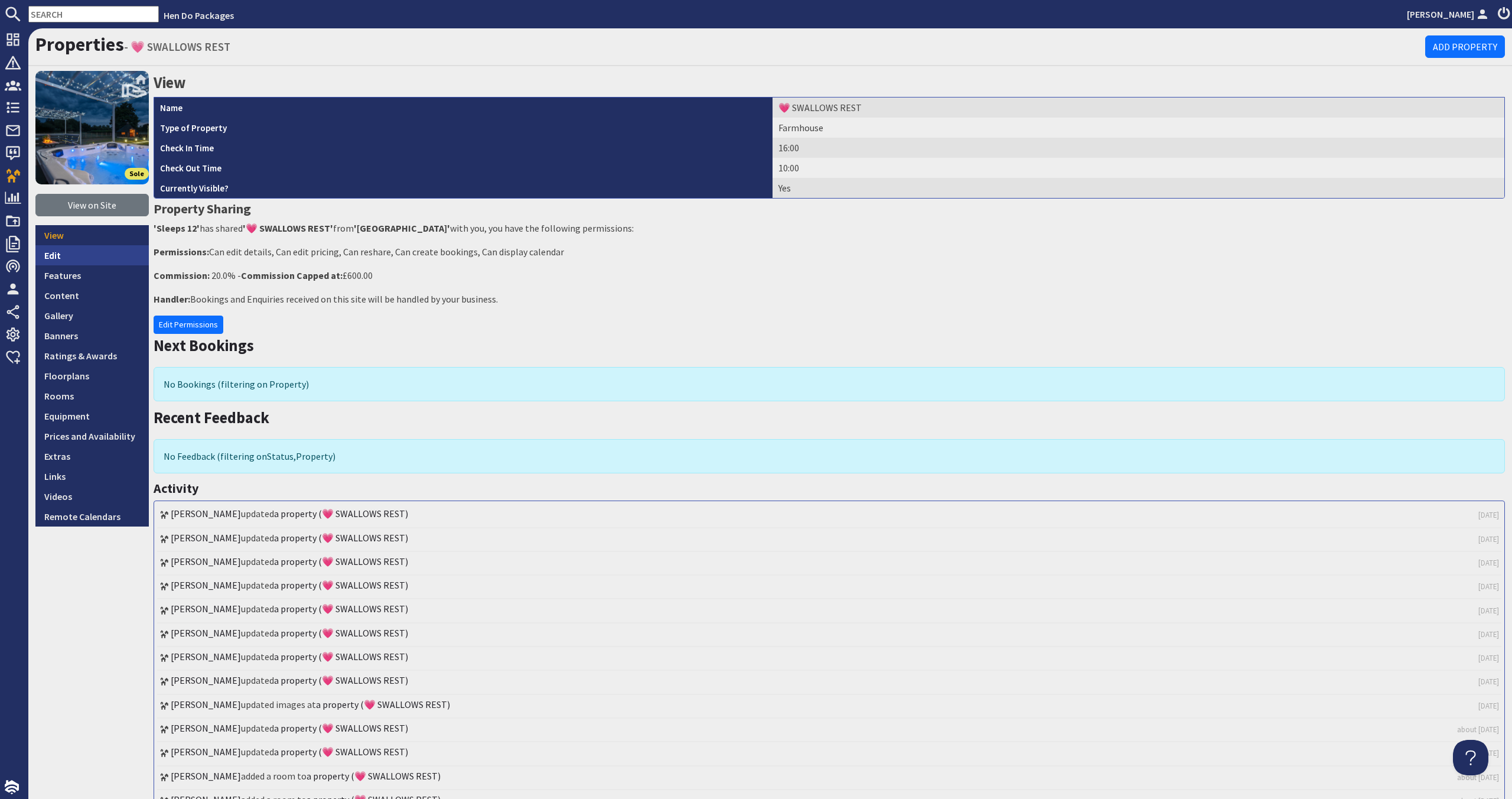
click at [101, 259] on link "Edit" at bounding box center [92, 256] width 113 height 20
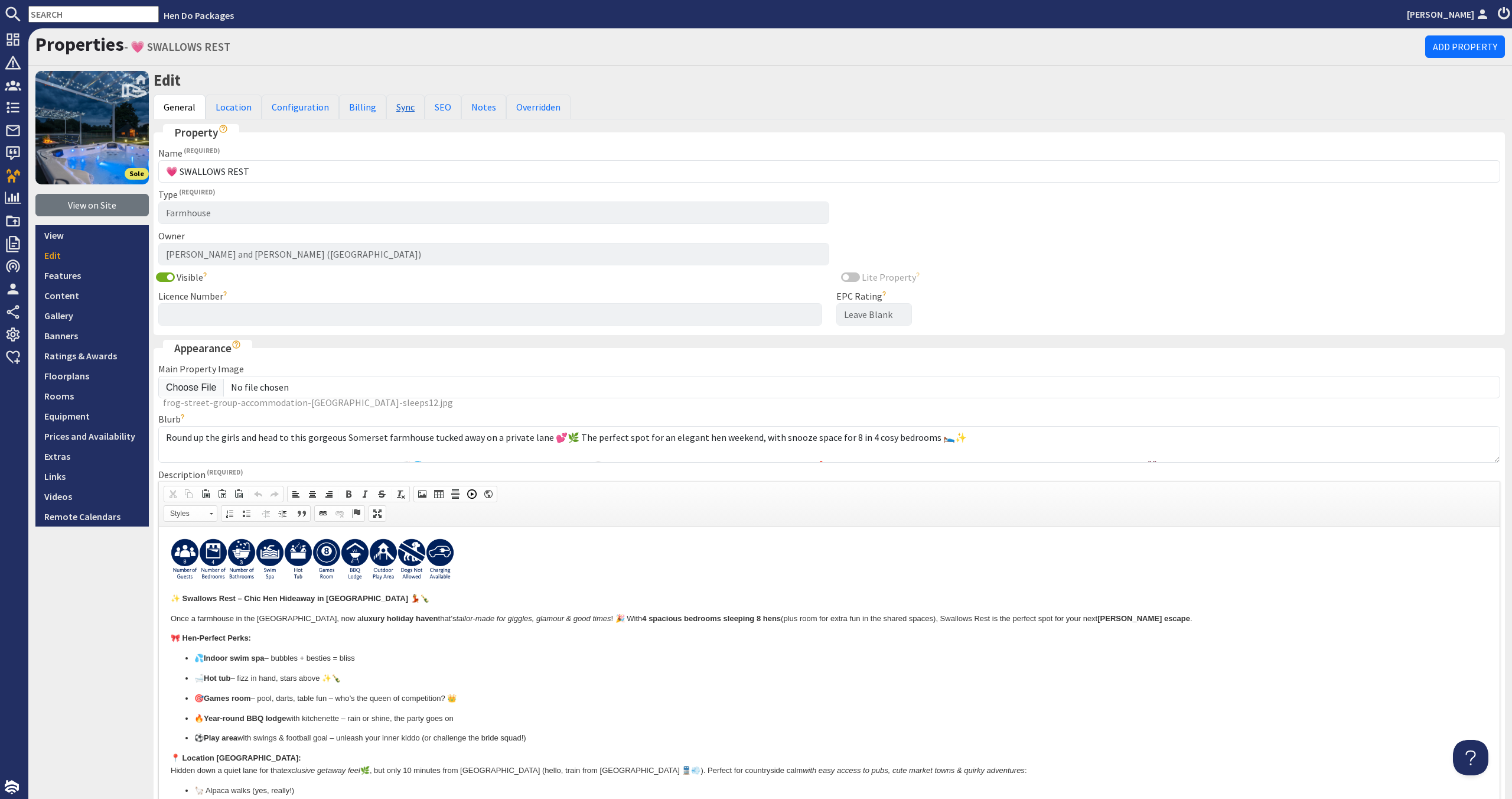
click at [390, 107] on link "Sync" at bounding box center [405, 107] width 38 height 25
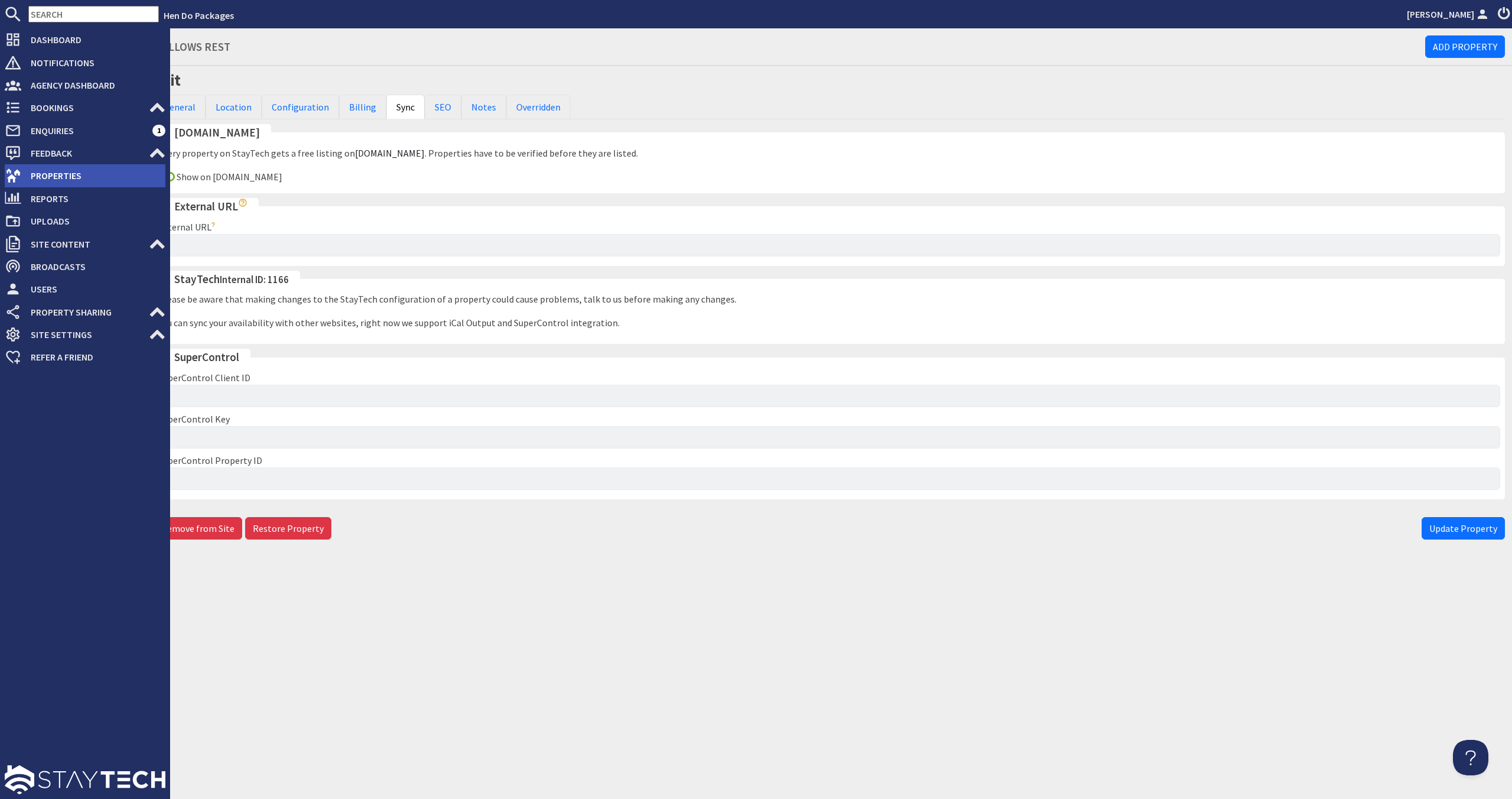
click at [53, 182] on span "Properties" at bounding box center [93, 176] width 144 height 19
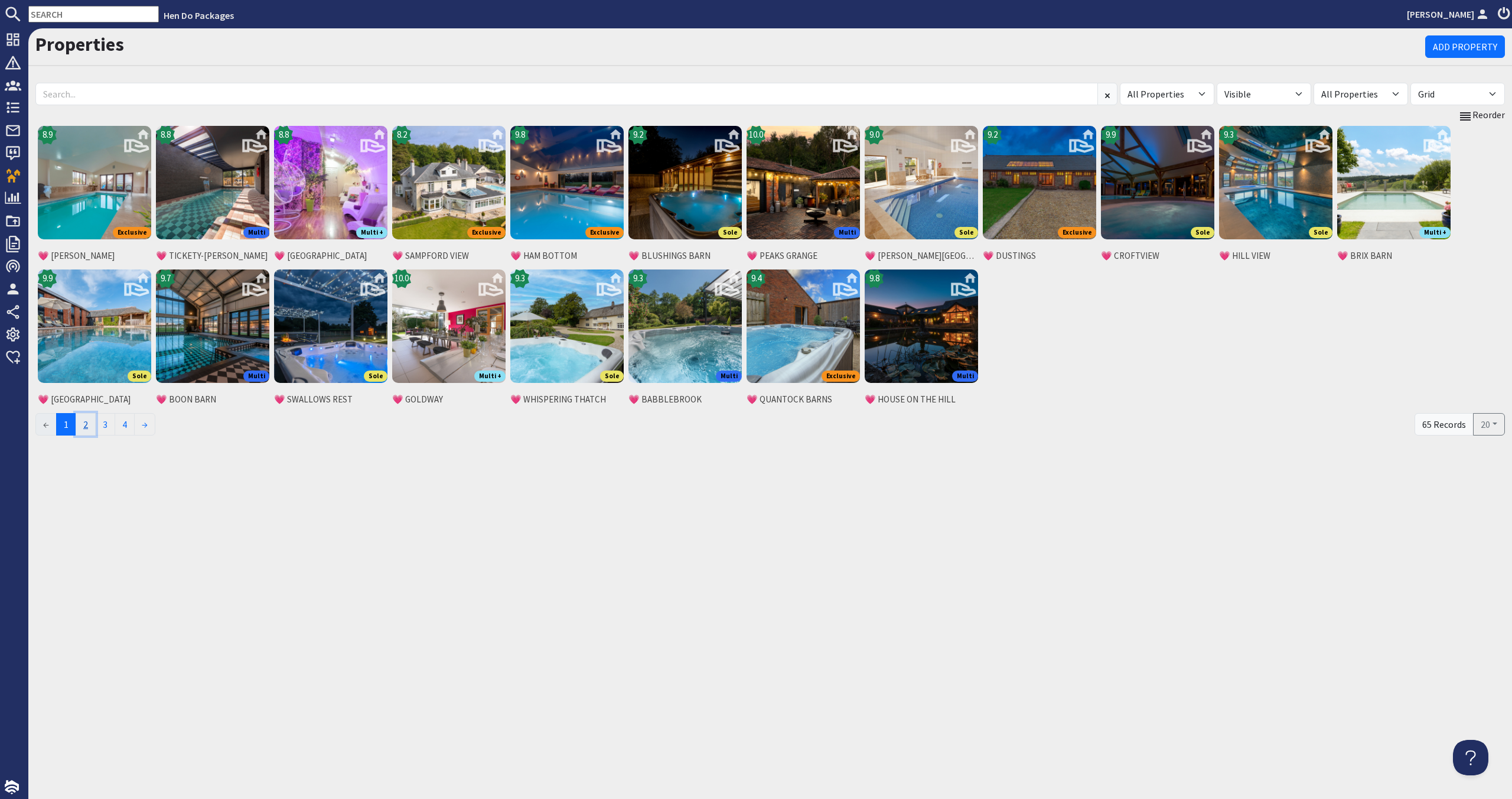
click at [95, 426] on link "2" at bounding box center [86, 424] width 20 height 22
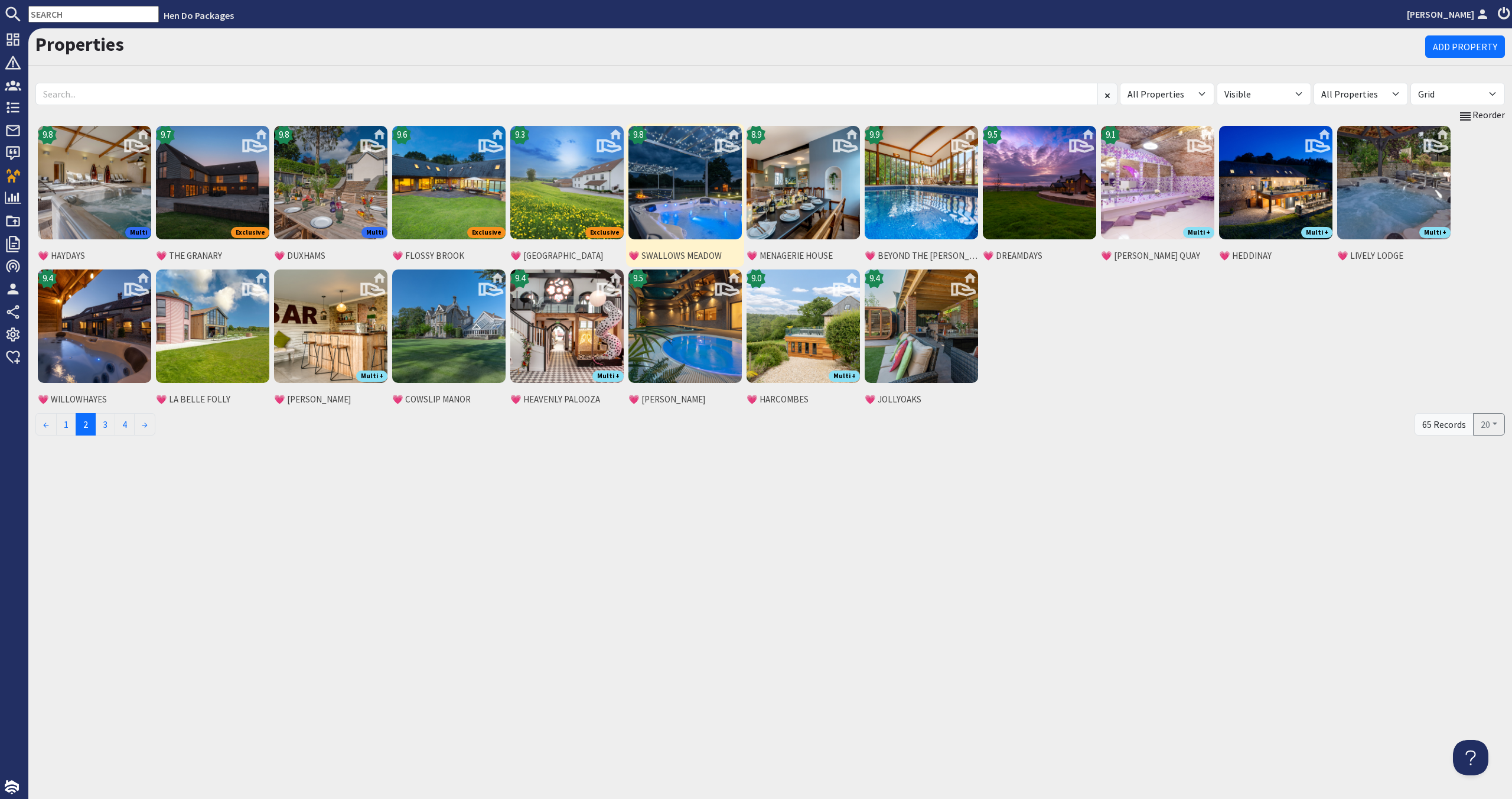
click at [684, 207] on img at bounding box center [684, 182] width 113 height 113
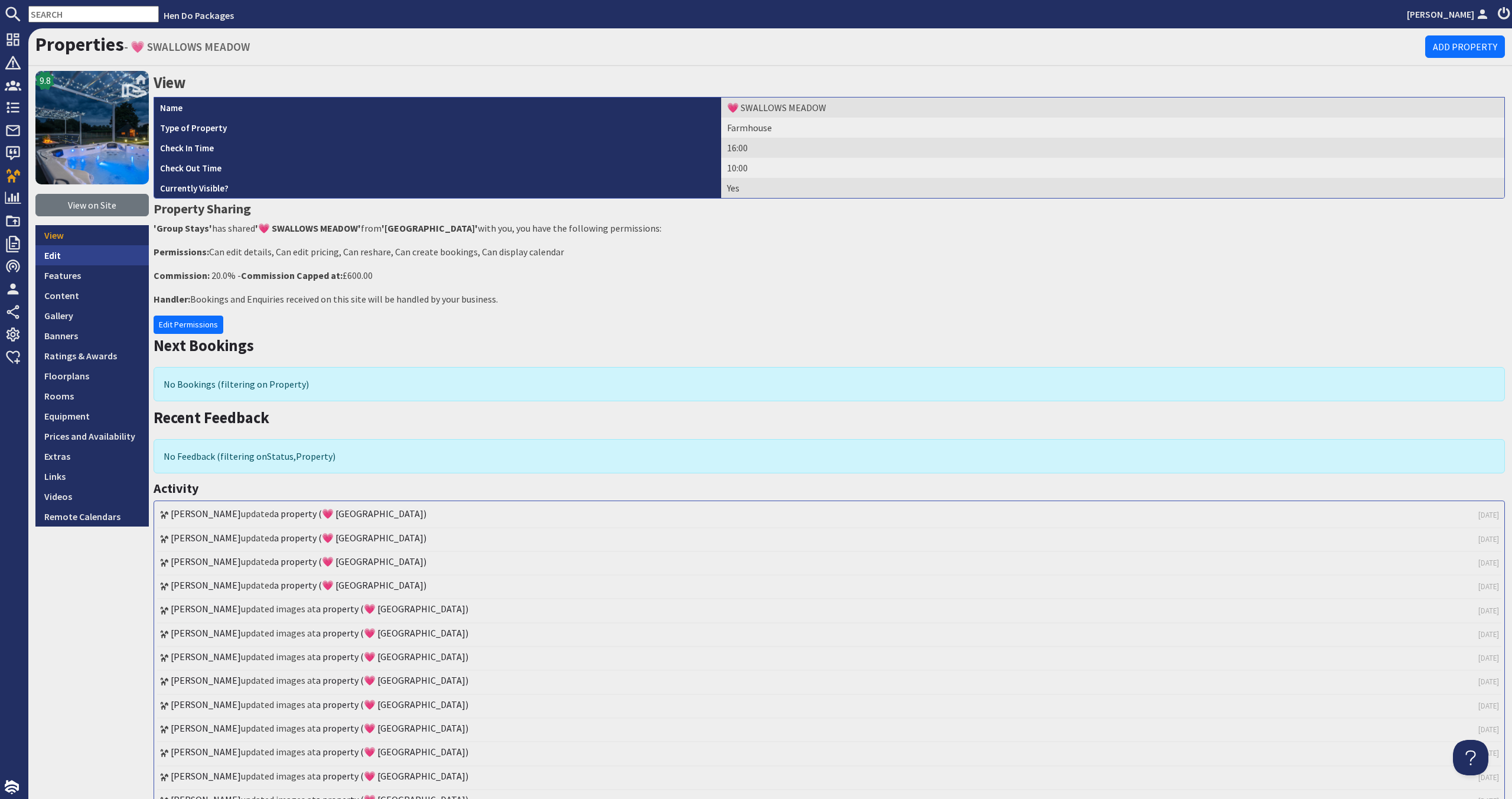
click at [137, 263] on link "Edit" at bounding box center [92, 256] width 113 height 20
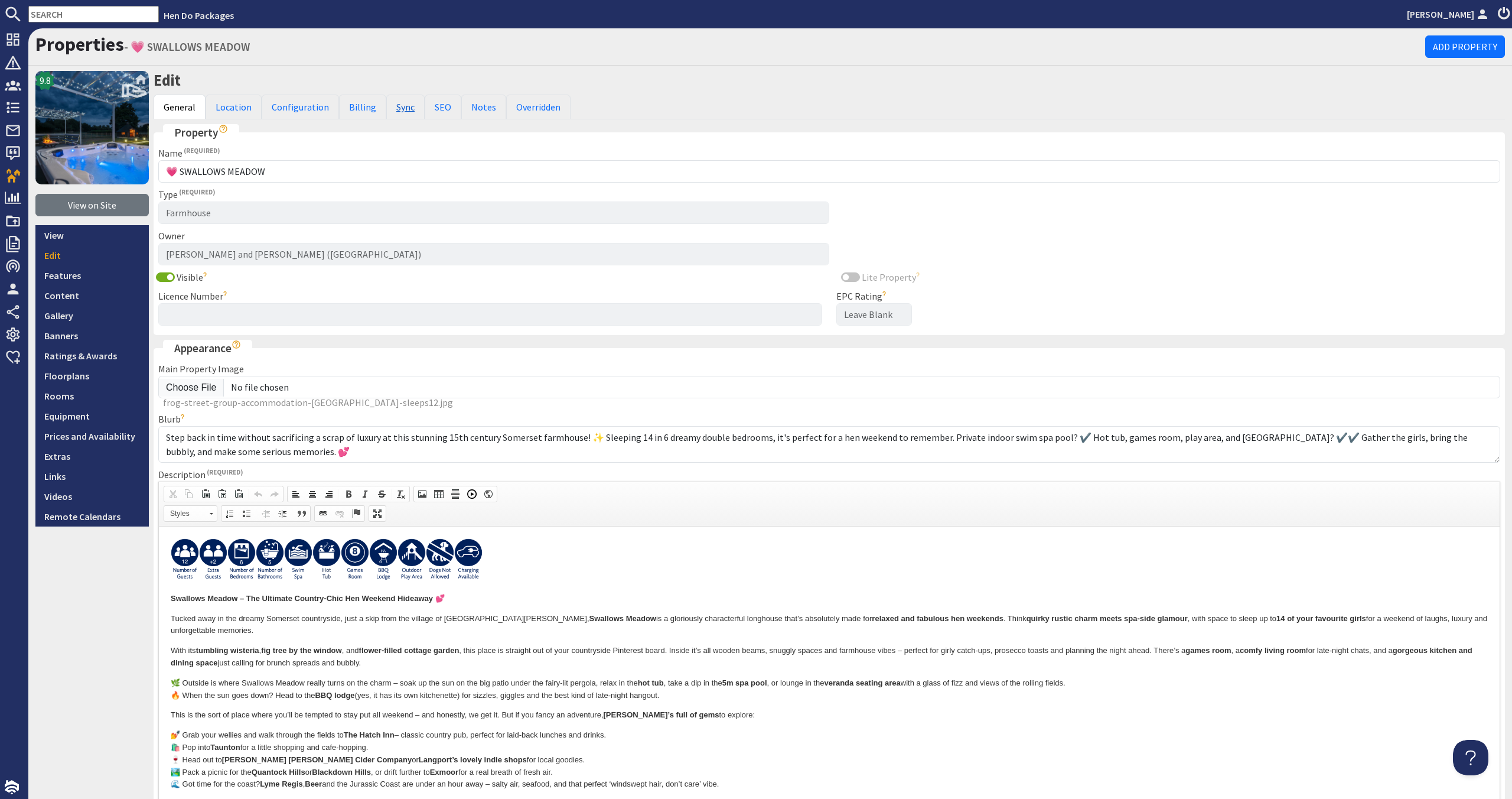
click at [408, 110] on link "Sync" at bounding box center [405, 107] width 38 height 25
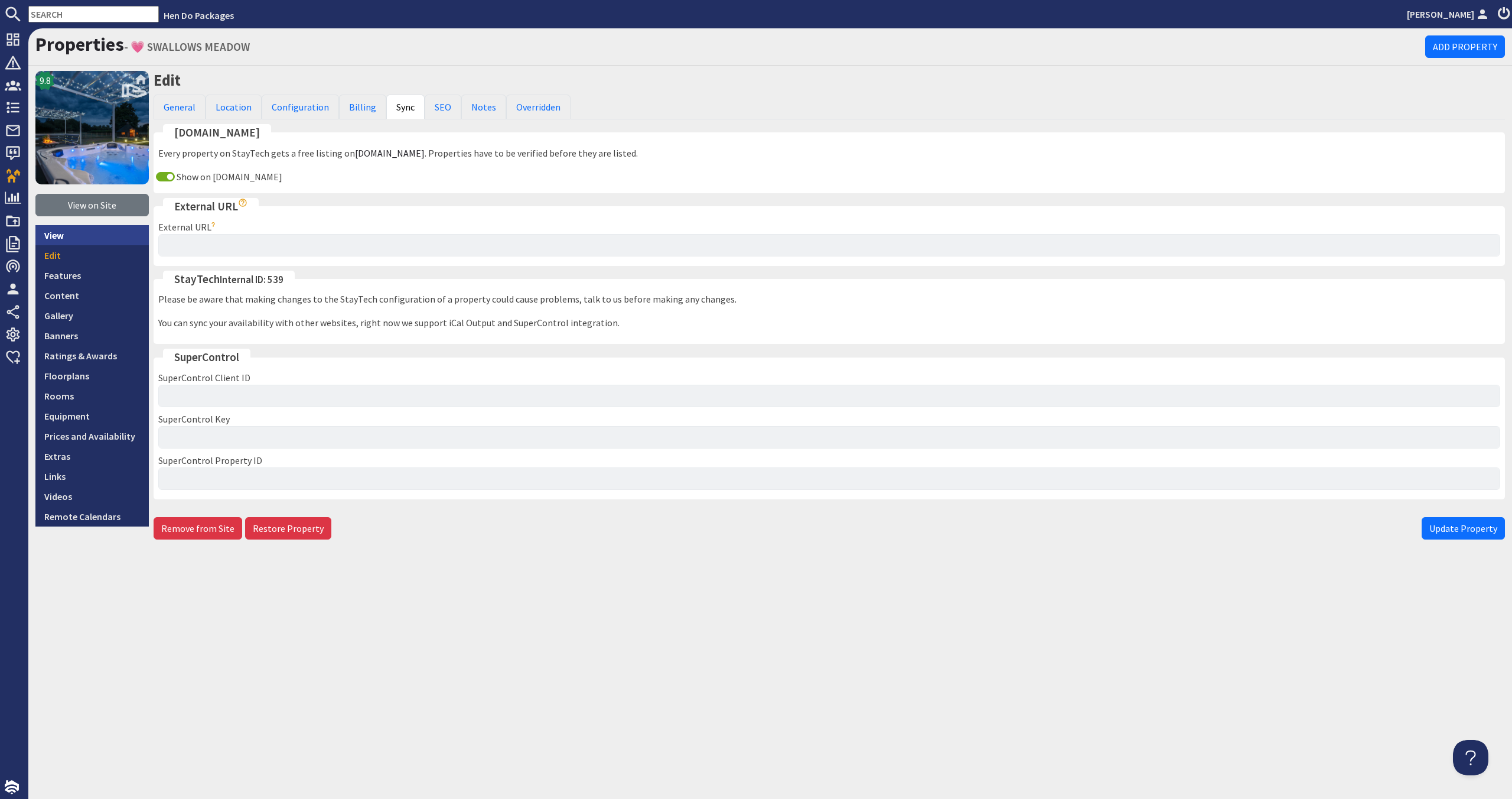
click at [61, 241] on link "View" at bounding box center [92, 235] width 113 height 20
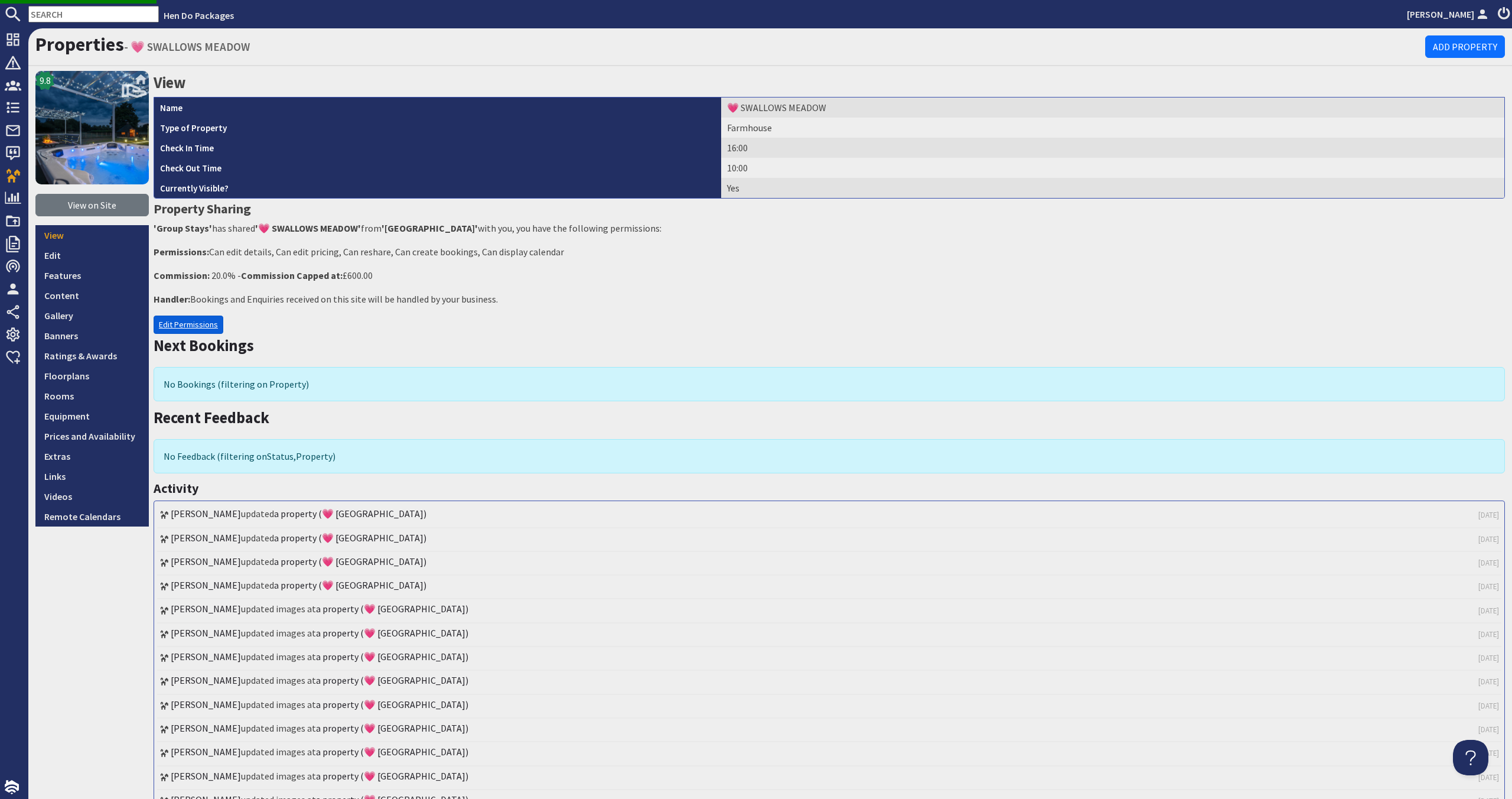
click at [176, 327] on link "Edit Permissions" at bounding box center [188, 324] width 70 height 18
click at [200, 329] on link "Edit Permissions" at bounding box center [188, 324] width 70 height 18
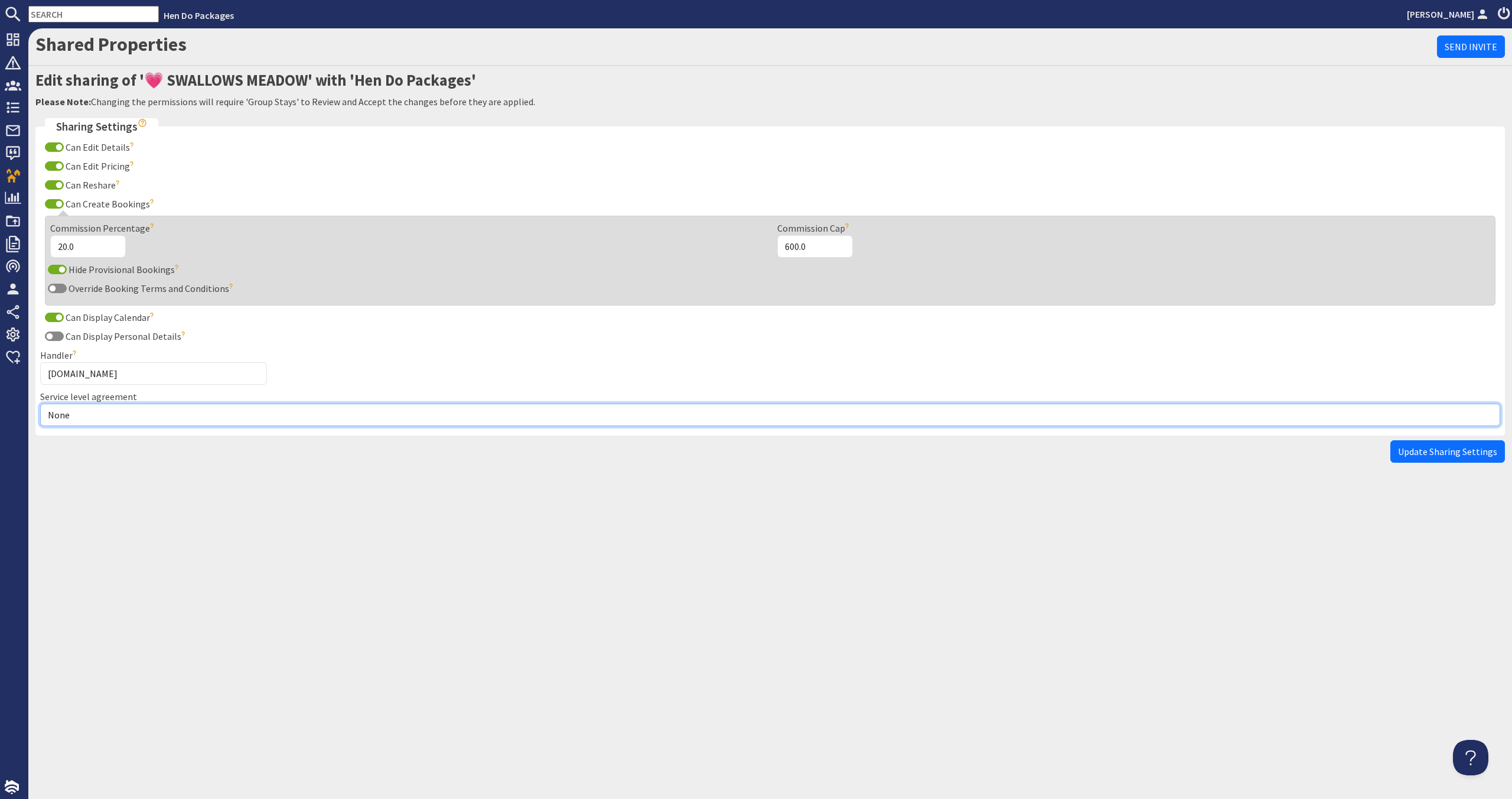
click at [95, 409] on select "None Exclusive Multi + Multi Sole" at bounding box center [770, 414] width 1460 height 22
select select "12"
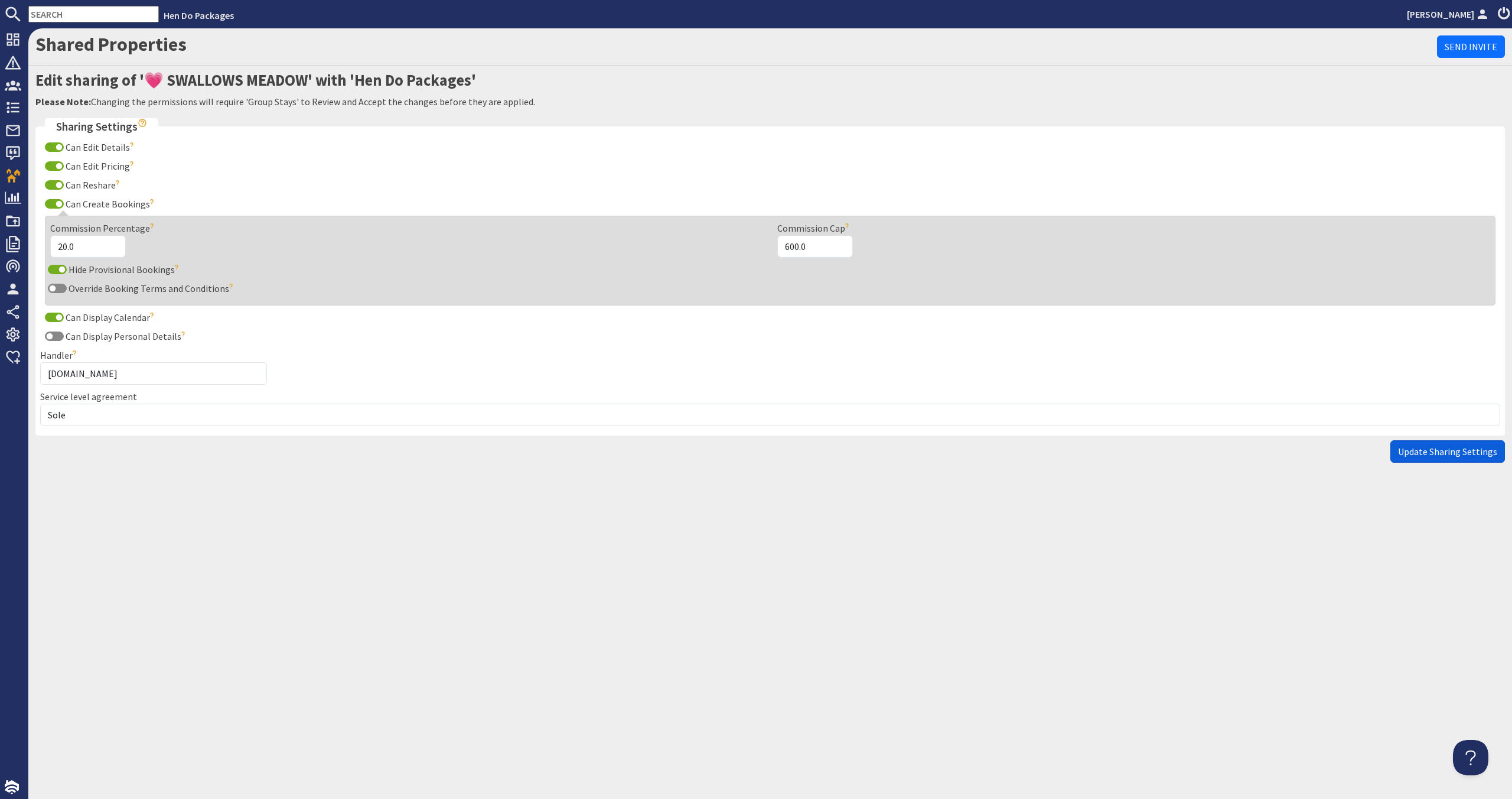
click at [1418, 450] on span "Update Sharing Settings" at bounding box center [1447, 451] width 99 height 12
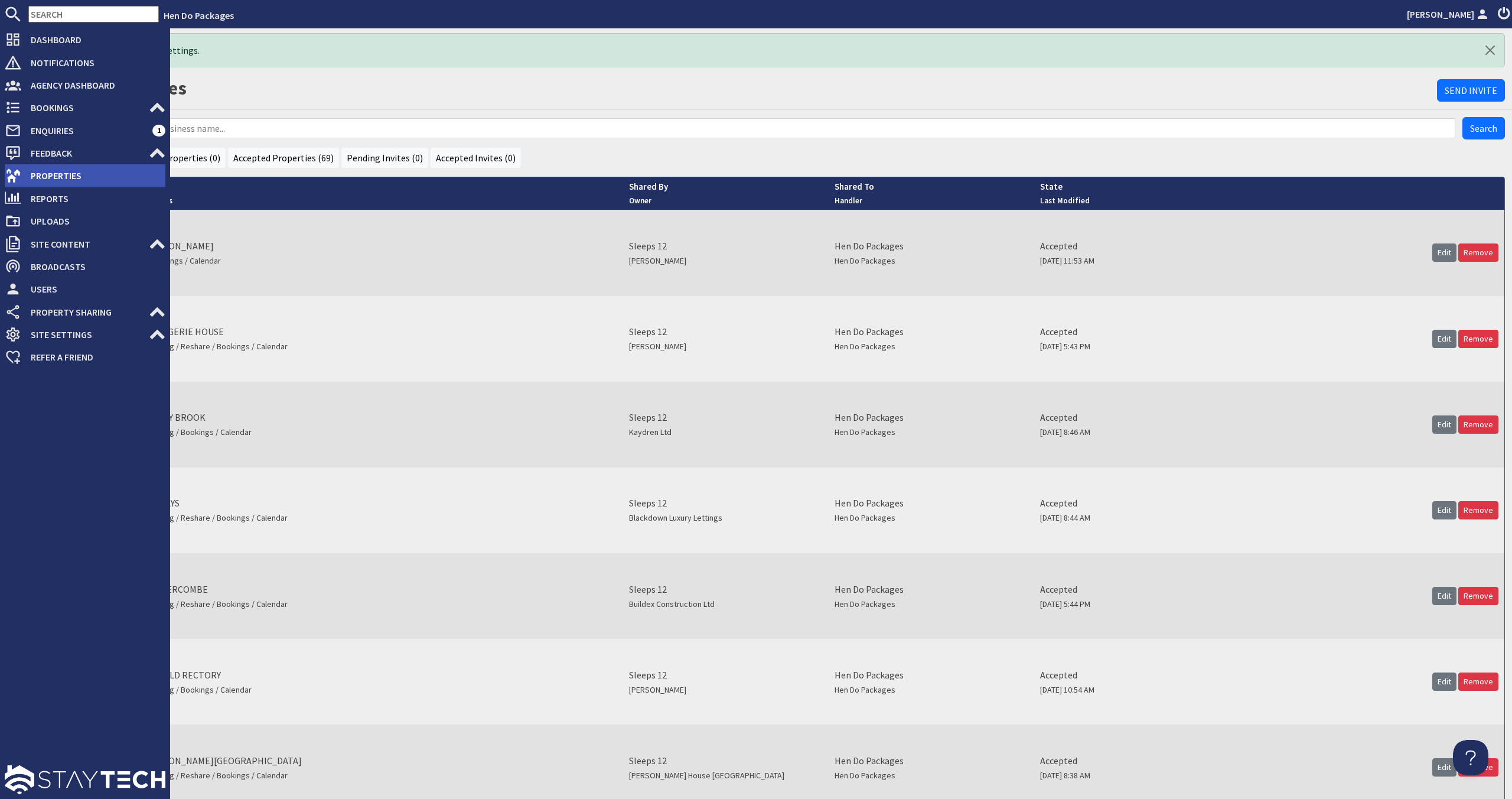
click at [31, 183] on span "Properties" at bounding box center [93, 176] width 144 height 19
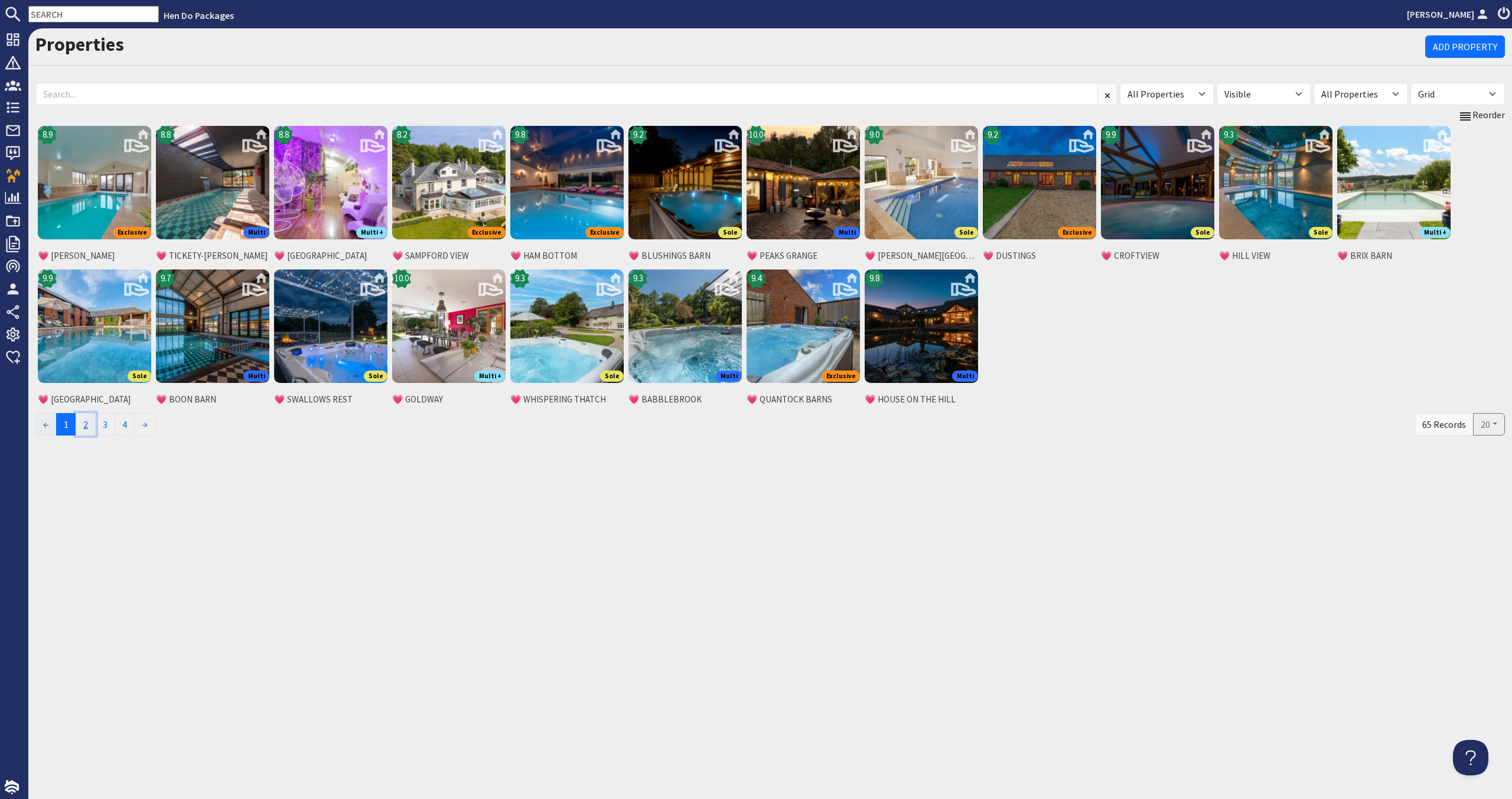
click at [87, 424] on link "2" at bounding box center [86, 424] width 20 height 22
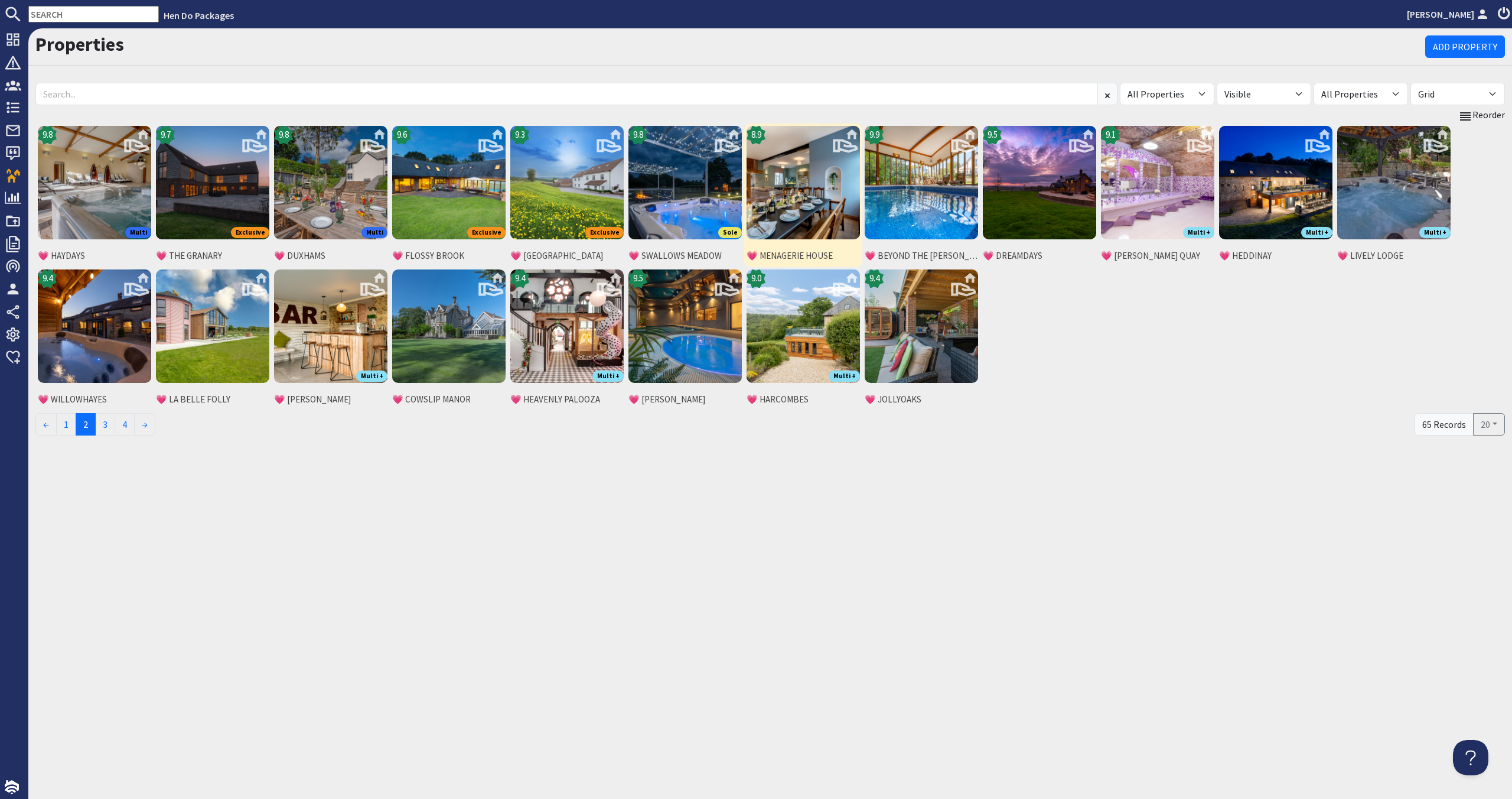
click at [791, 210] on img at bounding box center [803, 182] width 113 height 113
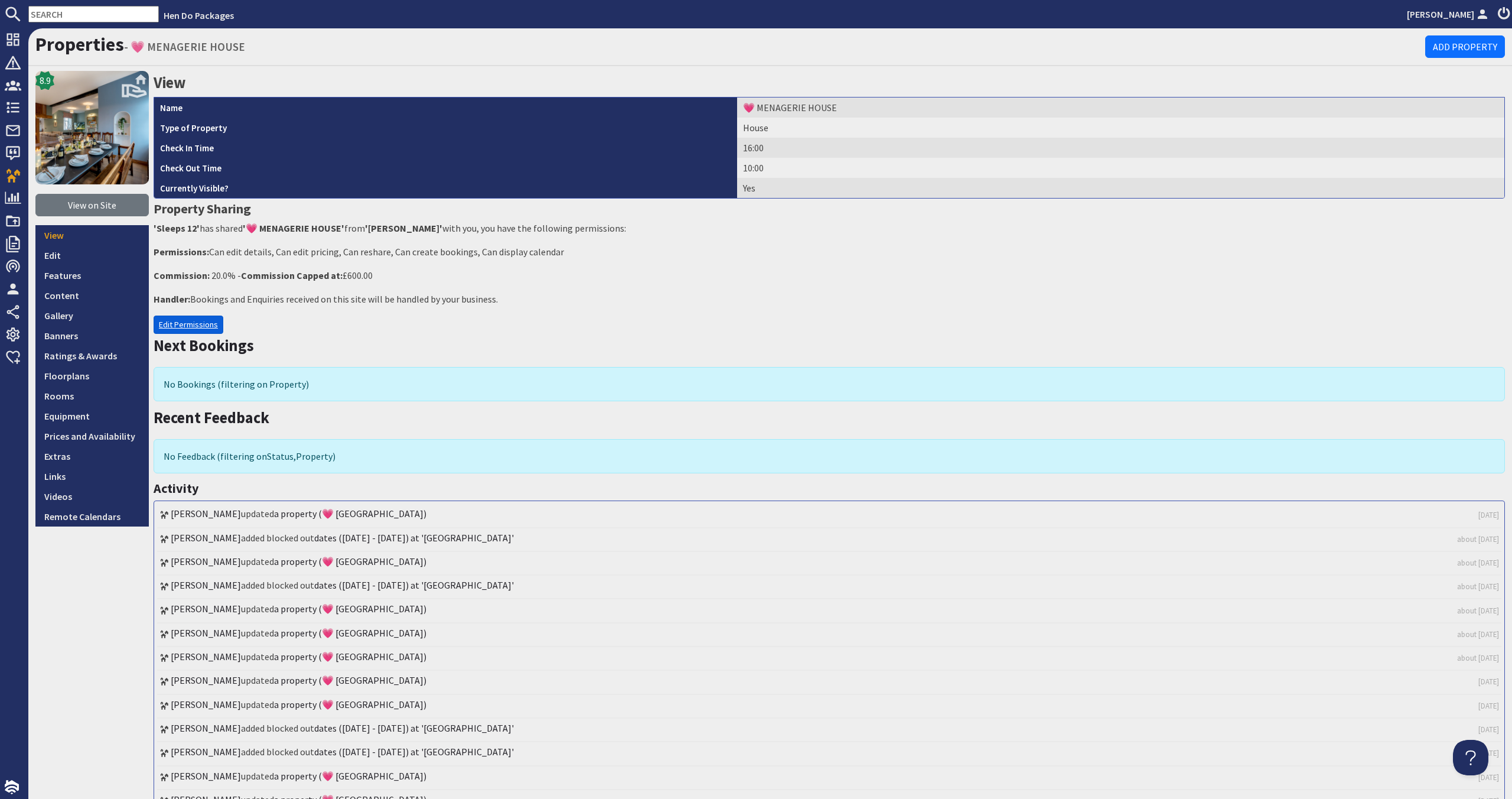
drag, startPoint x: 186, startPoint y: 325, endPoint x: 160, endPoint y: 330, distance: 26.5
click at [185, 325] on link "Edit Permissions" at bounding box center [188, 324] width 70 height 18
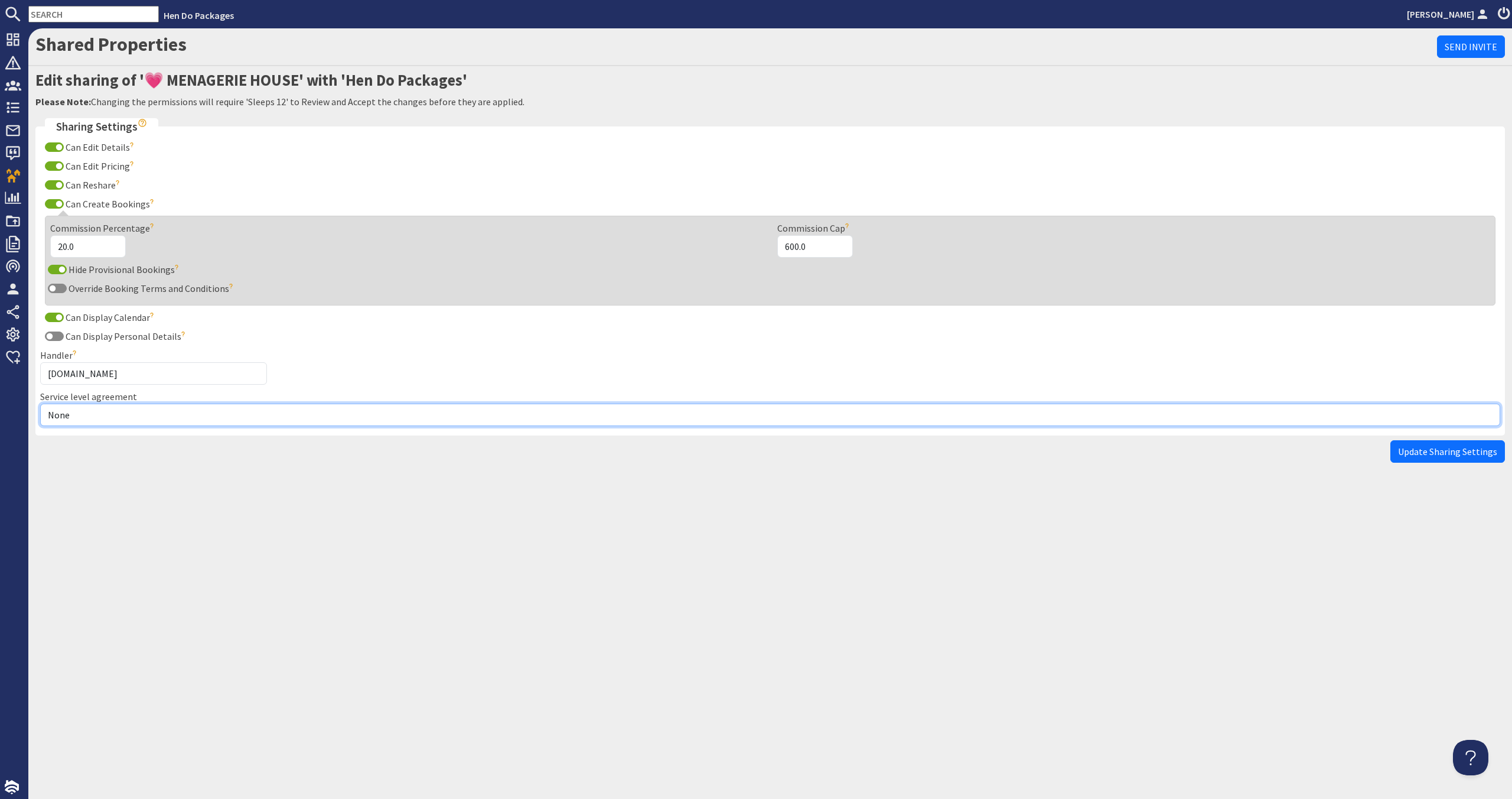
click at [139, 420] on select "None Exclusive Multi + Multi Sole" at bounding box center [770, 414] width 1460 height 22
select select "11"
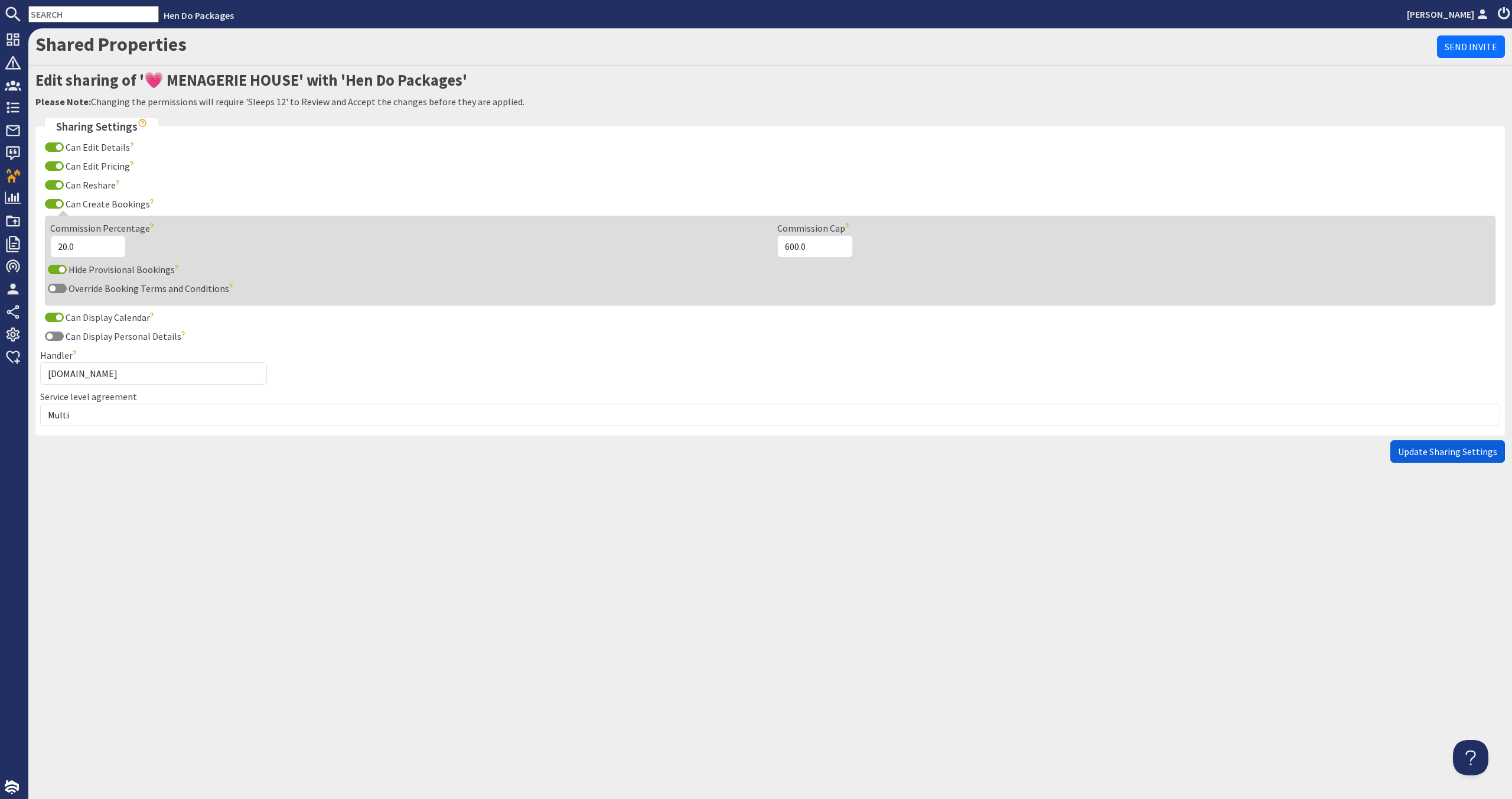
click at [1473, 453] on span "Update Sharing Settings" at bounding box center [1447, 451] width 99 height 12
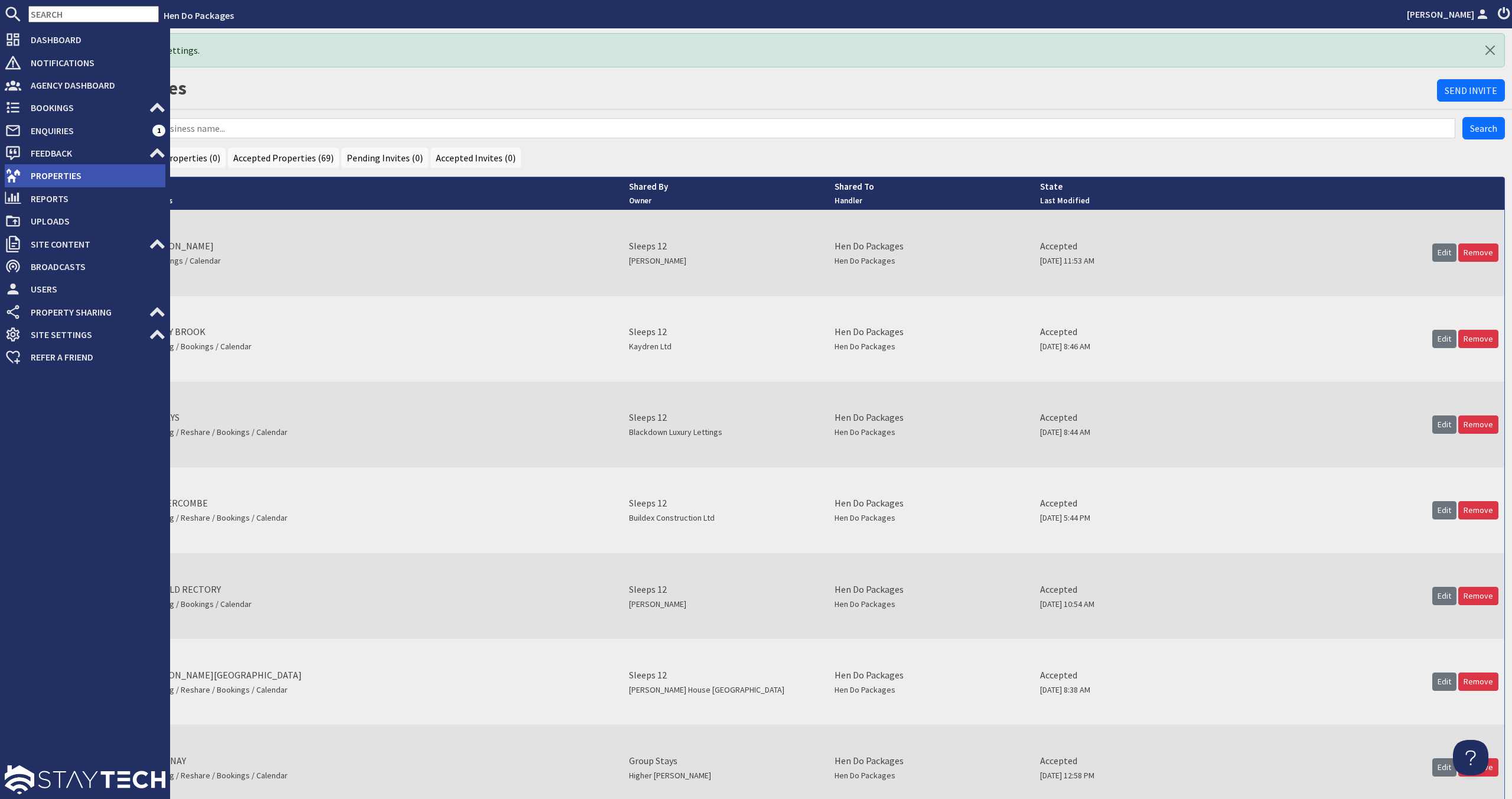
click at [69, 177] on span "Properties" at bounding box center [93, 176] width 144 height 19
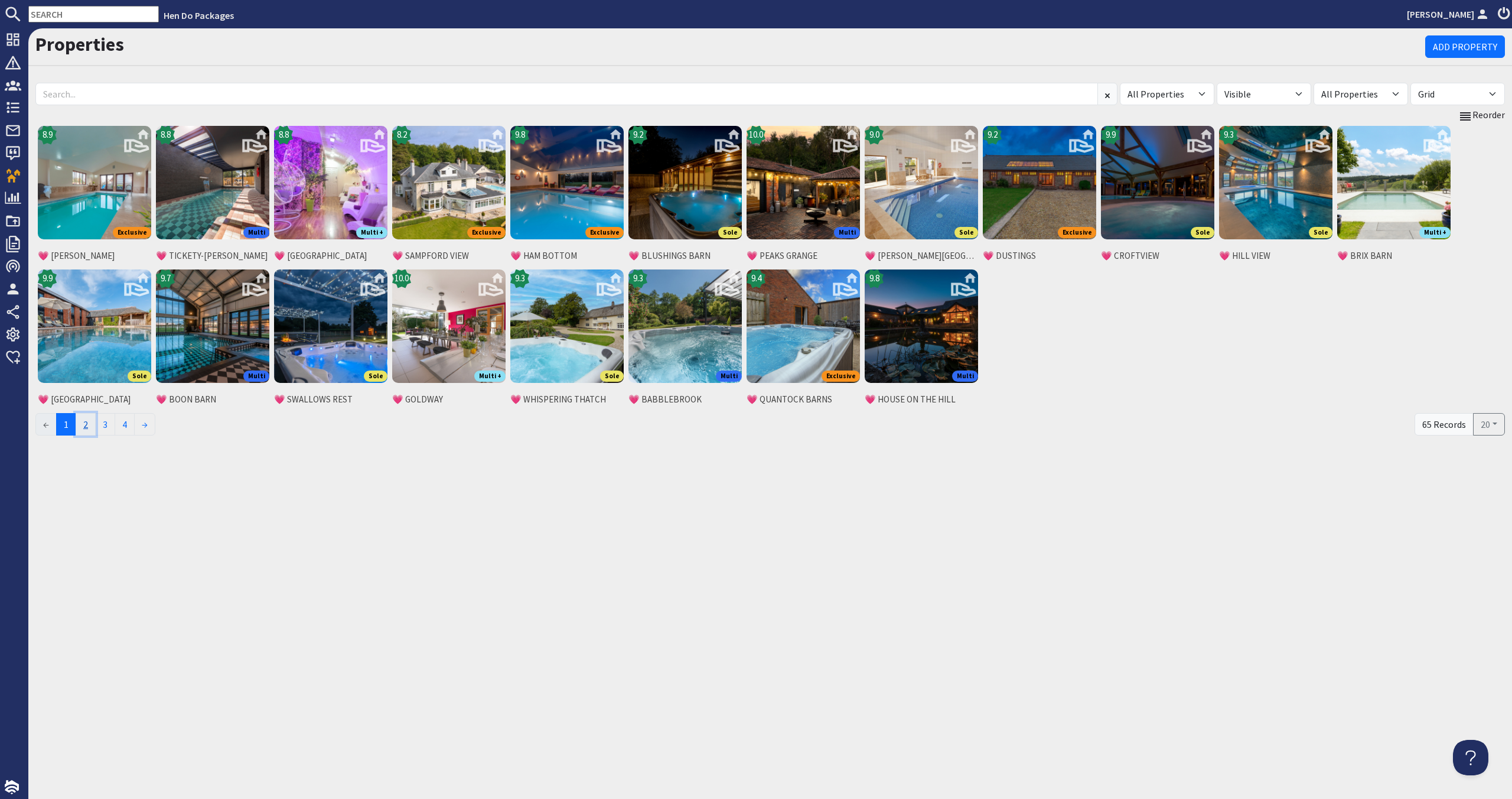
drag, startPoint x: 82, startPoint y: 426, endPoint x: 93, endPoint y: 420, distance: 12.5
click at [82, 426] on link "2" at bounding box center [86, 424] width 20 height 22
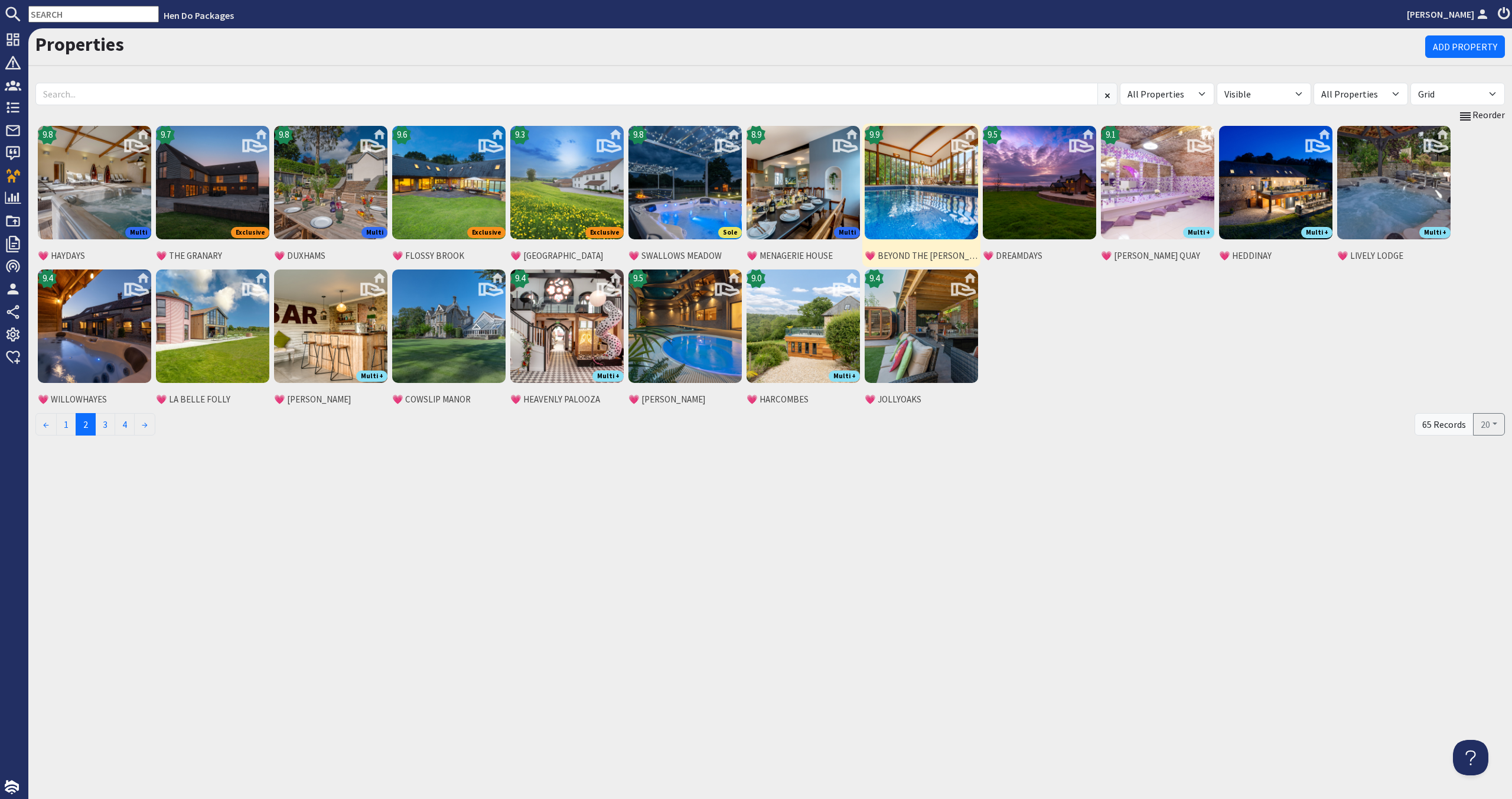
click at [941, 214] on img at bounding box center [920, 182] width 113 height 113
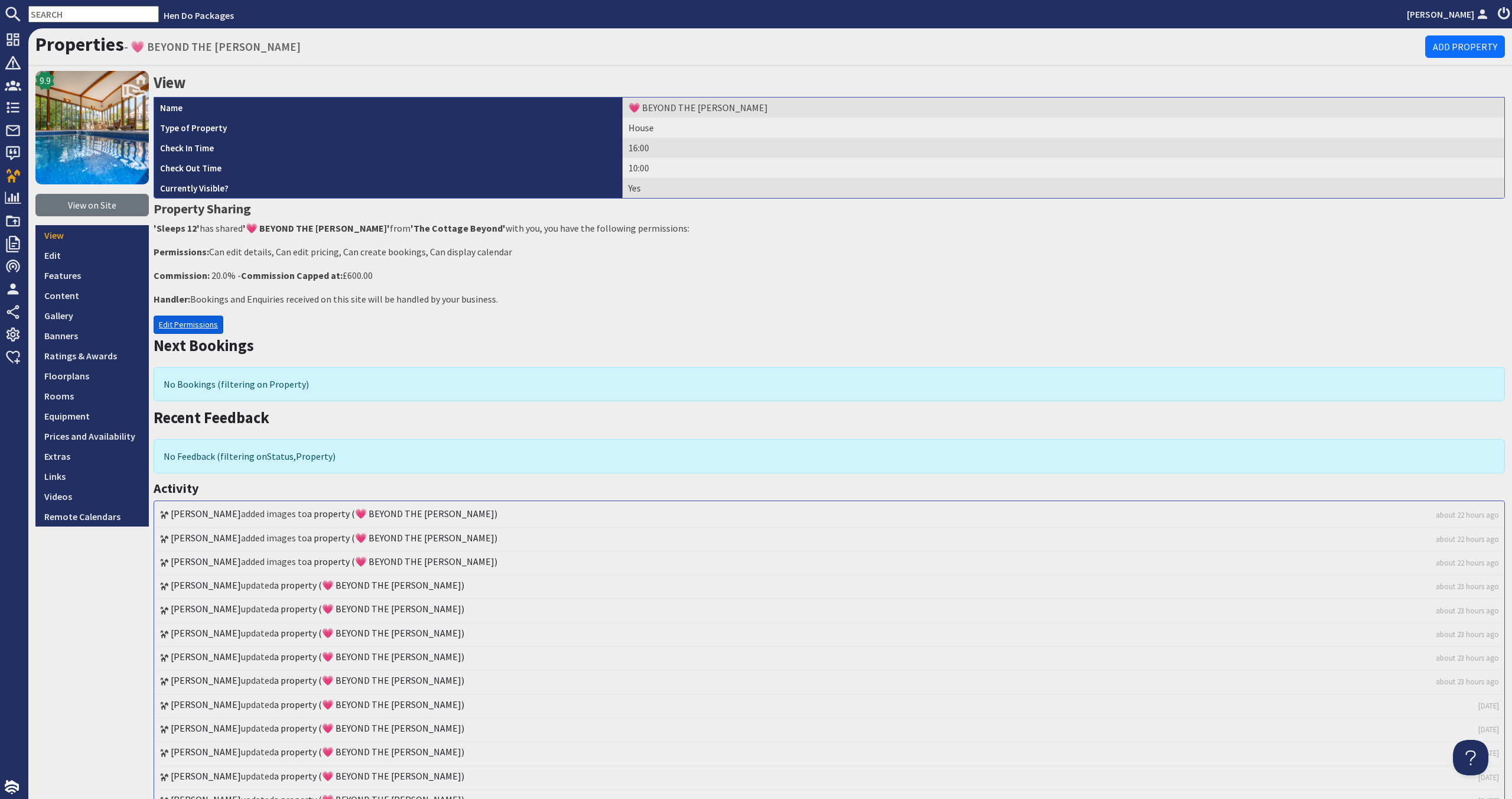
click at [159, 317] on link "Edit Permissions" at bounding box center [188, 324] width 70 height 18
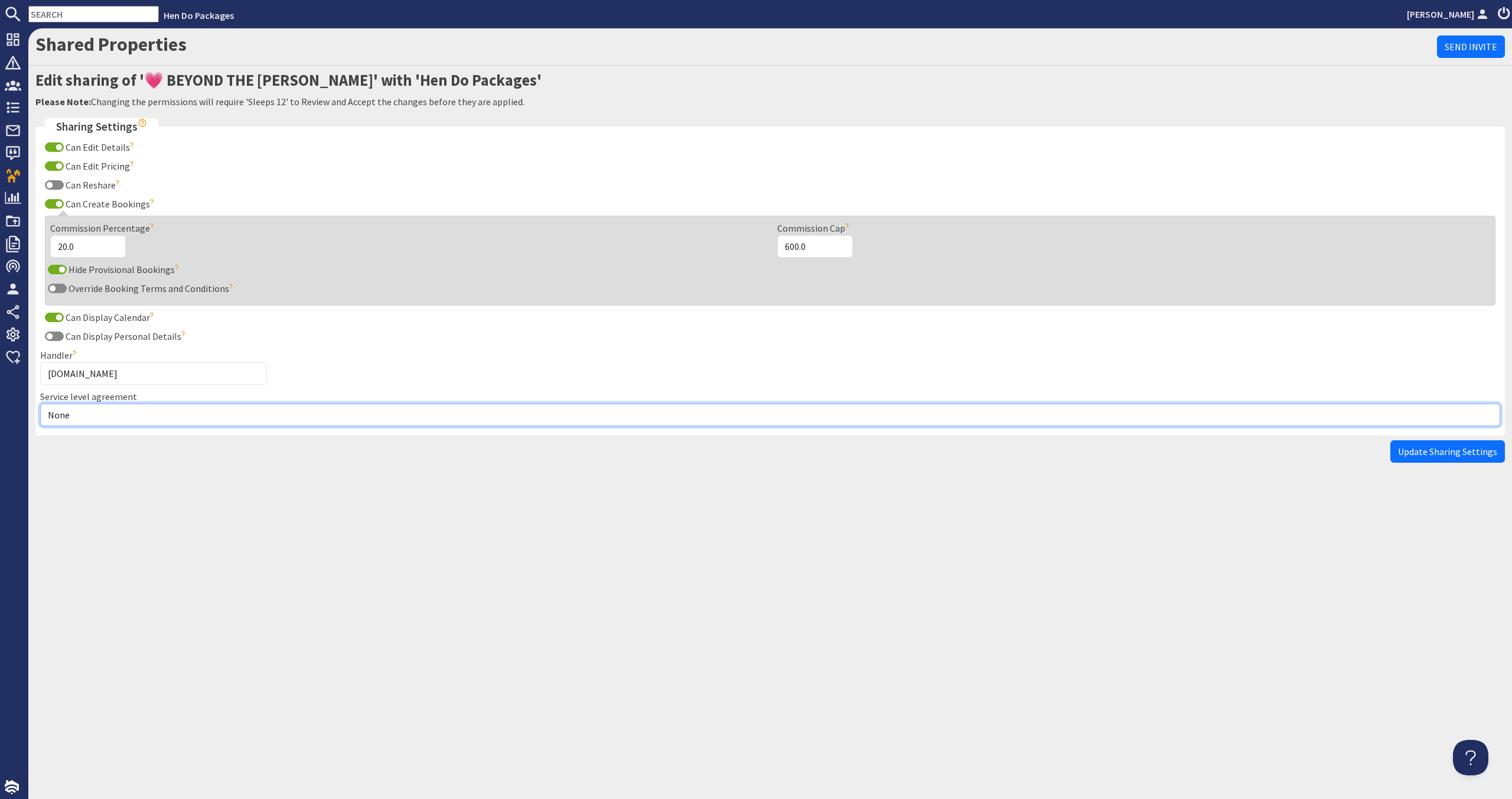
click at [161, 416] on select "None Exclusive Multi + Multi Sole" at bounding box center [770, 414] width 1460 height 22
select select "12"
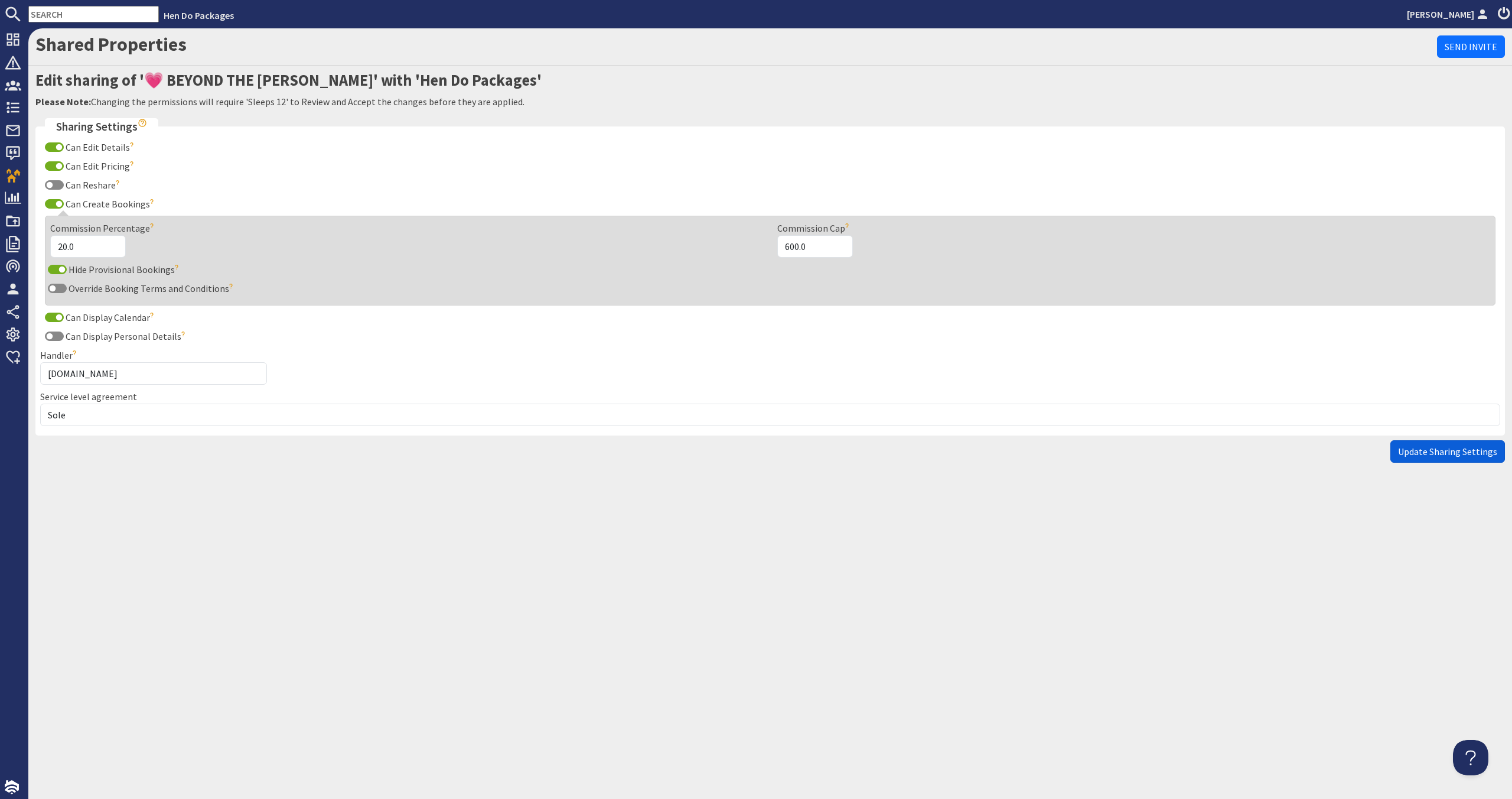
click at [1452, 455] on span "Update Sharing Settings" at bounding box center [1447, 451] width 99 height 12
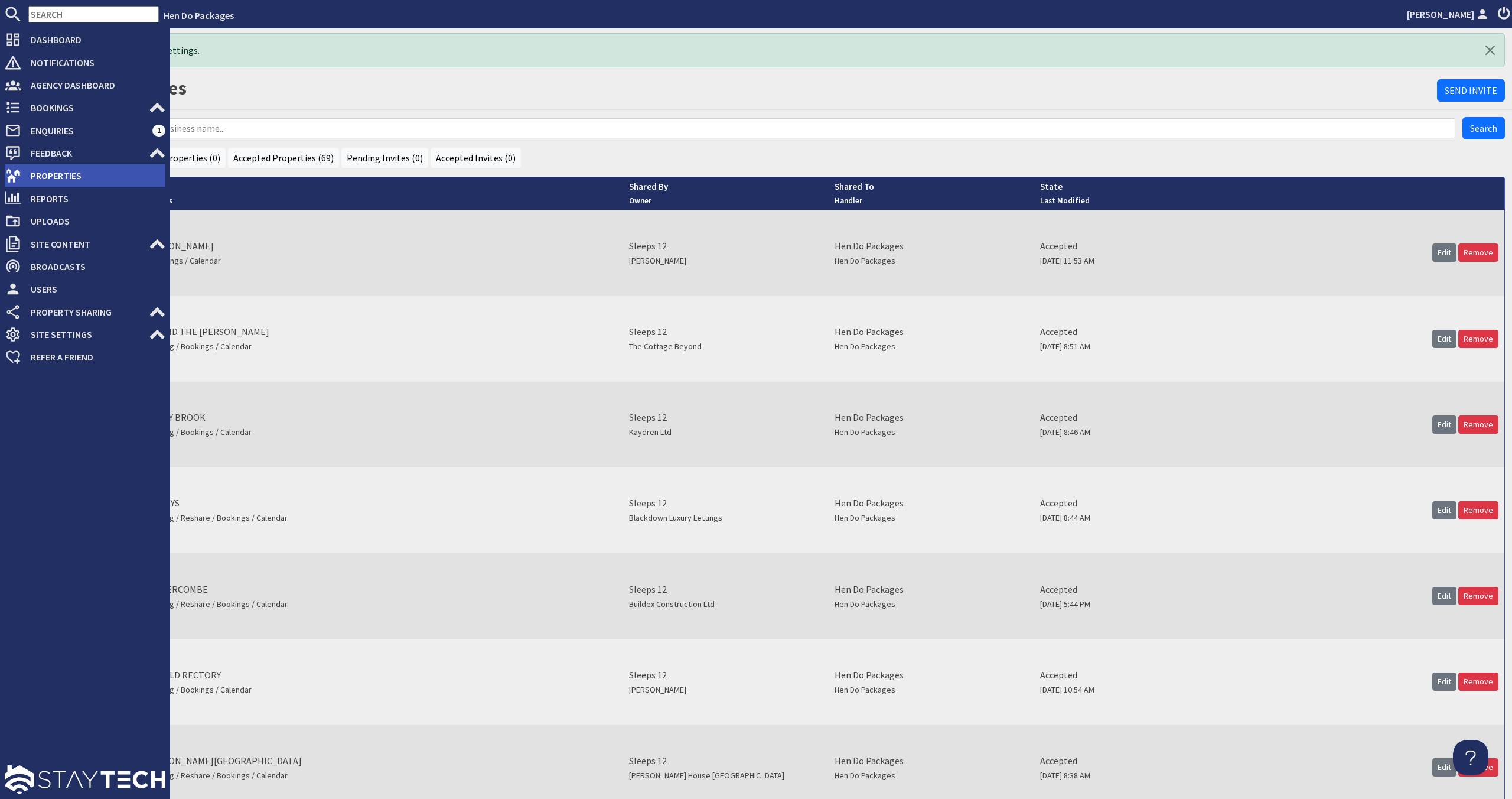
click at [68, 182] on span "Properties" at bounding box center [93, 176] width 144 height 19
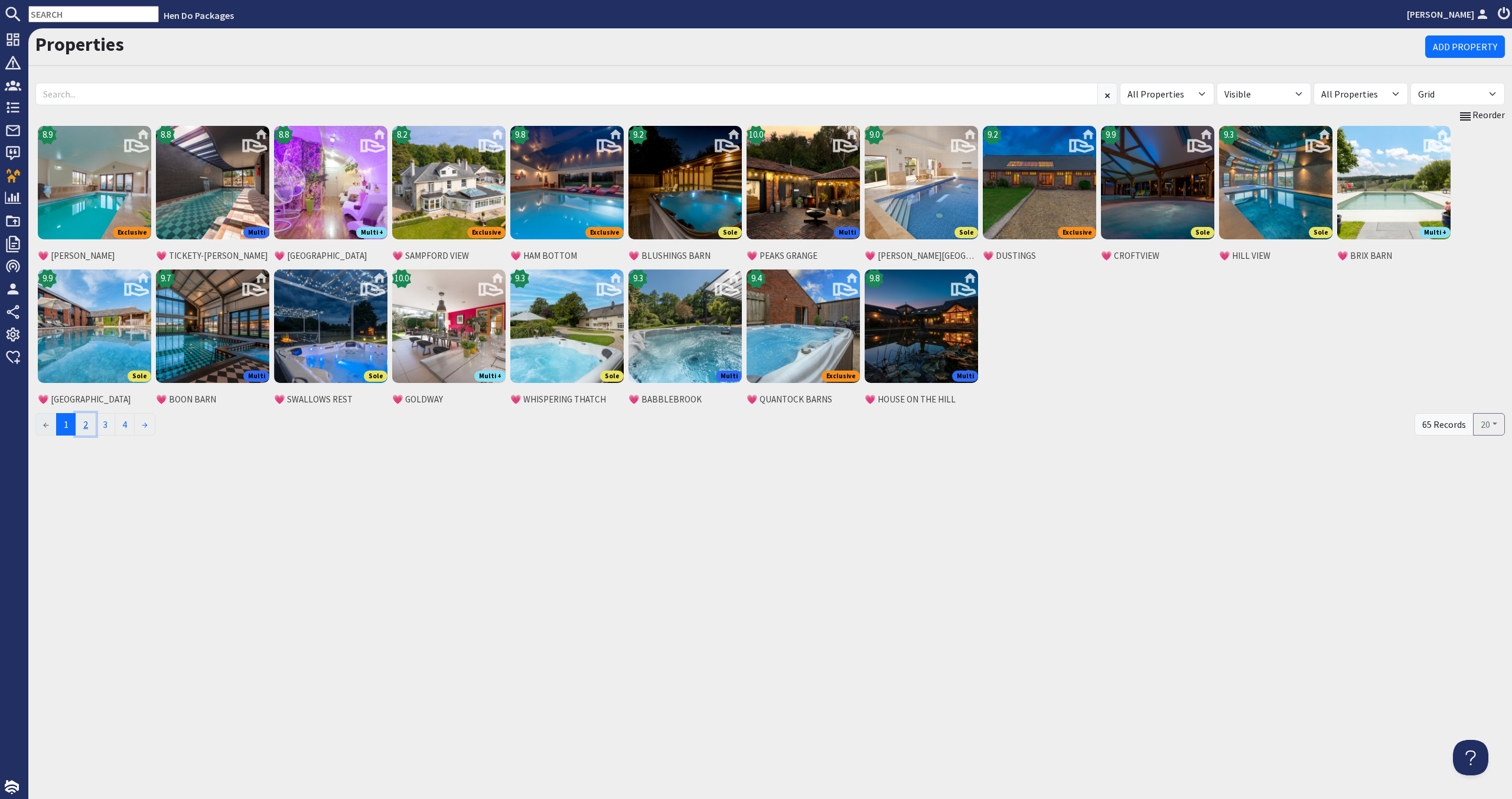
click at [91, 428] on link "2" at bounding box center [86, 424] width 20 height 22
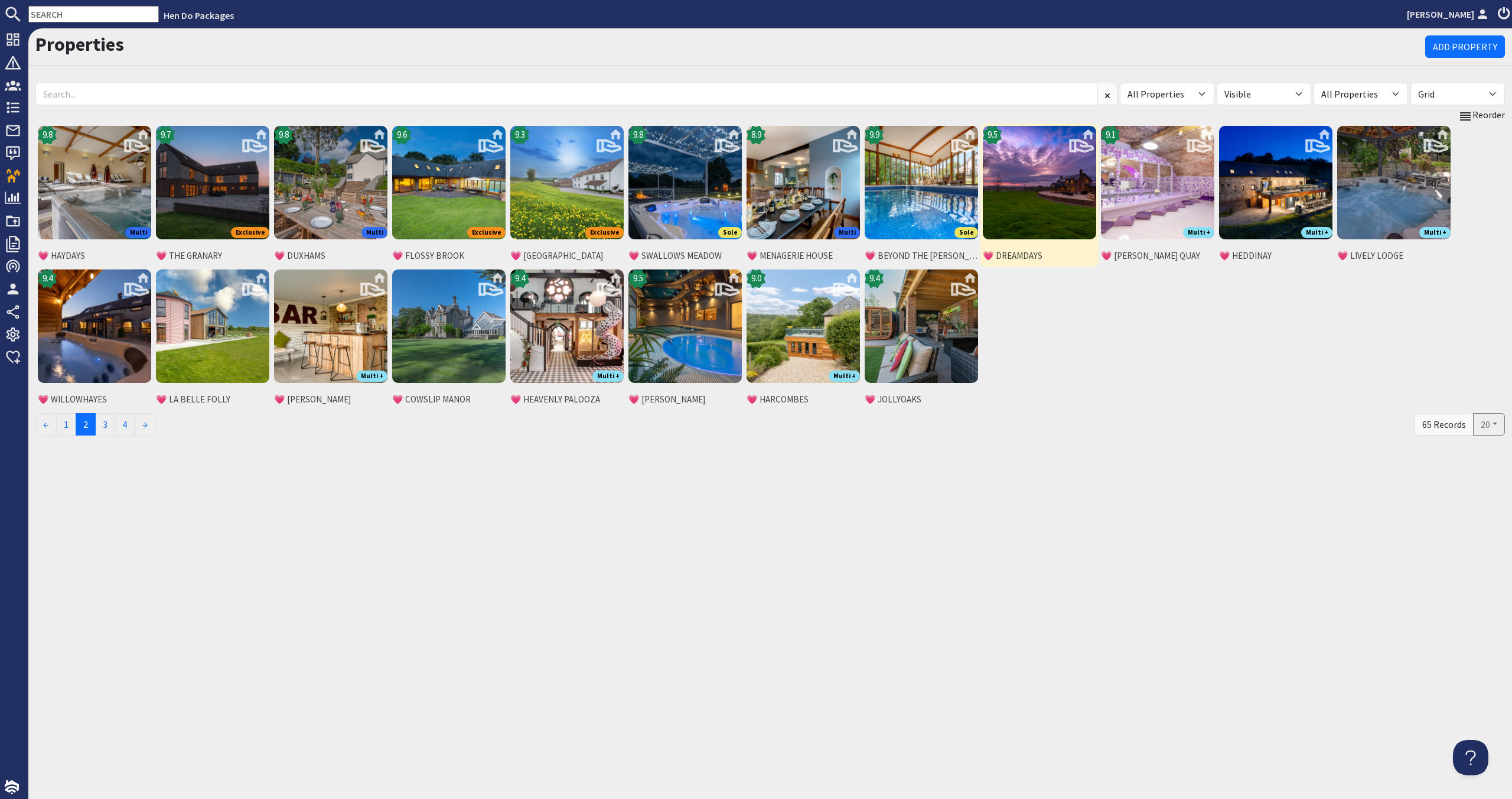
click at [1046, 211] on img at bounding box center [1039, 182] width 113 height 113
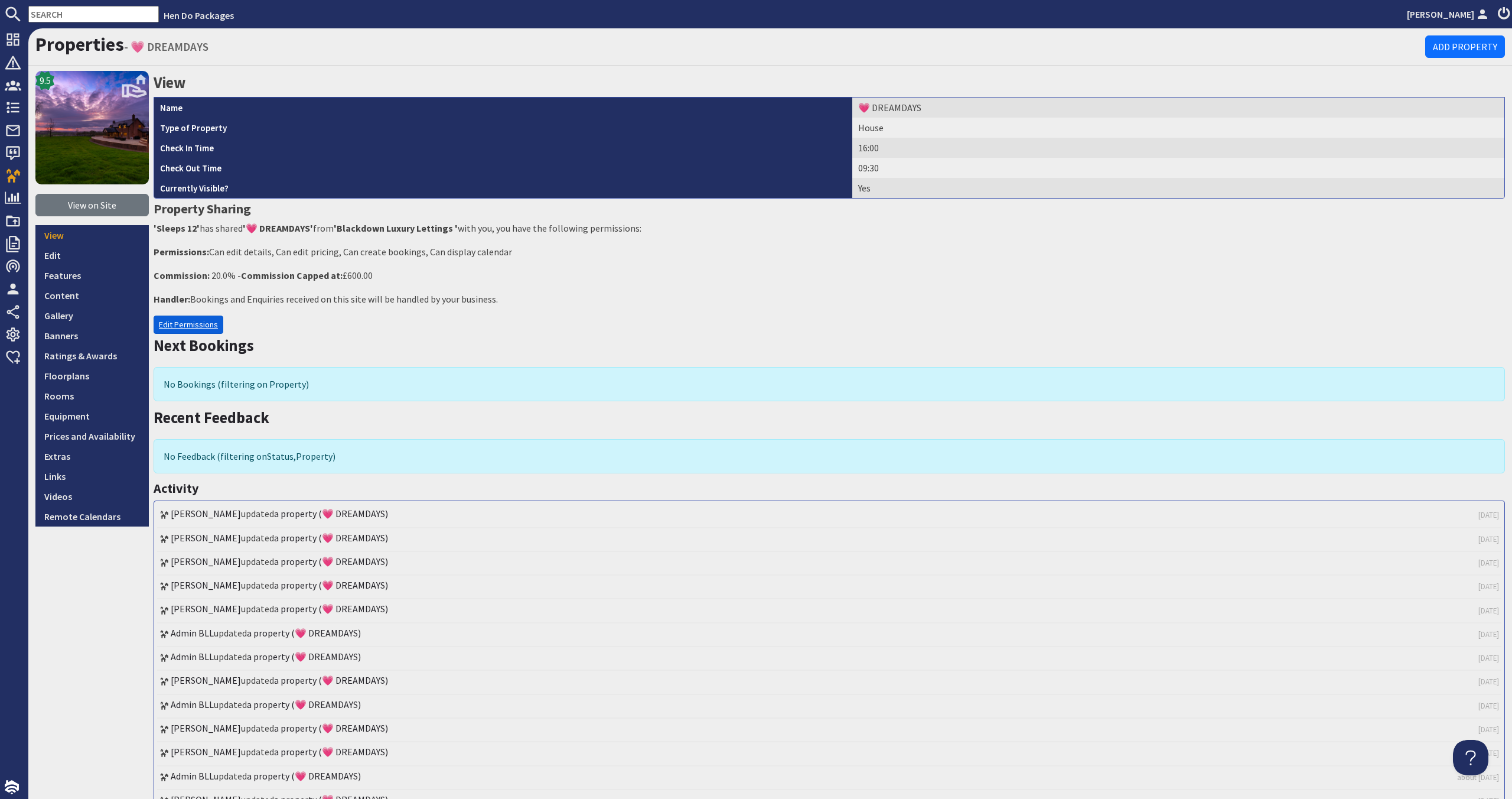
click at [188, 328] on link "Edit Permissions" at bounding box center [188, 324] width 70 height 18
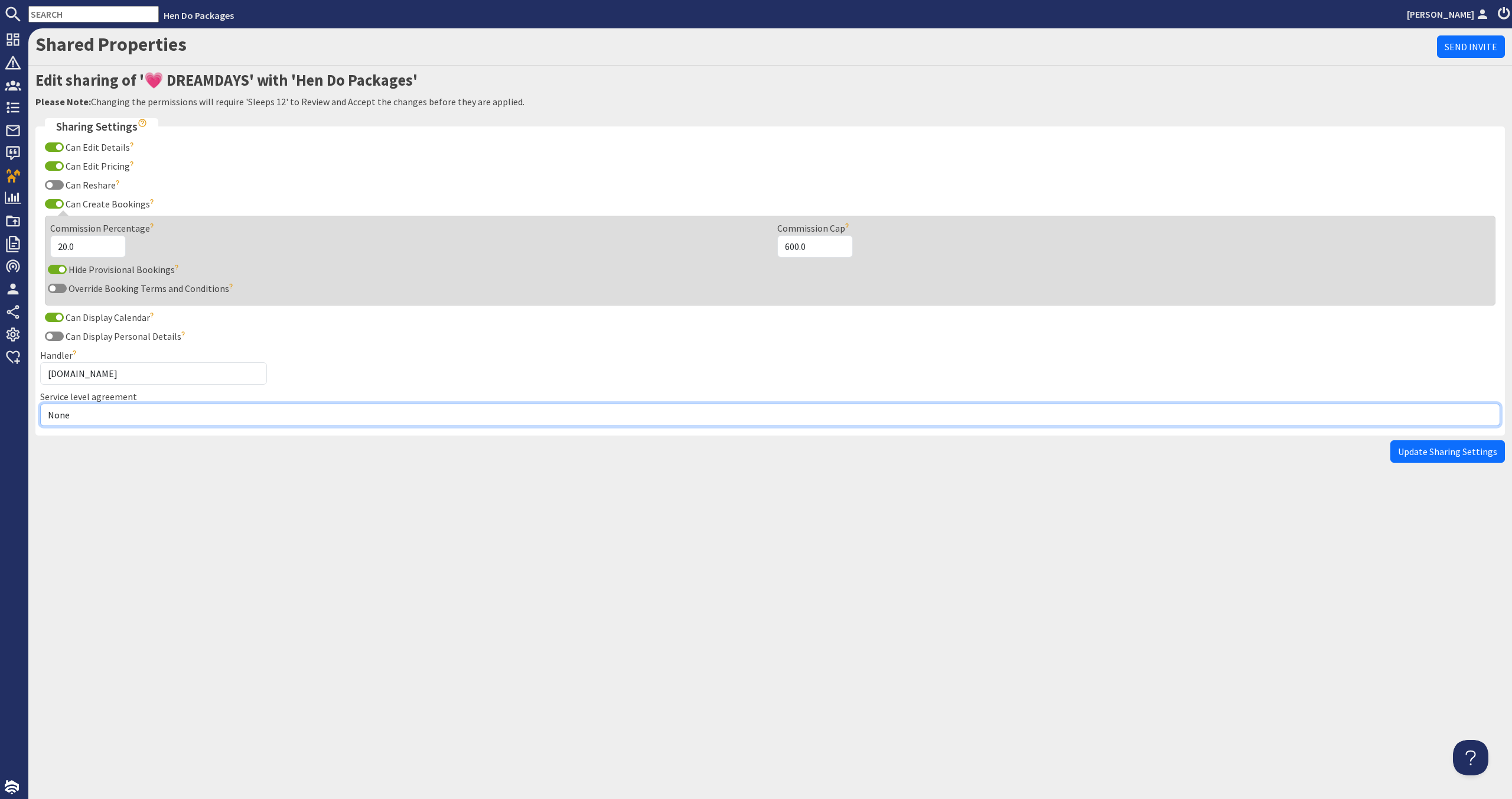
click at [164, 424] on select "None Exclusive Multi + Multi Sole" at bounding box center [770, 414] width 1460 height 22
select select "11"
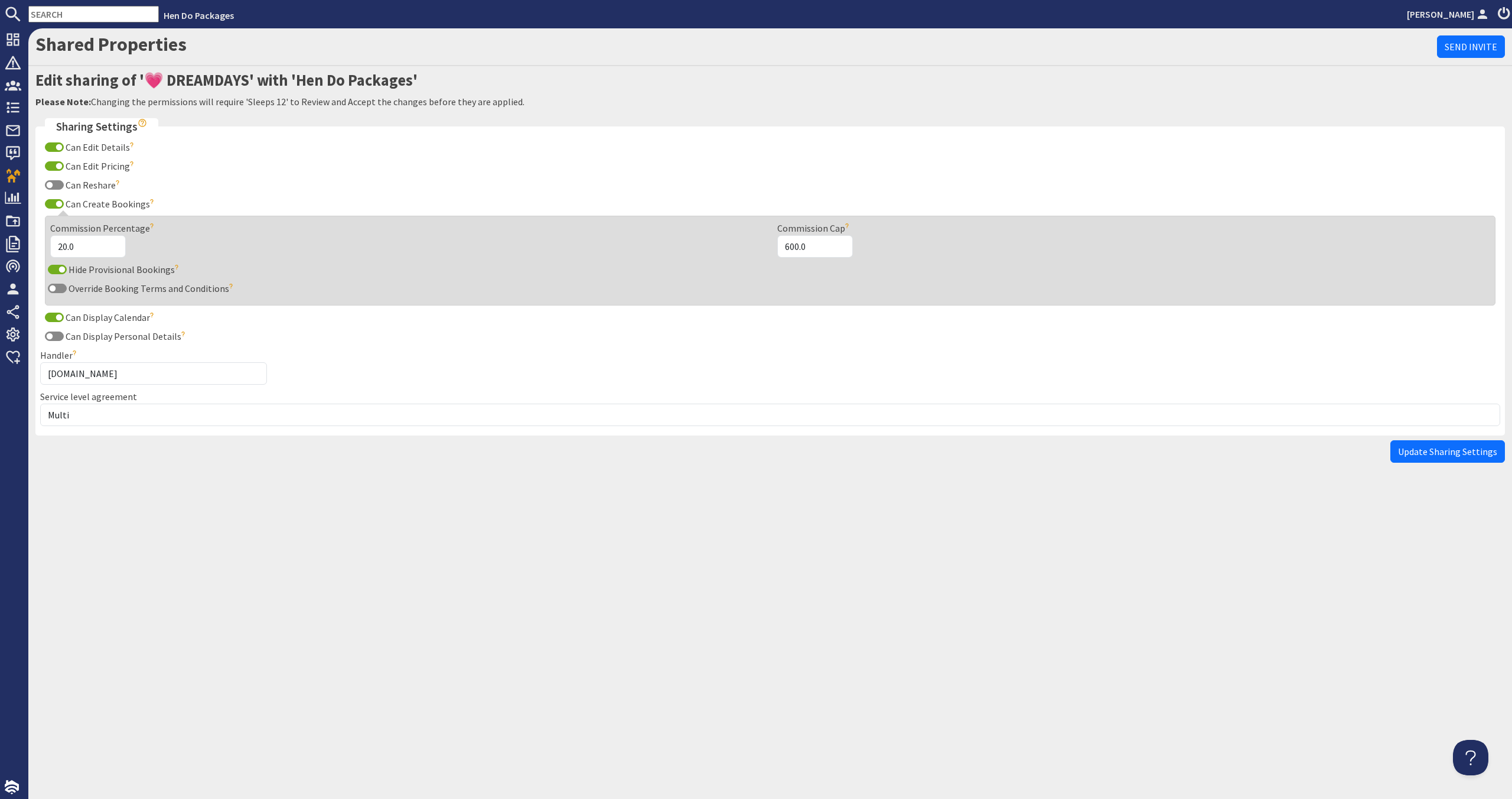
drag, startPoint x: 1439, startPoint y: 449, endPoint x: 1432, endPoint y: 447, distance: 7.3
click at [1439, 449] on span "Update Sharing Settings" at bounding box center [1447, 451] width 99 height 12
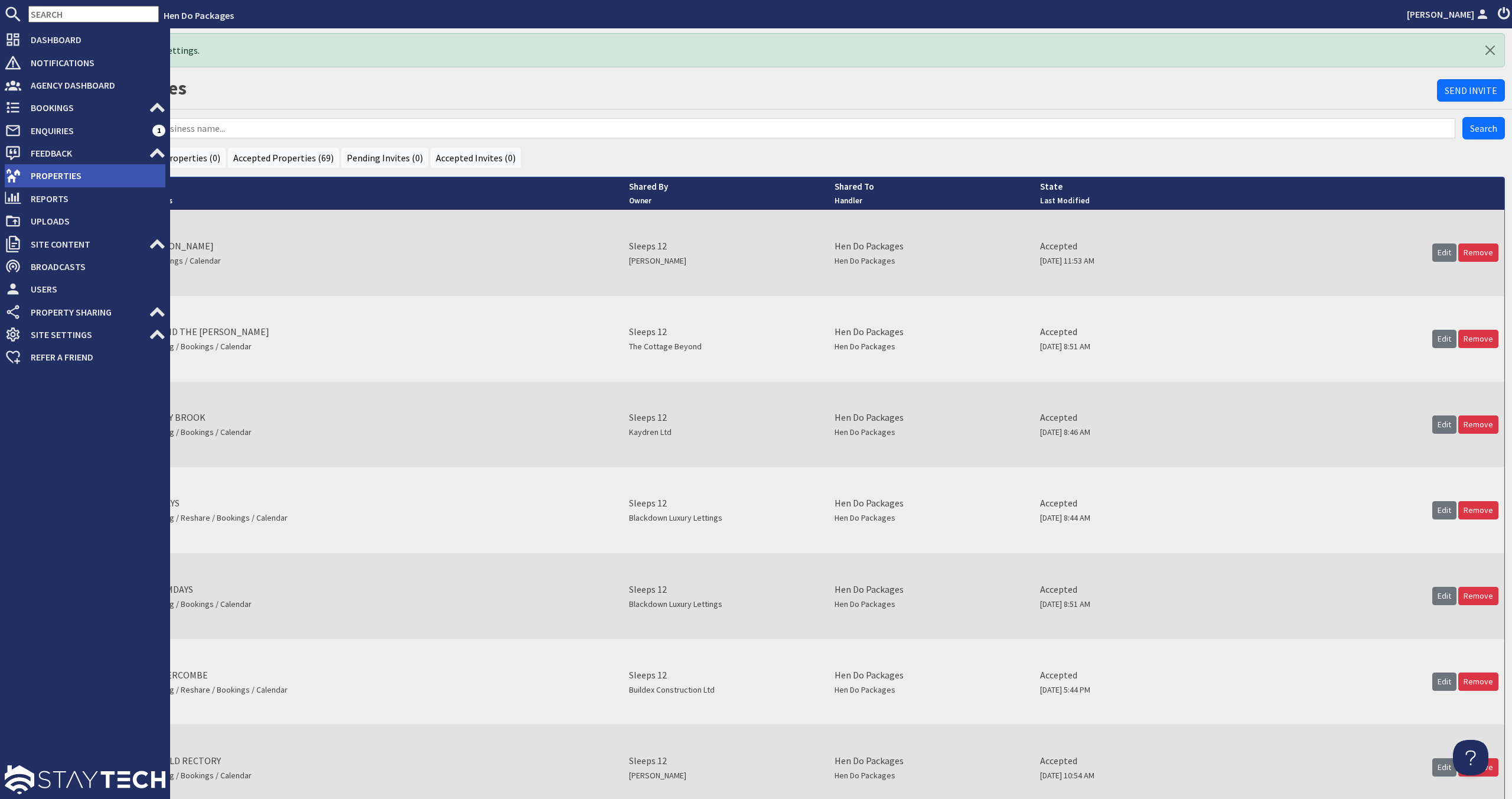
click at [105, 165] on li "Properties" at bounding box center [85, 176] width 160 height 22
click at [103, 171] on span "Properties" at bounding box center [93, 176] width 144 height 19
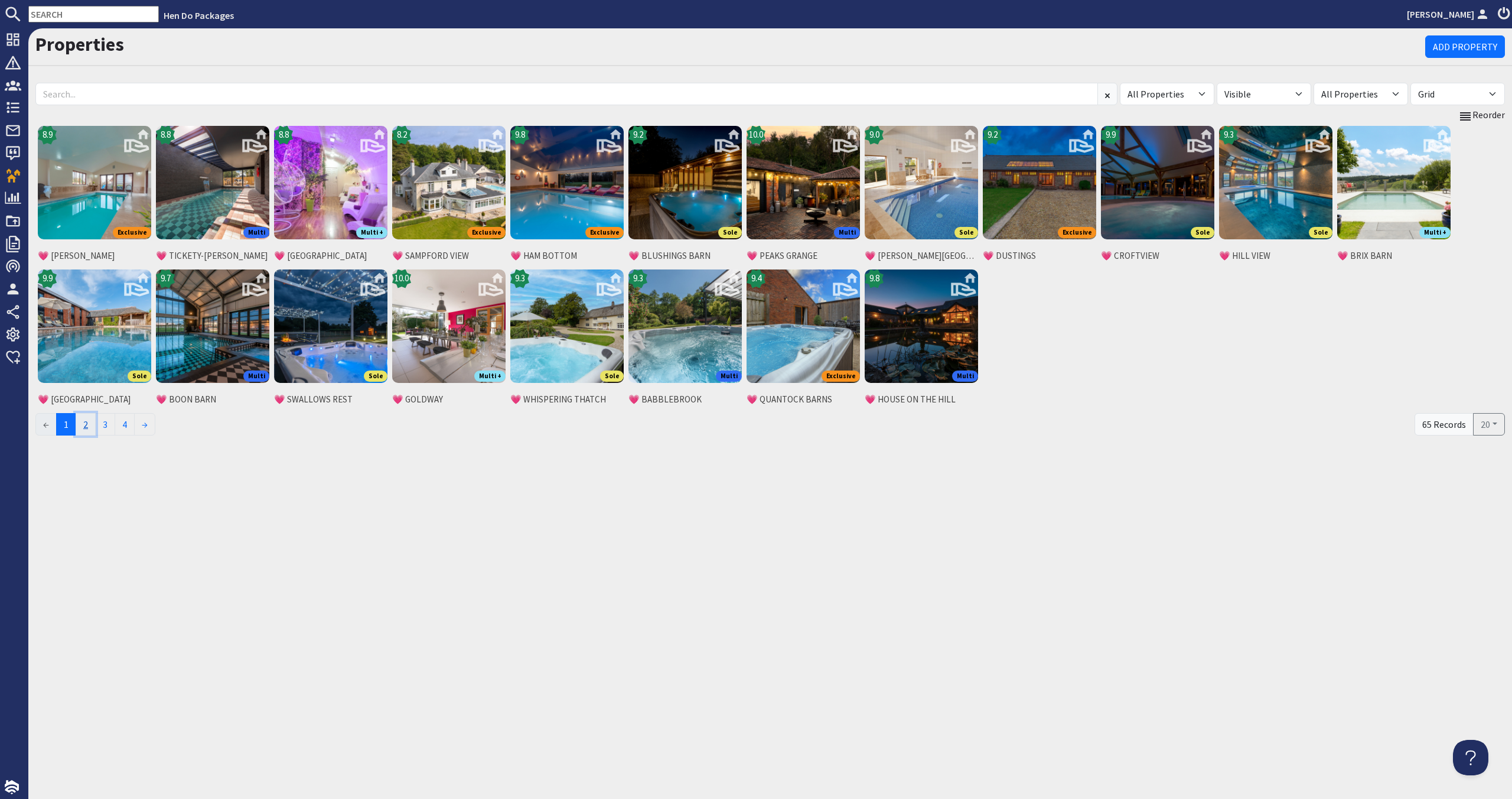
click at [94, 426] on link "2" at bounding box center [86, 424] width 20 height 22
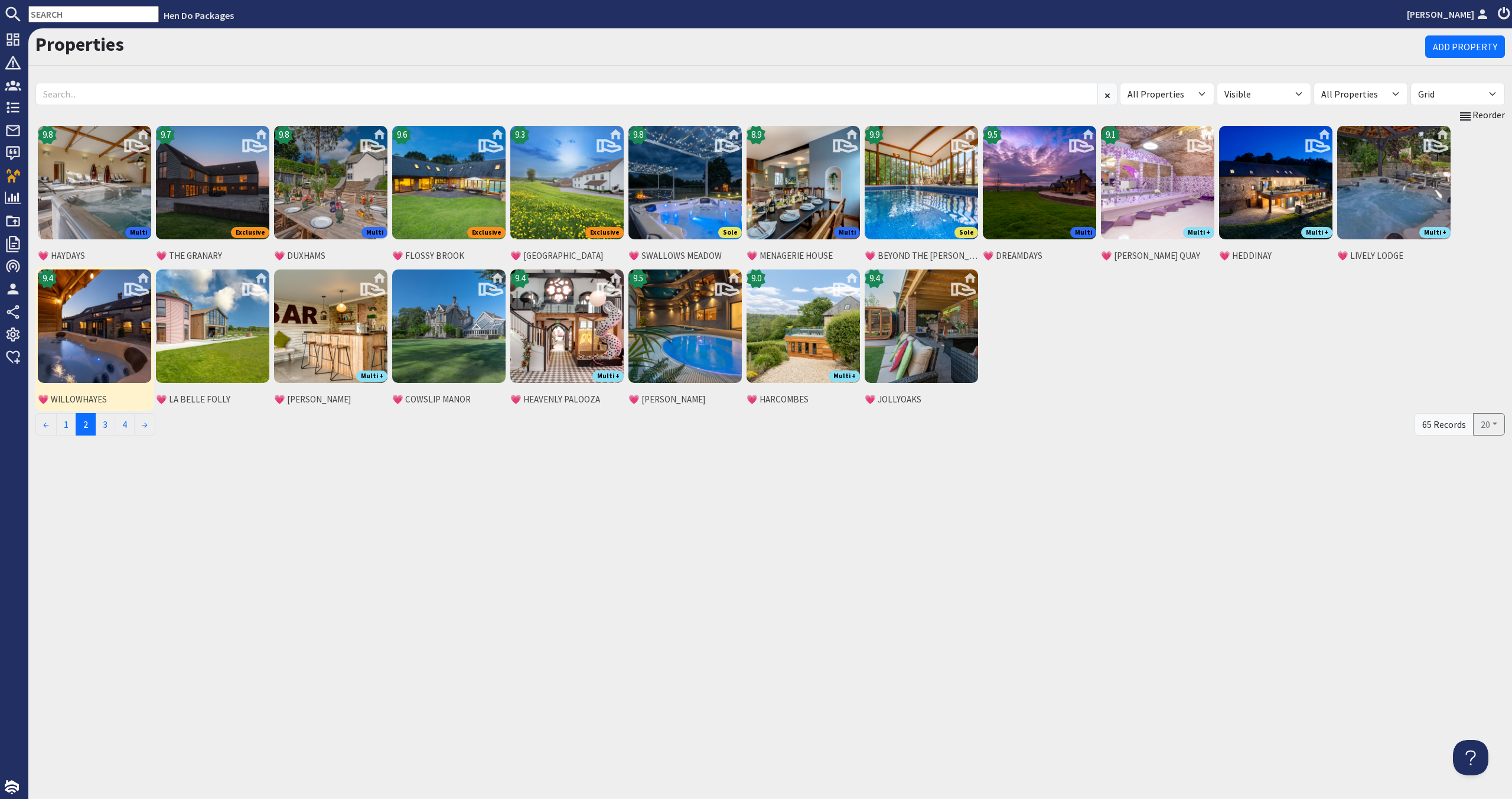
click at [101, 356] on img at bounding box center [94, 326] width 113 height 113
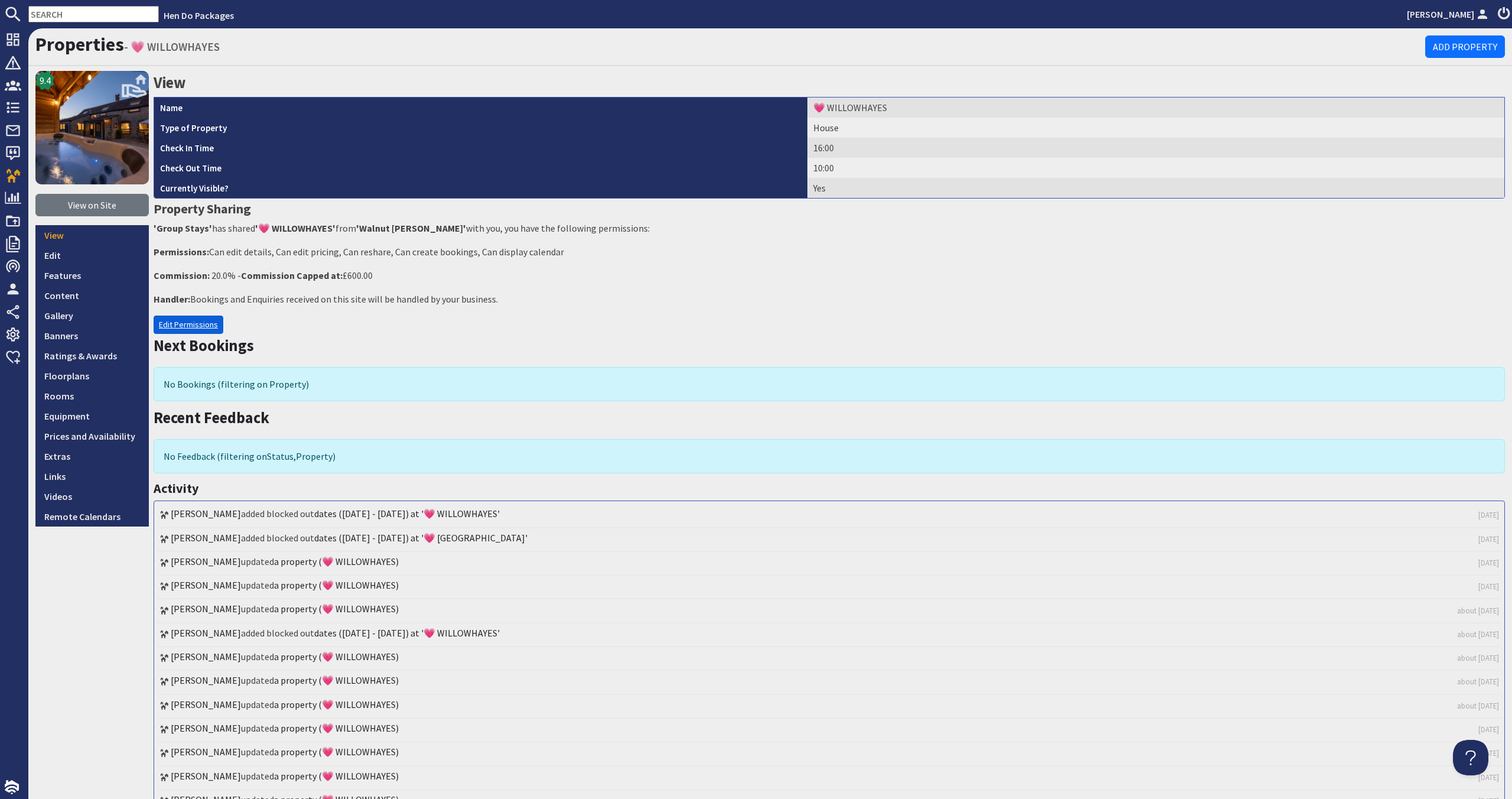
click at [180, 319] on link "Edit Permissions" at bounding box center [188, 324] width 70 height 18
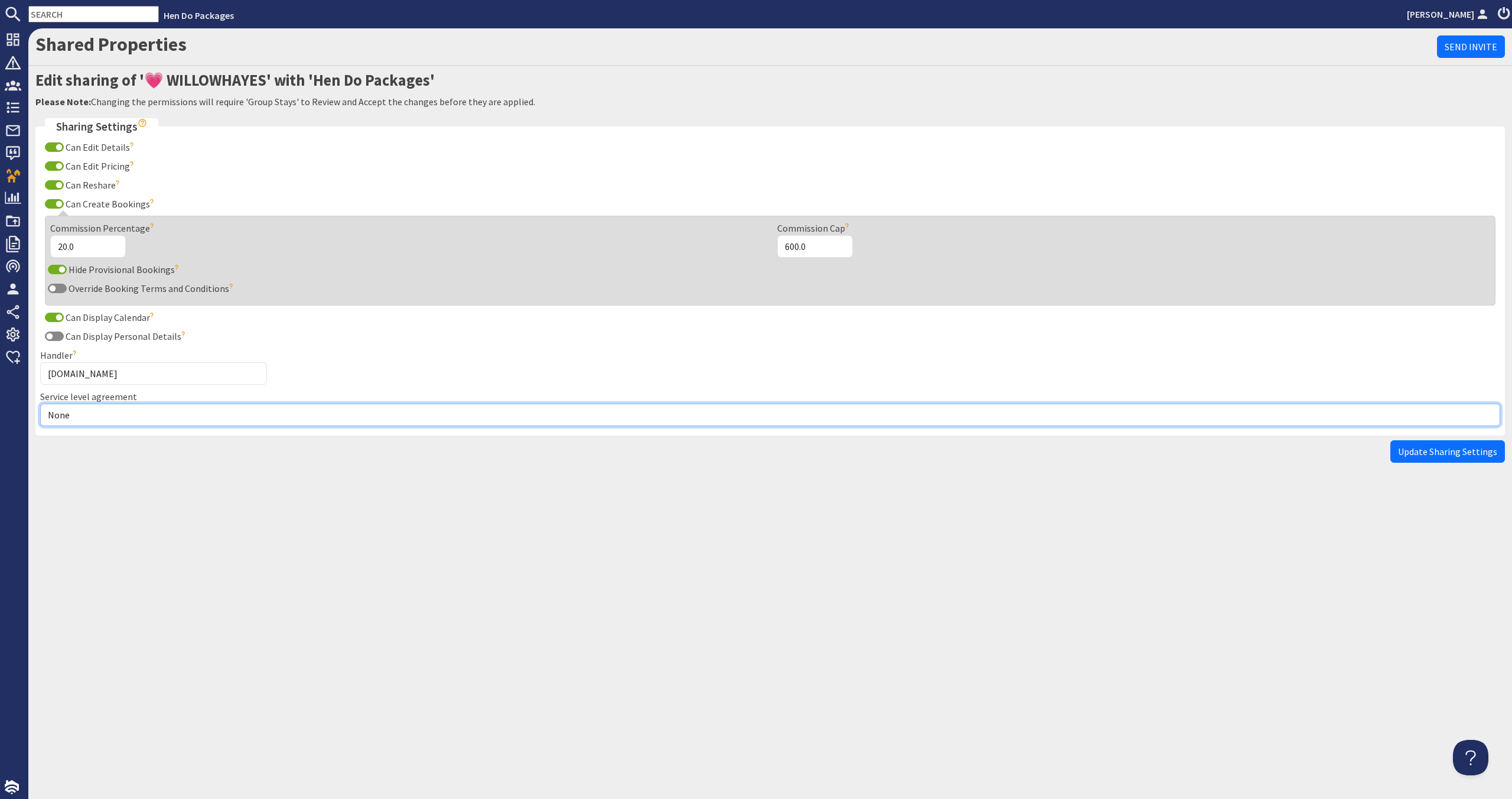
click at [85, 426] on select "None Exclusive Multi + Multi Sole" at bounding box center [770, 414] width 1460 height 22
select select "12"
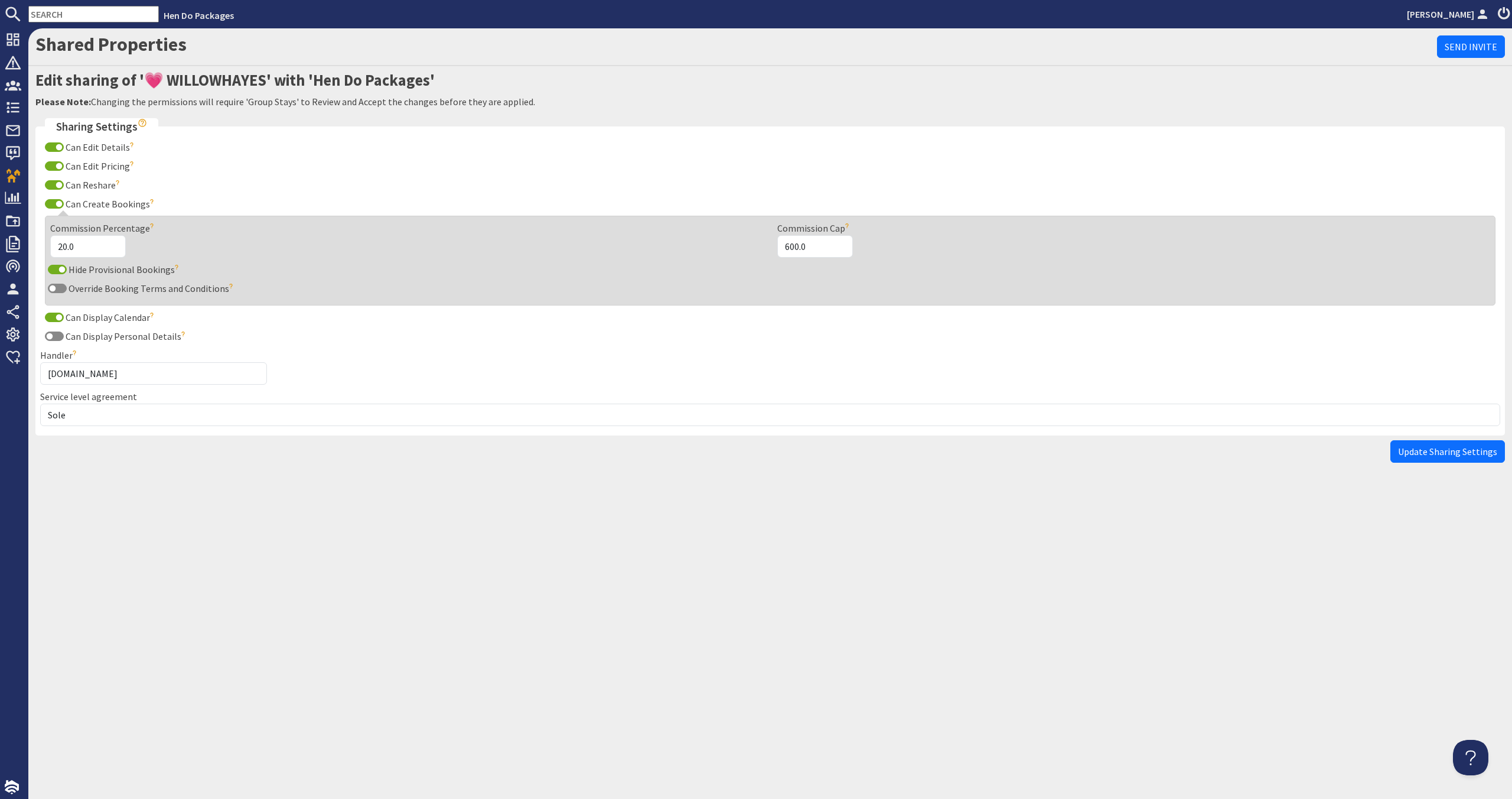
click at [1433, 442] on button "Update Sharing Settings" at bounding box center [1447, 451] width 114 height 22
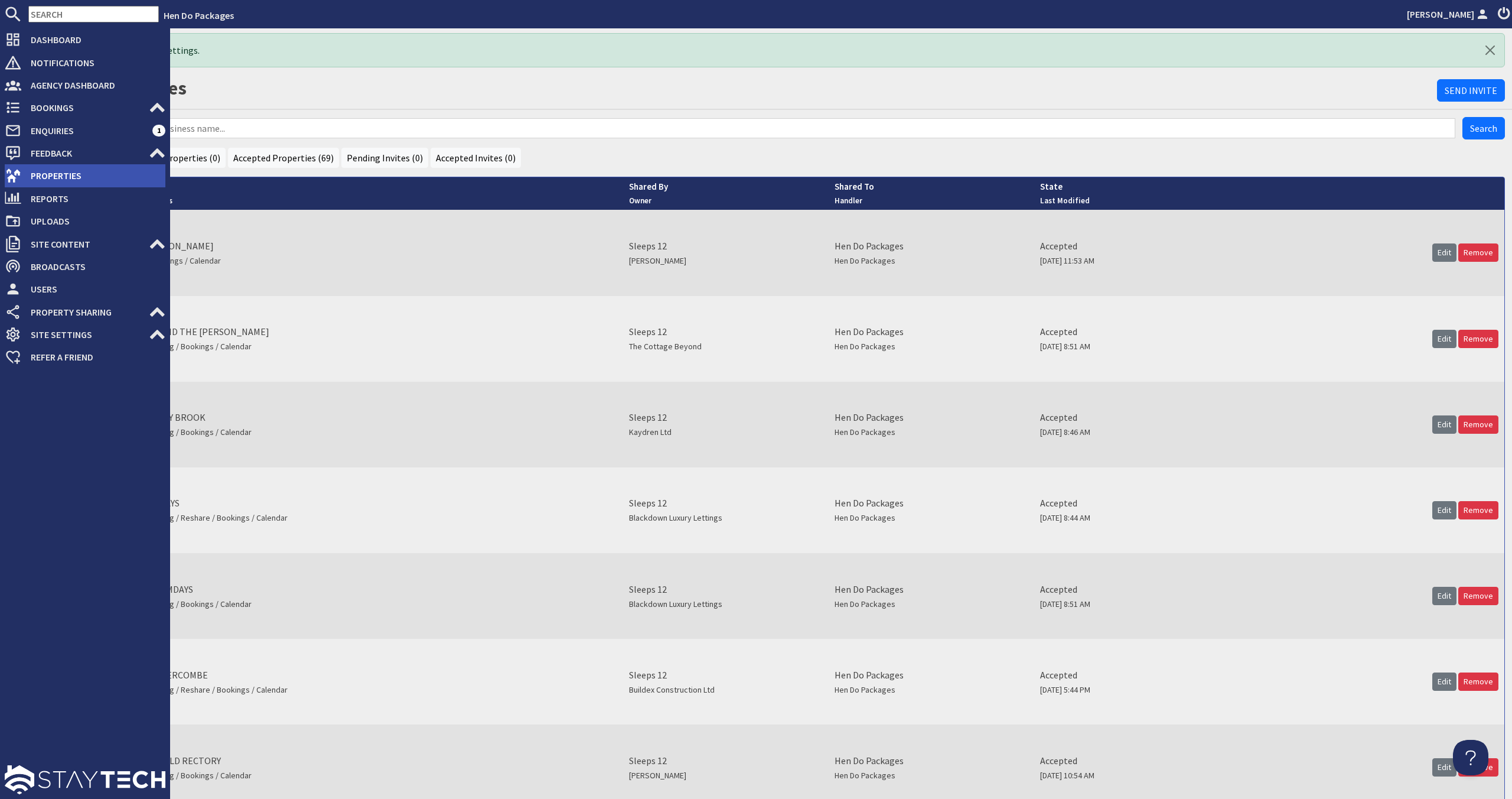
click at [38, 178] on span "Properties" at bounding box center [93, 176] width 144 height 19
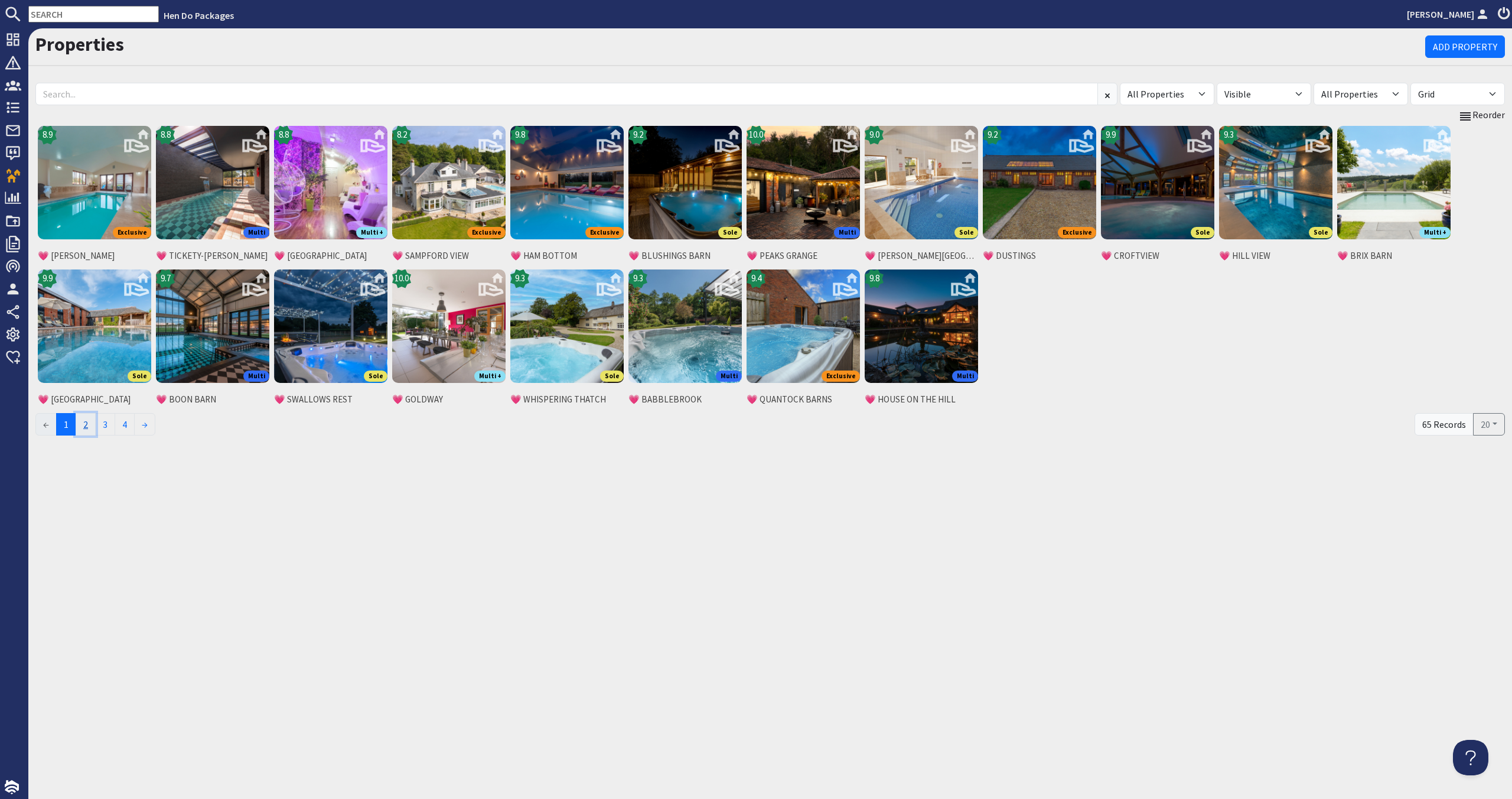
click at [95, 428] on link "2" at bounding box center [86, 424] width 20 height 22
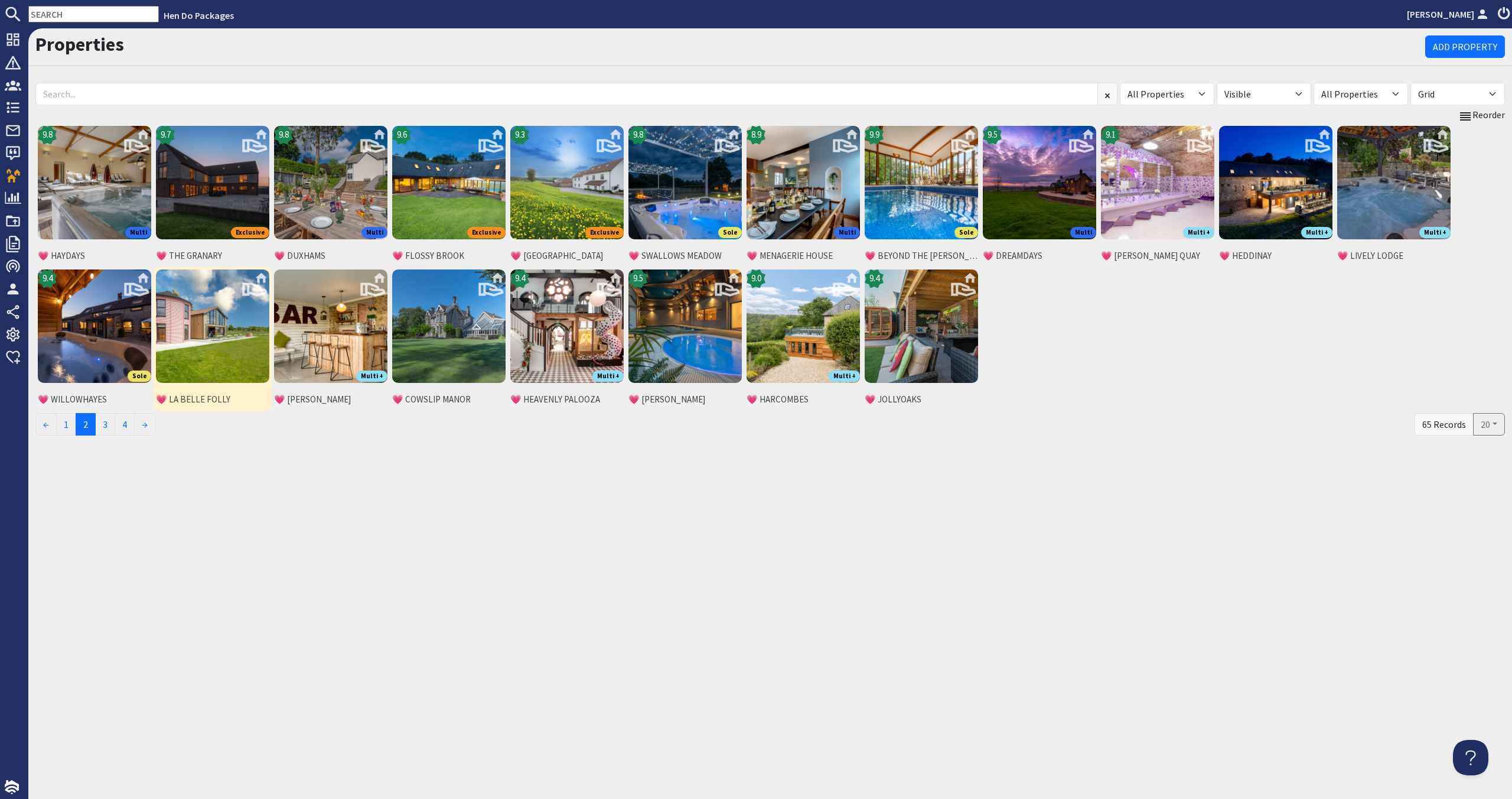
click at [230, 353] on img at bounding box center [212, 326] width 113 height 113
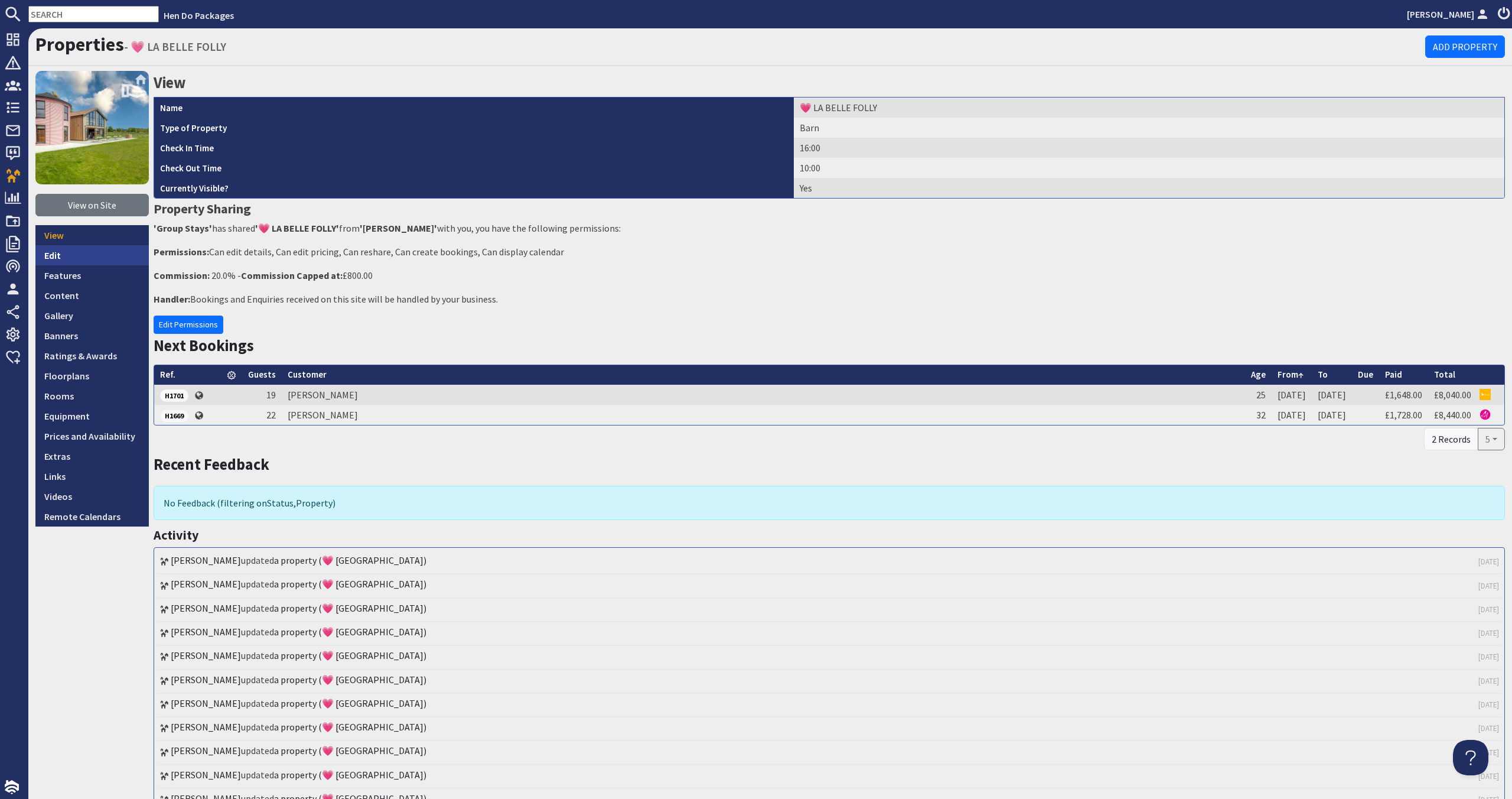
click at [111, 256] on link "Edit" at bounding box center [92, 256] width 113 height 20
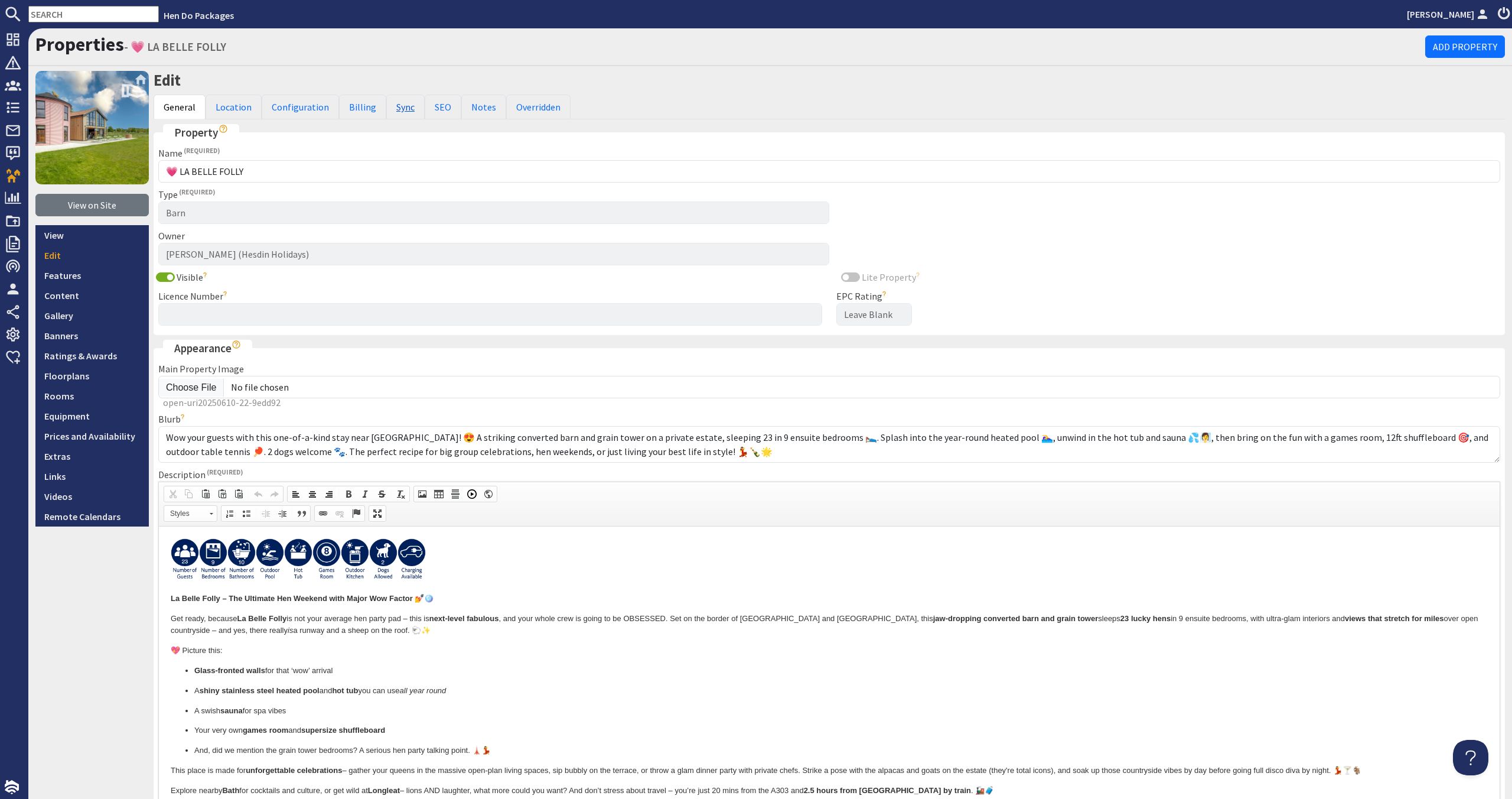
click at [386, 111] on link "Sync" at bounding box center [405, 107] width 38 height 25
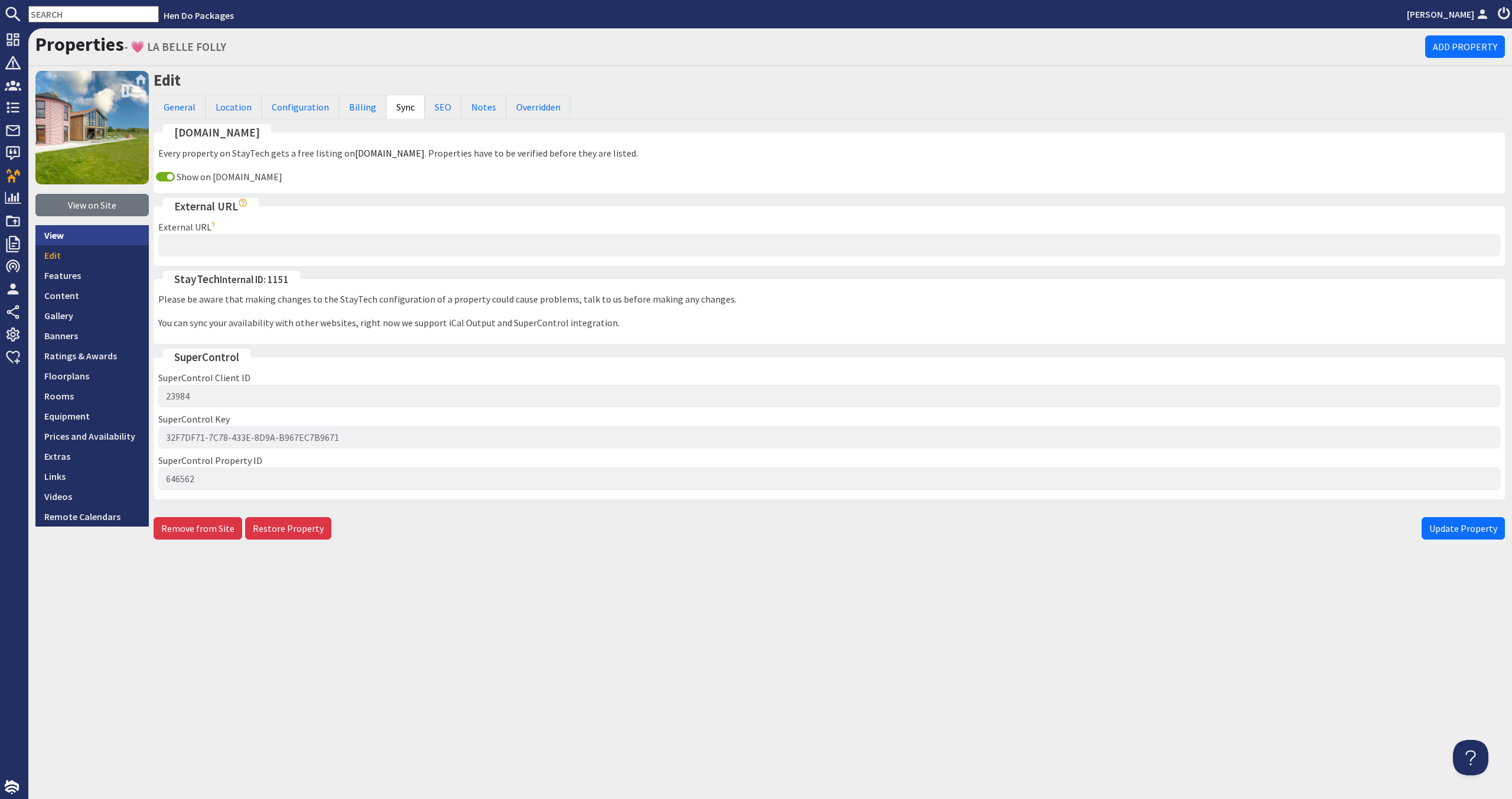
click at [118, 235] on link "View" at bounding box center [92, 235] width 113 height 20
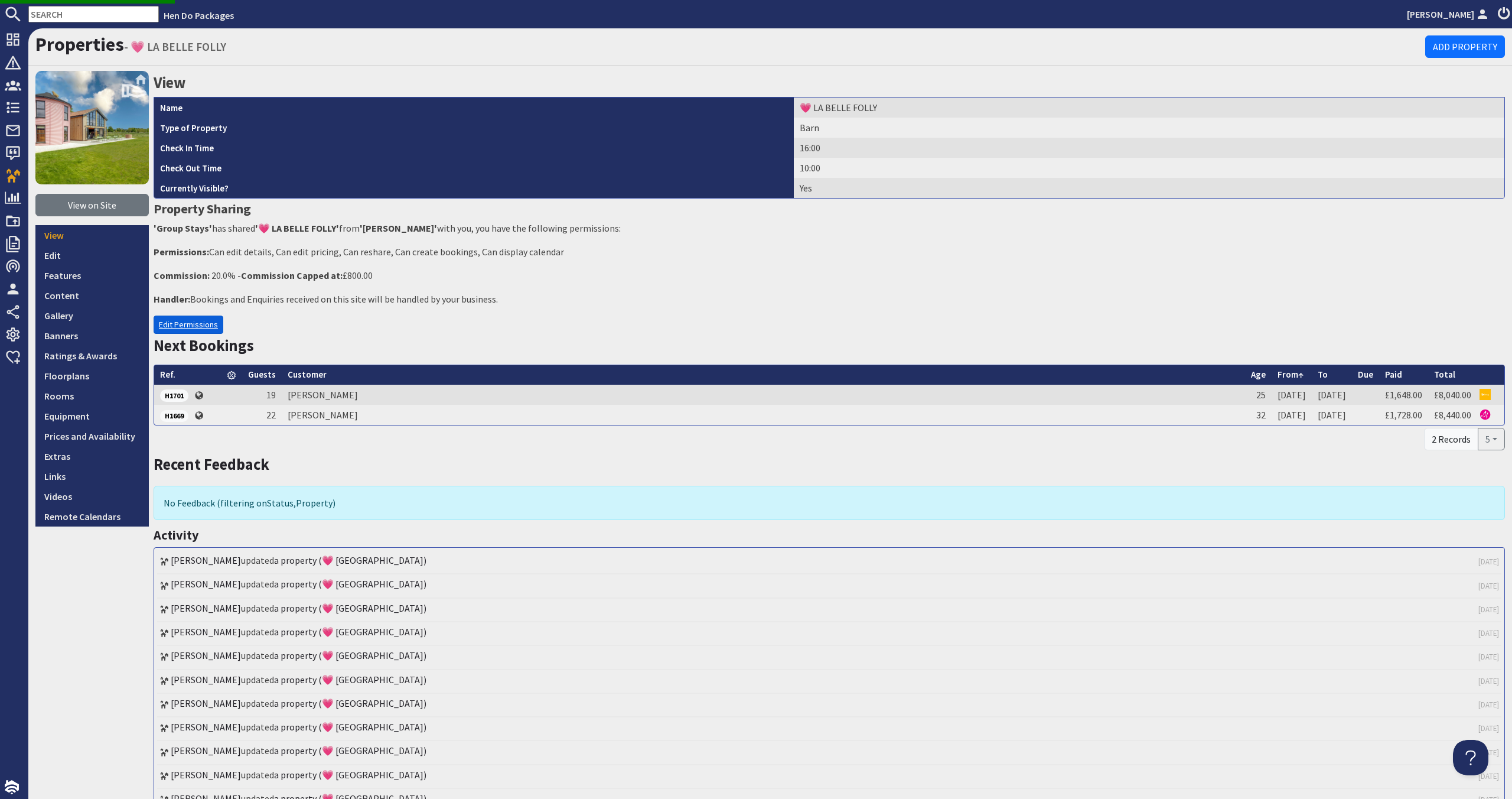
click at [193, 326] on link "Edit Permissions" at bounding box center [188, 324] width 70 height 18
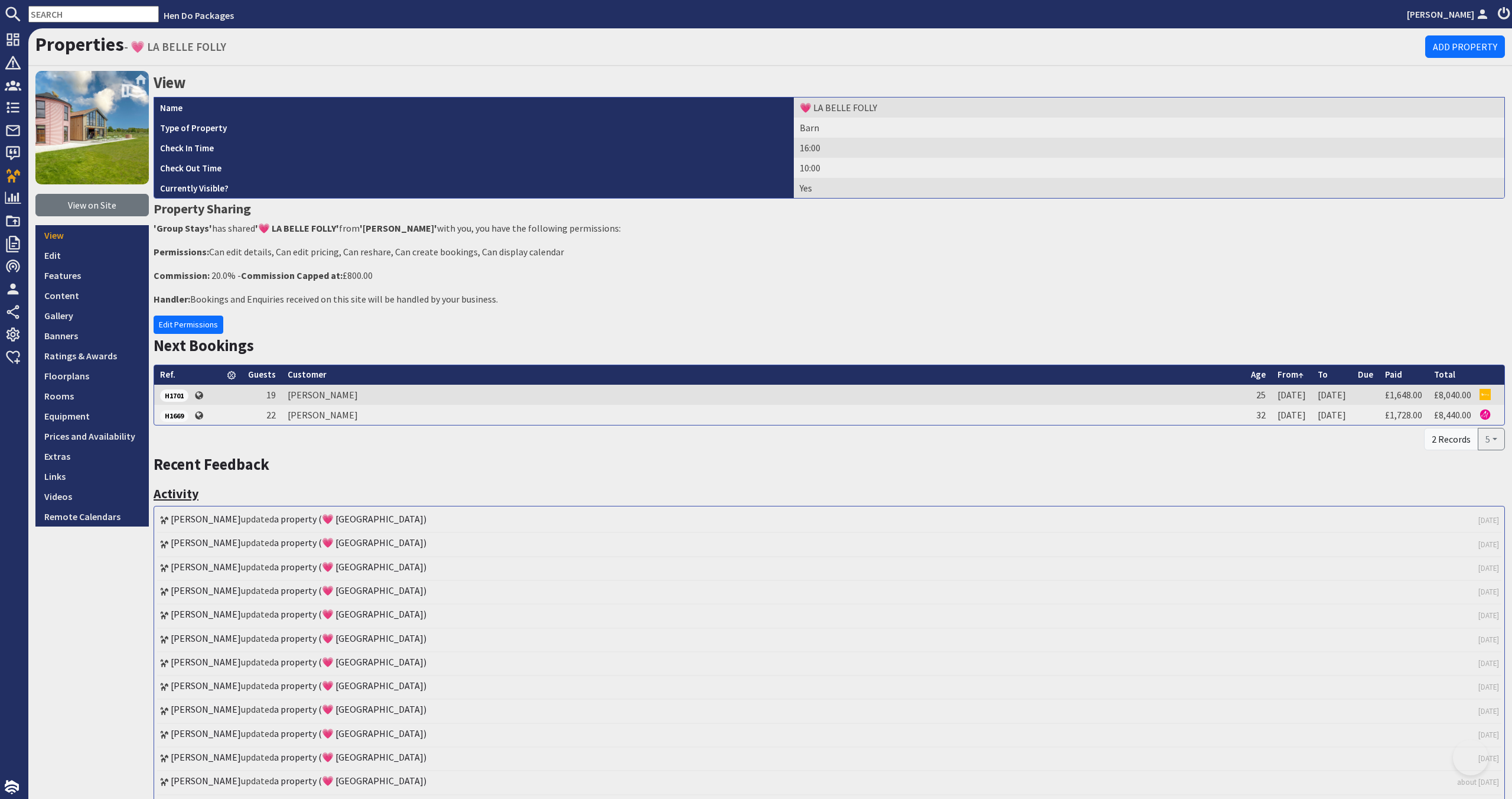
click at [164, 413] on span "H1669" at bounding box center [174, 416] width 28 height 12
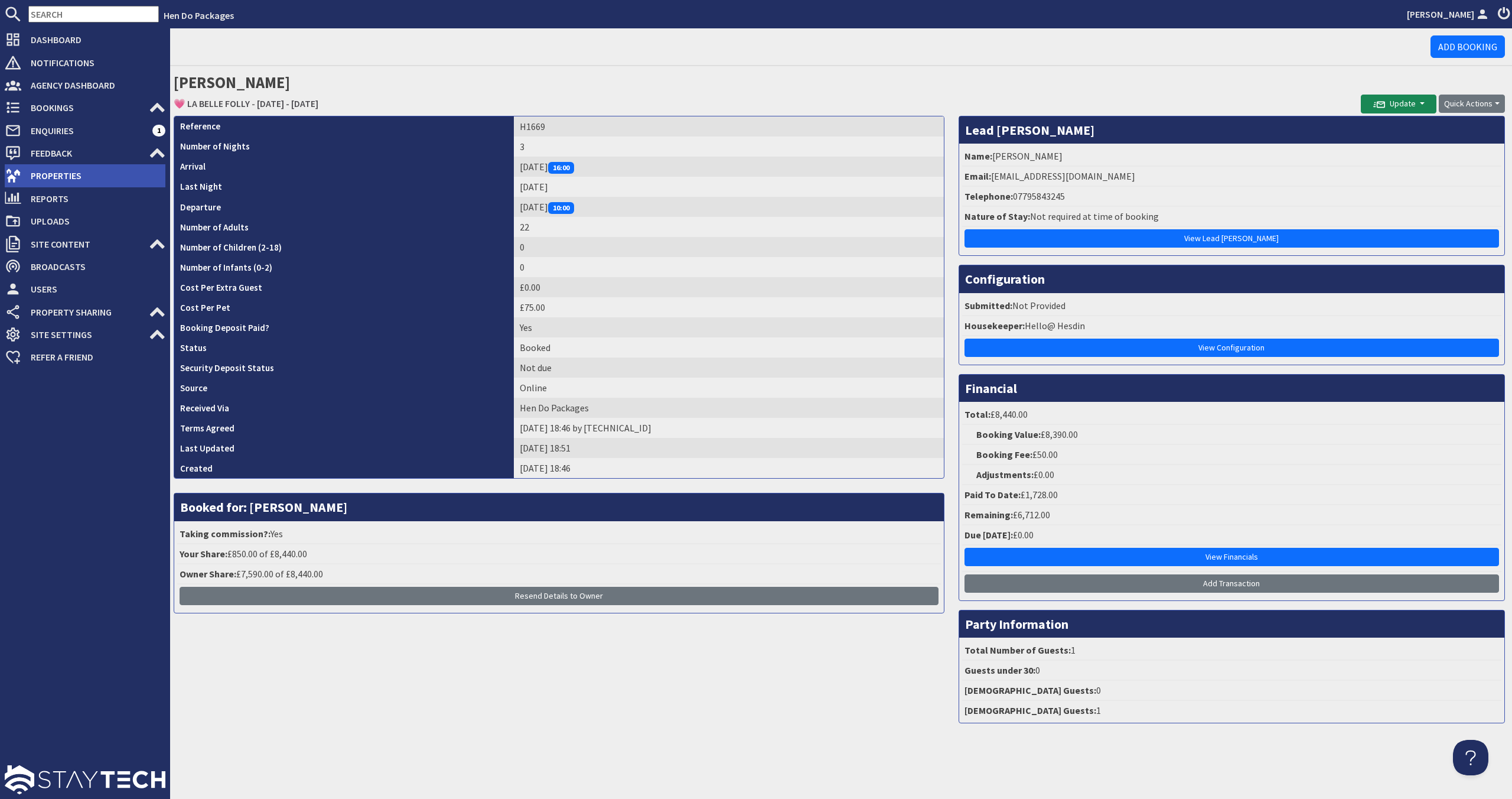
click at [59, 181] on span "Properties" at bounding box center [93, 176] width 144 height 19
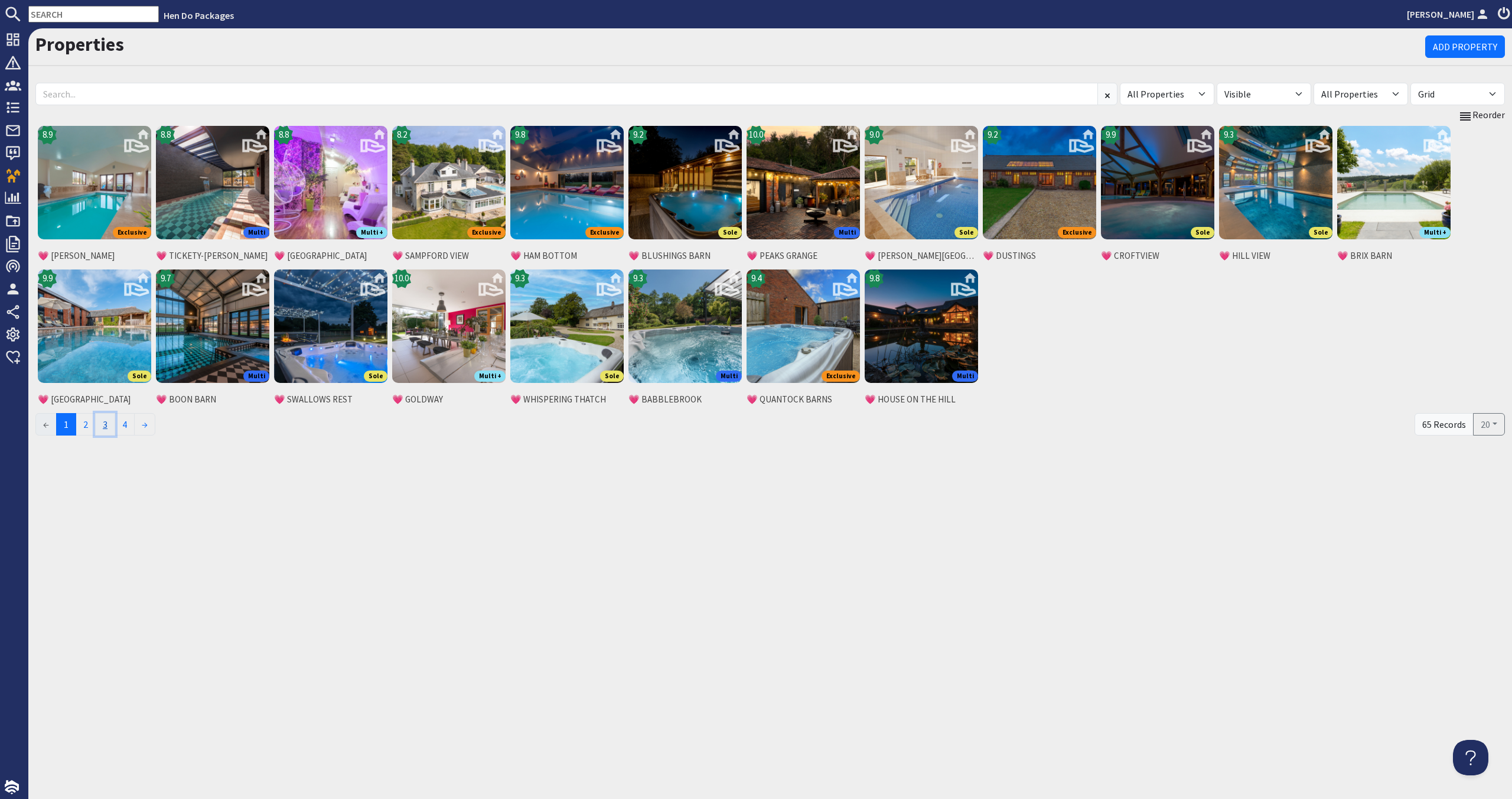
click at [98, 427] on link "3" at bounding box center [106, 424] width 20 height 22
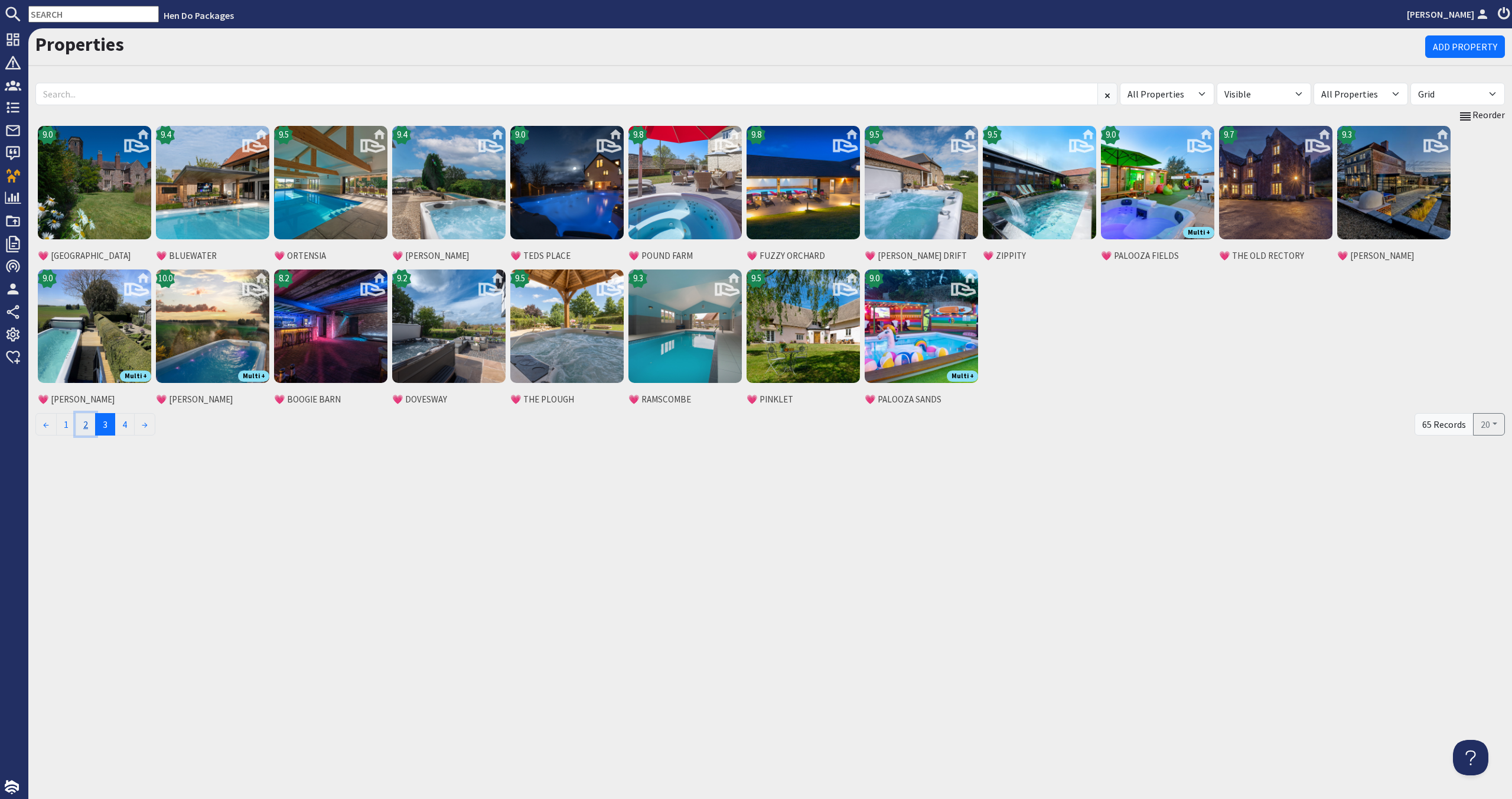
click at [95, 428] on link "2" at bounding box center [86, 424] width 20 height 22
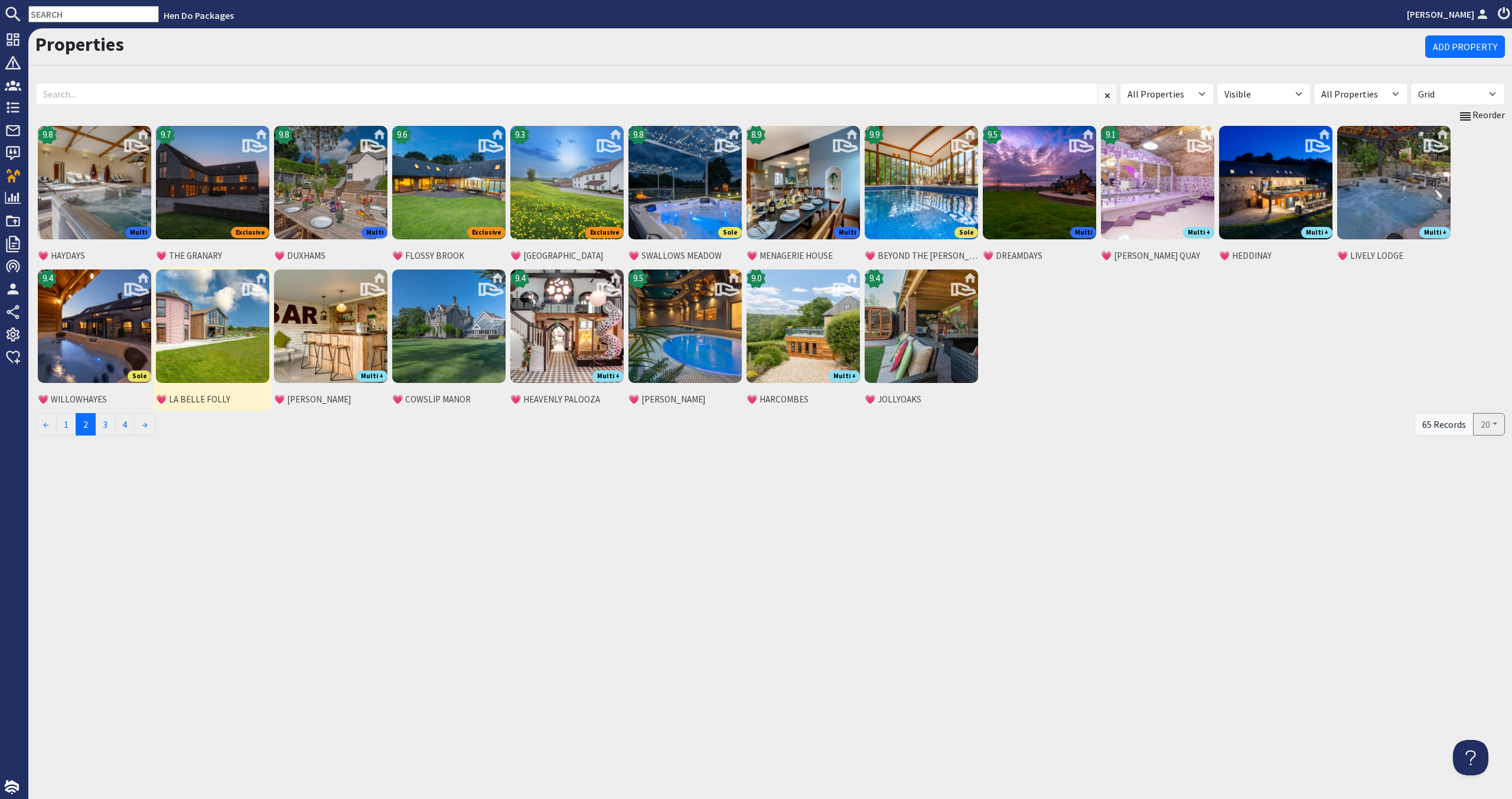
click at [253, 352] on img at bounding box center [212, 326] width 113 height 113
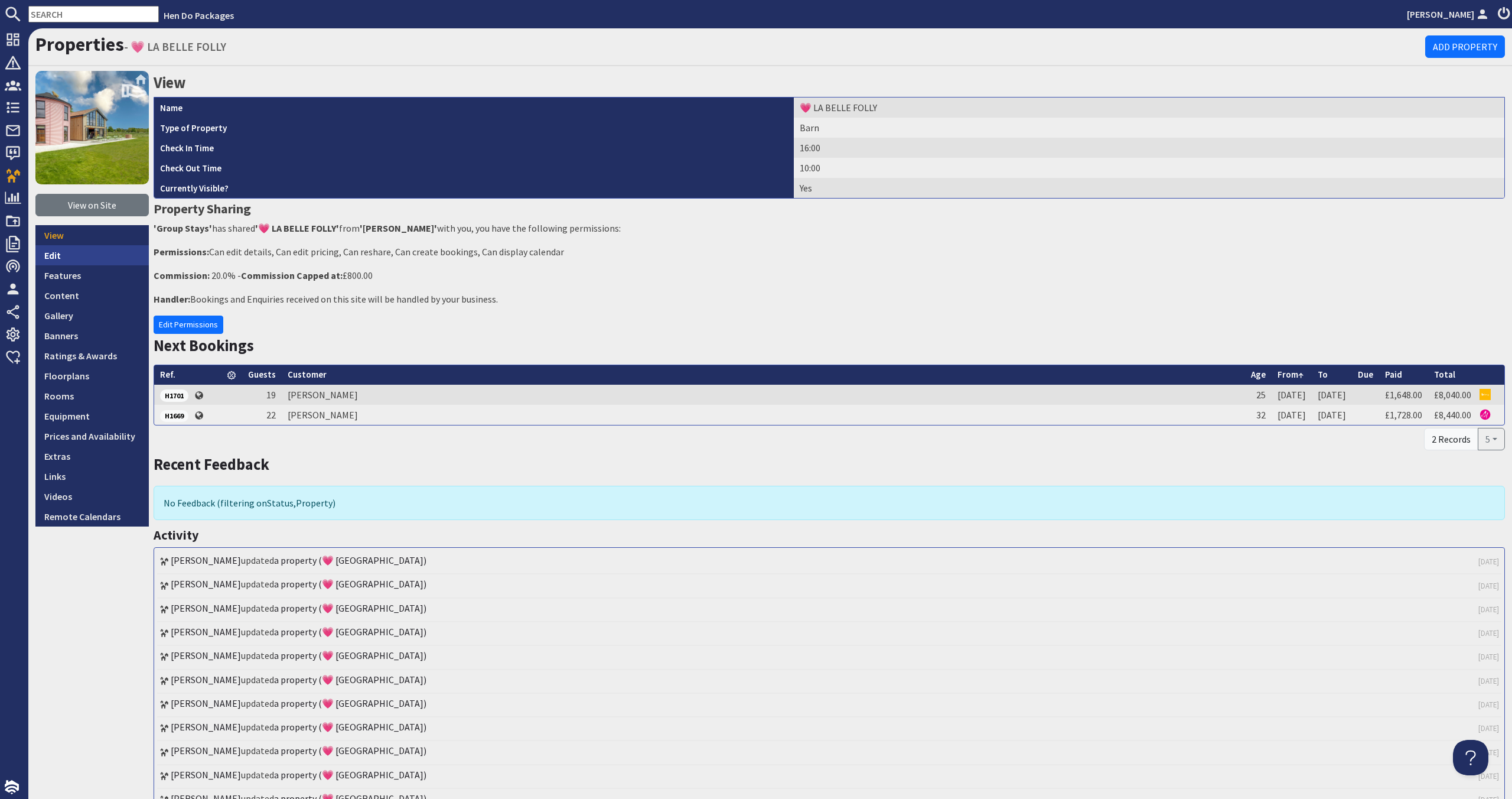
click at [123, 253] on link "Edit" at bounding box center [92, 256] width 113 height 20
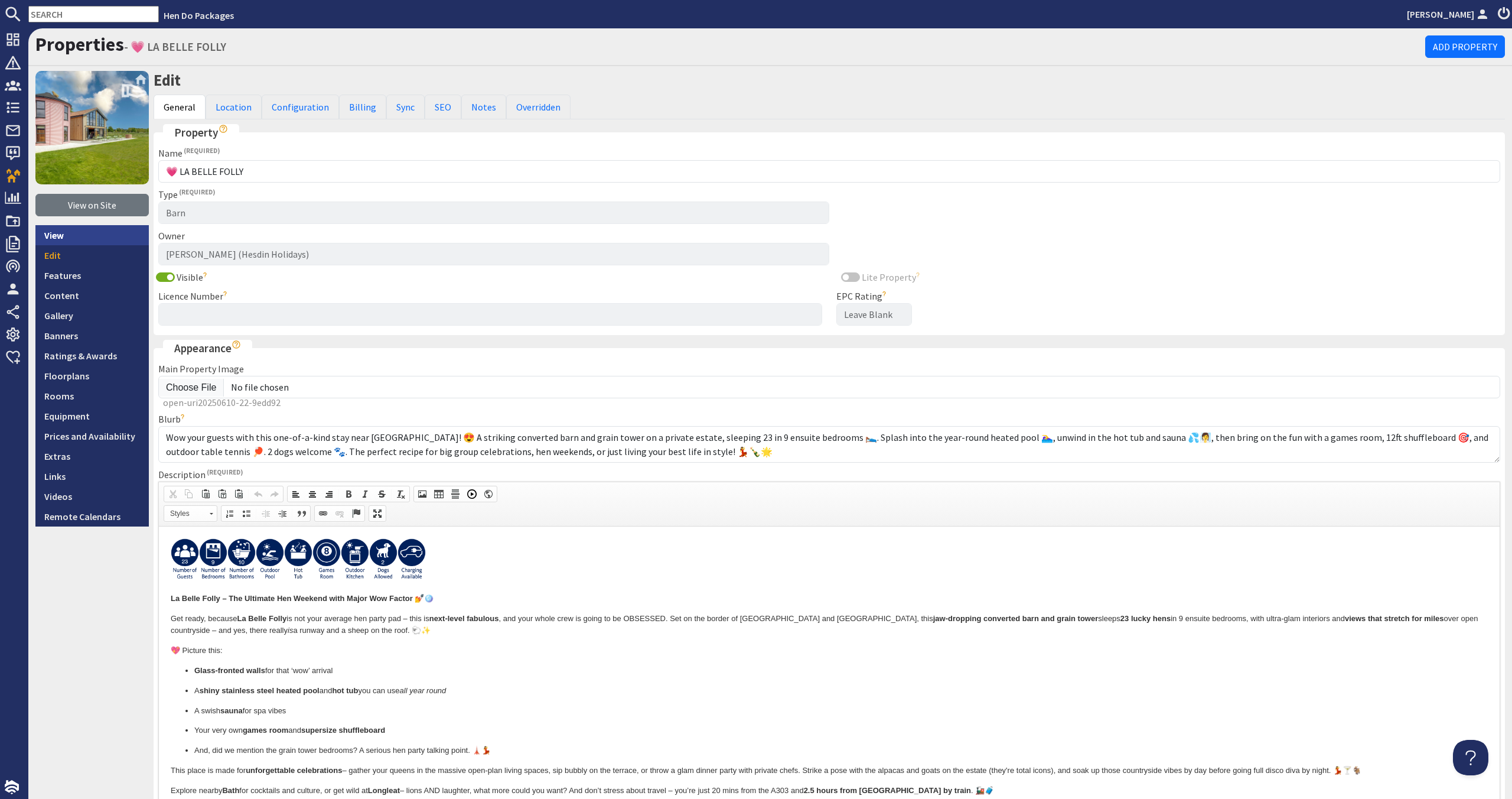
click at [135, 234] on link "View" at bounding box center [92, 235] width 113 height 20
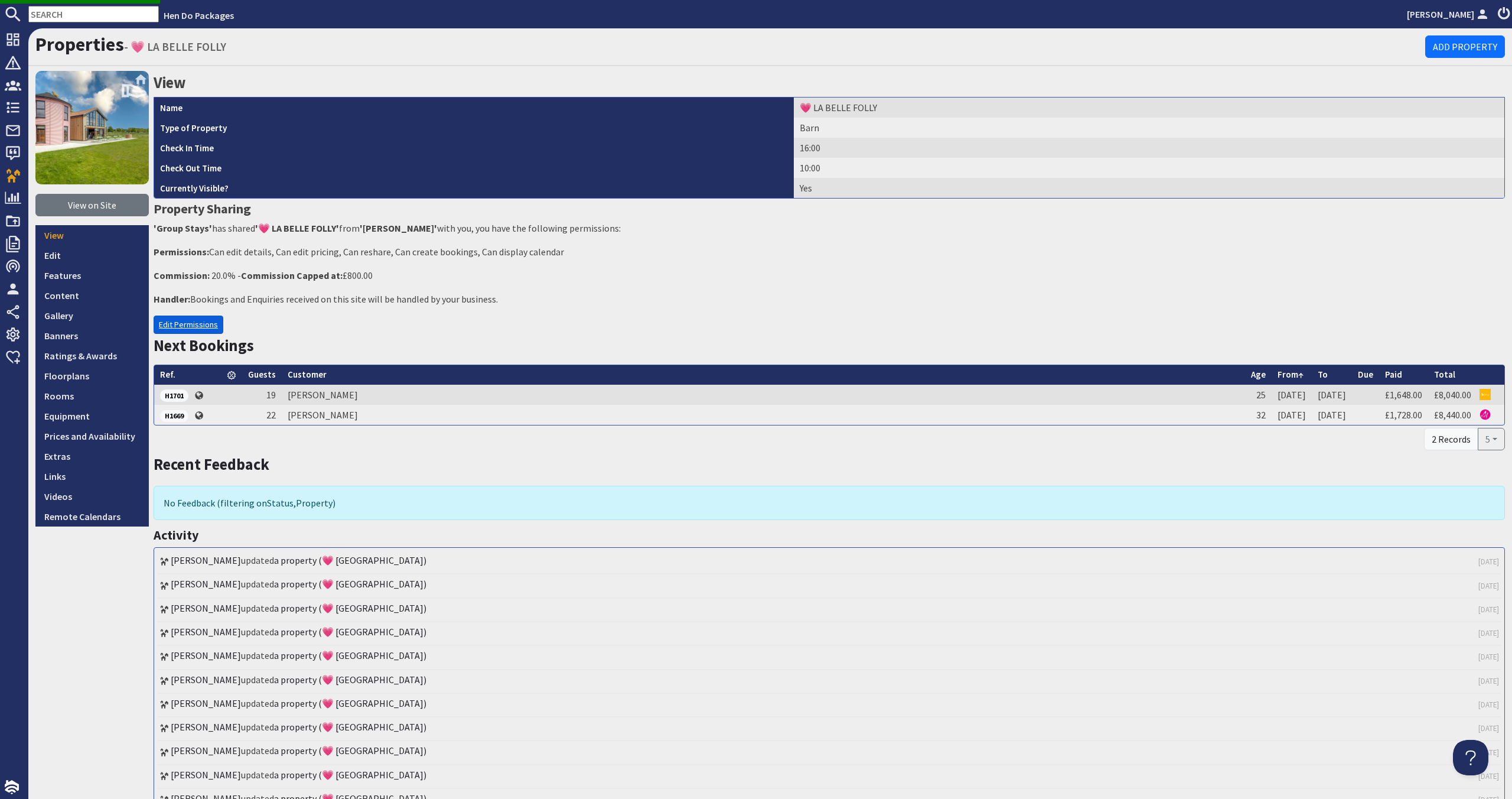
click at [167, 316] on link "Edit Permissions" at bounding box center [188, 324] width 70 height 18
click at [163, 325] on link "Edit Permissions" at bounding box center [188, 324] width 70 height 18
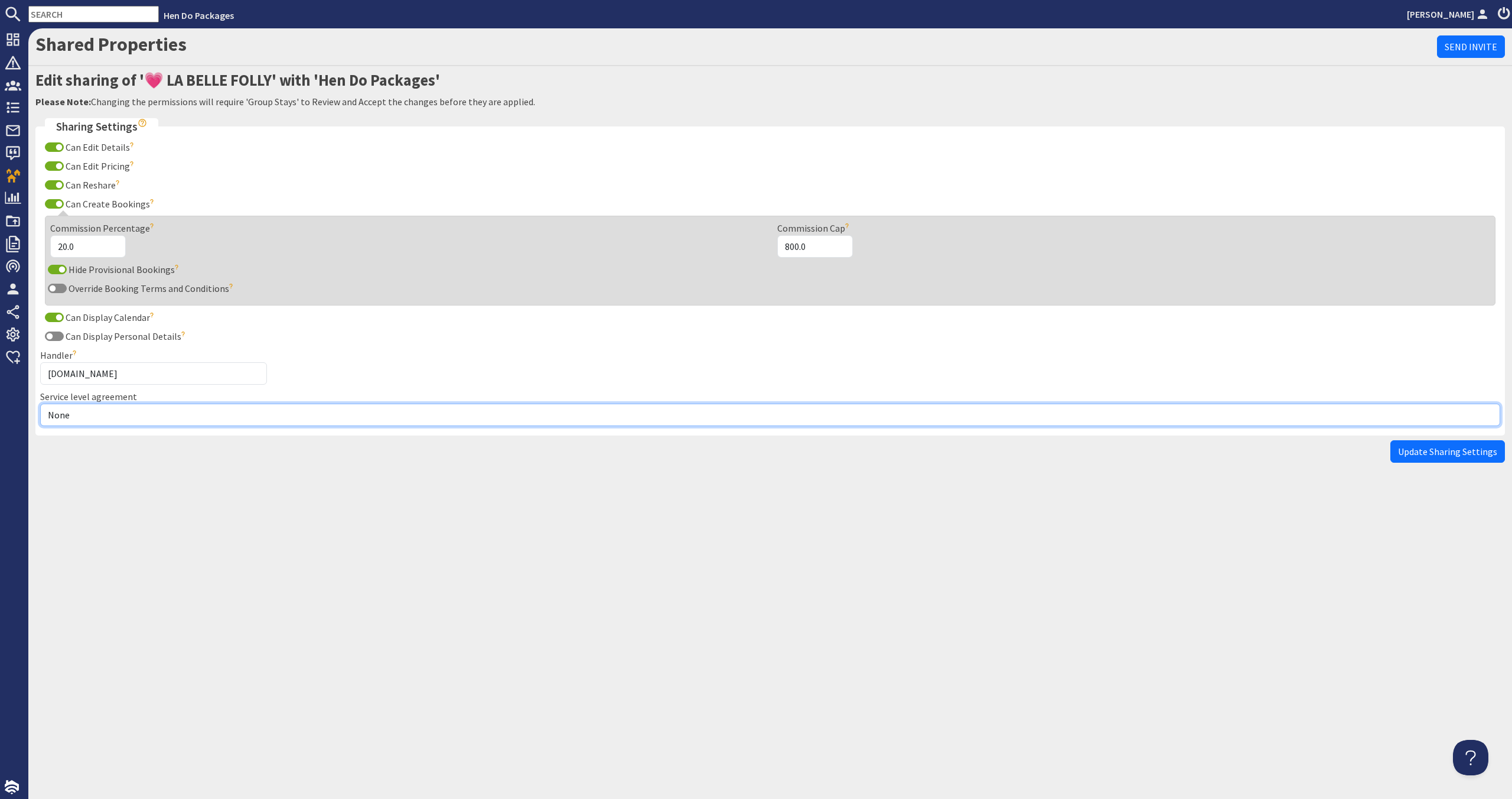
click at [143, 425] on select "None Exclusive Multi + Multi Sole" at bounding box center [770, 414] width 1460 height 22
select select "11"
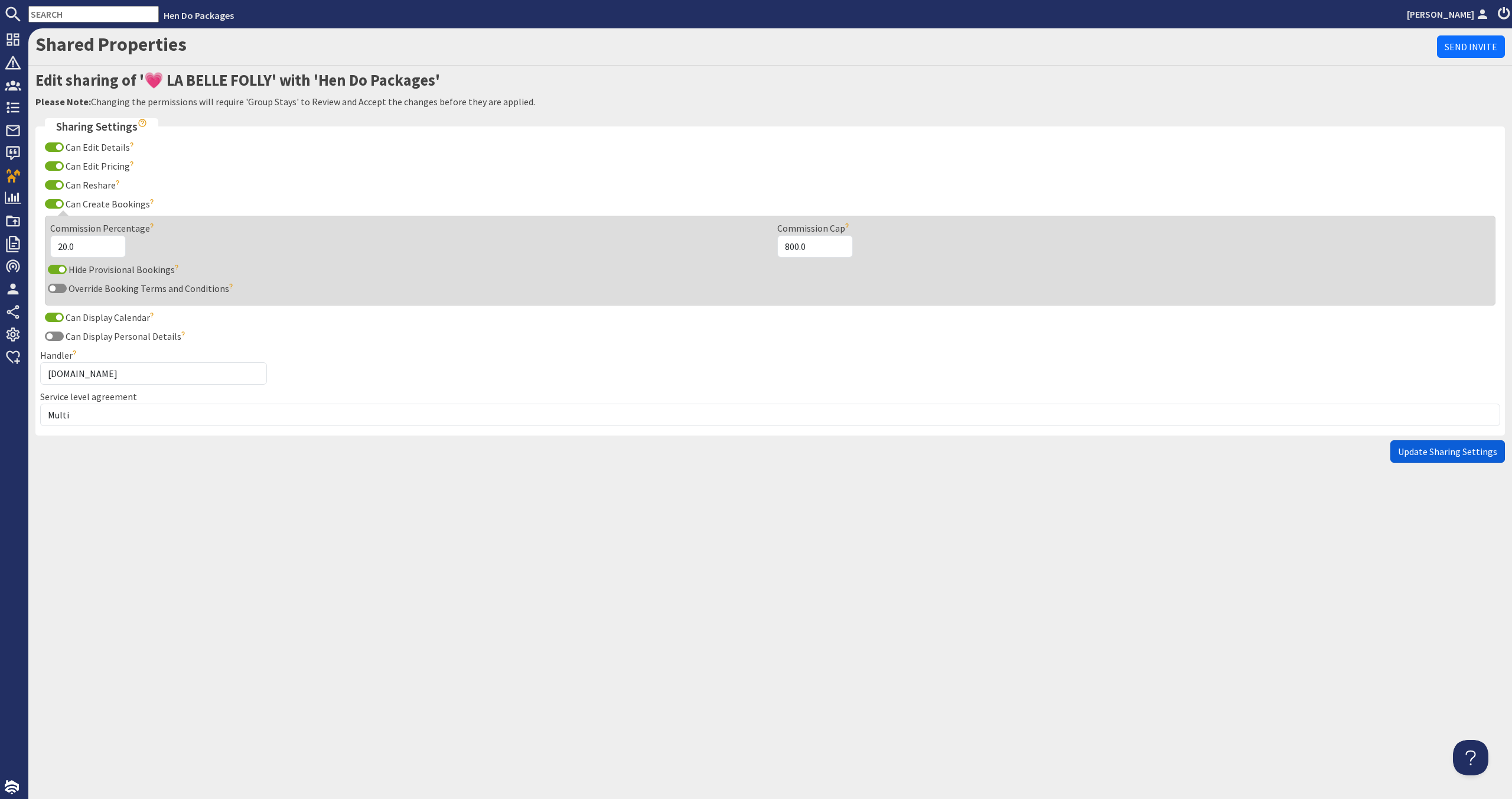
click at [1464, 446] on span "Update Sharing Settings" at bounding box center [1447, 451] width 99 height 12
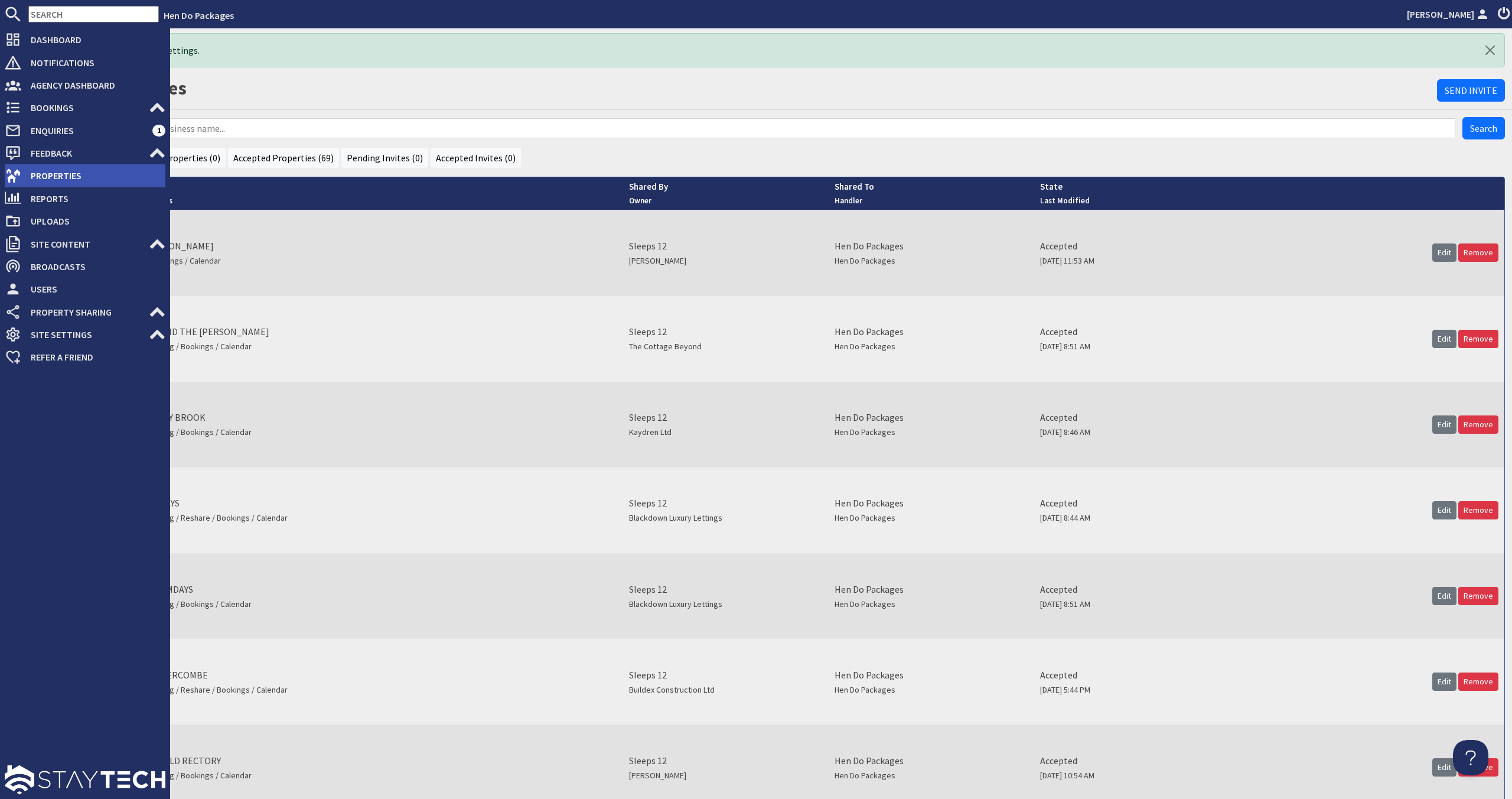
click at [41, 177] on span "Properties" at bounding box center [93, 176] width 144 height 19
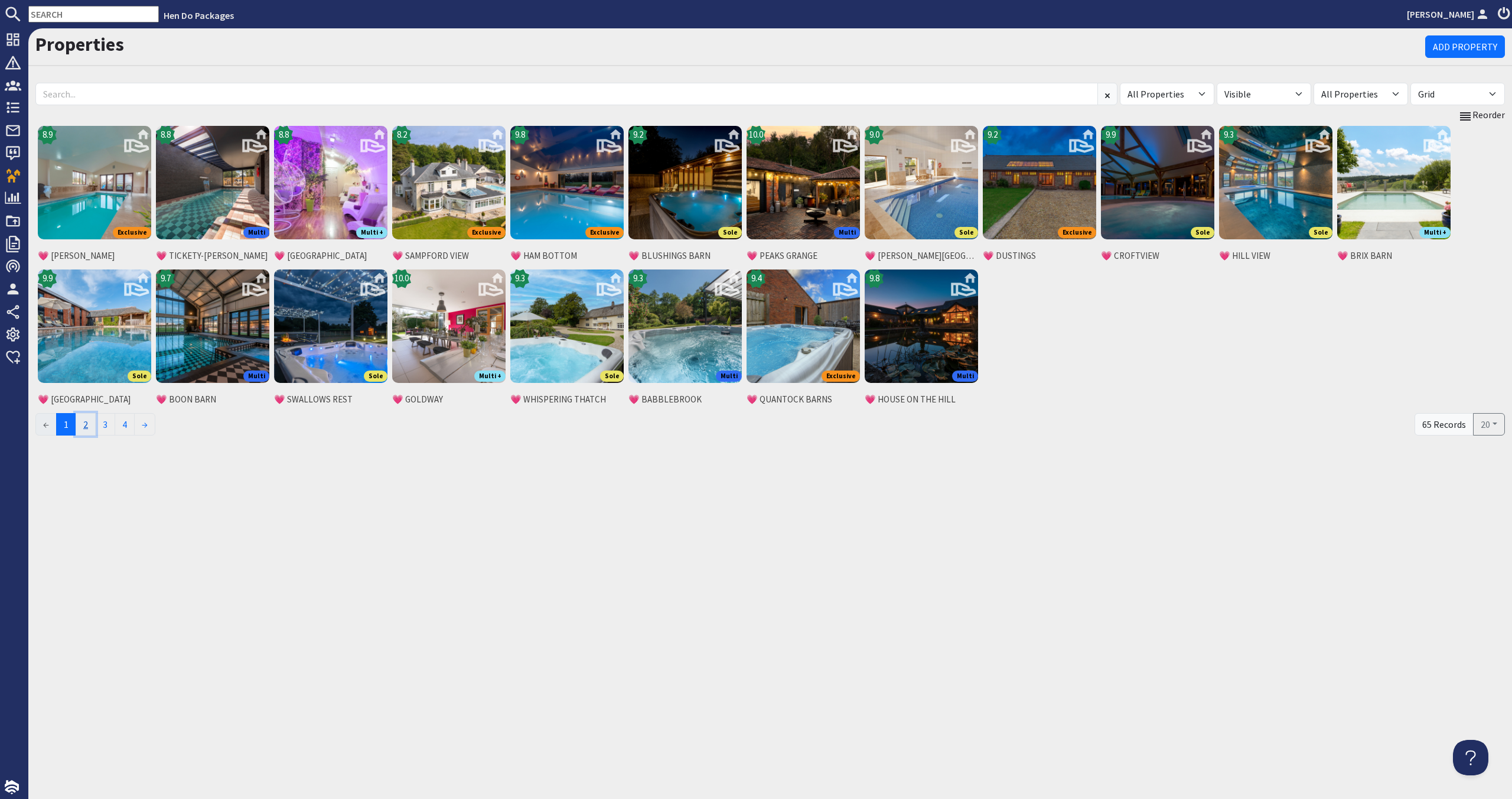
click at [90, 420] on link "2" at bounding box center [86, 424] width 20 height 22
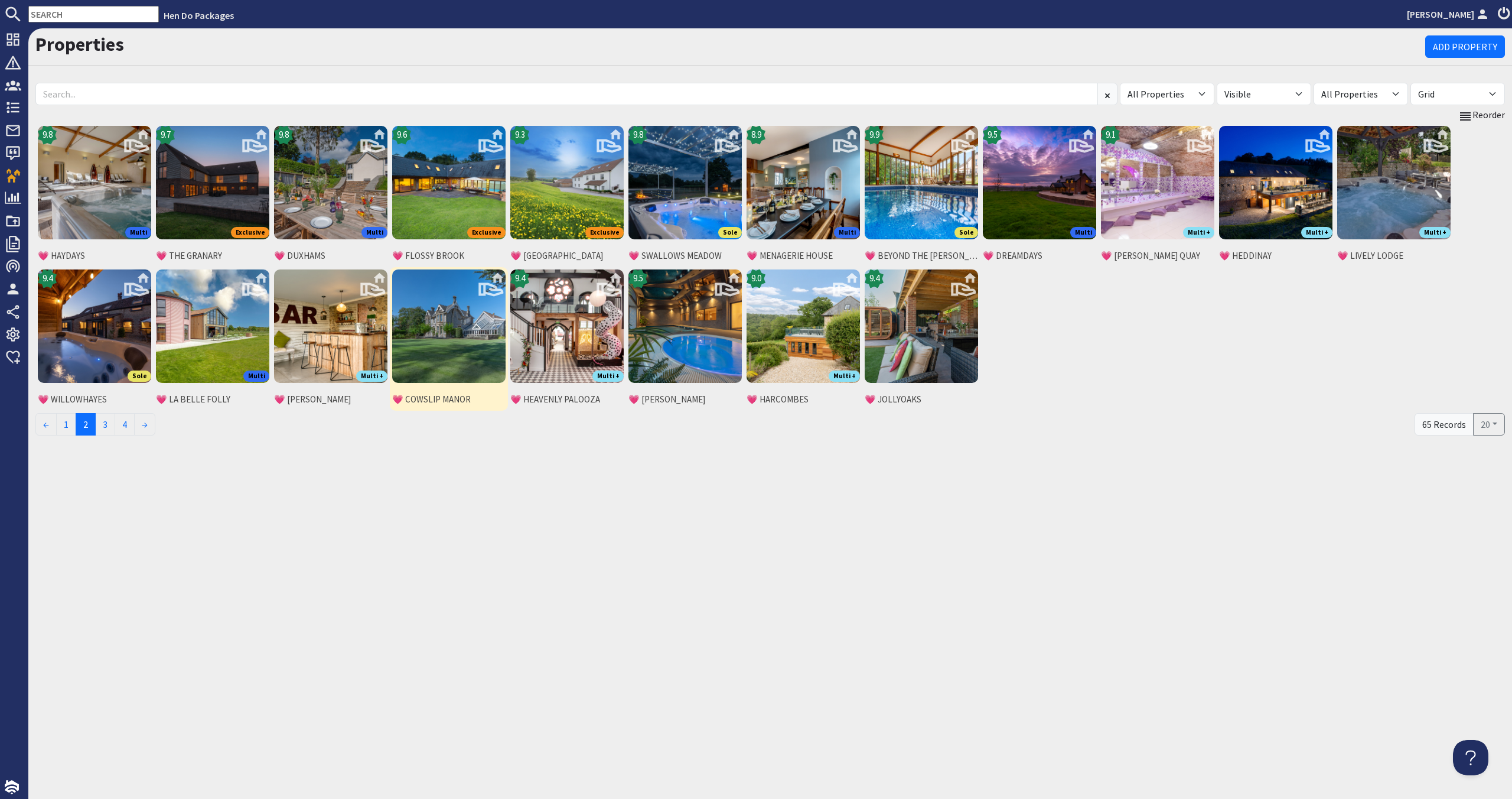
click at [474, 335] on img at bounding box center [448, 326] width 113 height 113
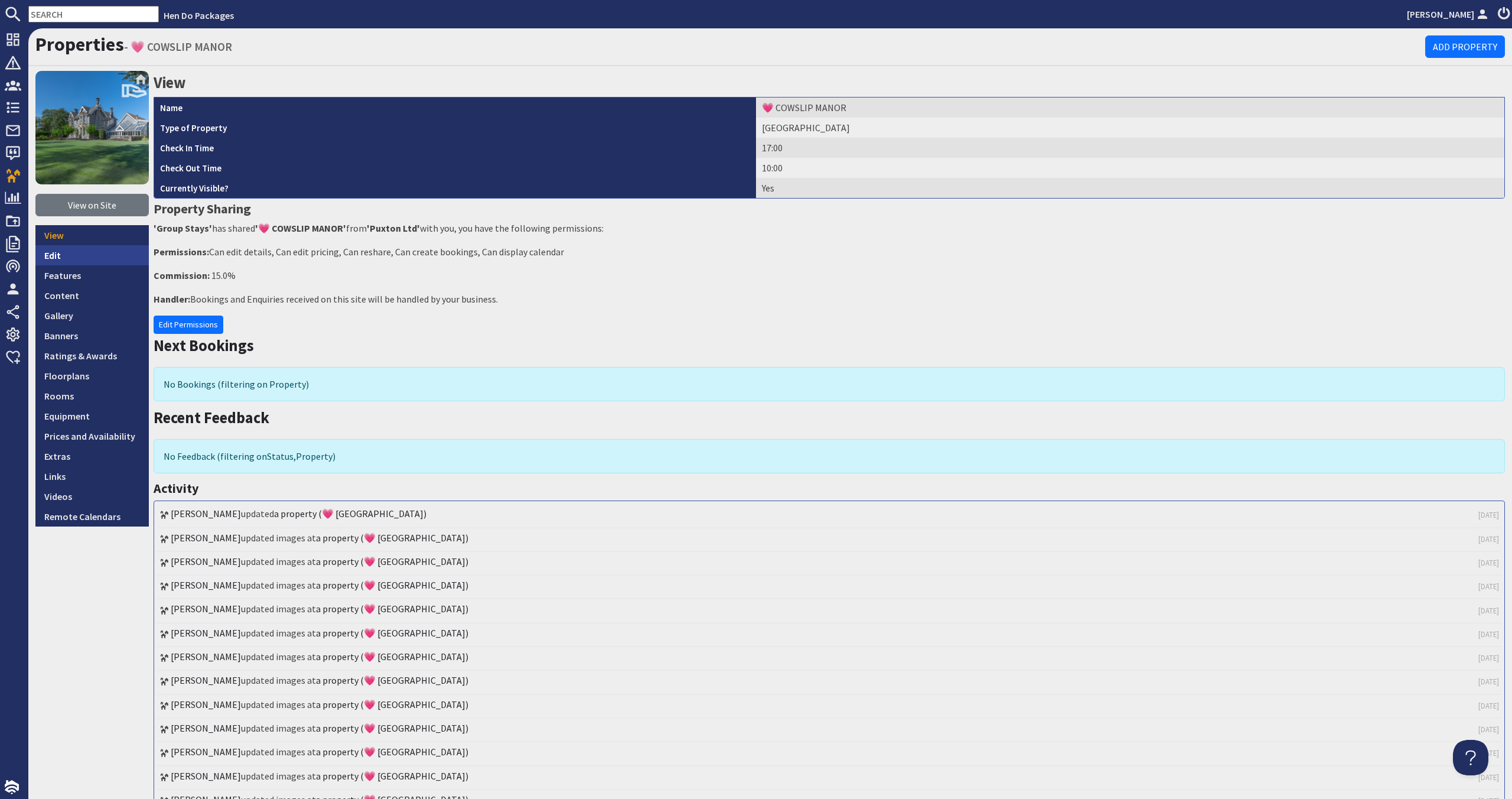
click at [72, 260] on link "Edit" at bounding box center [92, 256] width 113 height 20
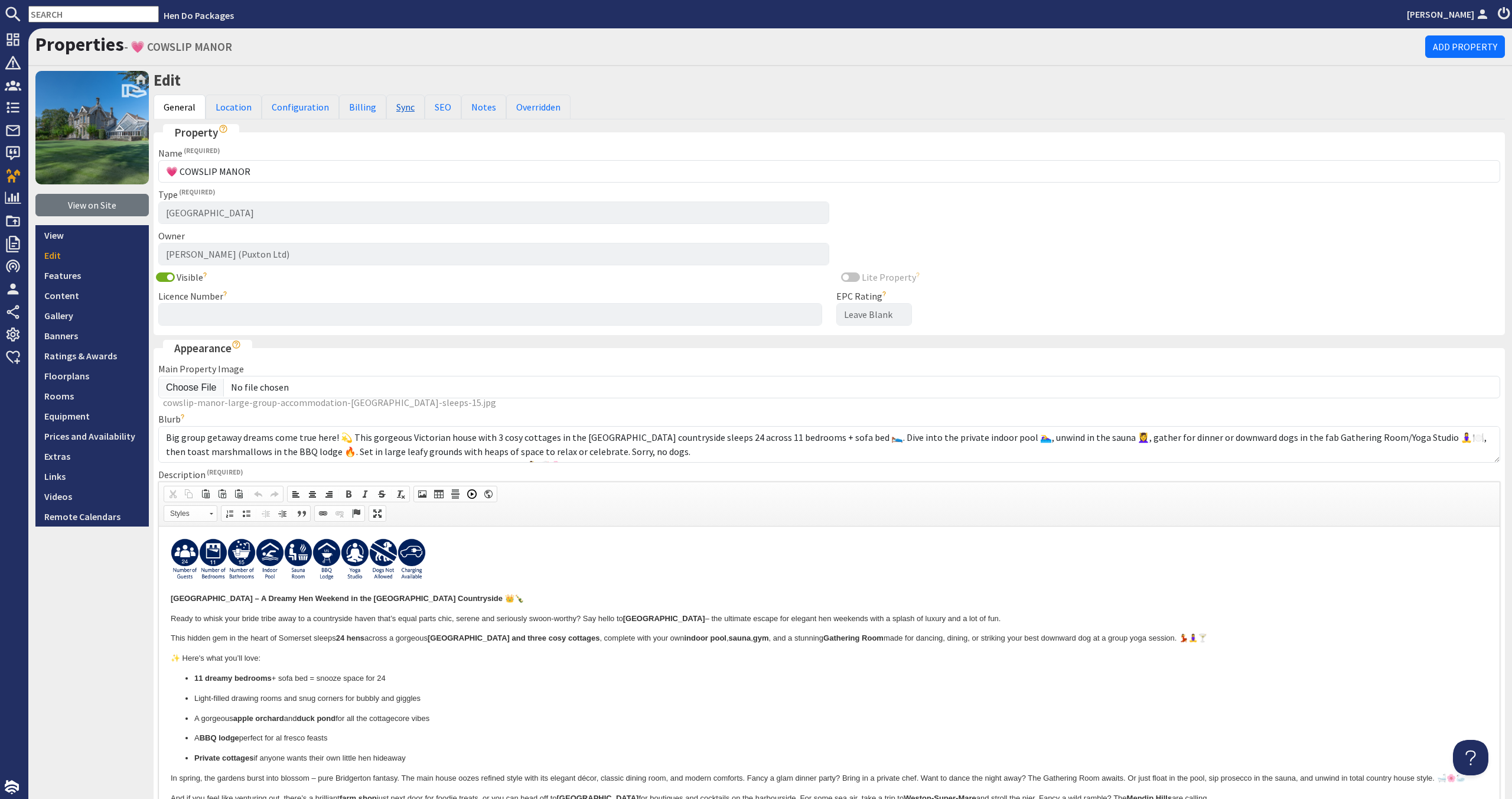
click at [411, 108] on link "Sync" at bounding box center [405, 107] width 38 height 25
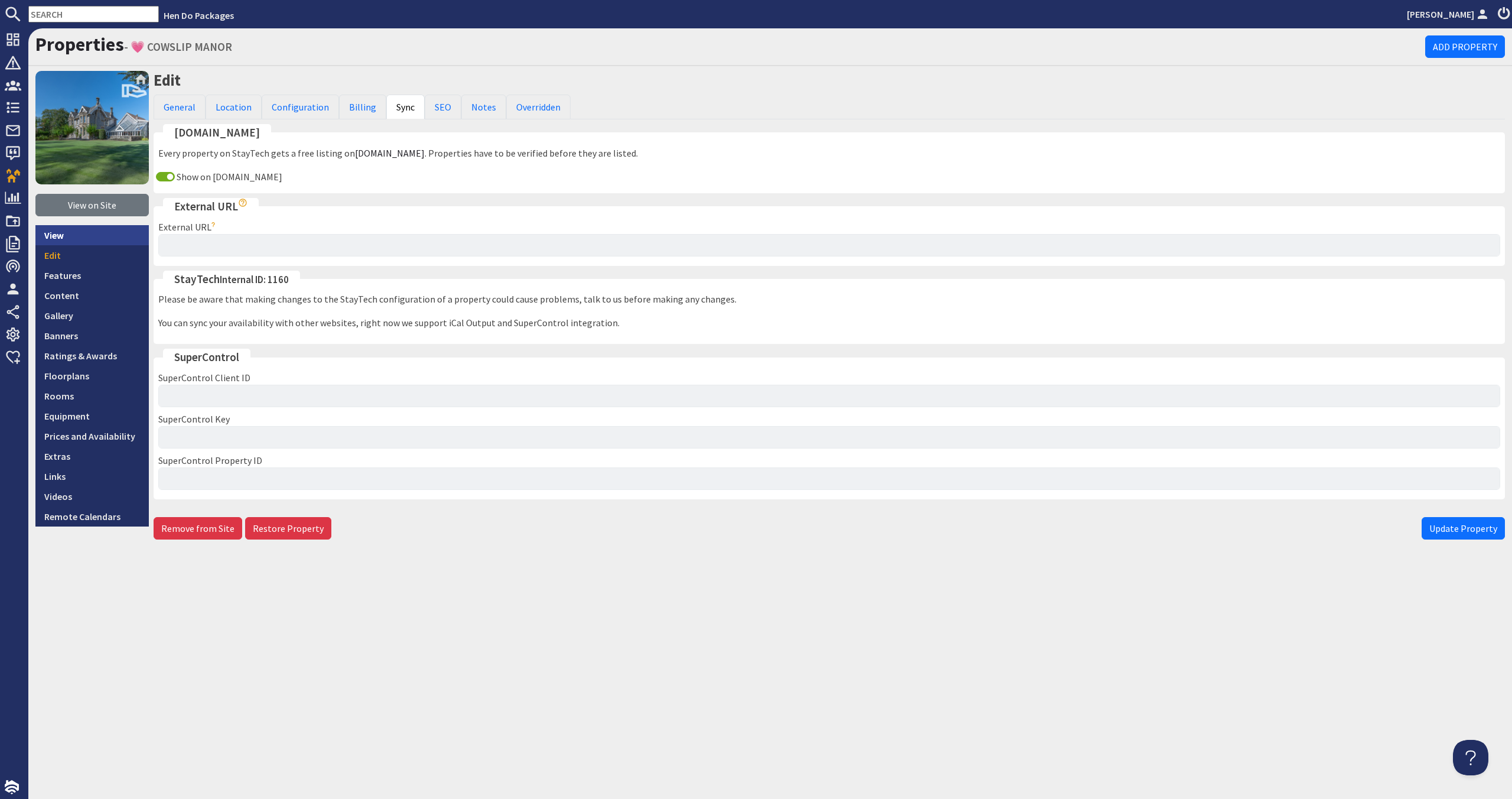
click at [91, 243] on link "View" at bounding box center [92, 235] width 113 height 20
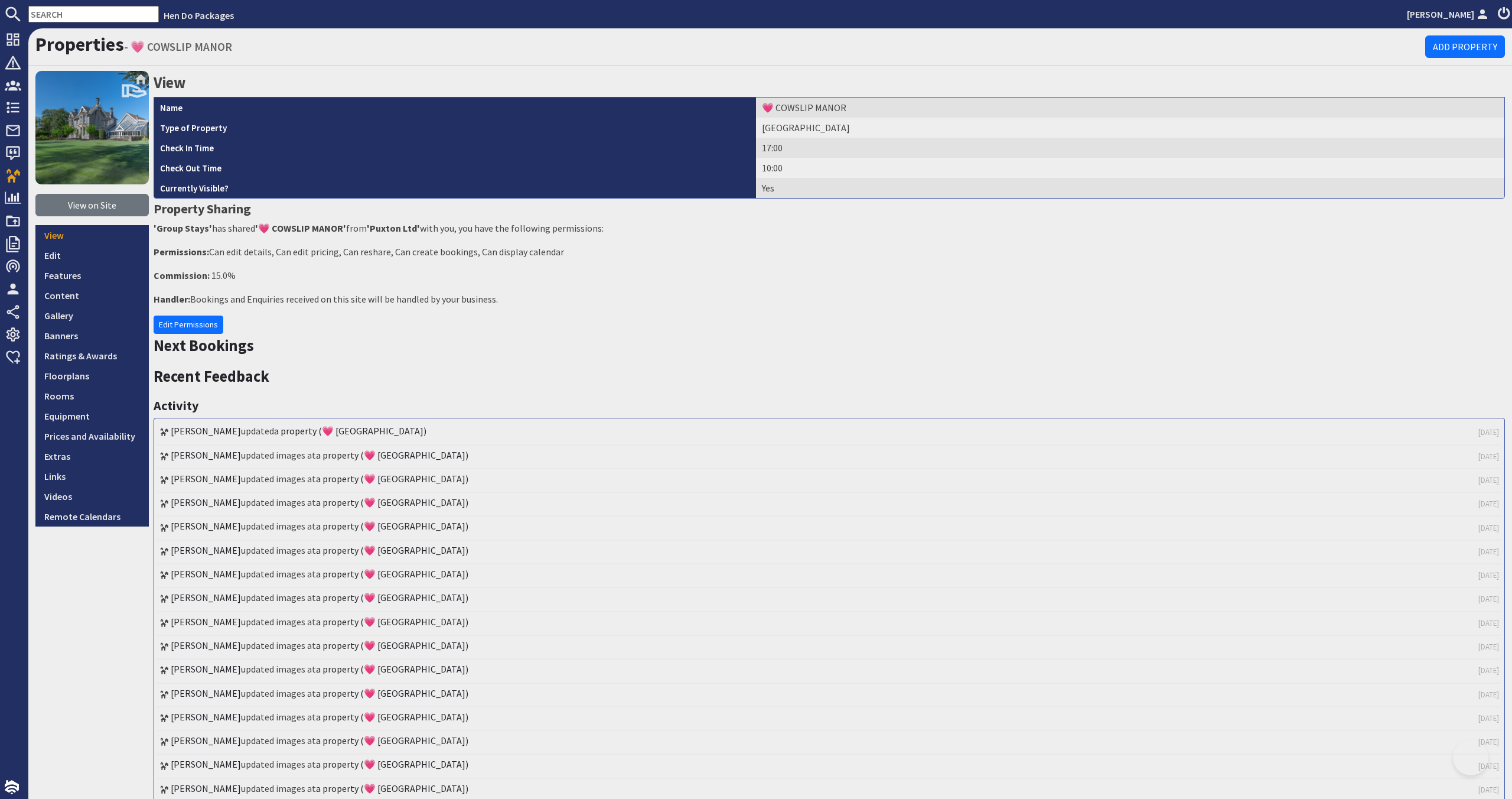
click at [200, 328] on link "Edit Permissions" at bounding box center [188, 324] width 70 height 18
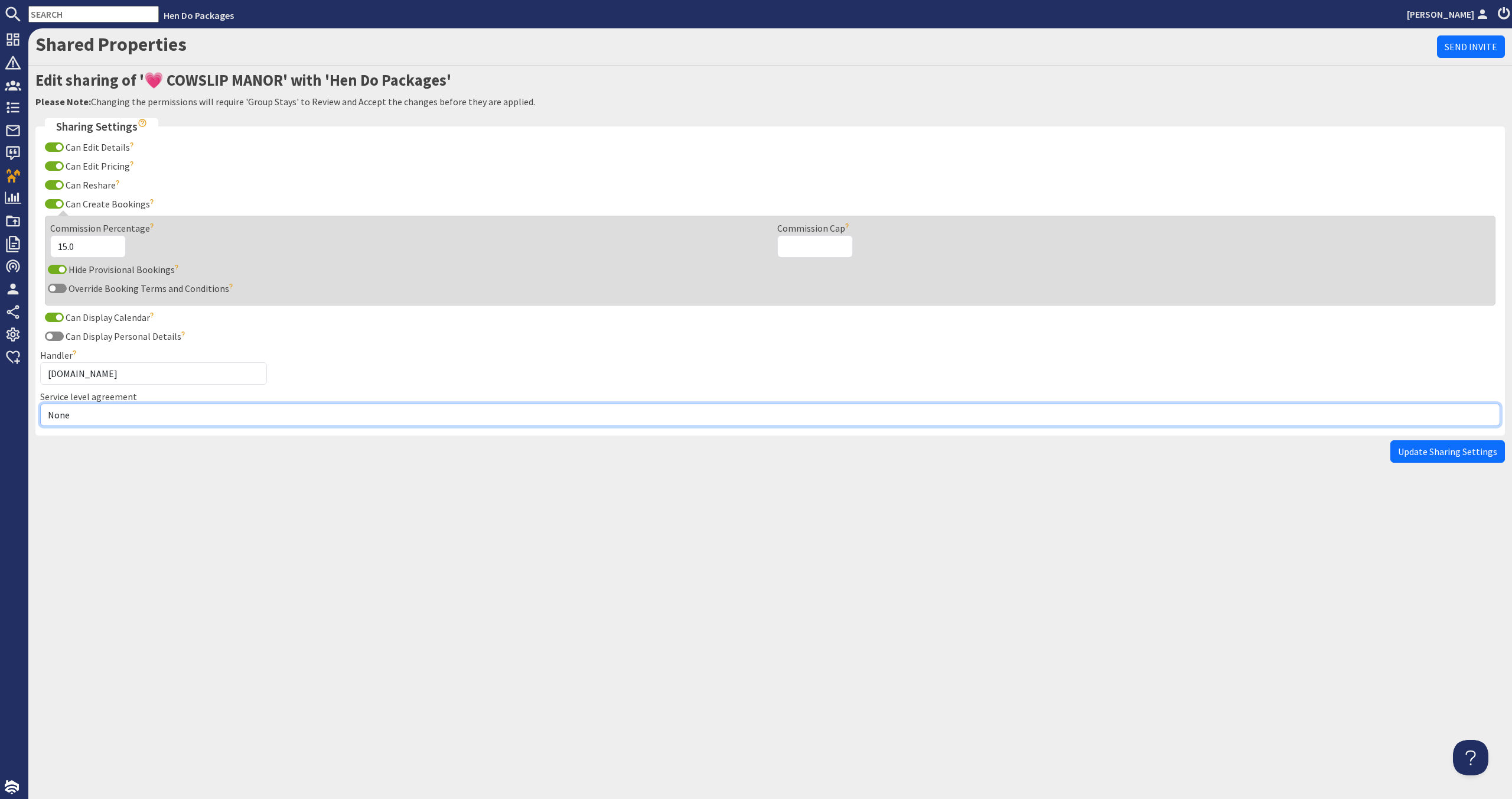
click at [84, 415] on select "None Exclusive Multi + Multi Sole" at bounding box center [770, 414] width 1460 height 22
select select "11"
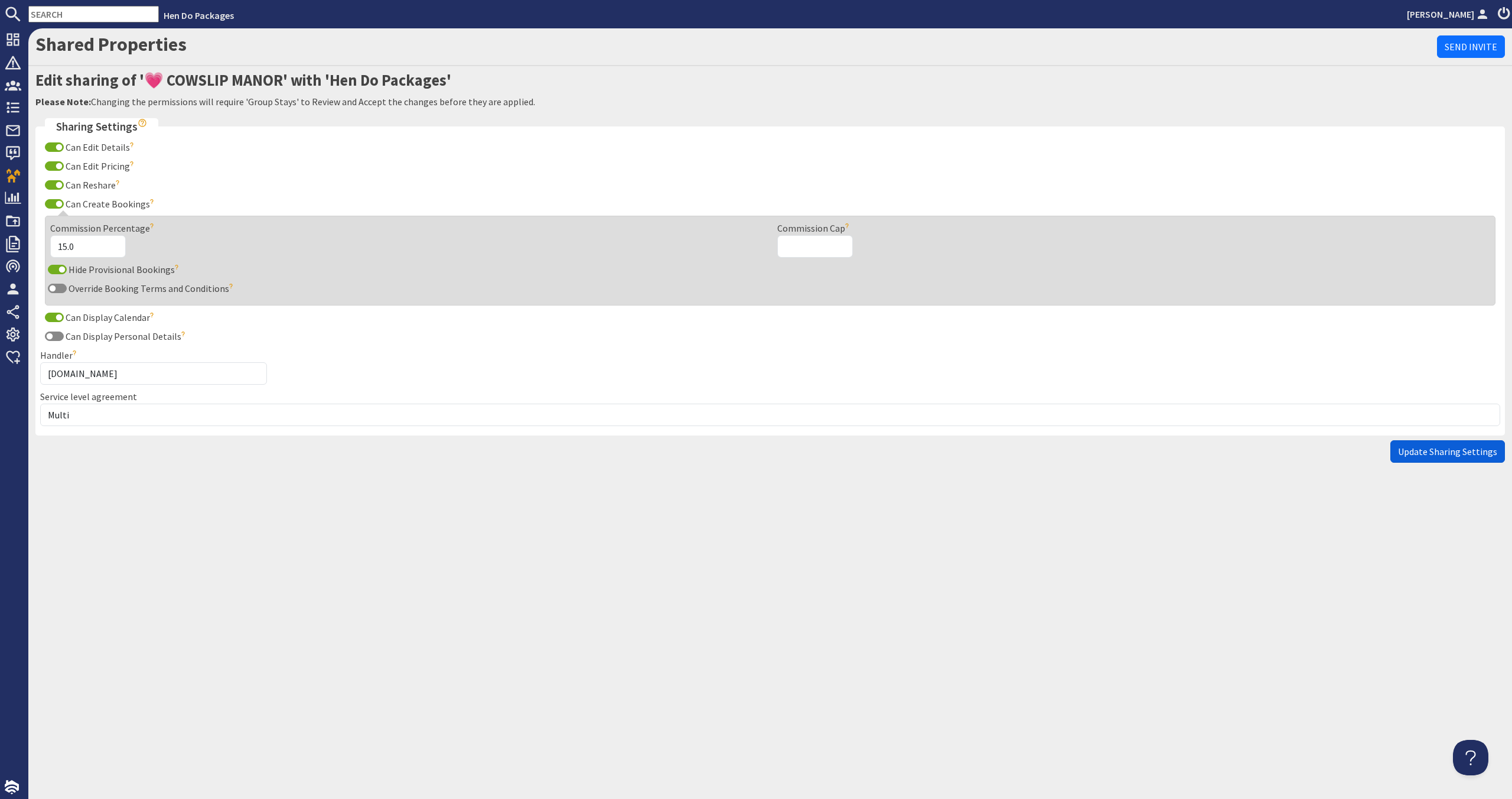
click at [1449, 447] on span "Update Sharing Settings" at bounding box center [1447, 451] width 99 height 12
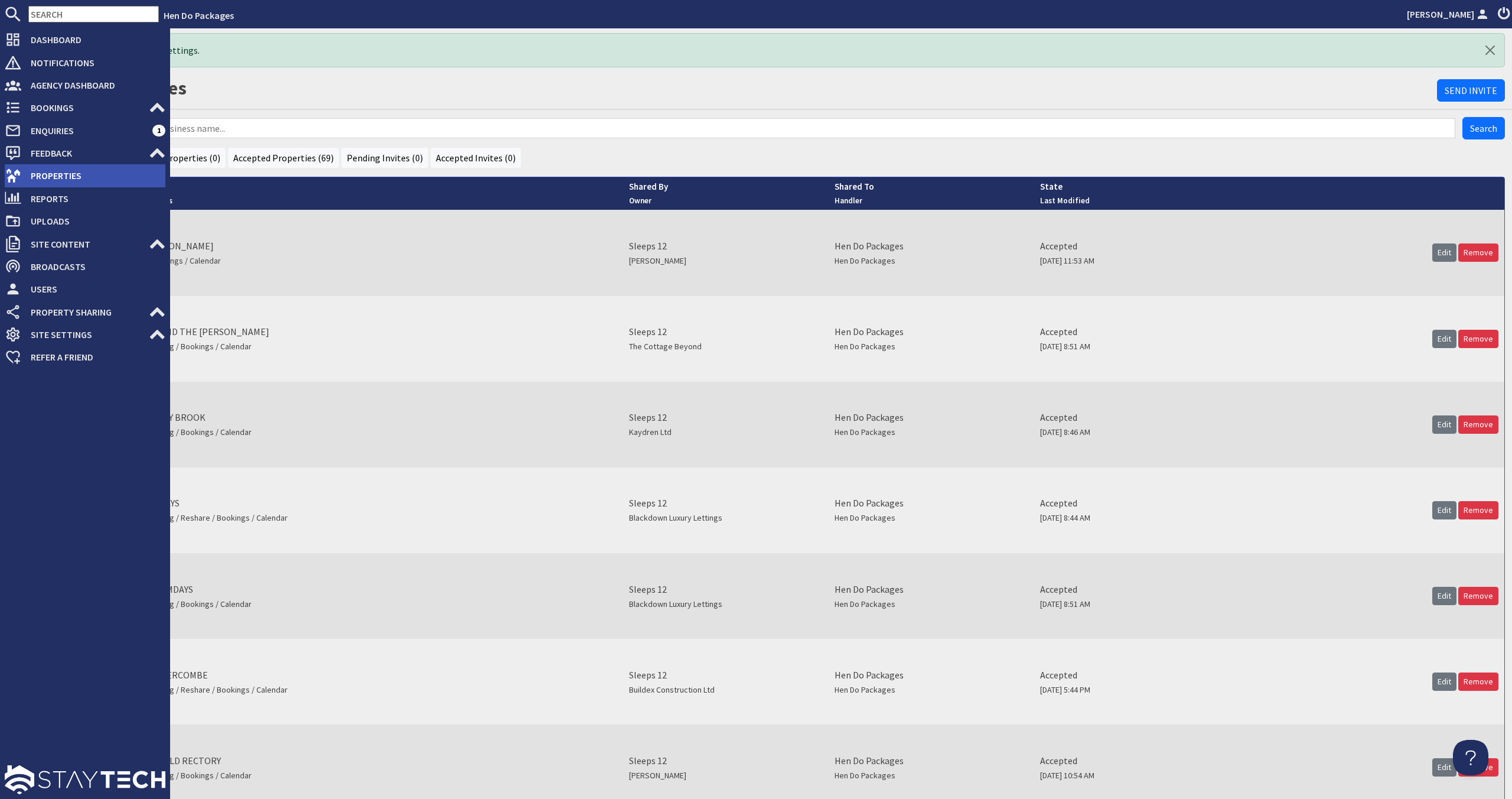
click at [33, 175] on span "Properties" at bounding box center [93, 176] width 144 height 19
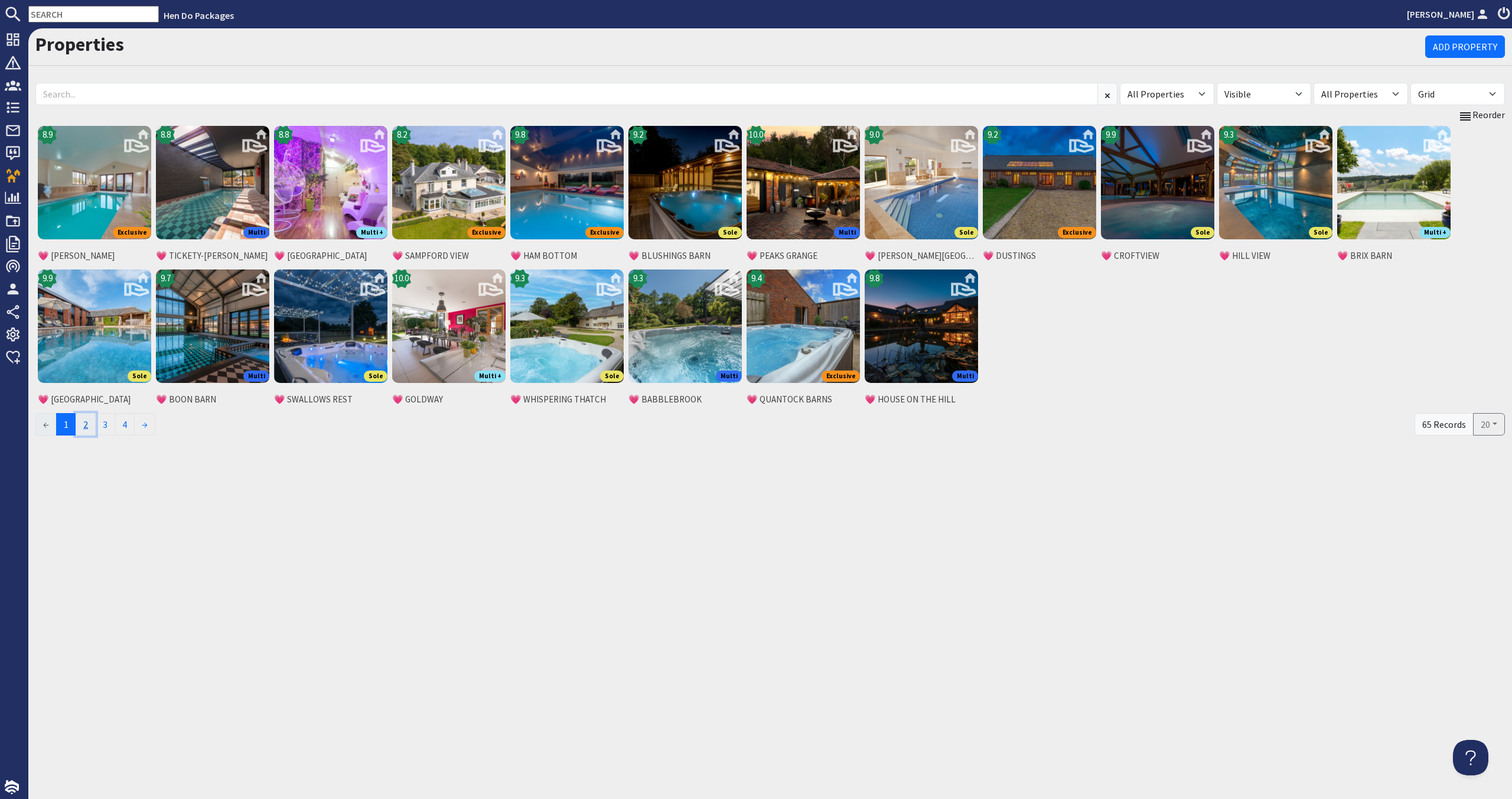
click at [89, 429] on link "2" at bounding box center [86, 424] width 20 height 22
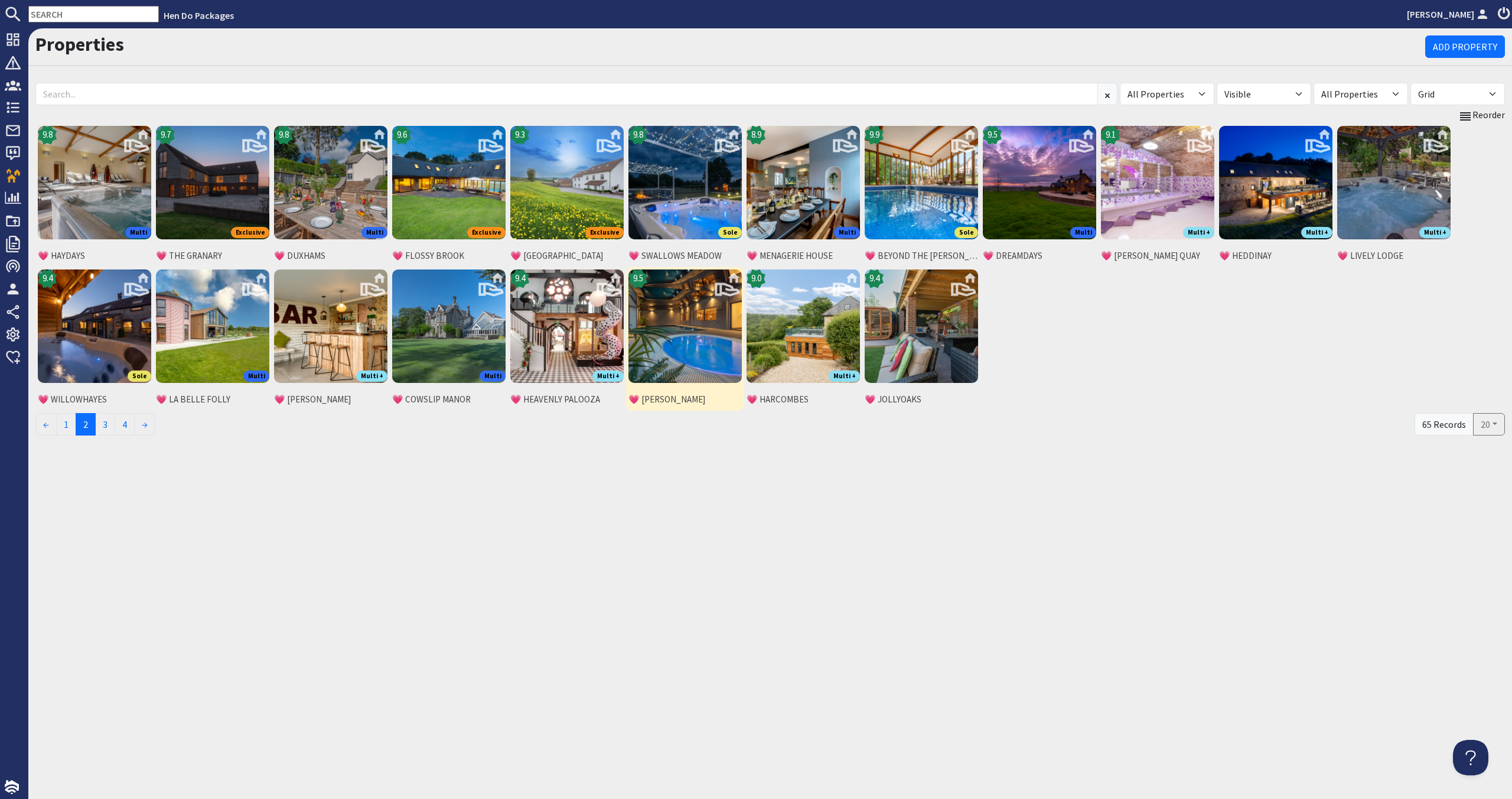
click at [688, 350] on img at bounding box center [684, 326] width 113 height 113
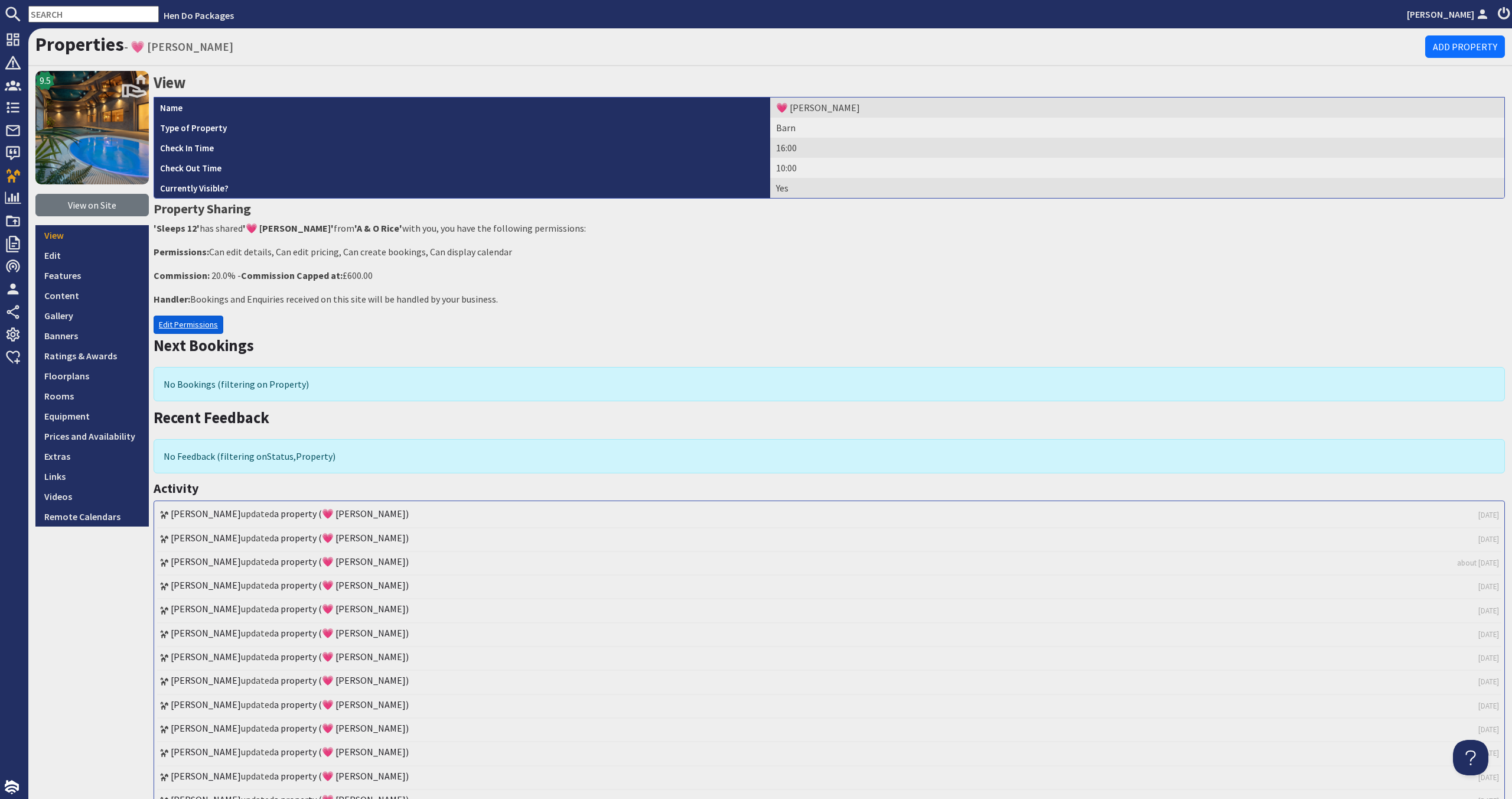
click at [219, 322] on link "Edit Permissions" at bounding box center [188, 324] width 70 height 18
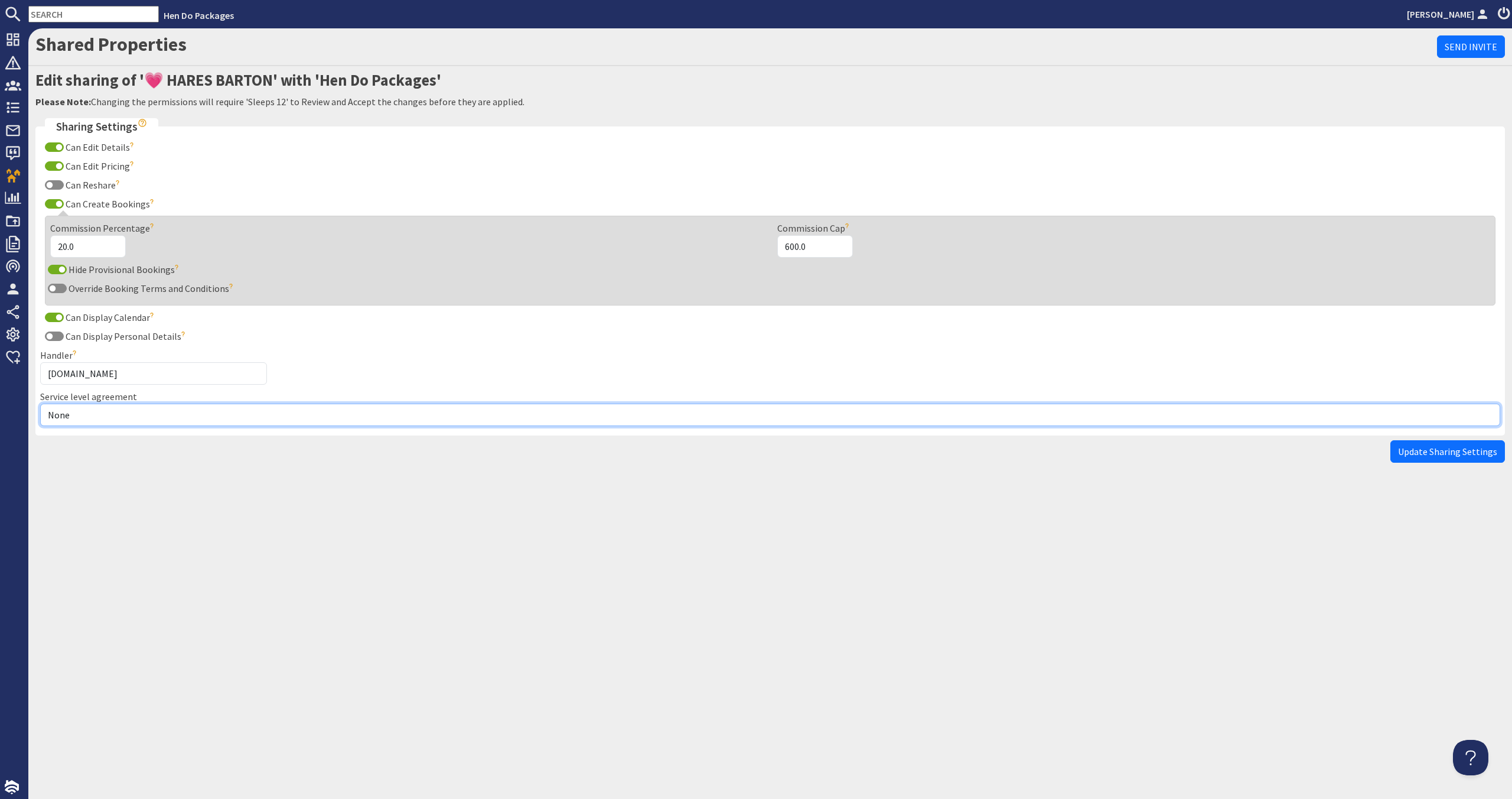
click at [174, 412] on select "None Exclusive Multi + Multi Sole" at bounding box center [770, 414] width 1460 height 22
select select "7"
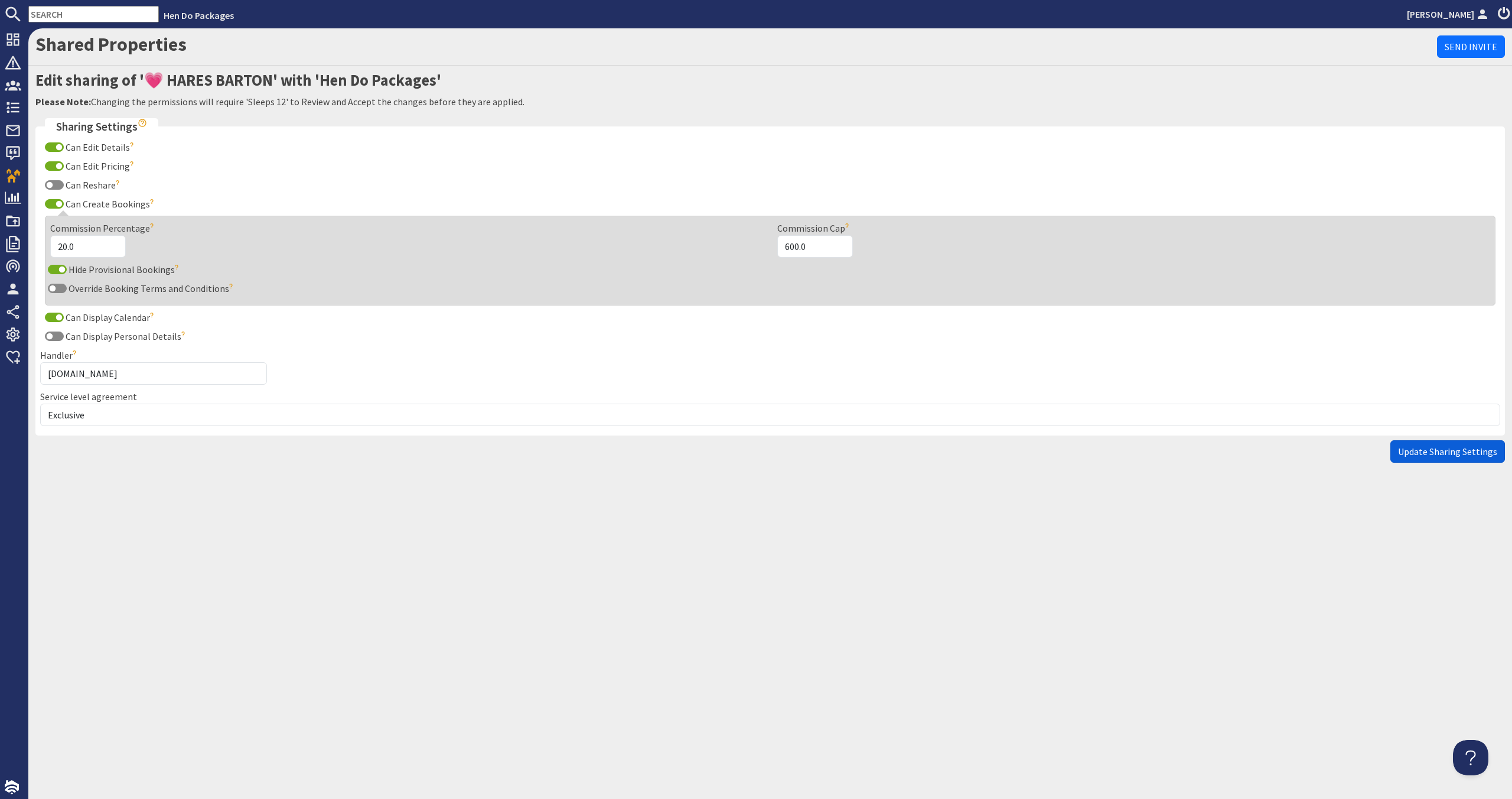
click at [1497, 451] on span "Update Sharing Settings" at bounding box center [1447, 451] width 99 height 12
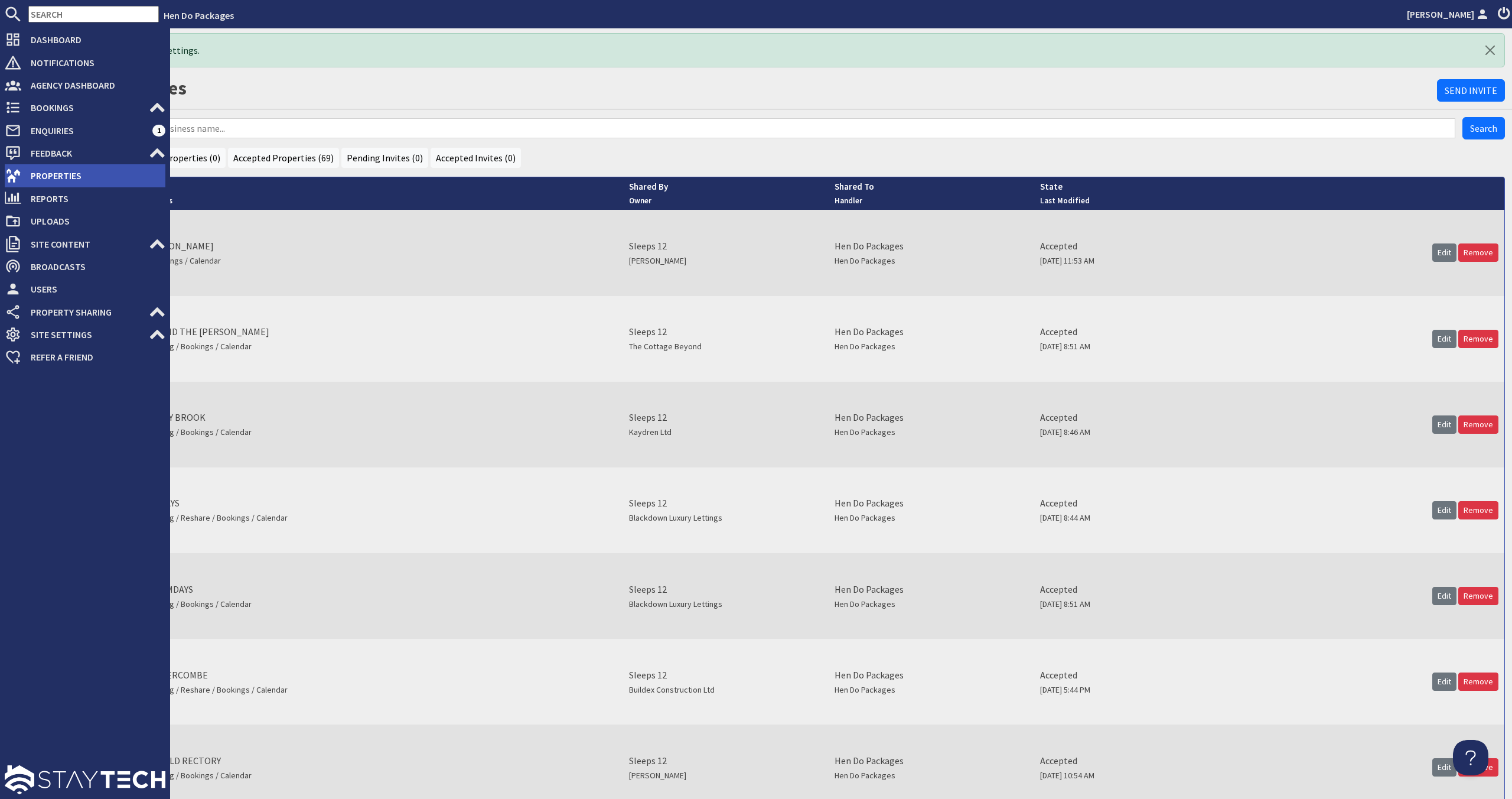
click at [32, 172] on span "Properties" at bounding box center [93, 176] width 144 height 19
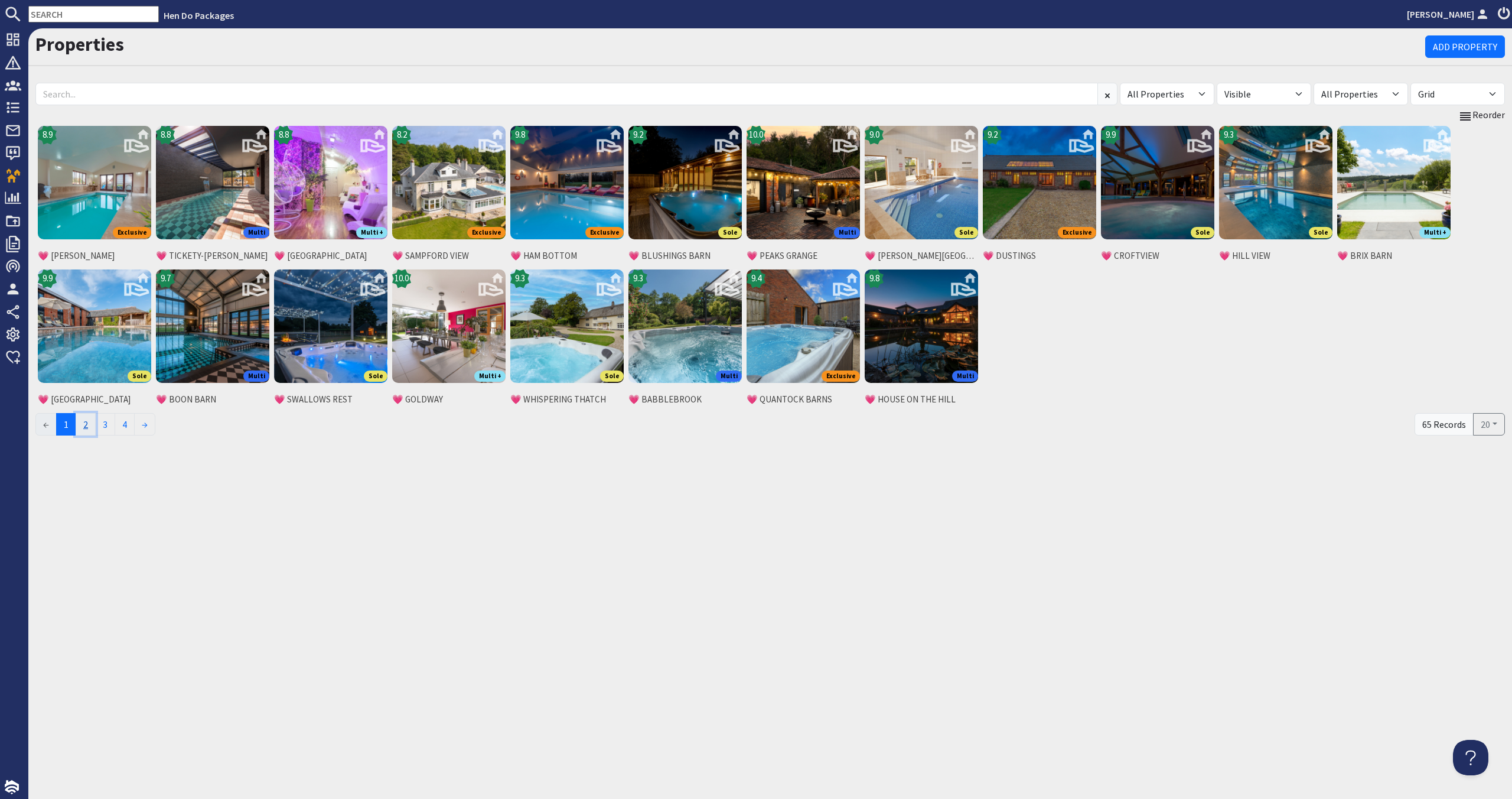
click at [84, 418] on link "2" at bounding box center [86, 424] width 20 height 22
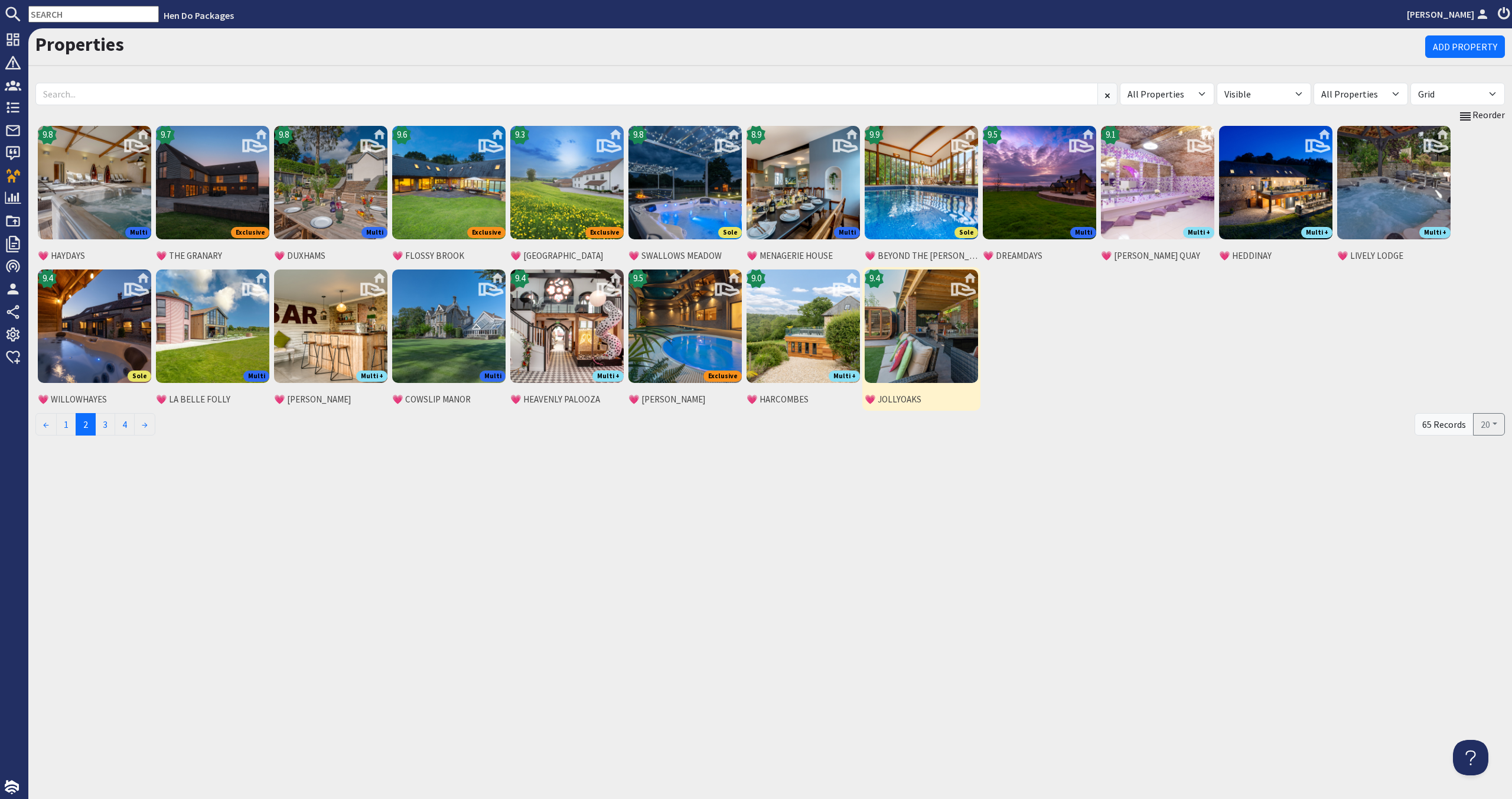
click at [962, 356] on img at bounding box center [920, 326] width 113 height 113
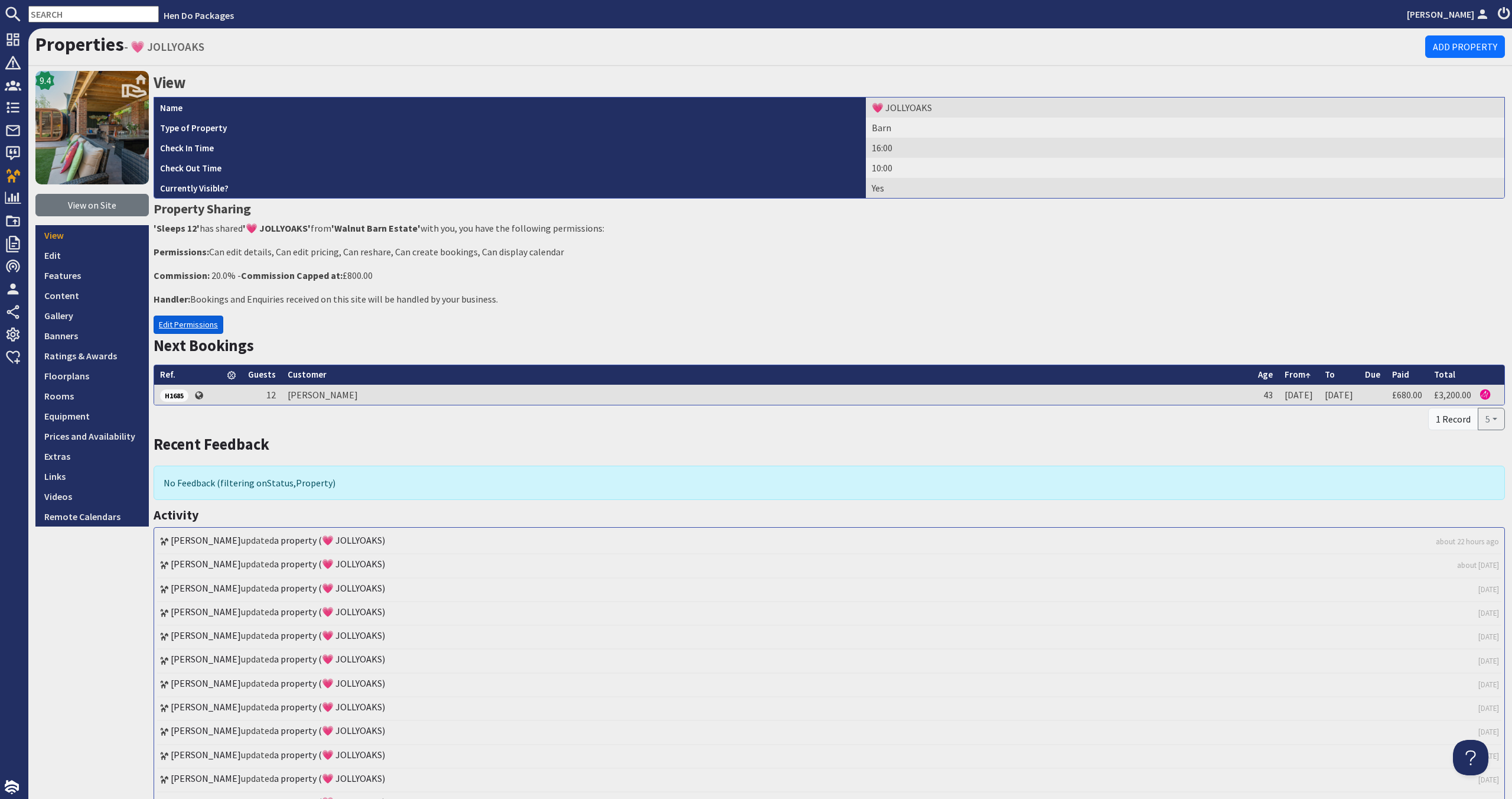
click at [215, 326] on link "Edit Permissions" at bounding box center [188, 324] width 70 height 18
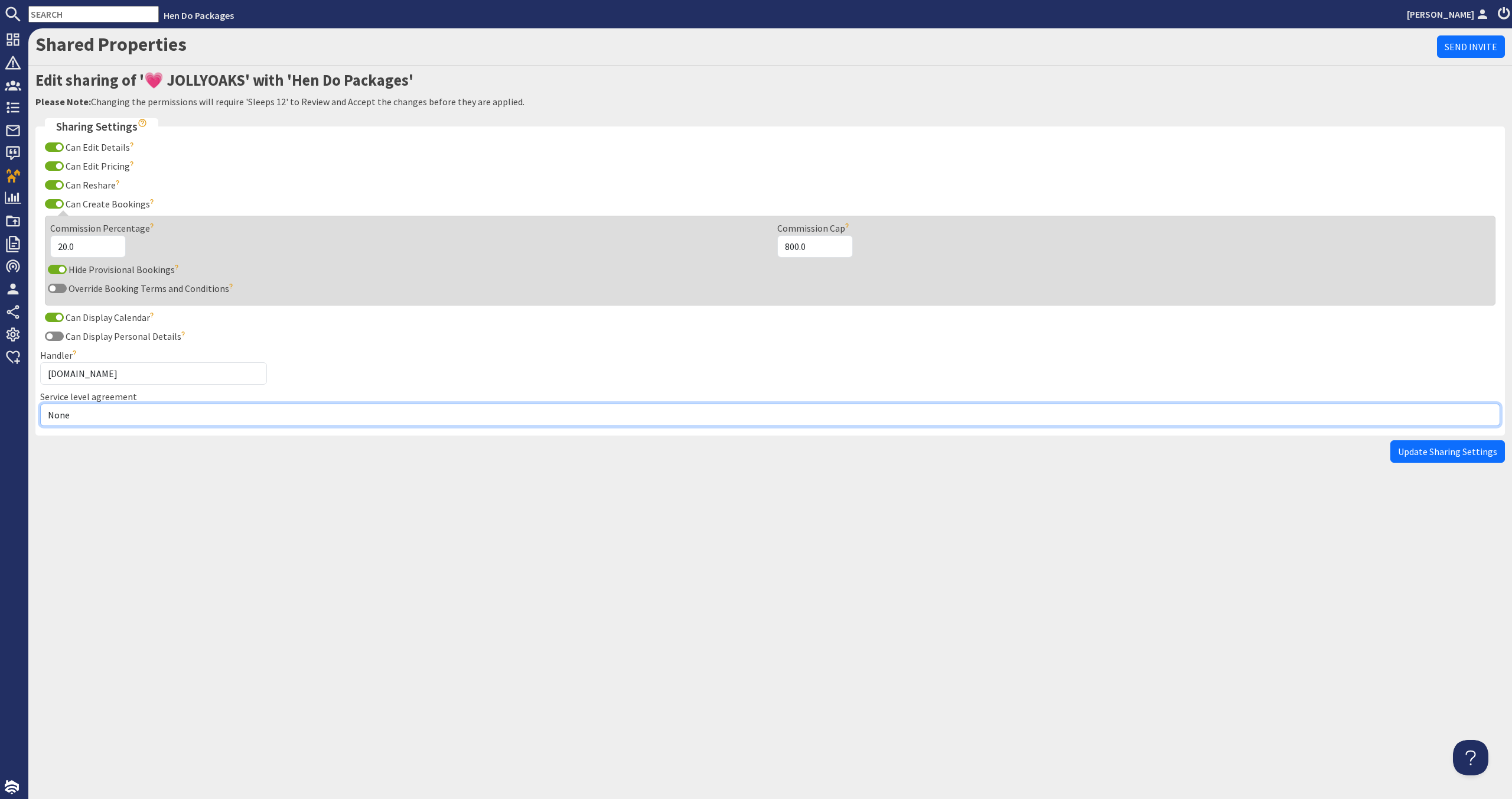
click at [188, 411] on select "None Exclusive Multi + Multi Sole" at bounding box center [770, 414] width 1460 height 22
select select "12"
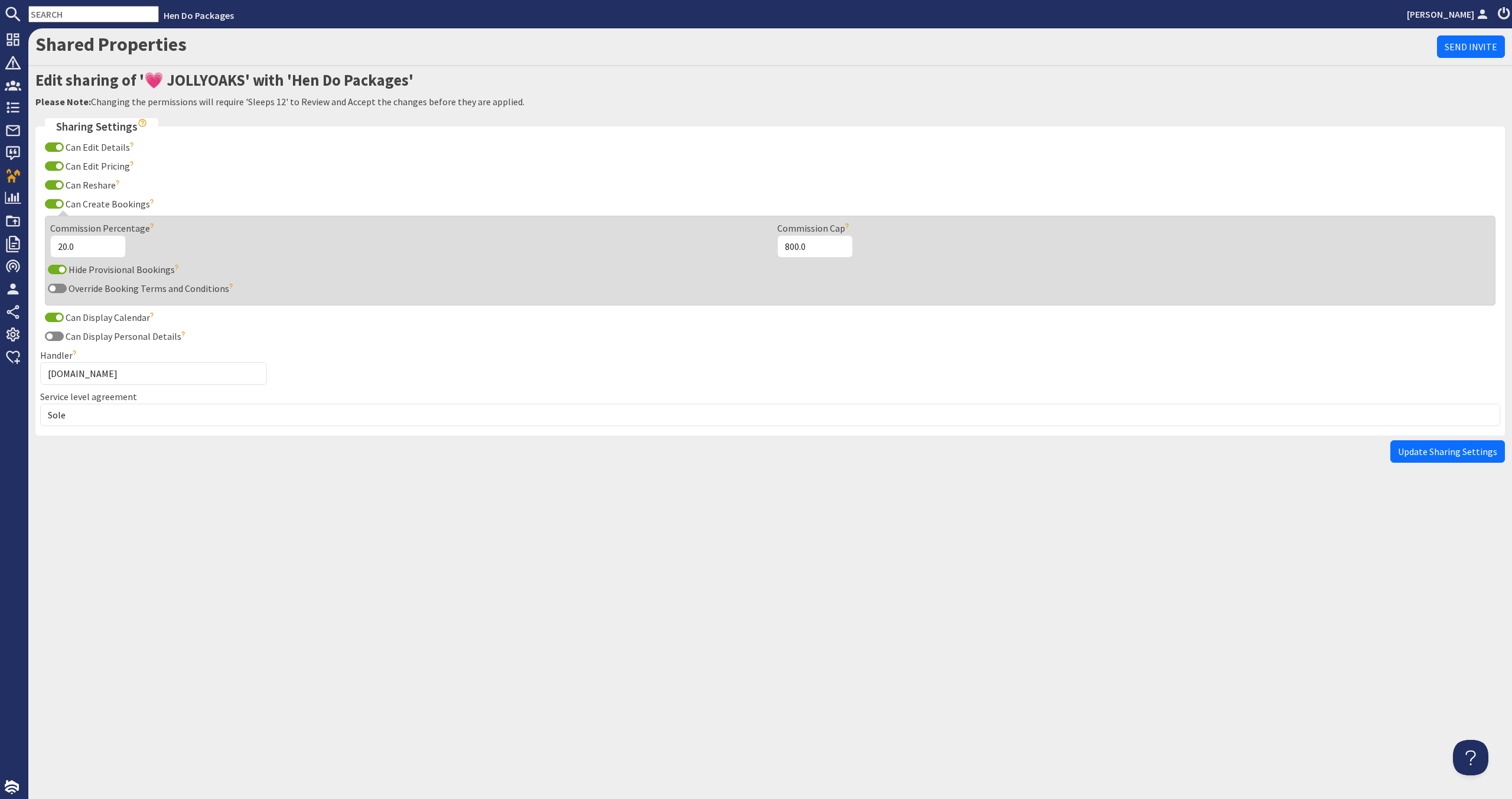
click at [1430, 455] on span "Update Sharing Settings" at bounding box center [1447, 451] width 99 height 12
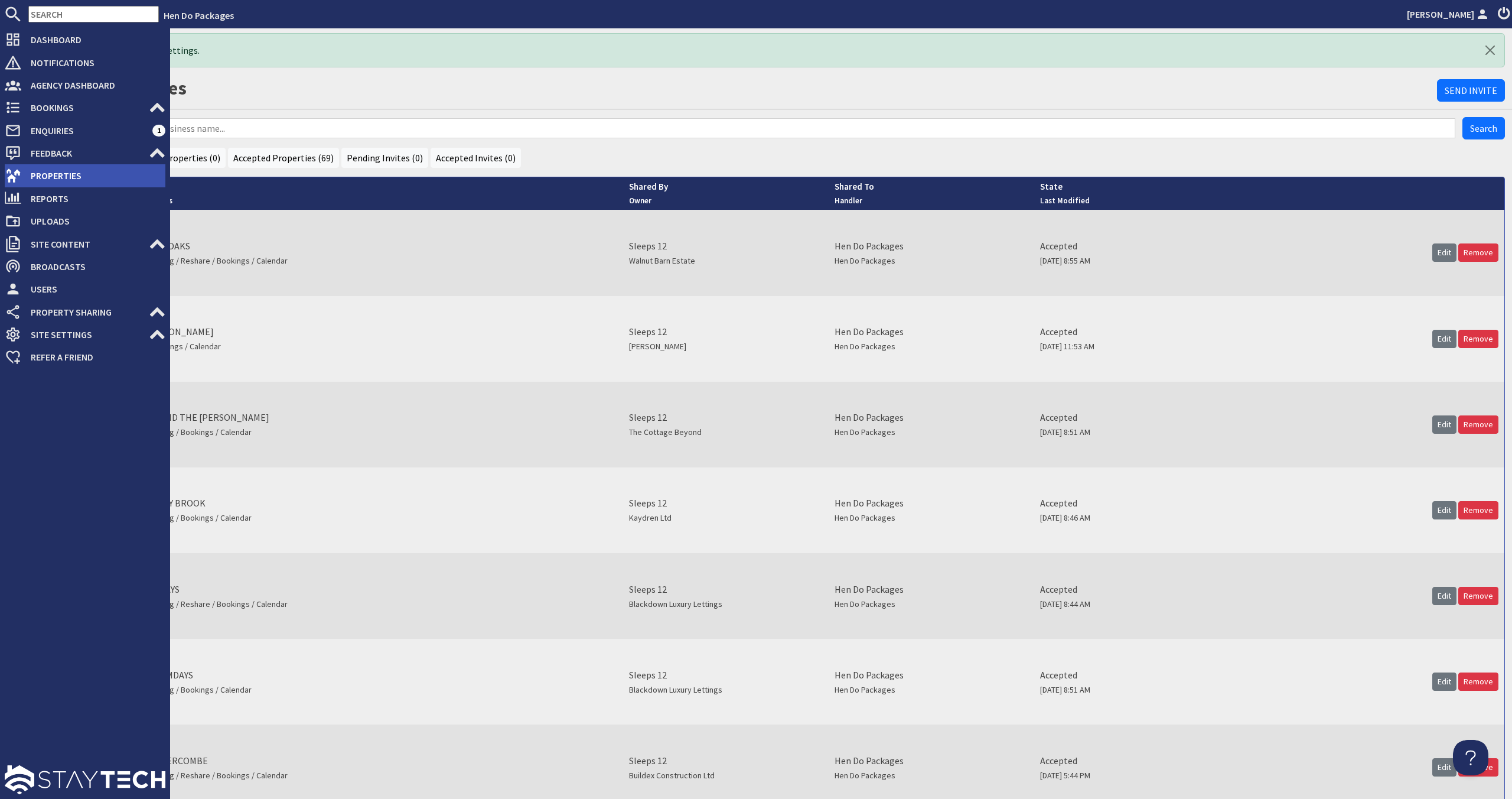
click at [22, 183] on span "Properties" at bounding box center [93, 176] width 144 height 19
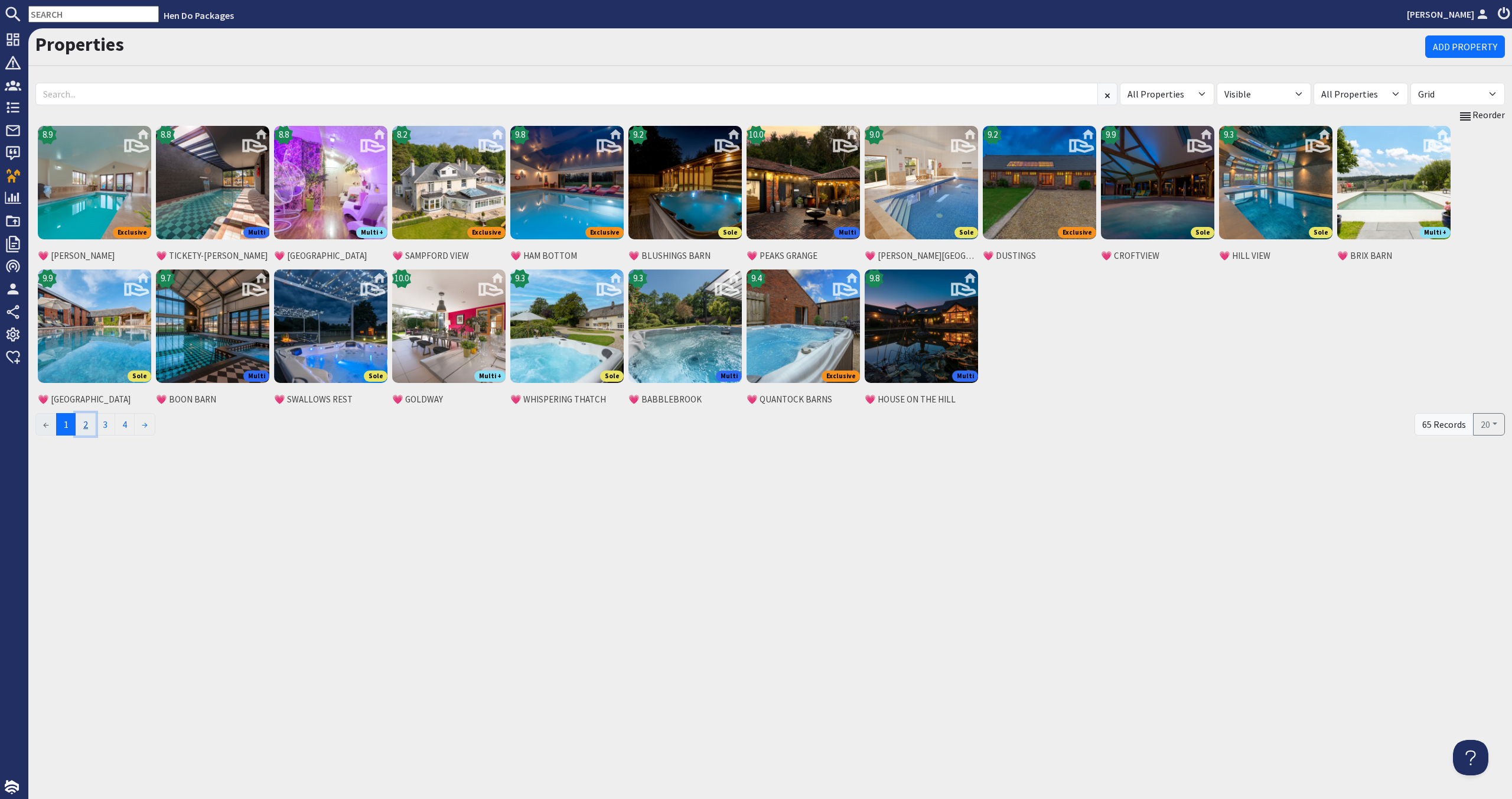
click at [95, 424] on link "2" at bounding box center [86, 424] width 20 height 22
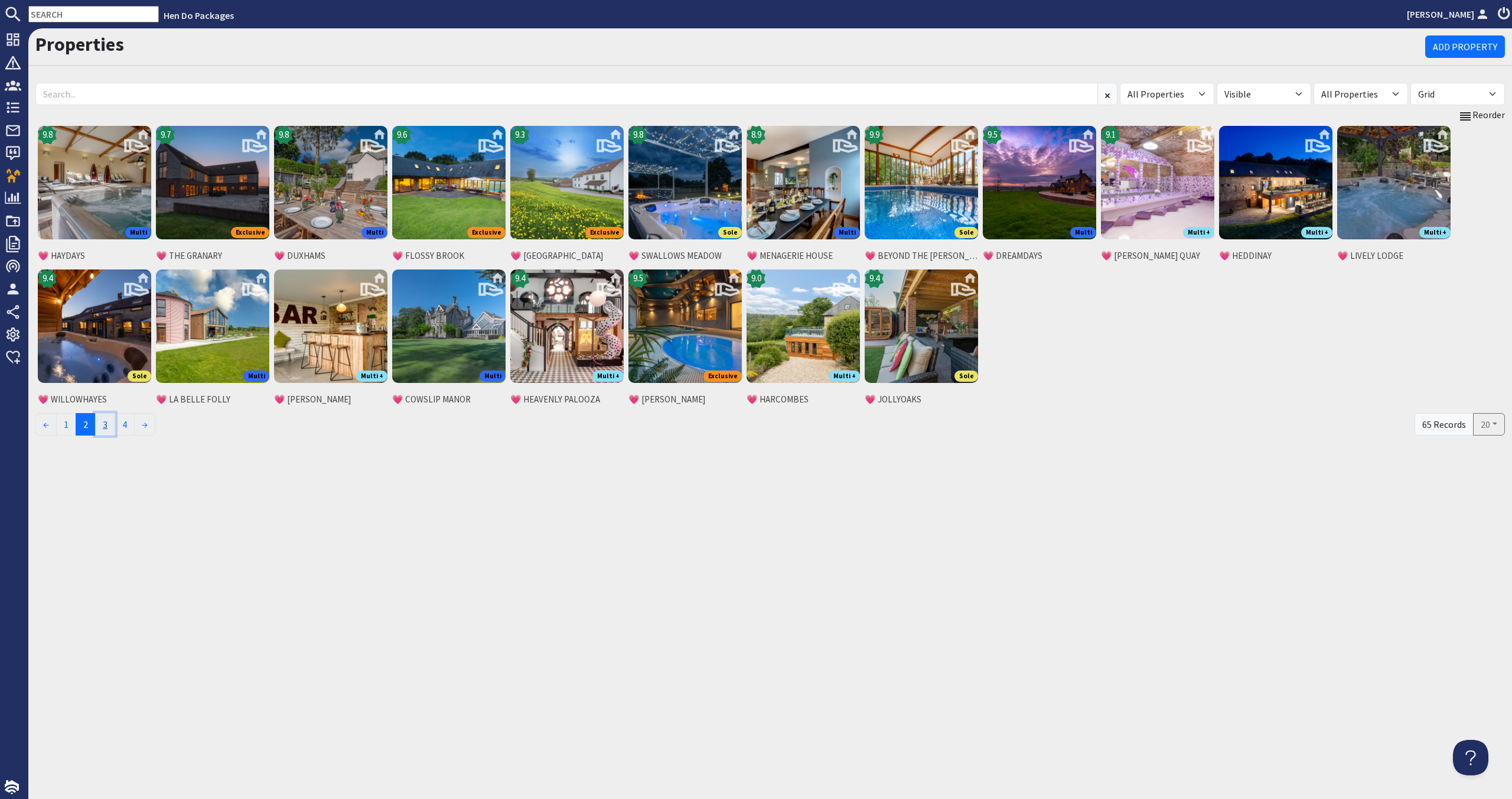
click at [111, 425] on link "3" at bounding box center [106, 424] width 20 height 22
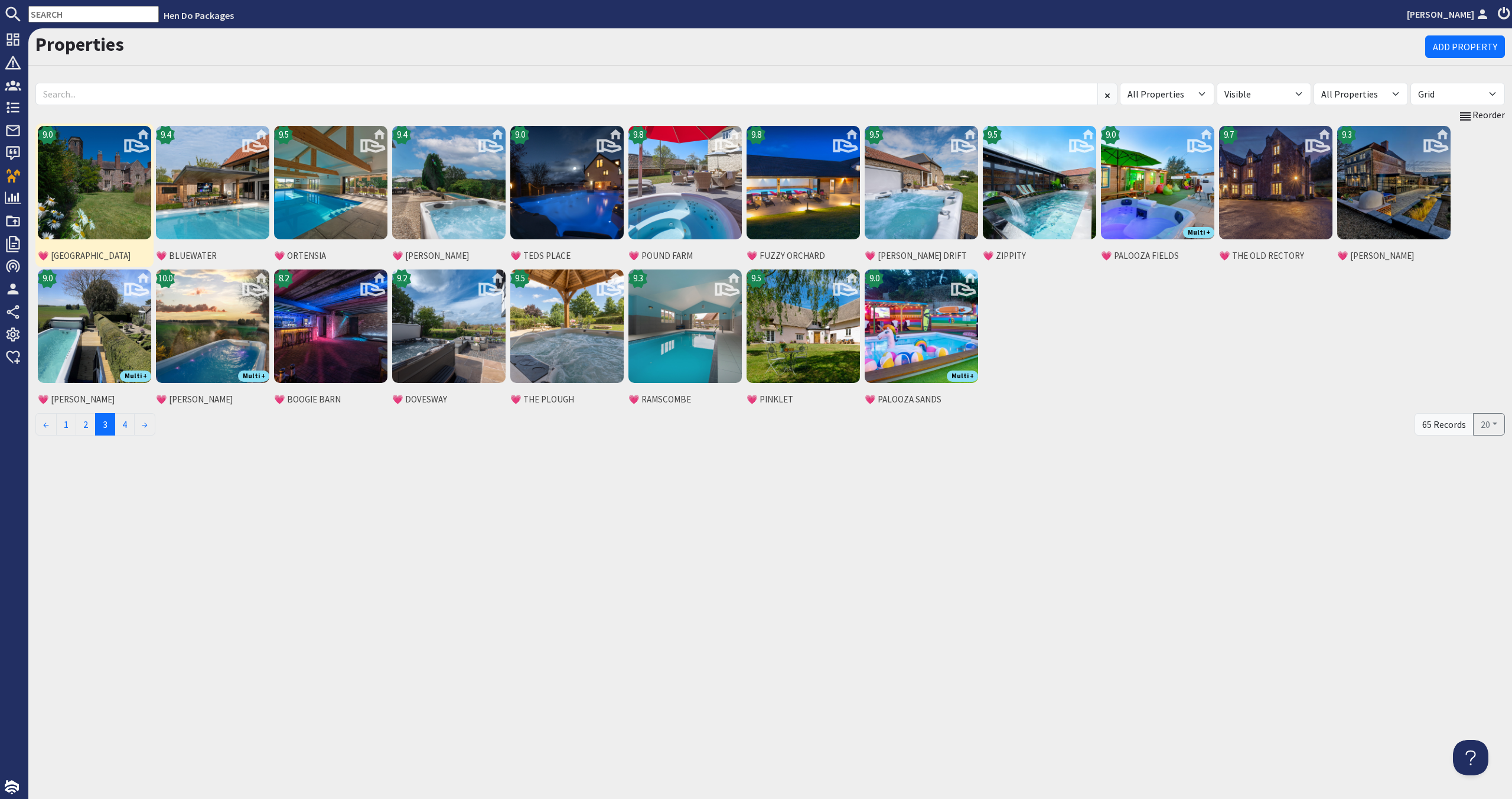
click at [113, 196] on img at bounding box center [94, 182] width 113 height 113
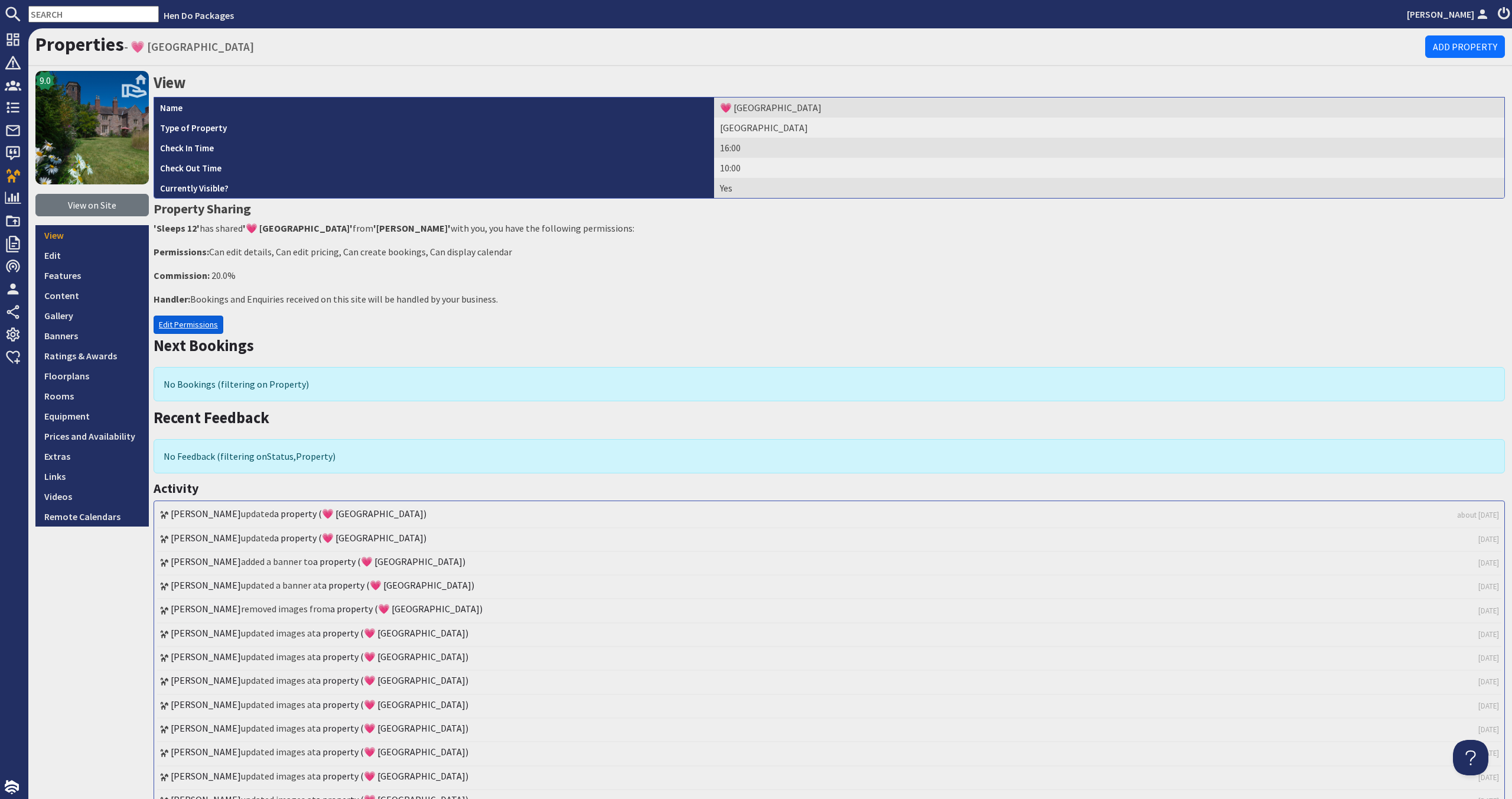
click at [157, 322] on link "Edit Permissions" at bounding box center [188, 324] width 70 height 18
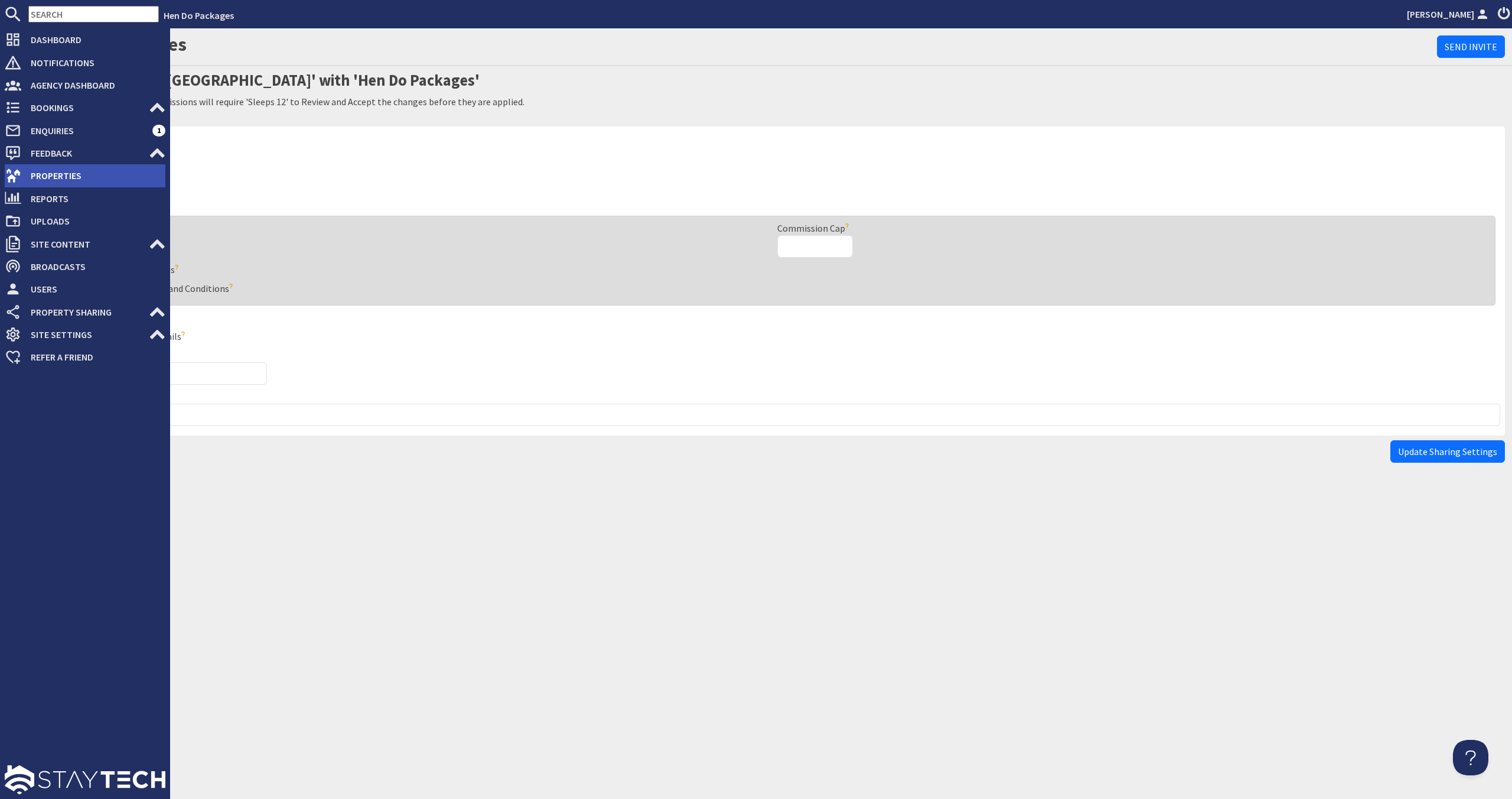
click at [32, 173] on span "Properties" at bounding box center [93, 176] width 144 height 19
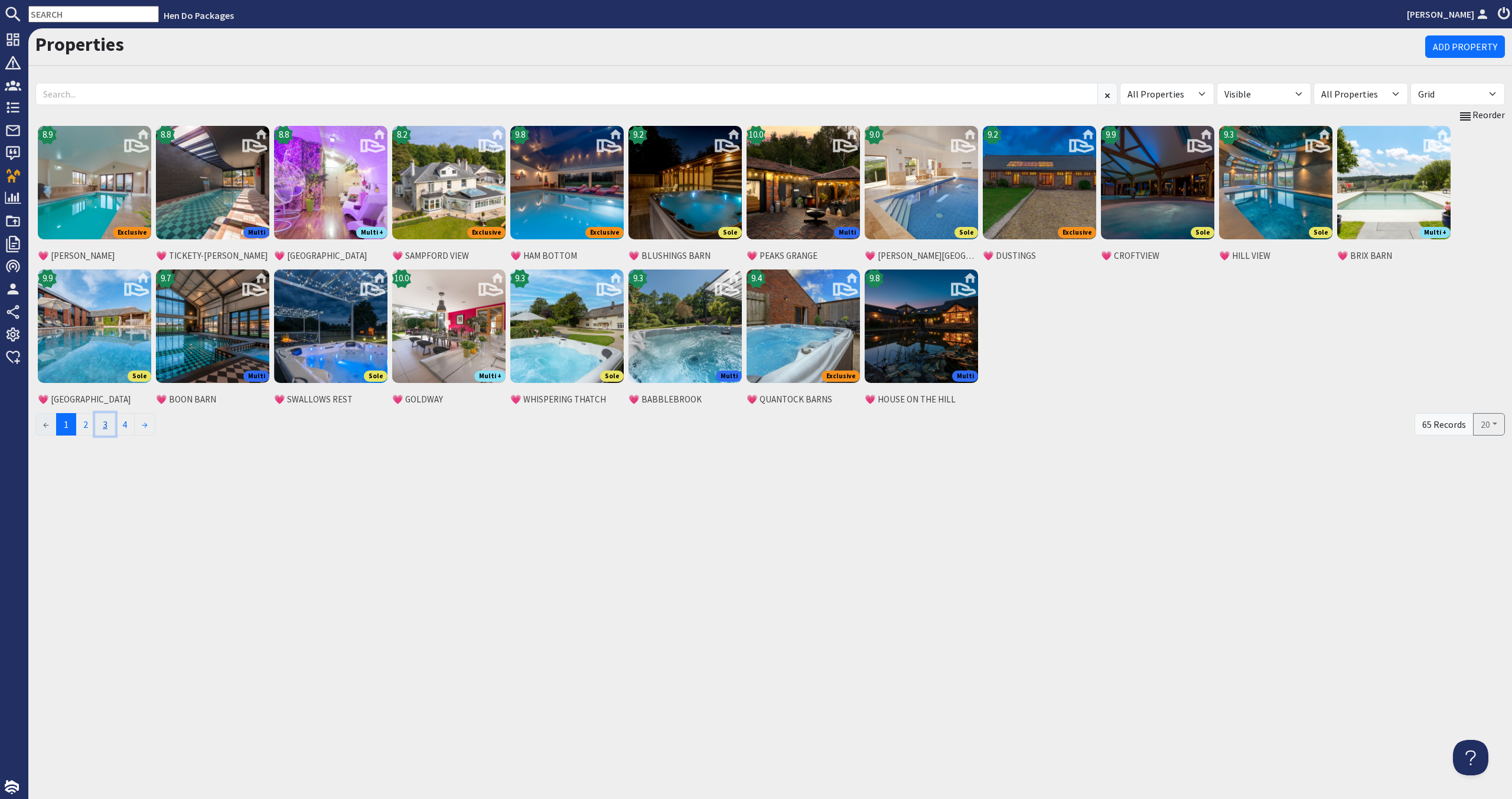
click at [114, 425] on link "3" at bounding box center [106, 424] width 20 height 22
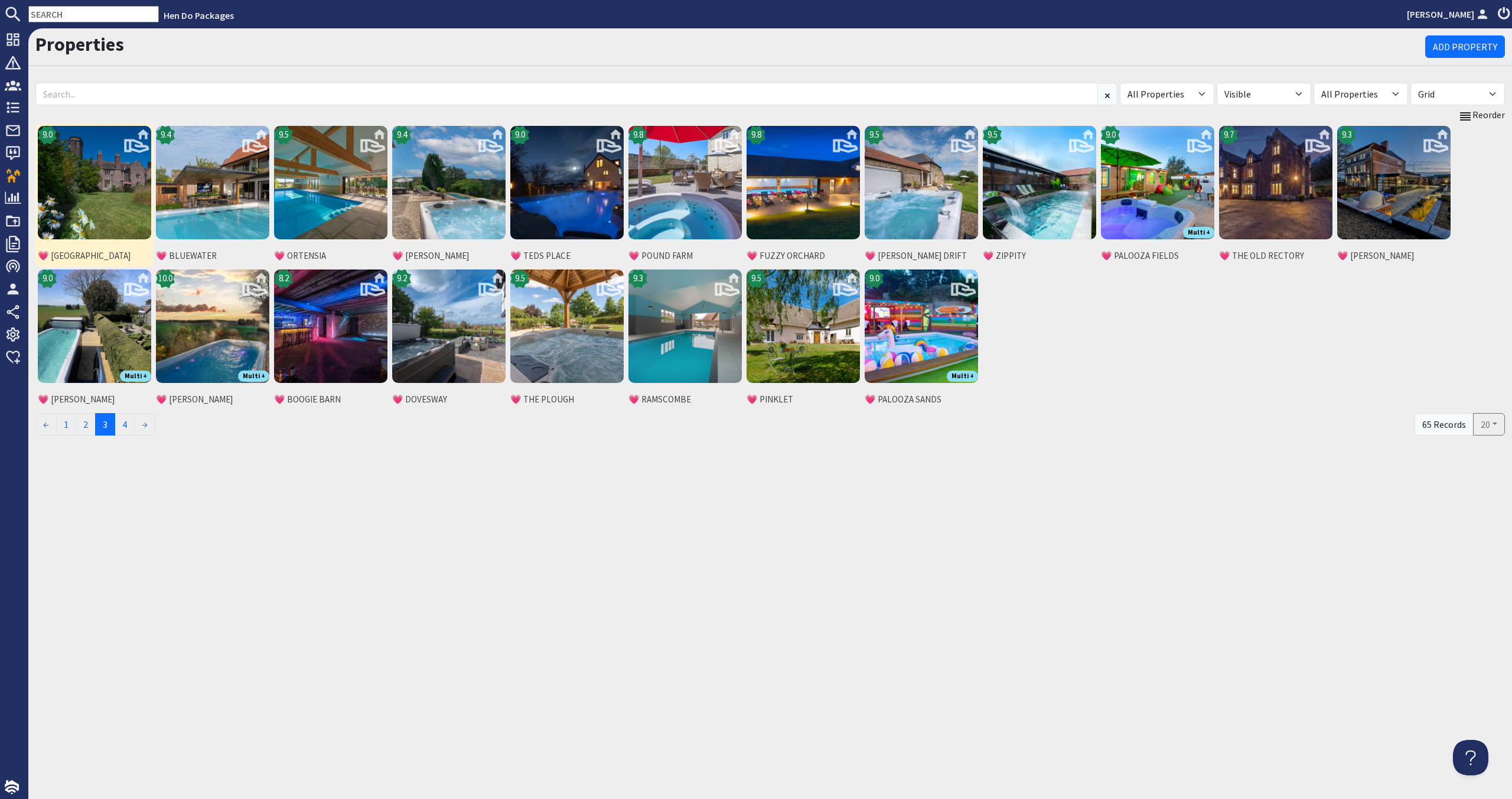
click at [111, 215] on img at bounding box center [94, 182] width 113 height 113
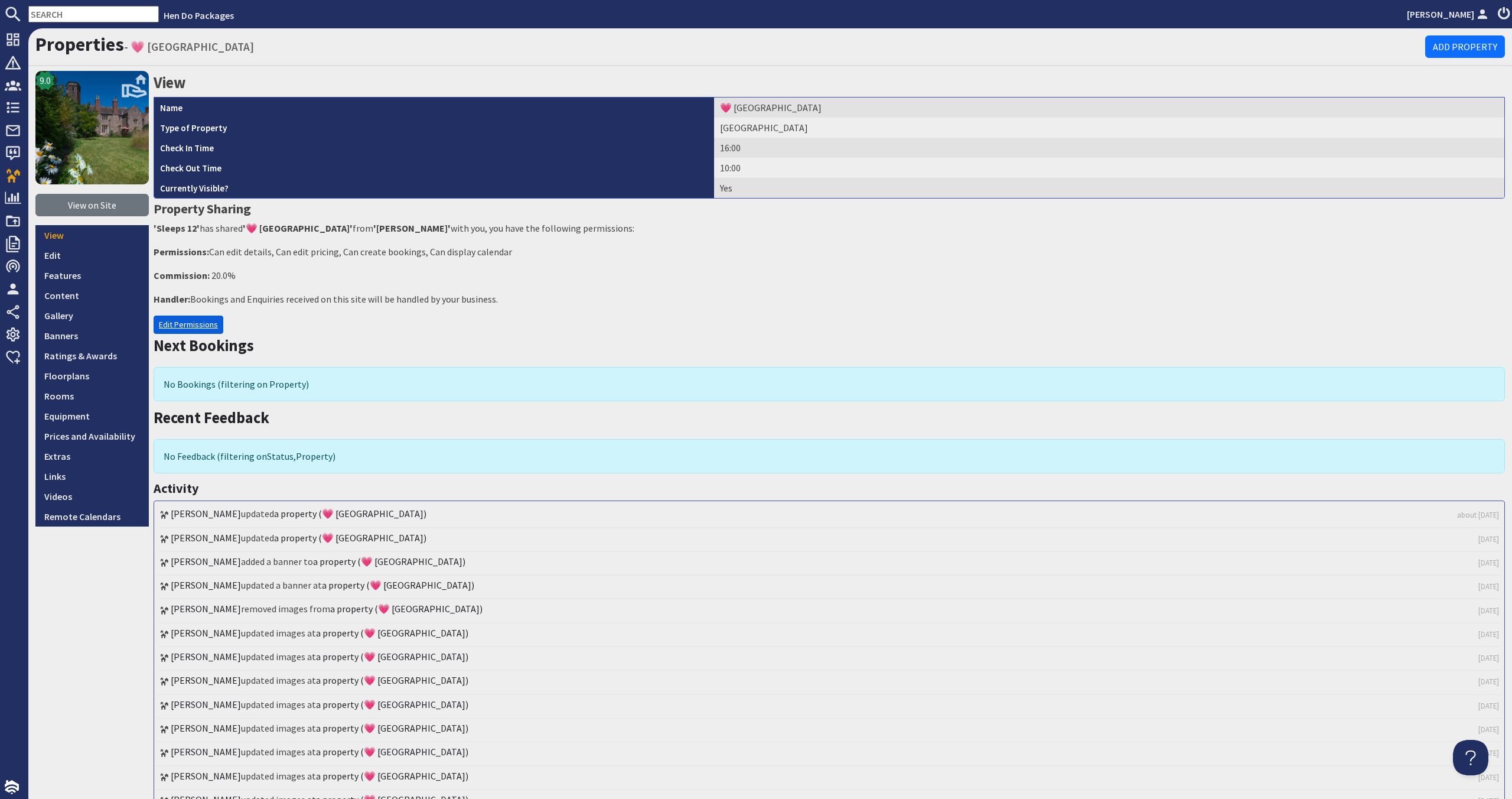
click at [174, 326] on link "Edit Permissions" at bounding box center [188, 324] width 70 height 18
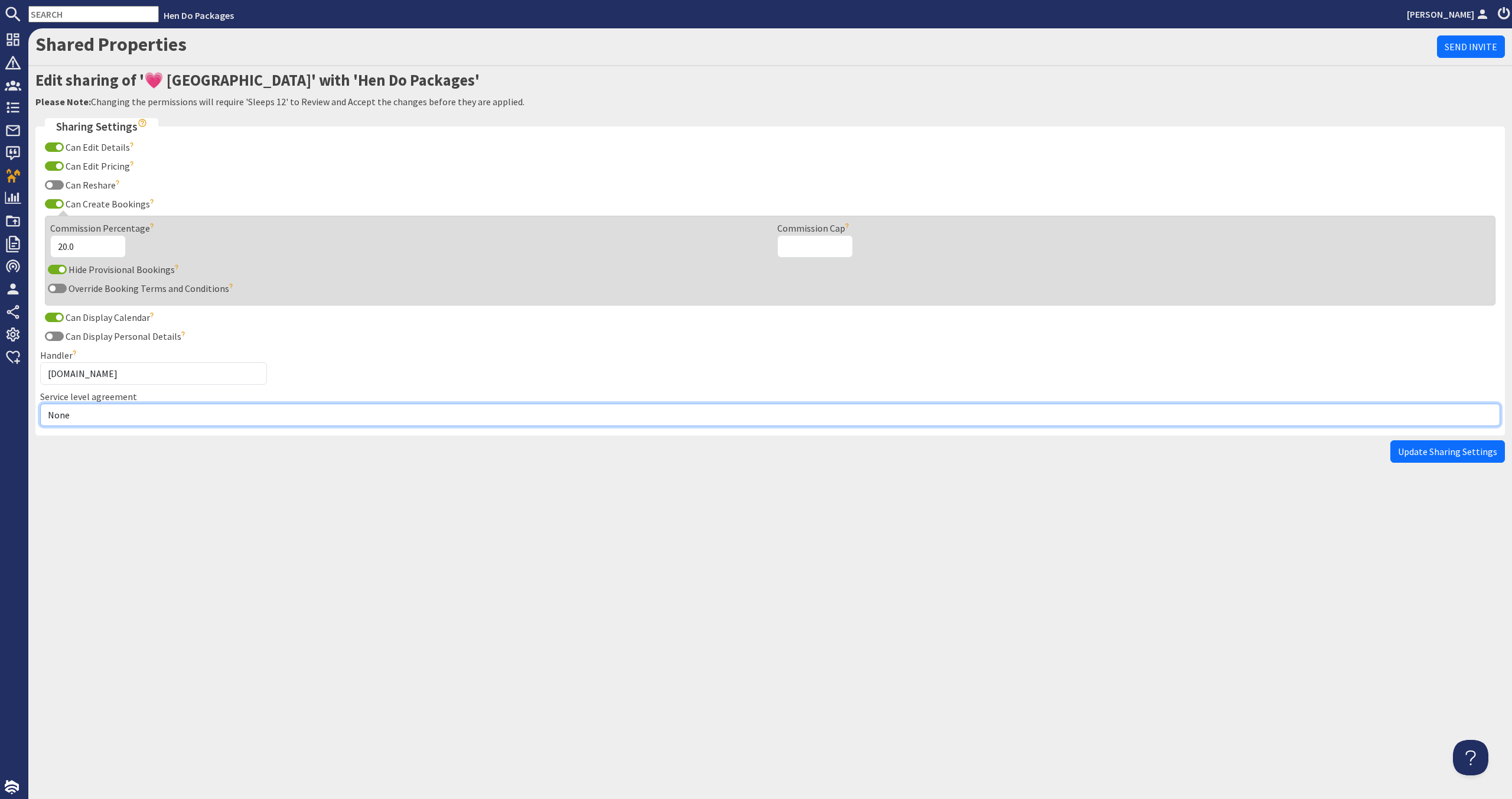
click at [198, 414] on select "None Exclusive Multi + Multi Sole" at bounding box center [770, 414] width 1460 height 22
select select "11"
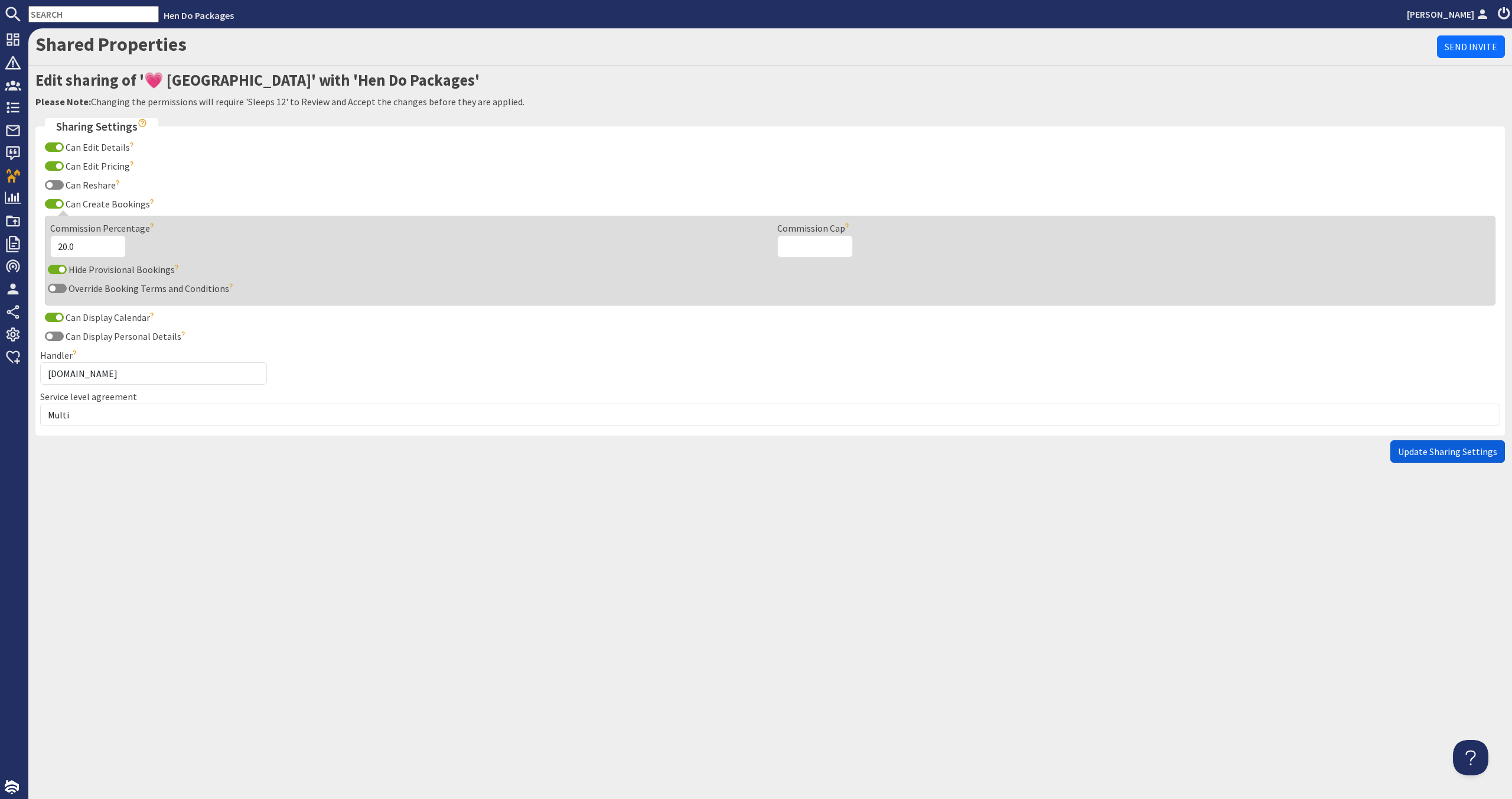
click at [1400, 453] on button "Update Sharing Settings" at bounding box center [1447, 451] width 114 height 22
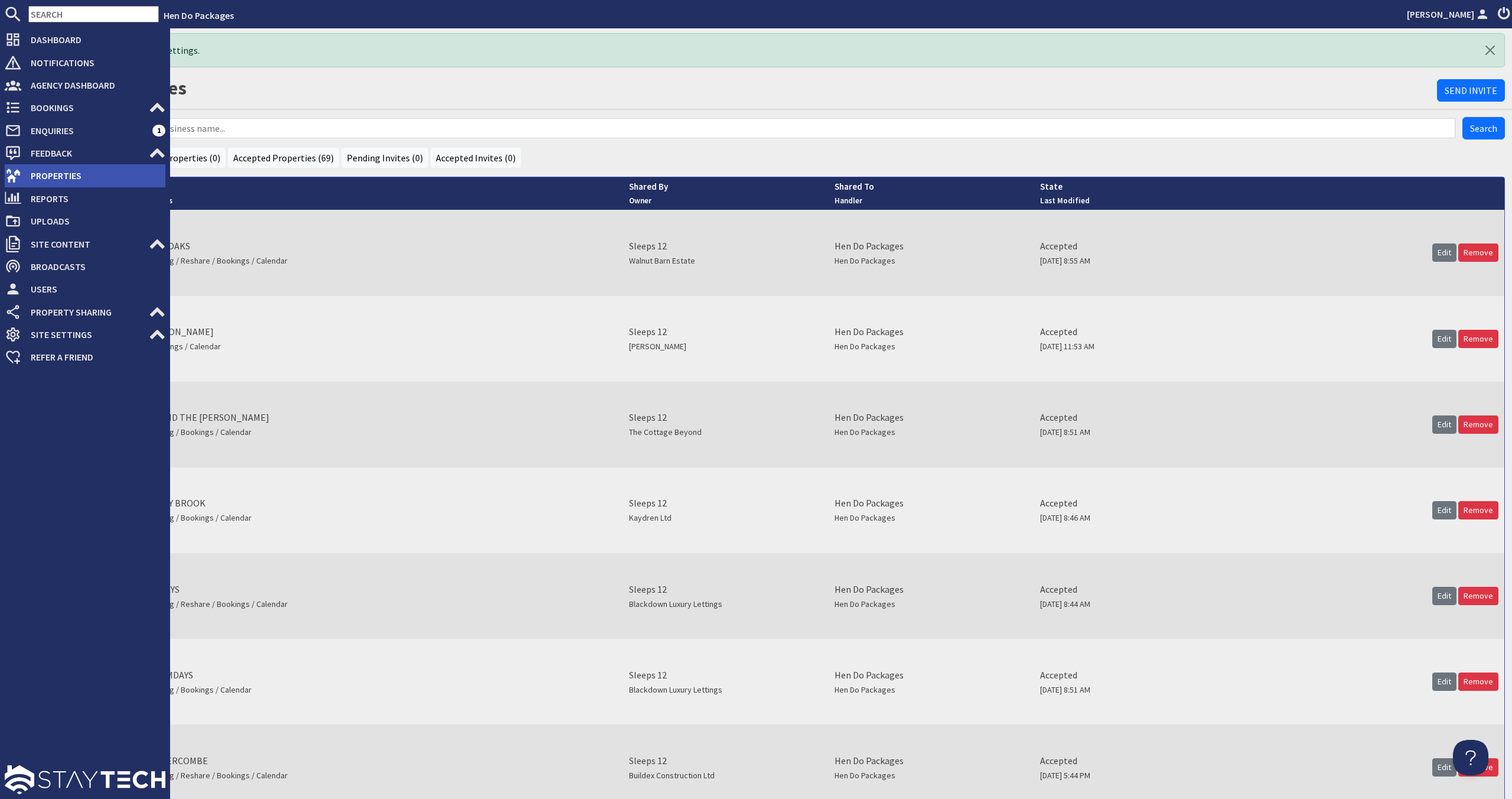
click at [88, 175] on span "Properties" at bounding box center [93, 176] width 144 height 19
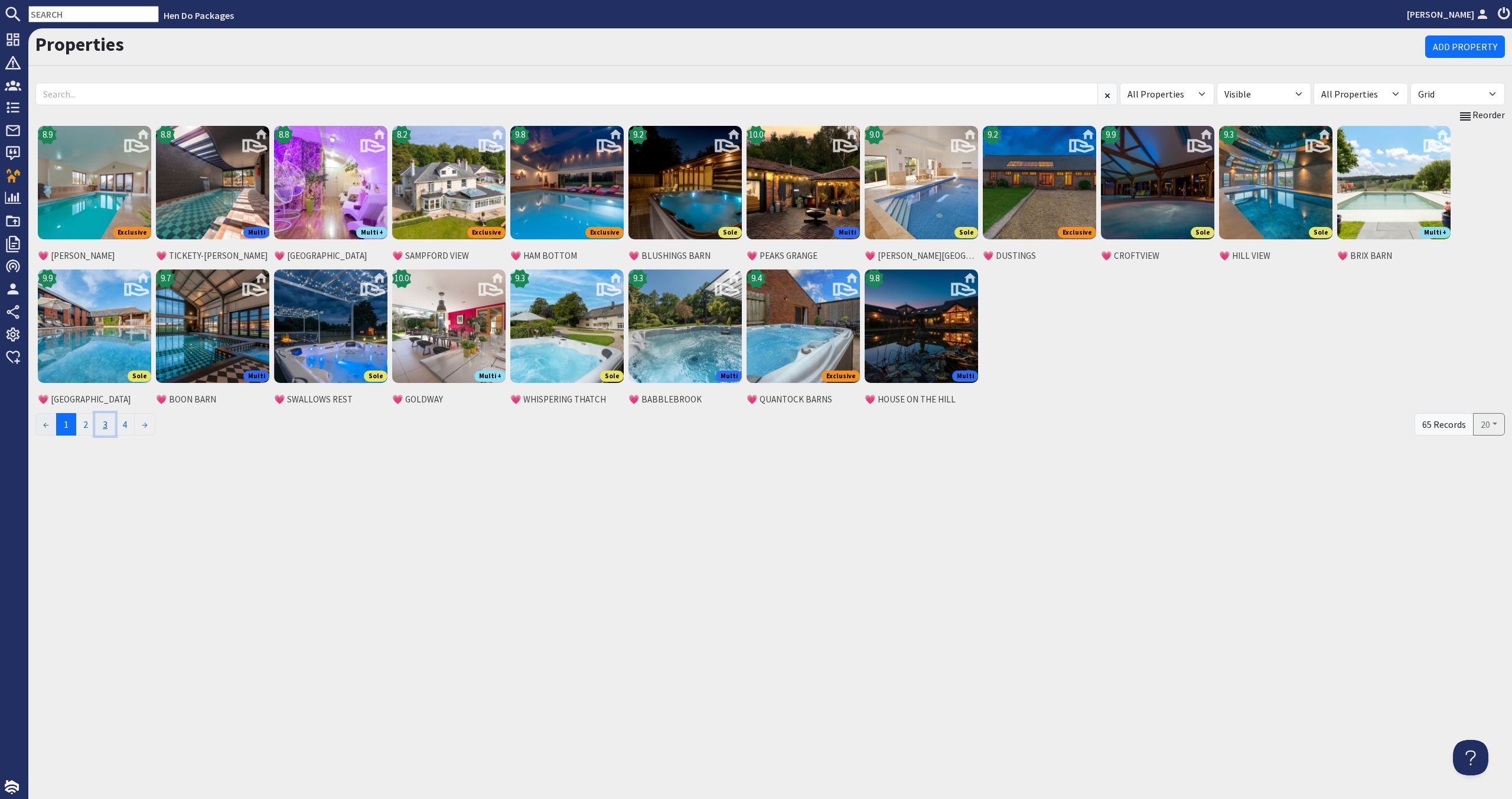
click at [114, 426] on link "3" at bounding box center [106, 424] width 20 height 22
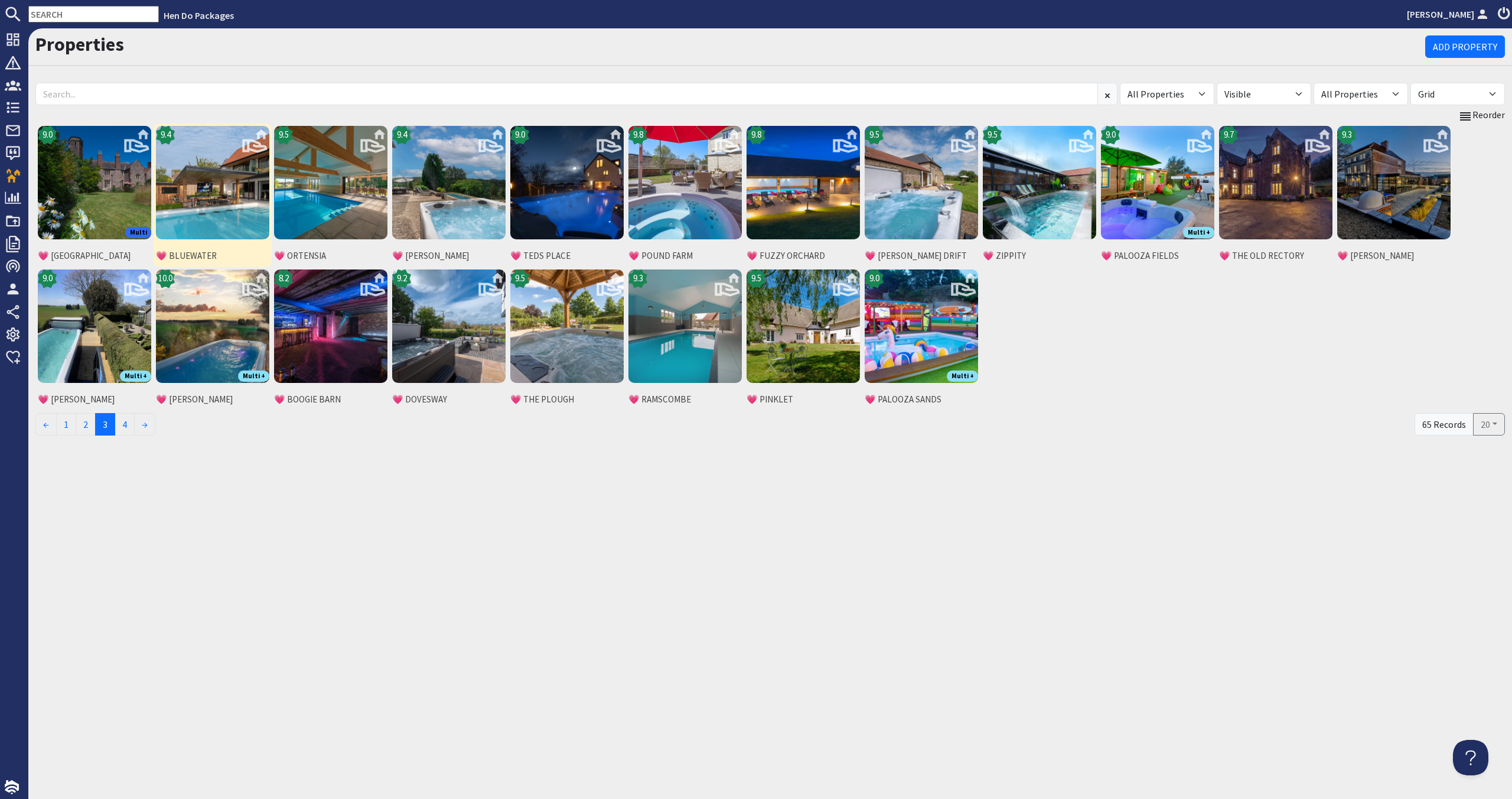
click at [240, 211] on img at bounding box center [212, 182] width 113 height 113
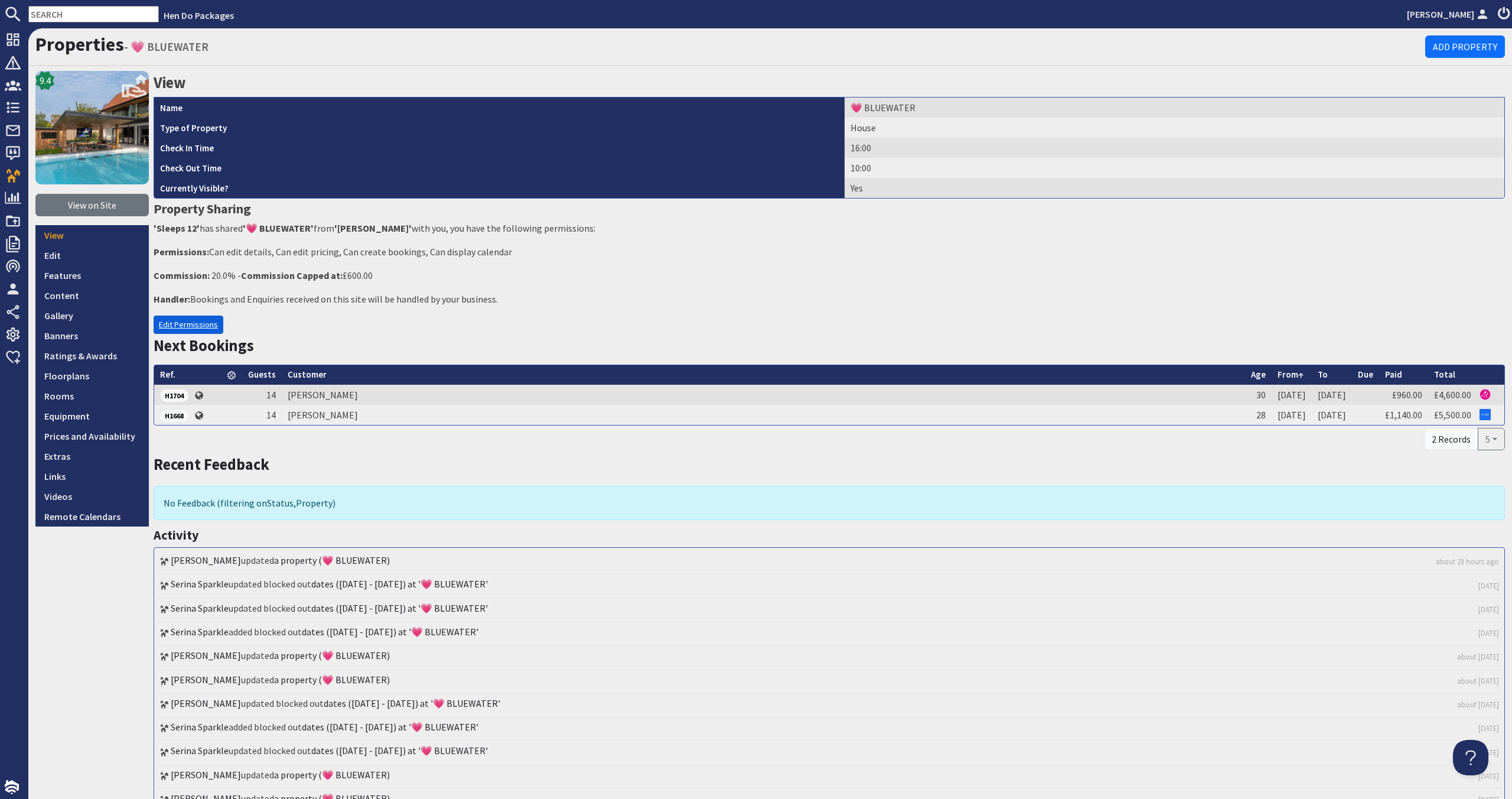
click at [209, 322] on link "Edit Permissions" at bounding box center [188, 324] width 70 height 18
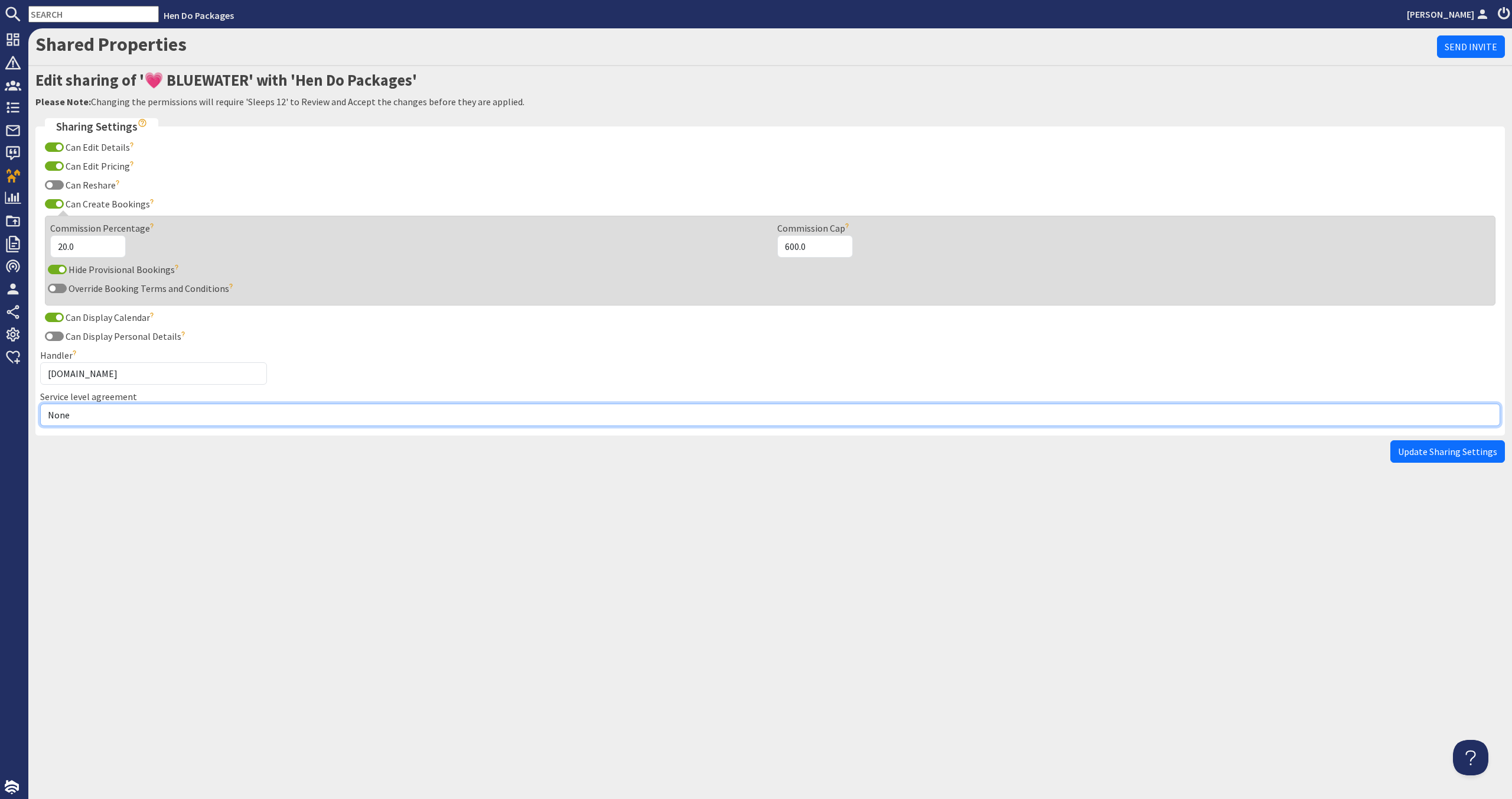
click at [95, 414] on select "None Exclusive Multi + Multi Sole" at bounding box center [770, 414] width 1460 height 22
select select "12"
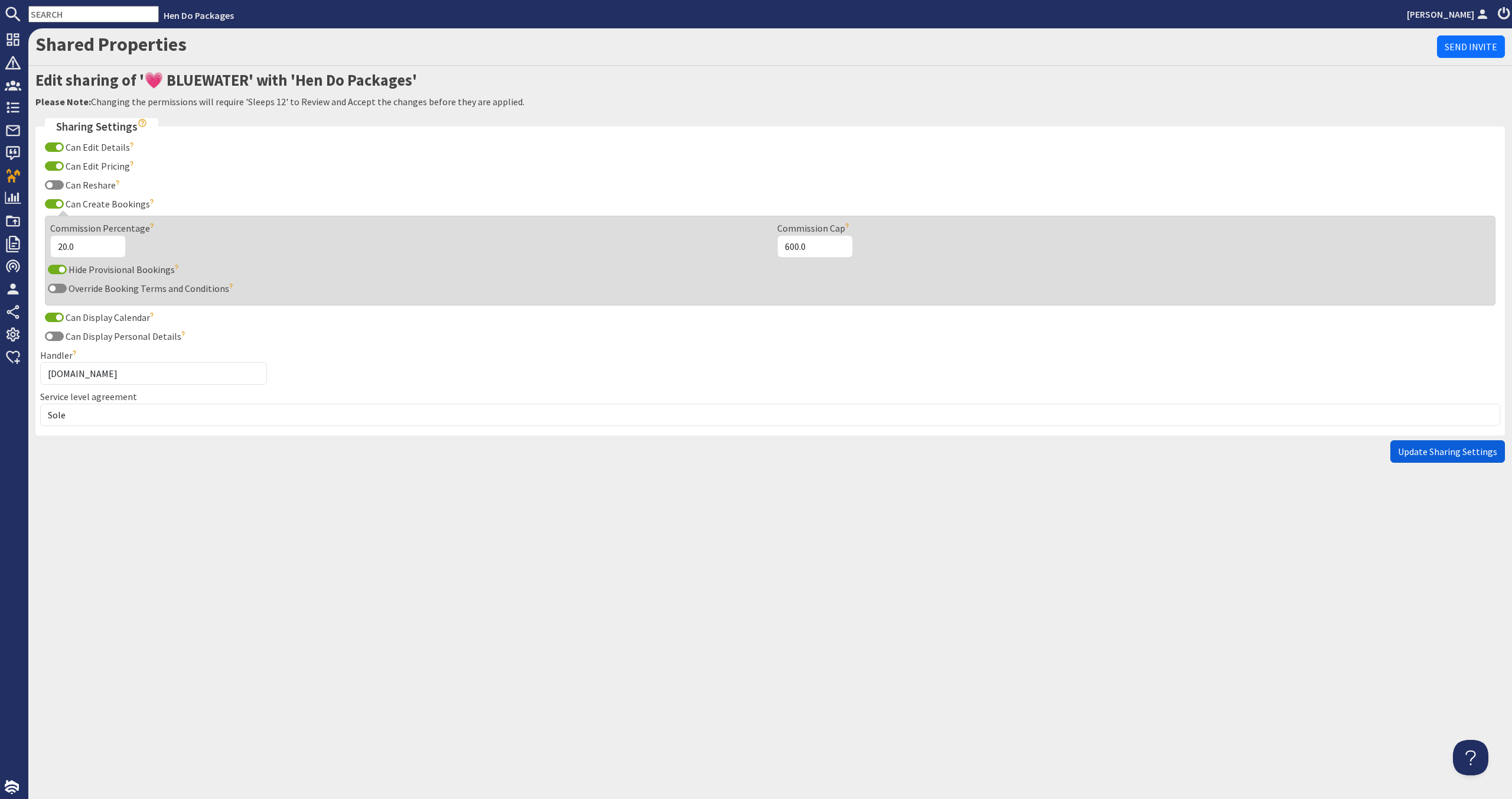
click at [1428, 447] on span "Update Sharing Settings" at bounding box center [1447, 451] width 99 height 12
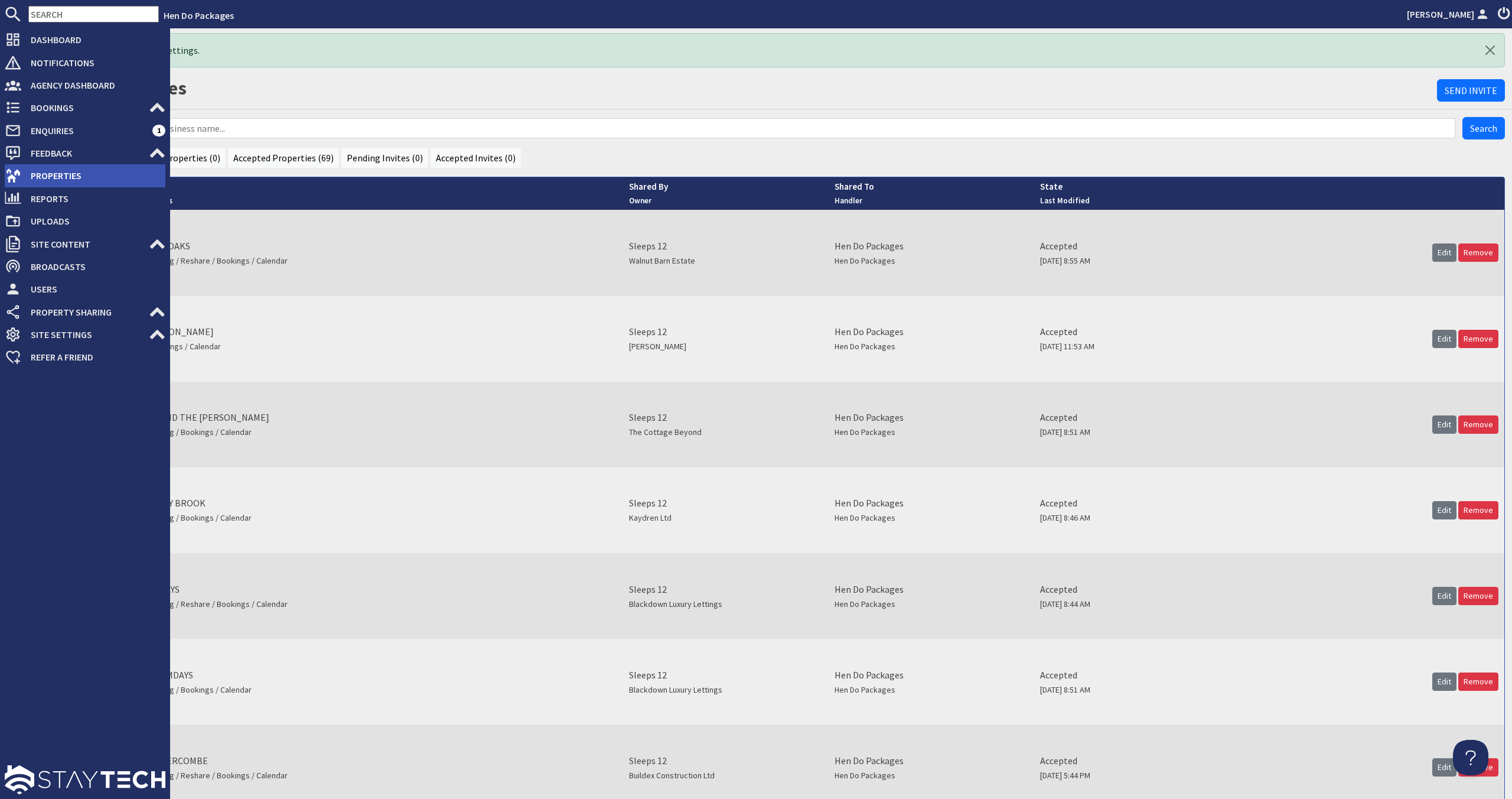
click at [46, 181] on span "Properties" at bounding box center [93, 176] width 144 height 19
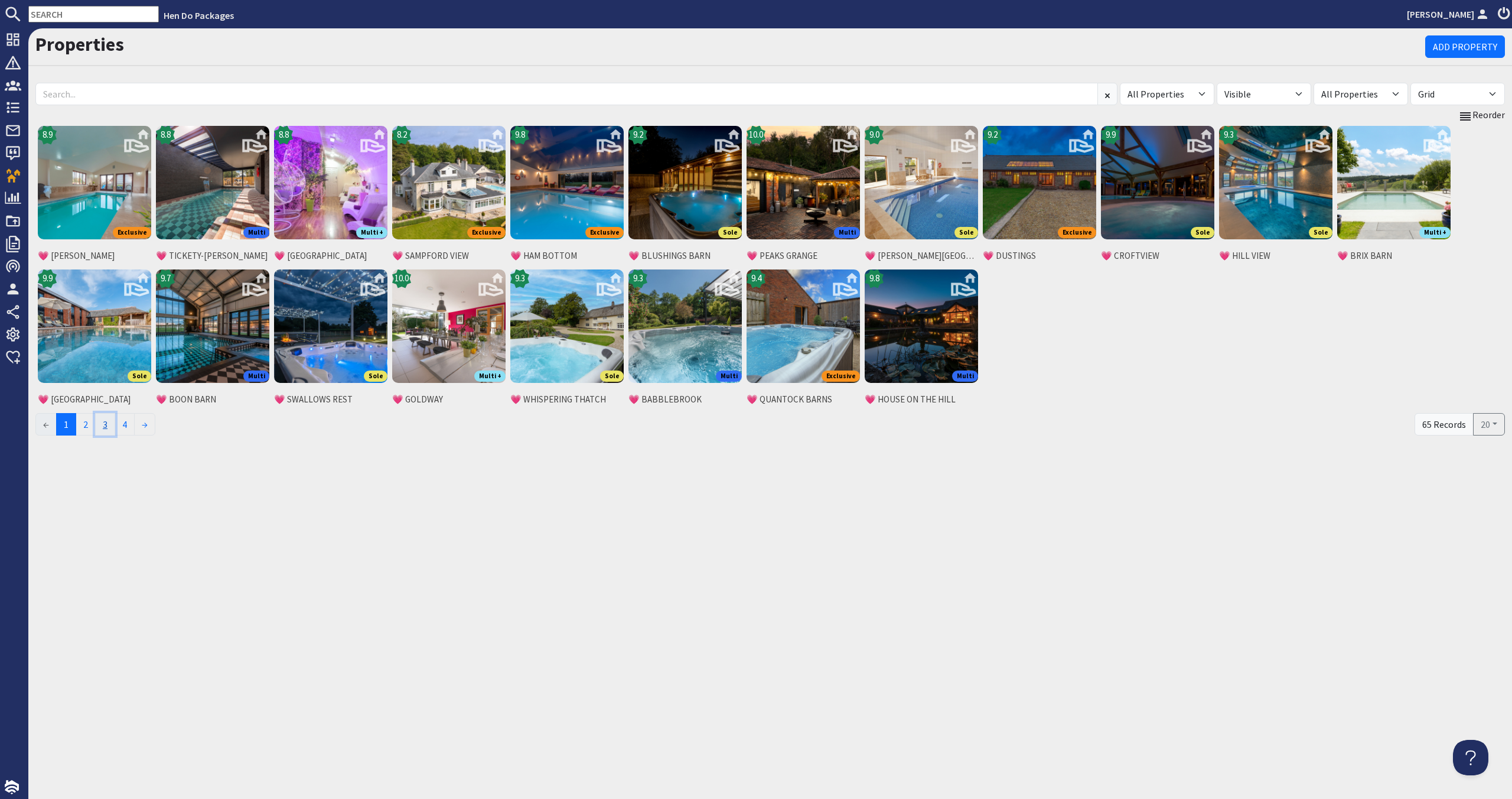
click at [115, 428] on link "3" at bounding box center [106, 424] width 20 height 22
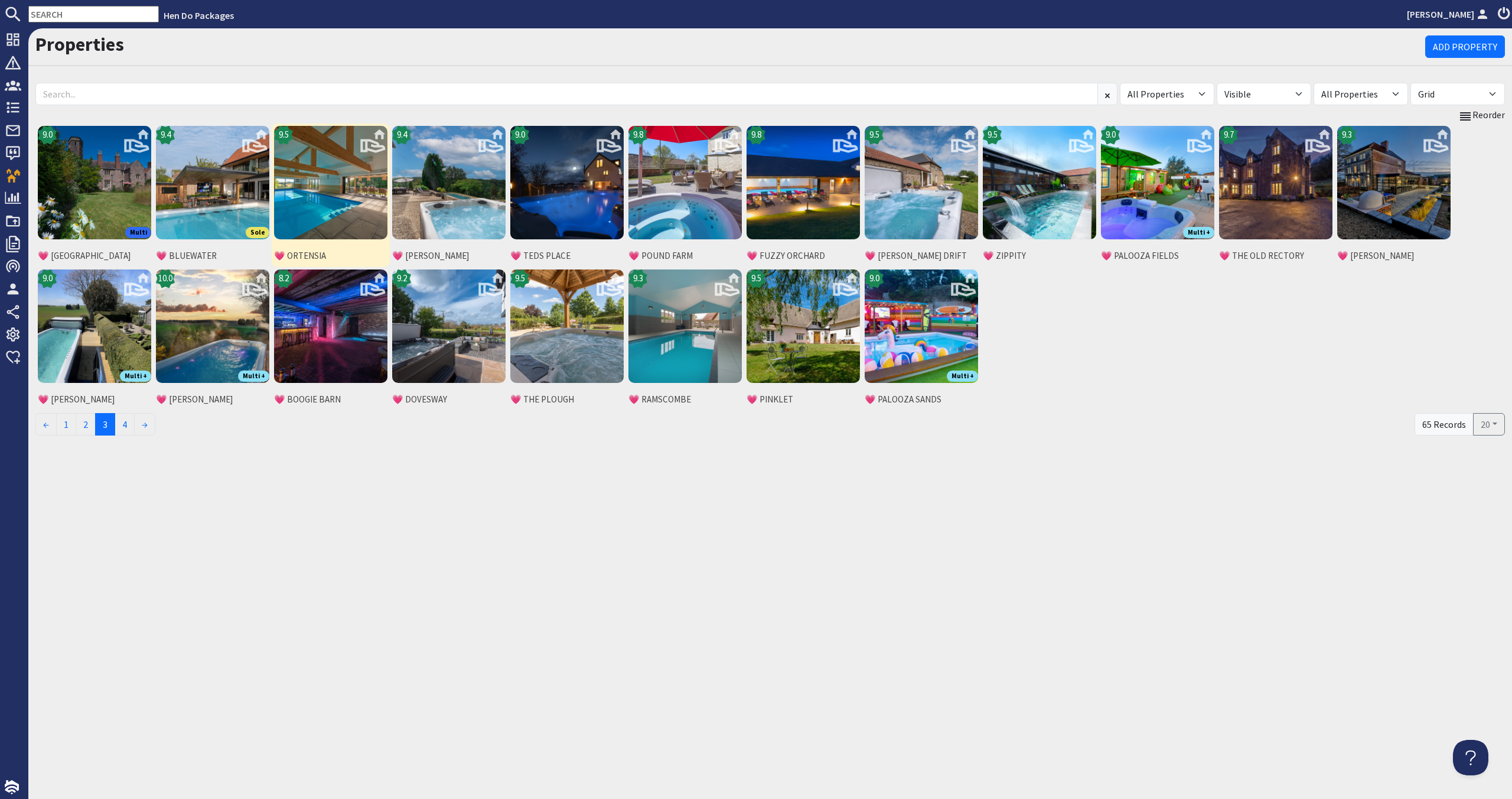
click at [338, 223] on img at bounding box center [330, 182] width 113 height 113
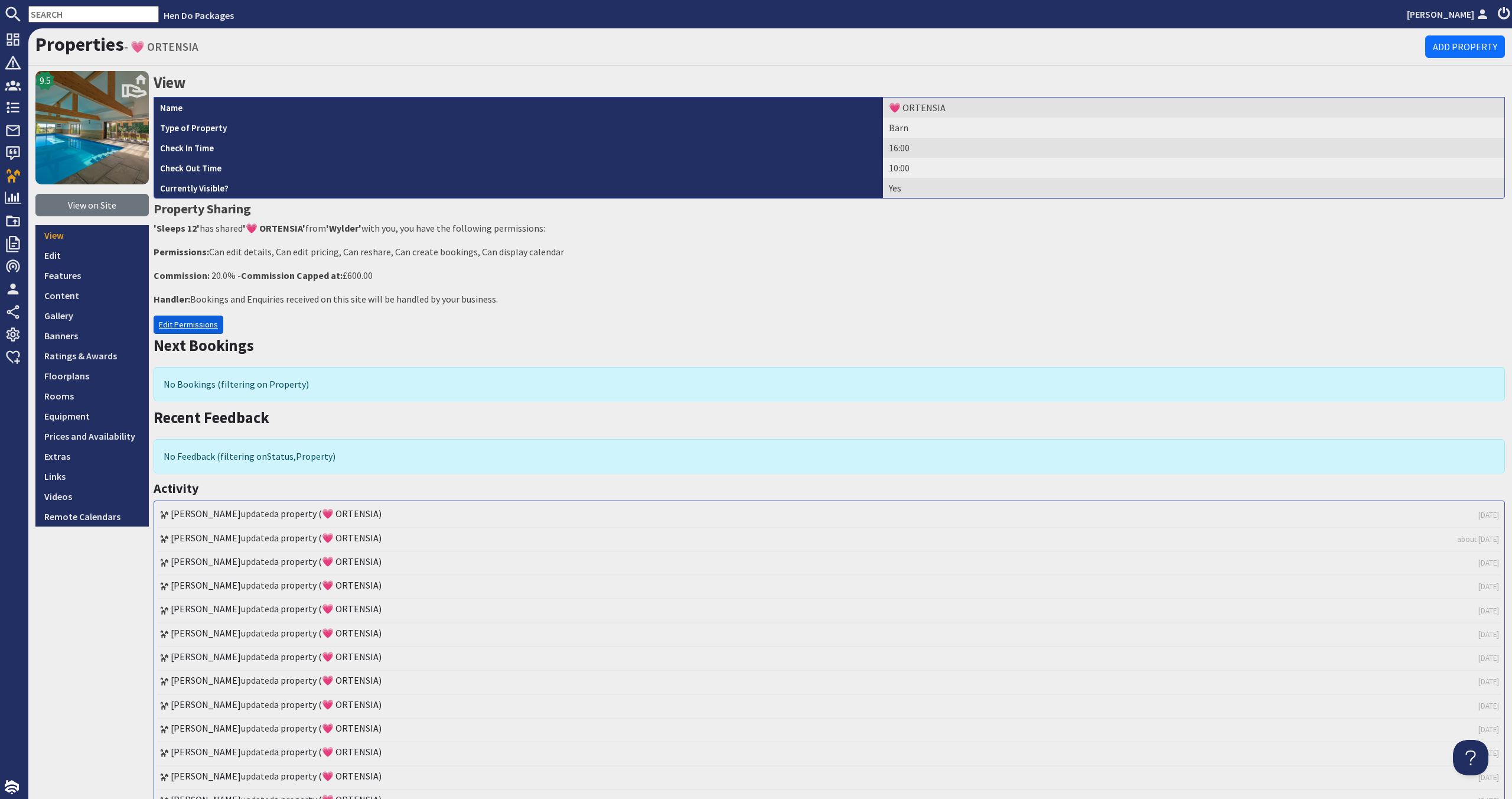
click at [176, 332] on link "Edit Permissions" at bounding box center [188, 324] width 70 height 18
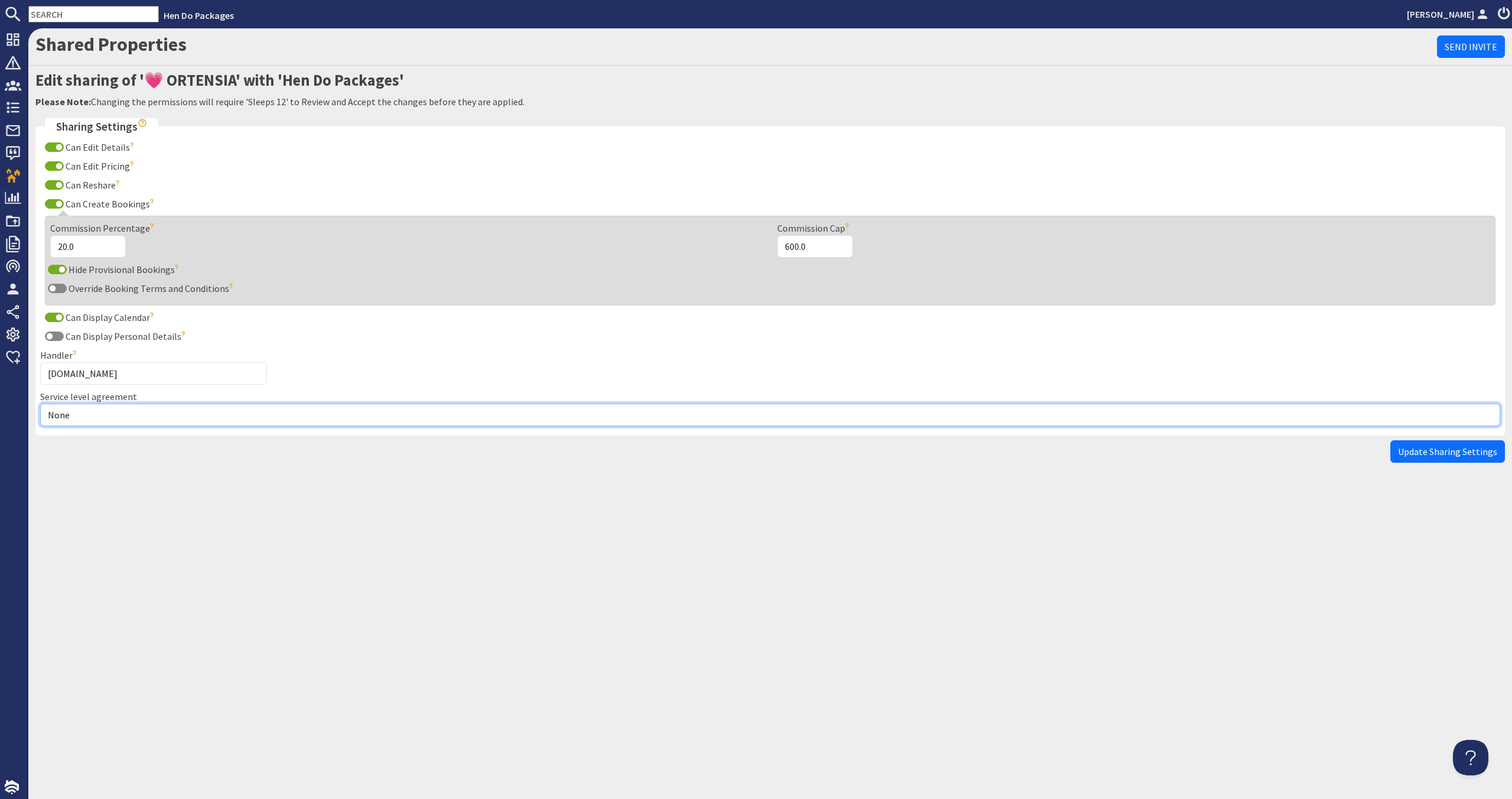
click at [149, 407] on select "None Exclusive Multi + Multi Sole" at bounding box center [770, 414] width 1460 height 22
select select "11"
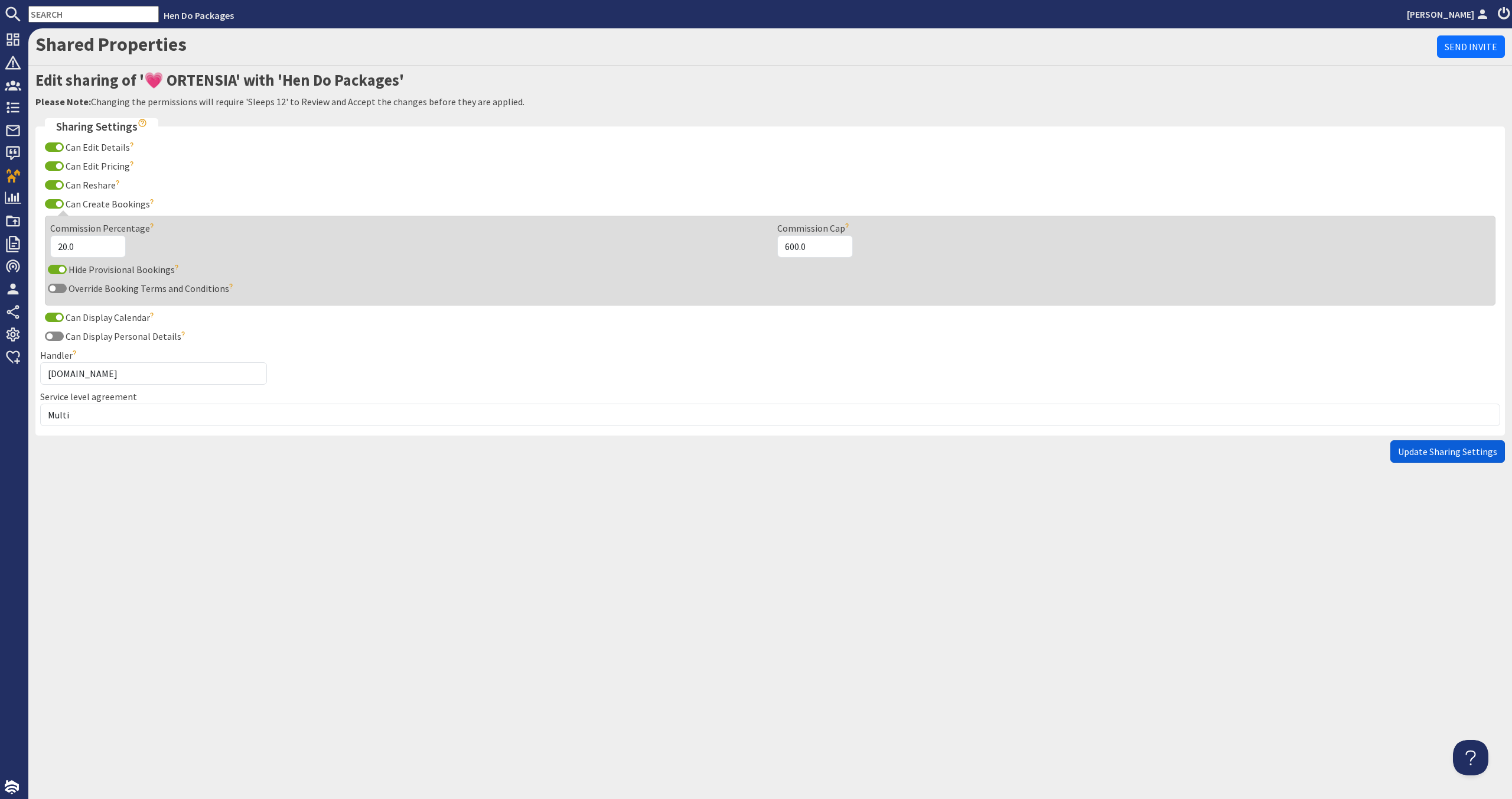
click at [1447, 460] on button "Update Sharing Settings" at bounding box center [1447, 451] width 114 height 22
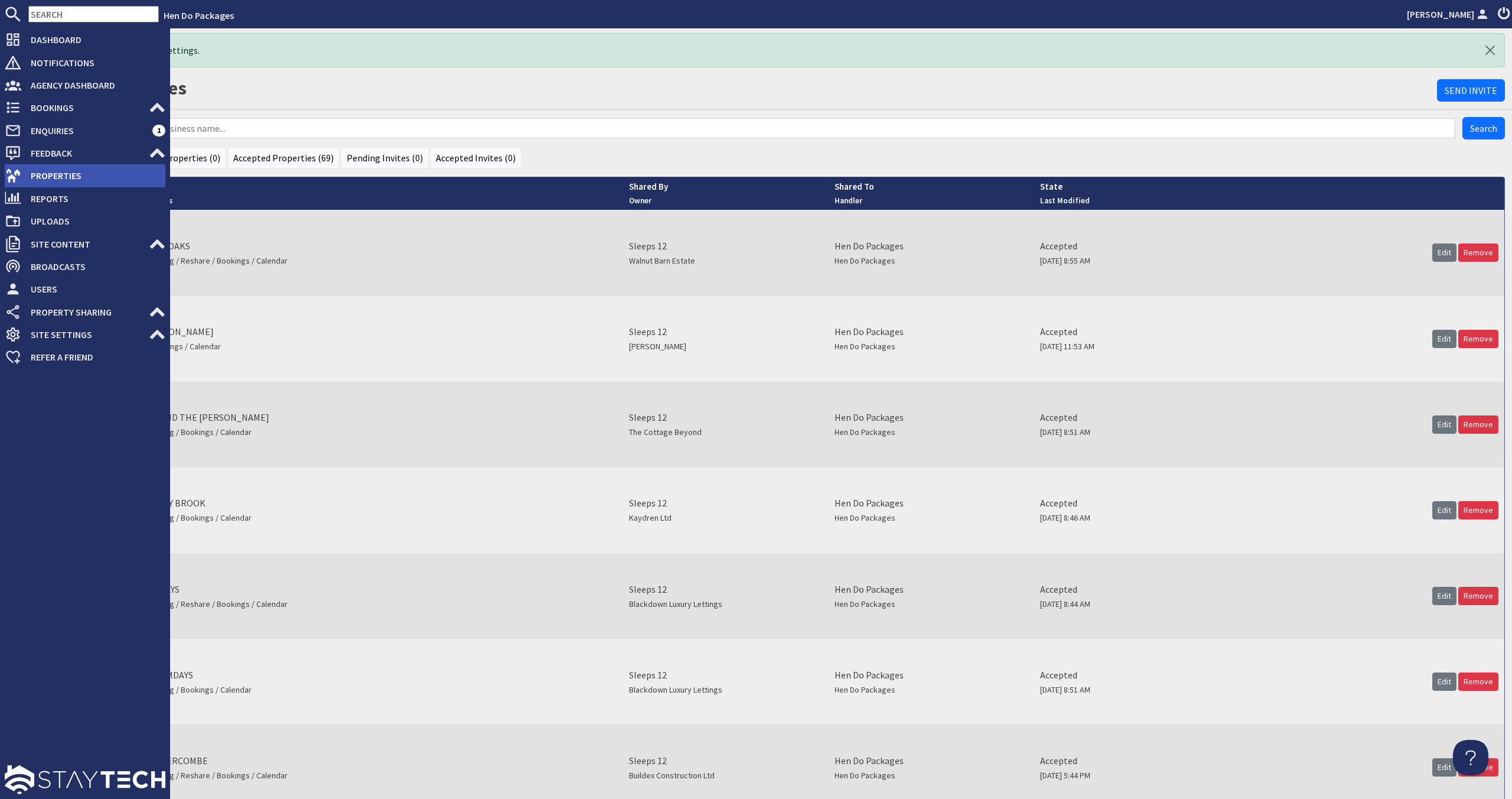
click at [67, 174] on span "Properties" at bounding box center [93, 176] width 144 height 19
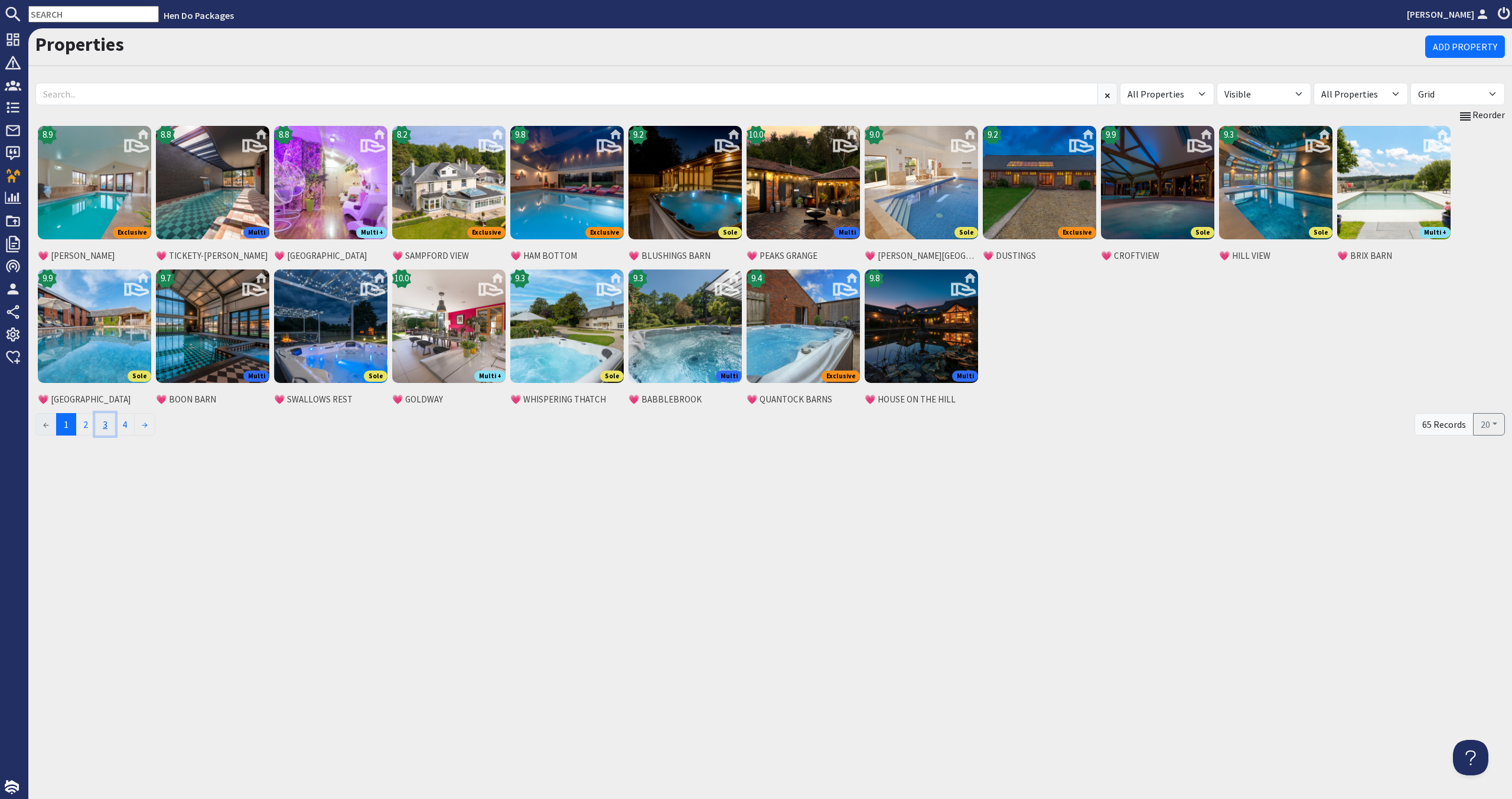
click at [115, 422] on link "3" at bounding box center [106, 424] width 20 height 22
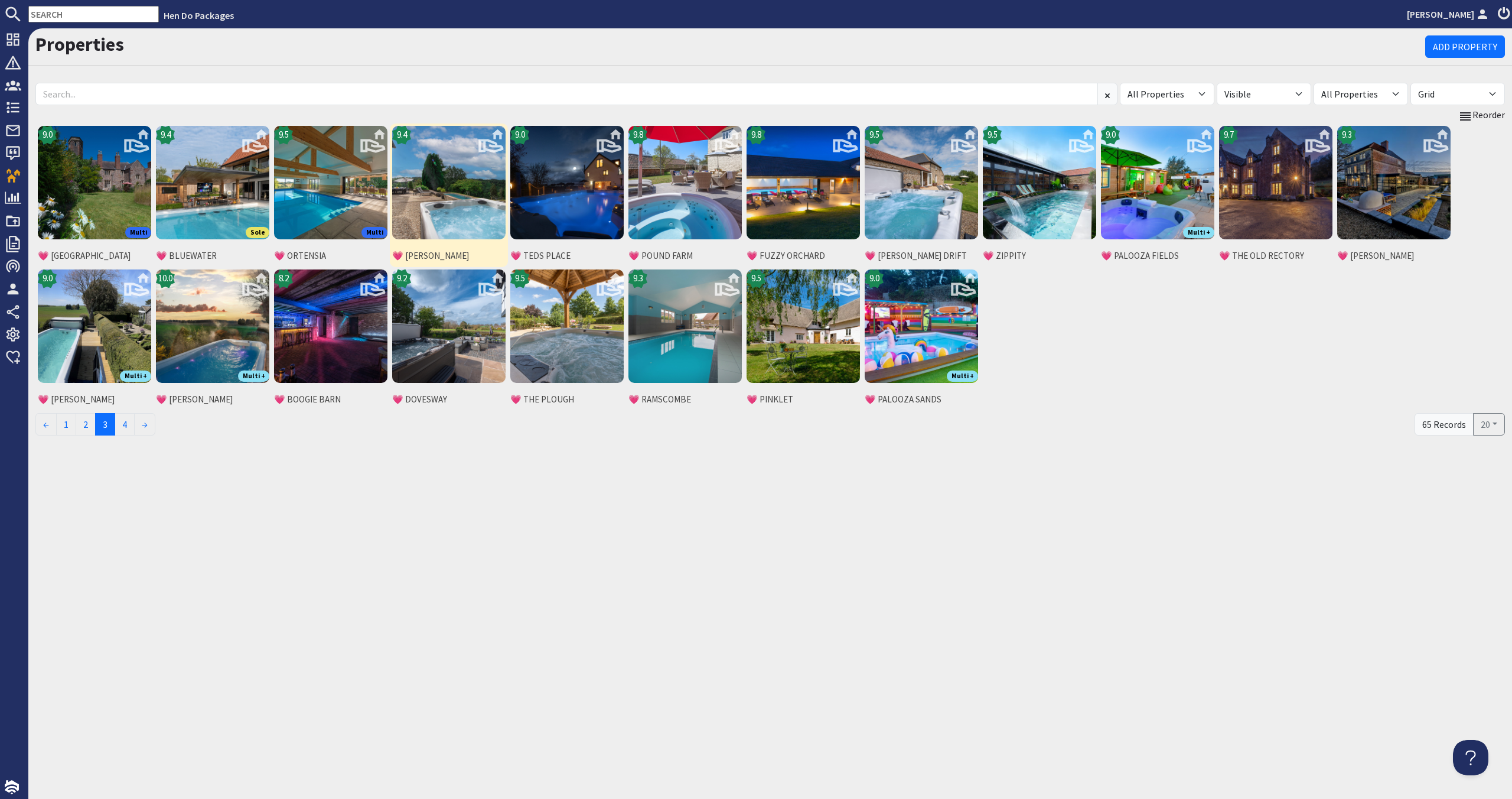
click at [486, 229] on img at bounding box center [448, 182] width 113 height 113
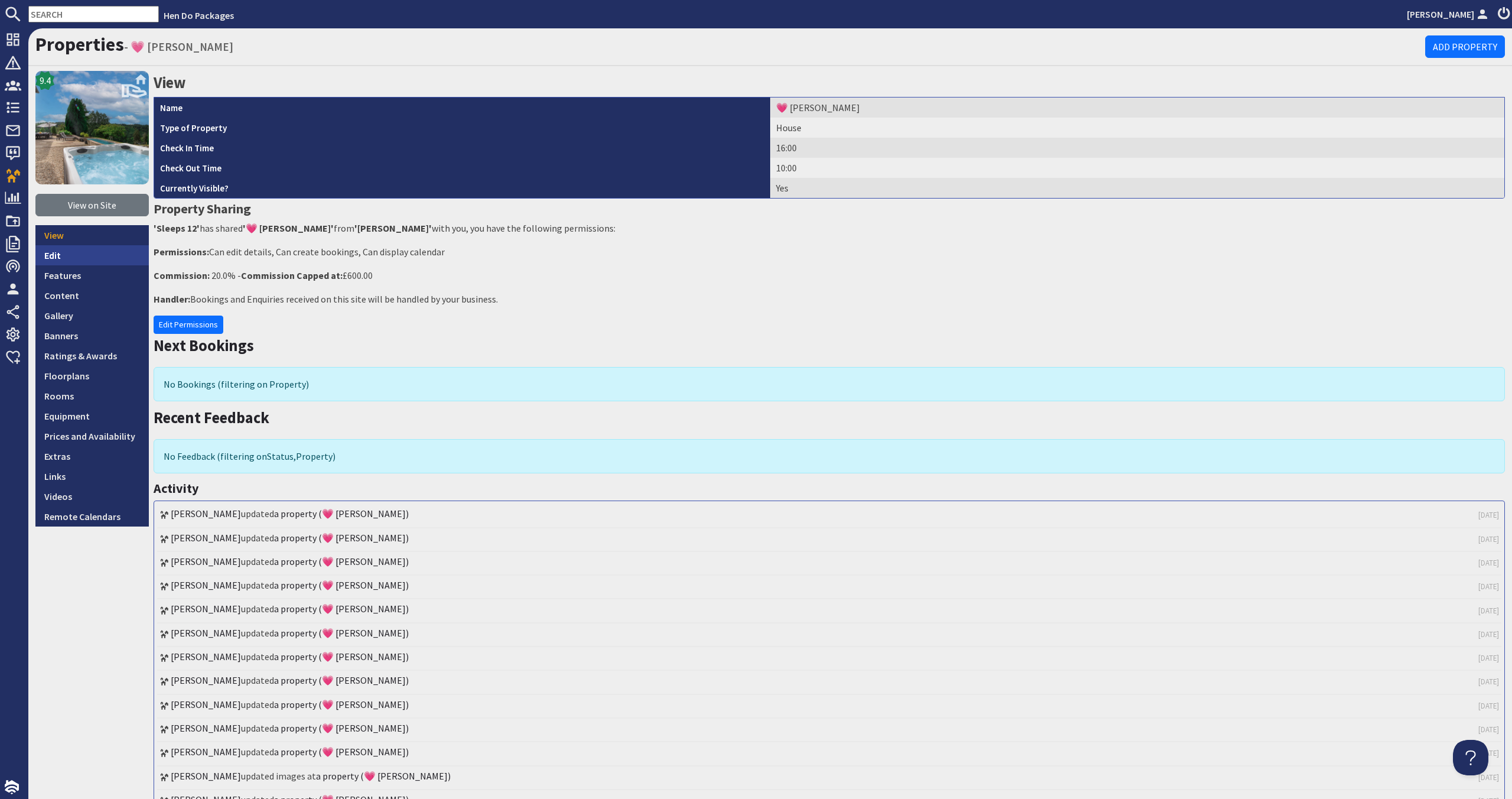
click at [95, 260] on link "Edit" at bounding box center [92, 256] width 113 height 20
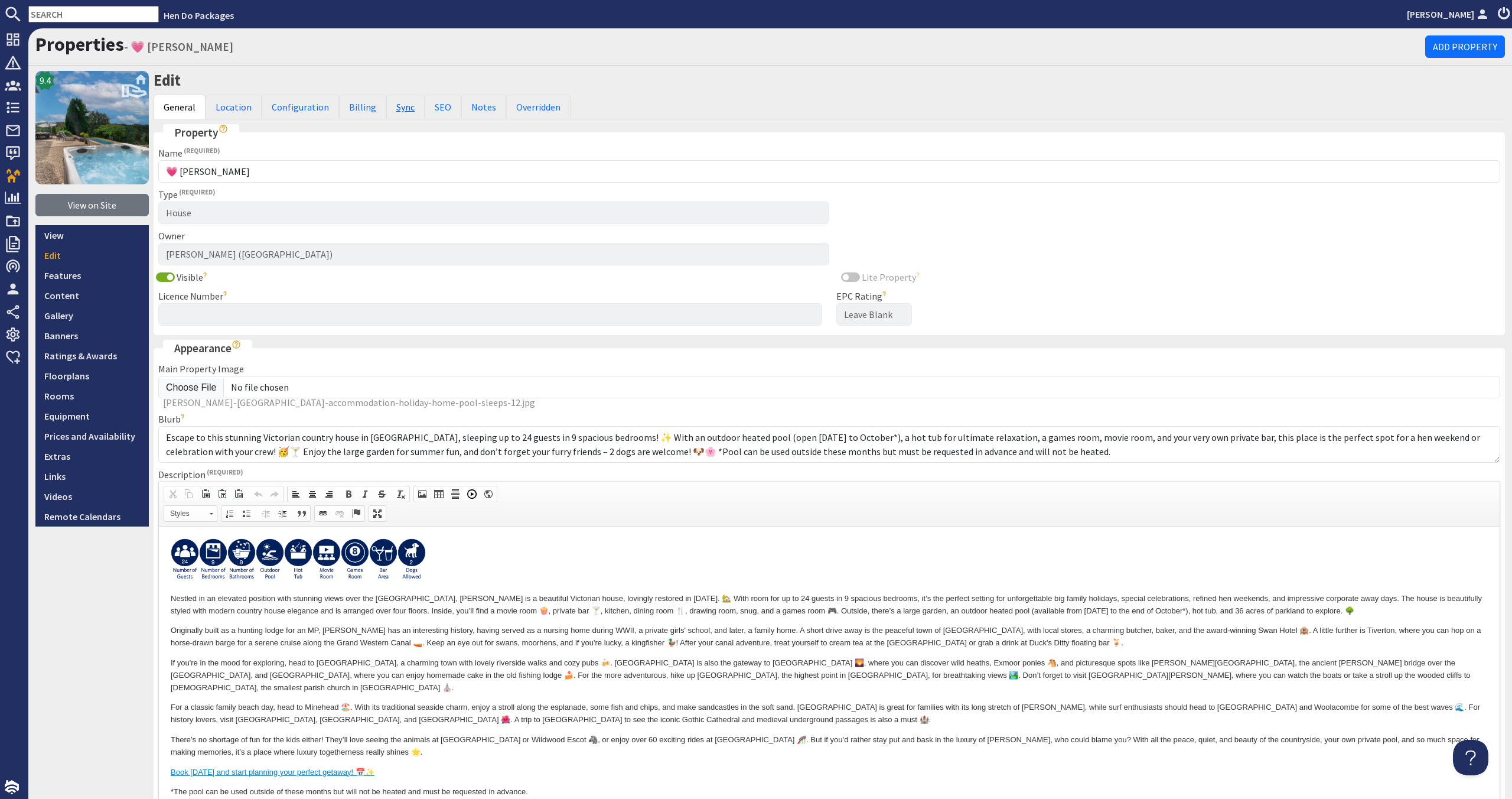
click at [386, 110] on link "Sync" at bounding box center [405, 107] width 38 height 25
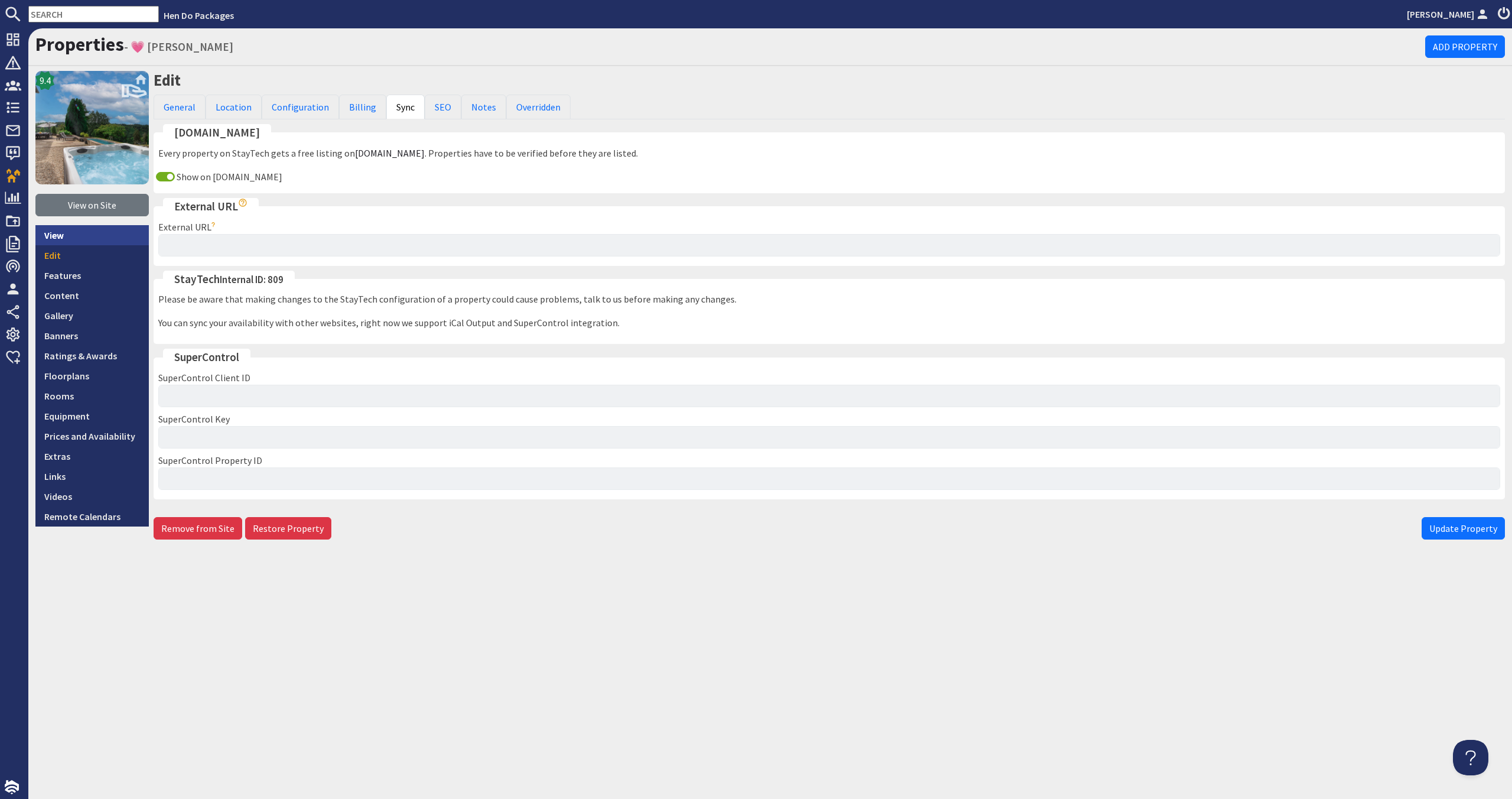
click at [84, 238] on link "View" at bounding box center [92, 235] width 113 height 20
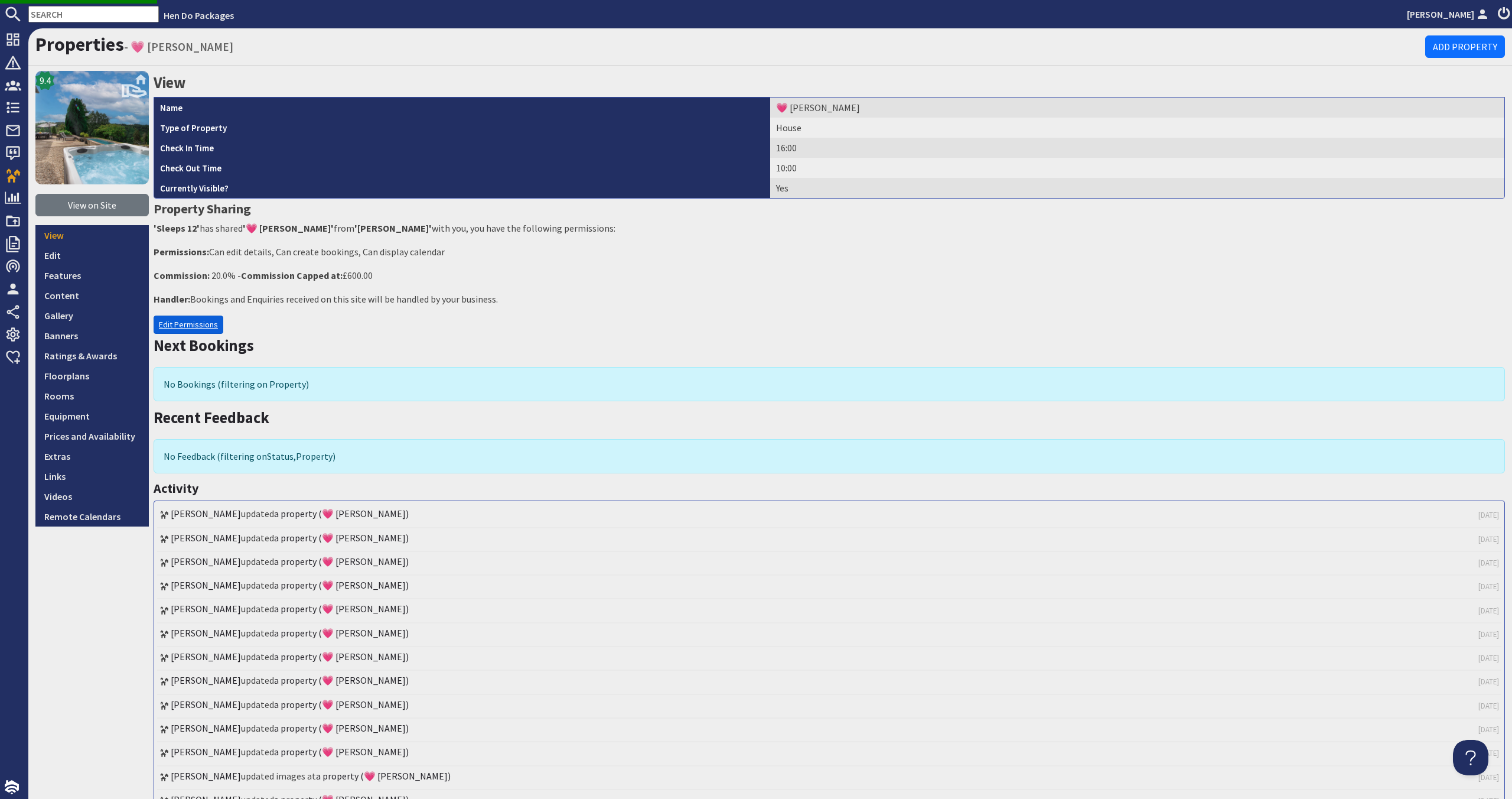
click at [185, 329] on link "Edit Permissions" at bounding box center [188, 324] width 70 height 18
click at [182, 322] on link "Edit Permissions" at bounding box center [188, 324] width 70 height 18
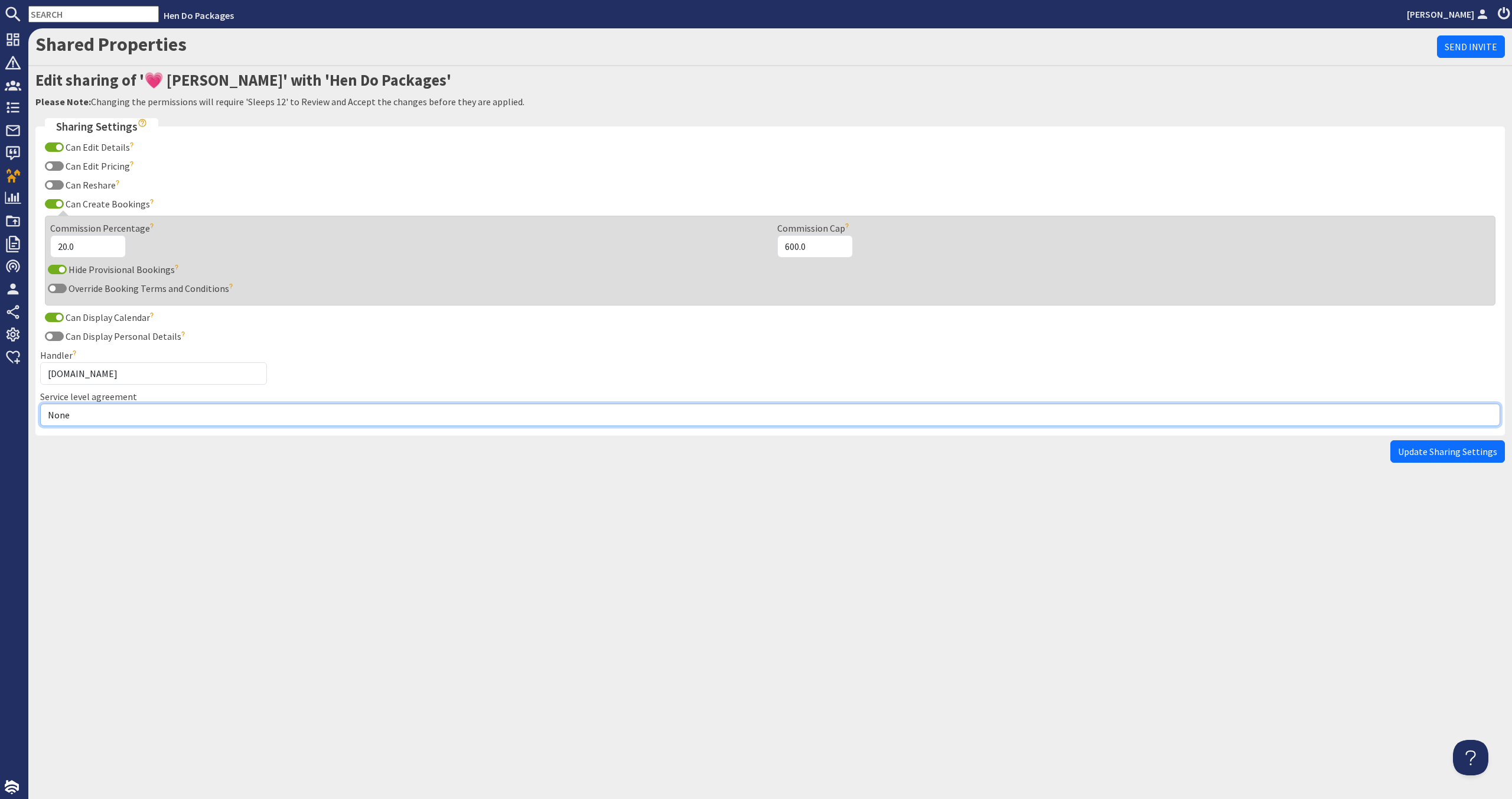
click at [164, 408] on select "None Exclusive Multi + Multi Sole" at bounding box center [770, 414] width 1460 height 22
select select "7"
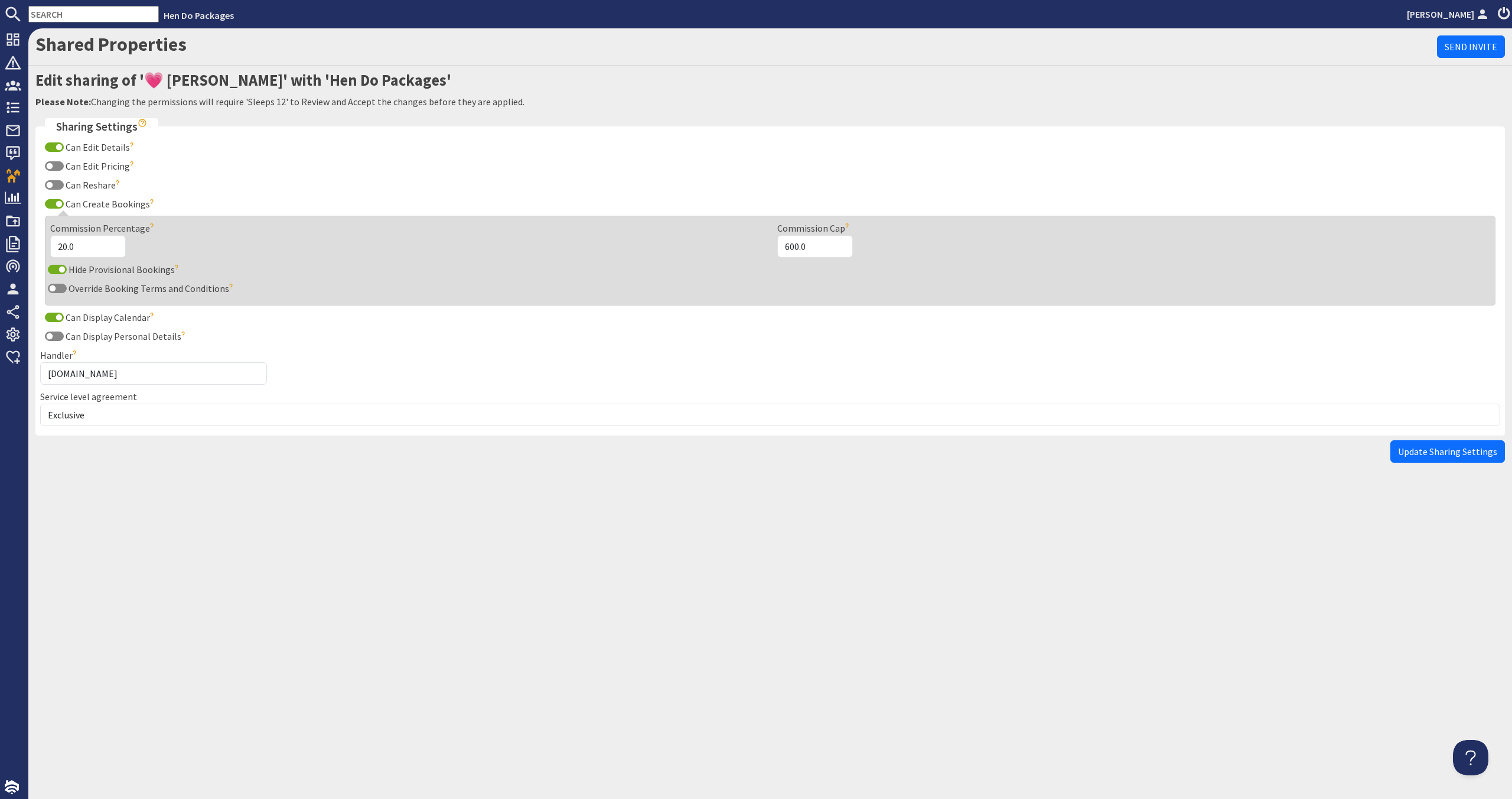
click at [1470, 459] on button "Update Sharing Settings" at bounding box center [1447, 451] width 114 height 22
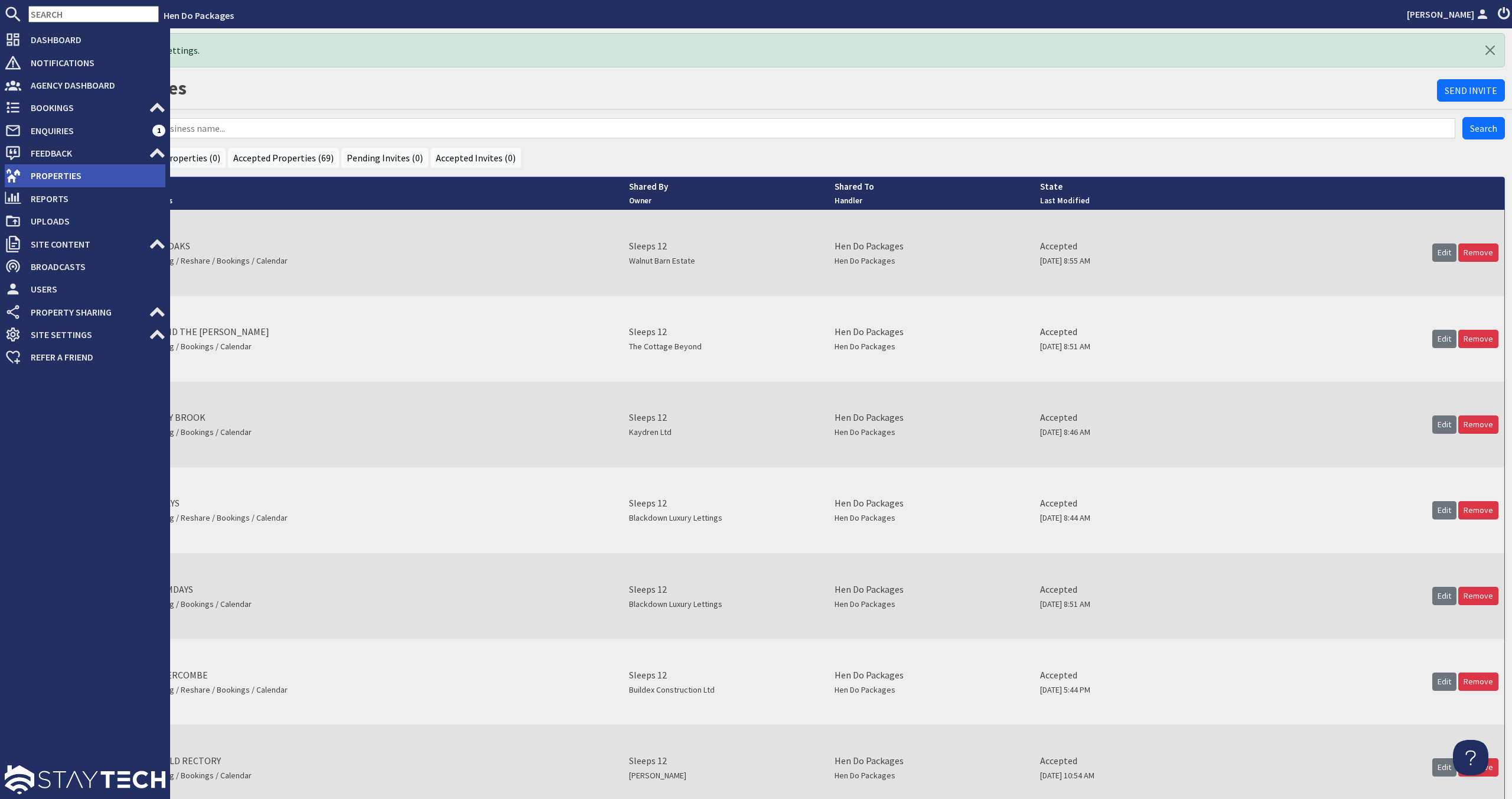
click at [57, 171] on span "Properties" at bounding box center [93, 176] width 144 height 19
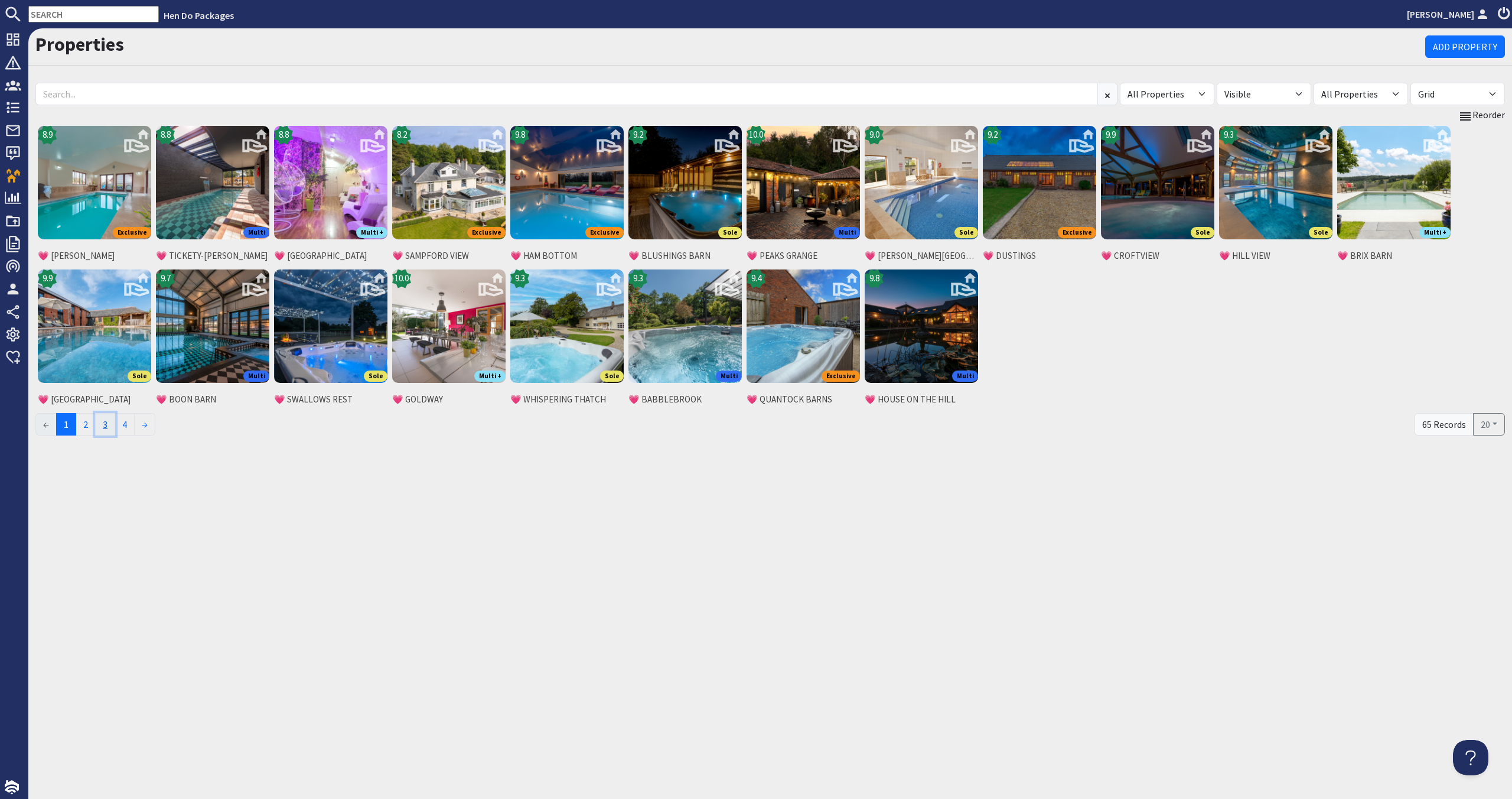
click at [101, 422] on link "3" at bounding box center [106, 424] width 20 height 22
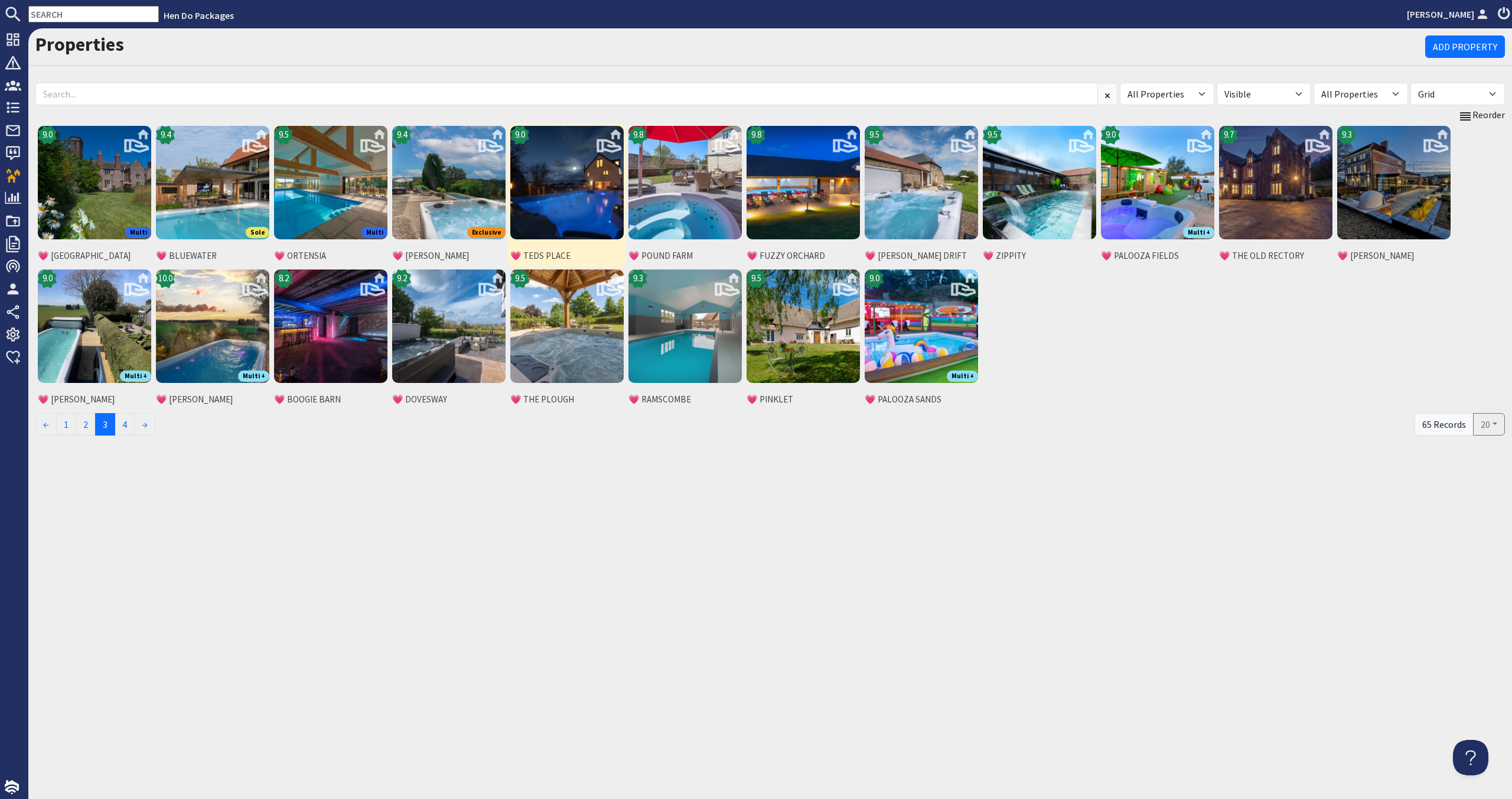
click at [553, 204] on img at bounding box center [567, 182] width 113 height 113
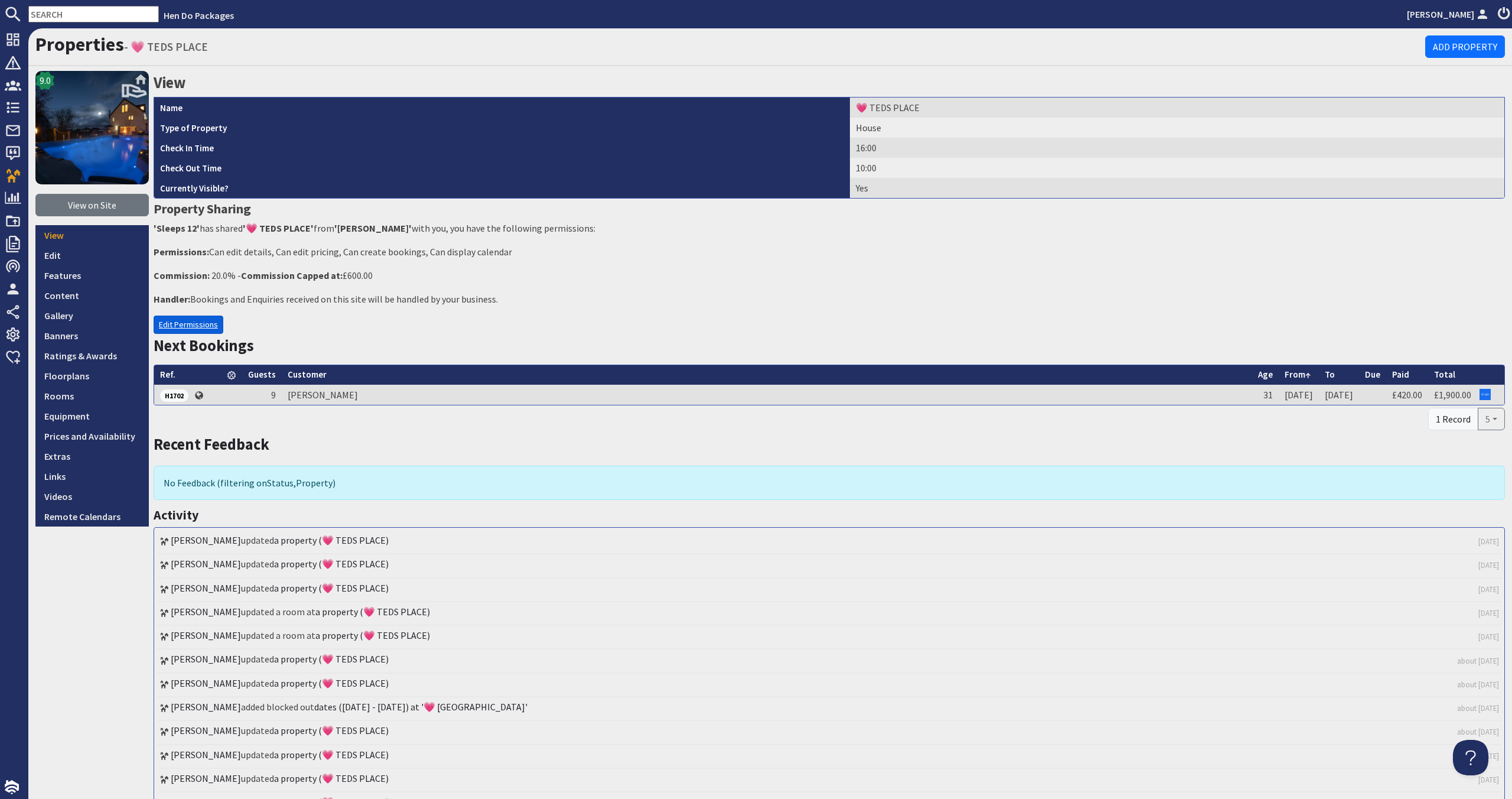
click at [168, 322] on link "Edit Permissions" at bounding box center [188, 324] width 70 height 18
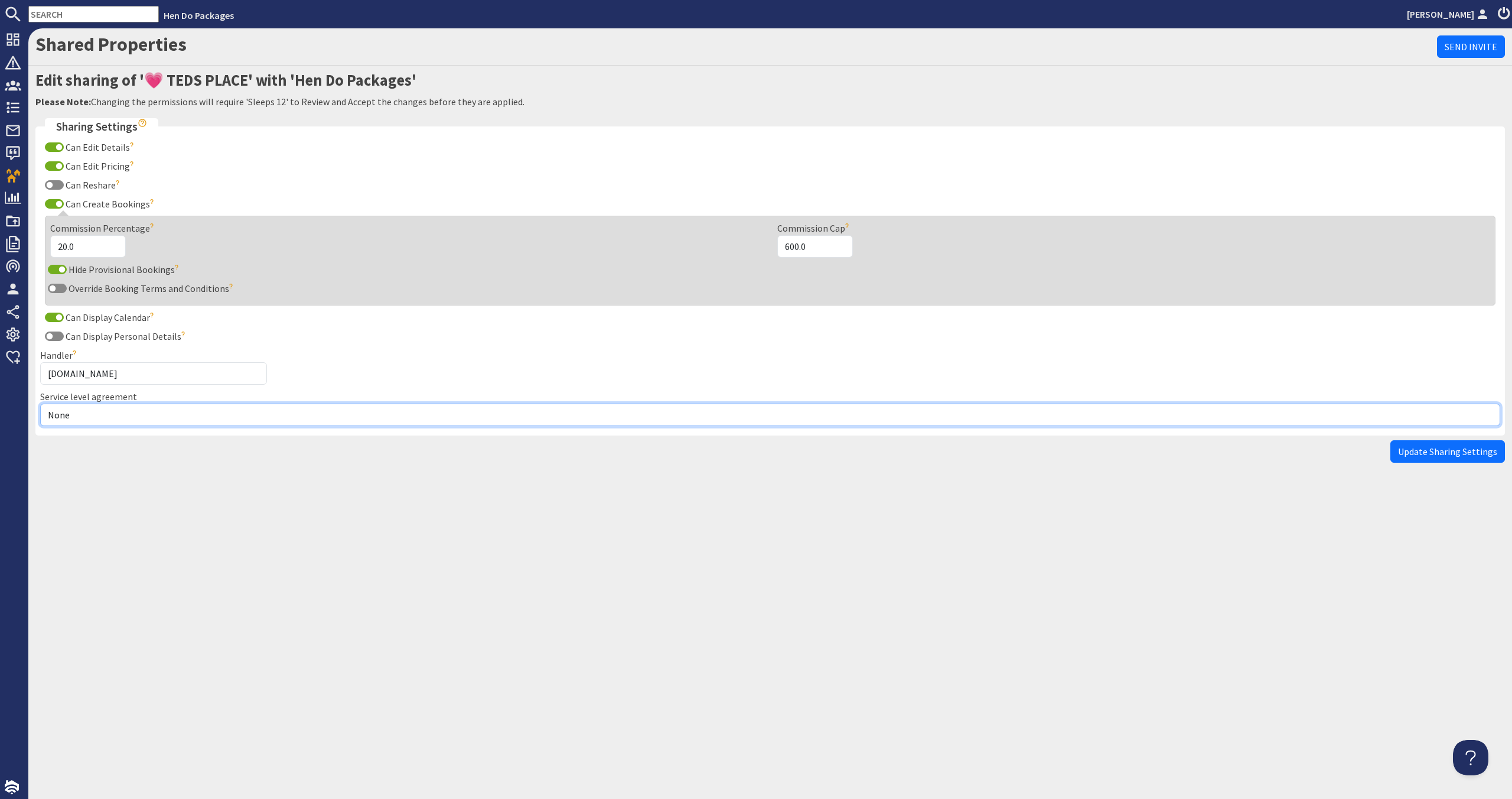
click at [151, 416] on select "None Exclusive Multi + Multi Sole" at bounding box center [770, 414] width 1460 height 22
select select "7"
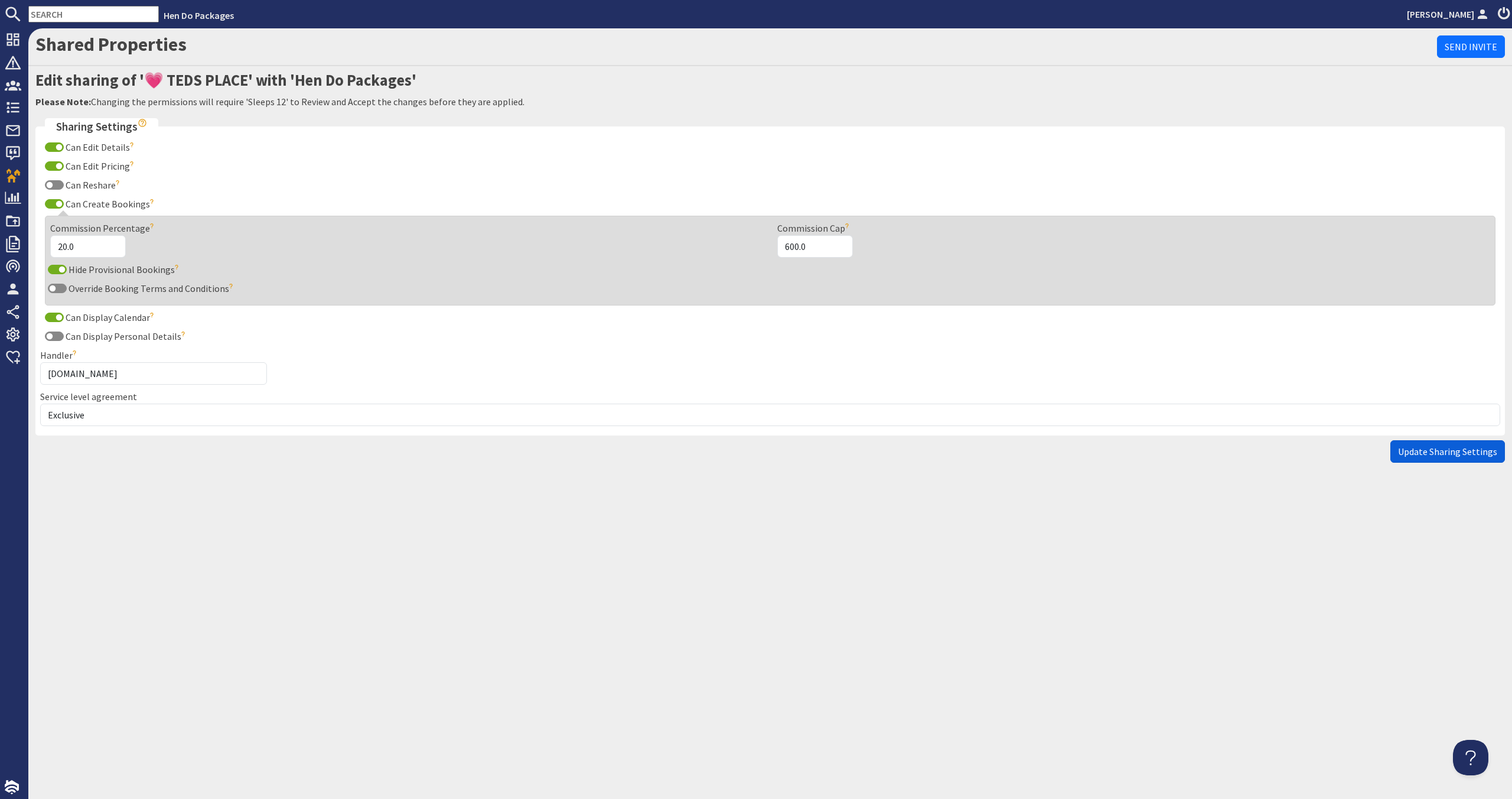
click at [1464, 446] on span "Update Sharing Settings" at bounding box center [1447, 451] width 99 height 12
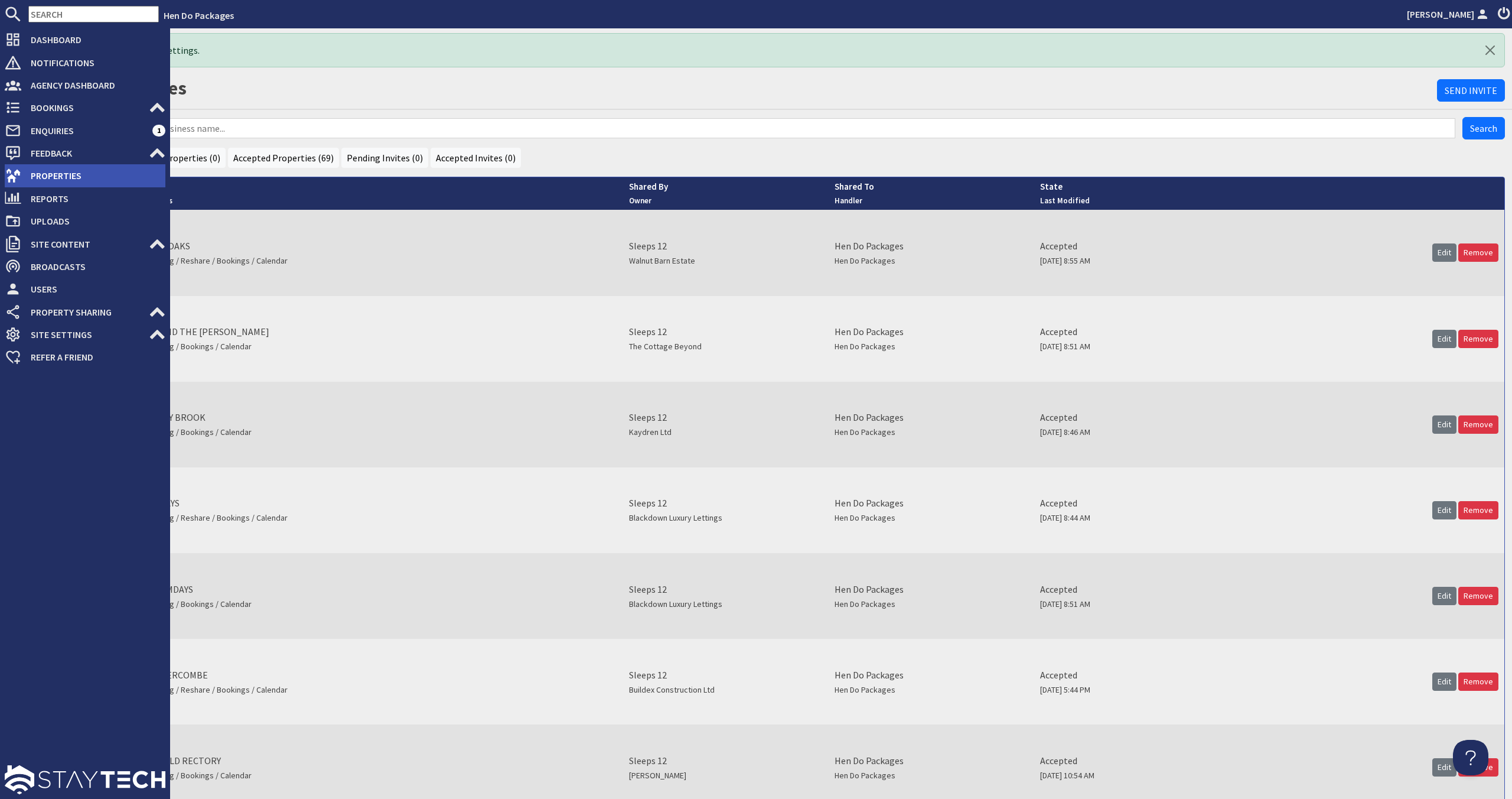
click at [69, 170] on span "Properties" at bounding box center [93, 176] width 144 height 19
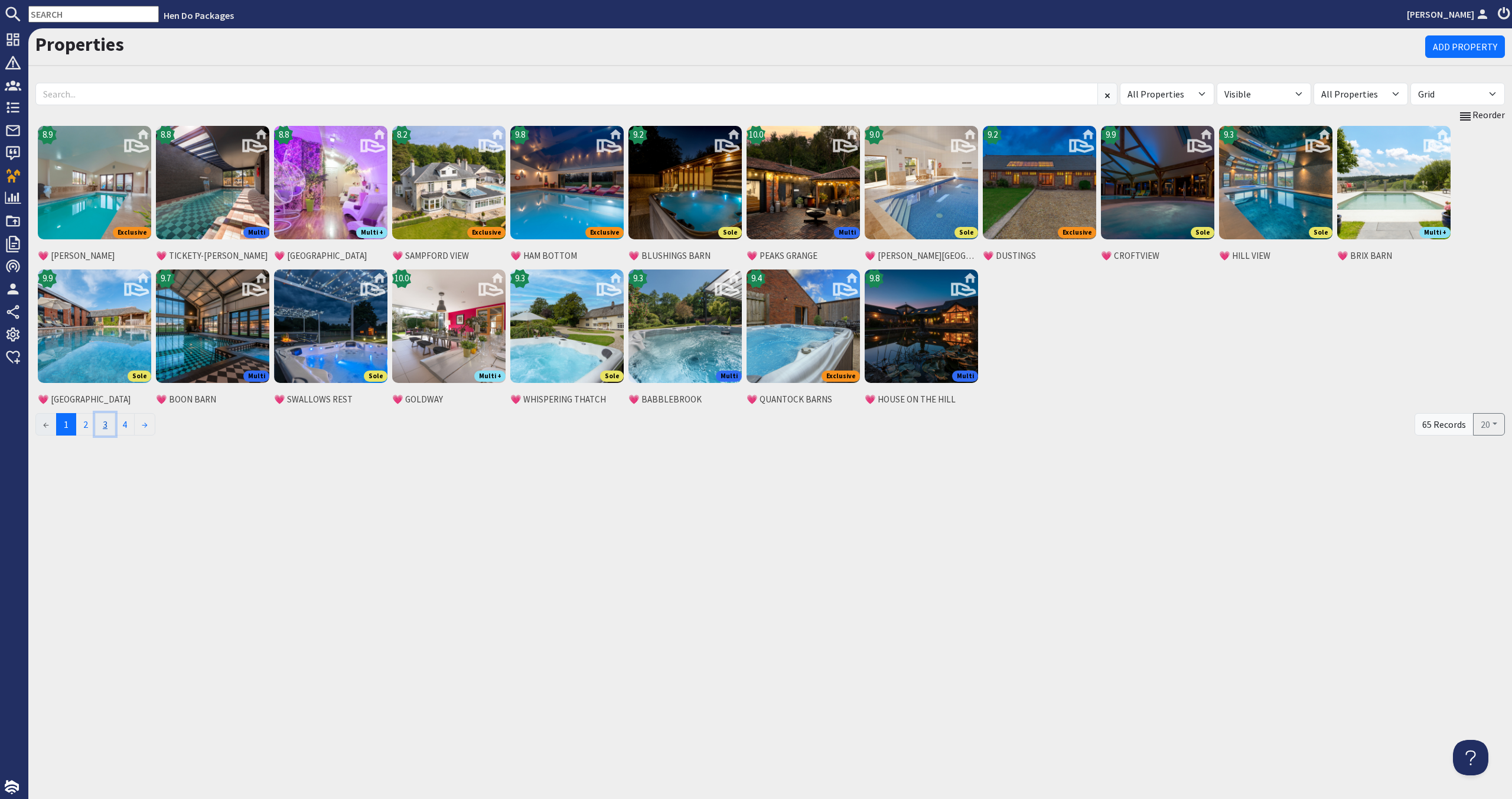
click at [115, 426] on link "3" at bounding box center [106, 424] width 20 height 22
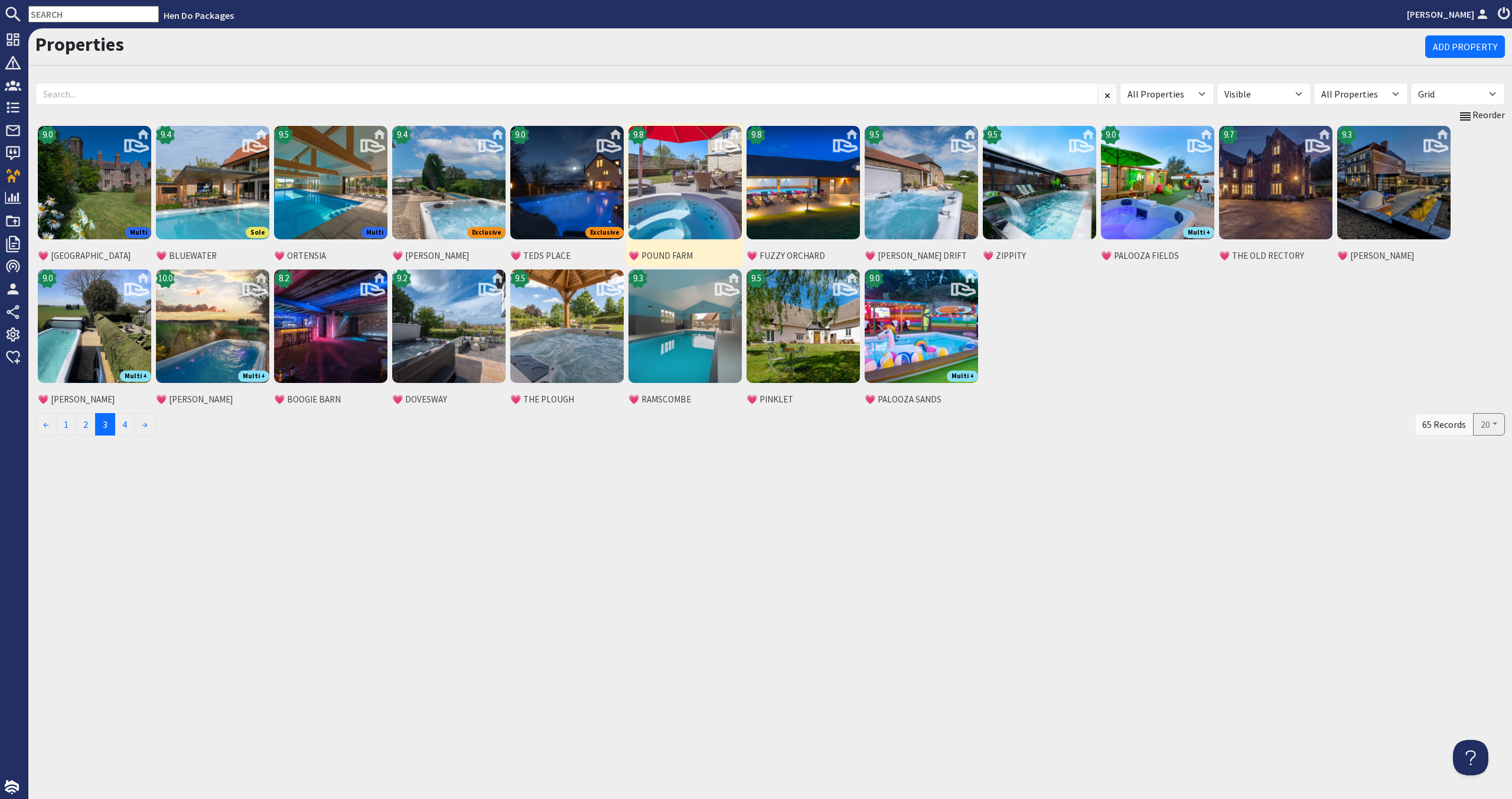
click at [696, 203] on img at bounding box center [684, 182] width 113 height 113
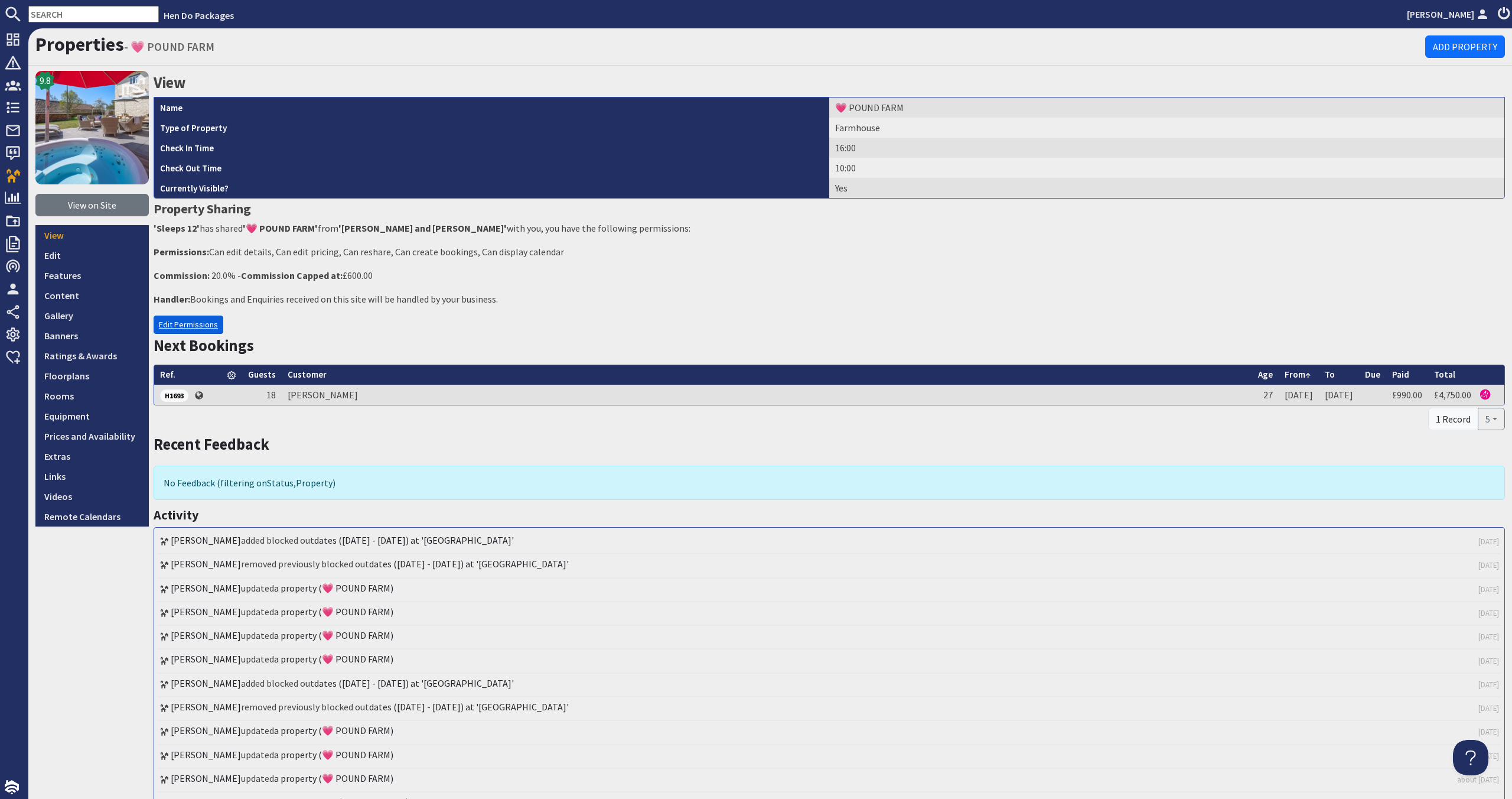
click at [211, 328] on link "Edit Permissions" at bounding box center [188, 324] width 70 height 18
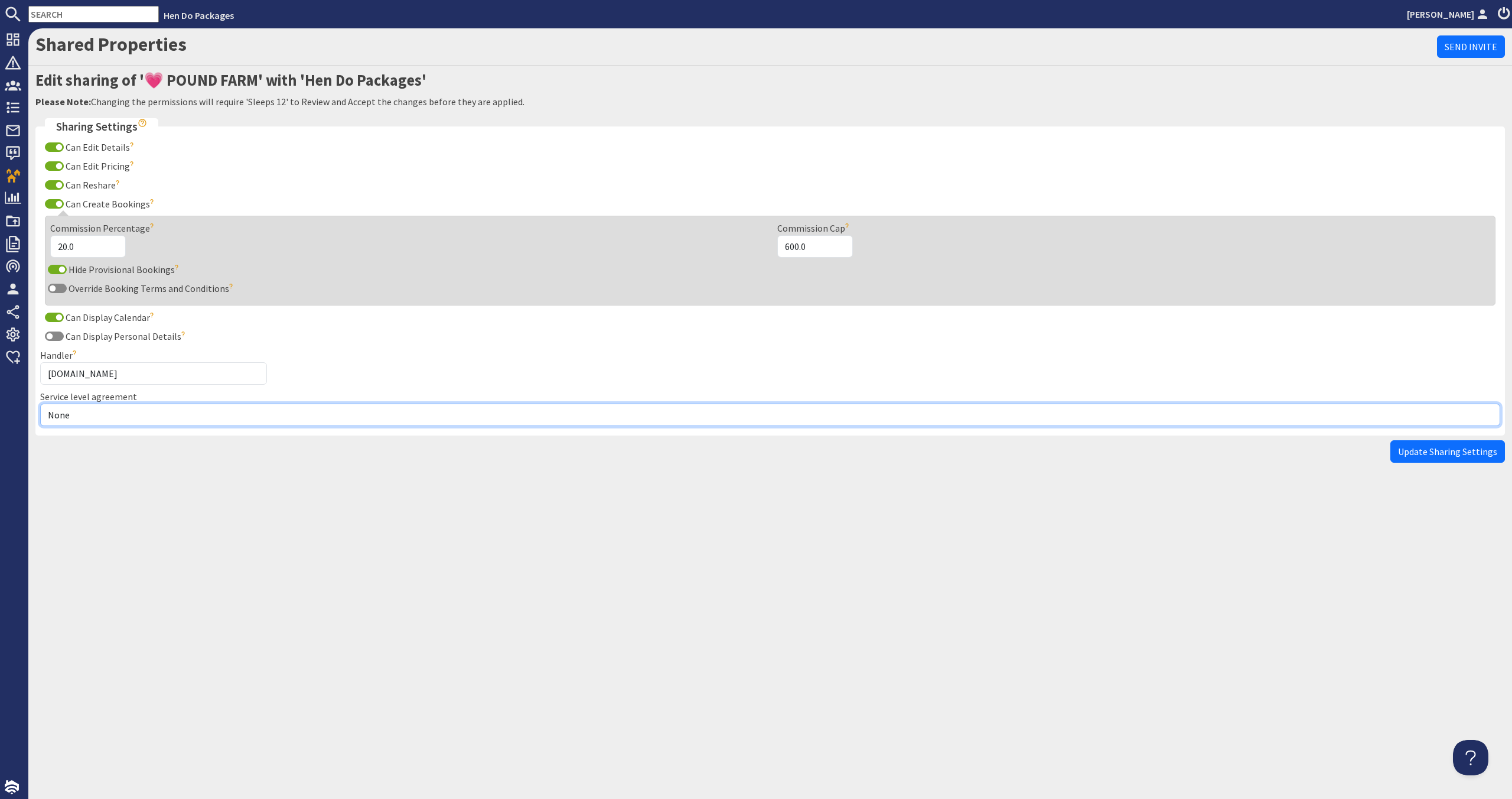
click at [185, 420] on select "None Exclusive Multi + Multi Sole" at bounding box center [770, 414] width 1460 height 22
select select "7"
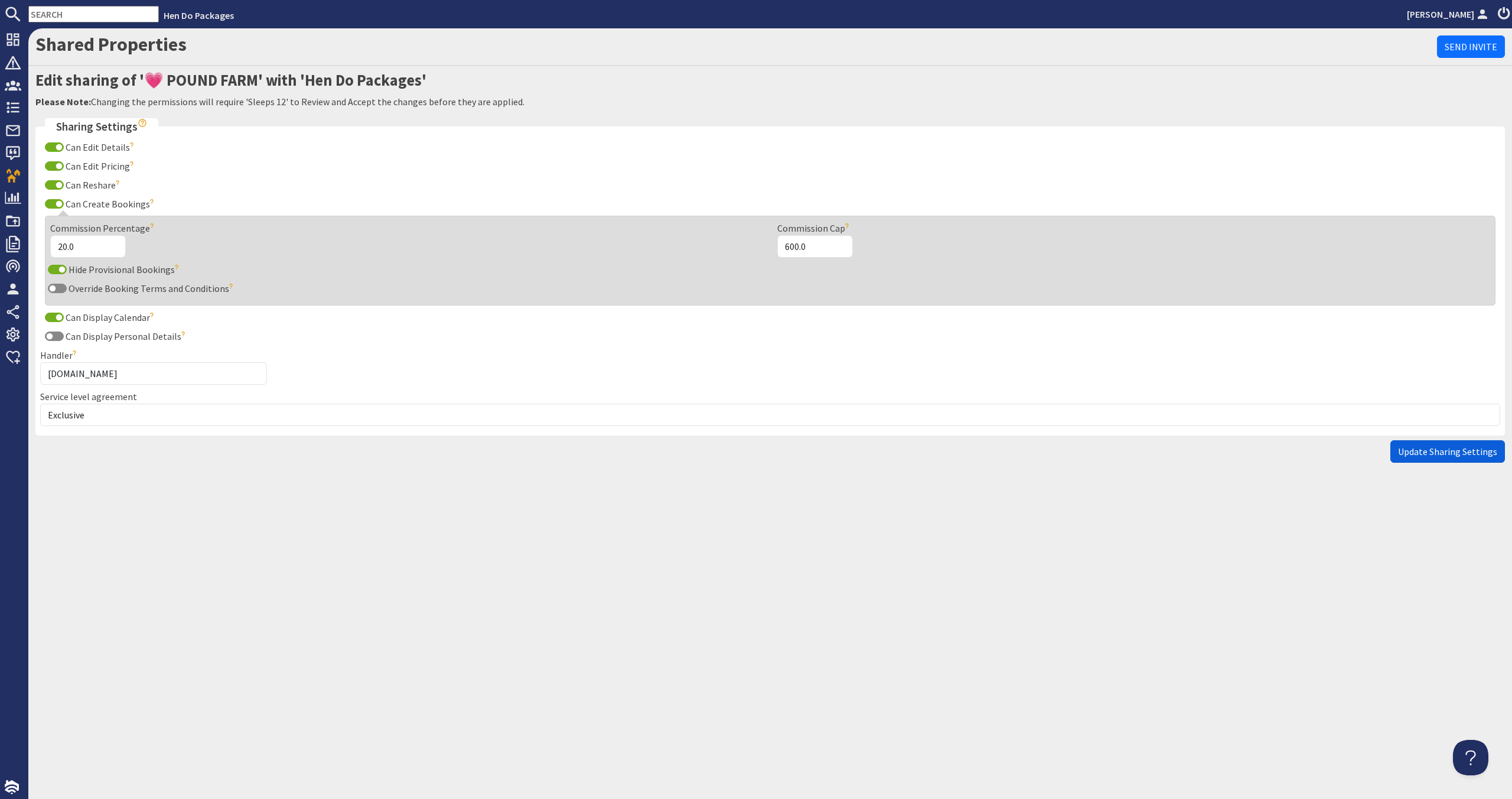
click at [1463, 447] on span "Update Sharing Settings" at bounding box center [1447, 451] width 99 height 12
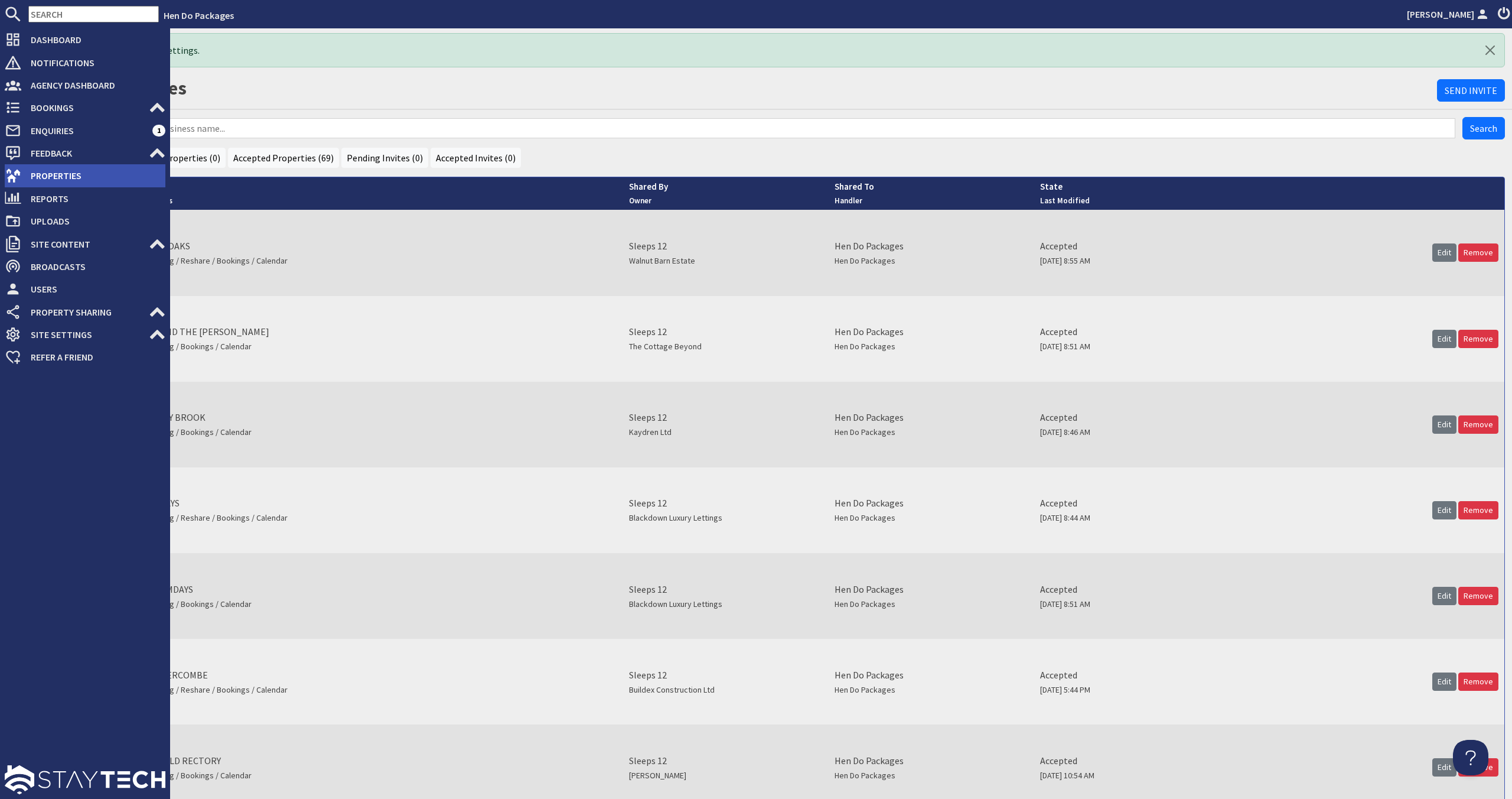
click at [35, 169] on span "Properties" at bounding box center [93, 176] width 144 height 19
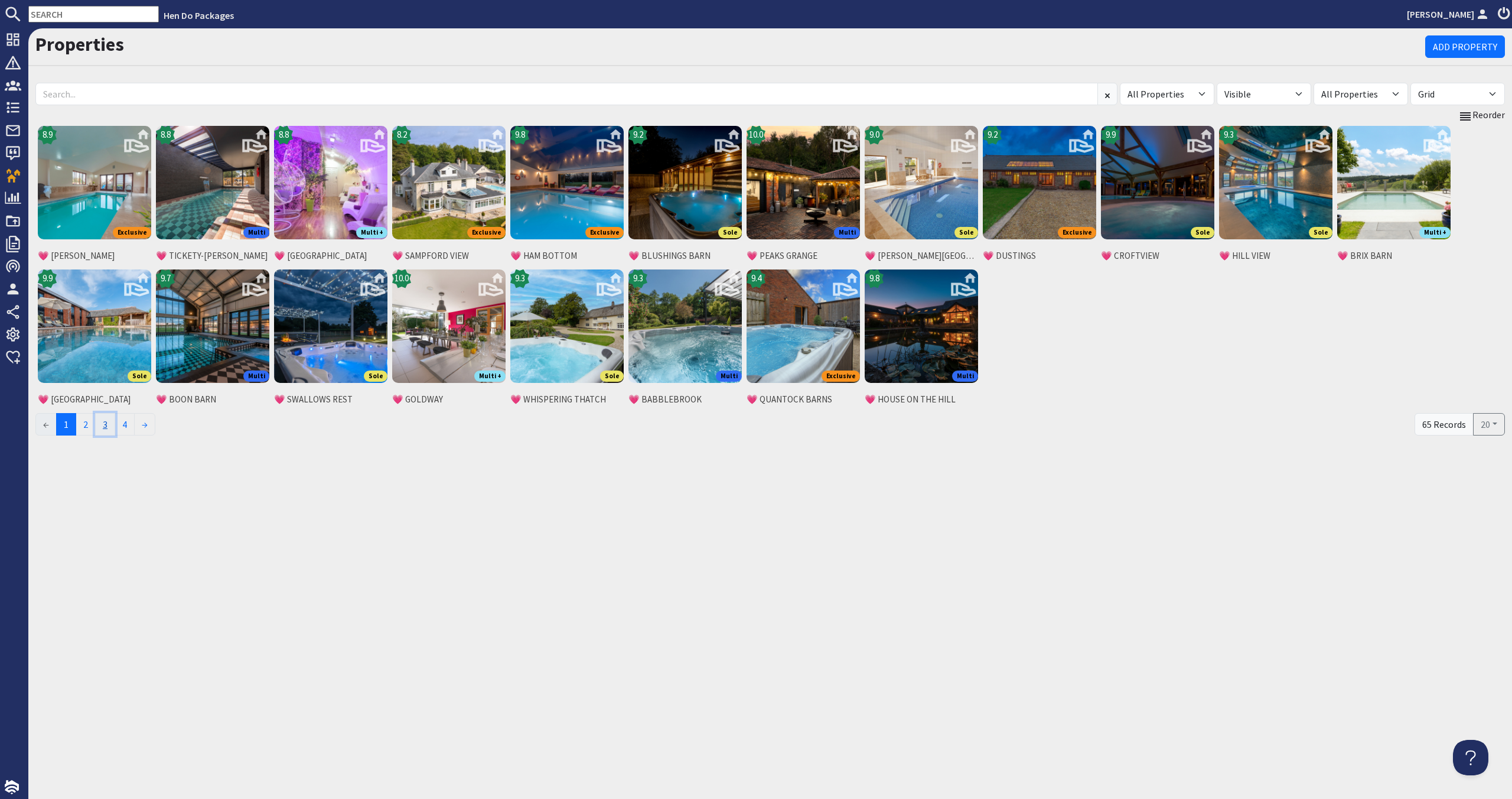
click at [114, 426] on link "3" at bounding box center [106, 424] width 20 height 22
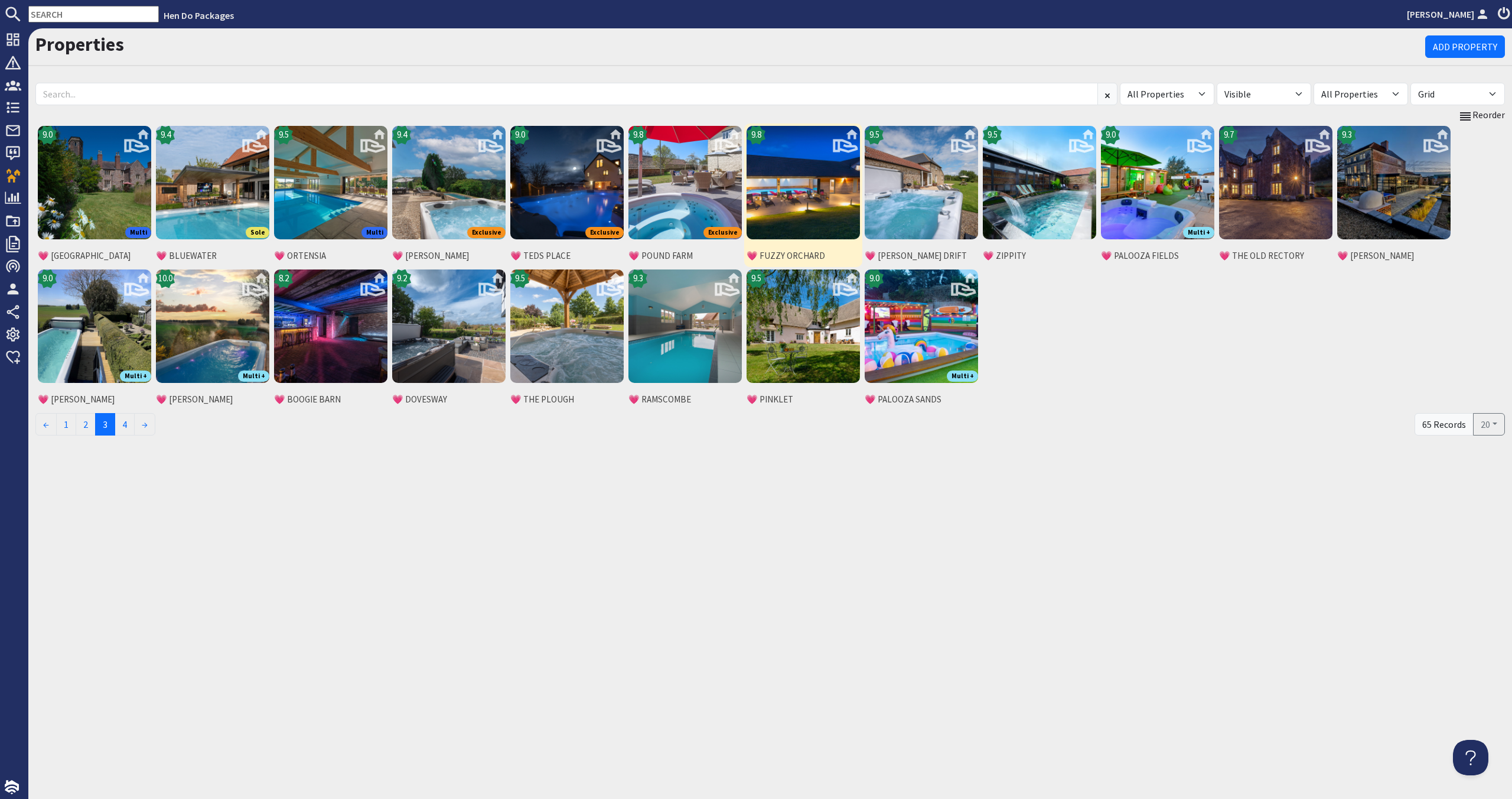
click at [811, 209] on img at bounding box center [803, 182] width 113 height 113
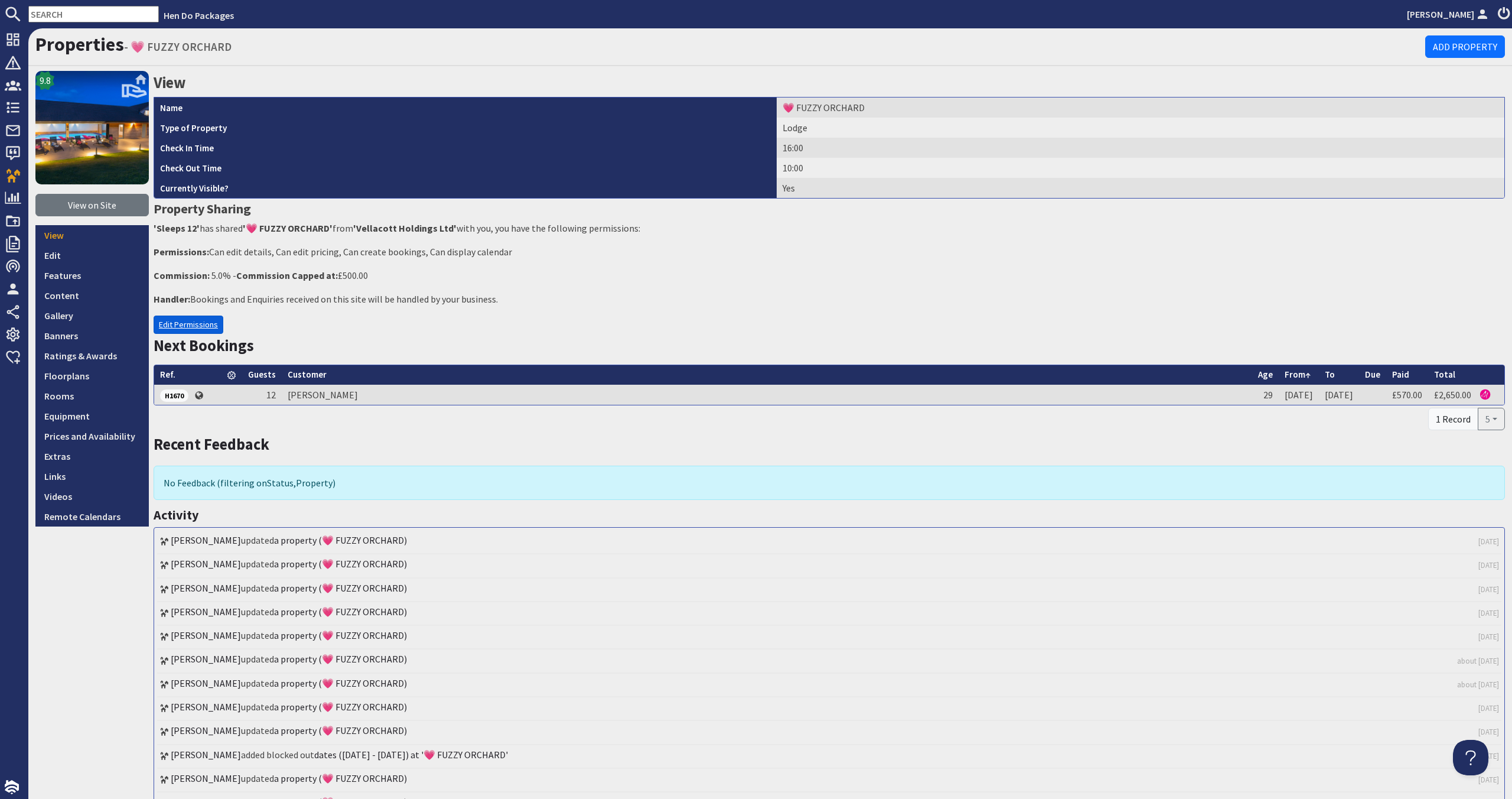
click at [197, 317] on link "Edit Permissions" at bounding box center [188, 324] width 70 height 18
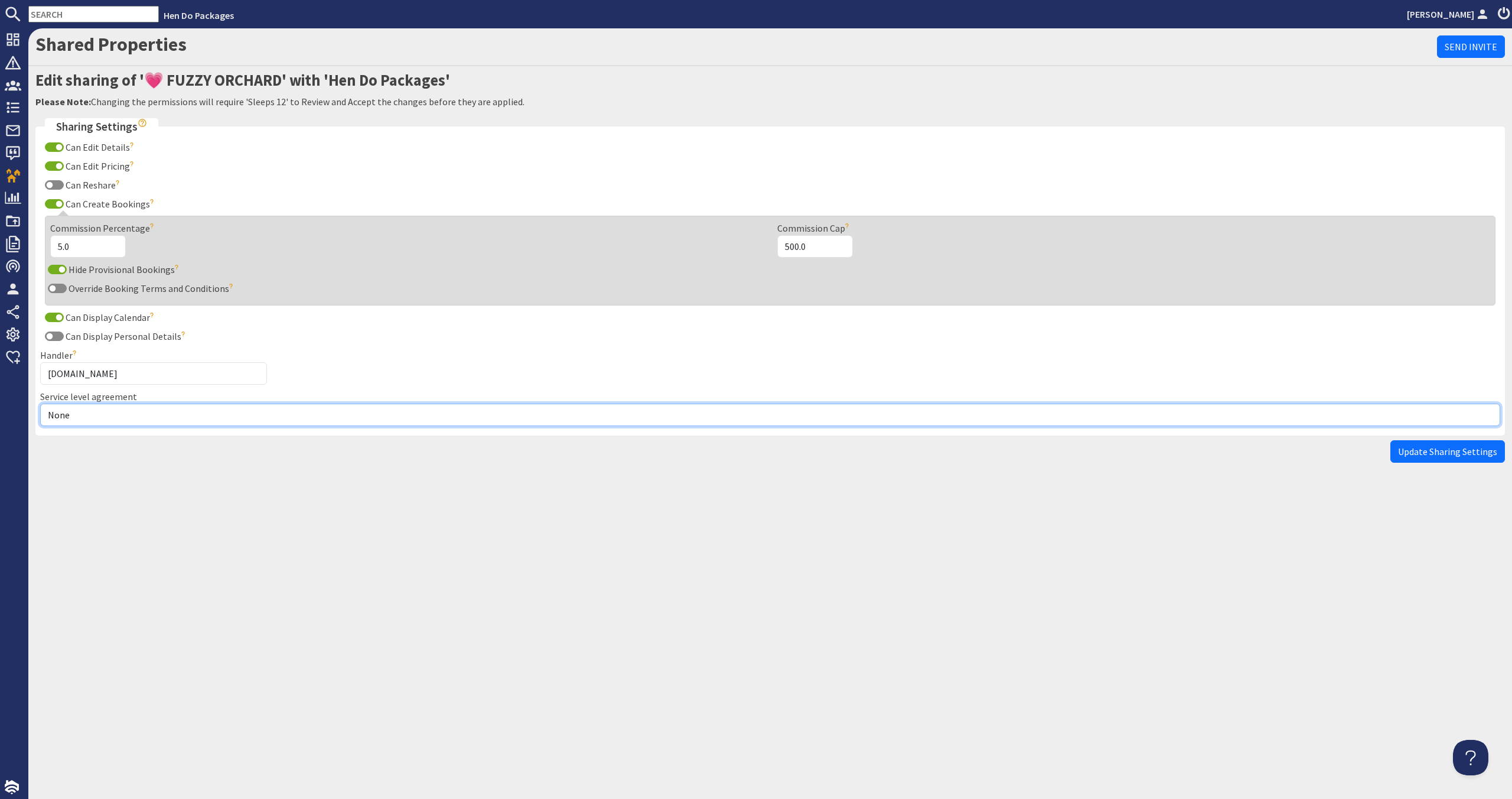
click at [278, 408] on select "None Exclusive Multi + Multi Sole" at bounding box center [770, 414] width 1460 height 22
select select "7"
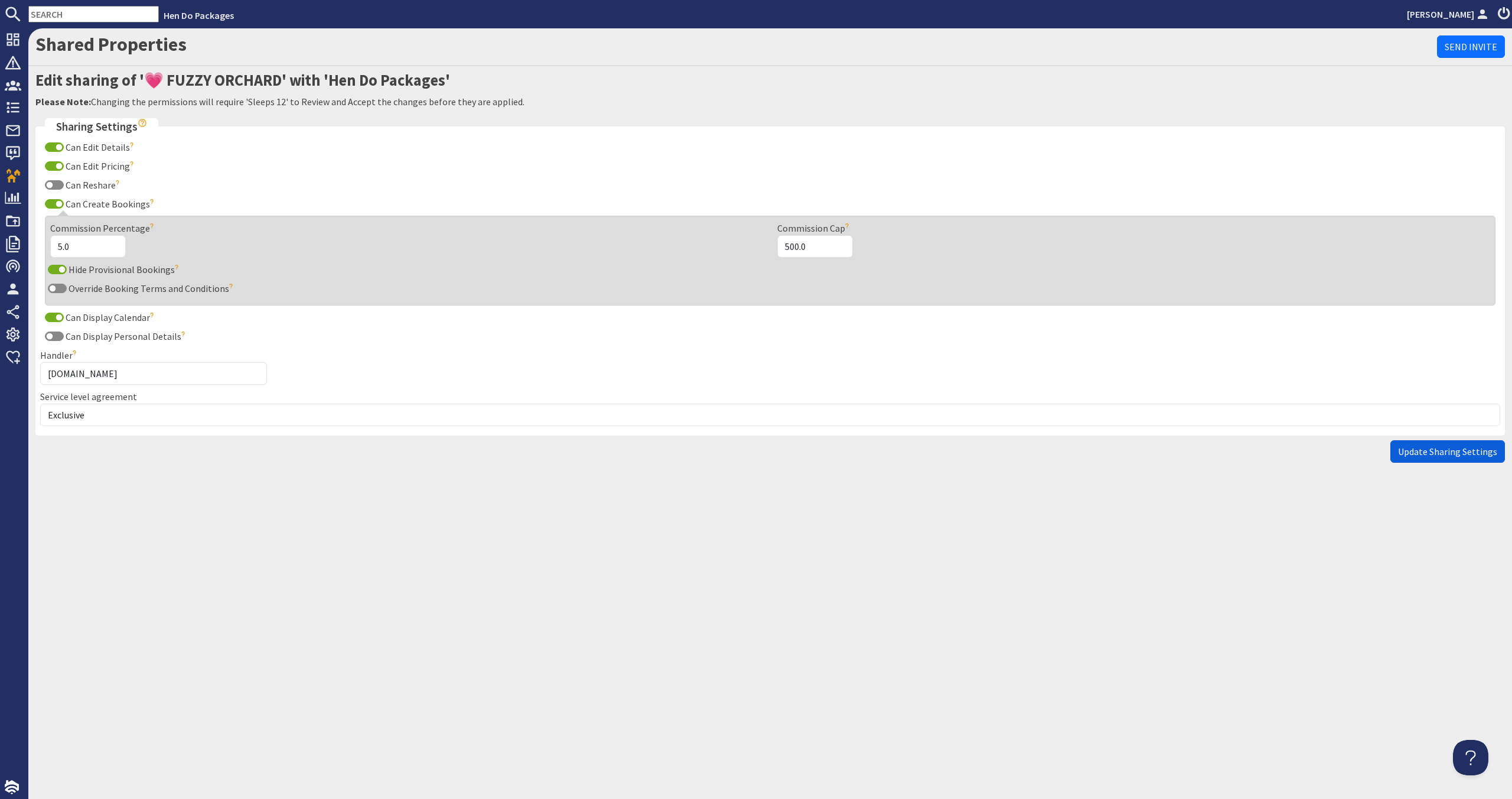
click at [1423, 446] on span "Update Sharing Settings" at bounding box center [1447, 451] width 99 height 12
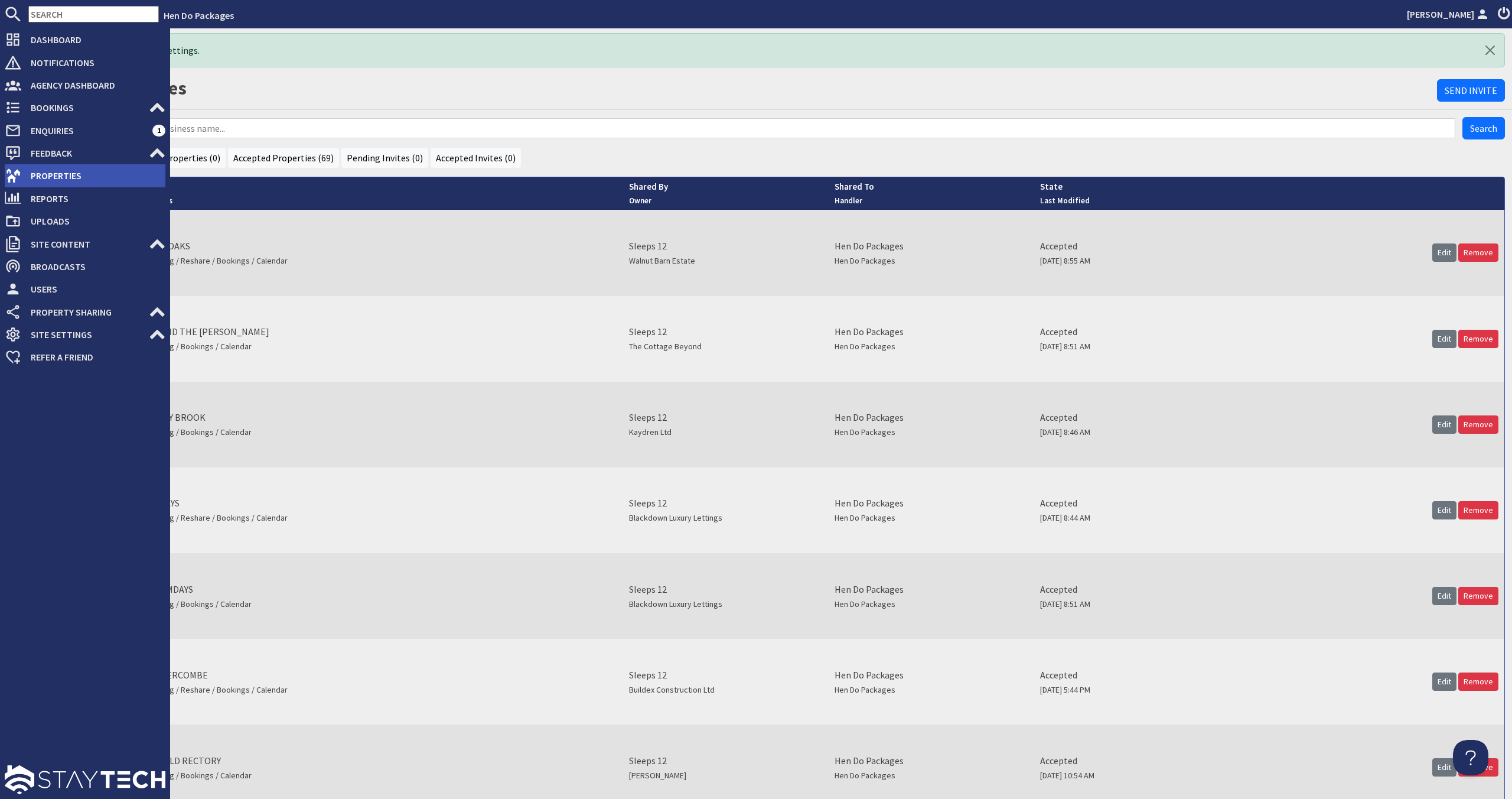
click at [32, 170] on span "Properties" at bounding box center [93, 176] width 144 height 19
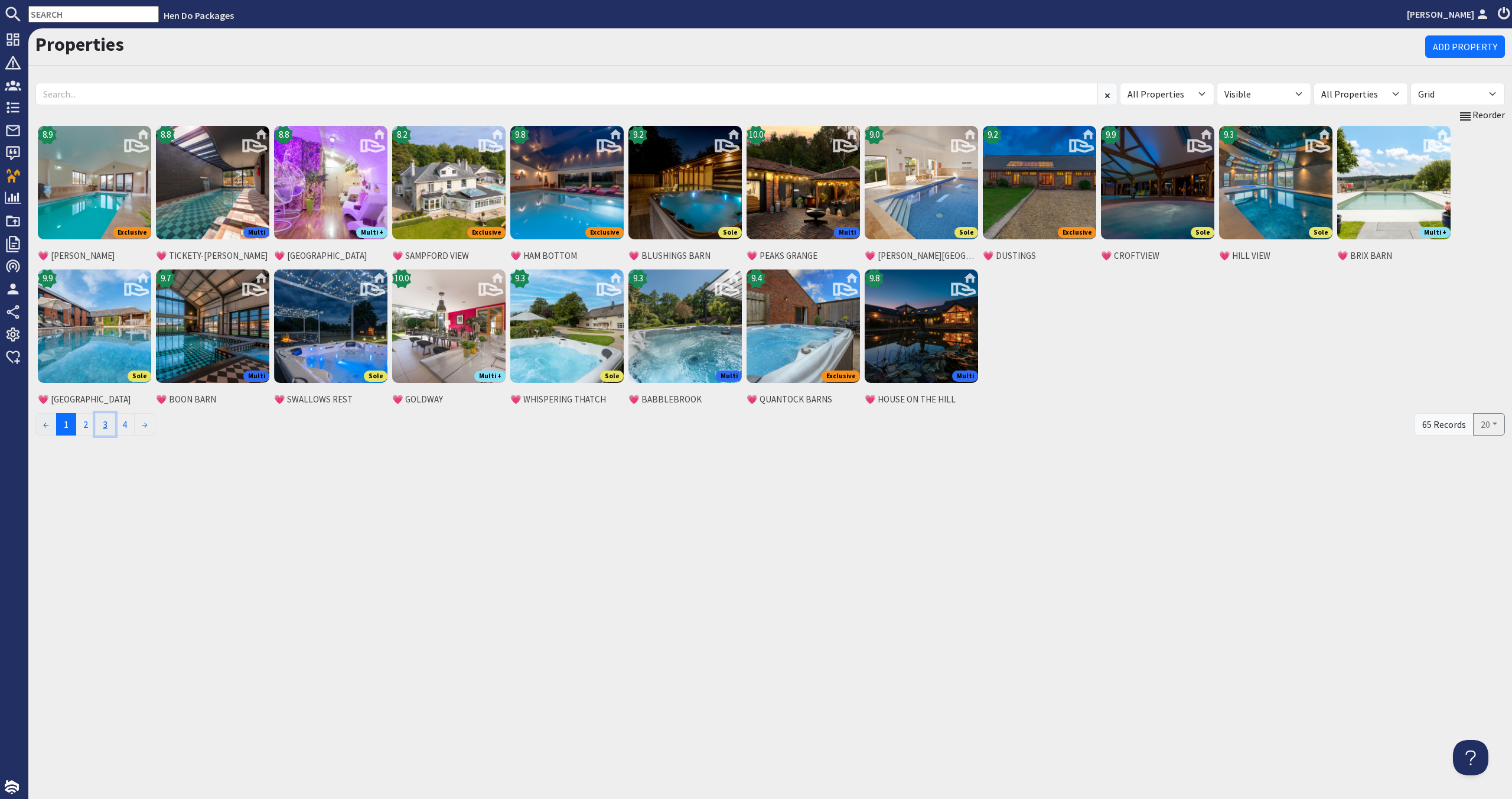
click at [114, 421] on link "3" at bounding box center [106, 424] width 20 height 22
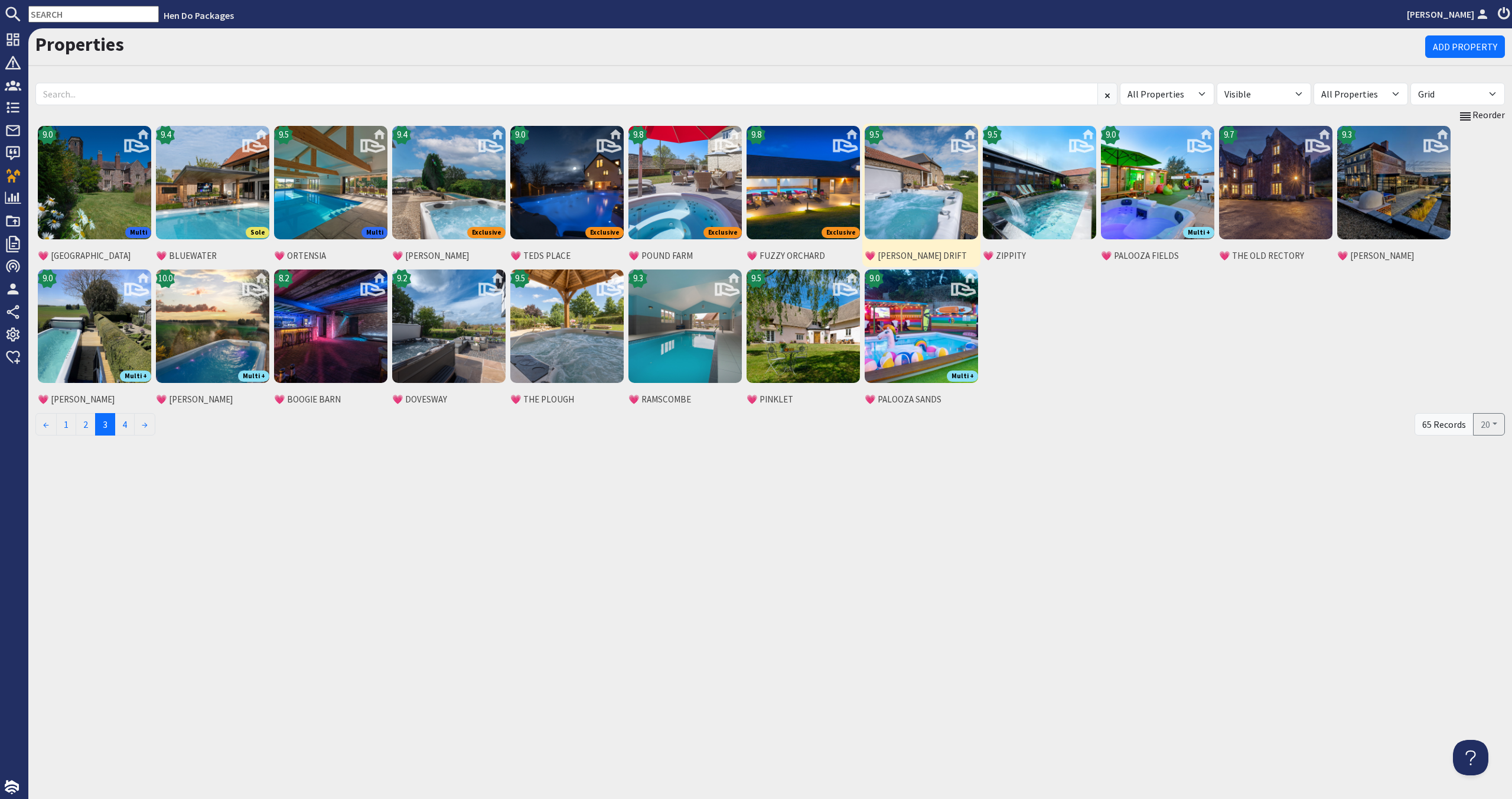
click at [961, 199] on img at bounding box center [920, 182] width 113 height 113
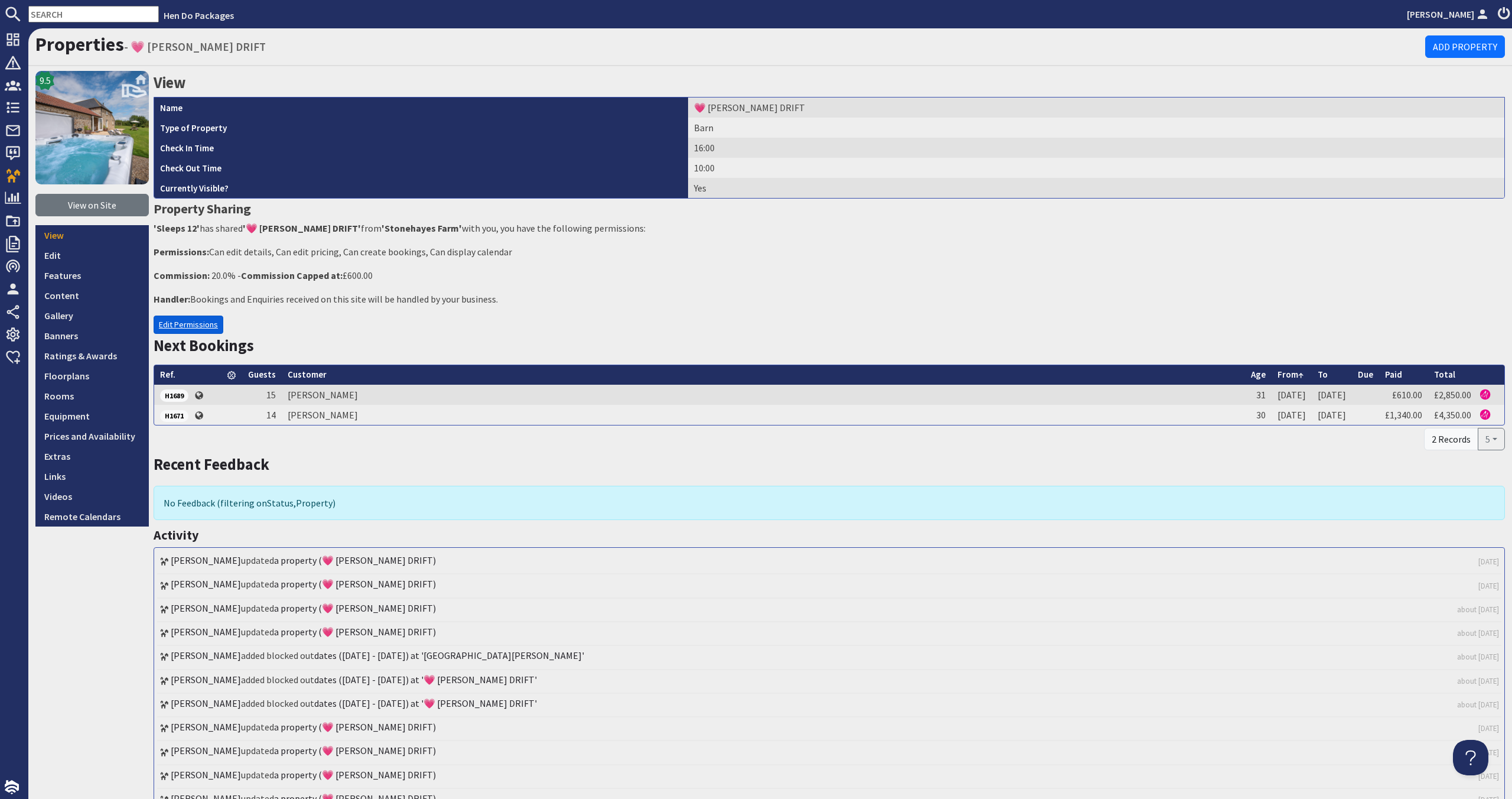
drag, startPoint x: 199, startPoint y: 324, endPoint x: 189, endPoint y: 320, distance: 10.8
click at [199, 324] on link "Edit Permissions" at bounding box center [188, 324] width 70 height 18
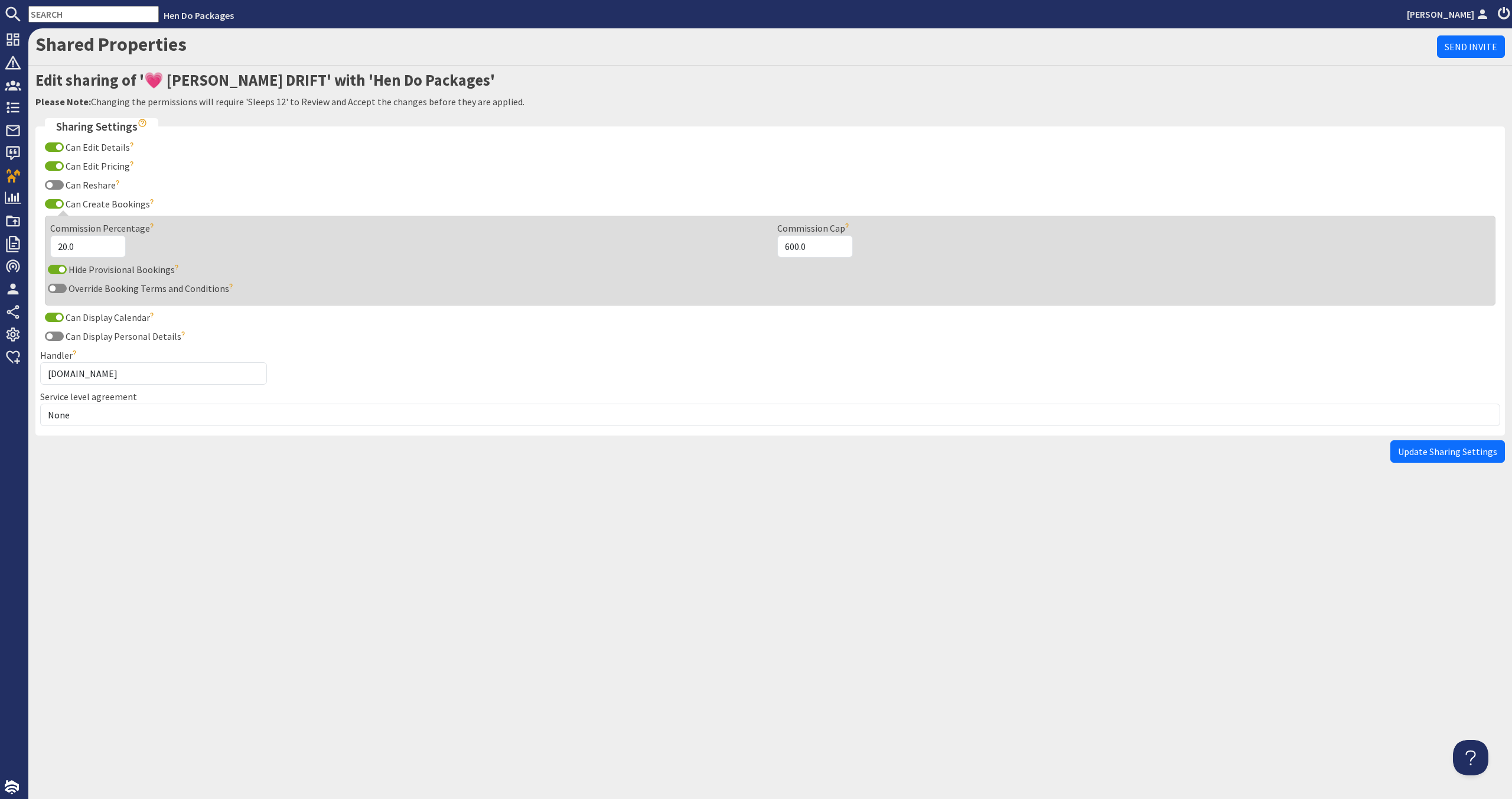
click at [159, 427] on fieldset "Sharing Settings Can Edit Details The site will be able to edit the details of …" at bounding box center [770, 277] width 1469 height 317
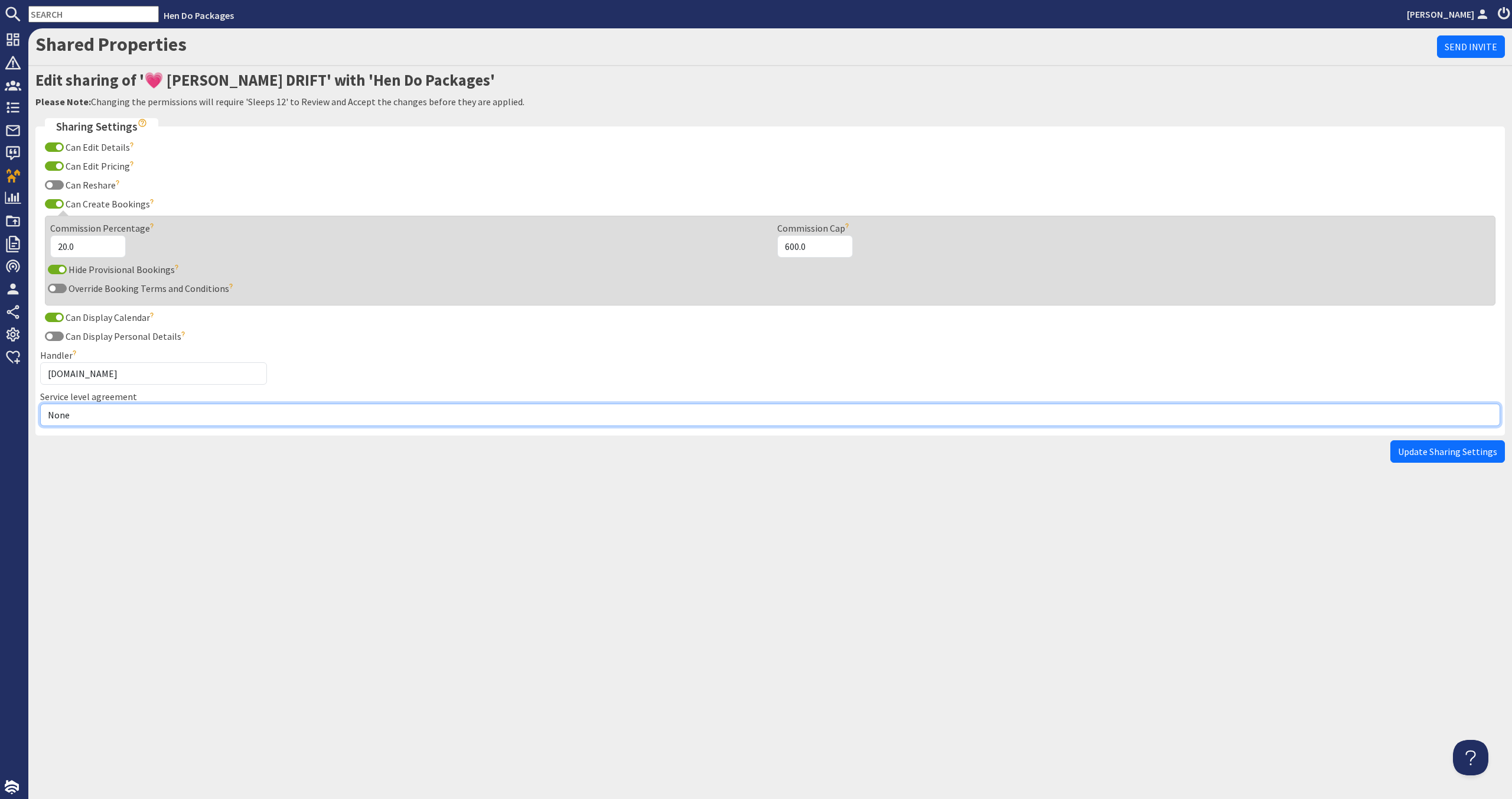
click at [160, 416] on select "None Exclusive Multi + Multi Sole" at bounding box center [770, 414] width 1460 height 22
select select "12"
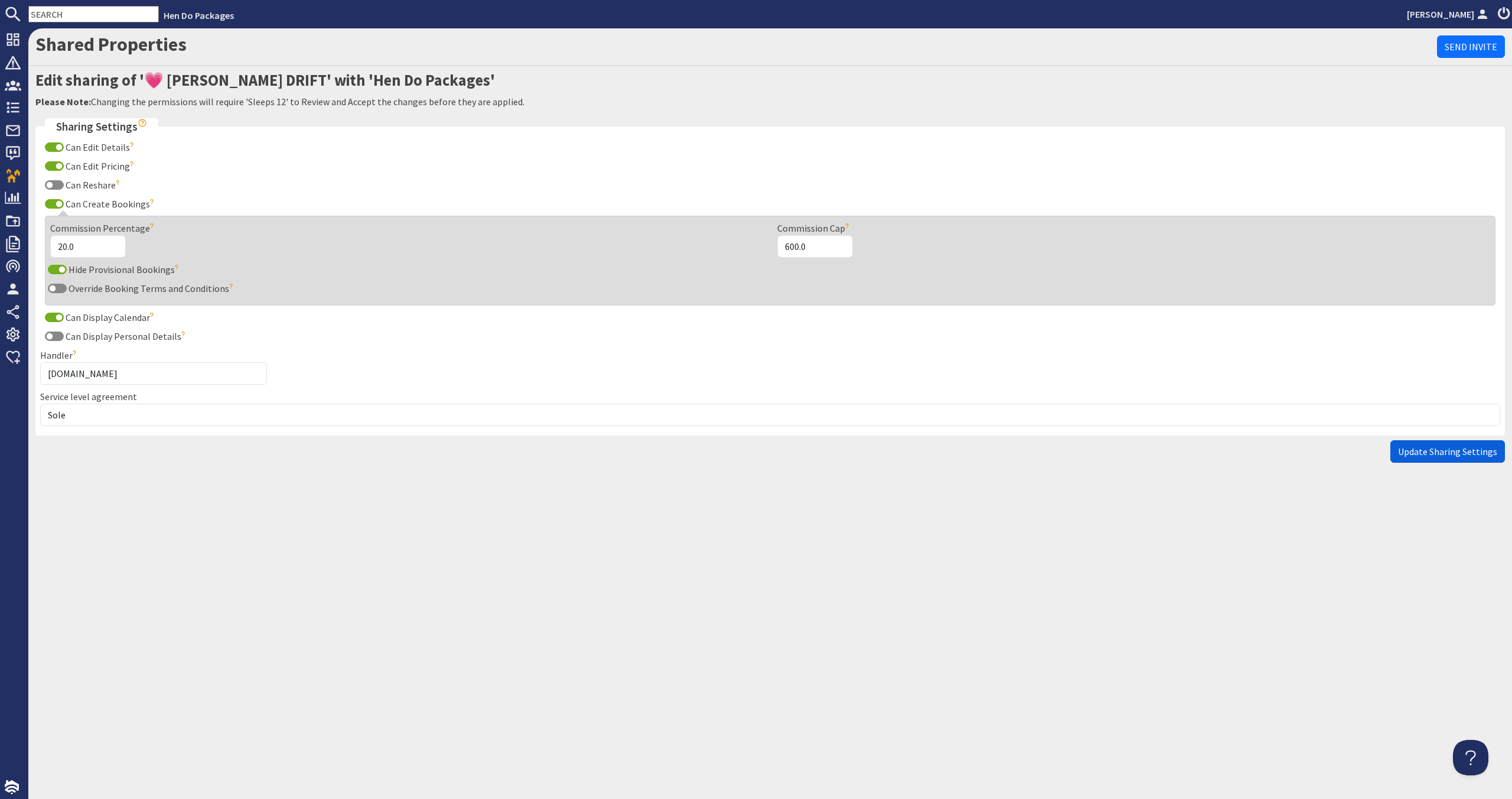
click at [1406, 449] on span "Update Sharing Settings" at bounding box center [1447, 451] width 99 height 12
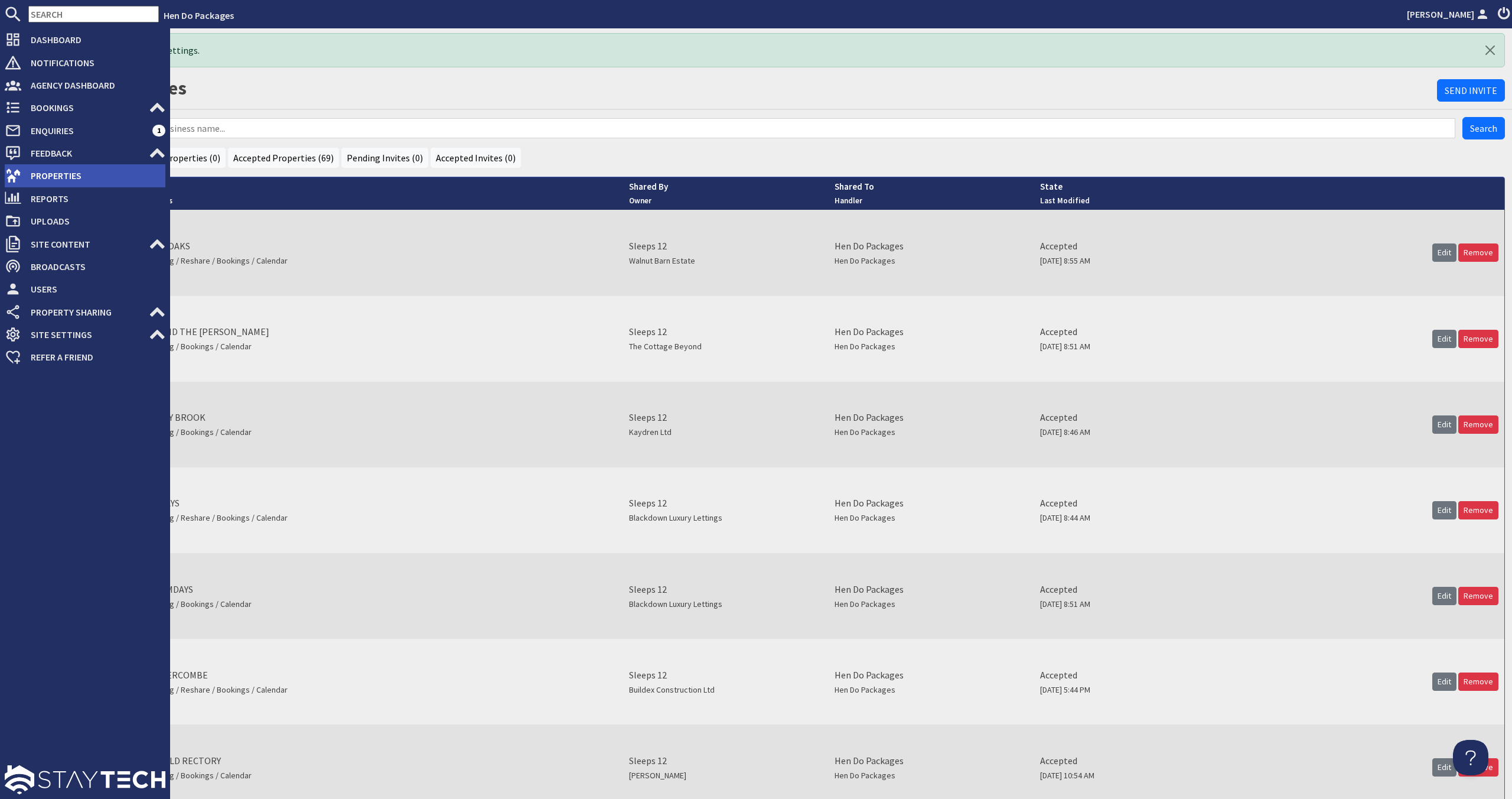
click at [33, 184] on span "Properties" at bounding box center [93, 176] width 144 height 19
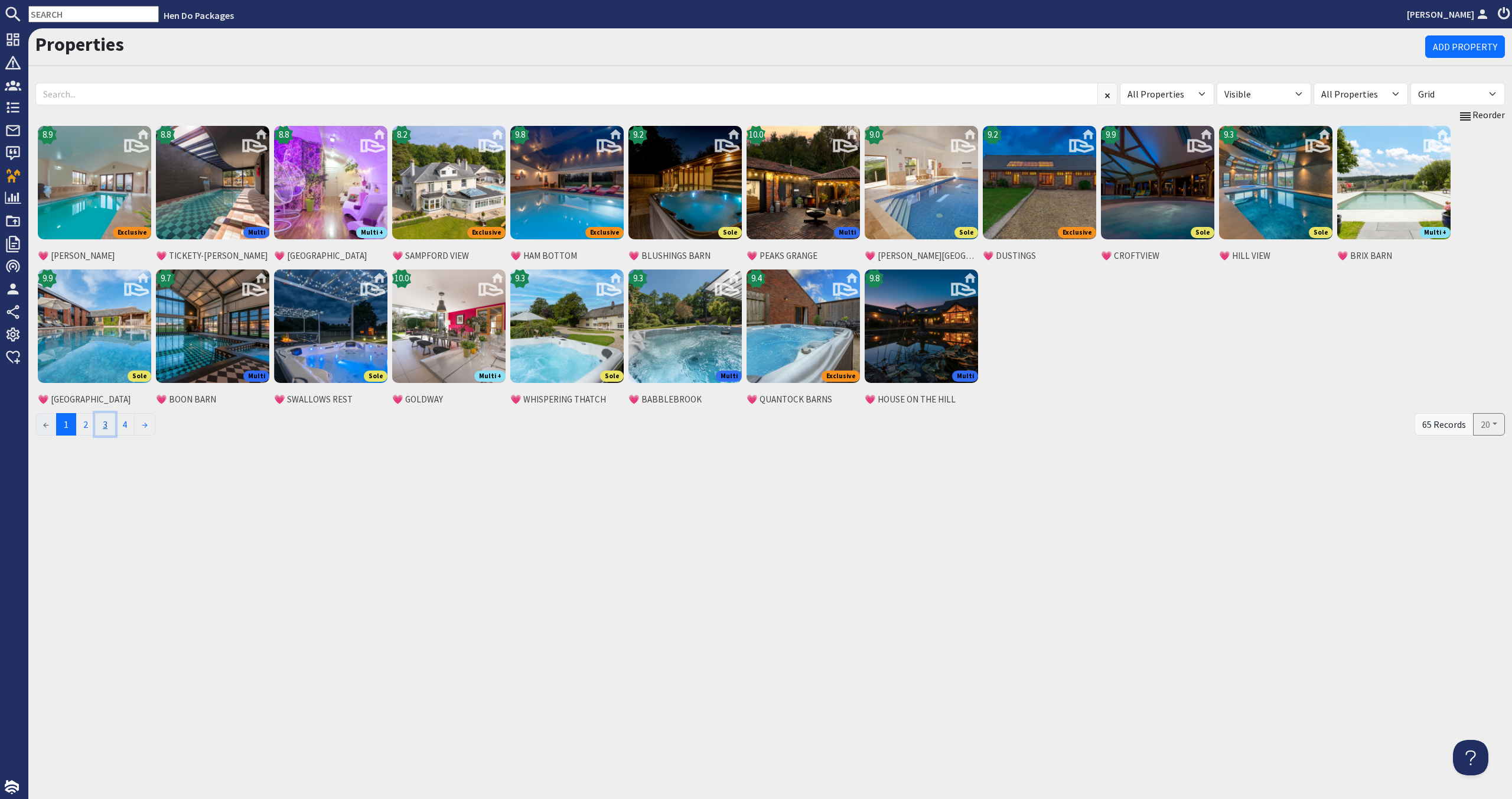
click at [113, 428] on link "3" at bounding box center [106, 424] width 20 height 22
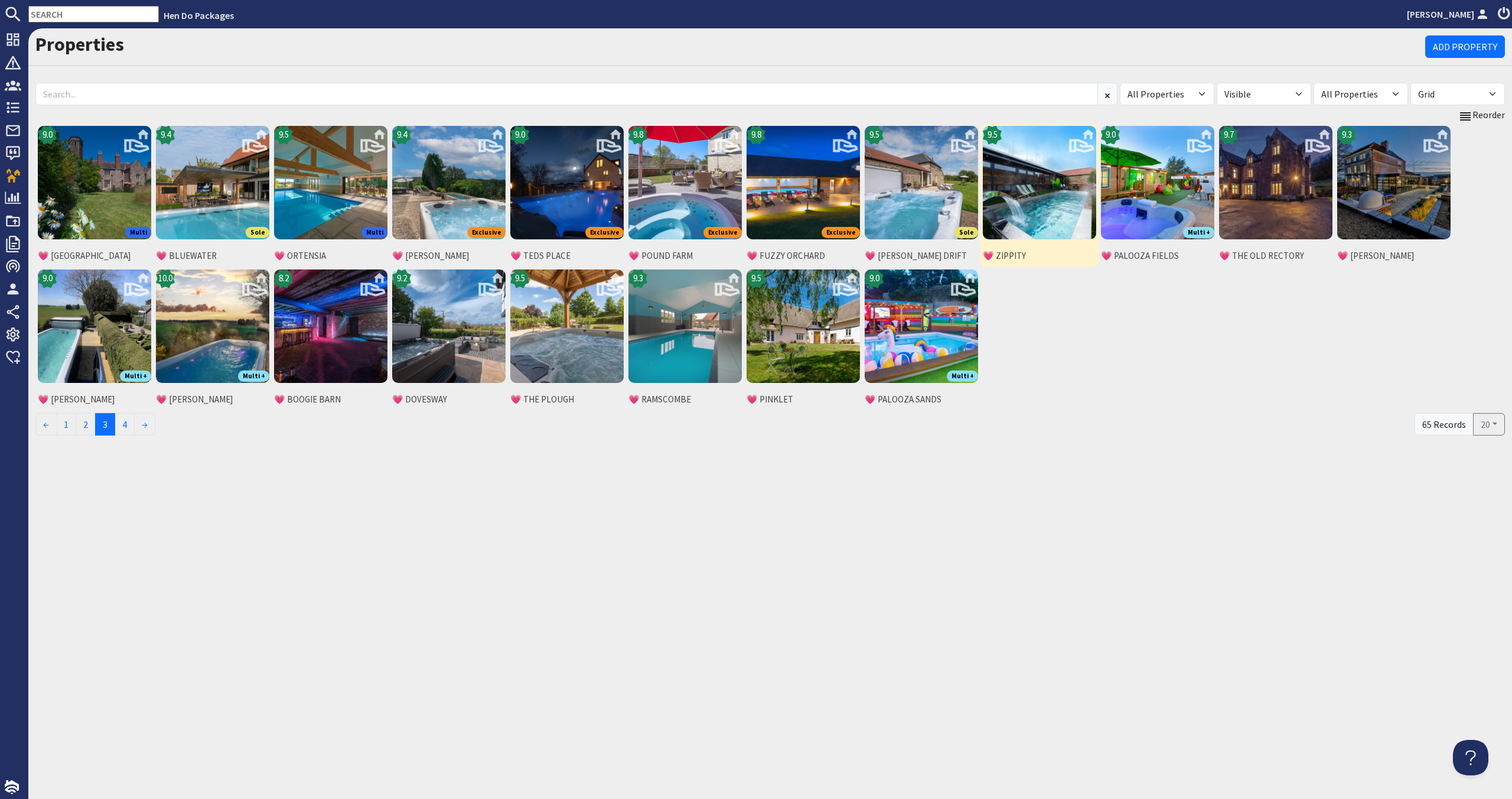
click at [1023, 221] on img at bounding box center [1039, 182] width 113 height 113
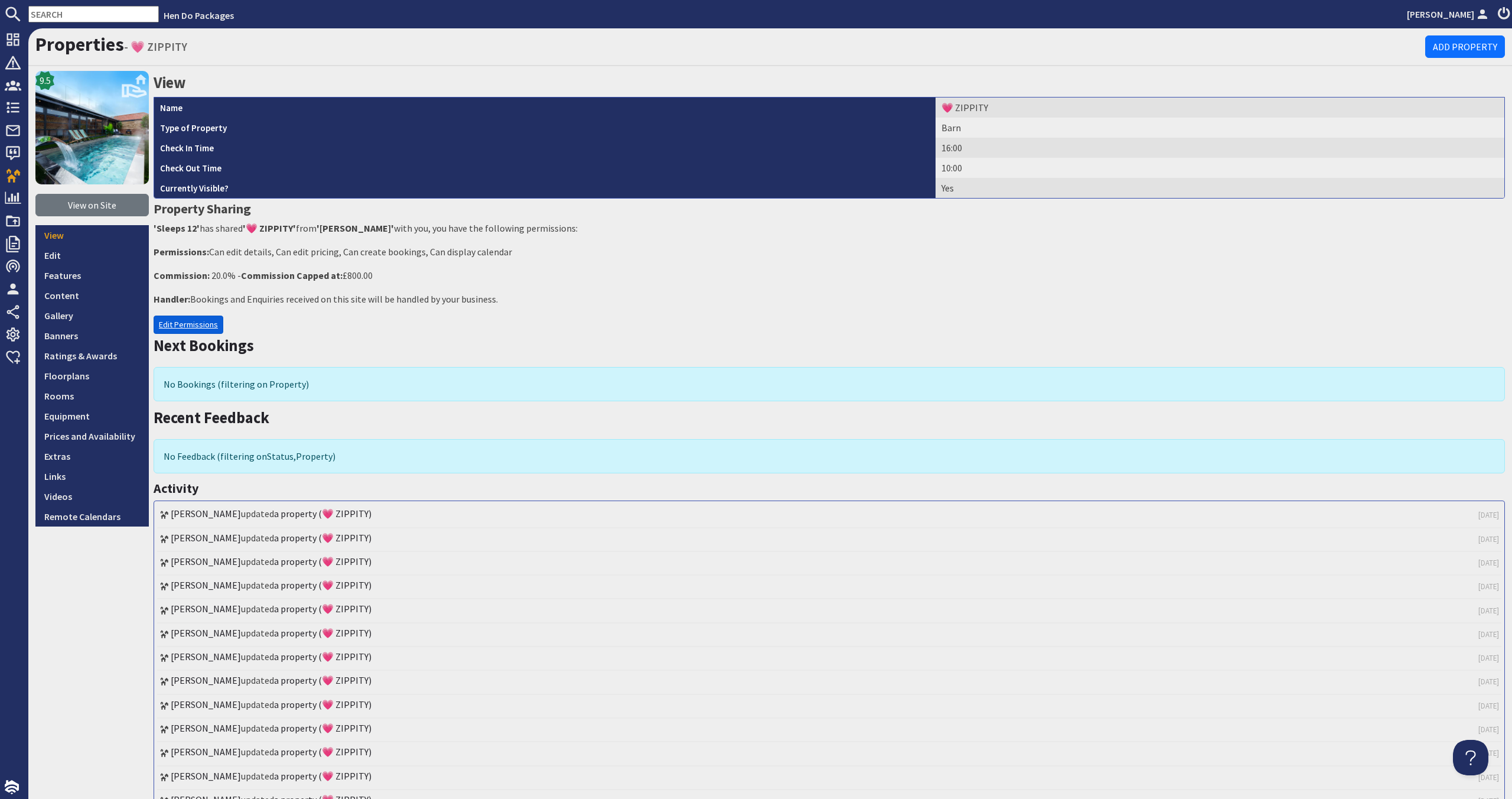
click at [174, 321] on link "Edit Permissions" at bounding box center [188, 324] width 70 height 18
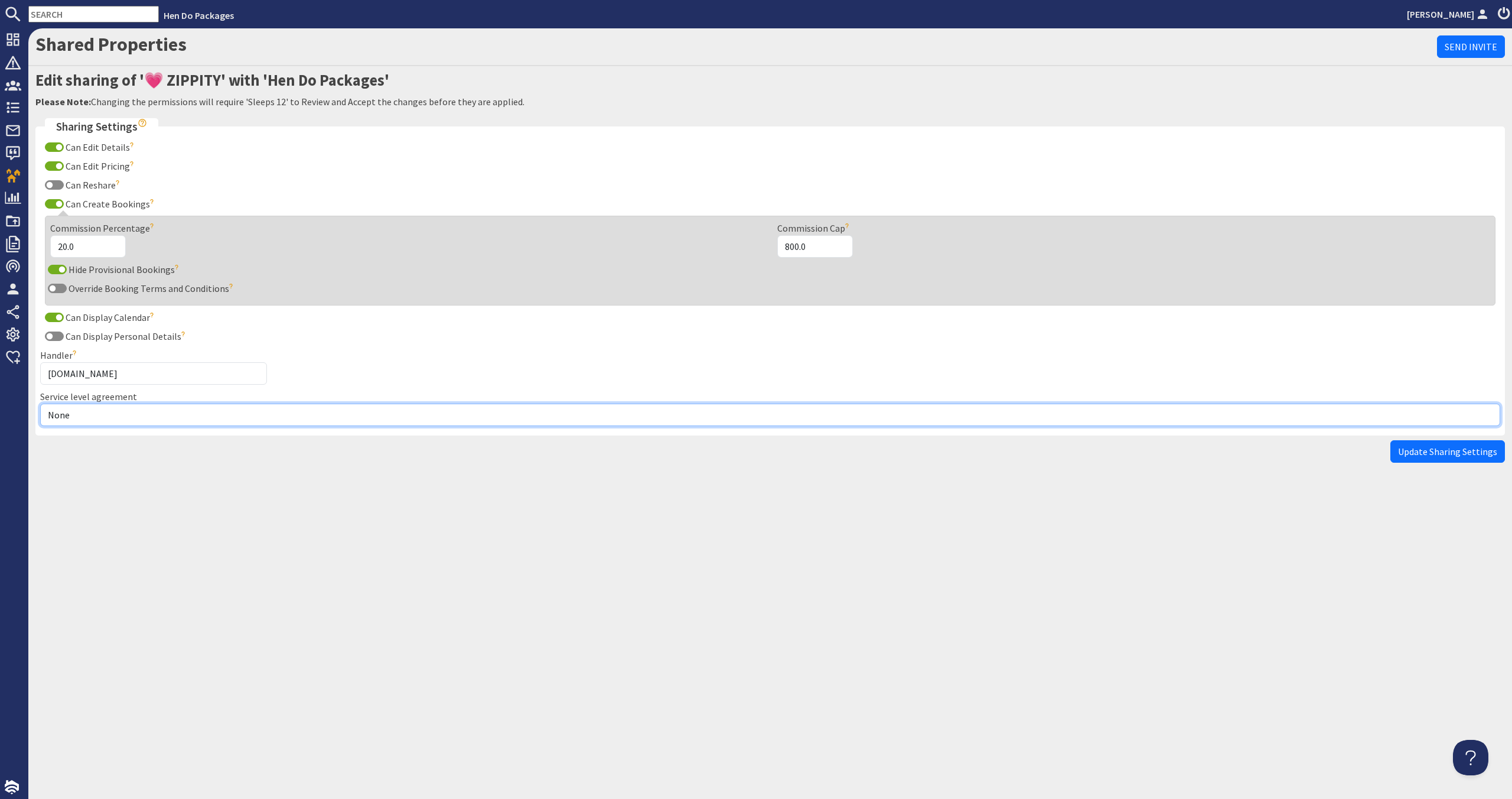
click at [166, 413] on select "None Exclusive Multi + Multi Sole" at bounding box center [770, 414] width 1460 height 22
select select "11"
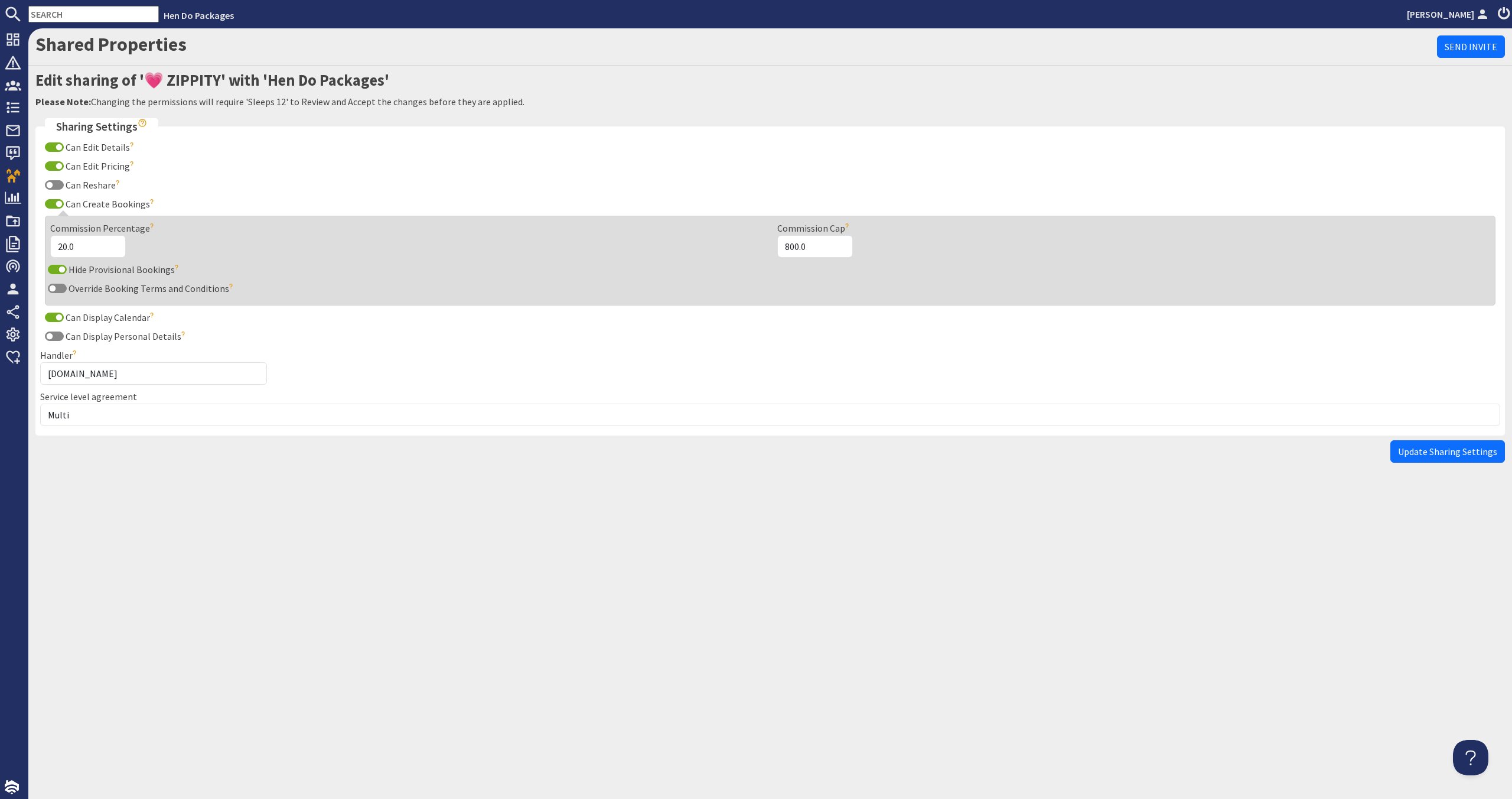
click at [1418, 449] on span "Update Sharing Settings" at bounding box center [1447, 451] width 99 height 12
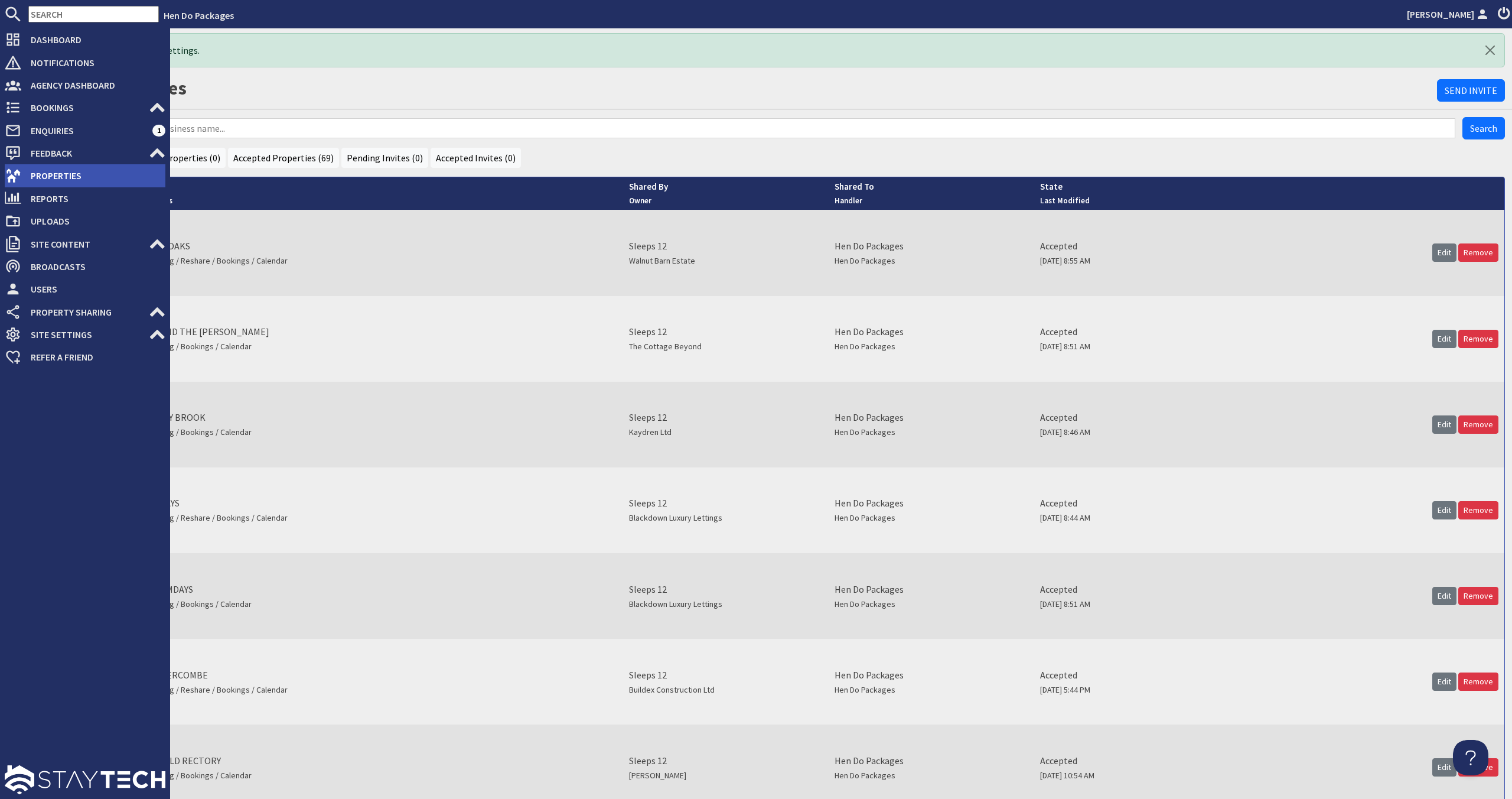
click at [33, 170] on span "Properties" at bounding box center [93, 176] width 144 height 19
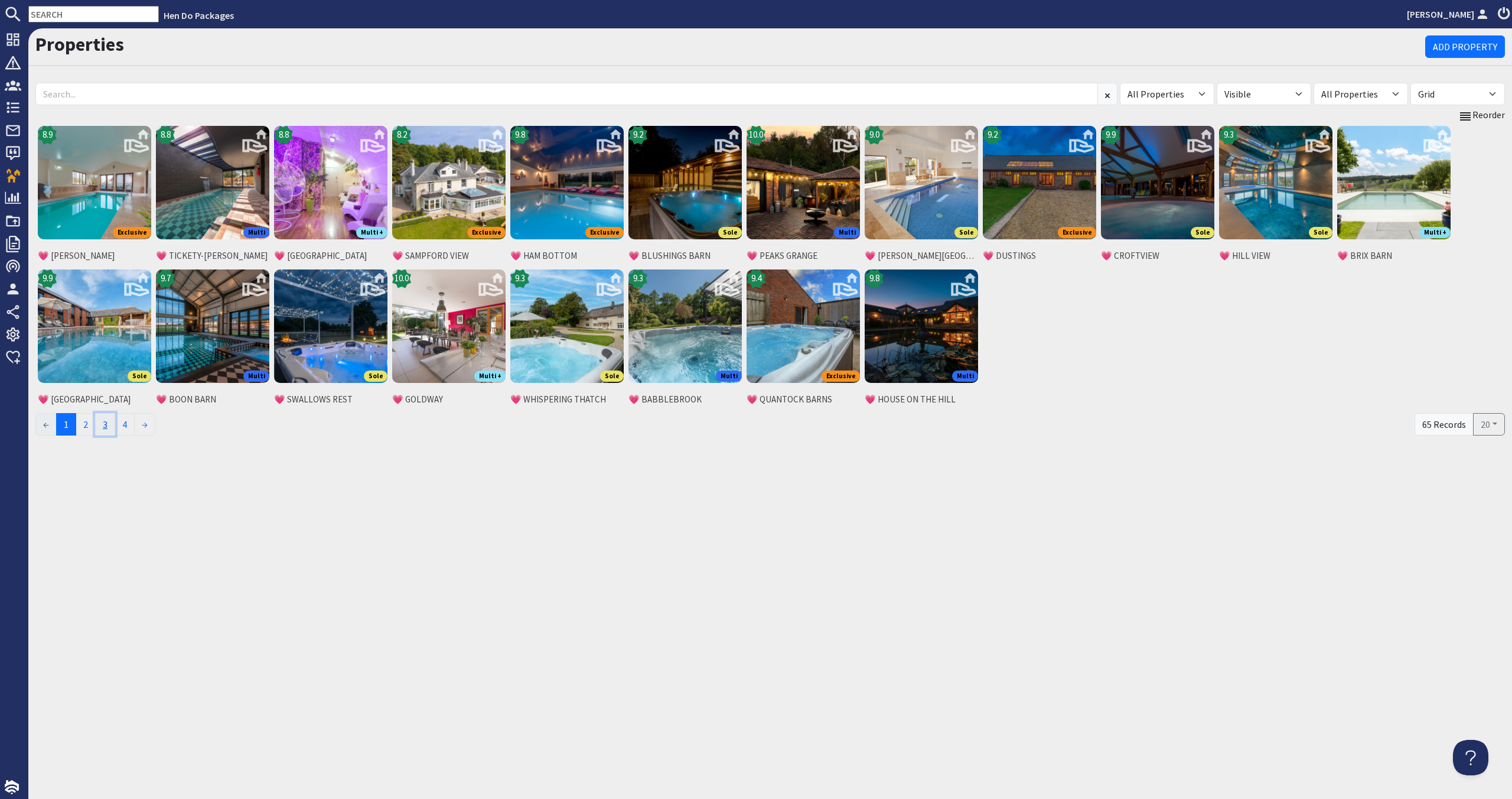
click at [106, 424] on link "3" at bounding box center [106, 424] width 20 height 22
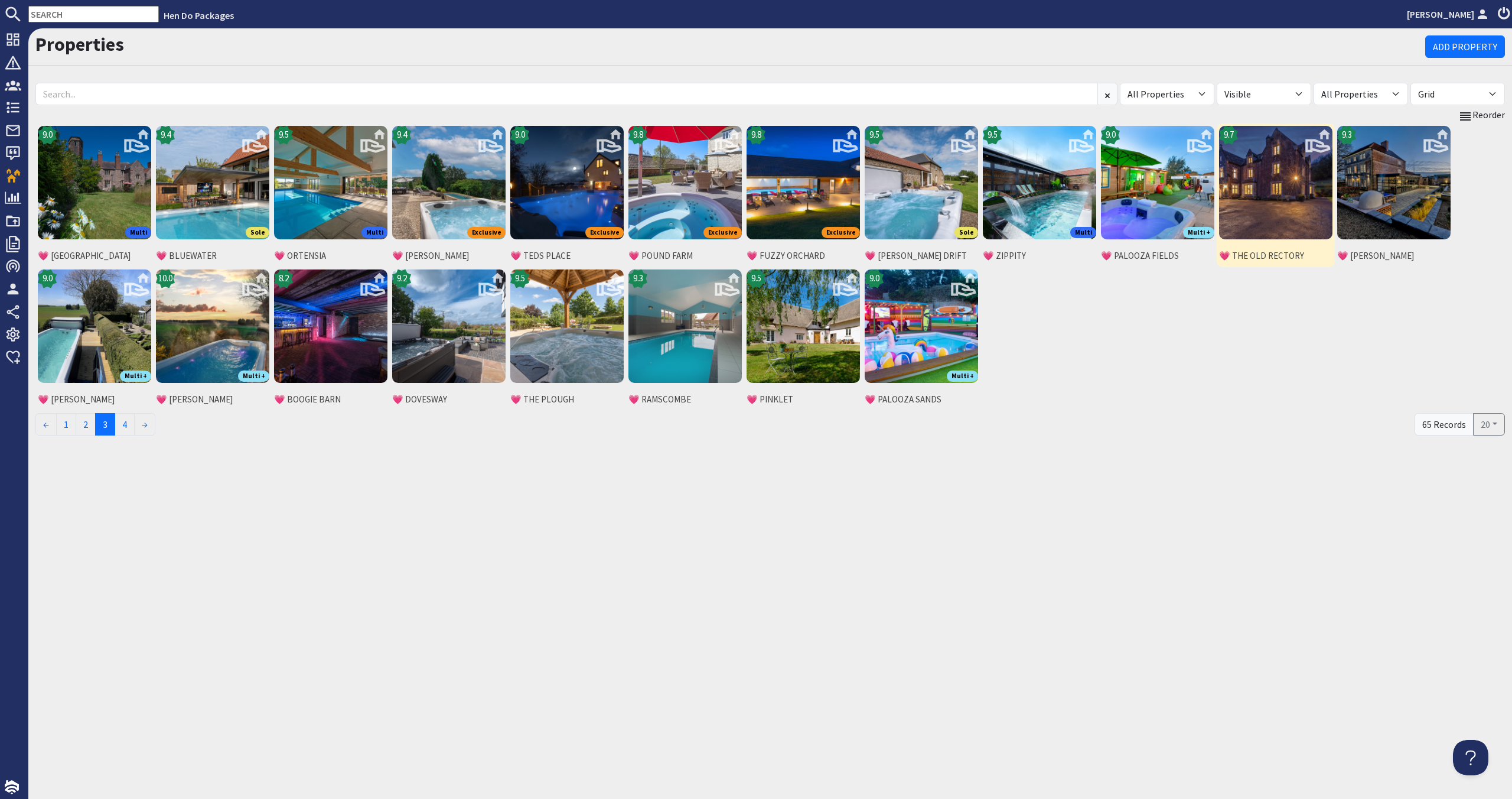
click at [1273, 203] on img at bounding box center [1275, 182] width 113 height 113
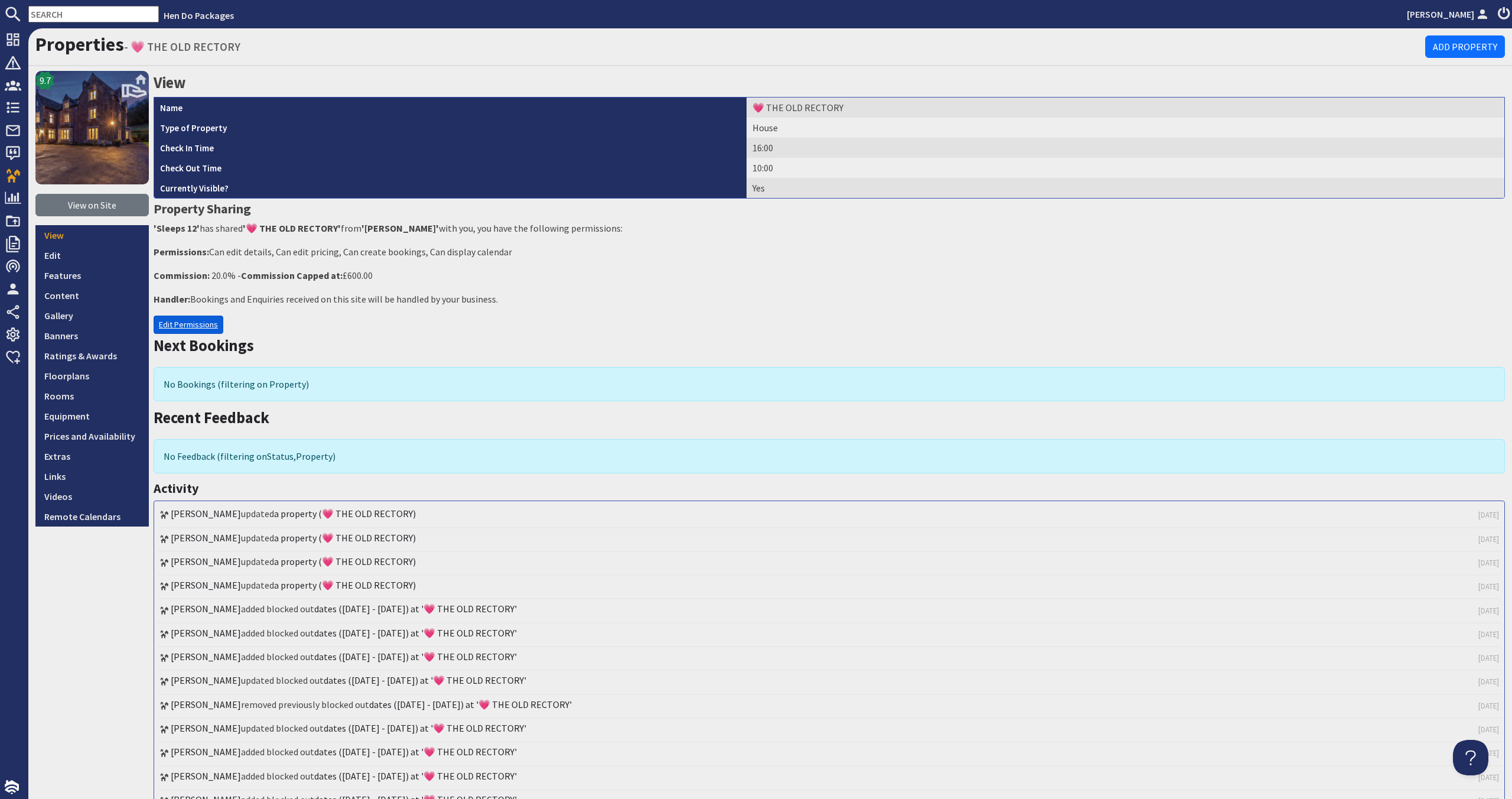
click at [181, 318] on link "Edit Permissions" at bounding box center [188, 324] width 70 height 18
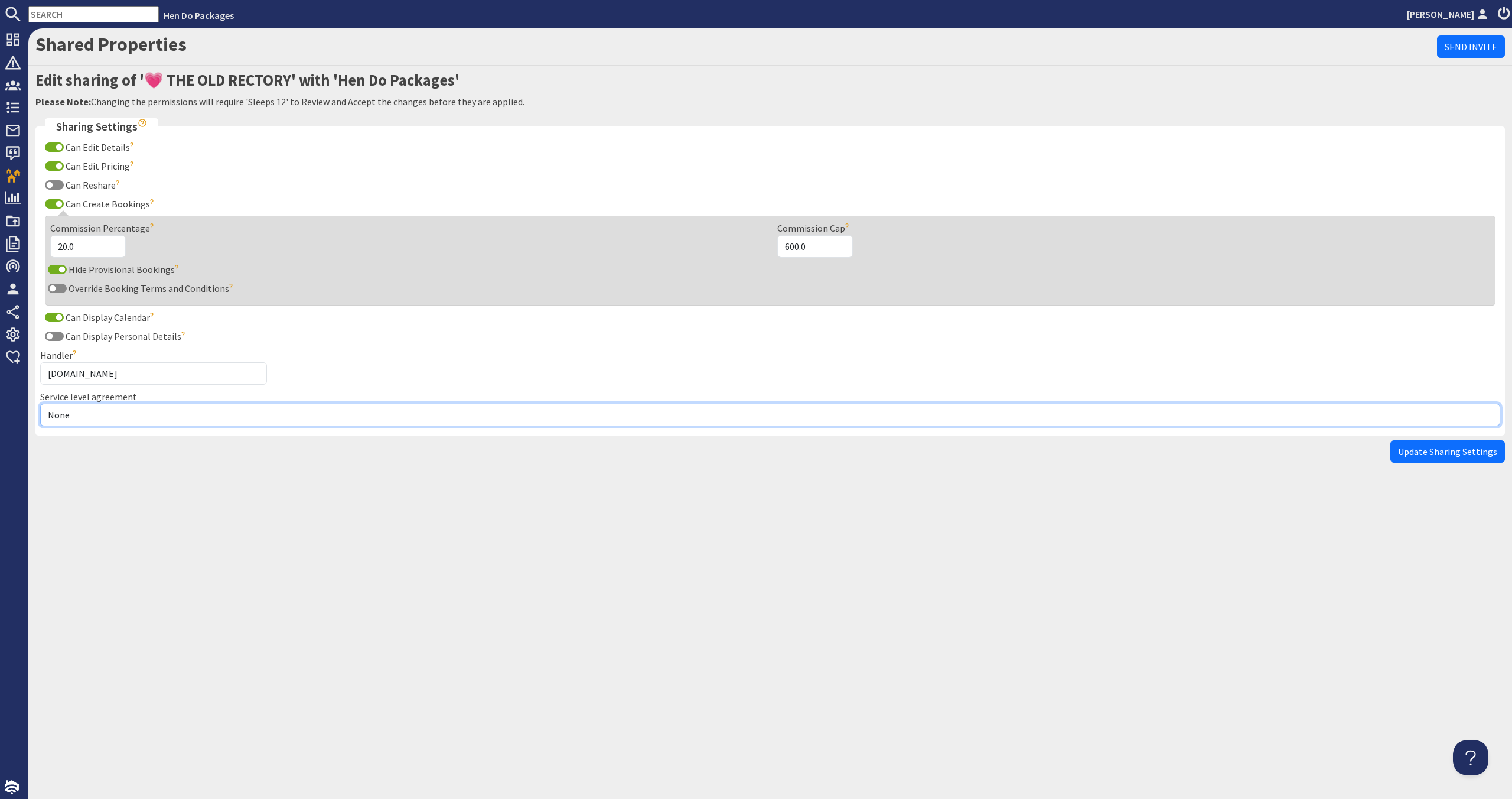
click at [151, 411] on select "None Exclusive Multi + Multi Sole" at bounding box center [770, 414] width 1460 height 22
select select "7"
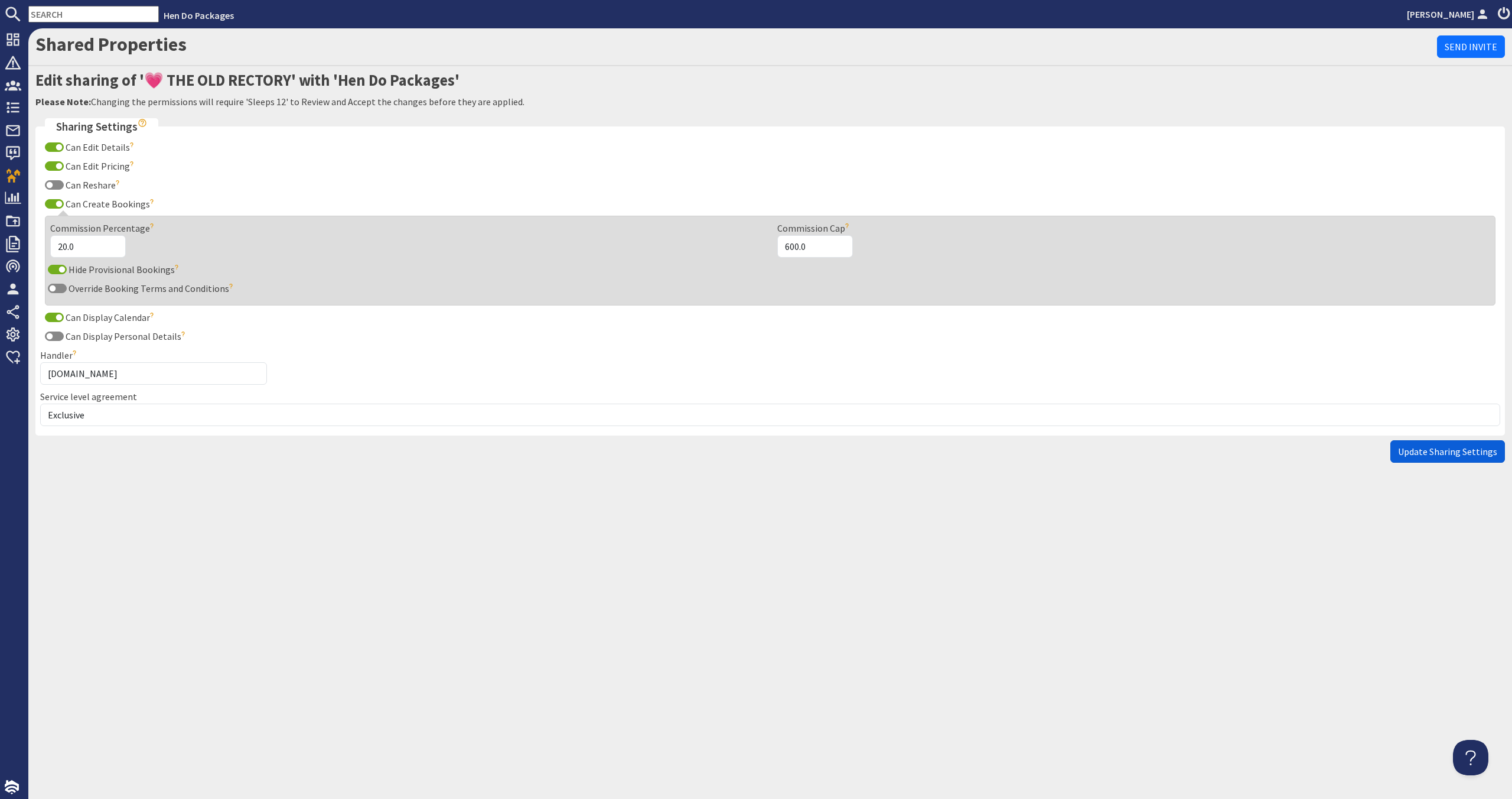
click at [1463, 455] on span "Update Sharing Settings" at bounding box center [1447, 451] width 99 height 12
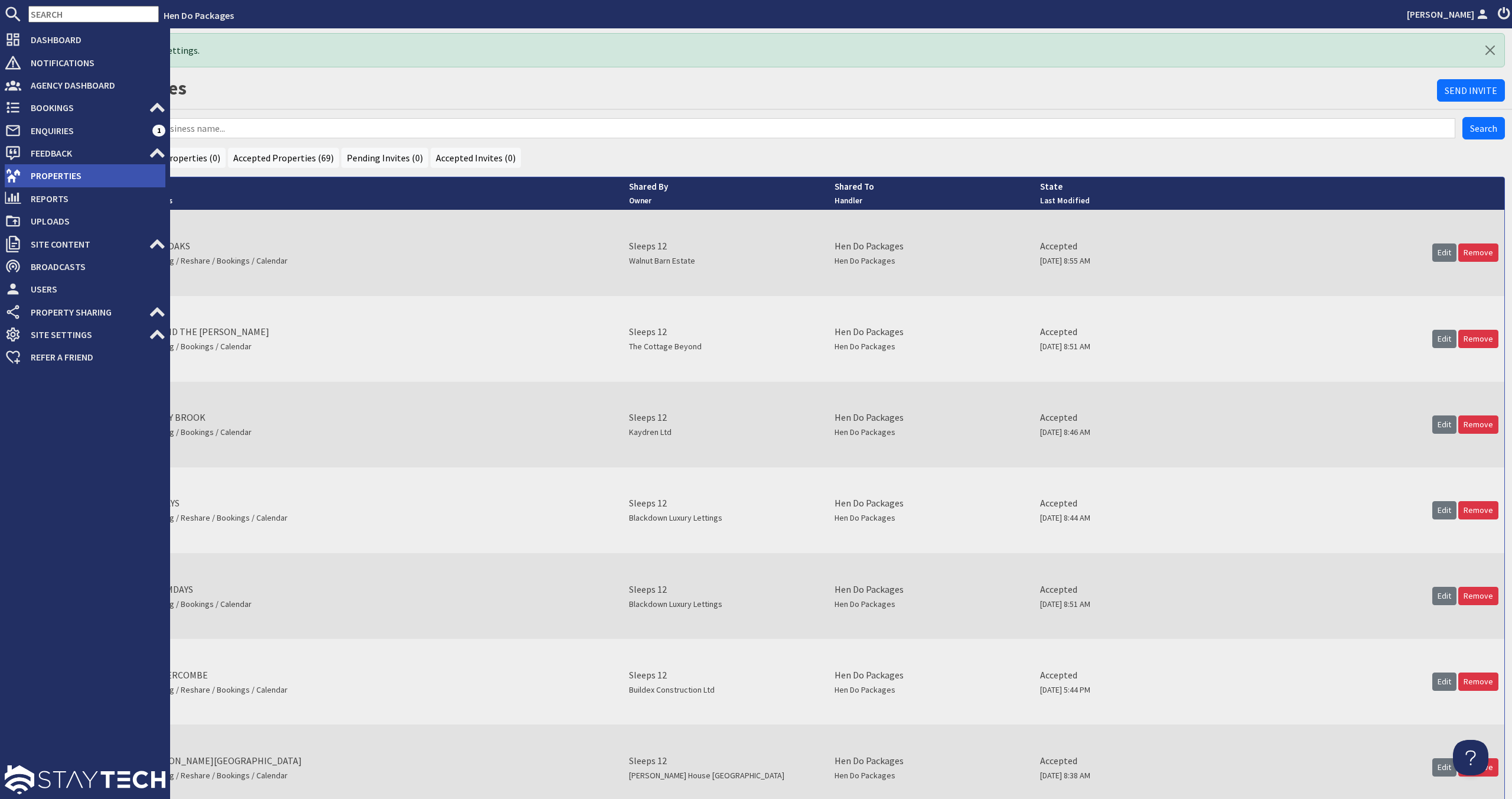
click at [55, 182] on span "Properties" at bounding box center [93, 176] width 144 height 19
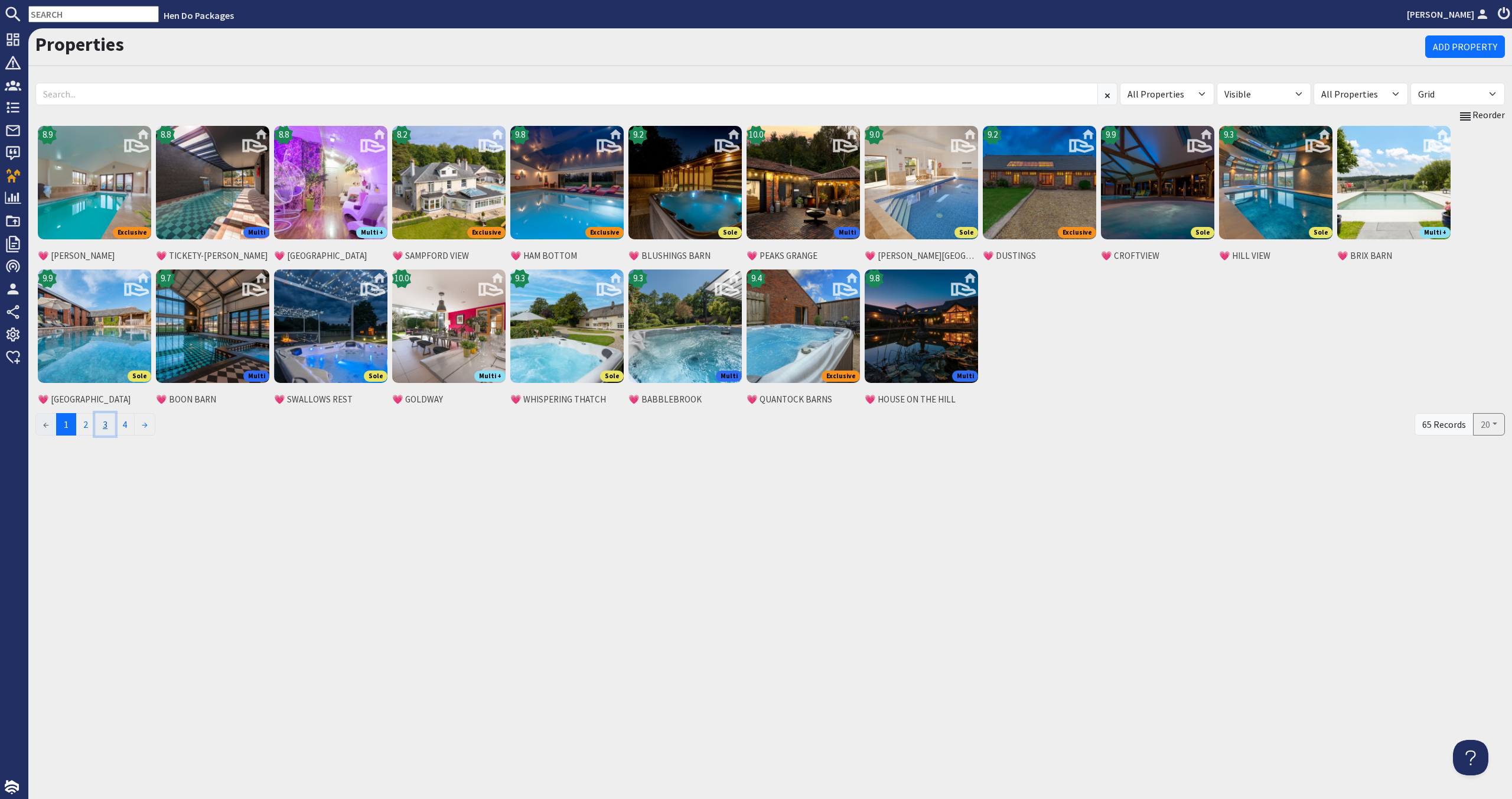
click at [115, 423] on link "3" at bounding box center [106, 424] width 20 height 22
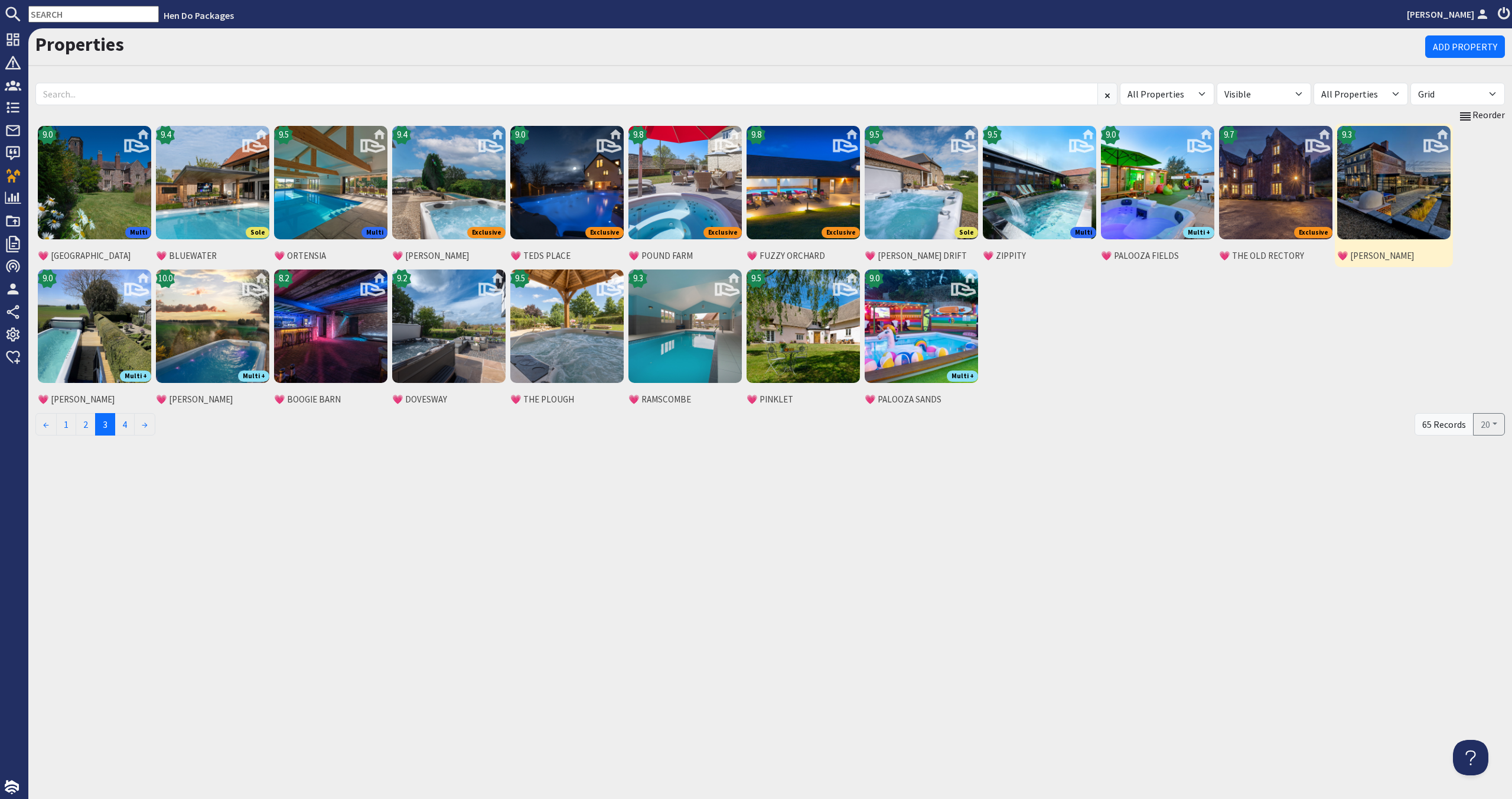
click at [1371, 185] on img at bounding box center [1394, 182] width 113 height 113
click at [1376, 206] on img at bounding box center [1394, 182] width 113 height 113
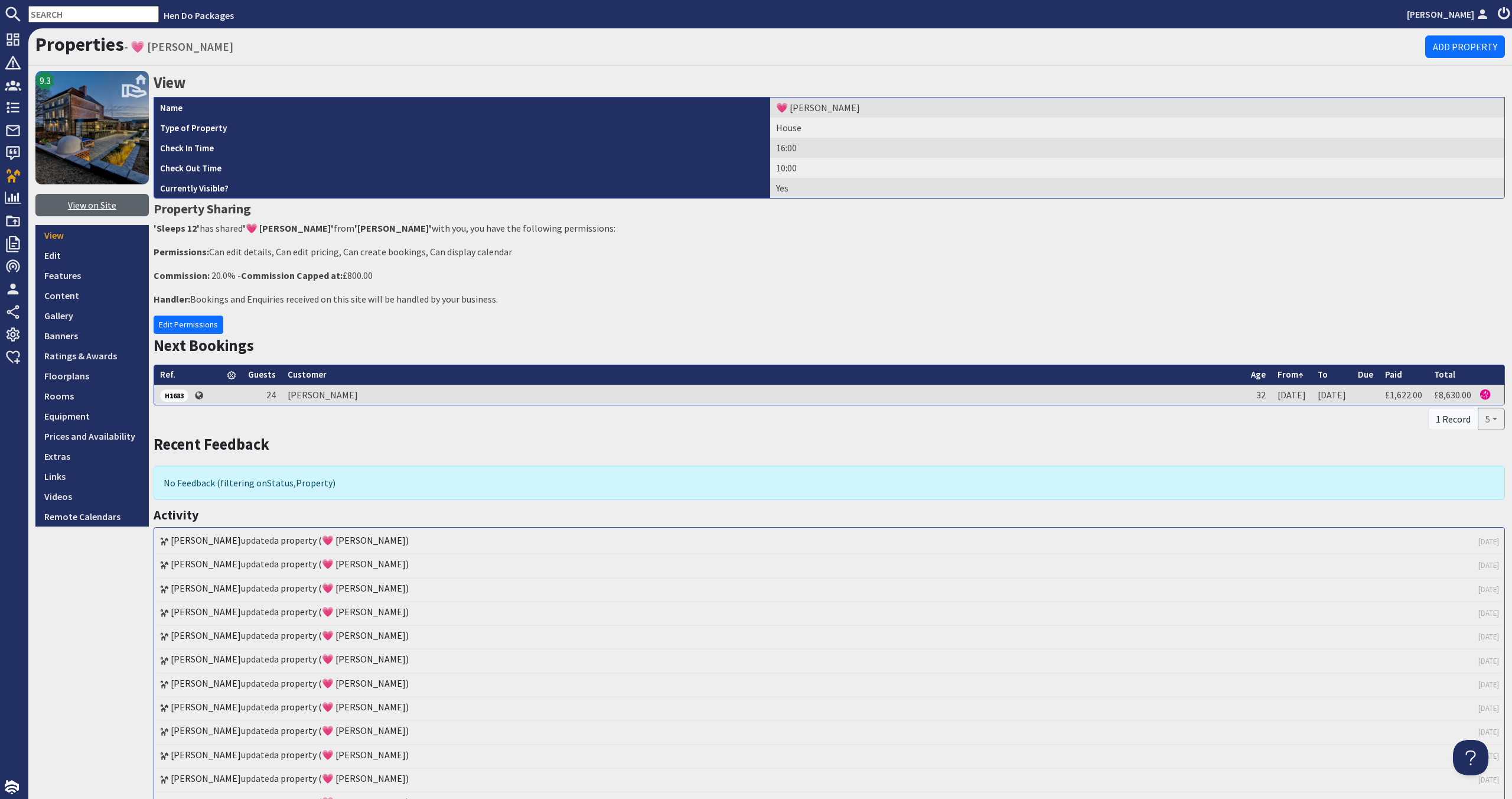
click at [113, 202] on link "View on Site" at bounding box center [92, 205] width 113 height 22
click at [209, 324] on link "Edit Permissions" at bounding box center [188, 324] width 70 height 18
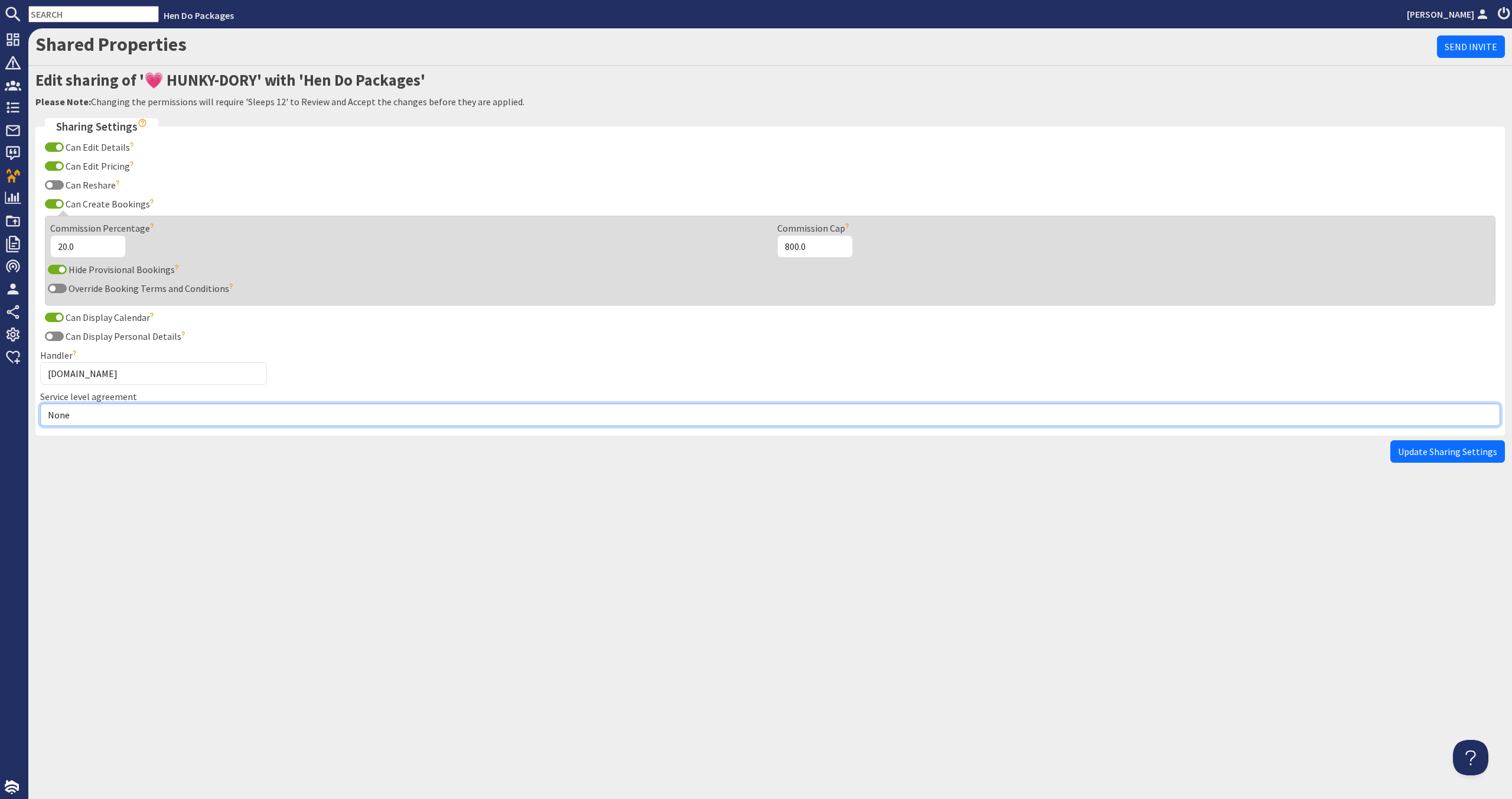
click at [150, 405] on select "None Exclusive Multi + Multi Sole" at bounding box center [770, 414] width 1460 height 22
select select "11"
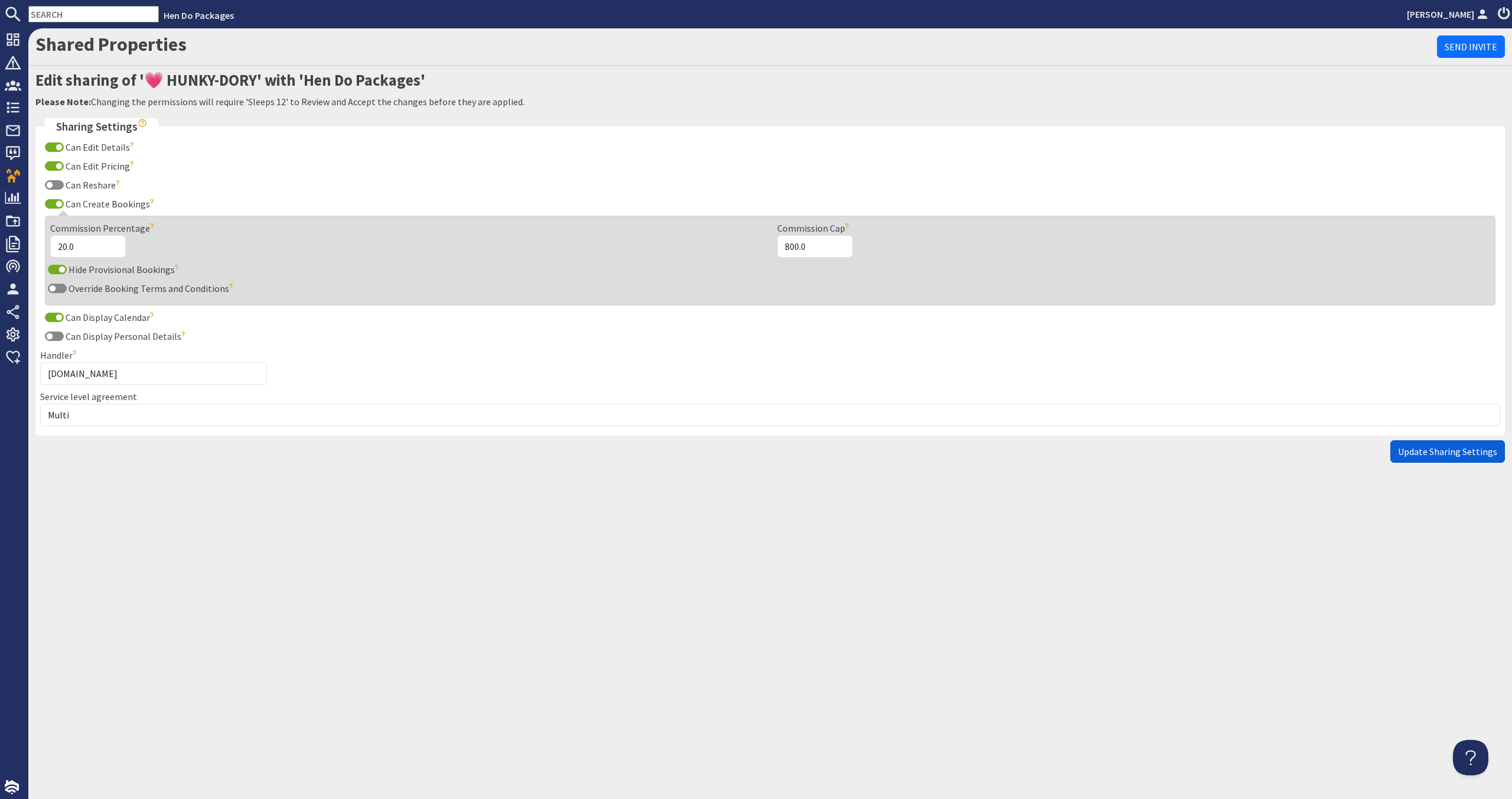
click at [1426, 456] on span "Update Sharing Settings" at bounding box center [1447, 451] width 99 height 12
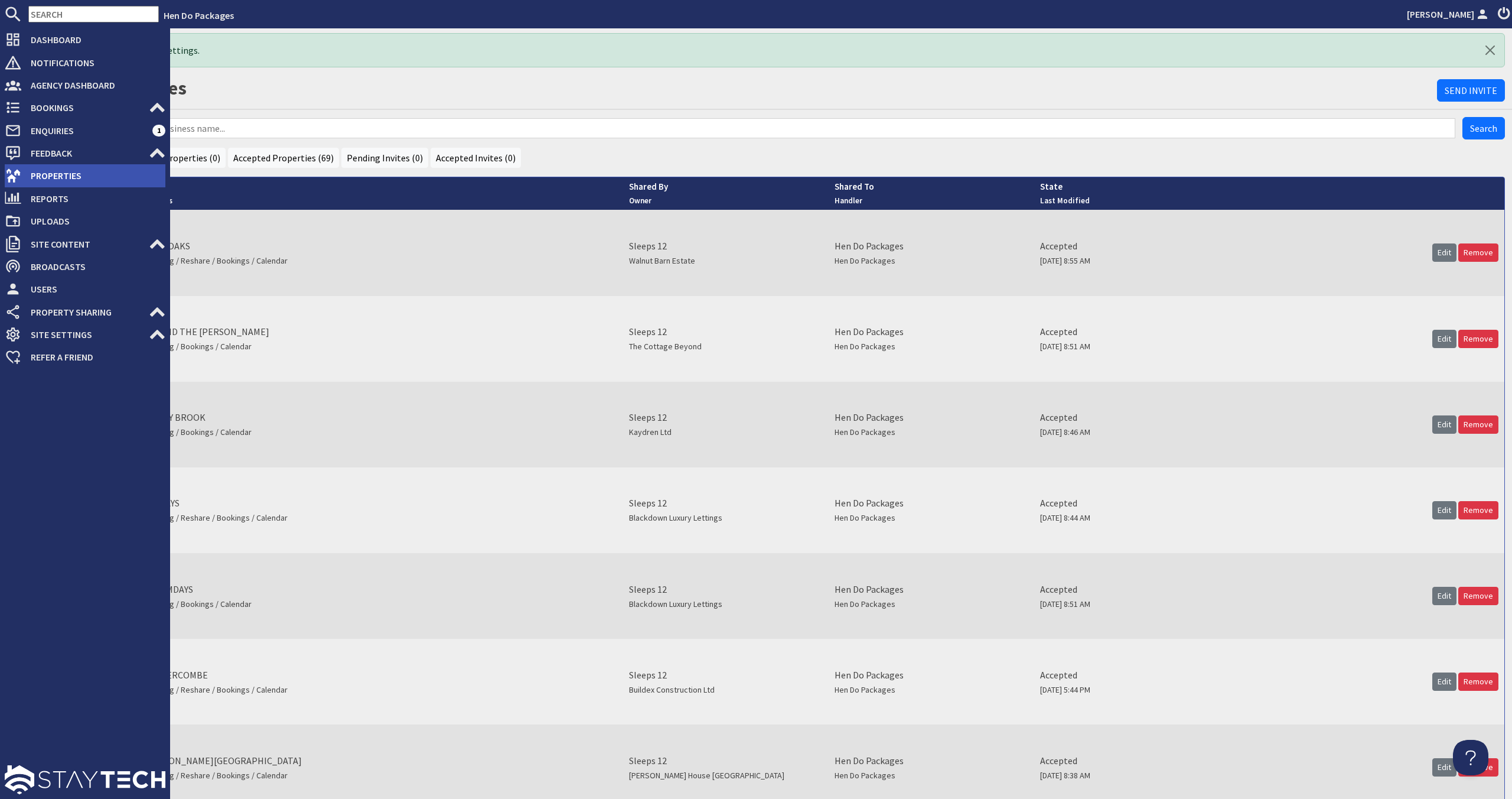
click at [13, 174] on icon at bounding box center [13, 175] width 16 height 16
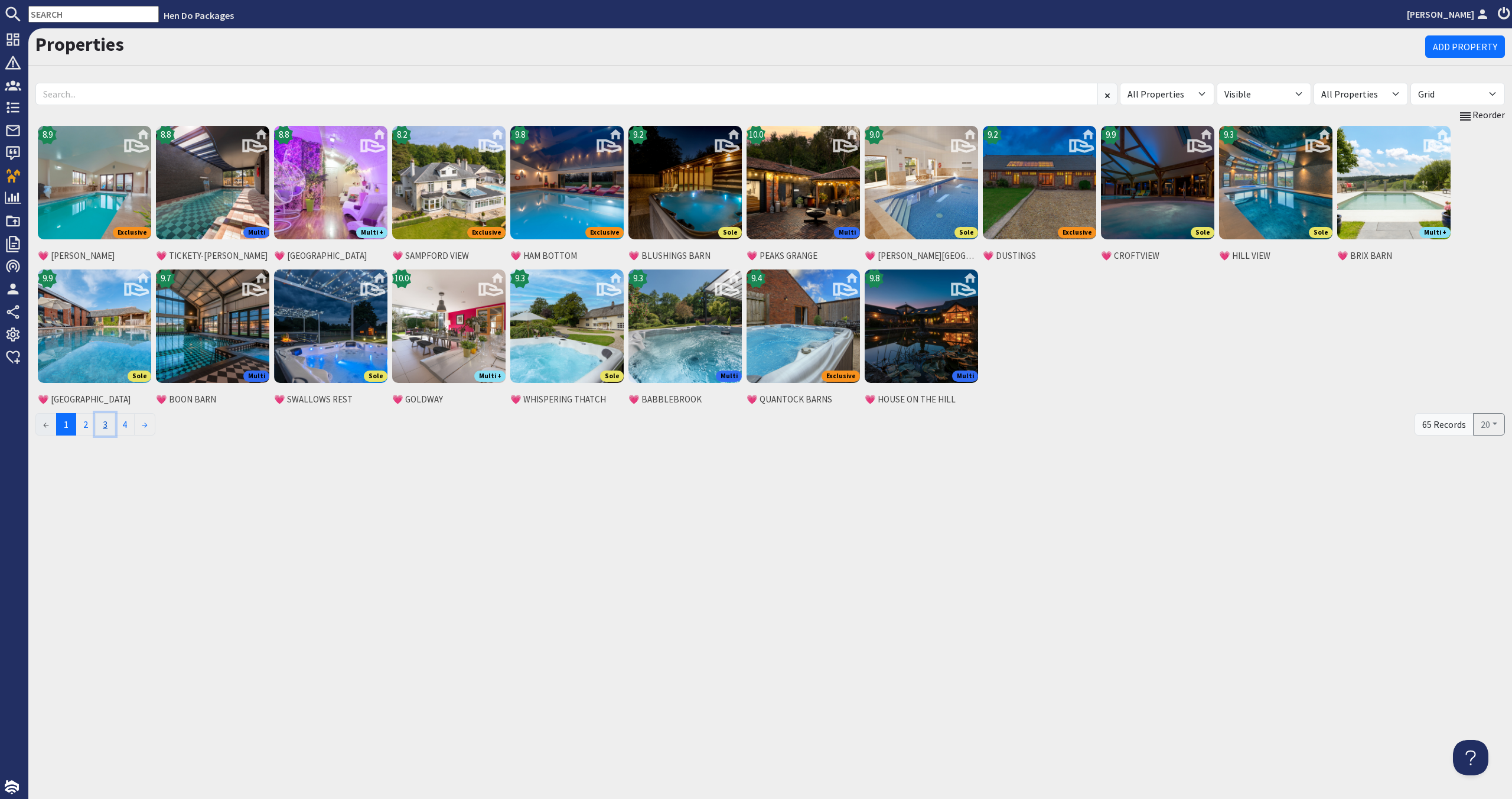
click at [114, 419] on link "3" at bounding box center [106, 424] width 20 height 22
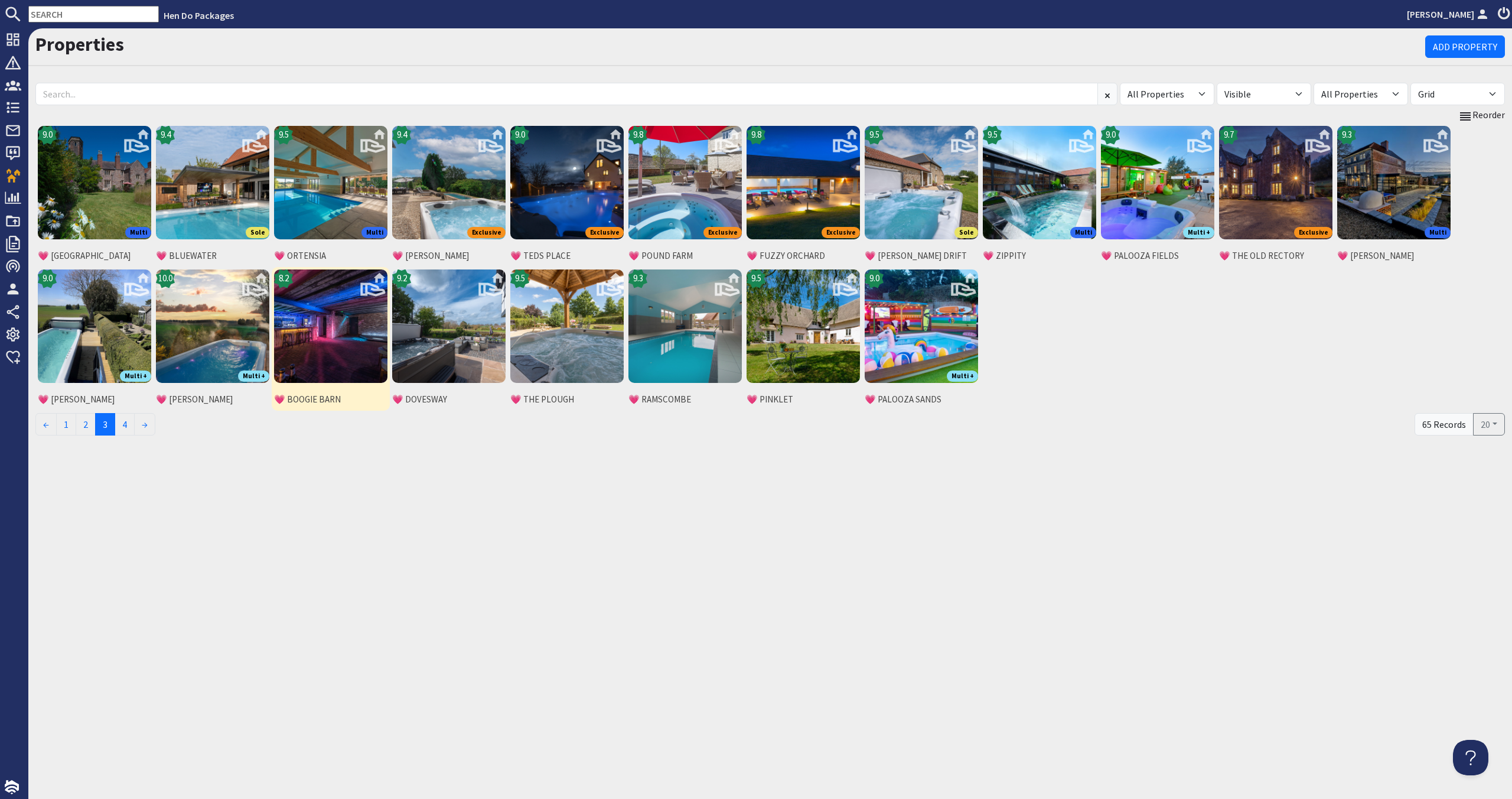
click at [358, 365] on img at bounding box center [330, 326] width 113 height 113
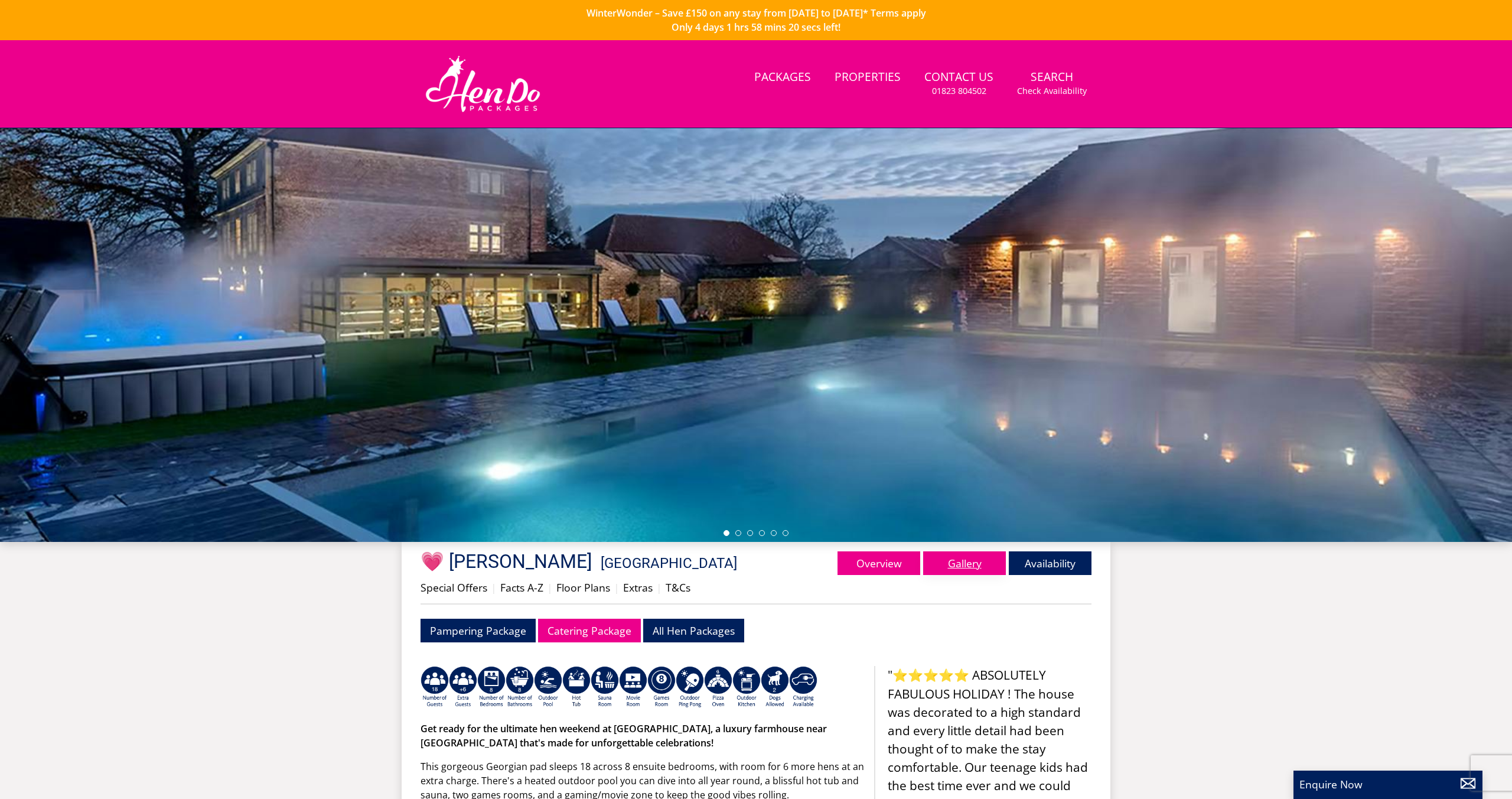
click at [971, 570] on link "Gallery" at bounding box center [964, 563] width 83 height 24
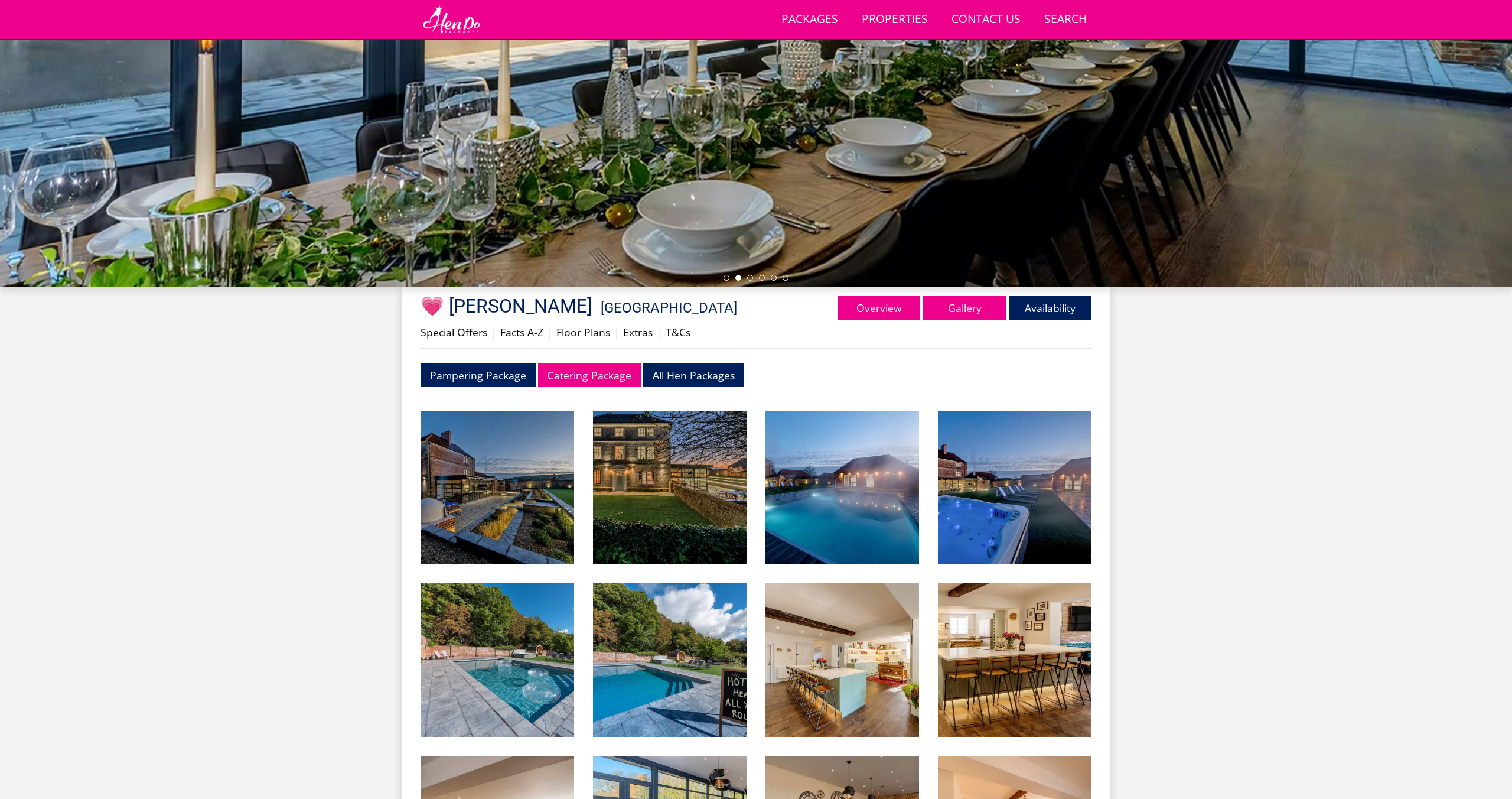
scroll to position [197, 0]
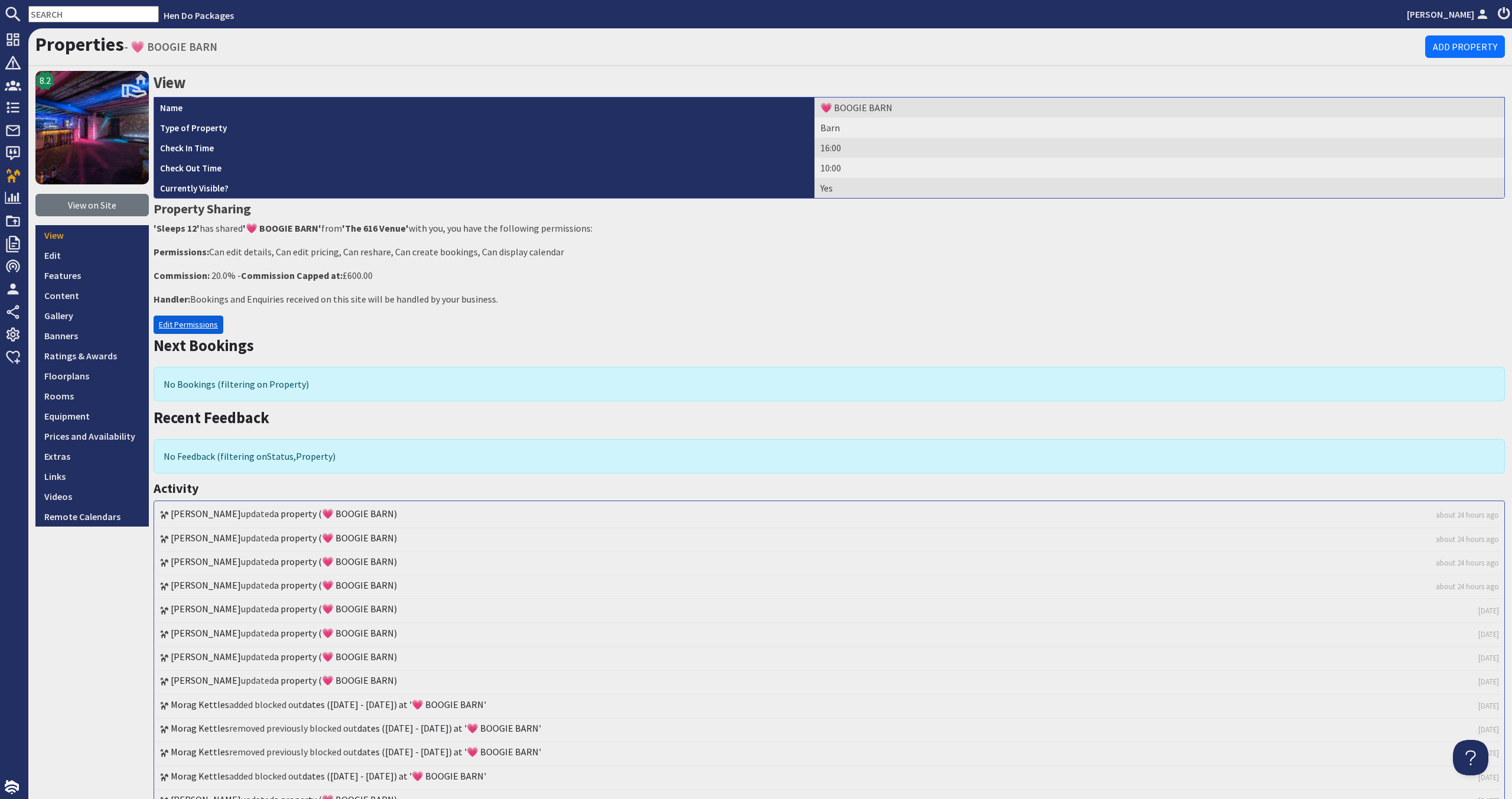
click at [203, 326] on link "Edit Permissions" at bounding box center [188, 324] width 70 height 18
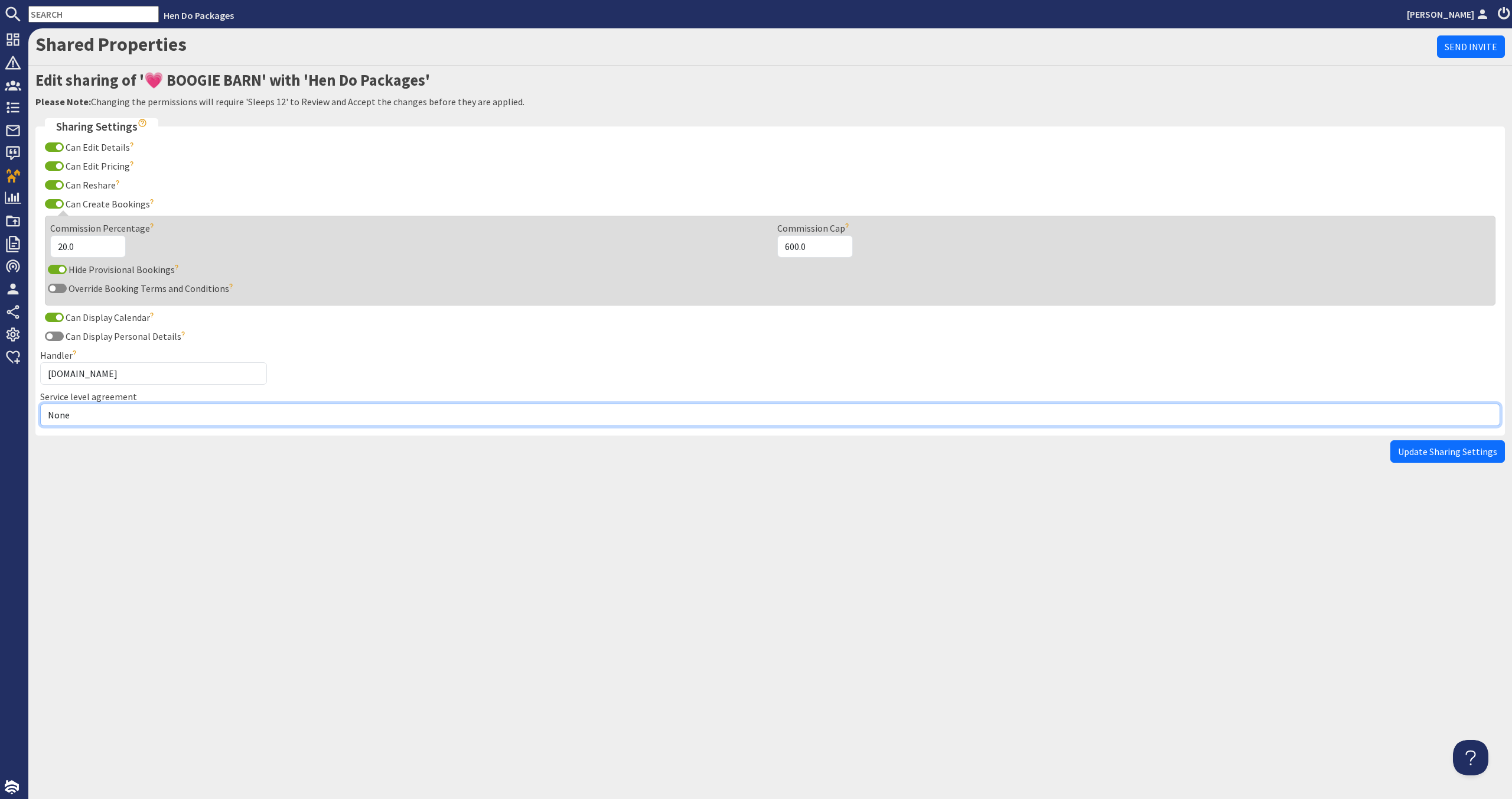
click at [170, 411] on select "None Exclusive Multi + Multi Sole" at bounding box center [770, 414] width 1460 height 22
select select "11"
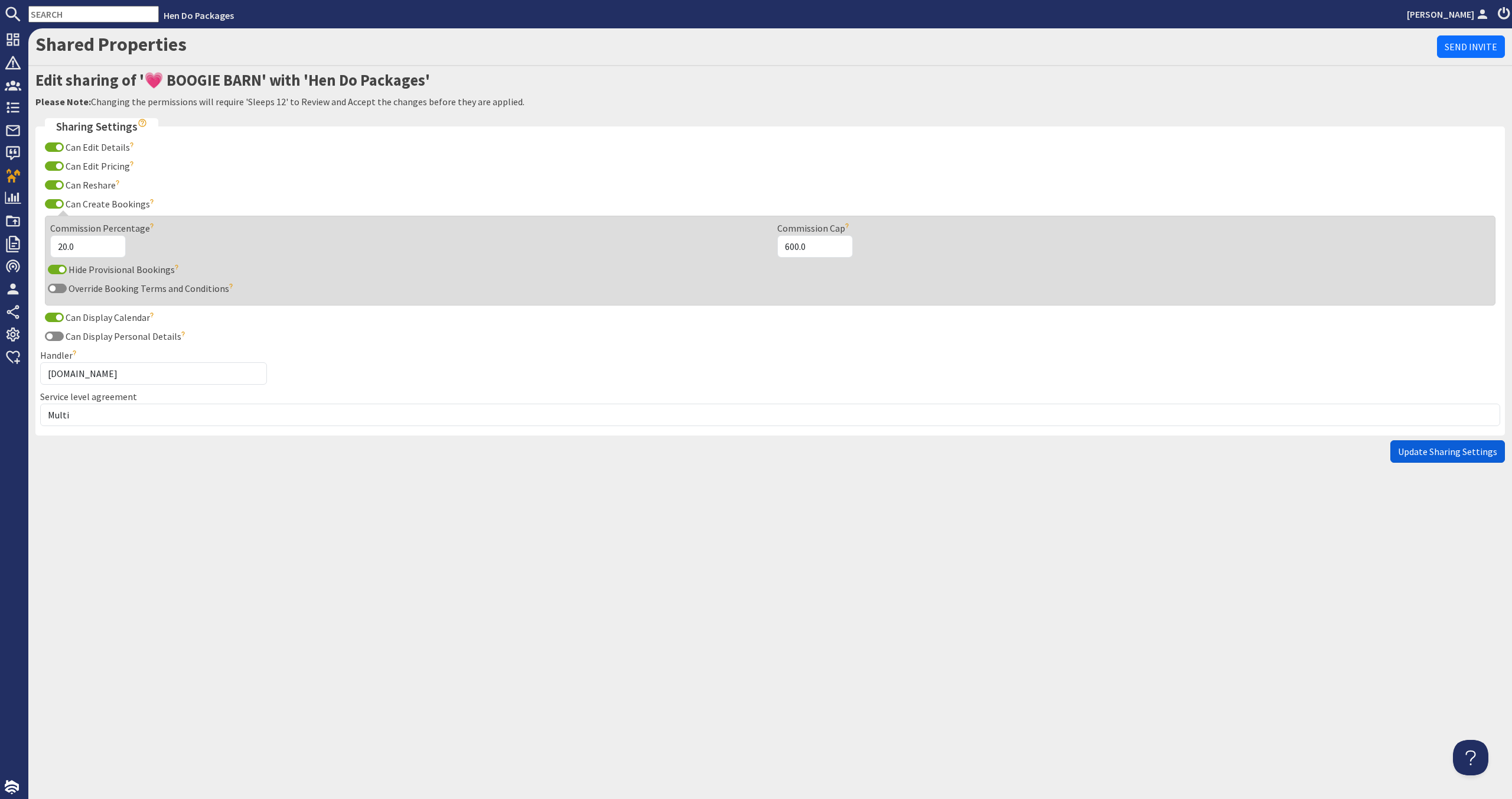
click at [1414, 449] on span "Update Sharing Settings" at bounding box center [1447, 451] width 99 height 12
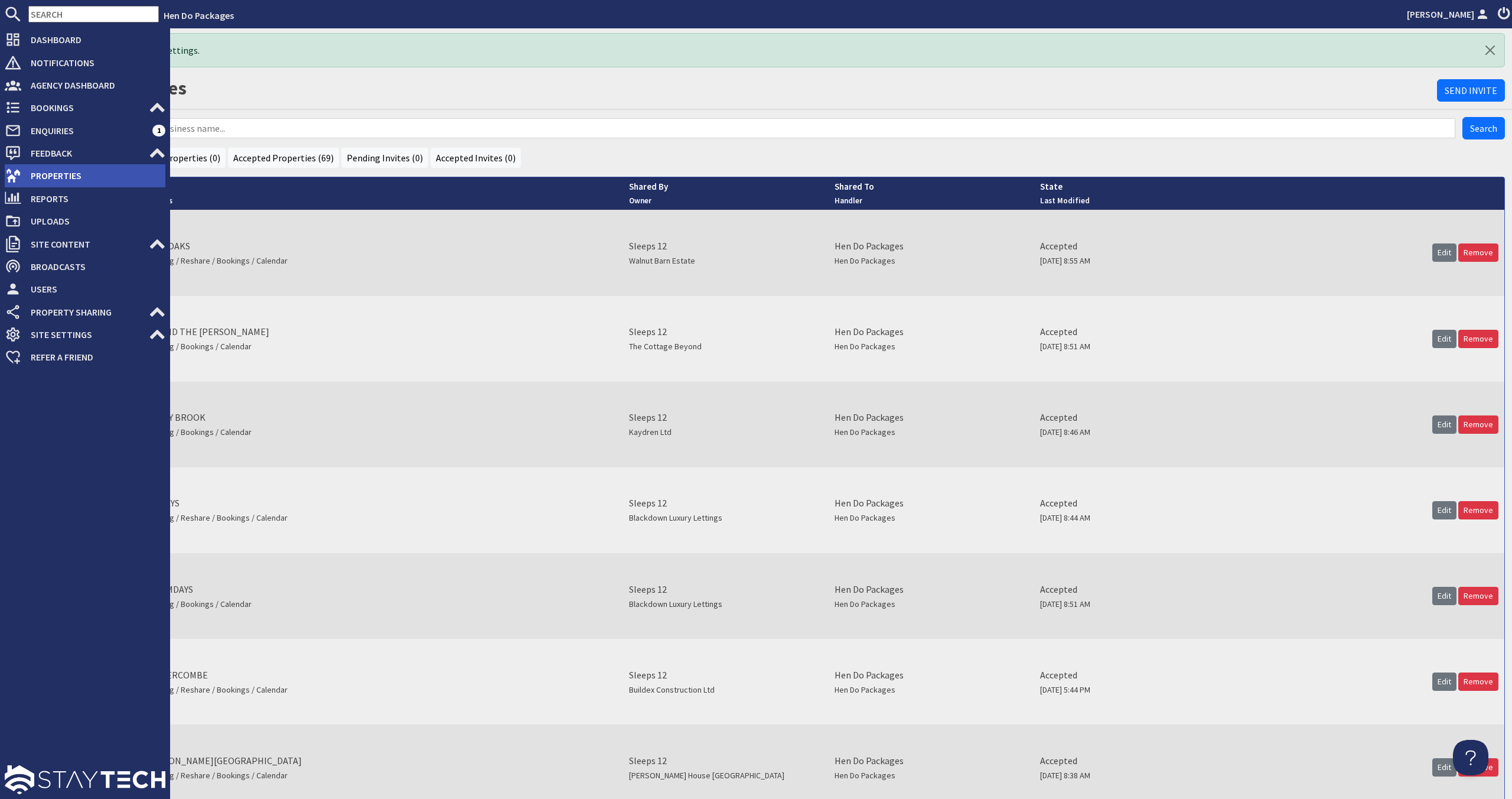
click at [38, 168] on span "Properties" at bounding box center [93, 176] width 144 height 19
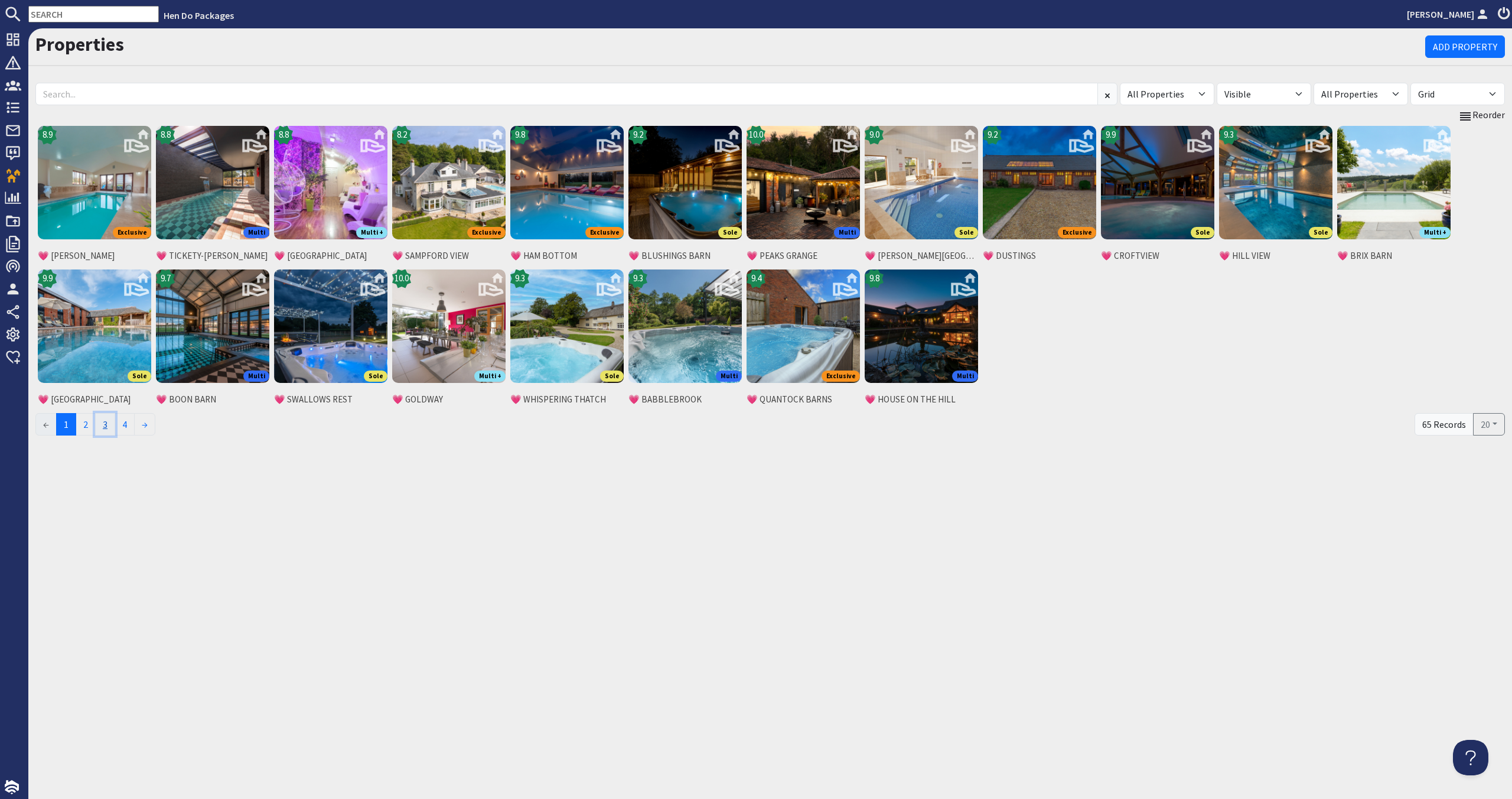
click at [111, 430] on link "3" at bounding box center [106, 424] width 20 height 22
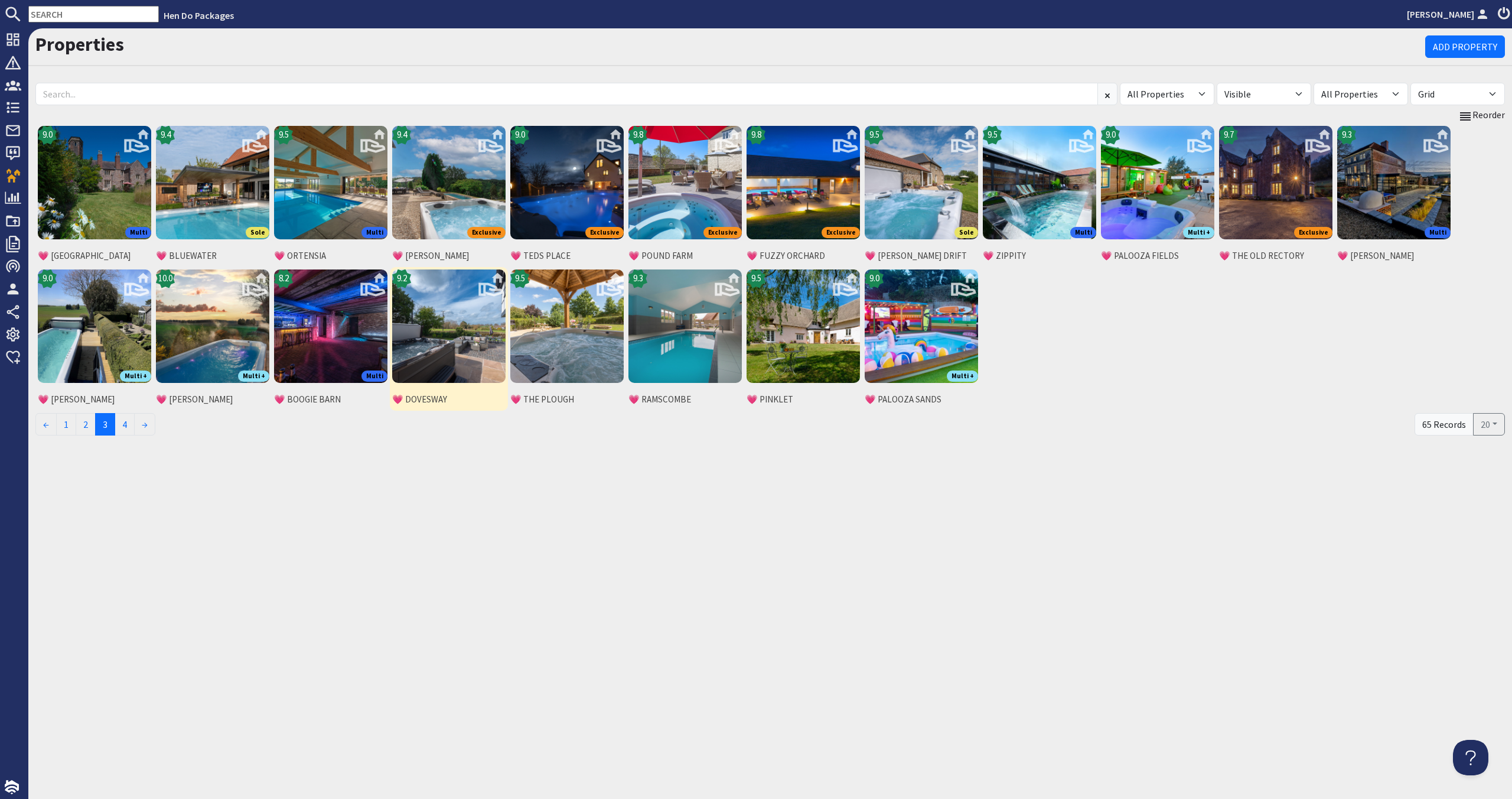
click at [438, 316] on img at bounding box center [448, 326] width 113 height 113
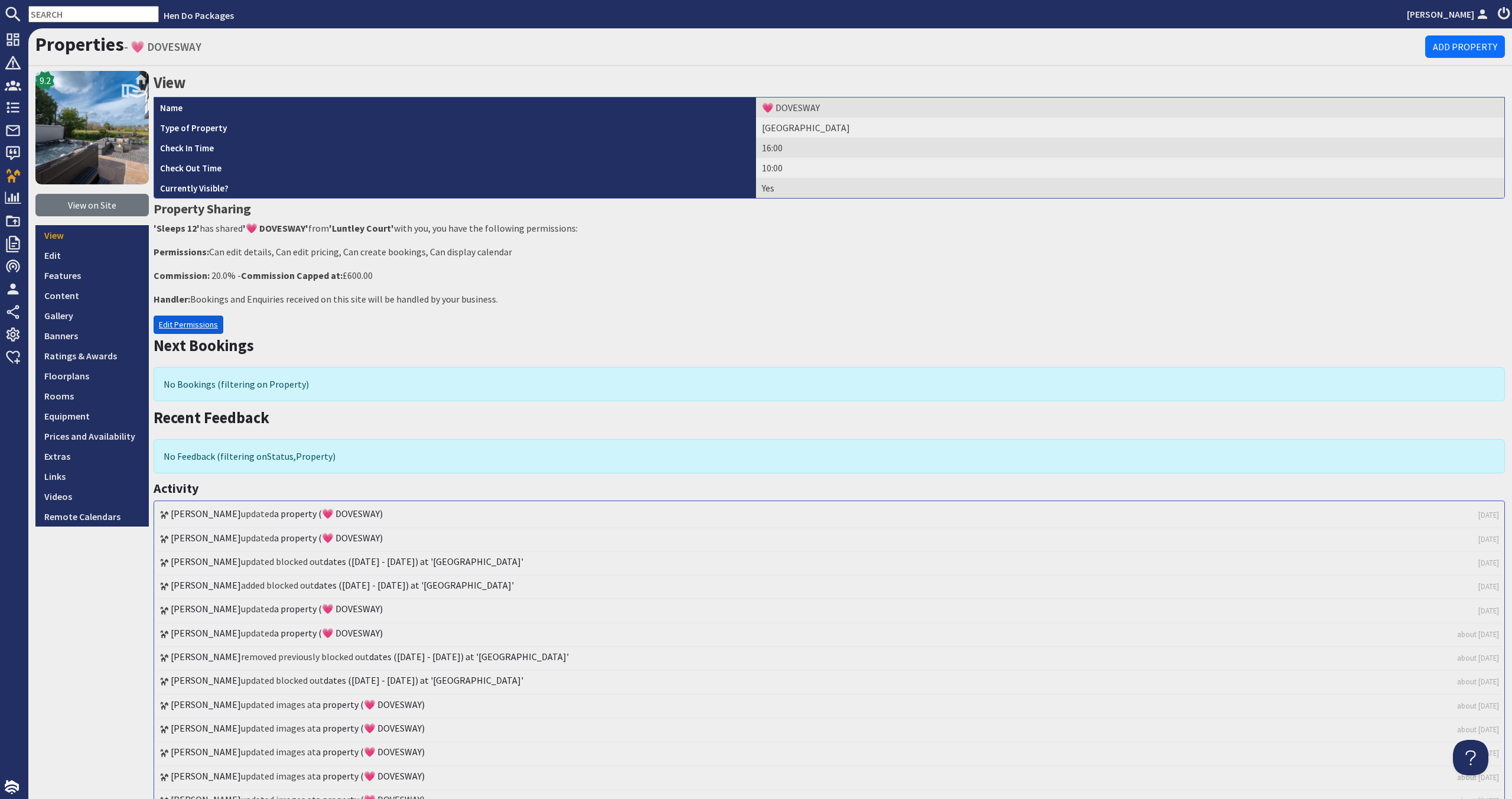
click at [182, 319] on link "Edit Permissions" at bounding box center [188, 324] width 70 height 18
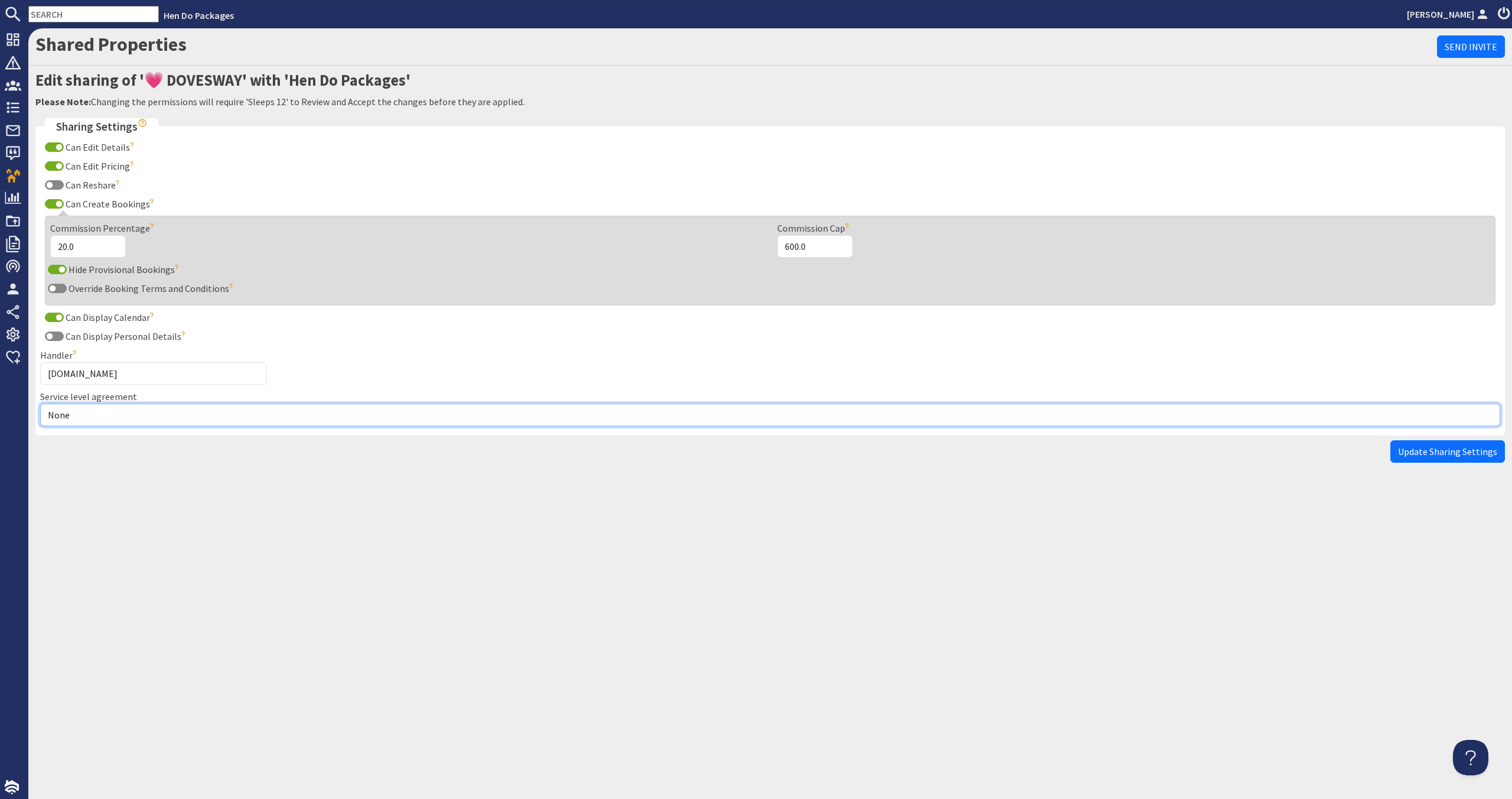
click at [136, 408] on select "None Exclusive Multi + Multi Sole" at bounding box center [770, 414] width 1460 height 22
select select "12"
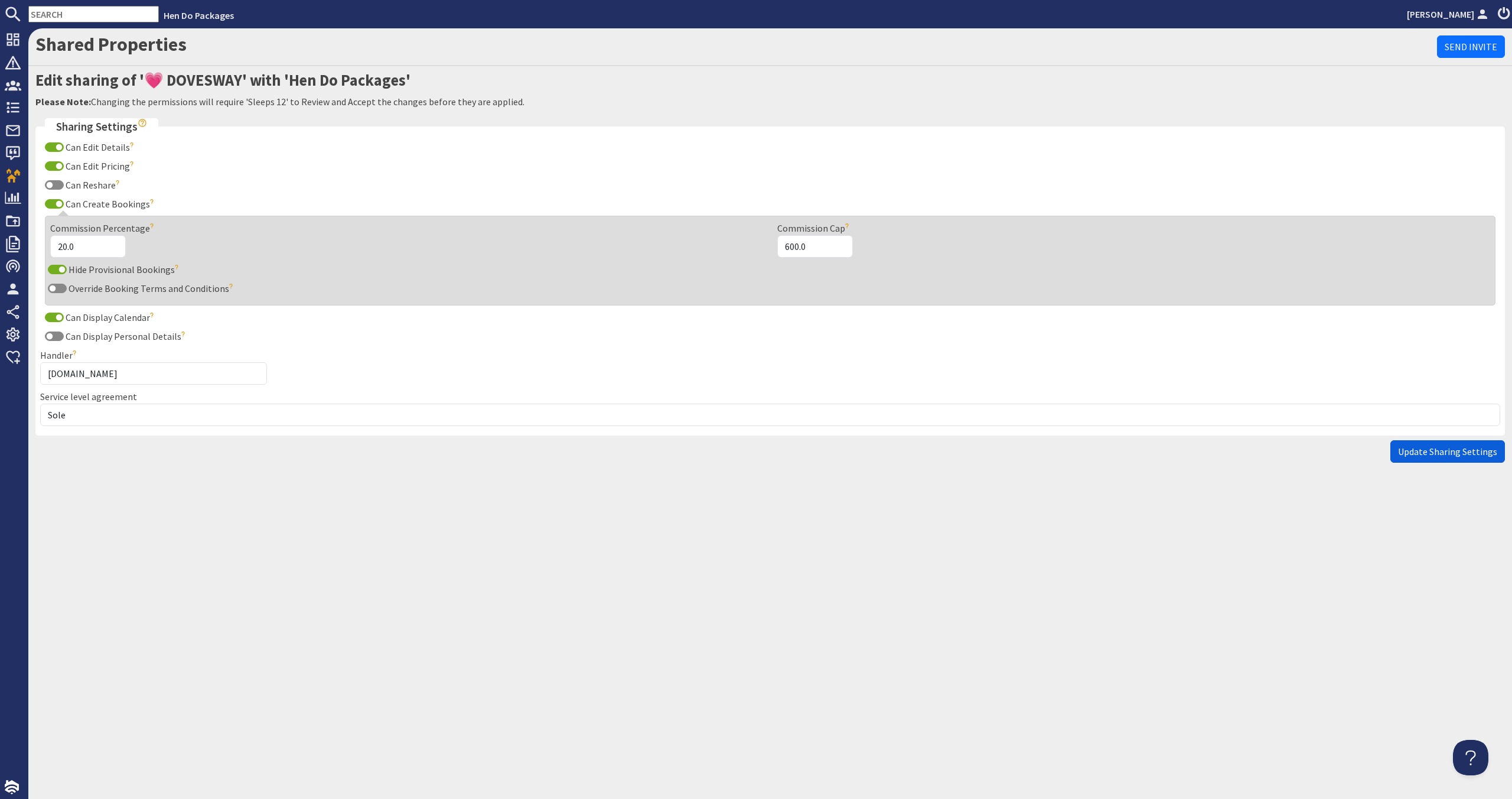
click at [1460, 445] on span "Update Sharing Settings" at bounding box center [1447, 451] width 99 height 12
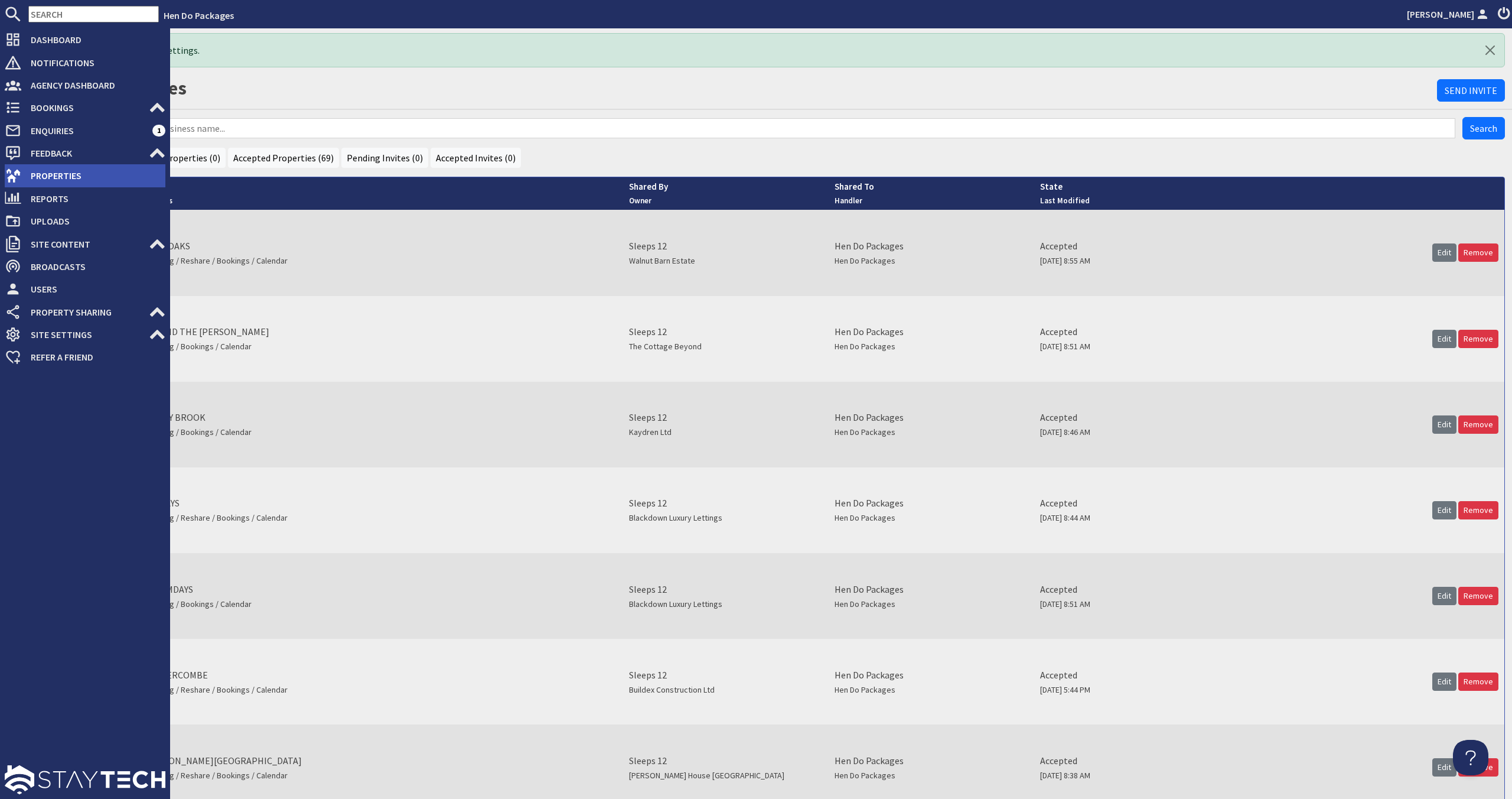
click at [34, 183] on span "Properties" at bounding box center [93, 176] width 144 height 19
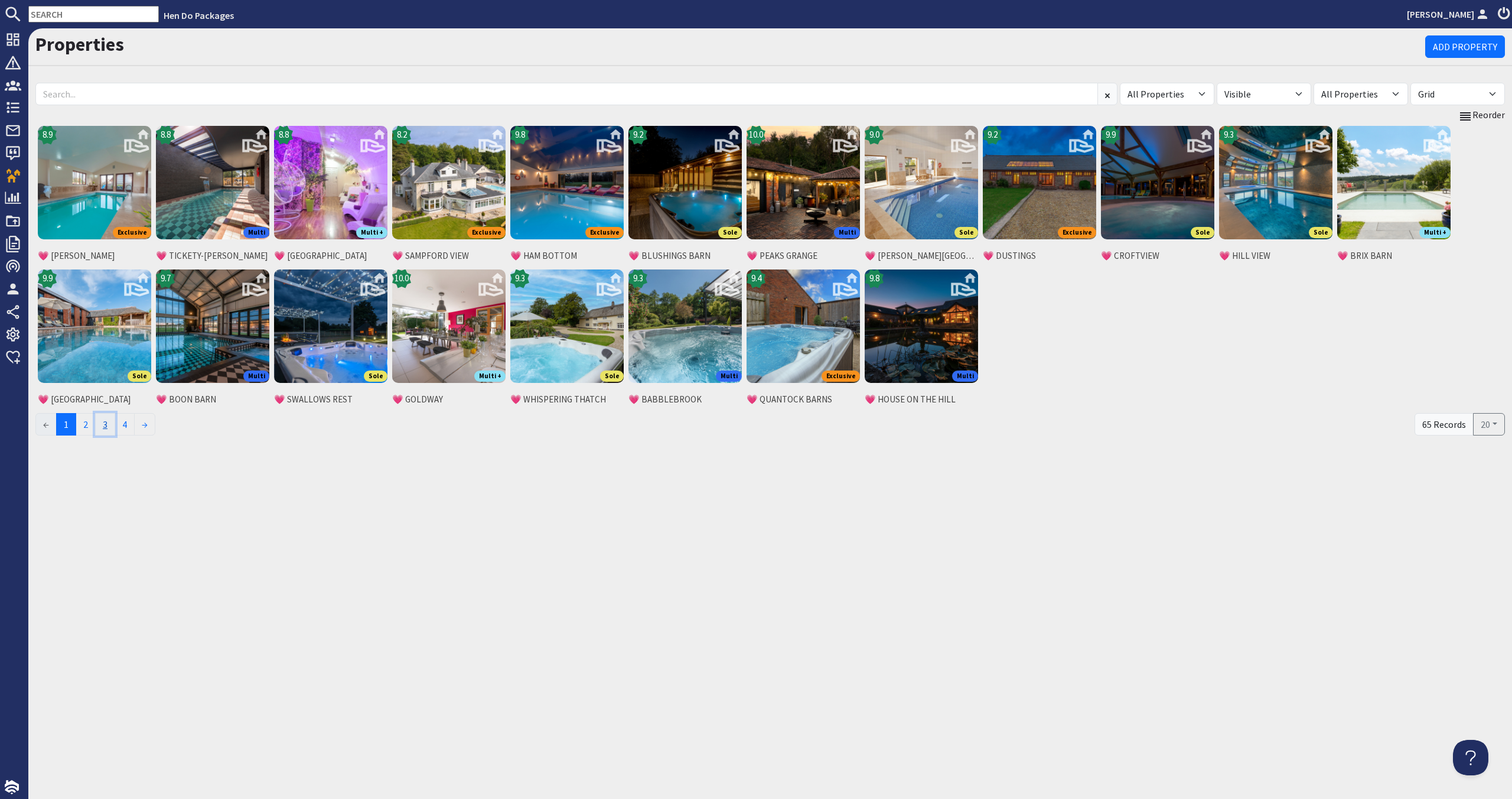
click at [114, 424] on link "3" at bounding box center [106, 424] width 20 height 22
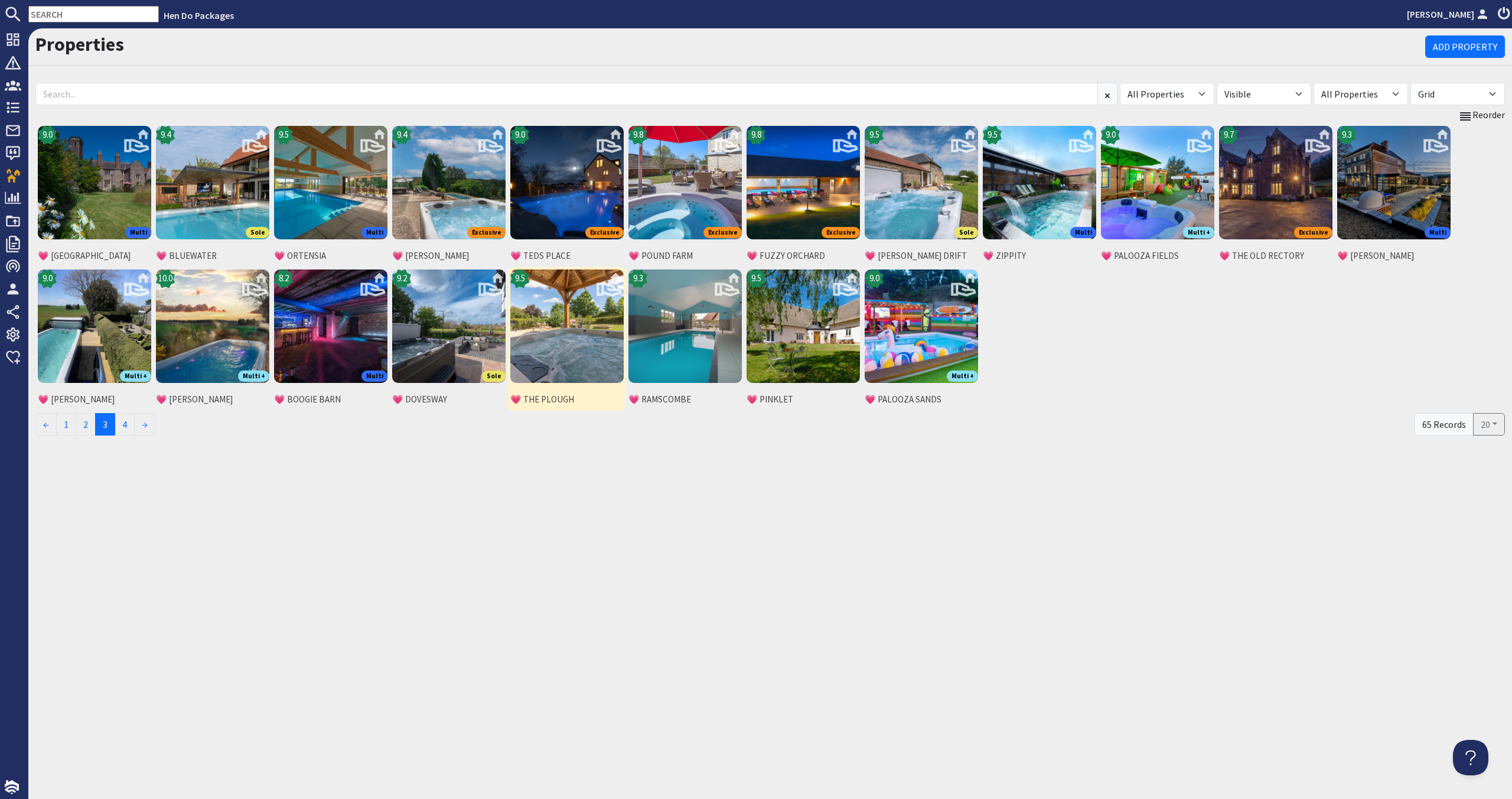
click at [563, 361] on img at bounding box center [567, 326] width 113 height 113
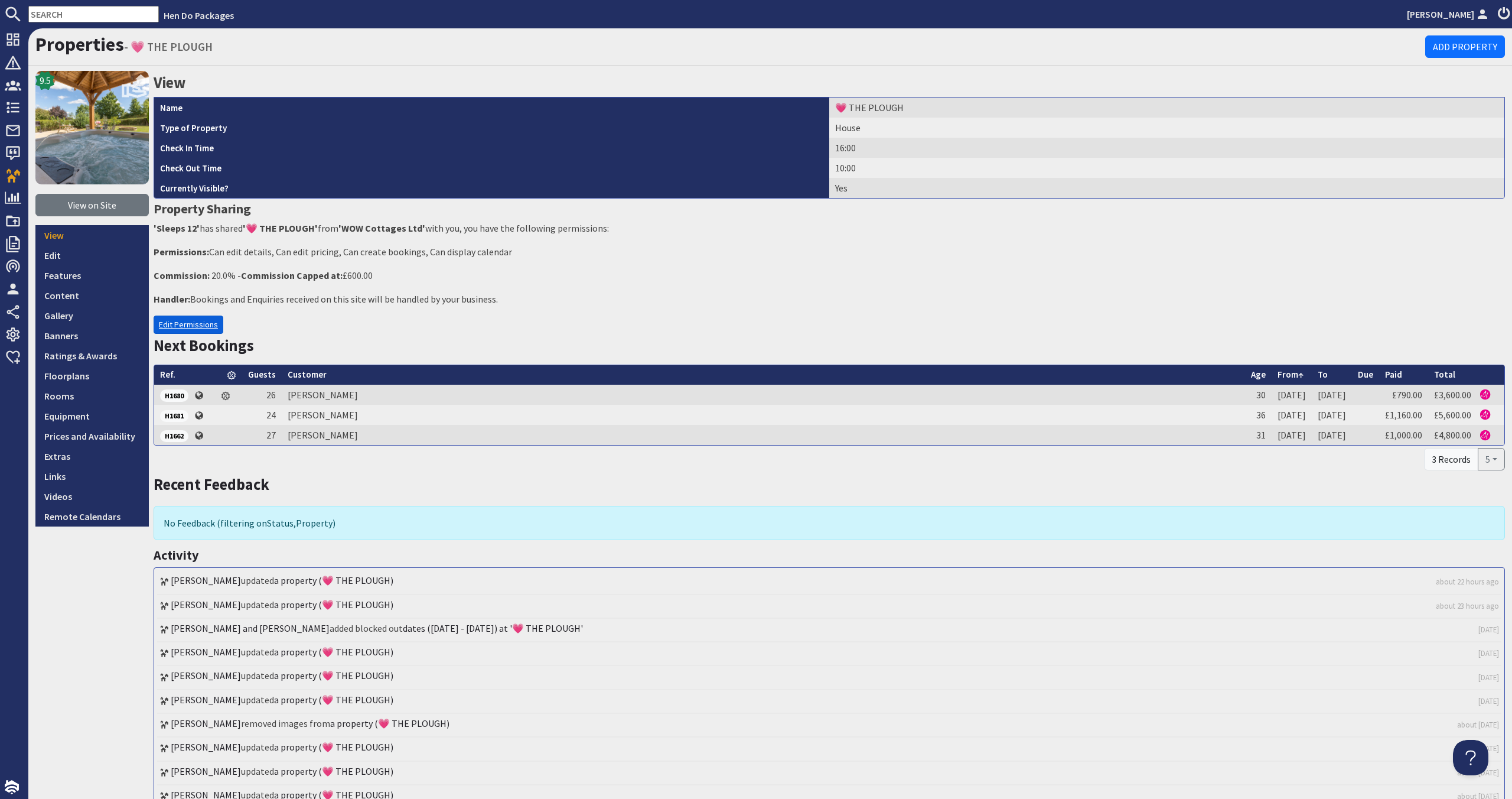
click at [203, 327] on link "Edit Permissions" at bounding box center [188, 324] width 70 height 18
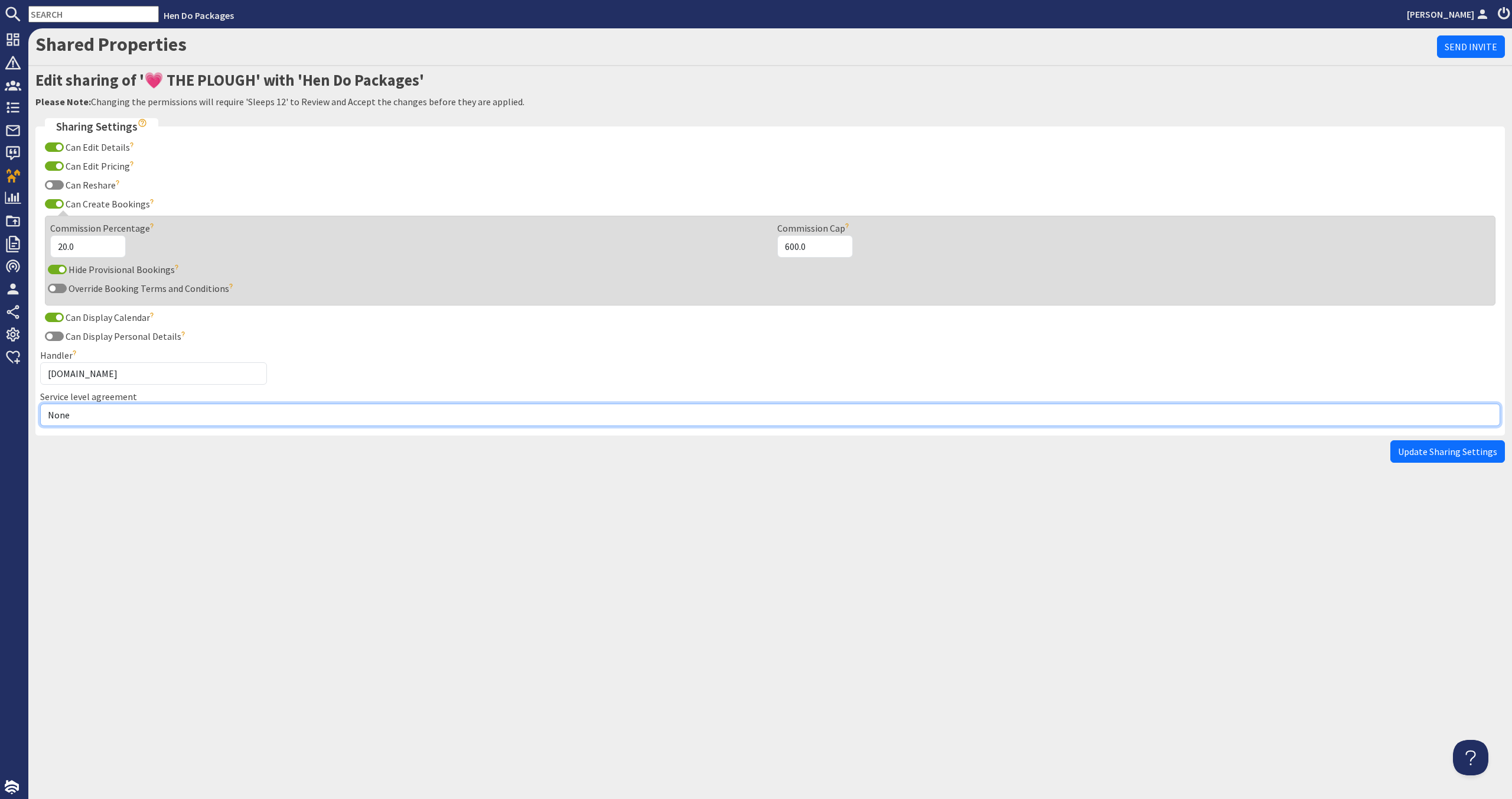
click at [136, 405] on select "None Exclusive Multi + Multi Sole" at bounding box center [770, 414] width 1460 height 22
select select "7"
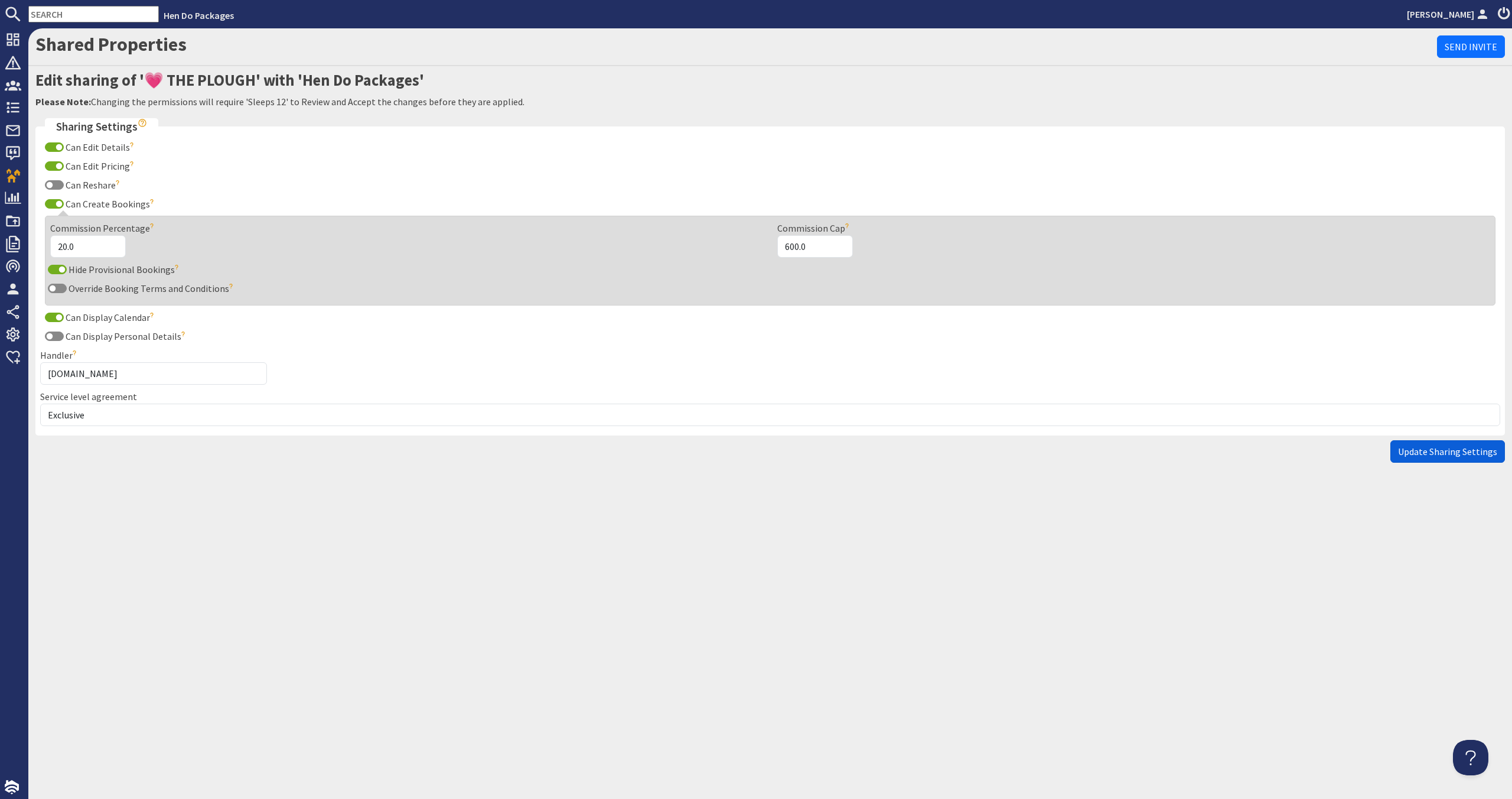
click at [1477, 452] on span "Update Sharing Settings" at bounding box center [1447, 451] width 99 height 12
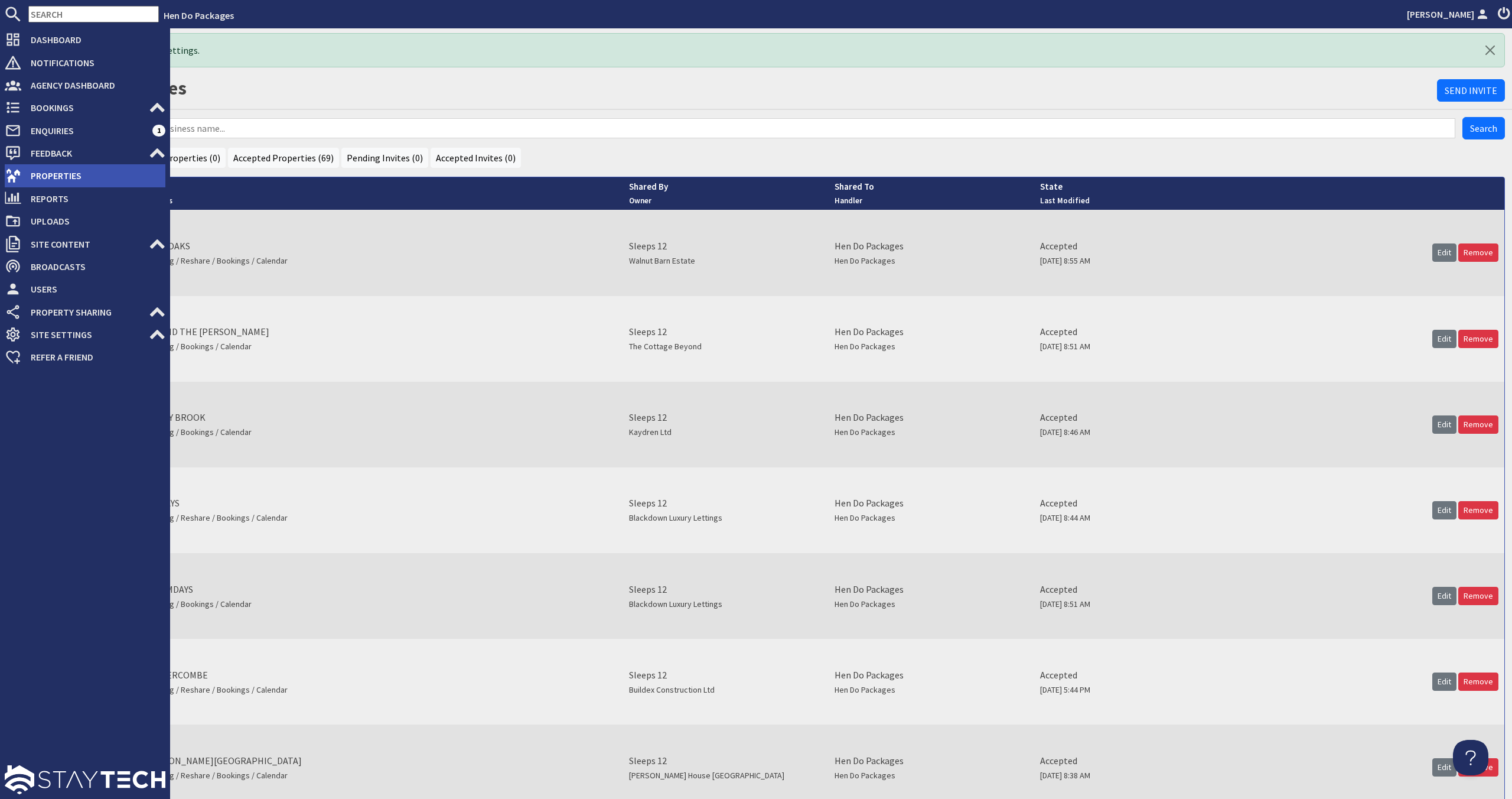
click at [42, 174] on span "Properties" at bounding box center [93, 176] width 144 height 19
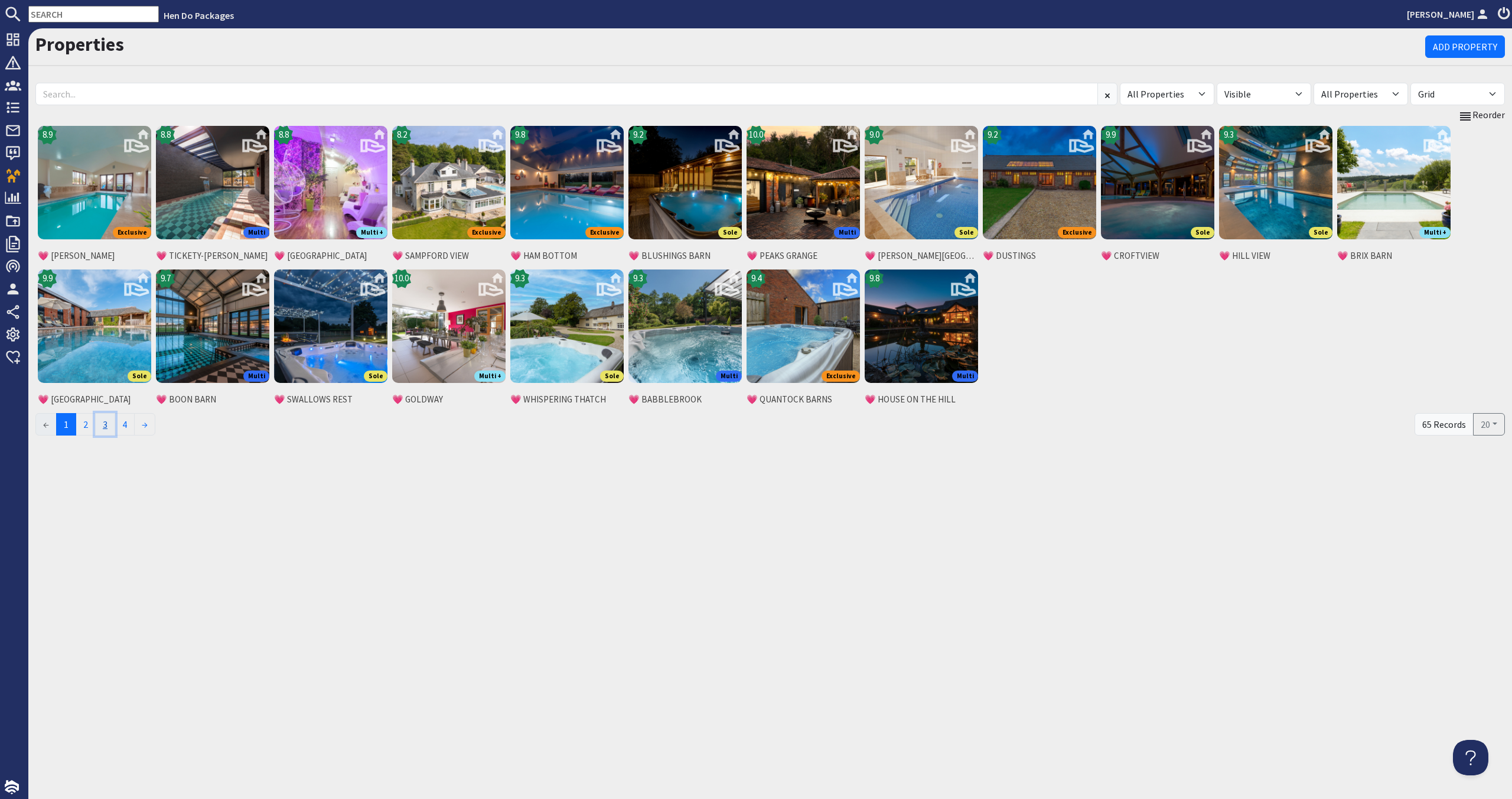
click at [113, 427] on link "3" at bounding box center [106, 424] width 20 height 22
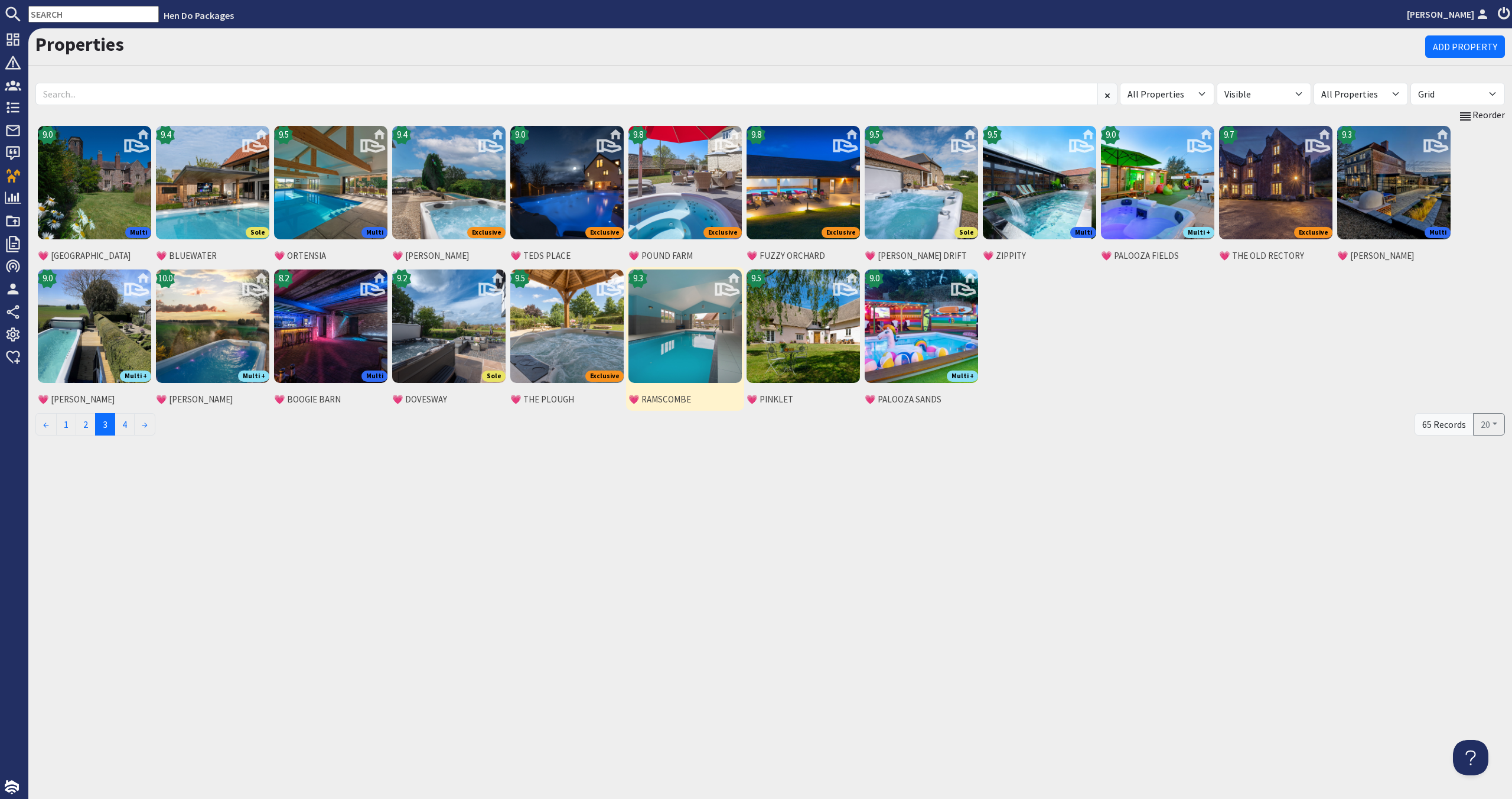
click at [679, 335] on img at bounding box center [684, 326] width 113 height 113
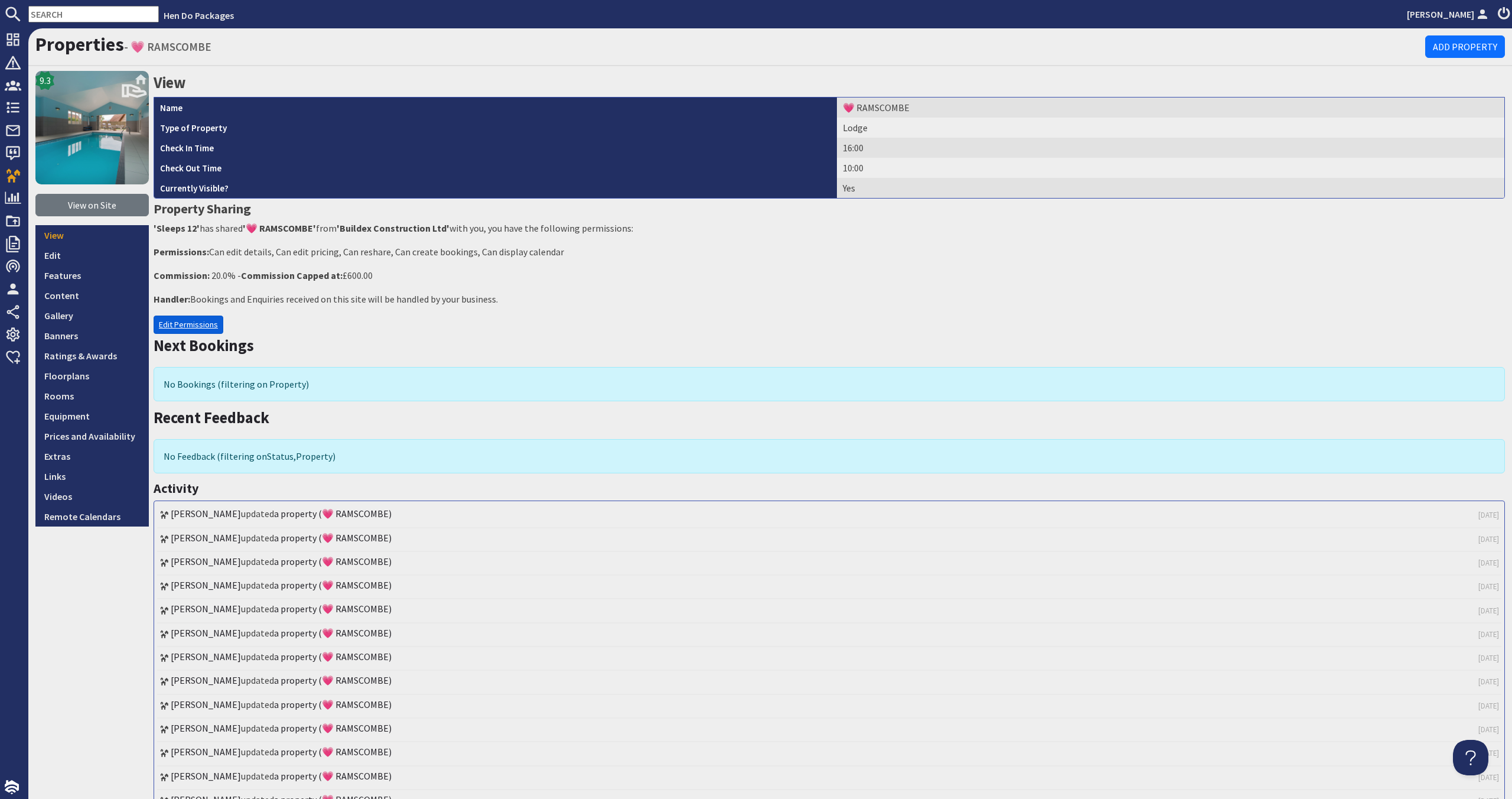
click at [170, 333] on link "Edit Permissions" at bounding box center [188, 324] width 70 height 18
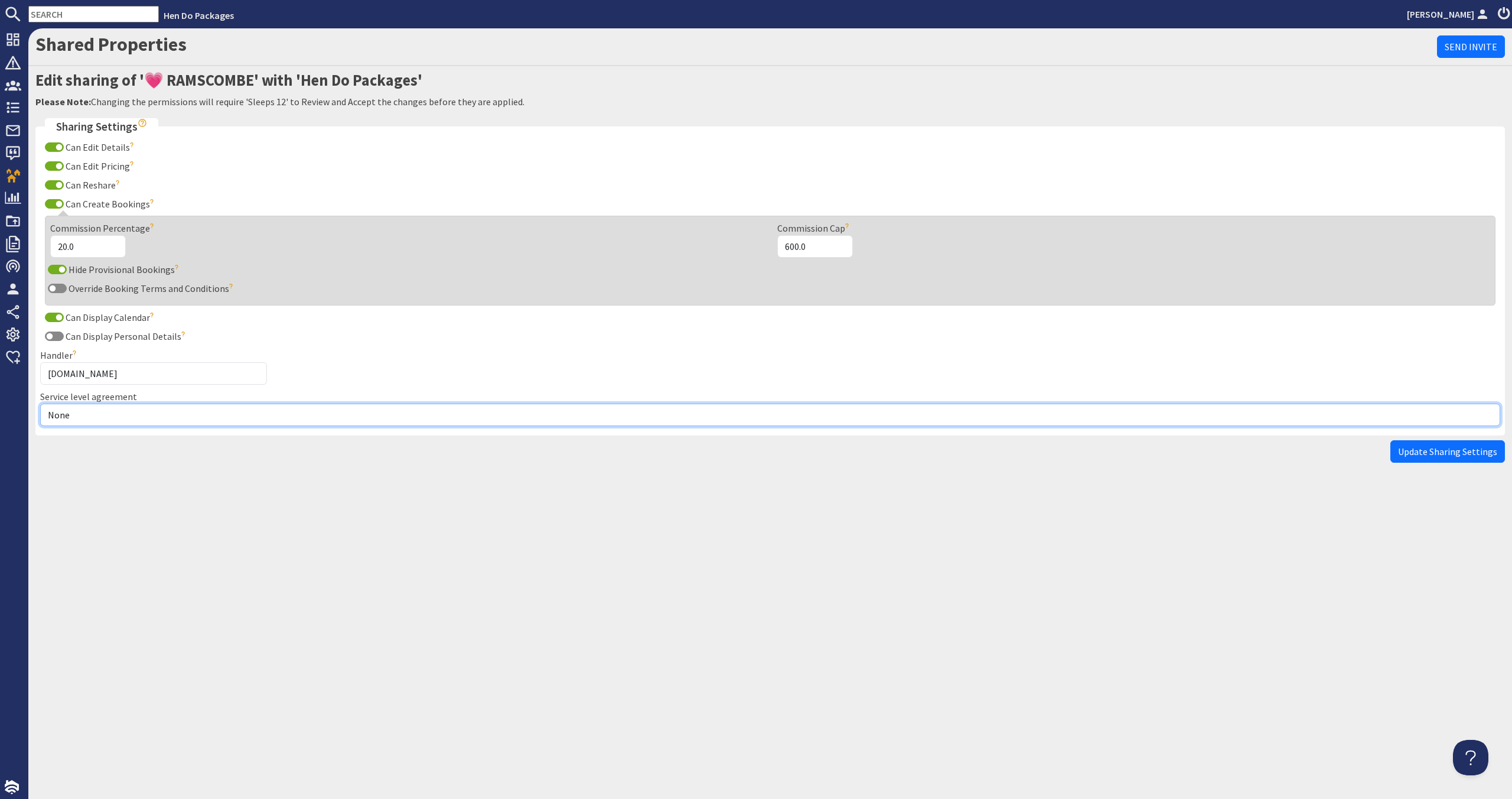
click at [157, 412] on select "None Exclusive Multi + Multi Sole" at bounding box center [770, 414] width 1460 height 22
select select "7"
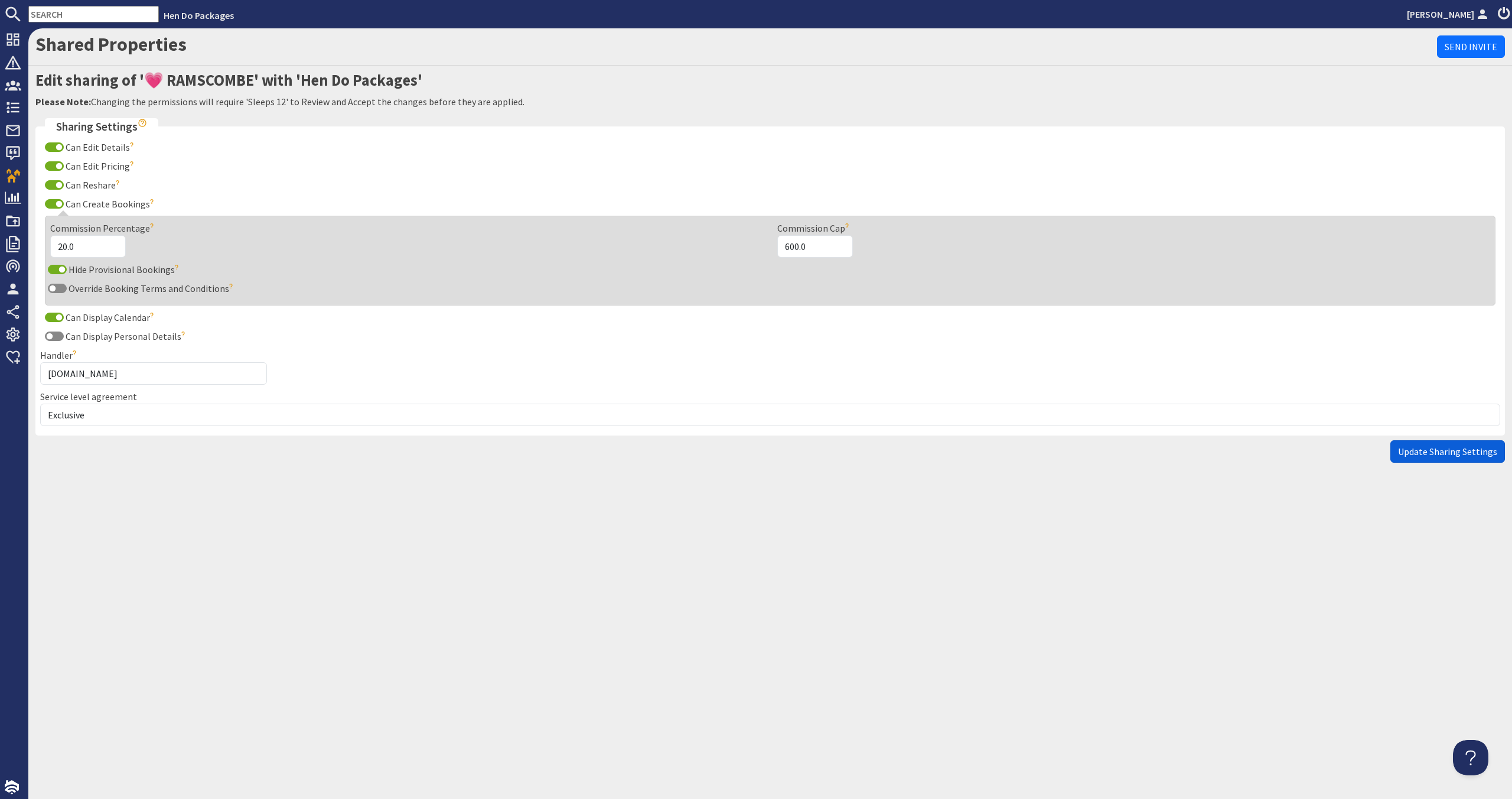
click at [1464, 455] on span "Update Sharing Settings" at bounding box center [1447, 451] width 99 height 12
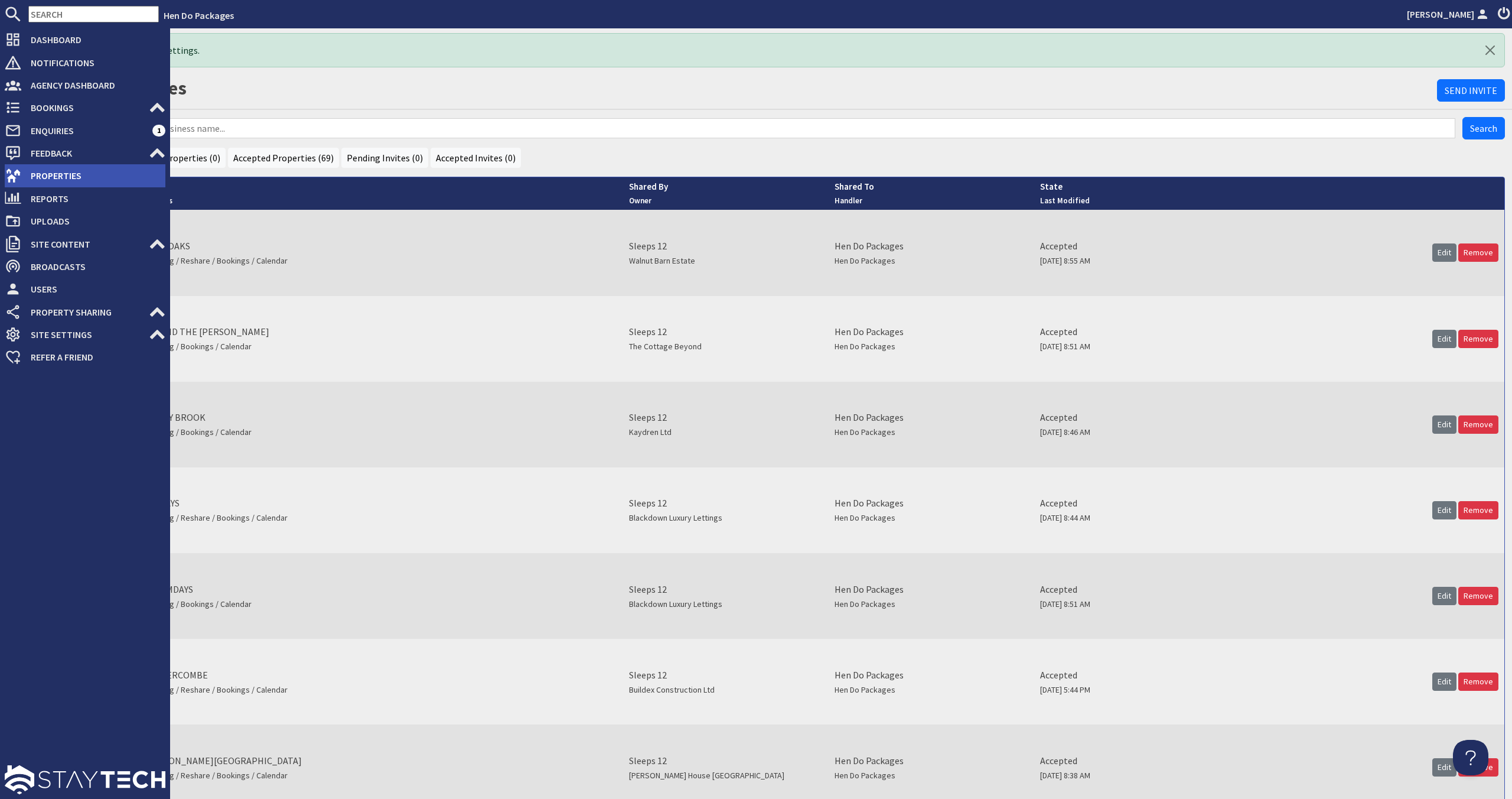
click at [57, 166] on span "Properties" at bounding box center [93, 176] width 144 height 19
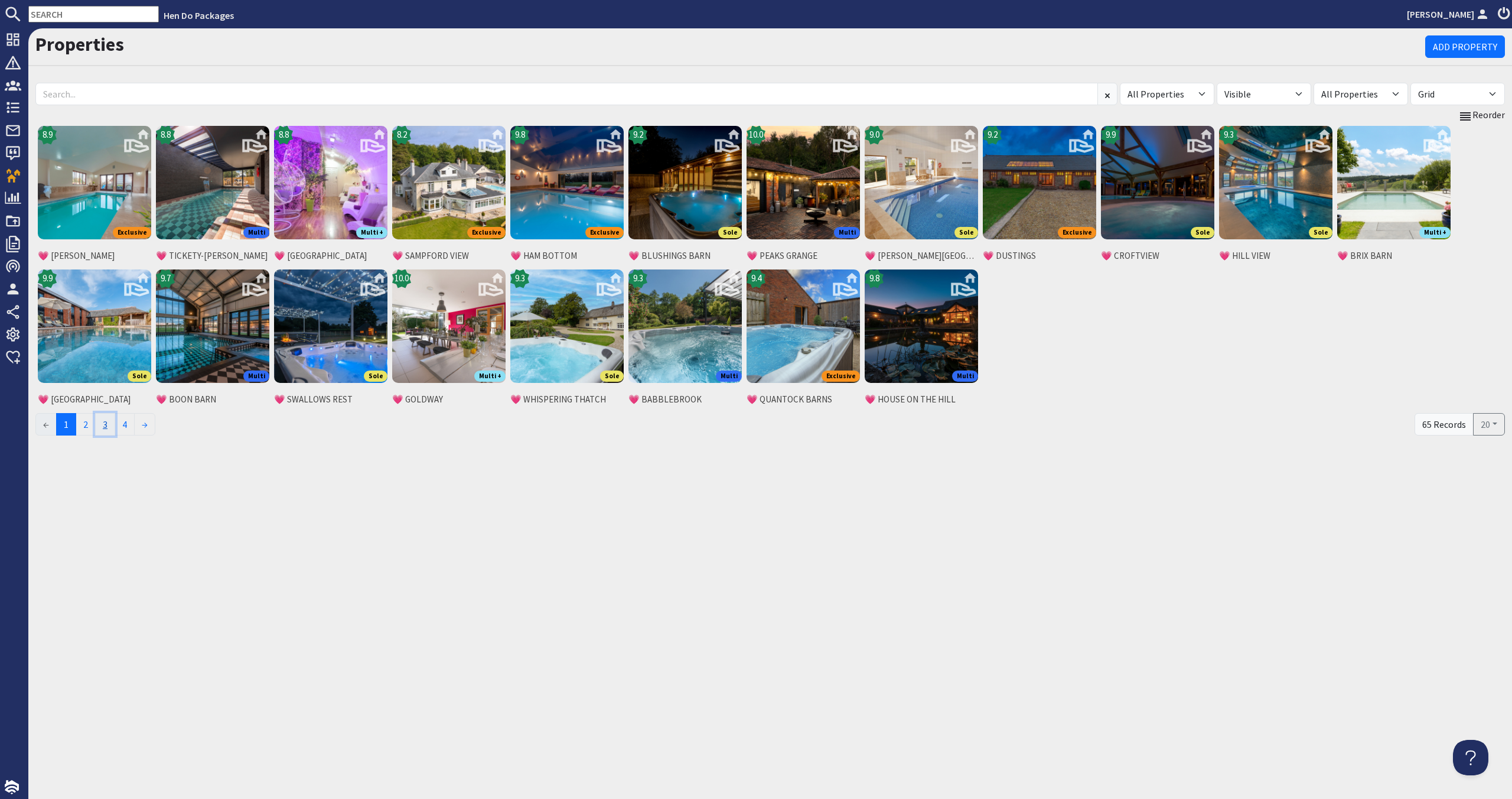
click at [107, 426] on link "3" at bounding box center [106, 424] width 20 height 22
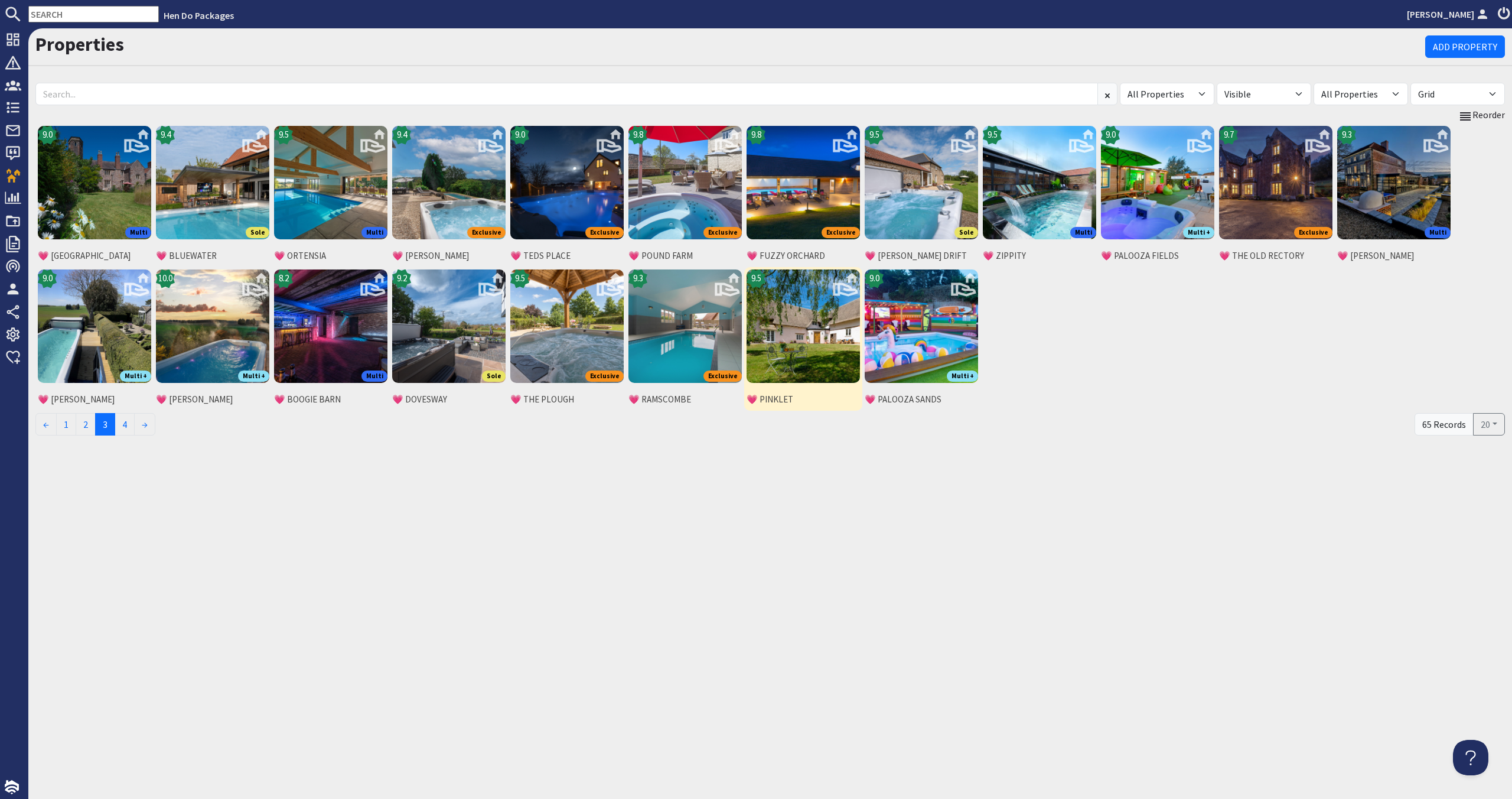
click at [809, 342] on img at bounding box center [803, 326] width 113 height 113
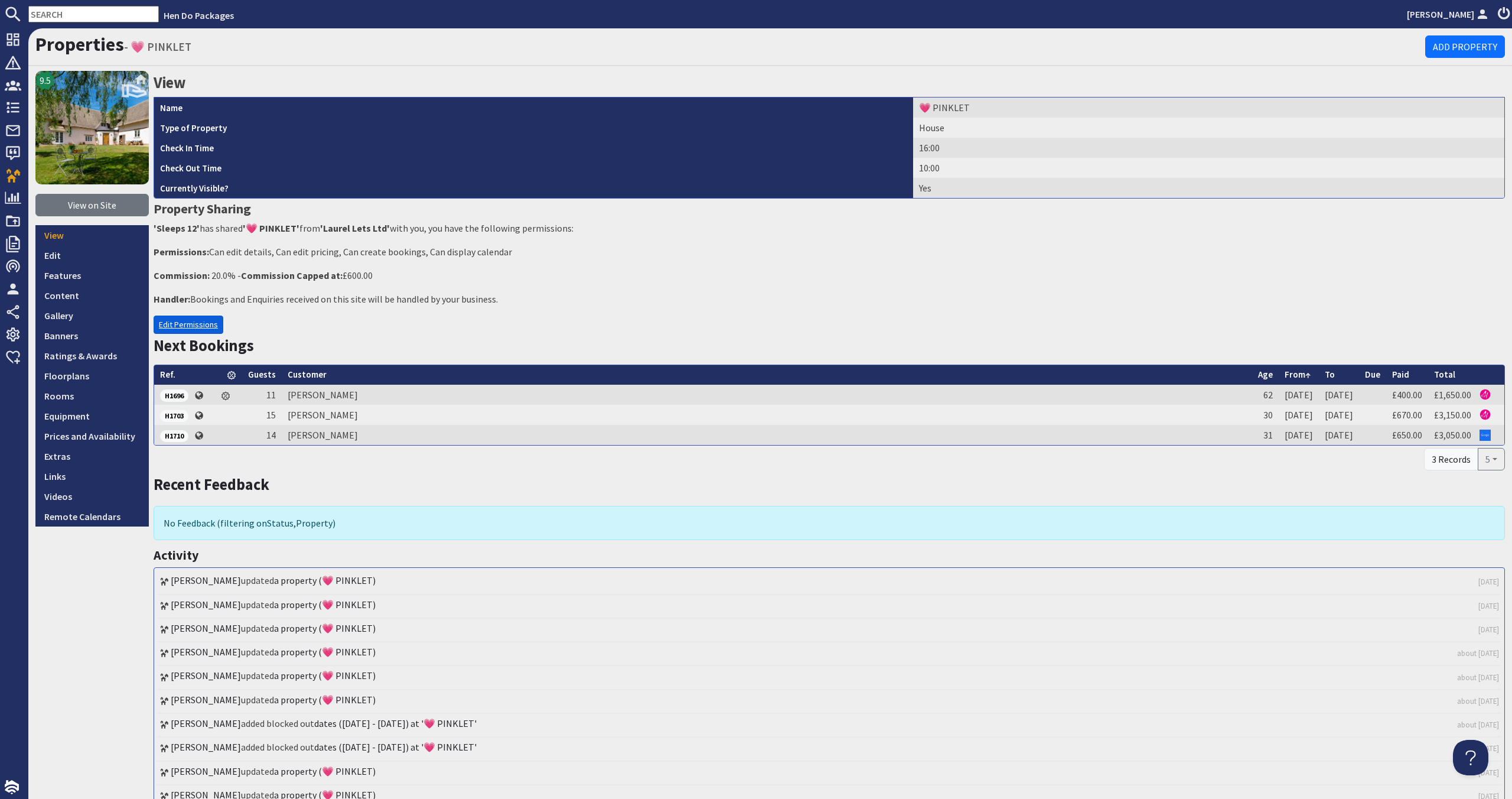
click at [193, 321] on link "Edit Permissions" at bounding box center [188, 324] width 70 height 18
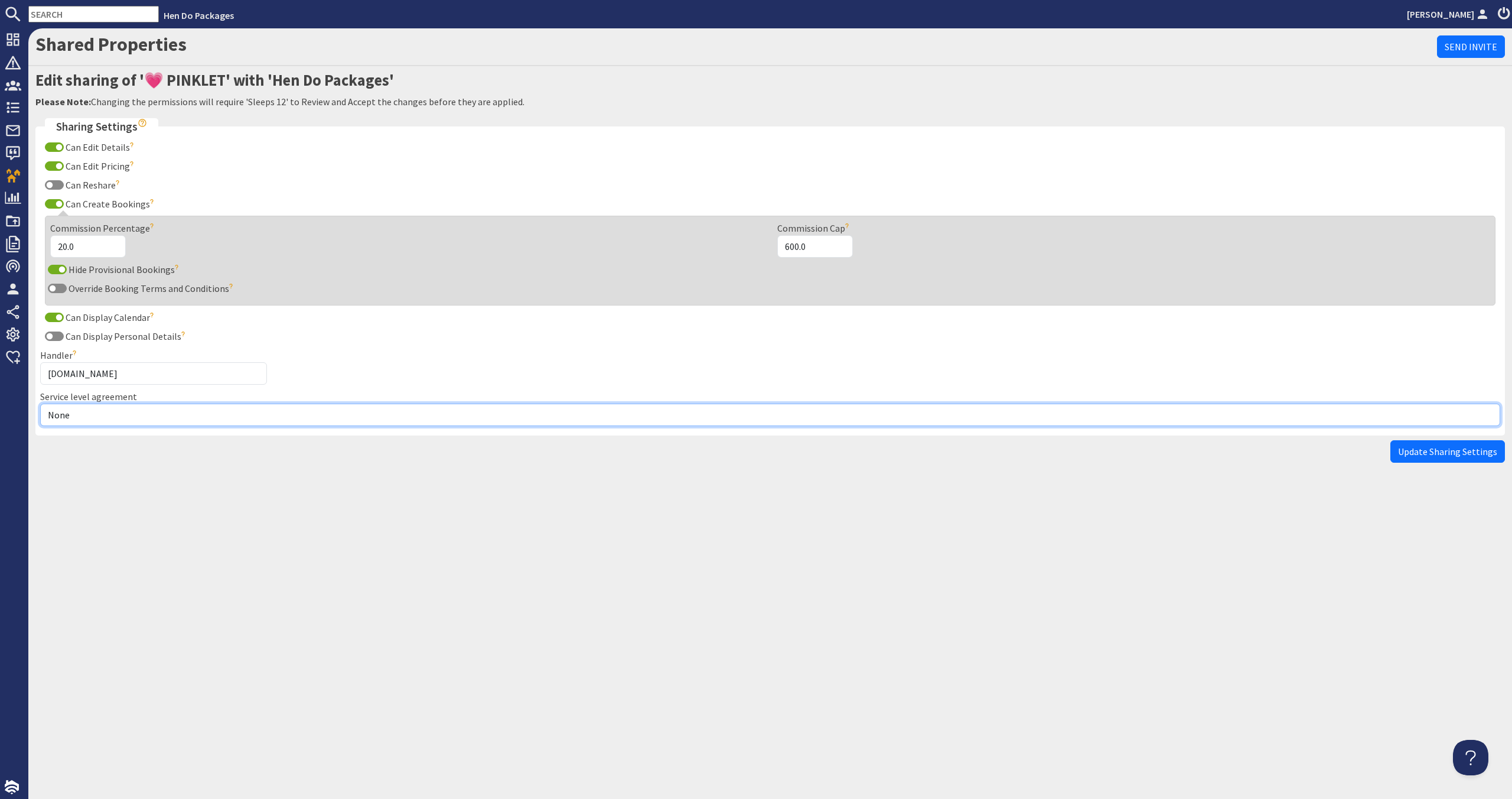
click at [116, 424] on select "None Exclusive Multi + Multi Sole" at bounding box center [770, 414] width 1460 height 22
select select "7"
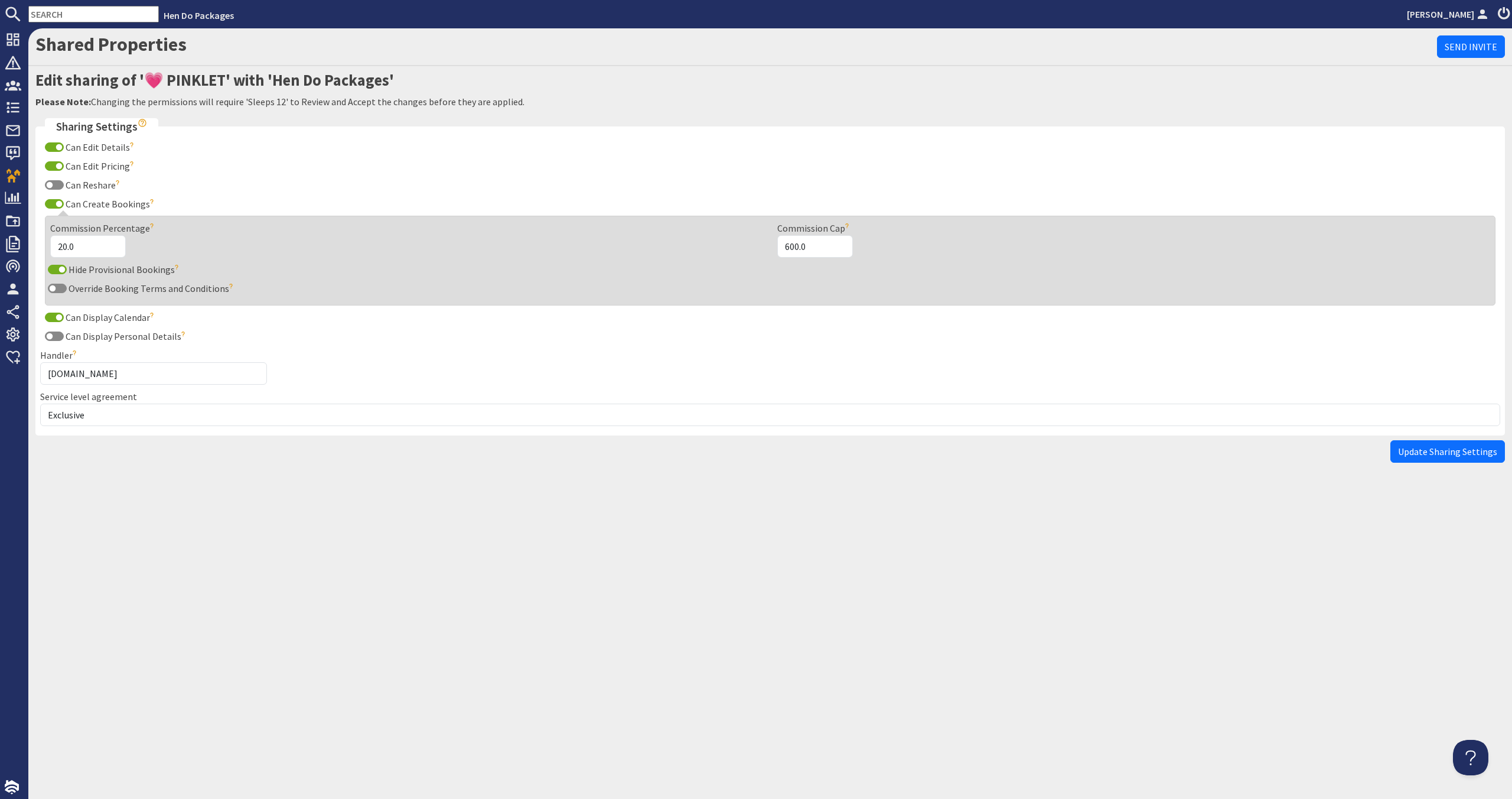
click at [1414, 459] on button "Update Sharing Settings" at bounding box center [1447, 451] width 114 height 22
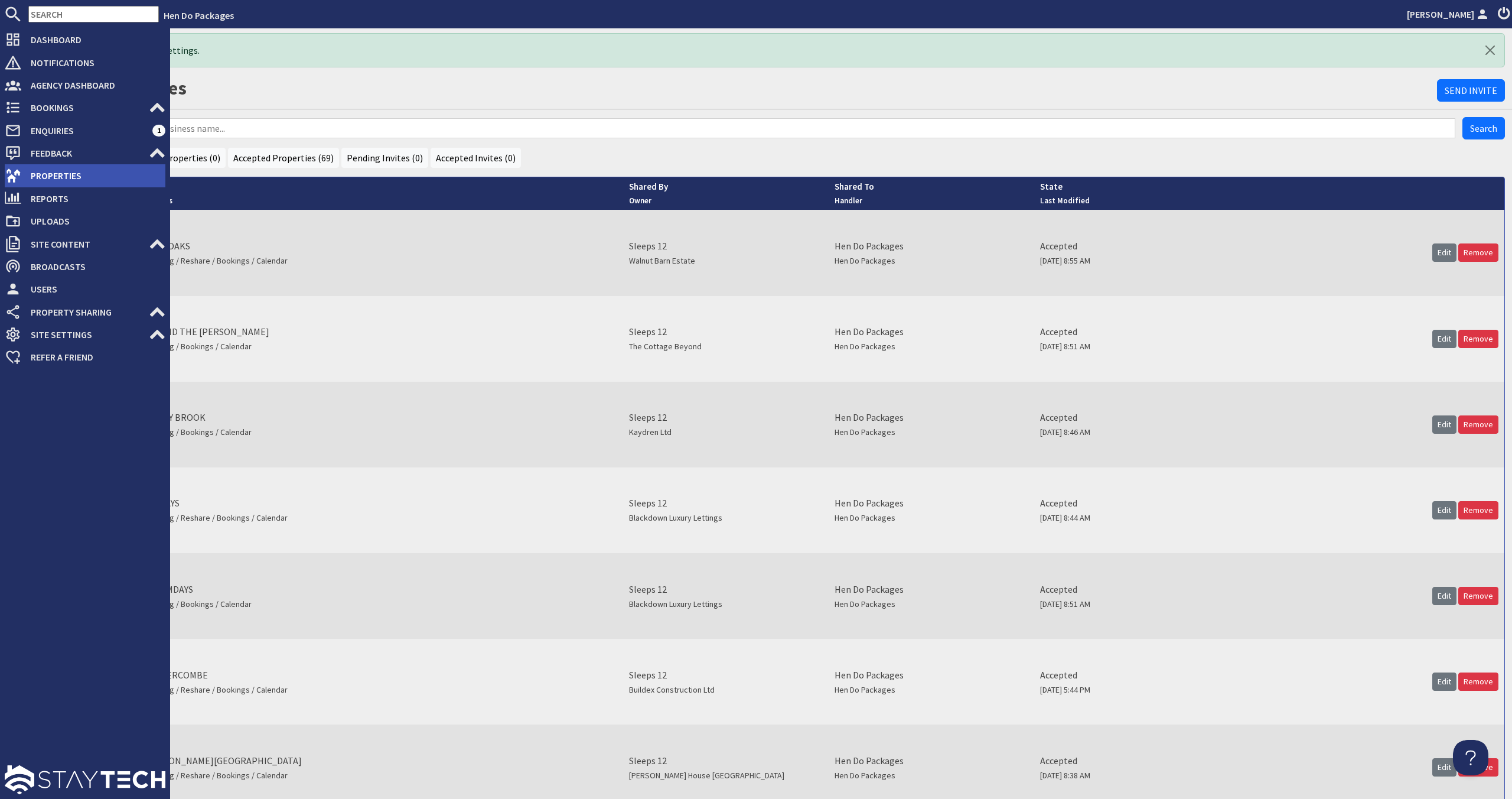
click at [42, 182] on span "Properties" at bounding box center [93, 176] width 144 height 19
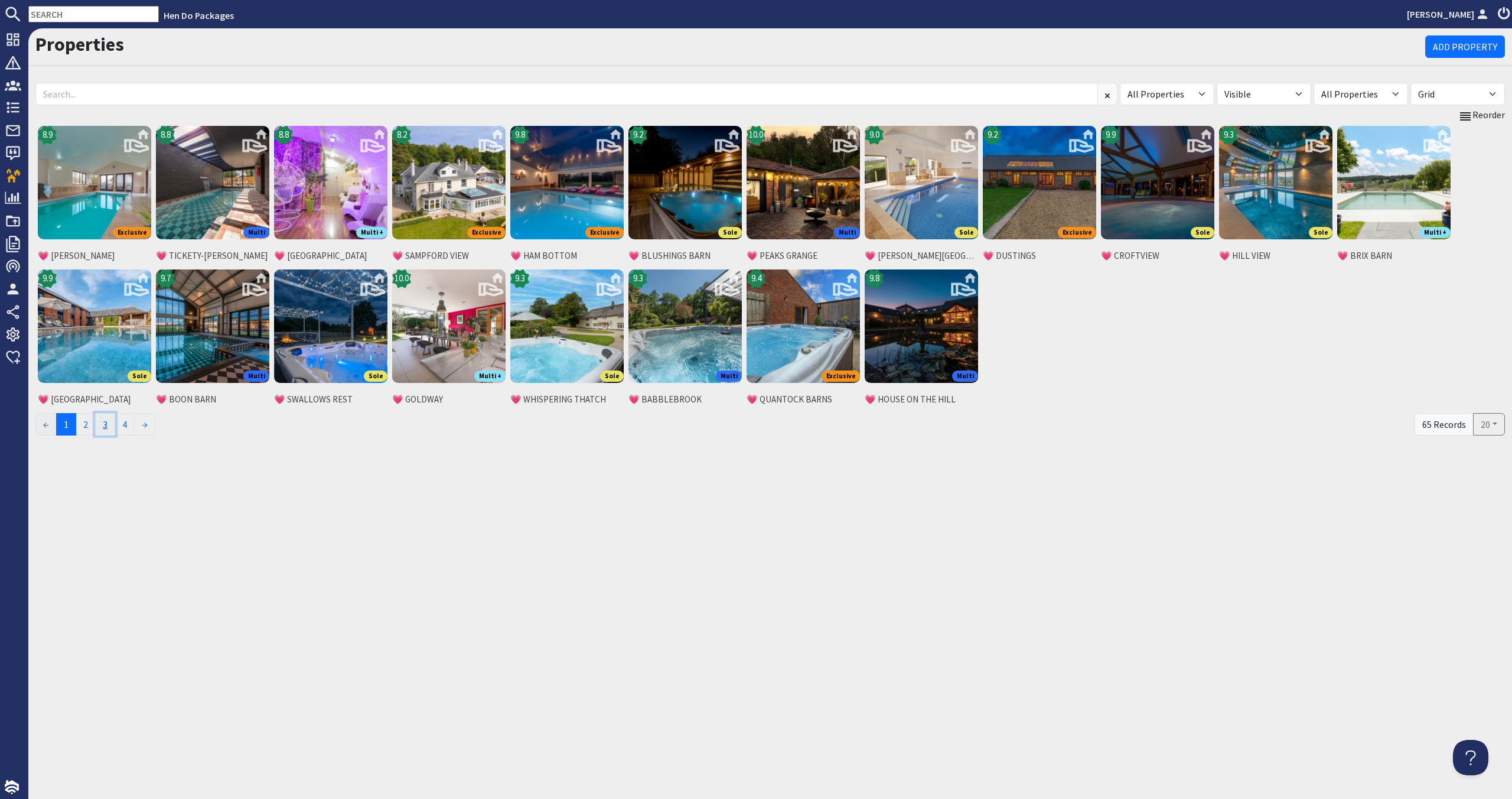
click at [101, 419] on link "3" at bounding box center [106, 424] width 20 height 22
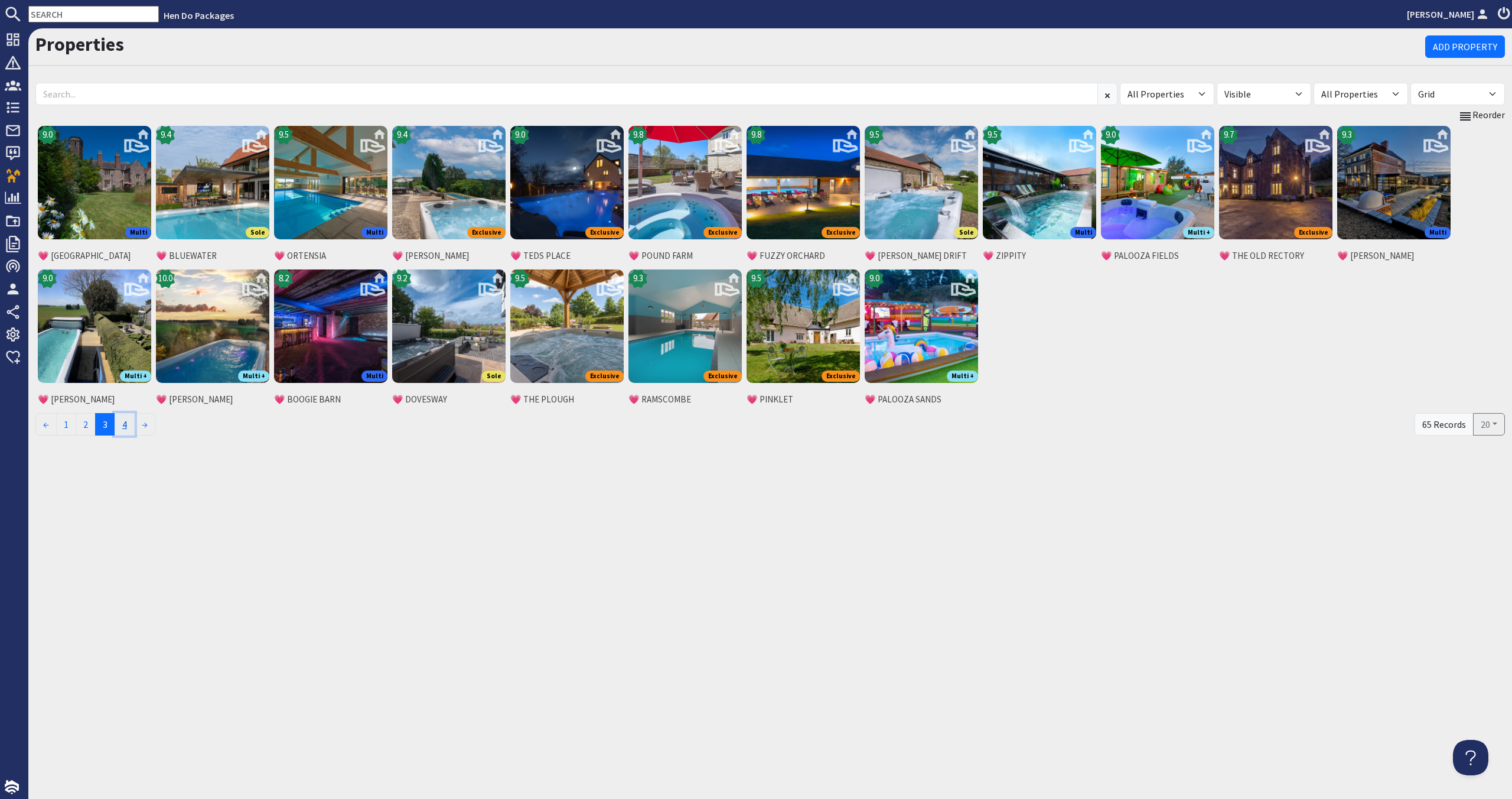
click at [129, 428] on link "4" at bounding box center [124, 424] width 20 height 22
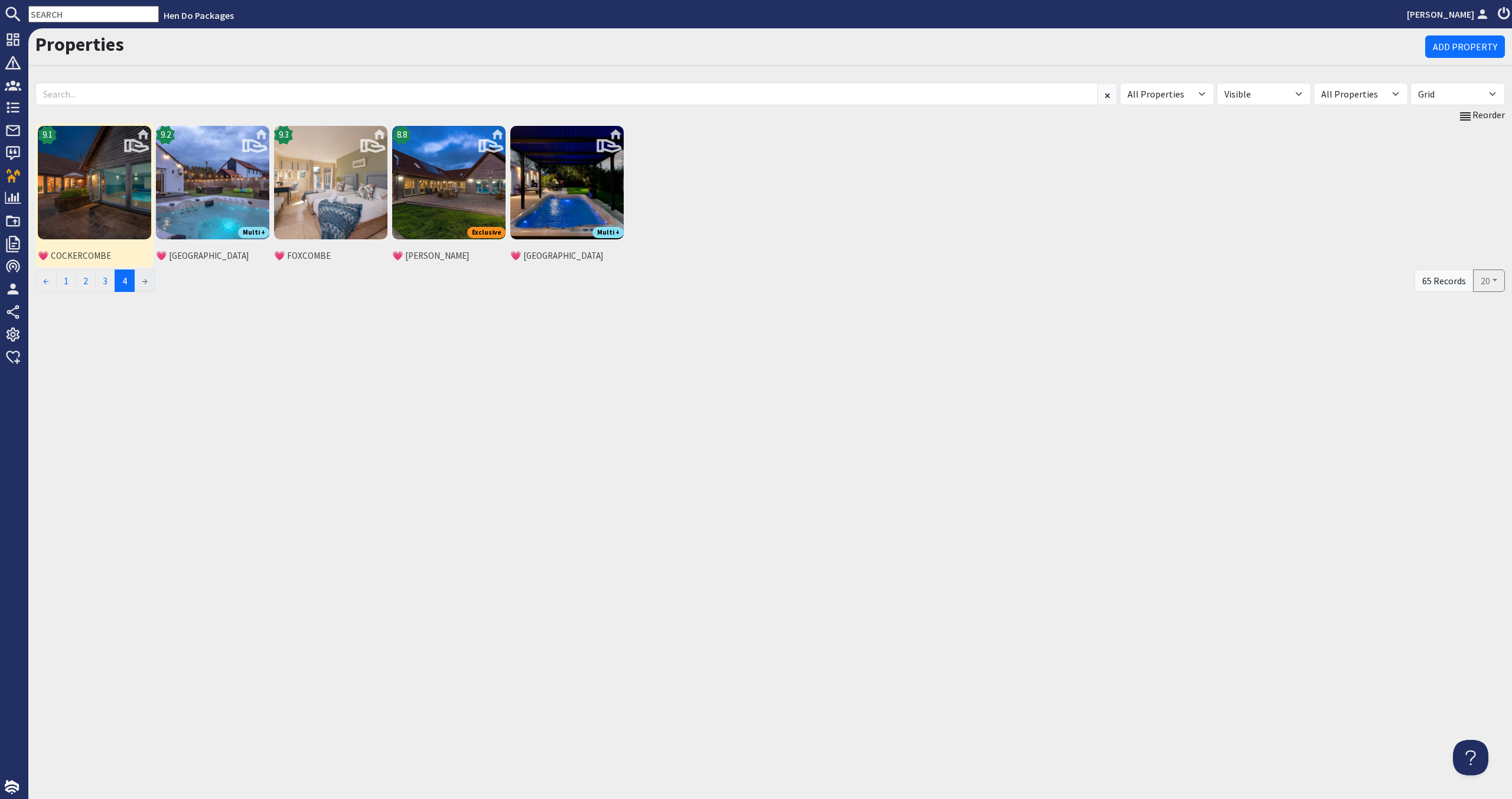
click at [94, 215] on img at bounding box center [94, 182] width 113 height 113
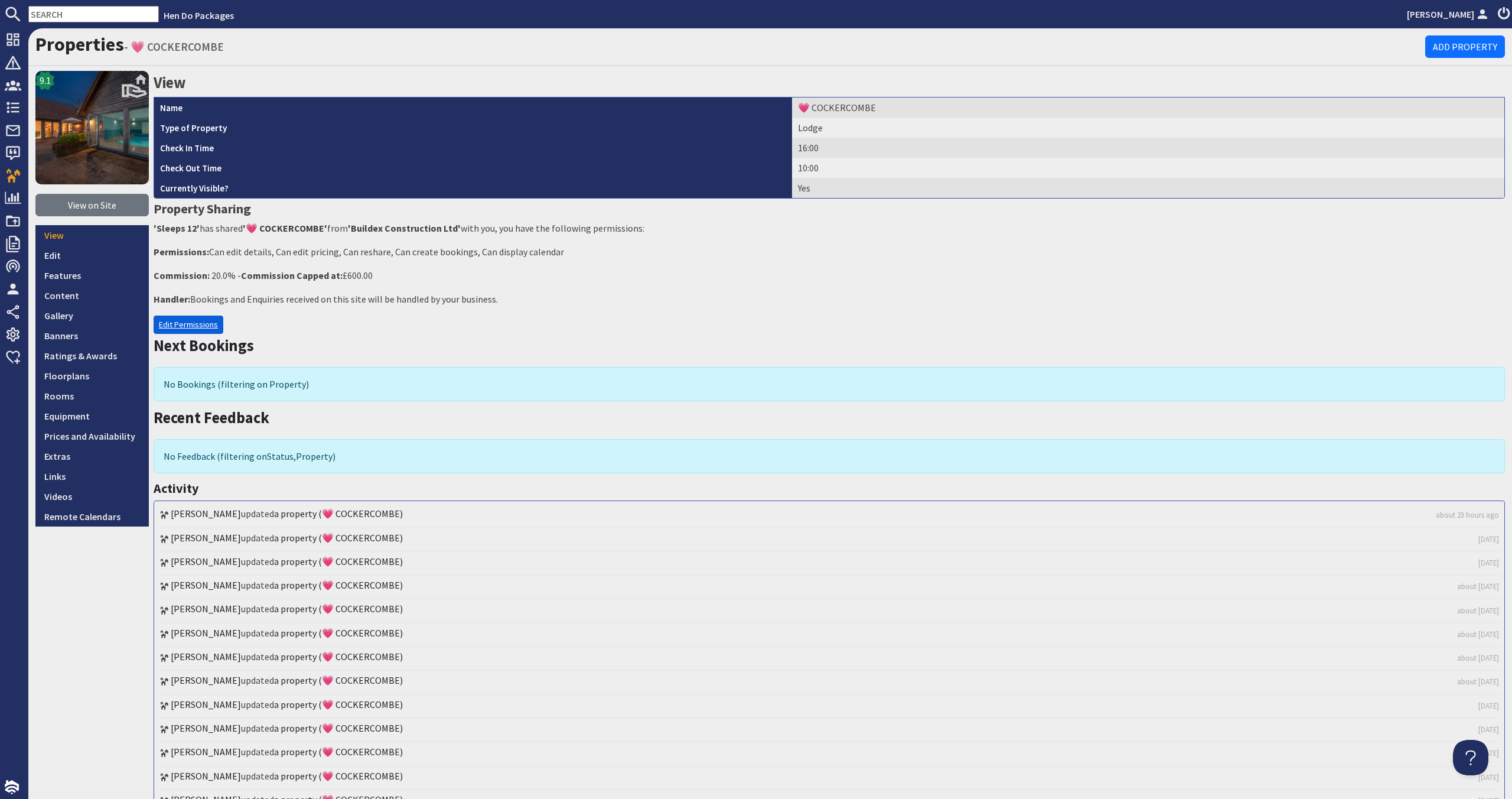
click at [182, 327] on link "Edit Permissions" at bounding box center [188, 324] width 70 height 18
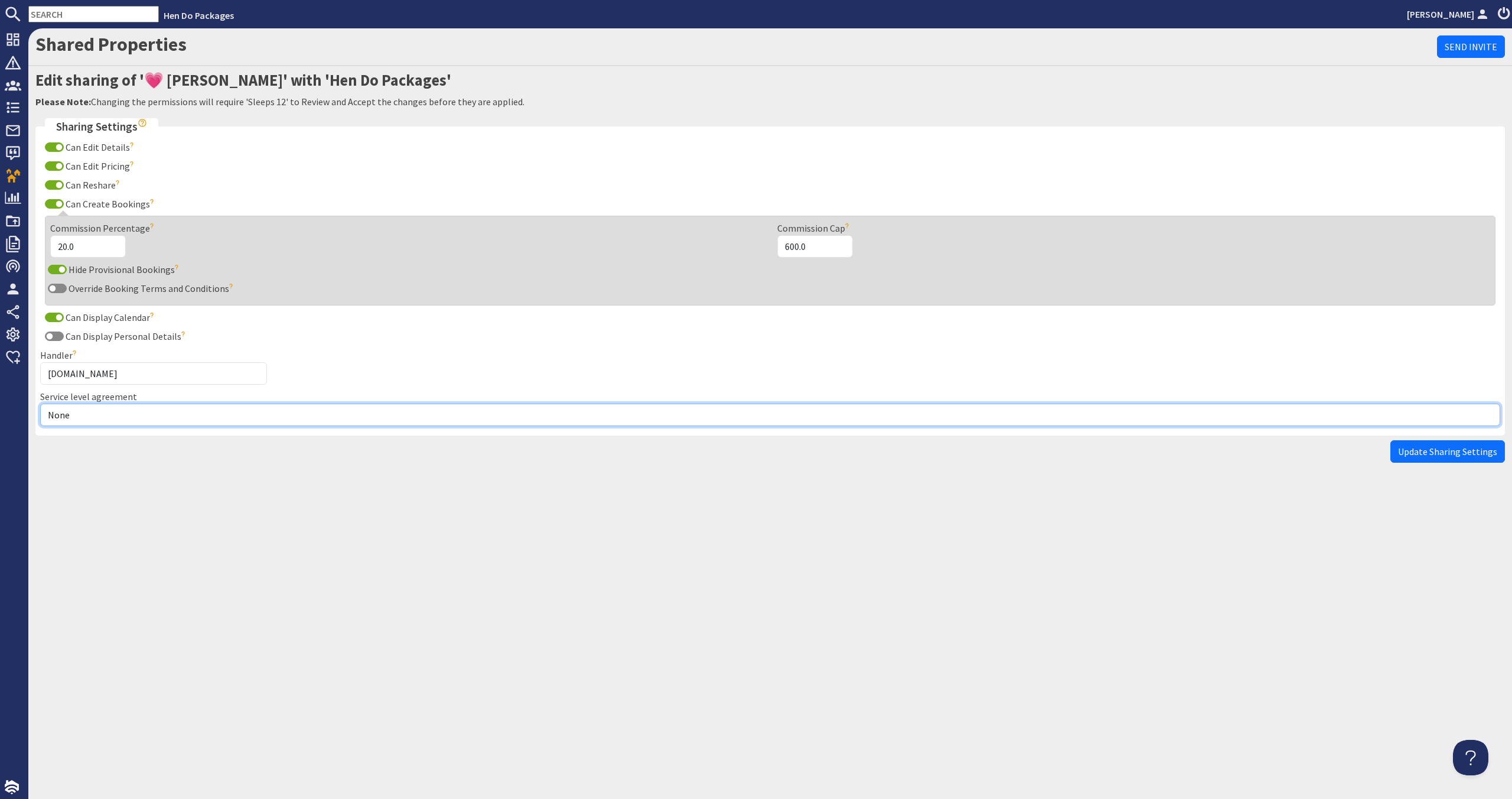
click at [111, 419] on select "None Exclusive Multi + Multi Sole" at bounding box center [770, 414] width 1460 height 22
select select "7"
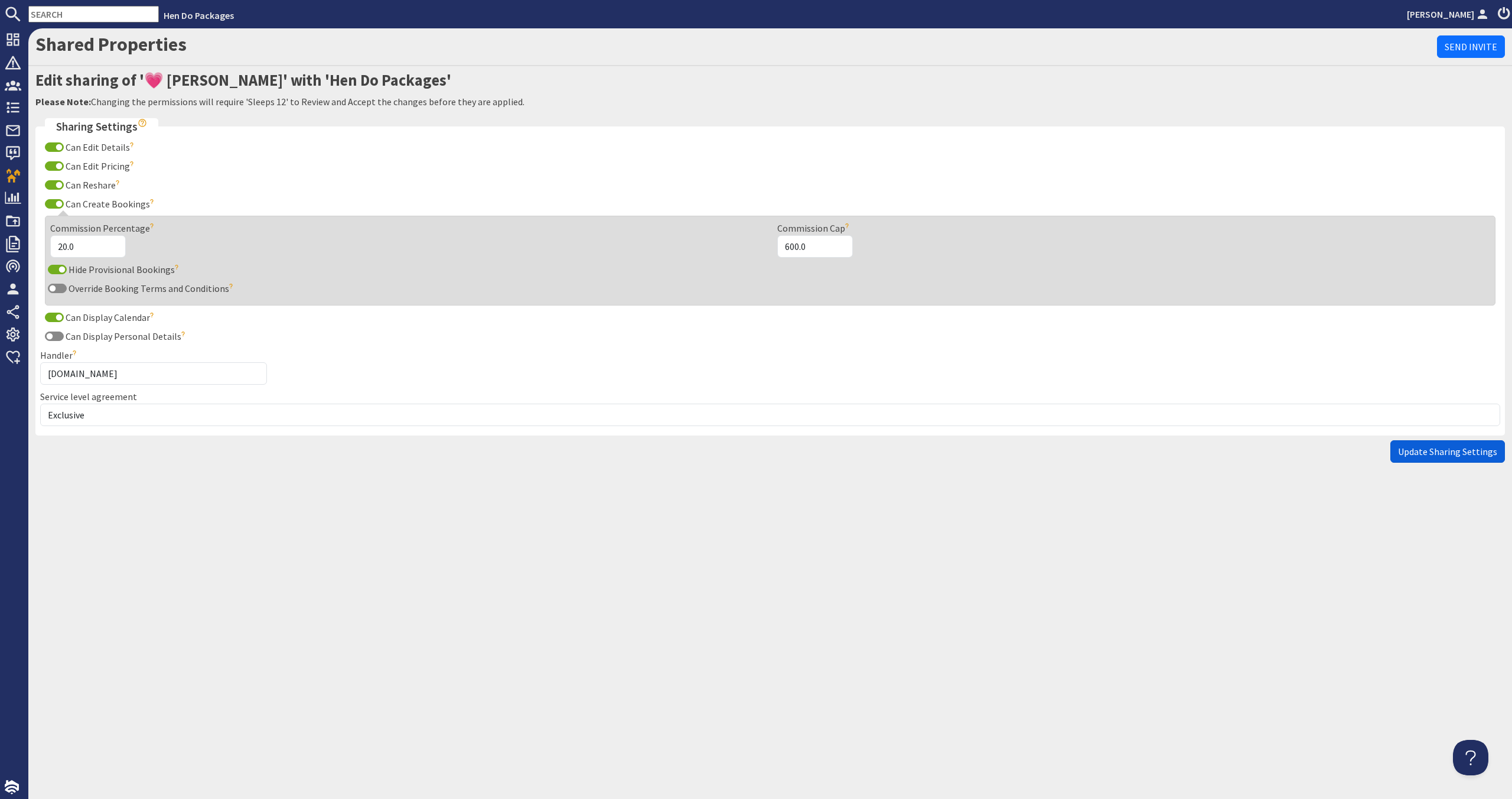
click at [1463, 445] on span "Update Sharing Settings" at bounding box center [1447, 451] width 99 height 12
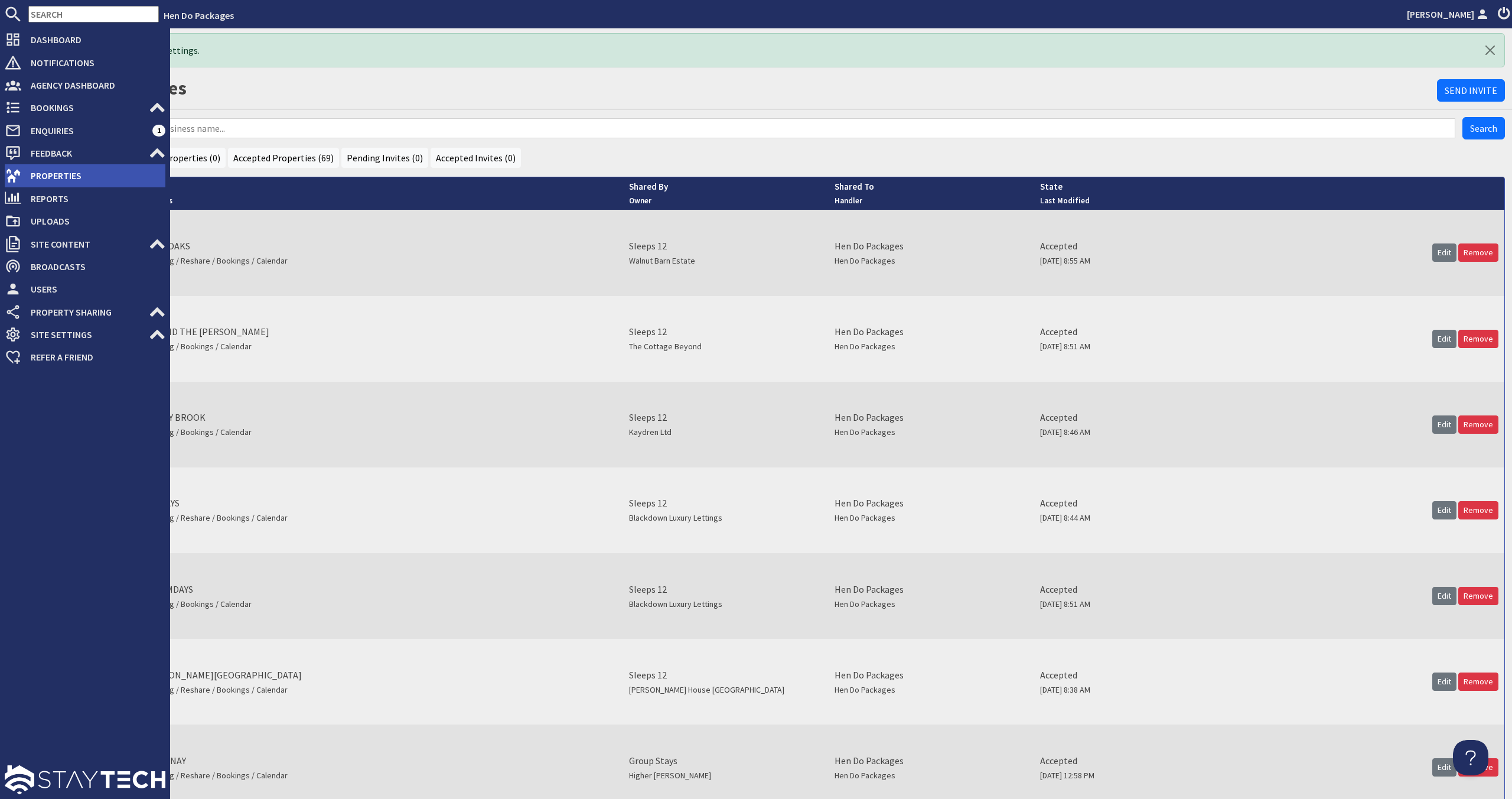
click at [61, 178] on span "Properties" at bounding box center [93, 176] width 144 height 19
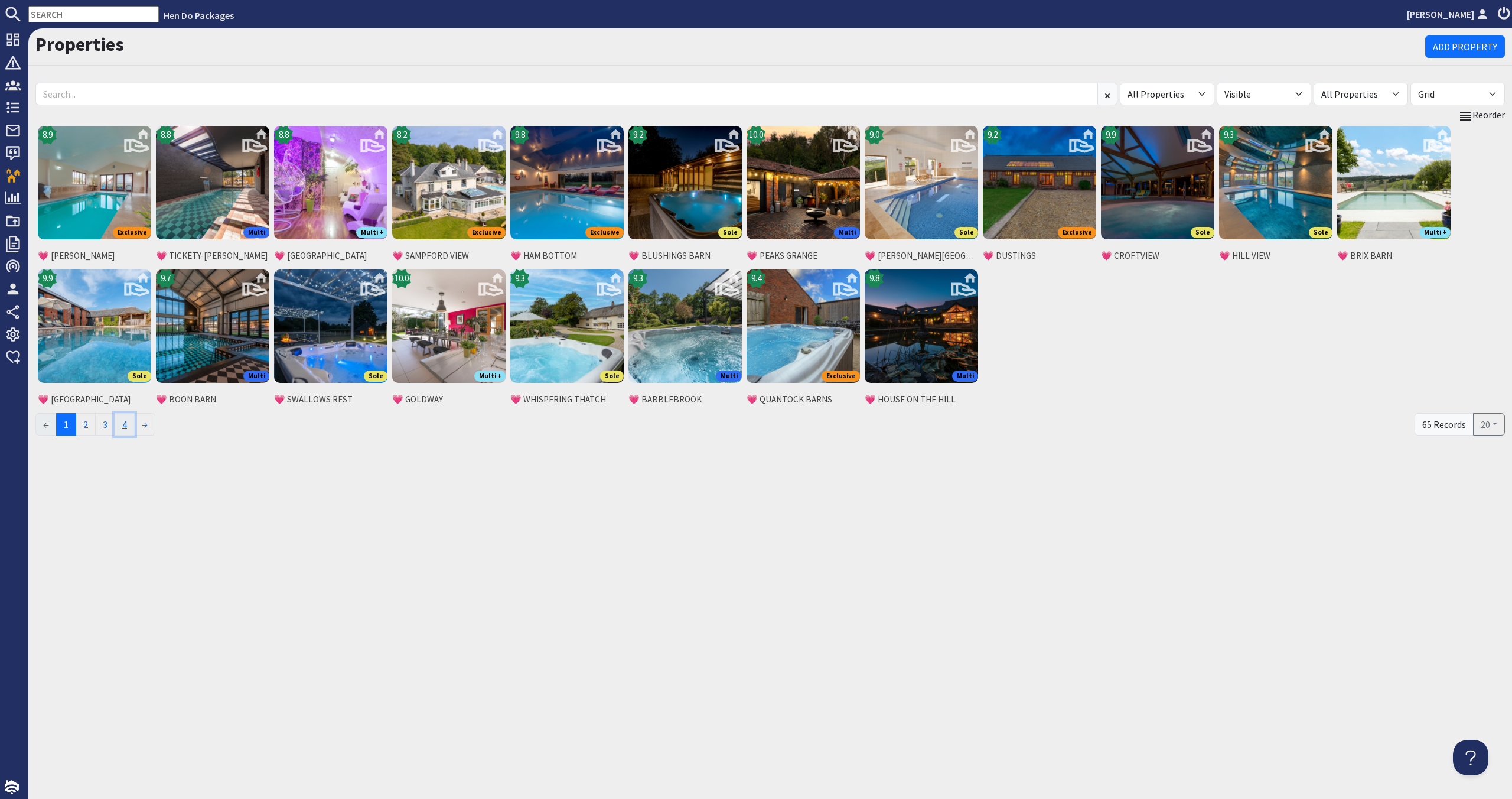
click at [135, 425] on link "4" at bounding box center [124, 424] width 20 height 22
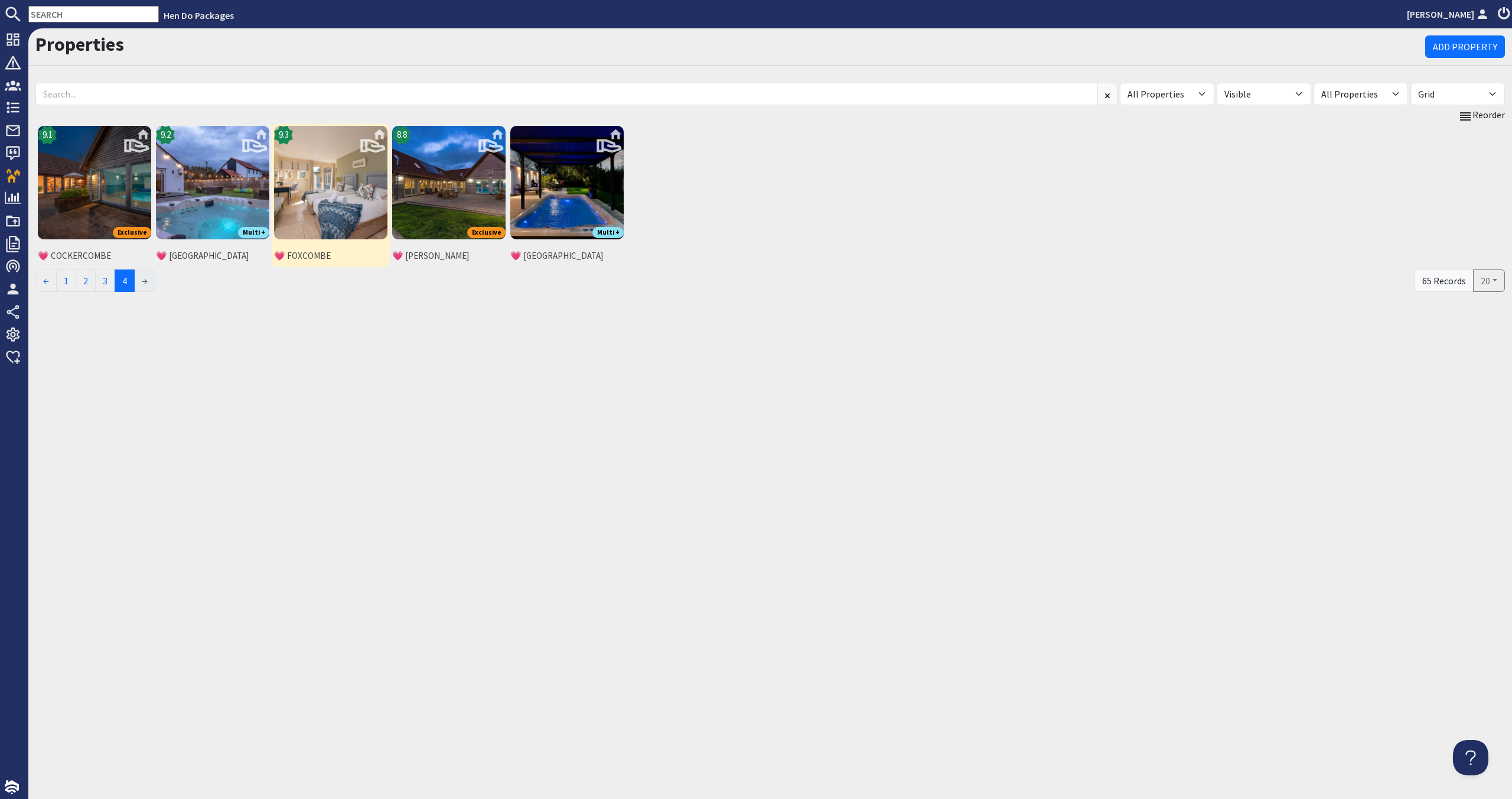
click at [366, 182] on img at bounding box center [330, 182] width 113 height 113
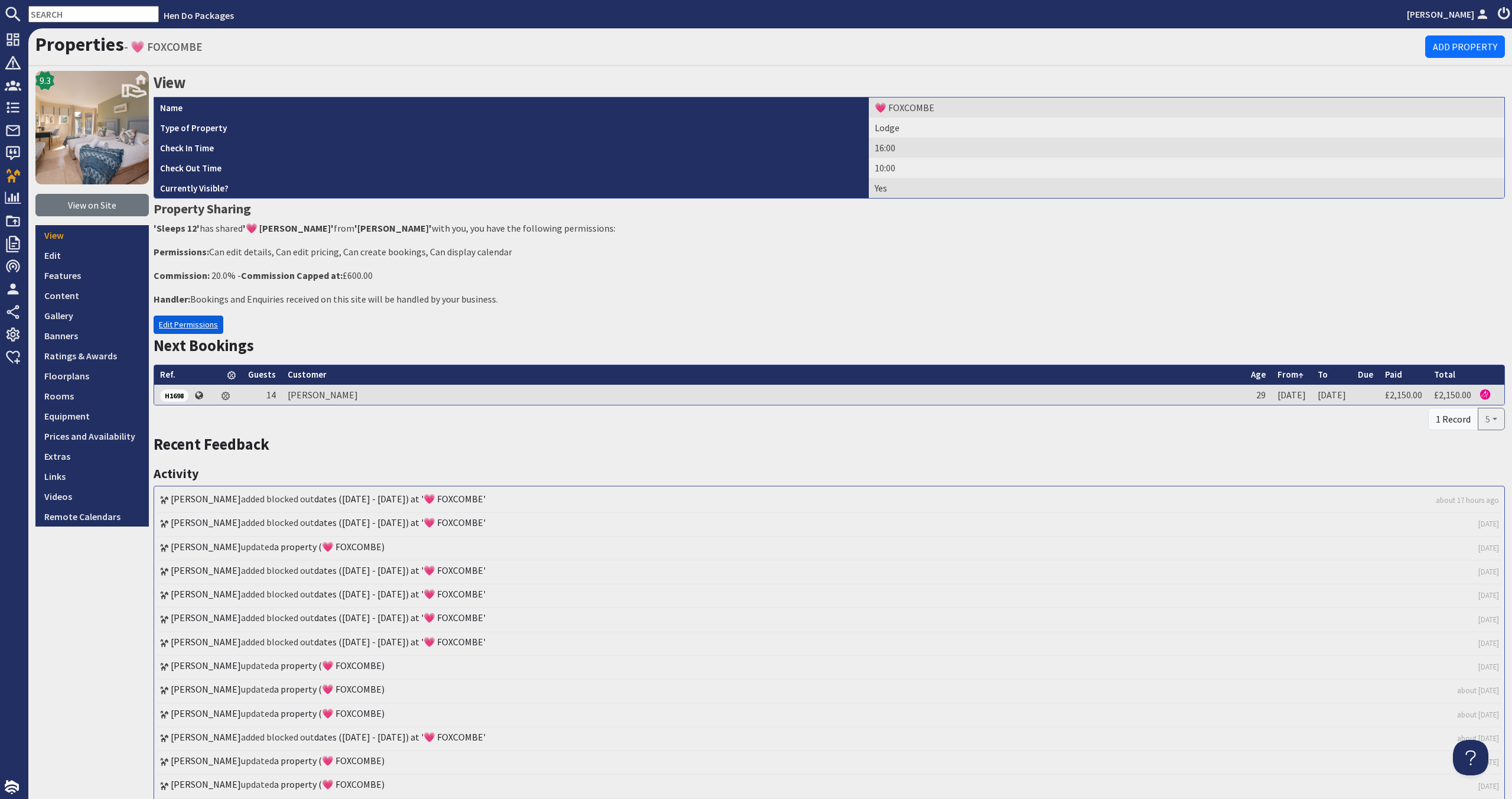
click at [157, 326] on link "Edit Permissions" at bounding box center [188, 324] width 70 height 18
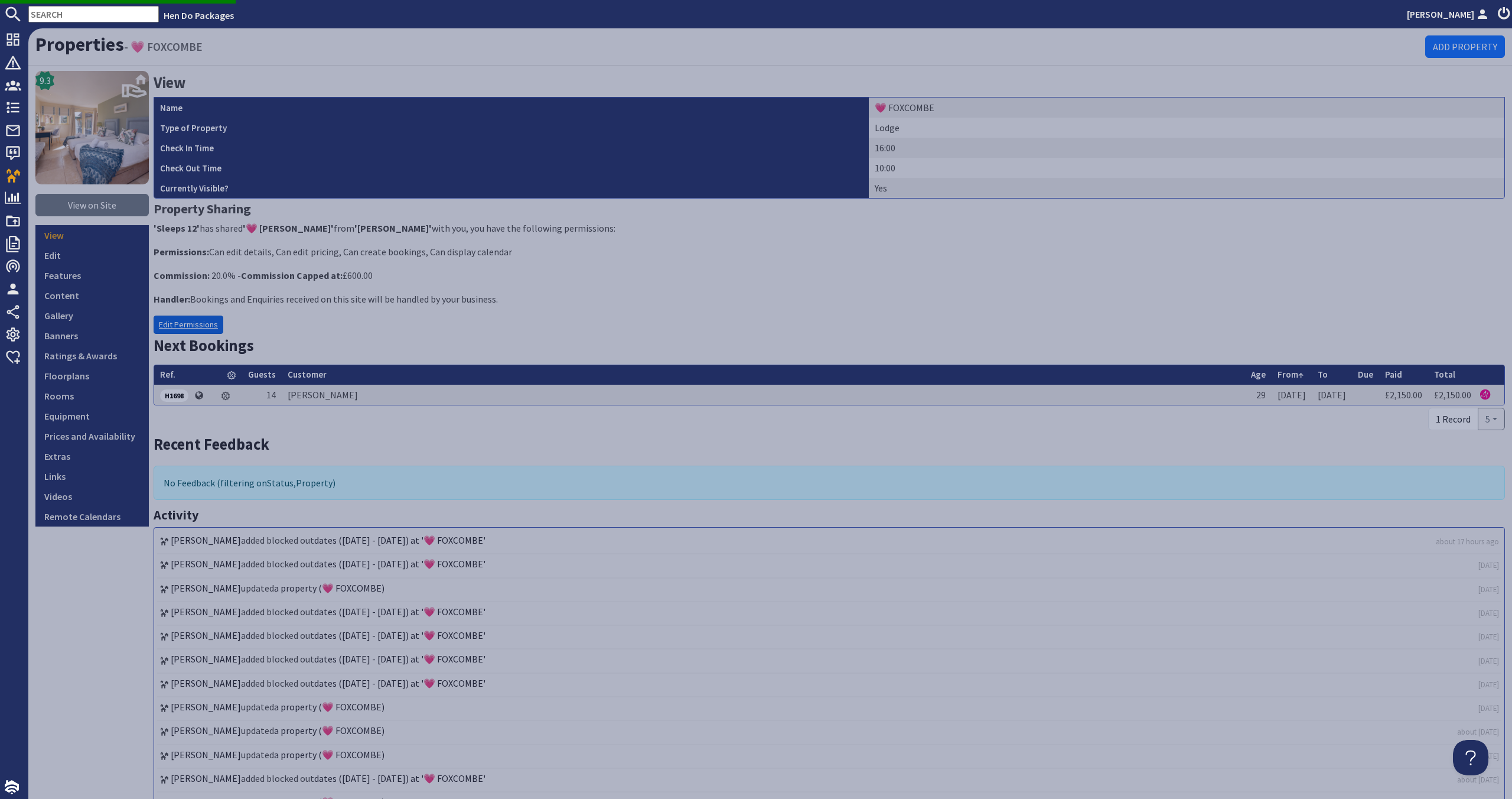
click at [205, 327] on link "Edit Permissions" at bounding box center [188, 324] width 70 height 18
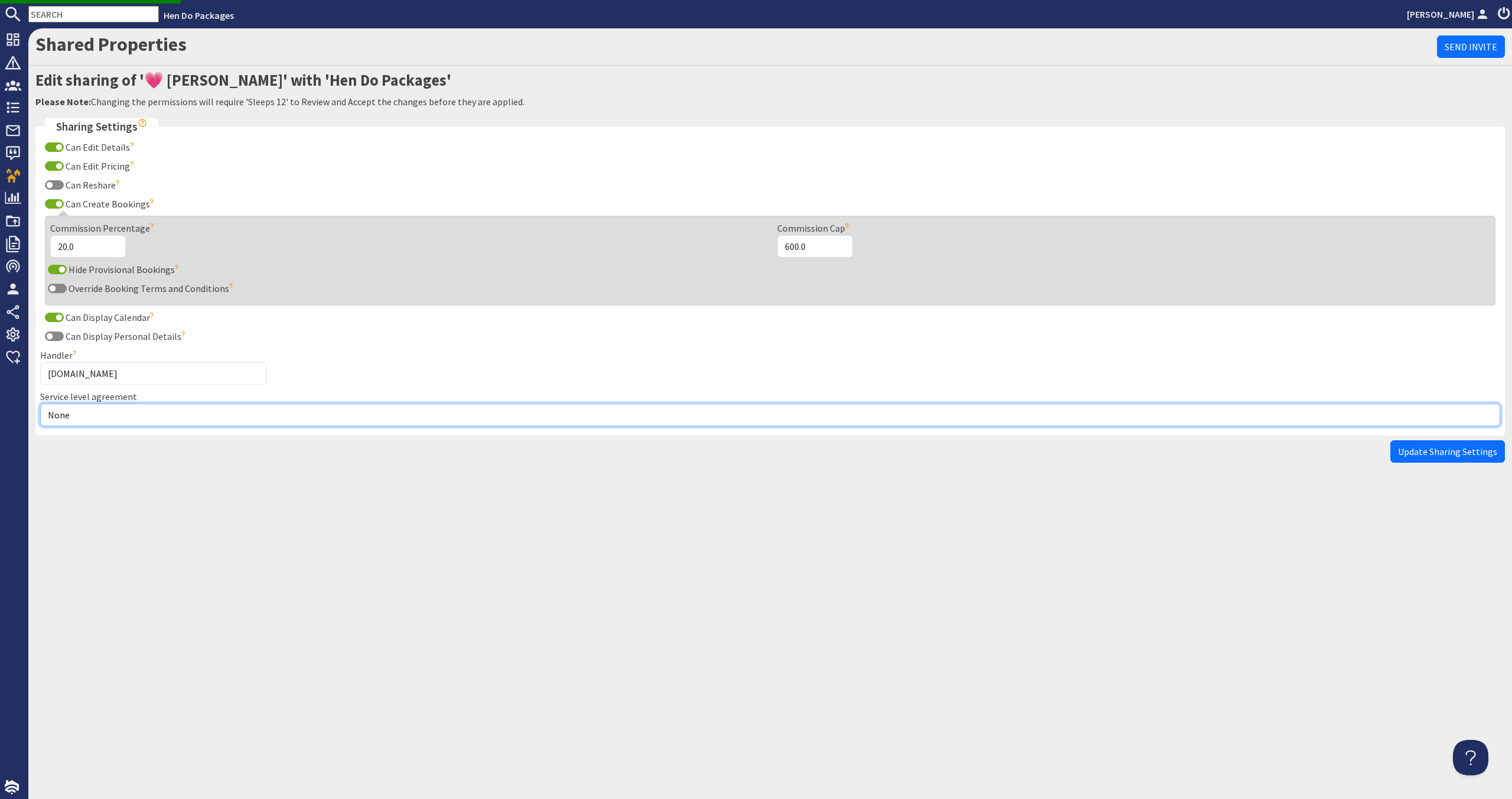
click at [170, 413] on select "None Exclusive Multi + Multi Sole" at bounding box center [770, 414] width 1460 height 22
select select "7"
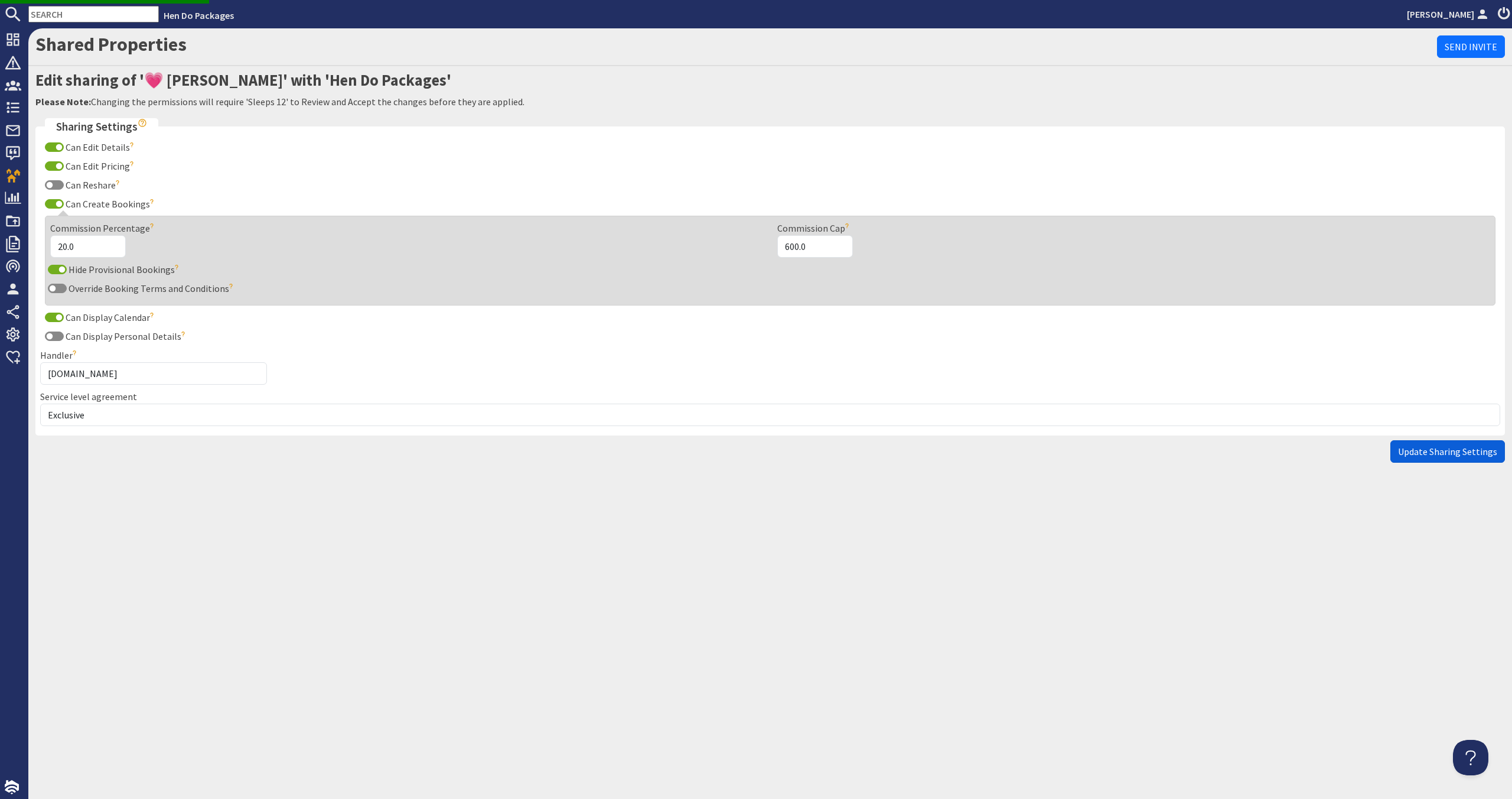
click at [1484, 455] on span "Update Sharing Settings" at bounding box center [1447, 451] width 99 height 12
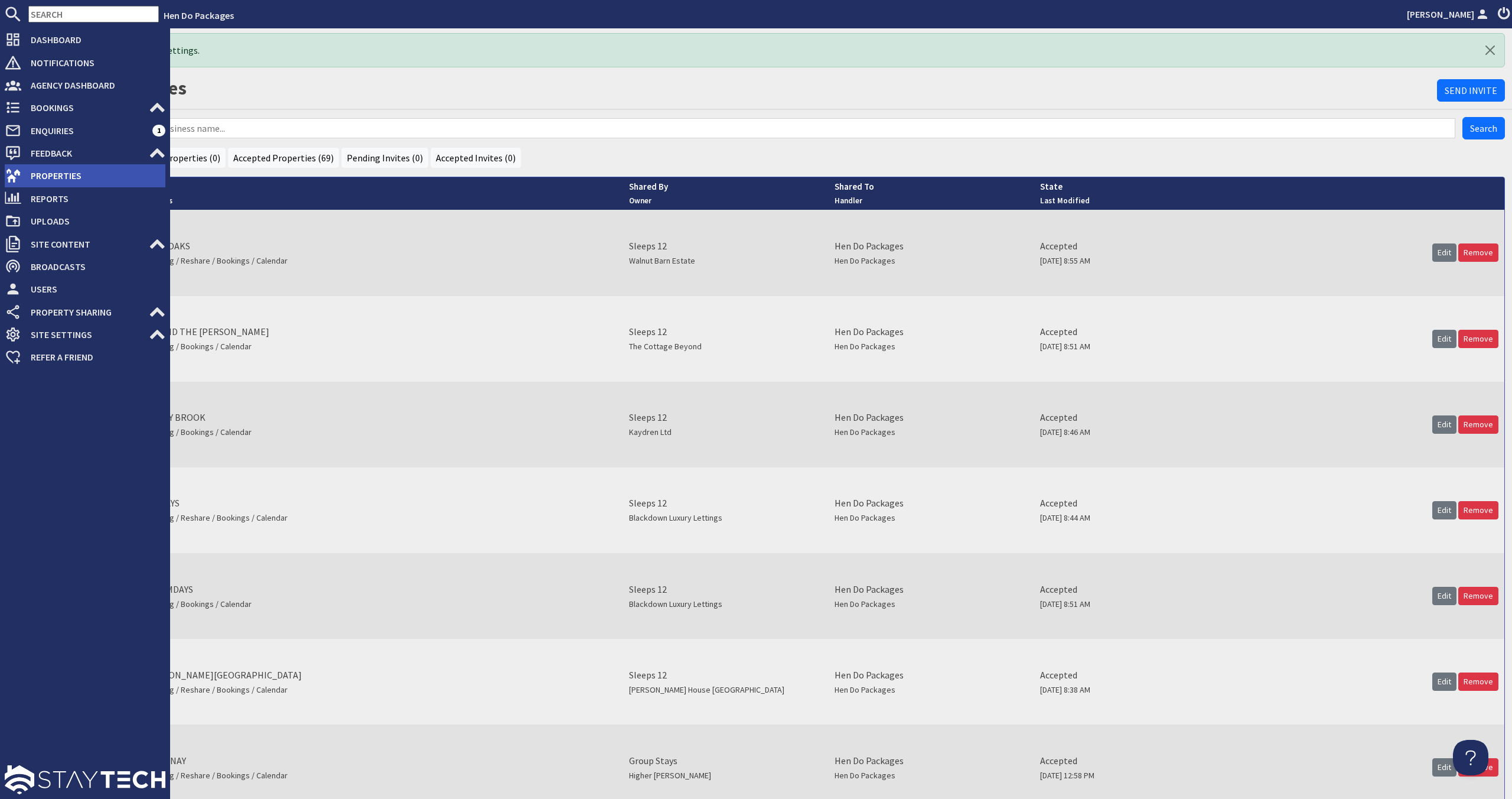
click at [35, 177] on span "Properties" at bounding box center [93, 176] width 144 height 19
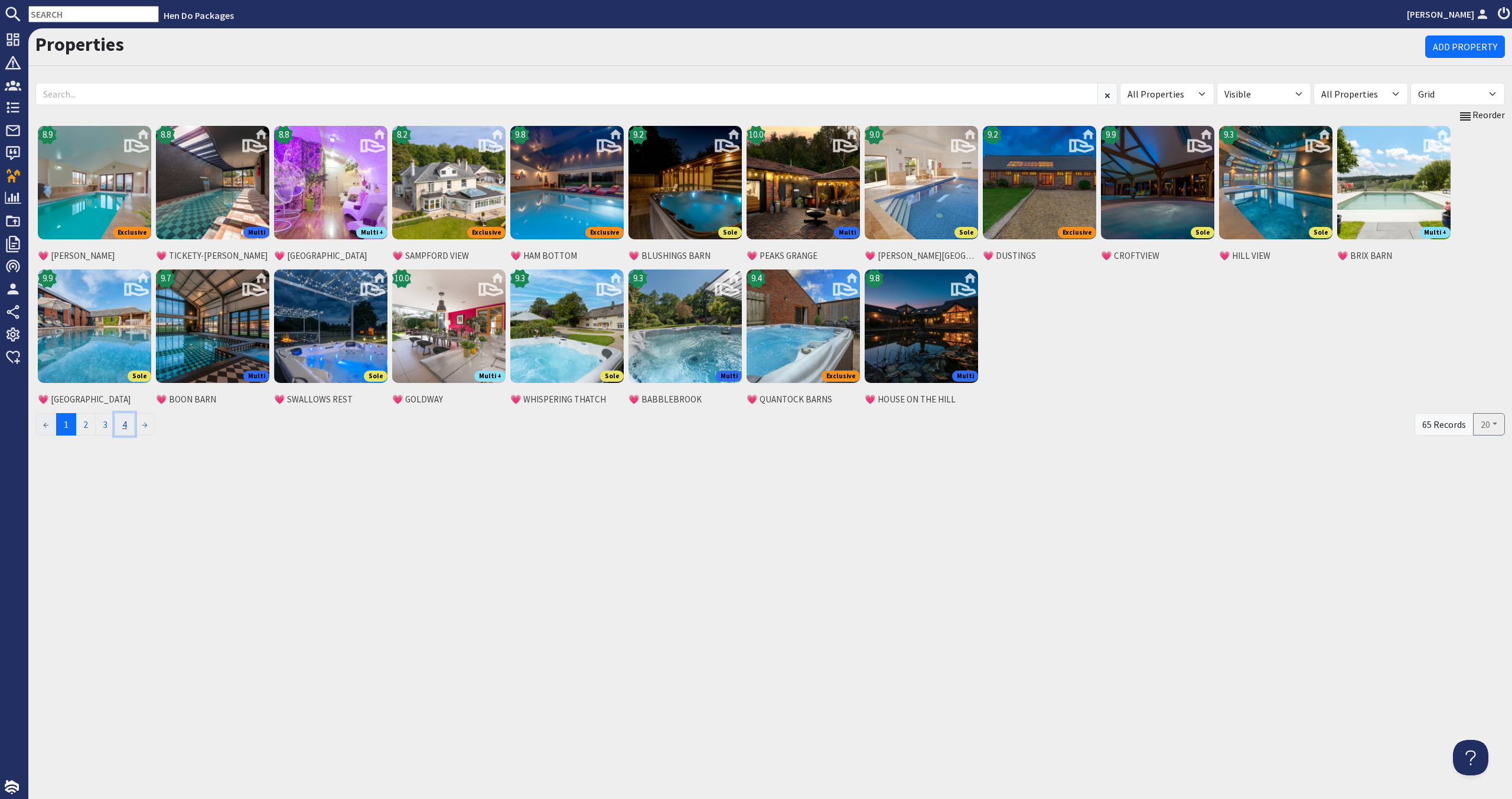
click at [128, 428] on link "4" at bounding box center [124, 424] width 20 height 22
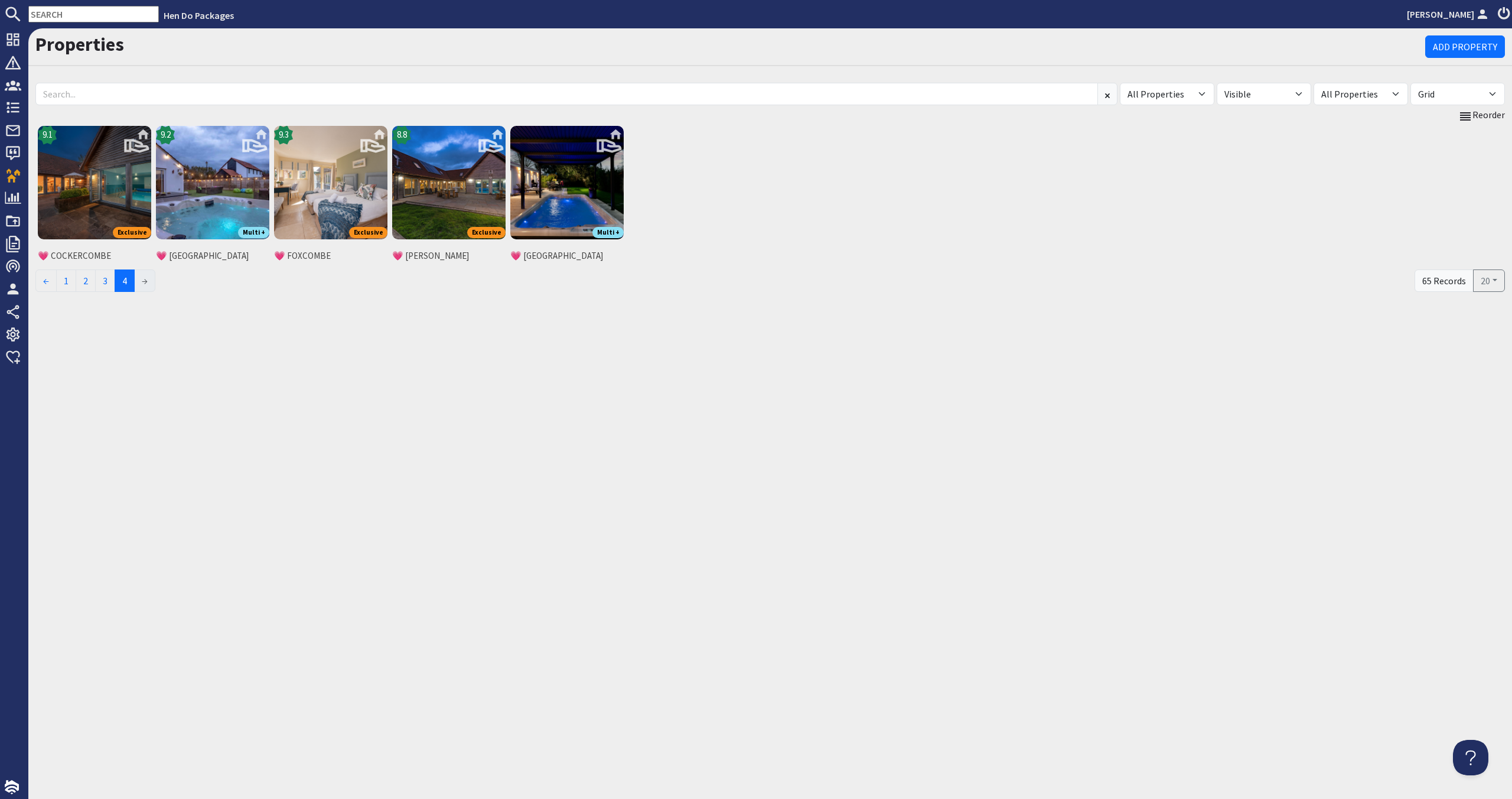
click at [149, 276] on li "→" at bounding box center [145, 281] width 20 height 22
click at [71, 285] on link "1" at bounding box center [66, 281] width 20 height 22
